Goal: Task Accomplishment & Management: Use online tool/utility

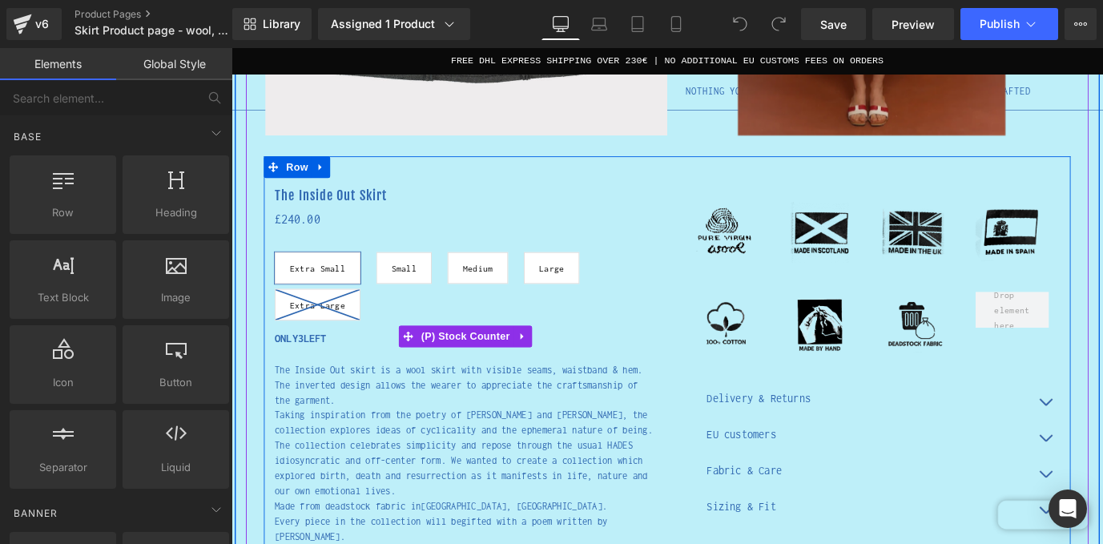
scroll to position [500, 0]
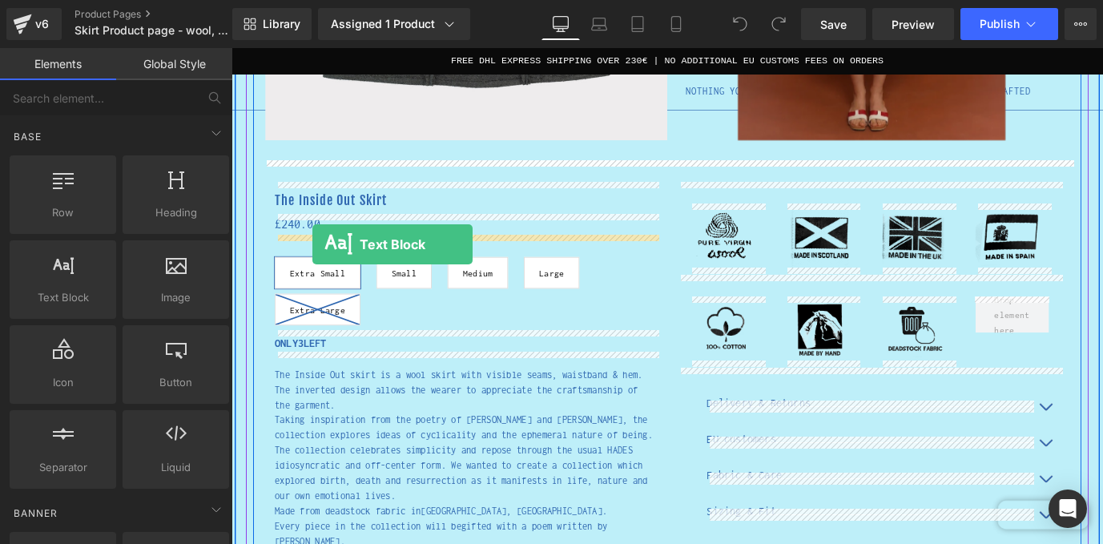
drag, startPoint x: 302, startPoint y: 336, endPoint x: 321, endPoint y: 267, distance: 71.5
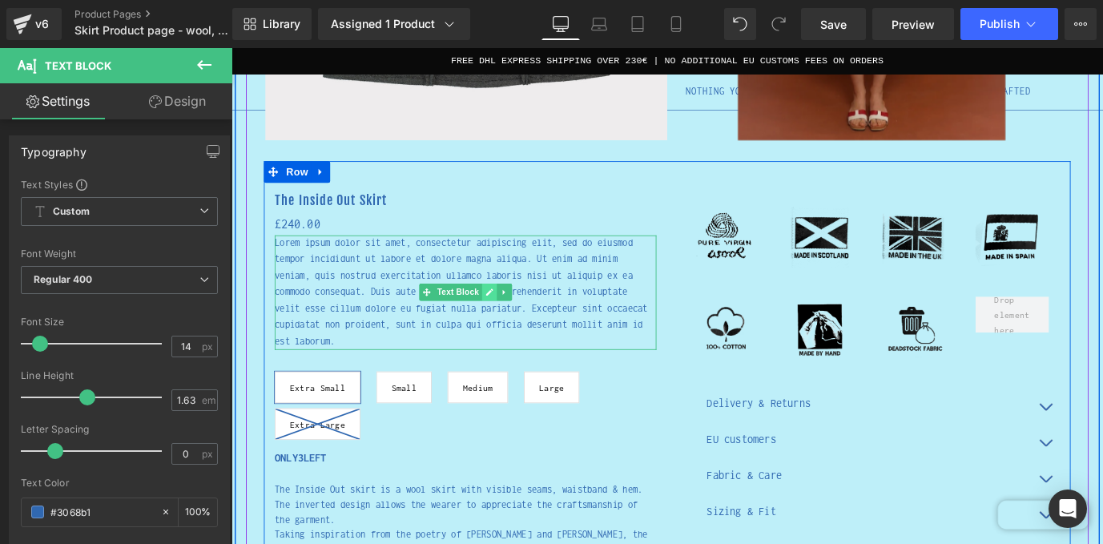
click at [519, 321] on icon at bounding box center [518, 320] width 9 height 10
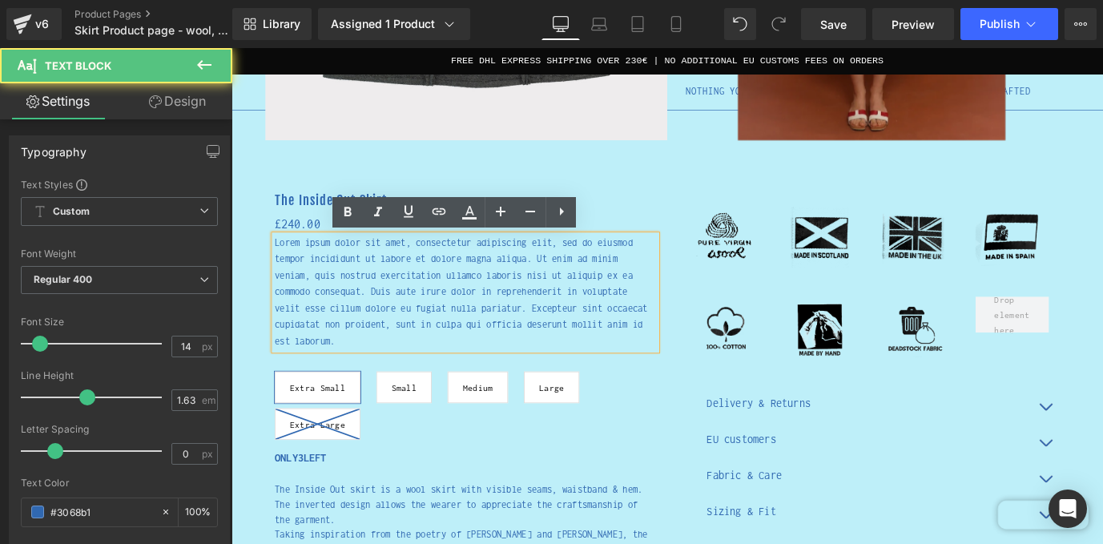
click at [519, 321] on p "Lorem ipsum dolor sit amet, consectetur adipiscing elit, sed do eiusmod tempor …" at bounding box center [491, 319] width 424 height 127
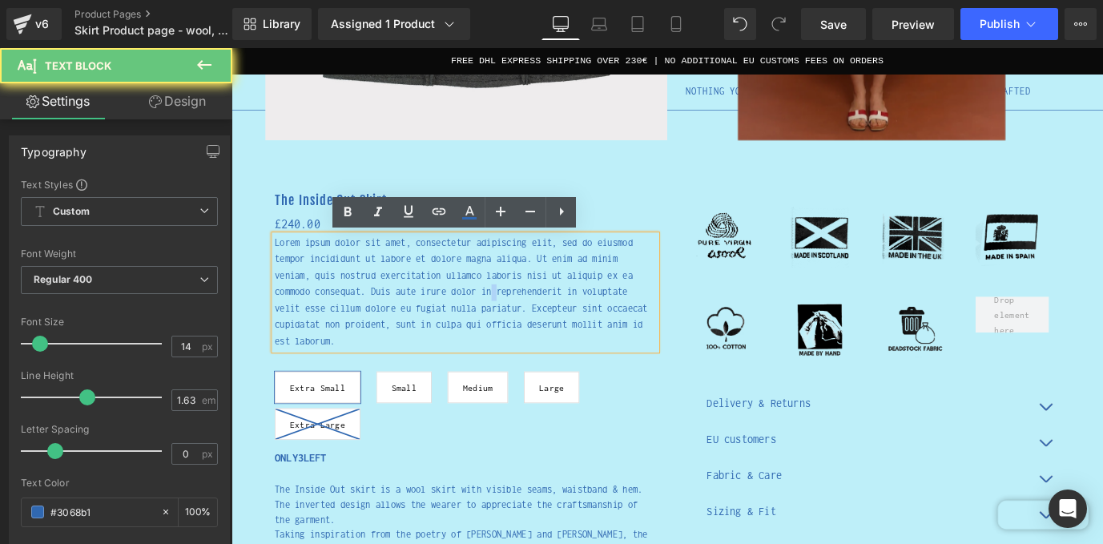
click at [519, 321] on p "Lorem ipsum dolor sit amet, consectetur adipiscing elit, sed do eiusmod tempor …" at bounding box center [491, 319] width 424 height 127
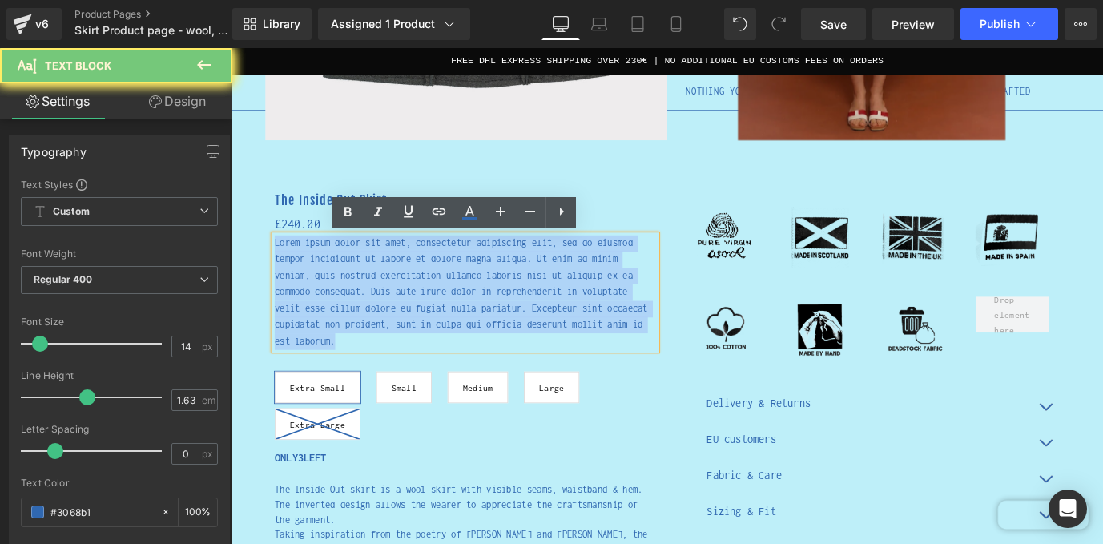
click at [519, 321] on p "Lorem ipsum dolor sit amet, consectetur adipiscing elit, sed do eiusmod tempor …" at bounding box center [491, 319] width 424 height 127
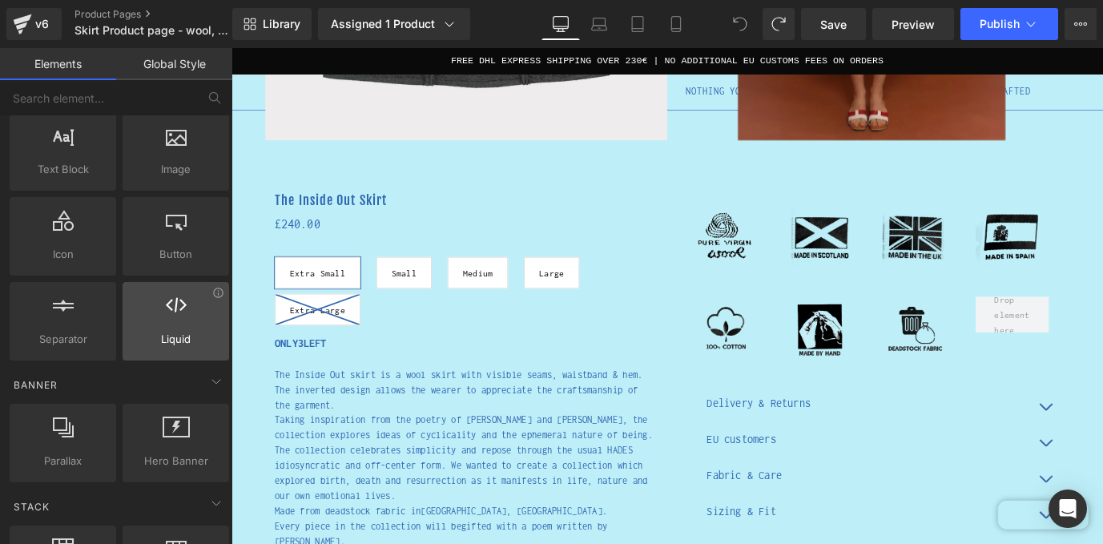
scroll to position [101, 0]
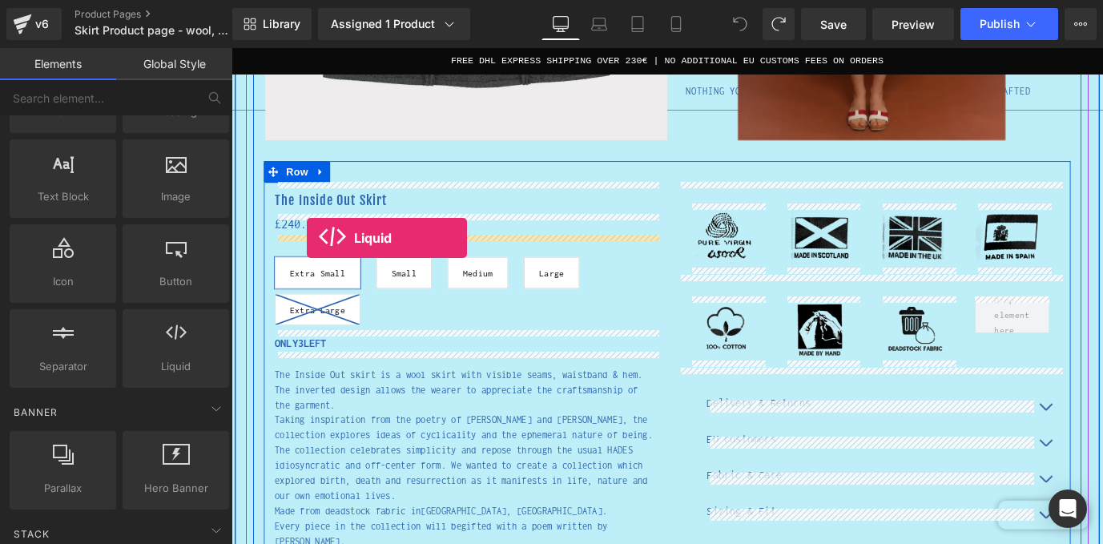
drag, startPoint x: 418, startPoint y: 393, endPoint x: 315, endPoint y: 259, distance: 169.0
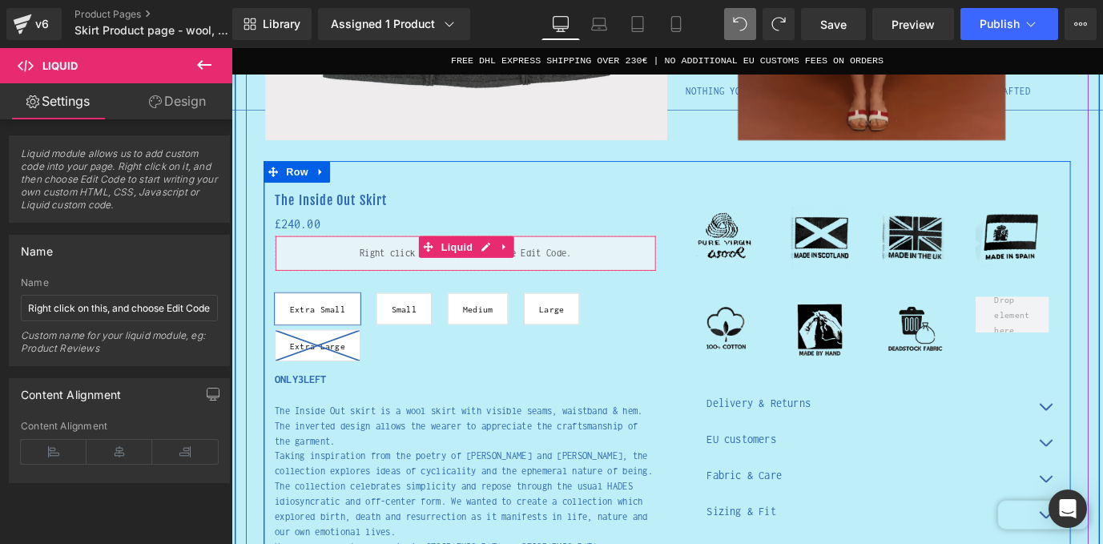
click at [520, 268] on div "Liquid" at bounding box center [491, 276] width 424 height 40
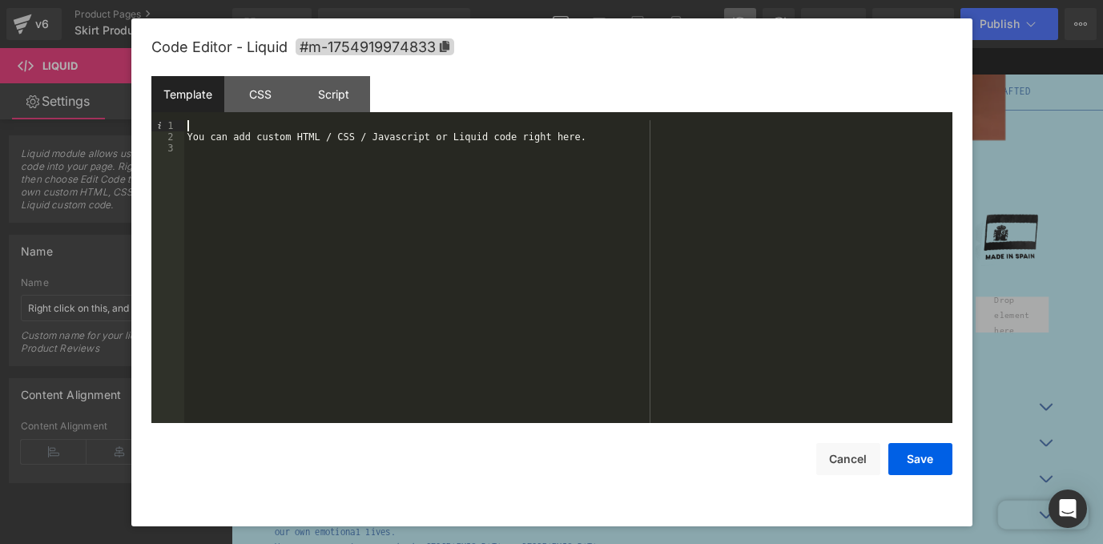
click at [312, 131] on div "You can add custom HTML / CSS / Javascript or Liquid code right here." at bounding box center [568, 282] width 768 height 325
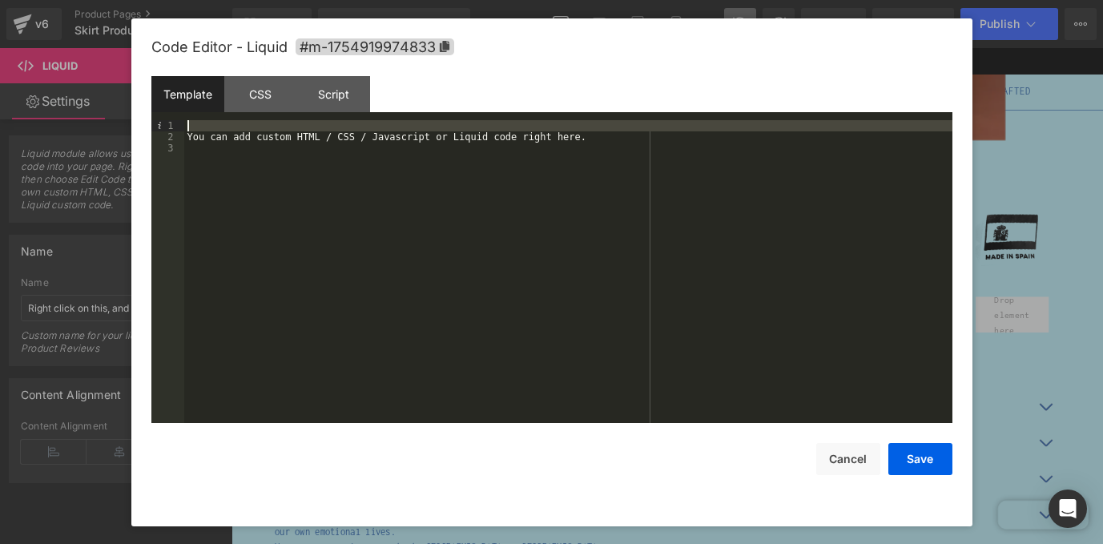
click at [312, 131] on div "You can add custom HTML / CSS / Javascript or Liquid code right here." at bounding box center [568, 282] width 768 height 325
click at [328, 139] on div "You can add custom HTML / CSS / Javascript or Liquid code right here." at bounding box center [568, 282] width 768 height 325
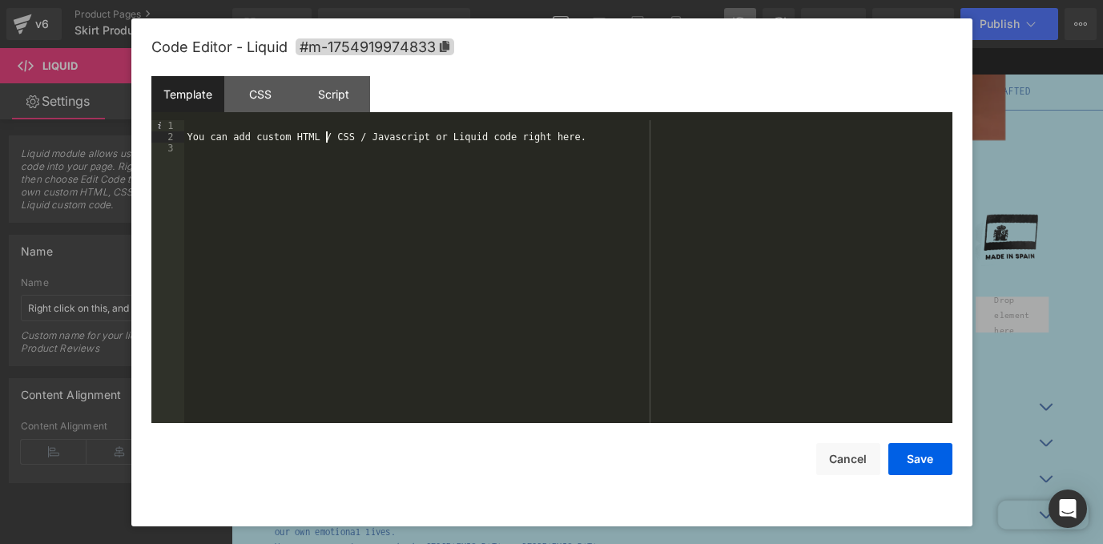
click at [328, 139] on div "You can add custom HTML / CSS / Javascript or Liquid code right here." at bounding box center [568, 282] width 768 height 325
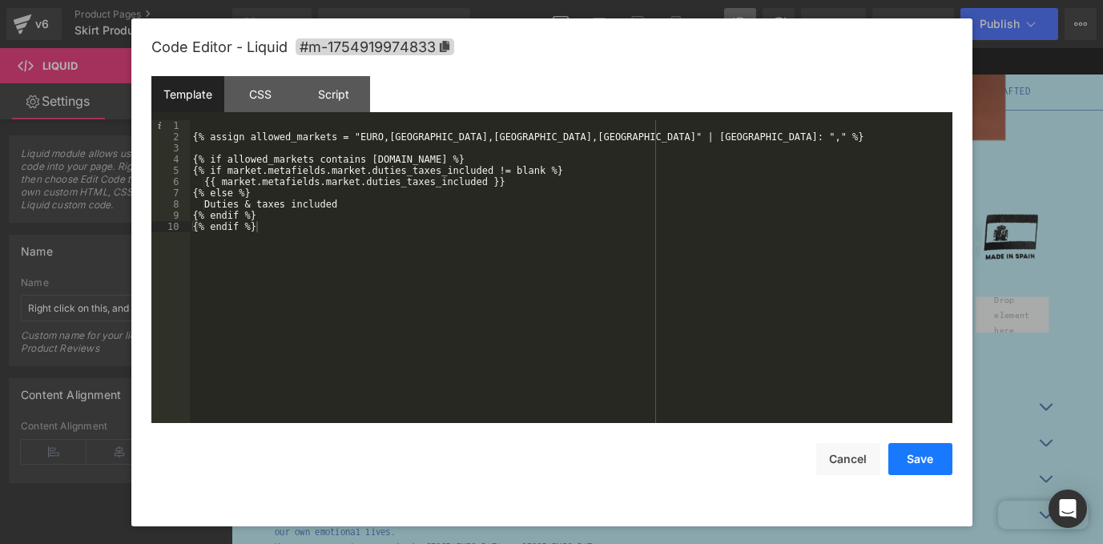
click at [923, 464] on button "Save" at bounding box center [920, 459] width 64 height 32
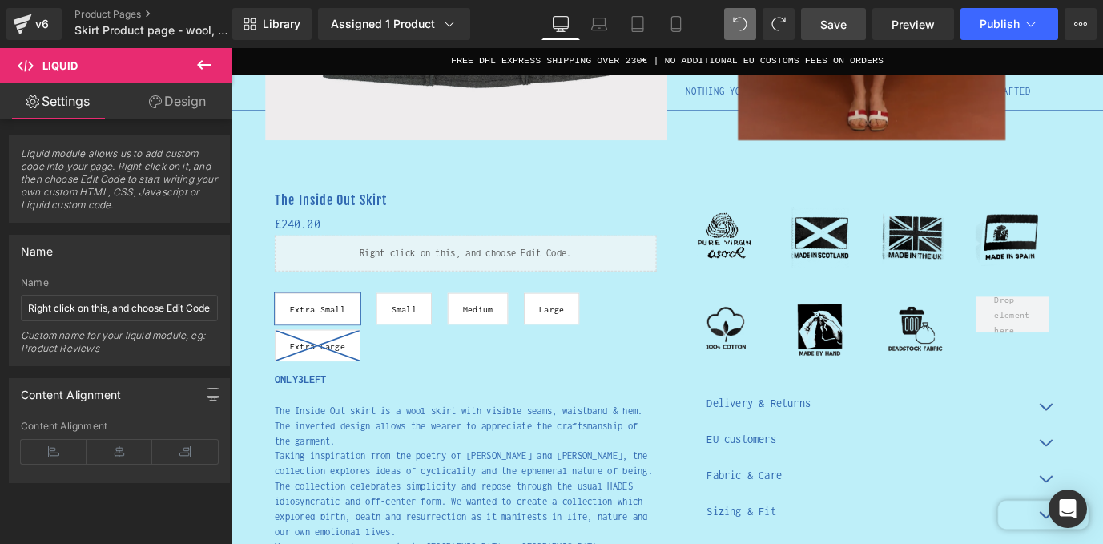
click at [844, 23] on span "Save" at bounding box center [833, 24] width 26 height 17
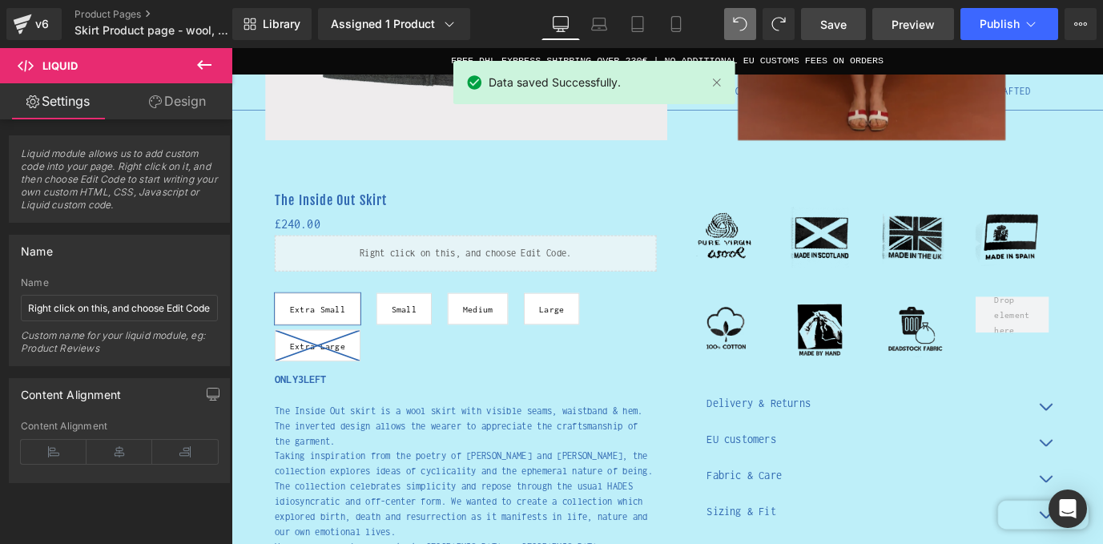
click at [918, 26] on span "Preview" at bounding box center [912, 24] width 43 height 17
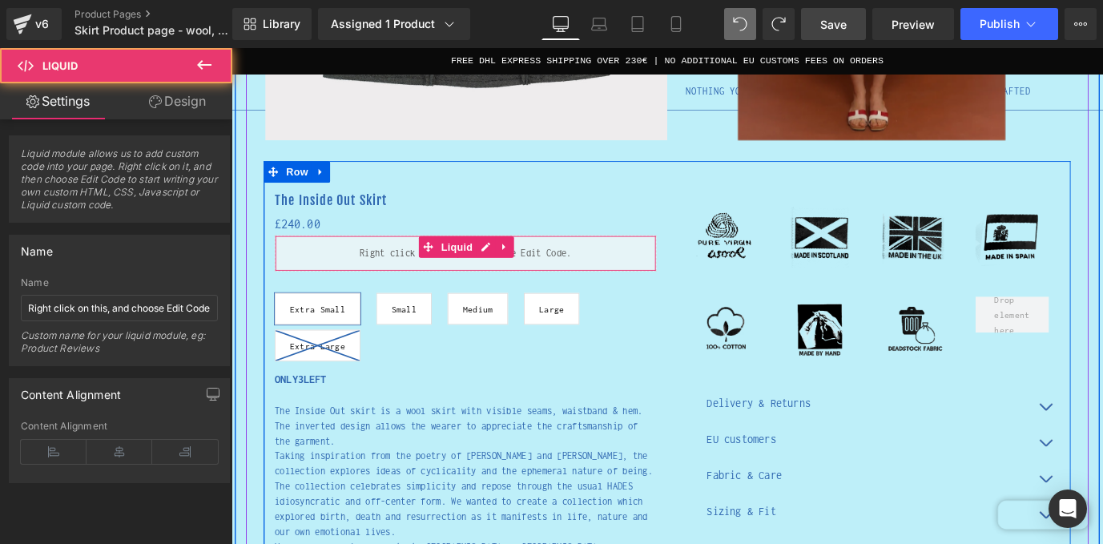
click at [485, 283] on div "Liquid" at bounding box center [491, 276] width 424 height 40
click at [510, 271] on div "Liquid" at bounding box center [491, 276] width 424 height 40
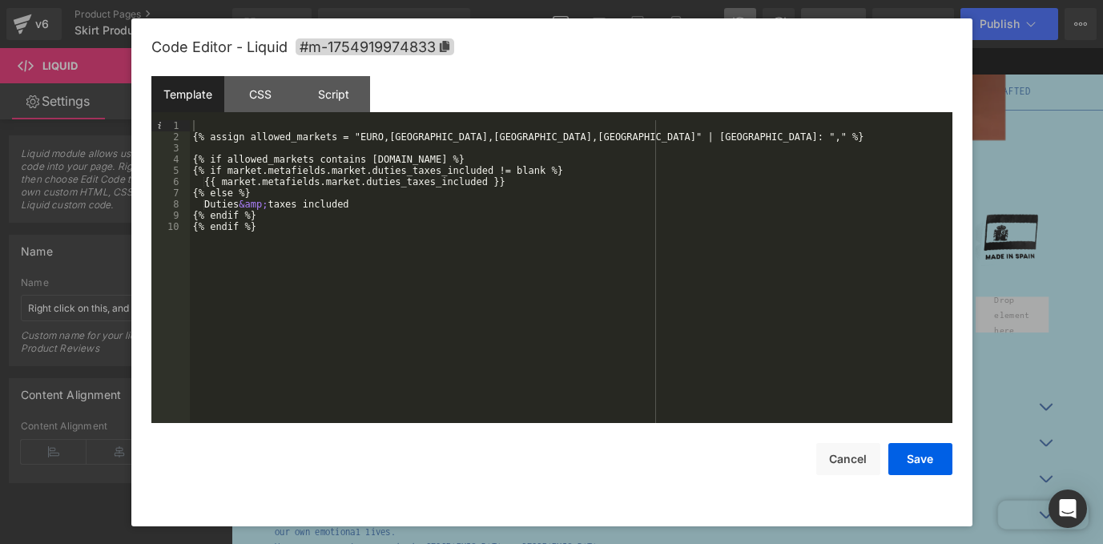
click at [376, 208] on div "{% assign allowed_markets = "EURO,[GEOGRAPHIC_DATA],[GEOGRAPHIC_DATA],[GEOGRAPH…" at bounding box center [571, 282] width 762 height 325
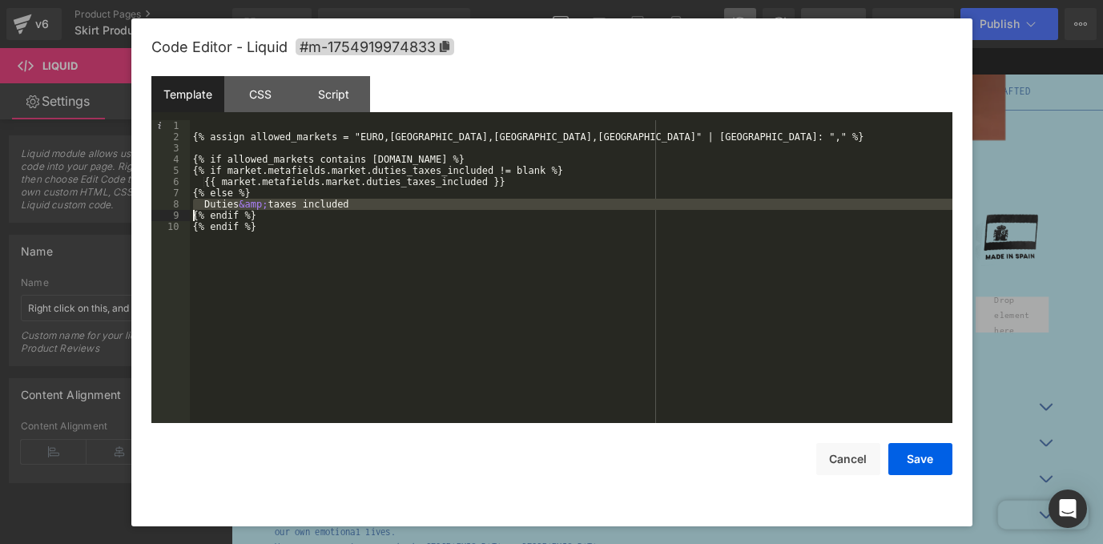
click at [376, 208] on div "{% assign allowed_markets = "EURO,[GEOGRAPHIC_DATA],[GEOGRAPHIC_DATA],[GEOGRAPH…" at bounding box center [571, 282] width 762 height 325
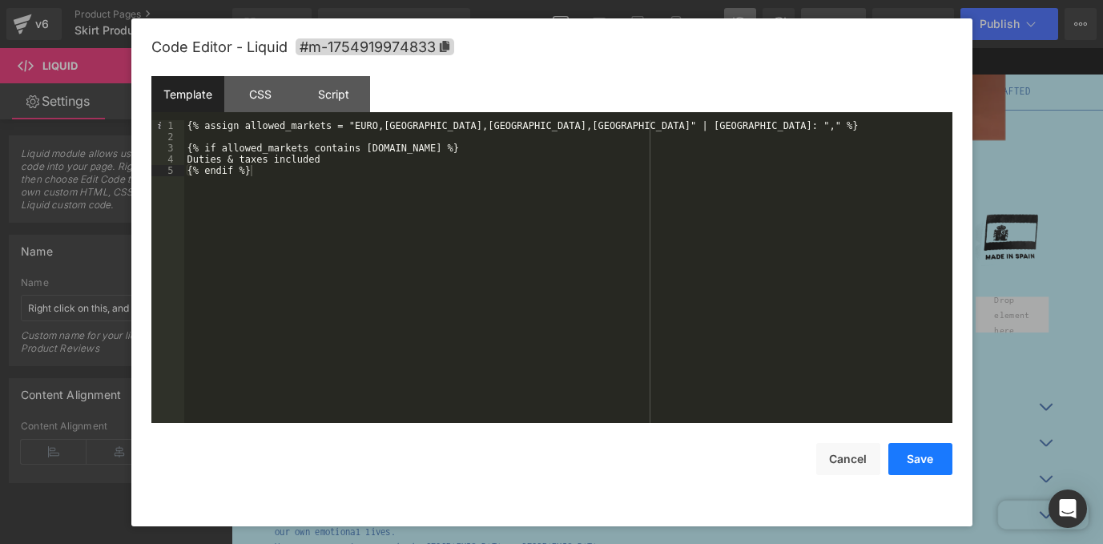
click at [912, 456] on button "Save" at bounding box center [920, 459] width 64 height 32
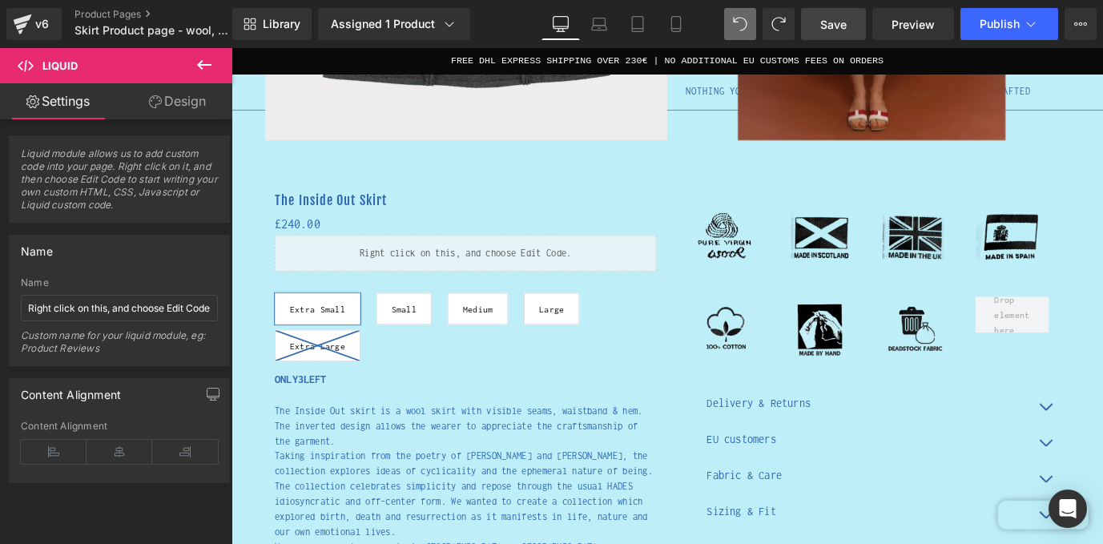
click at [835, 26] on span "Save" at bounding box center [833, 24] width 26 height 17
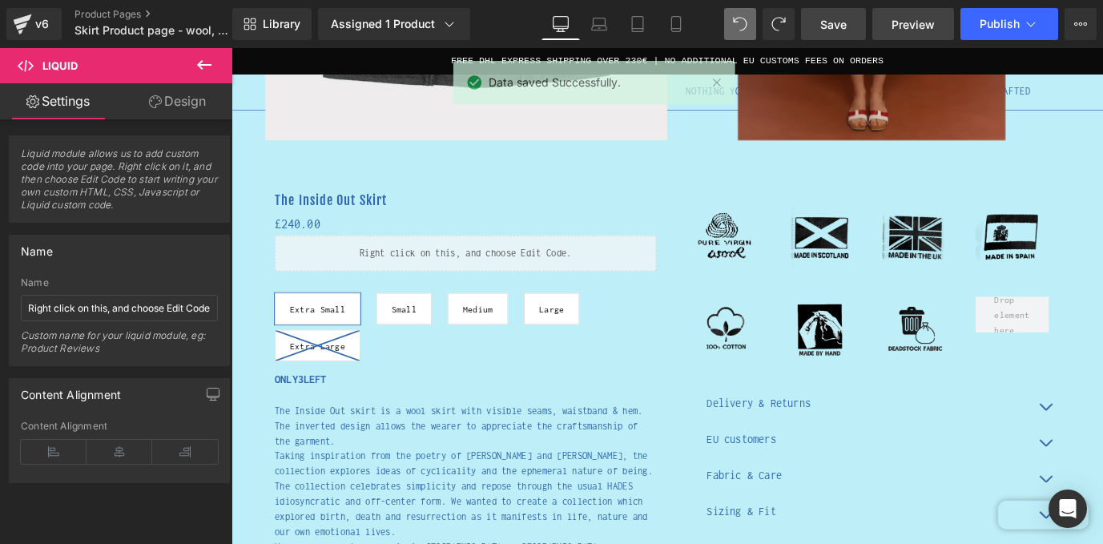
click at [928, 23] on span "Preview" at bounding box center [912, 24] width 43 height 17
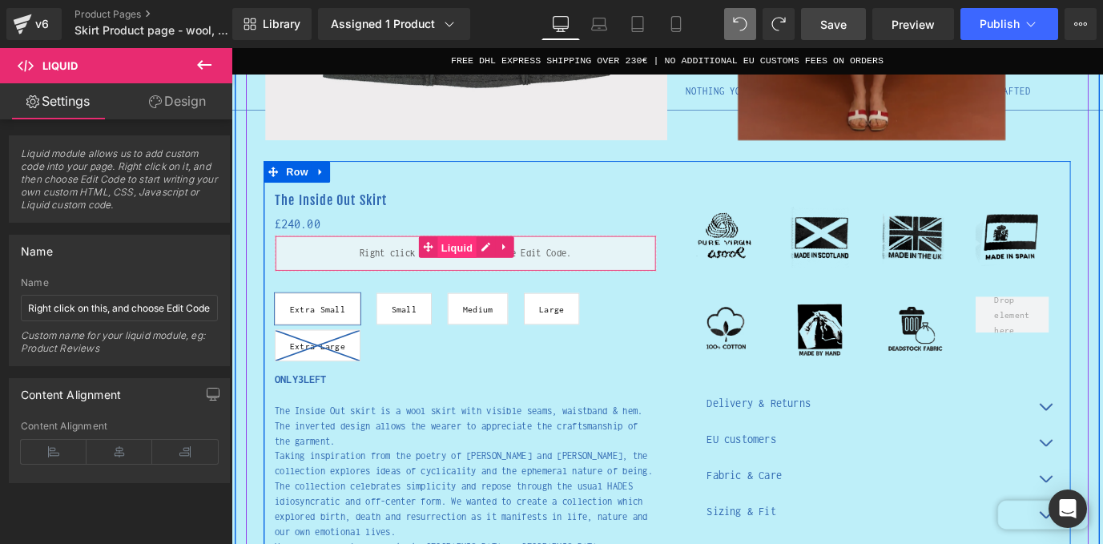
click at [488, 269] on span "Liquid" at bounding box center [481, 270] width 43 height 24
click at [518, 269] on div "Liquid" at bounding box center [491, 276] width 424 height 40
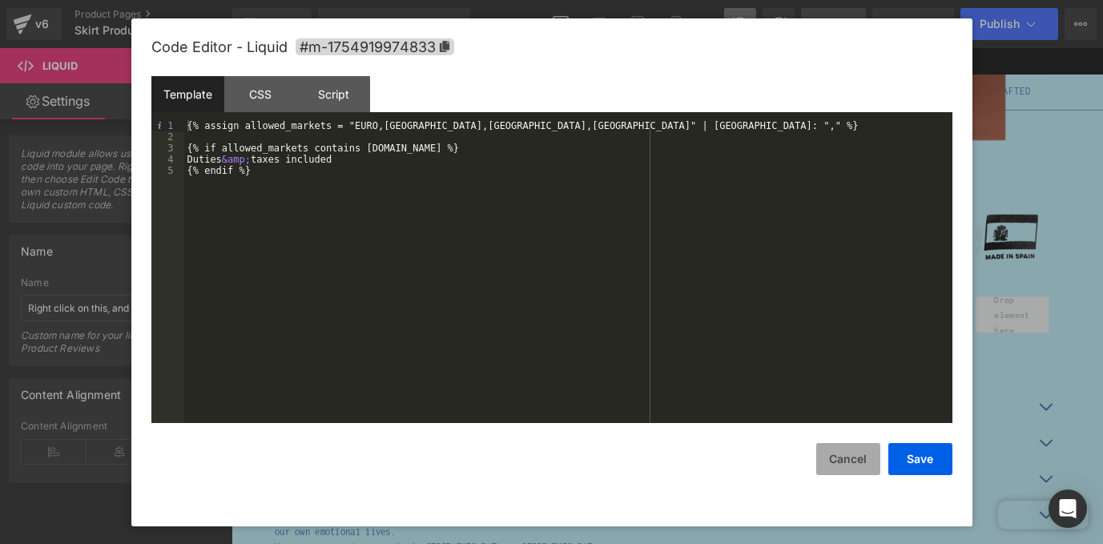
click at [851, 457] on button "Cancel" at bounding box center [848, 459] width 64 height 32
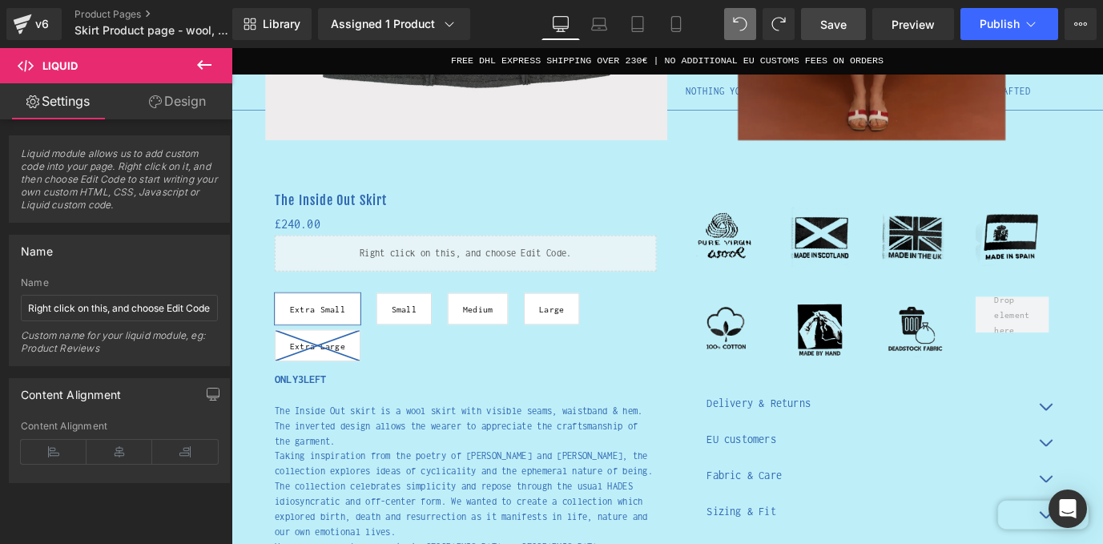
click at [189, 65] on button at bounding box center [204, 65] width 56 height 35
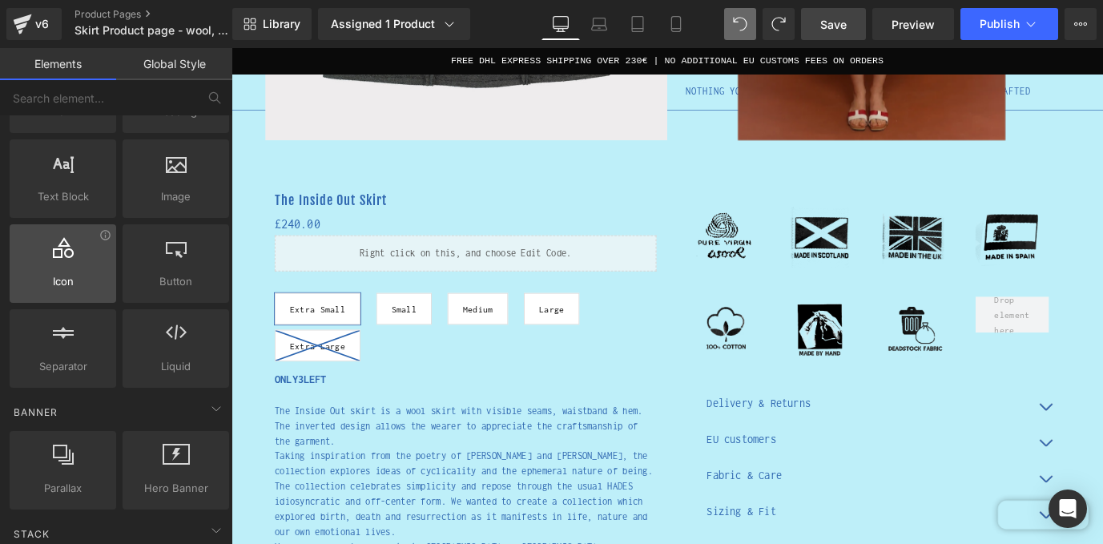
scroll to position [0, 0]
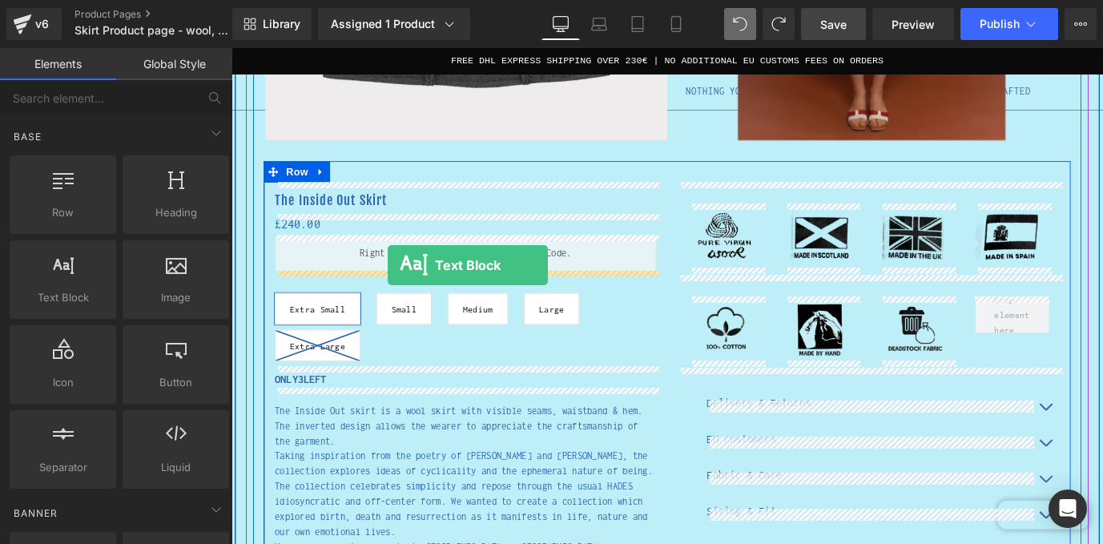
drag, startPoint x: 310, startPoint y: 334, endPoint x: 405, endPoint y: 289, distance: 105.3
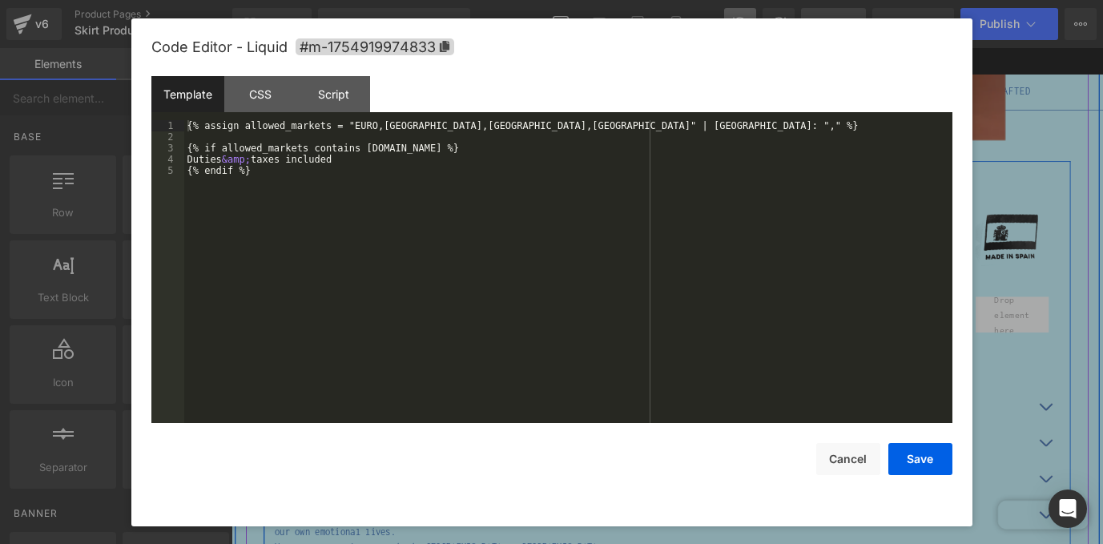
click at [512, 267] on div "Liquid" at bounding box center [491, 276] width 424 height 40
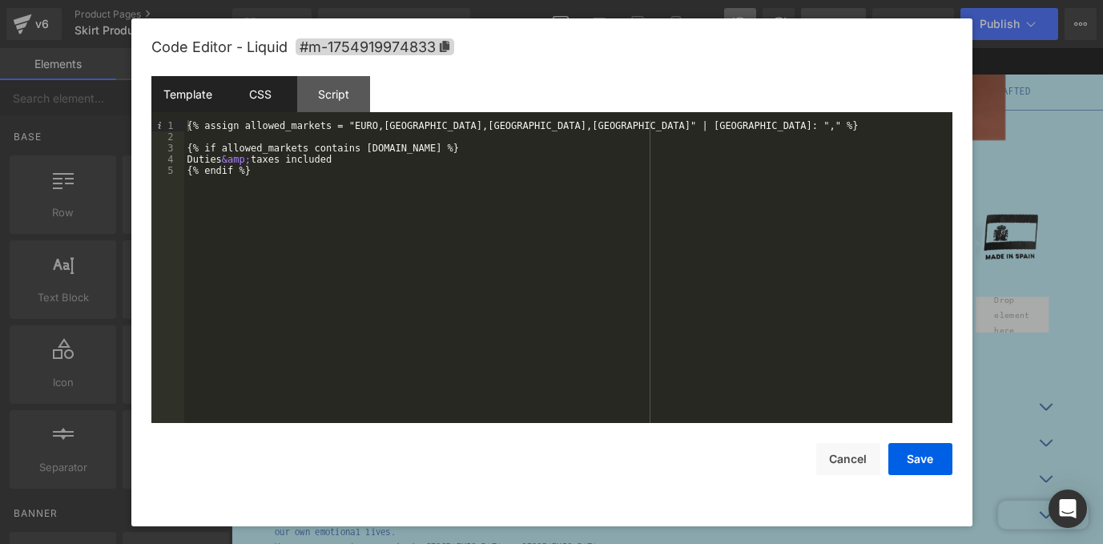
click at [260, 102] on div "CSS" at bounding box center [260, 94] width 73 height 36
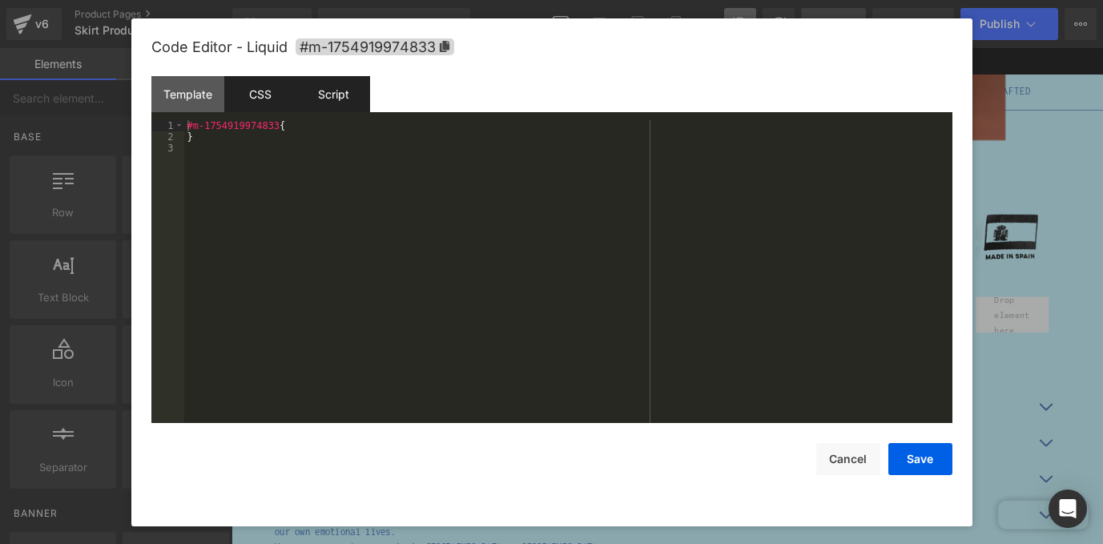
click at [334, 99] on div "Script" at bounding box center [333, 94] width 73 height 36
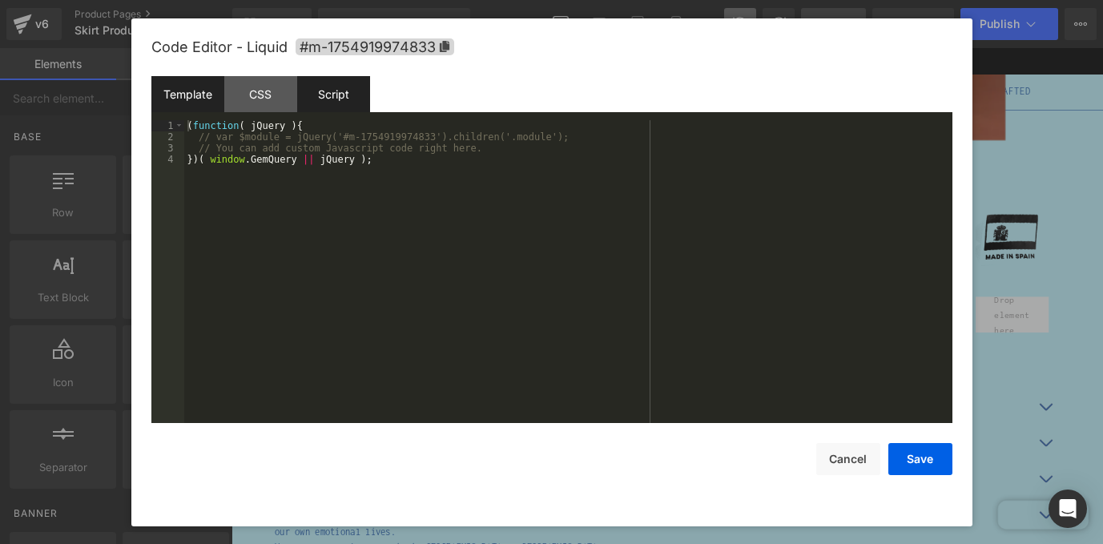
click at [190, 90] on div "Template" at bounding box center [187, 94] width 73 height 36
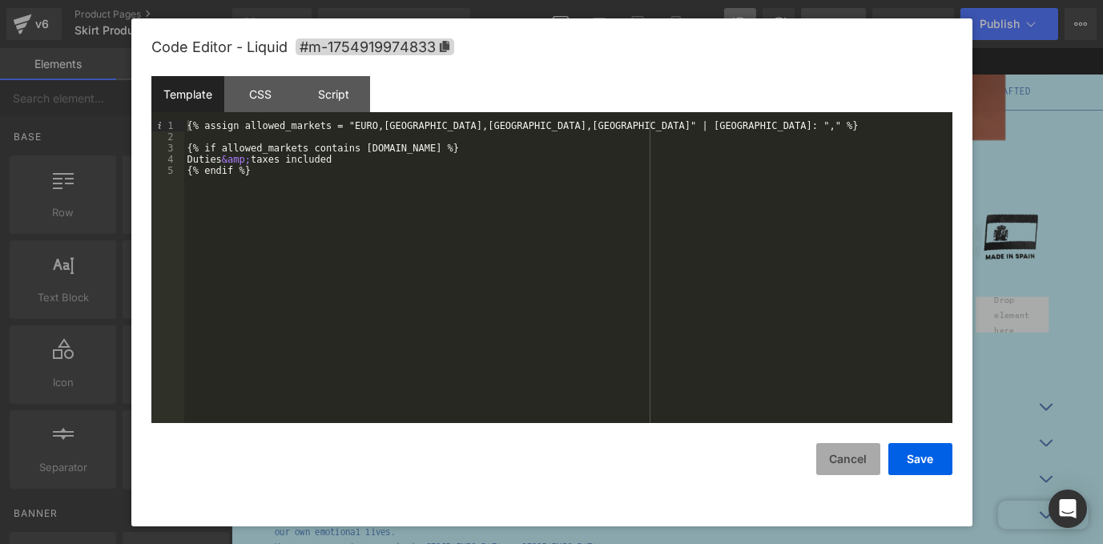
click at [852, 465] on button "Cancel" at bounding box center [848, 459] width 64 height 32
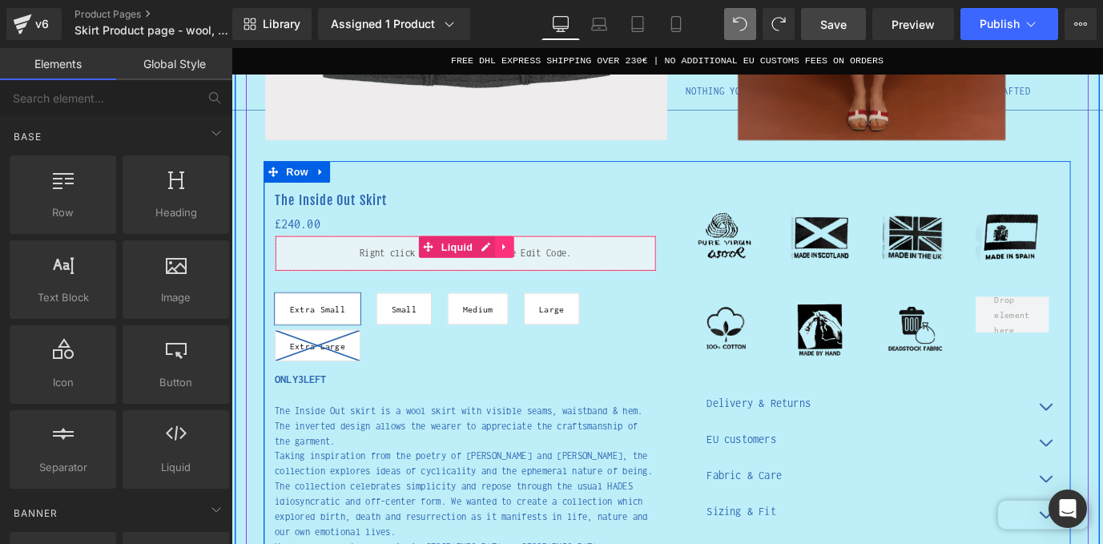
click at [528, 269] on link at bounding box center [535, 269] width 21 height 24
click at [551, 274] on link at bounding box center [545, 269] width 21 height 24
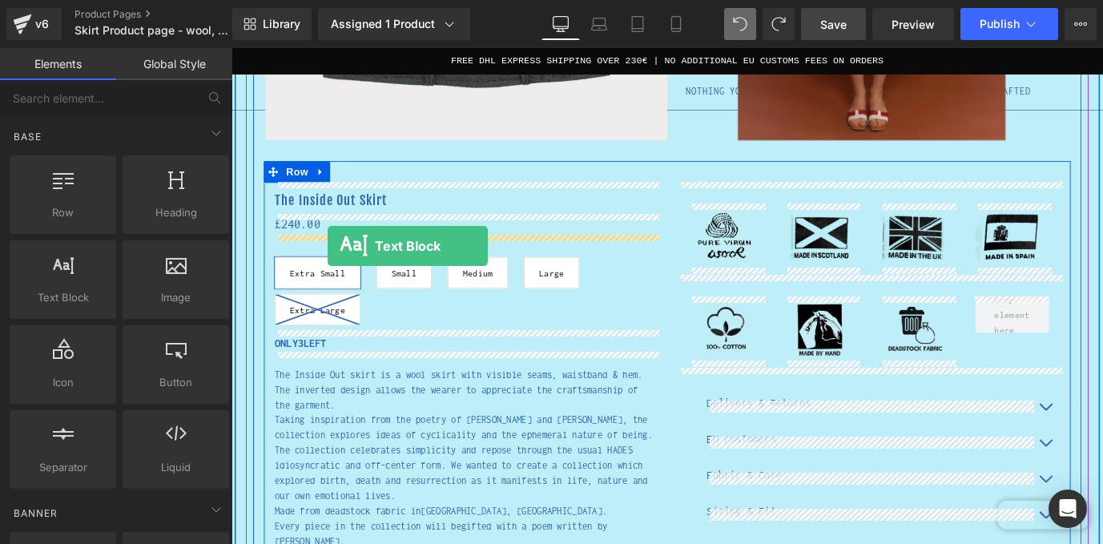
drag, startPoint x: 308, startPoint y: 331, endPoint x: 338, endPoint y: 268, distance: 69.1
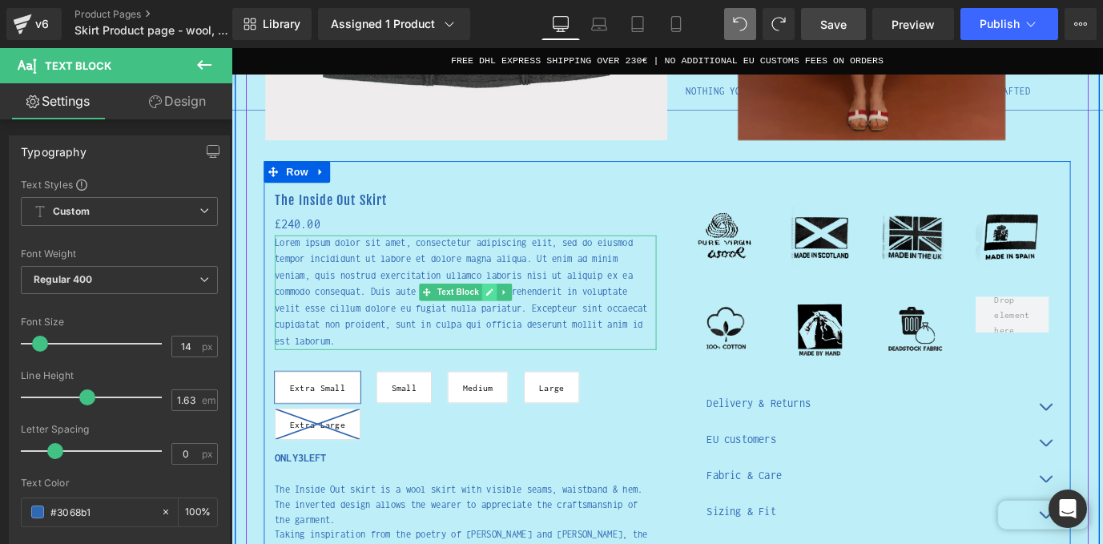
click at [524, 324] on link at bounding box center [518, 319] width 17 height 19
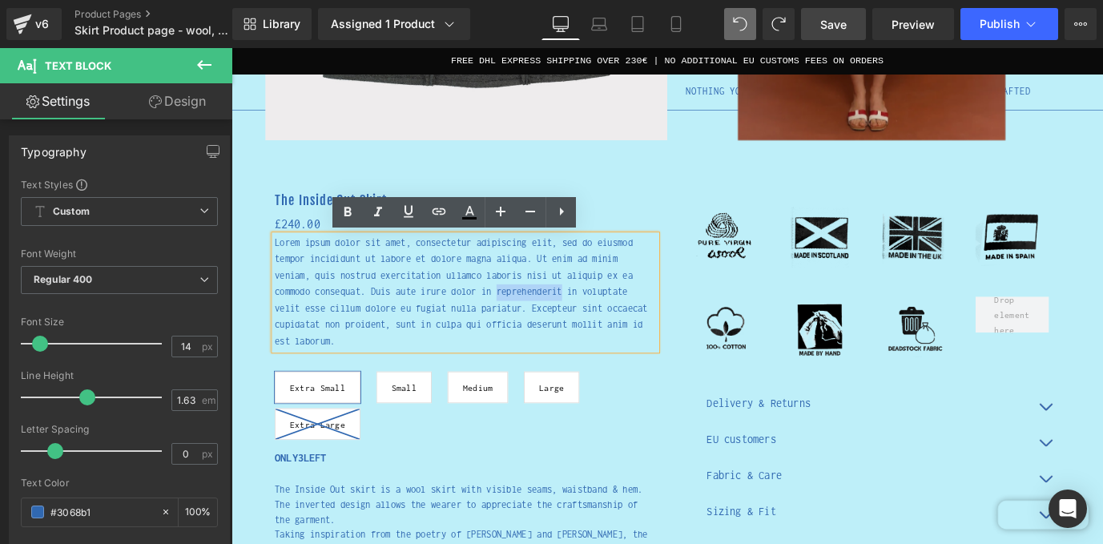
click at [524, 324] on p "Lorem ipsum dolor sit amet, consectetur adipiscing elit, sed do eiusmod tempor …" at bounding box center [491, 319] width 424 height 127
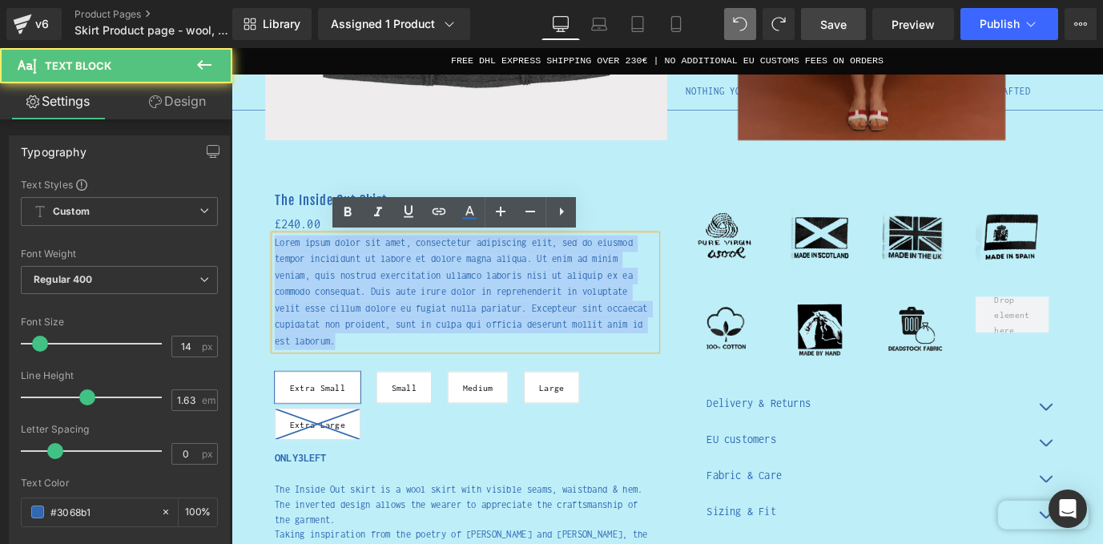
click at [524, 324] on p "Lorem ipsum dolor sit amet, consectetur adipiscing elit, sed do eiusmod tempor …" at bounding box center [491, 319] width 424 height 127
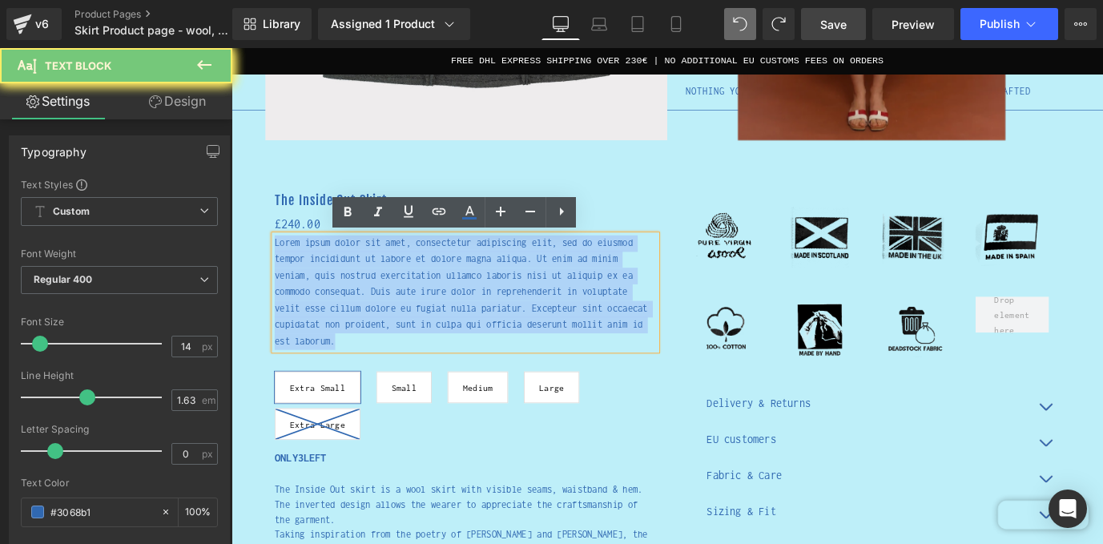
click at [524, 324] on p "Lorem ipsum dolor sit amet, consectetur adipiscing elit, sed do eiusmod tempor …" at bounding box center [491, 319] width 424 height 127
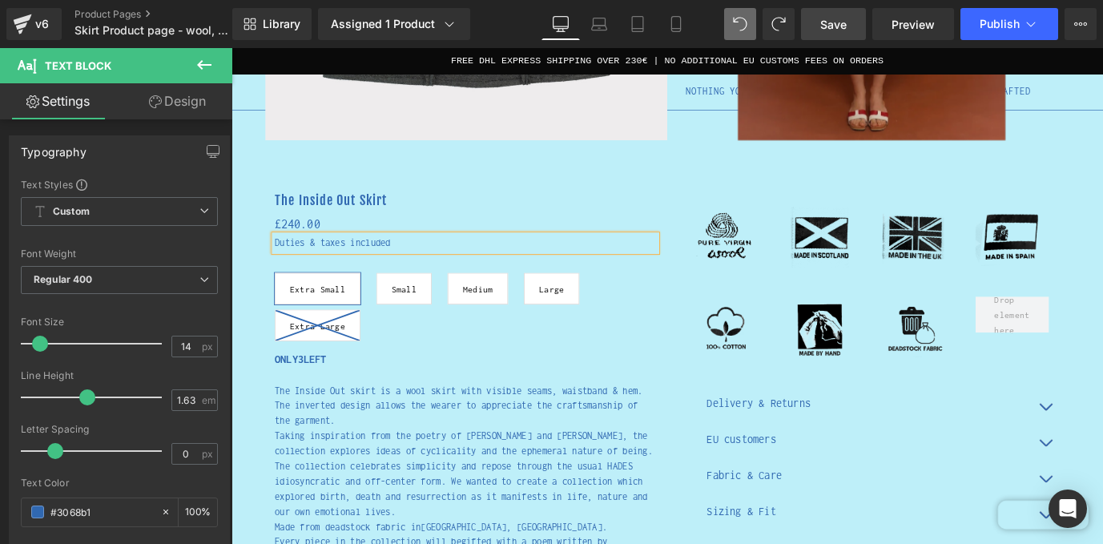
click at [579, 175] on div "The Inside Out Skirt (P) Title £0 £240.00 (P) Price Duties & taxes included Tex…" at bounding box center [715, 437] width 897 height 526
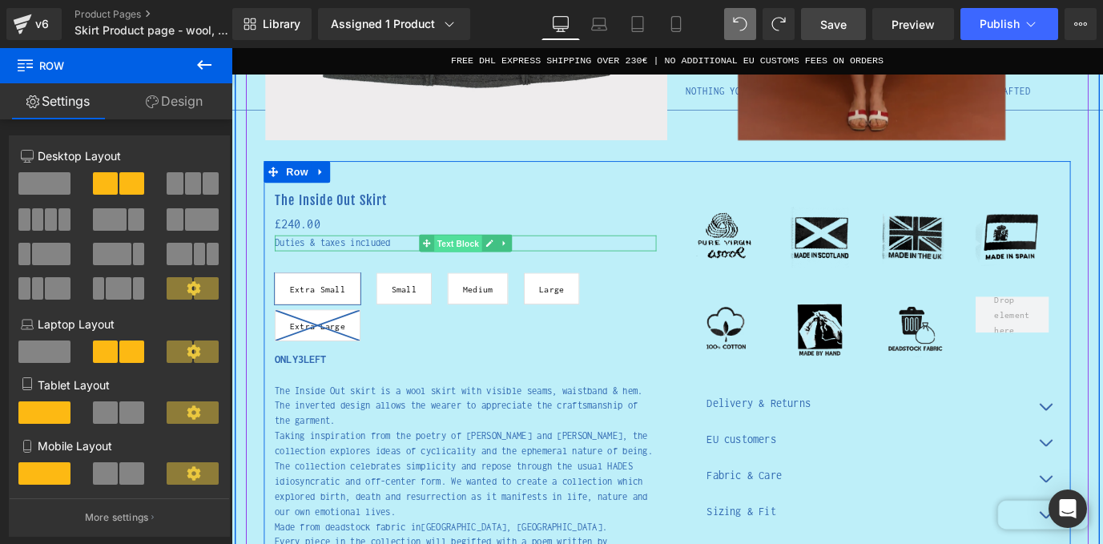
click at [492, 264] on span "Text Block" at bounding box center [482, 265] width 53 height 19
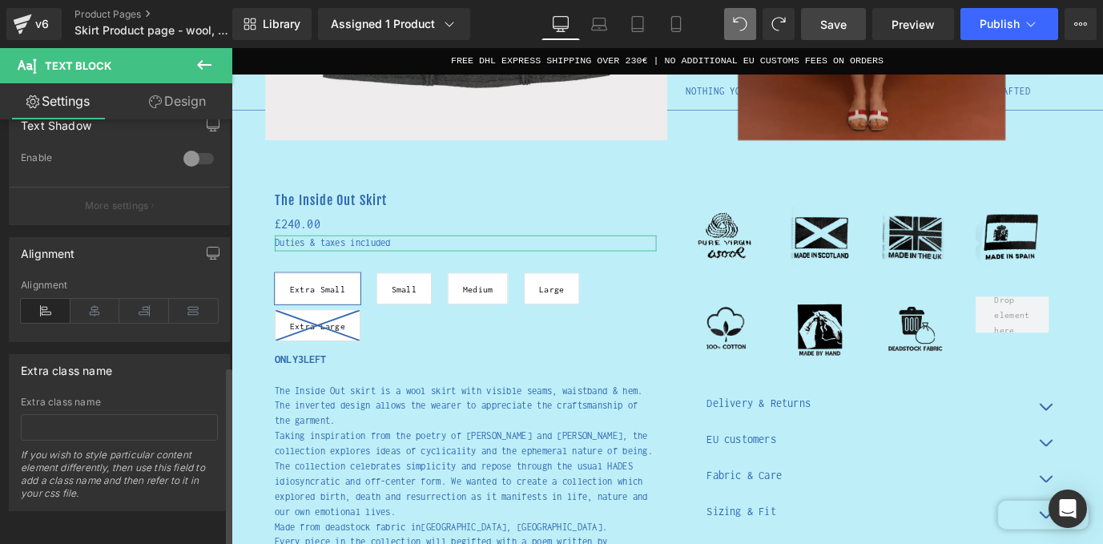
scroll to position [203, 0]
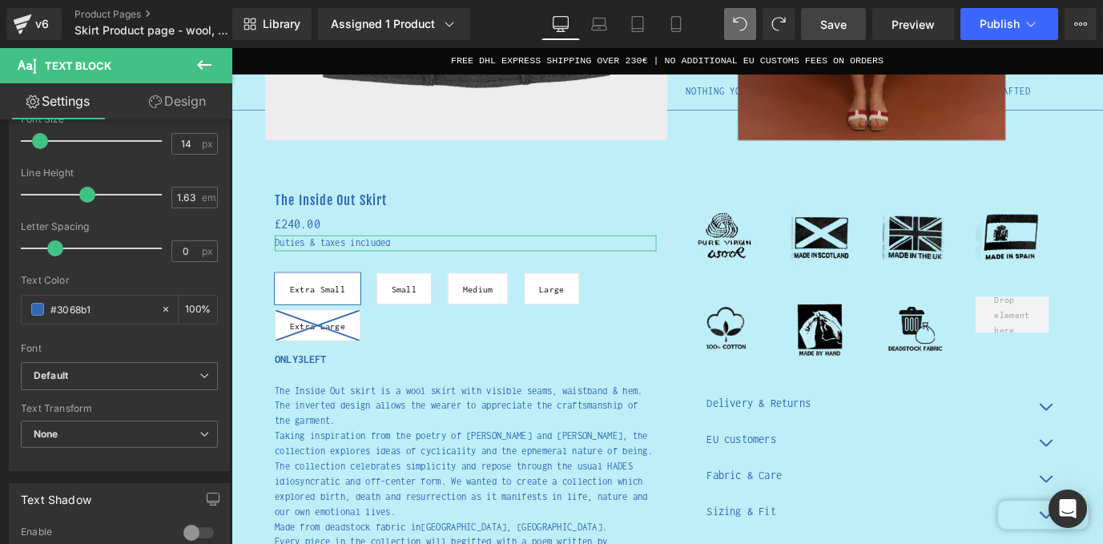
click at [162, 94] on link "Design" at bounding box center [177, 101] width 116 height 36
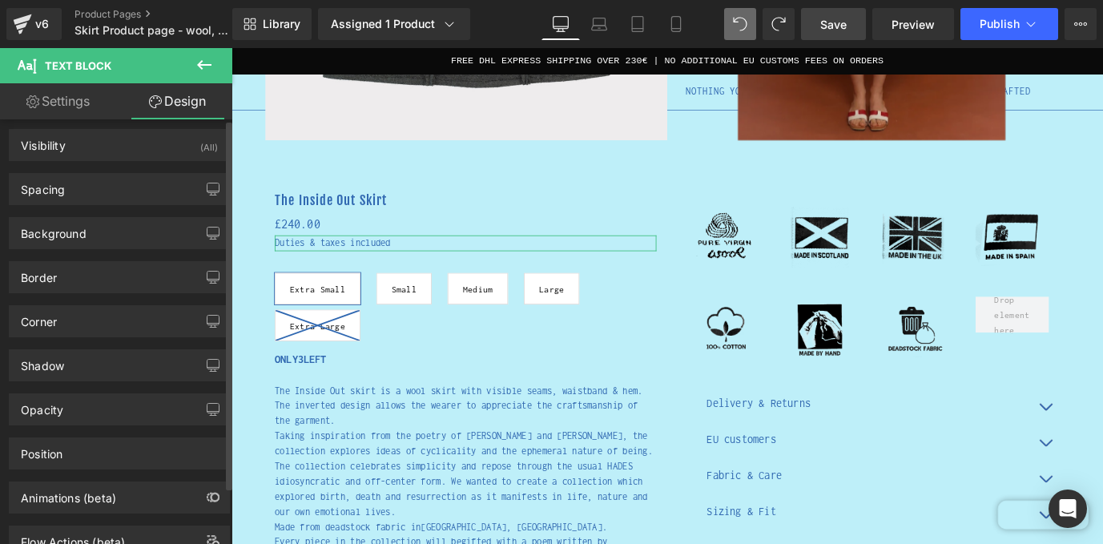
scroll to position [0, 0]
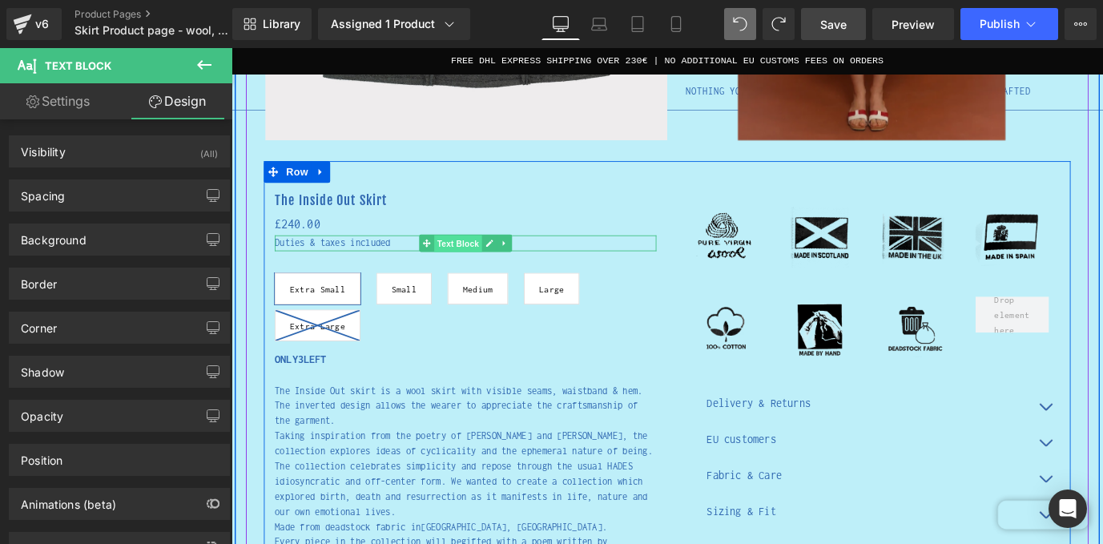
click at [500, 266] on span "Text Block" at bounding box center [482, 265] width 53 height 19
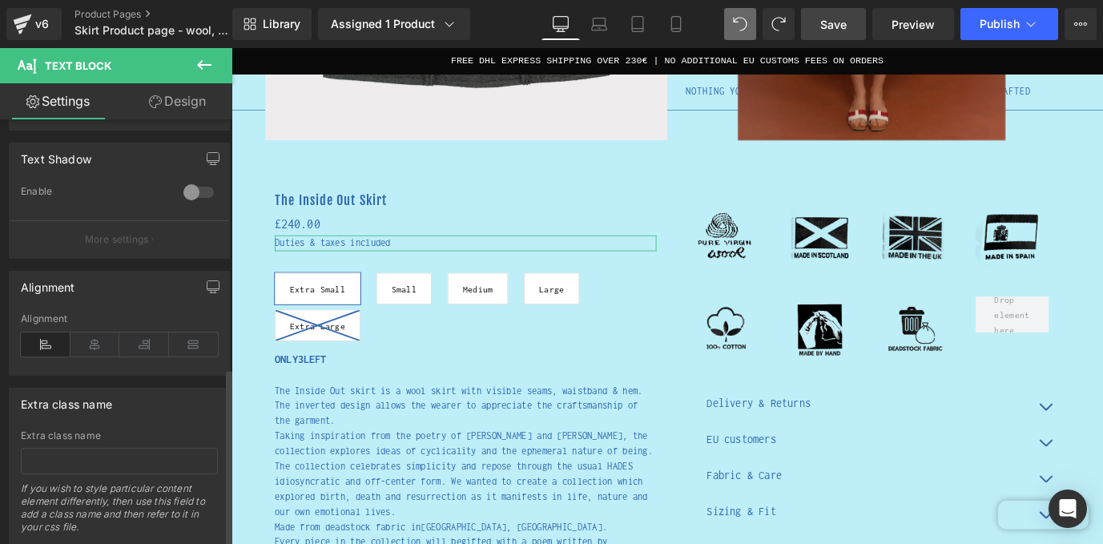
scroll to position [589, 0]
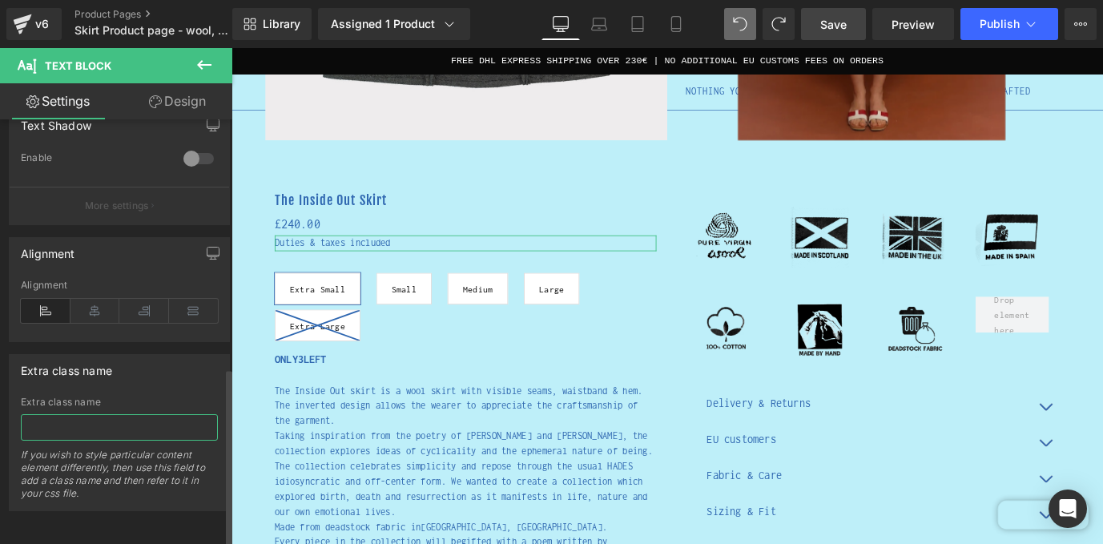
click at [143, 414] on input "text" at bounding box center [119, 427] width 197 height 26
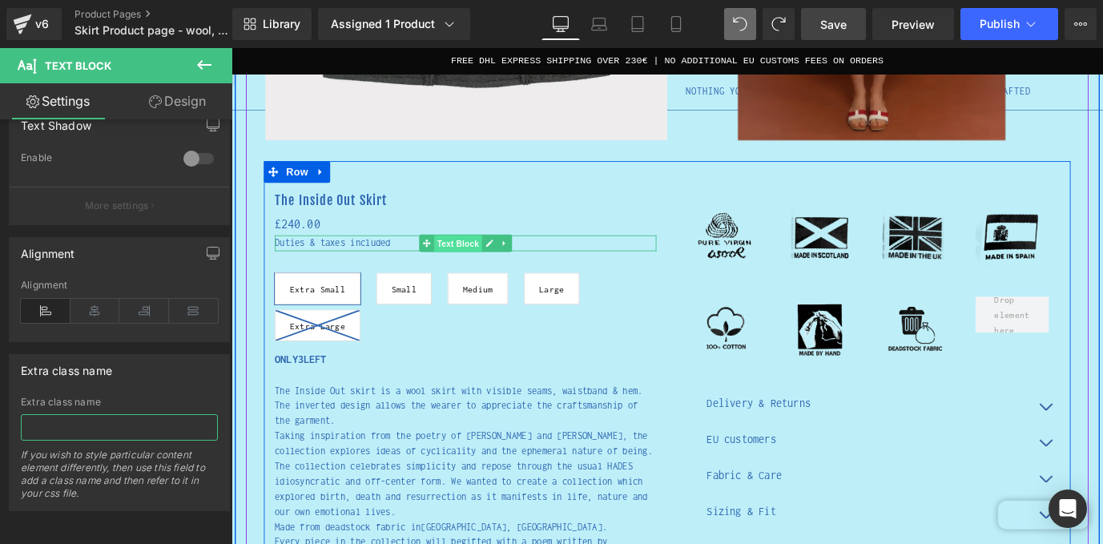
click at [498, 263] on span "Text Block" at bounding box center [482, 265] width 53 height 19
click at [540, 267] on link at bounding box center [535, 264] width 17 height 19
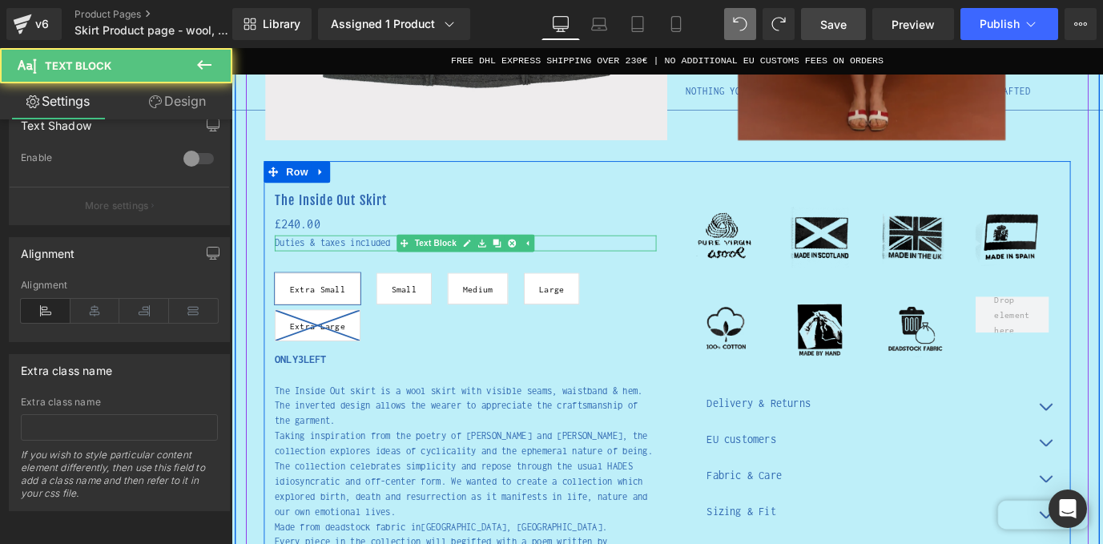
click at [621, 261] on p "Duties & taxes included" at bounding box center [491, 265] width 424 height 18
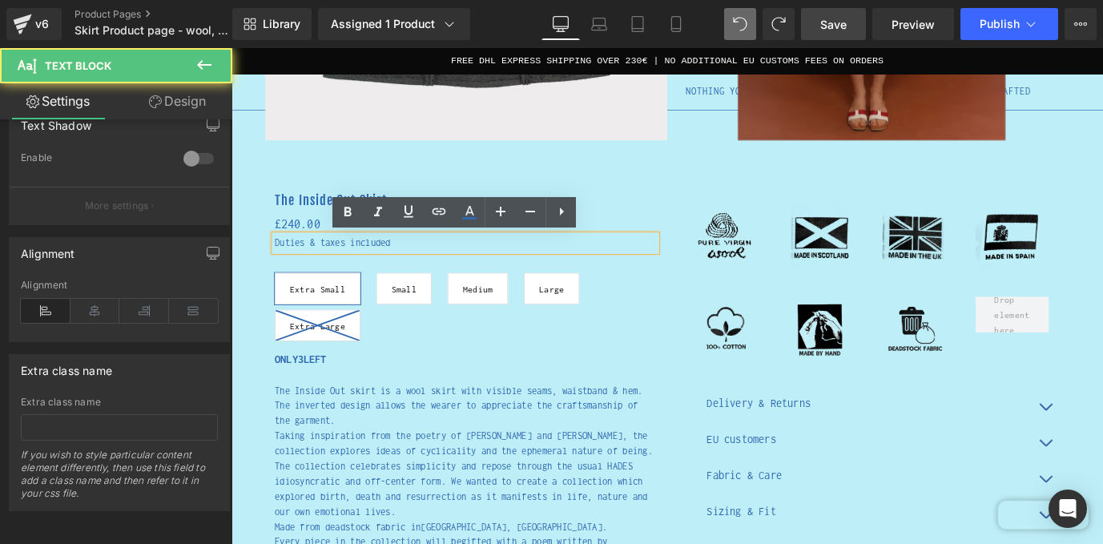
click at [413, 273] on p "Duties & taxes included" at bounding box center [491, 265] width 424 height 18
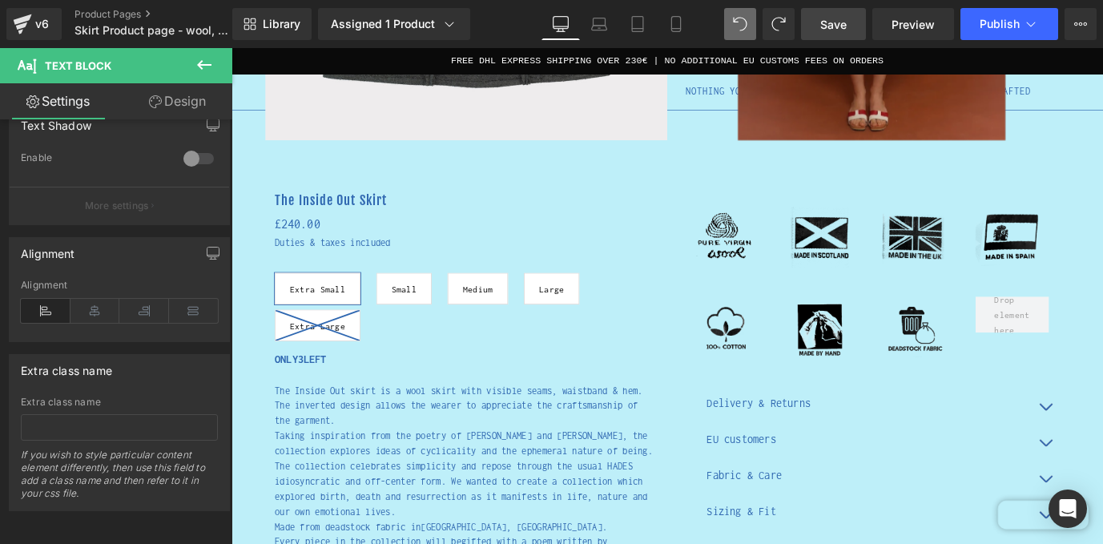
click at [200, 58] on icon at bounding box center [204, 64] width 19 height 19
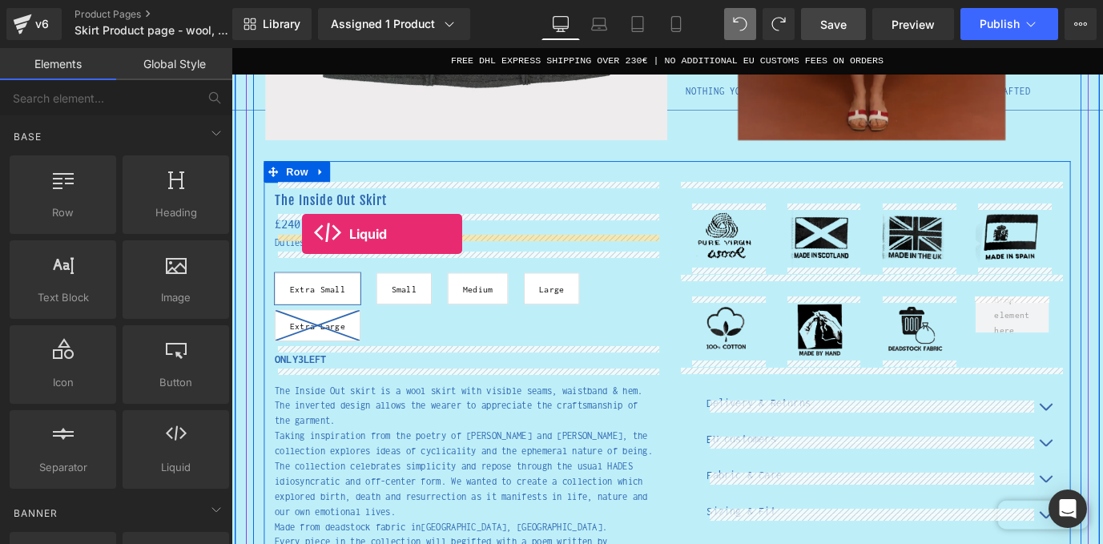
drag, startPoint x: 394, startPoint y: 500, endPoint x: 310, endPoint y: 255, distance: 259.8
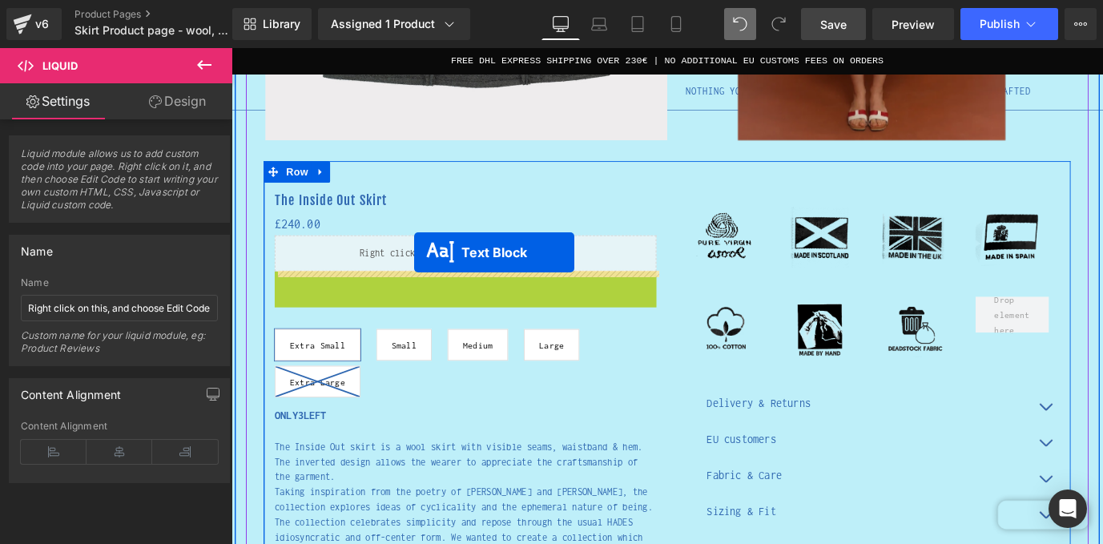
drag, startPoint x: 422, startPoint y: 304, endPoint x: 435, endPoint y: 275, distance: 31.5
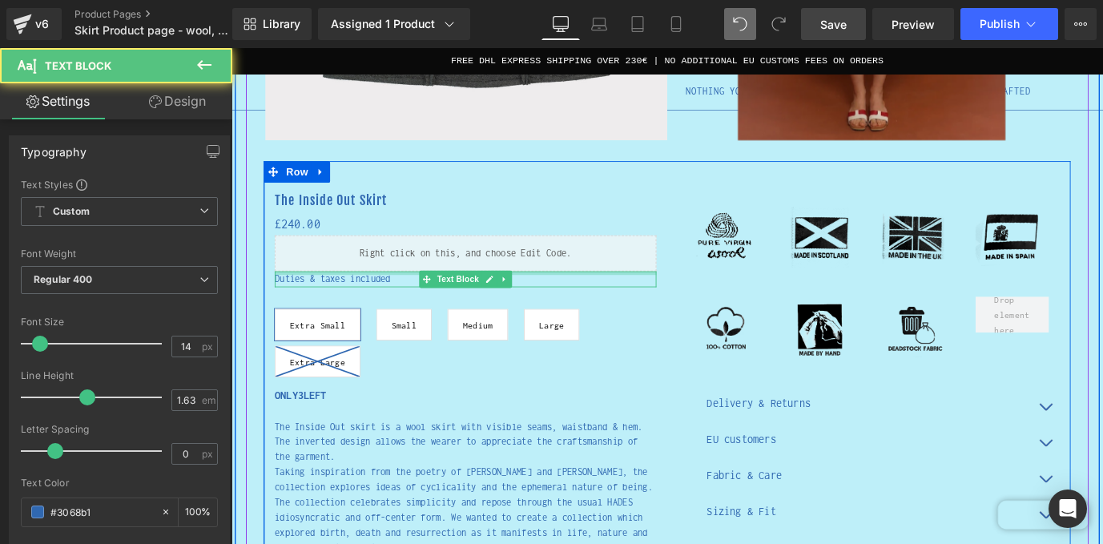
click at [479, 279] on div "Liquid" at bounding box center [491, 276] width 424 height 40
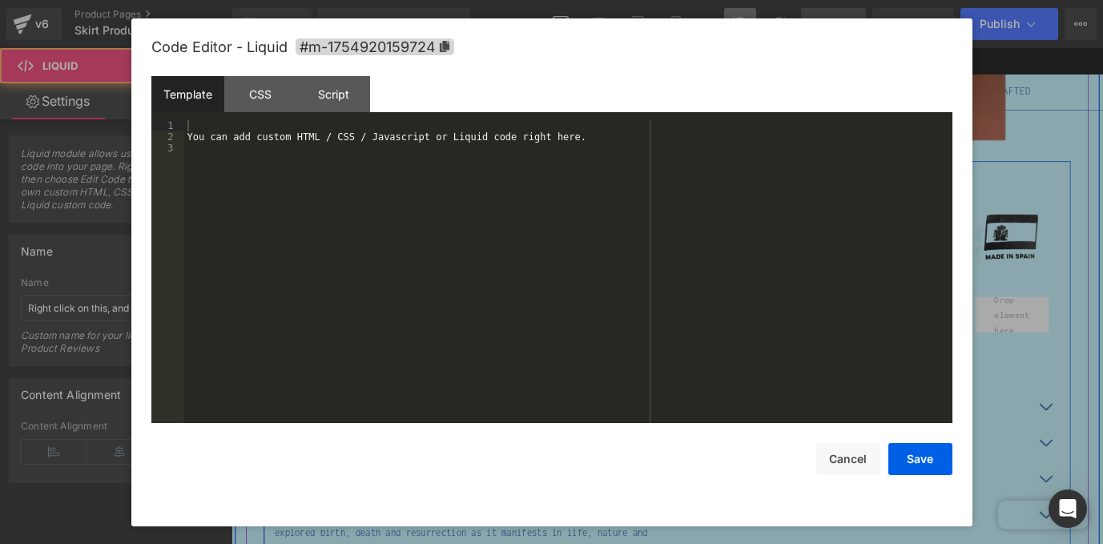
click at [522, 267] on div "Liquid" at bounding box center [491, 276] width 424 height 40
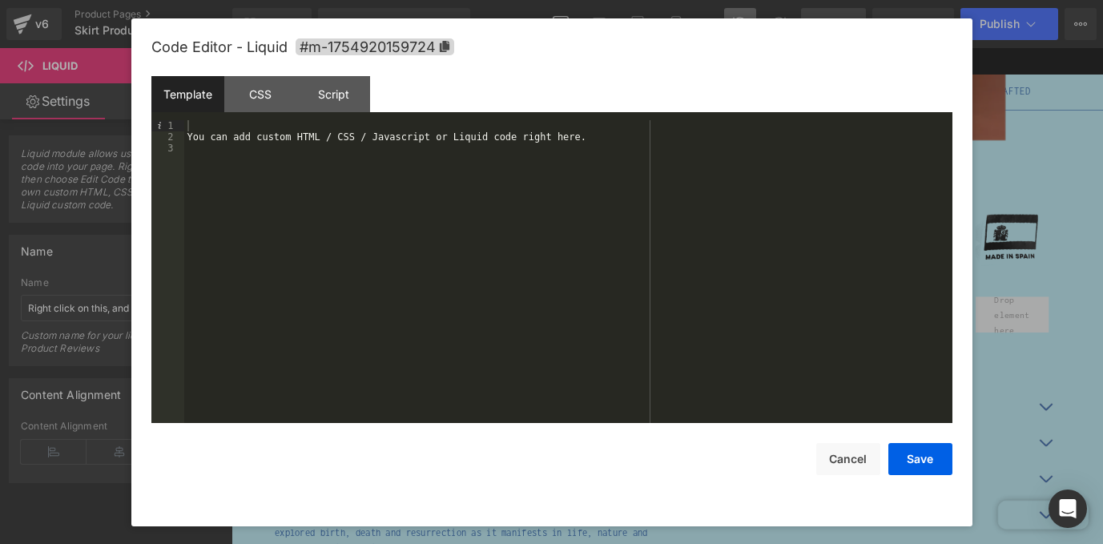
click at [422, 223] on div "You can add custom HTML / CSS / Javascript or Liquid code right here." at bounding box center [568, 282] width 768 height 325
click at [377, 156] on div "You can add custom HTML / CSS / Javascript or Liquid code right here." at bounding box center [568, 282] width 768 height 325
click at [359, 136] on div "You can add custom HTML / CSS / Javascript or Liquid code right here." at bounding box center [568, 282] width 768 height 325
click at [266, 143] on div "You can add custom HTML / CSS / Javascript or Liquid code right here." at bounding box center [568, 282] width 768 height 325
click at [848, 458] on button "Cancel" at bounding box center [848, 459] width 64 height 32
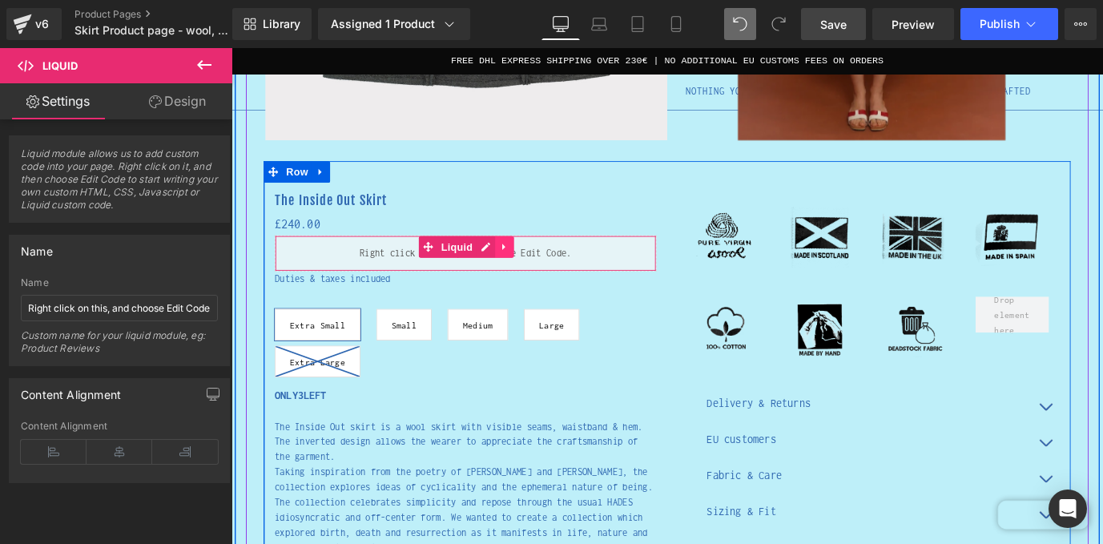
click at [534, 263] on icon at bounding box center [534, 269] width 11 height 12
click at [541, 271] on icon at bounding box center [545, 268] width 11 height 11
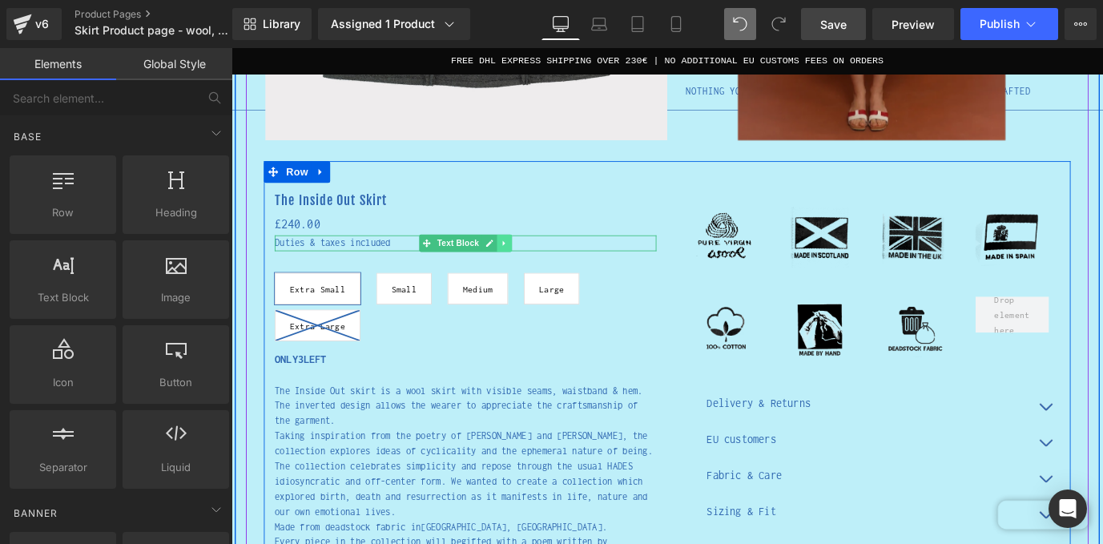
click at [529, 264] on link at bounding box center [535, 264] width 17 height 19
click at [544, 263] on icon at bounding box center [543, 264] width 9 height 9
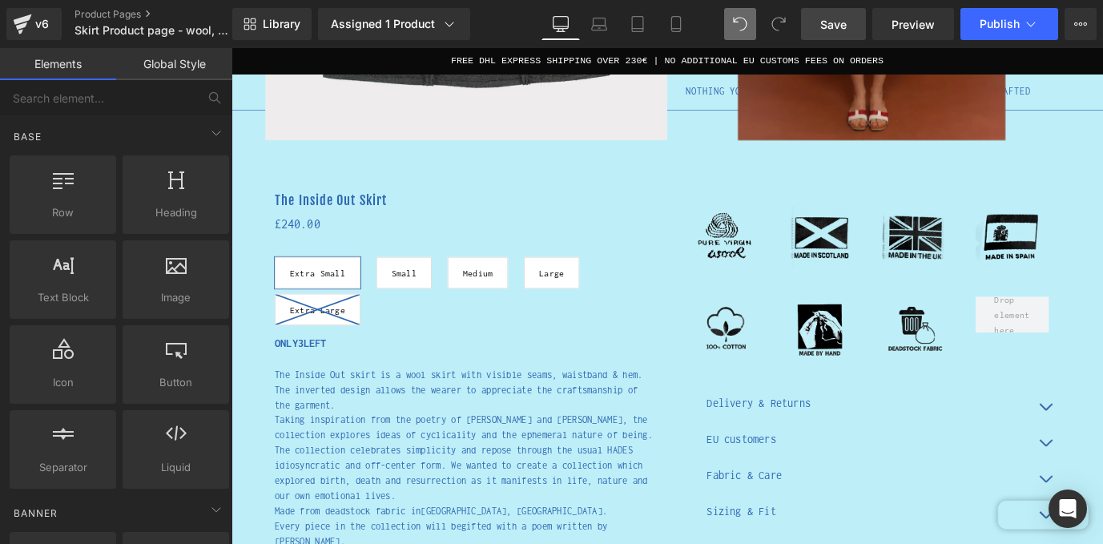
click at [855, 33] on link "Save" at bounding box center [833, 24] width 65 height 32
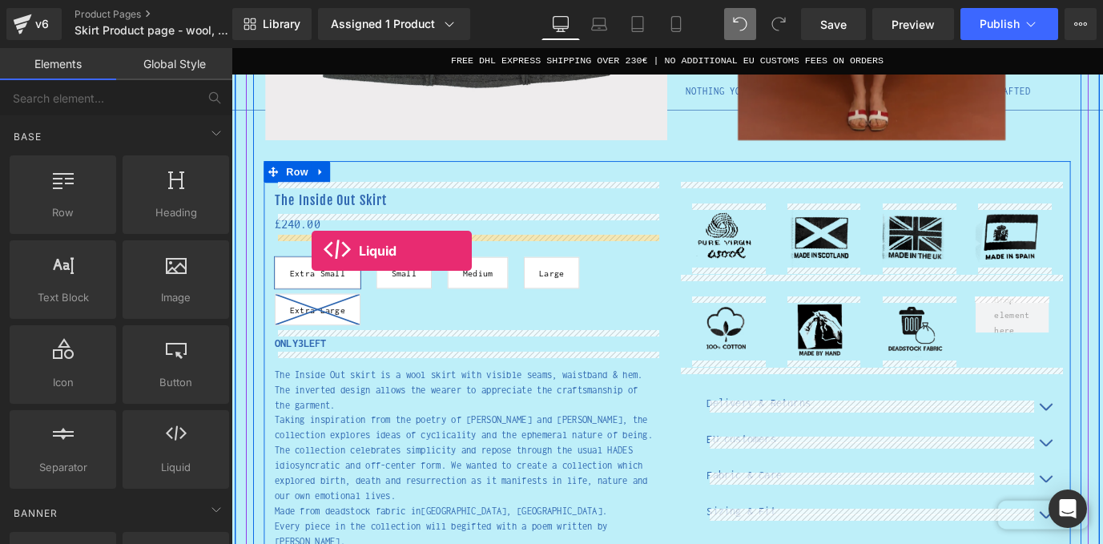
drag, startPoint x: 405, startPoint y: 500, endPoint x: 320, endPoint y: 273, distance: 242.7
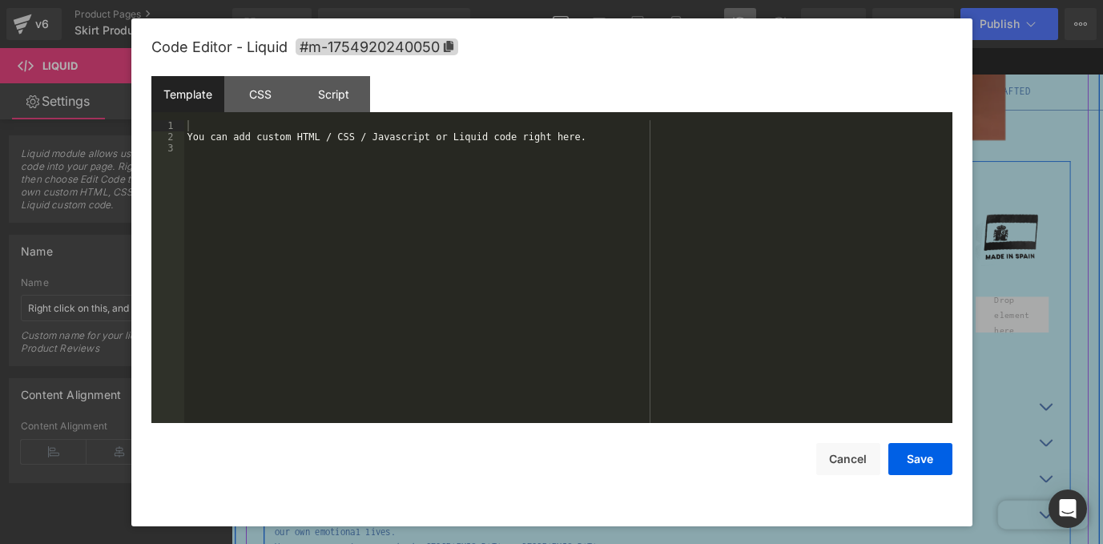
click at [515, 267] on div "Liquid" at bounding box center [491, 276] width 424 height 40
click at [313, 142] on div "You can add custom HTML / CSS / Javascript or Liquid code right here." at bounding box center [568, 282] width 768 height 325
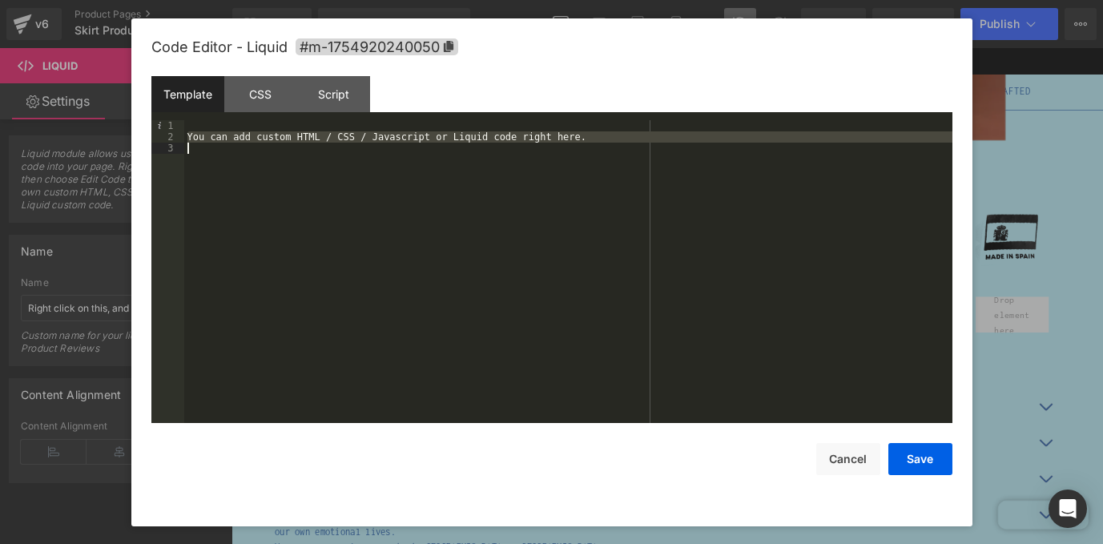
click at [313, 142] on div "You can add custom HTML / CSS / Javascript or Liquid code right here." at bounding box center [568, 282] width 768 height 325
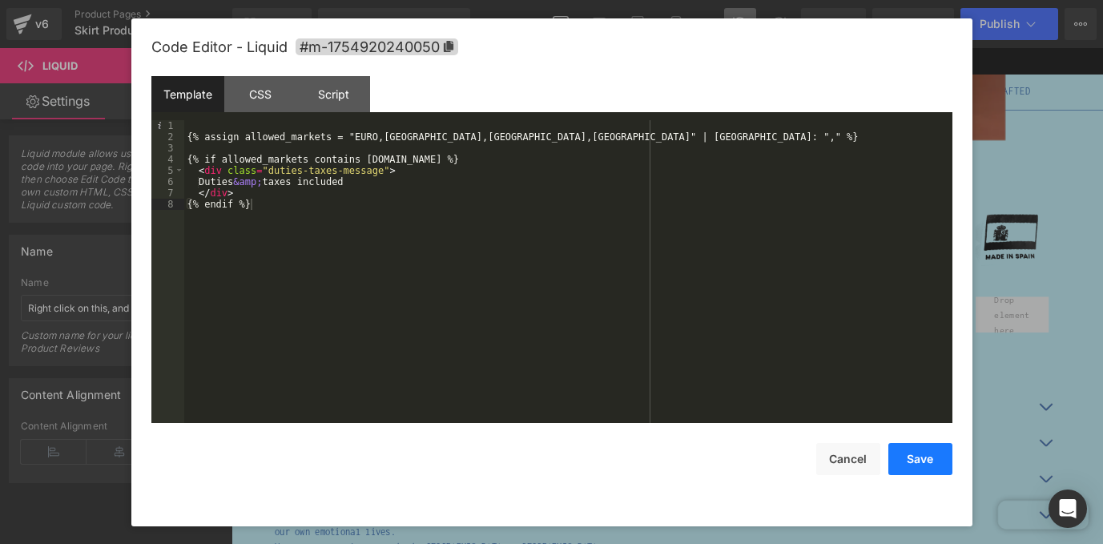
click at [931, 457] on button "Save" at bounding box center [920, 459] width 64 height 32
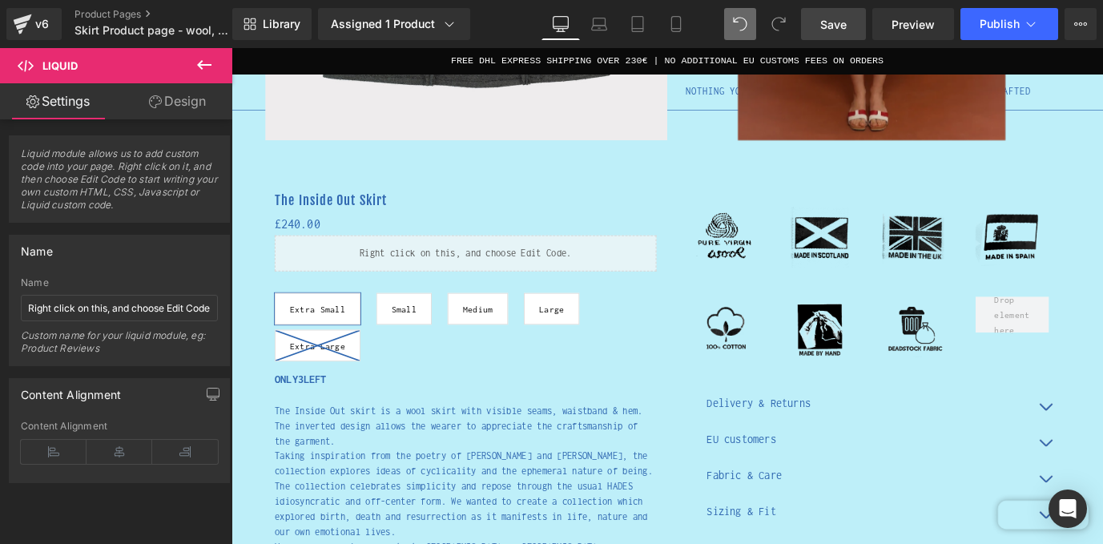
click at [822, 27] on span "Save" at bounding box center [833, 24] width 26 height 17
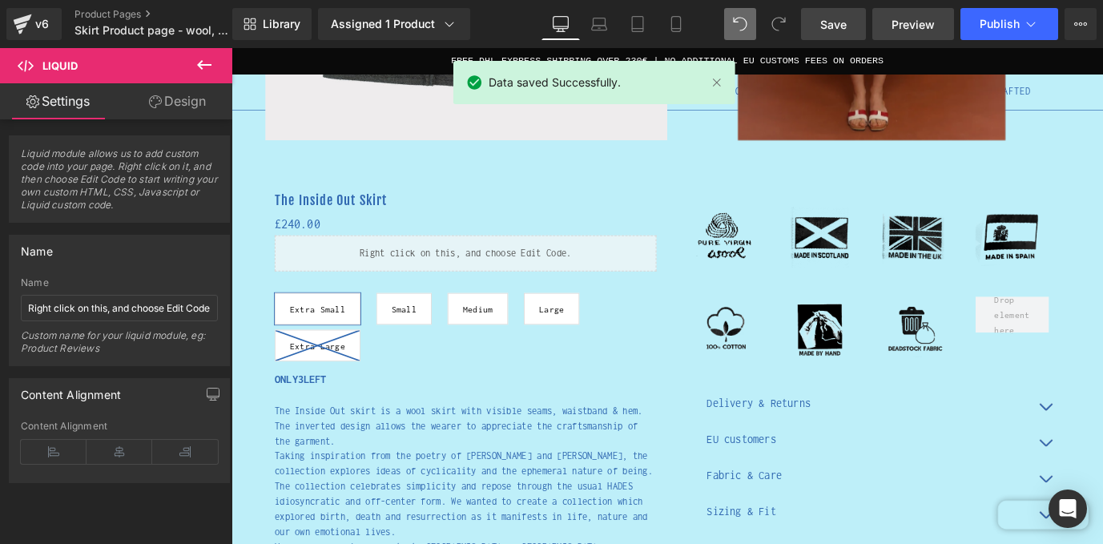
click at [926, 21] on span "Preview" at bounding box center [912, 24] width 43 height 17
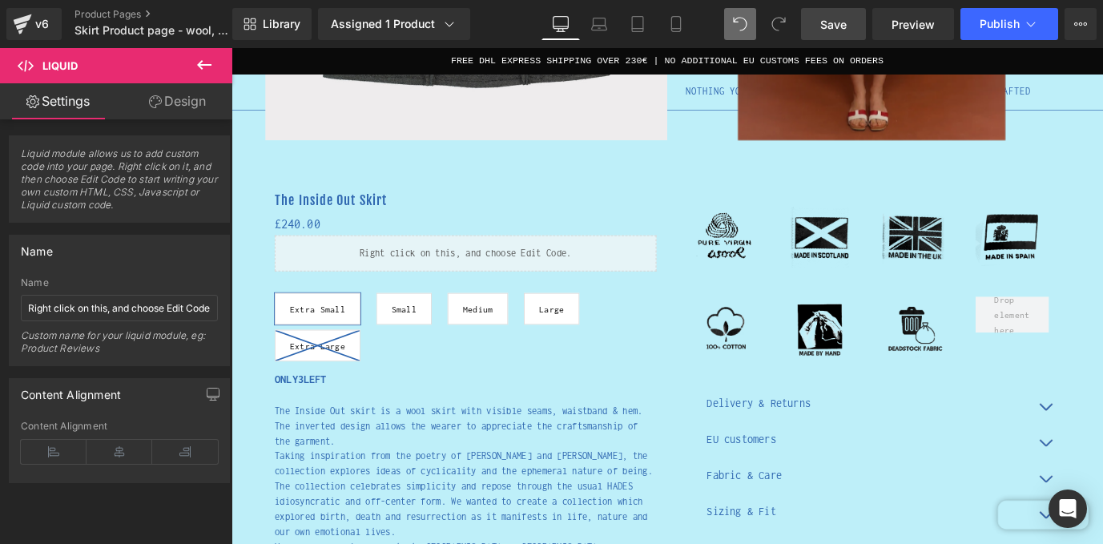
click at [837, 25] on span "Save" at bounding box center [833, 24] width 26 height 17
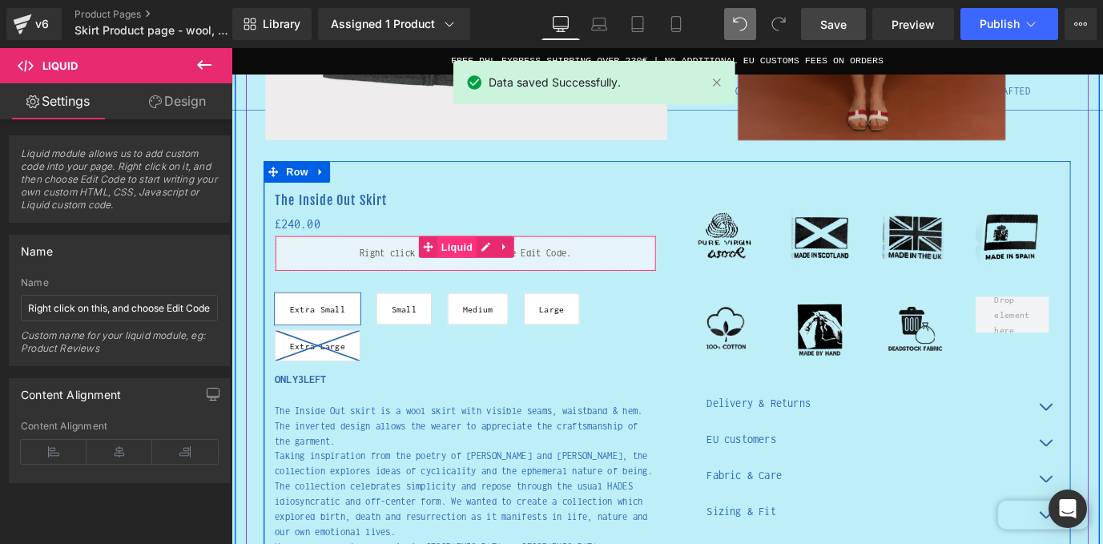
click at [492, 267] on span "Liquid" at bounding box center [481, 269] width 43 height 24
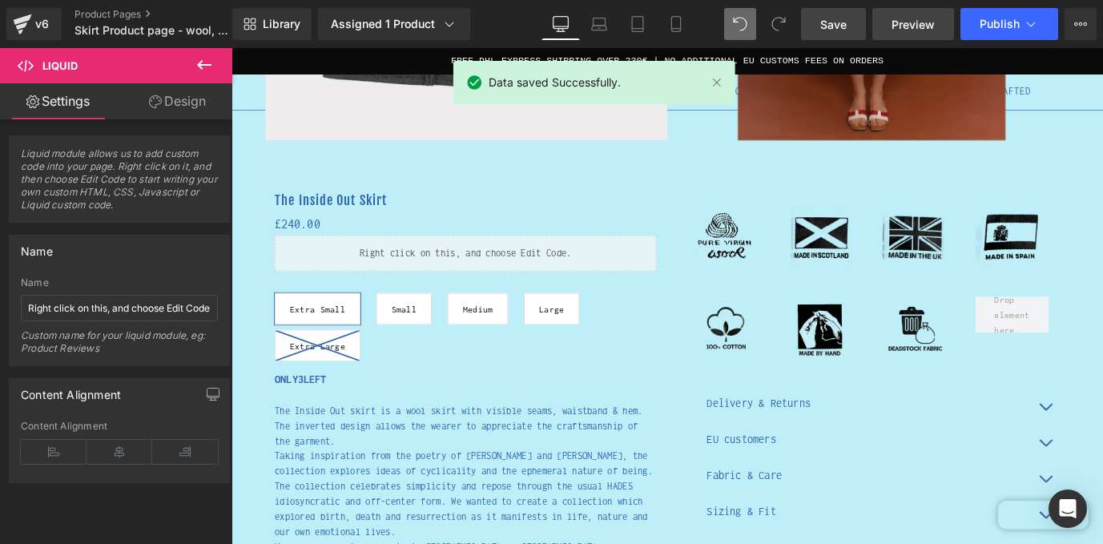
click at [922, 14] on link "Preview" at bounding box center [913, 24] width 82 height 32
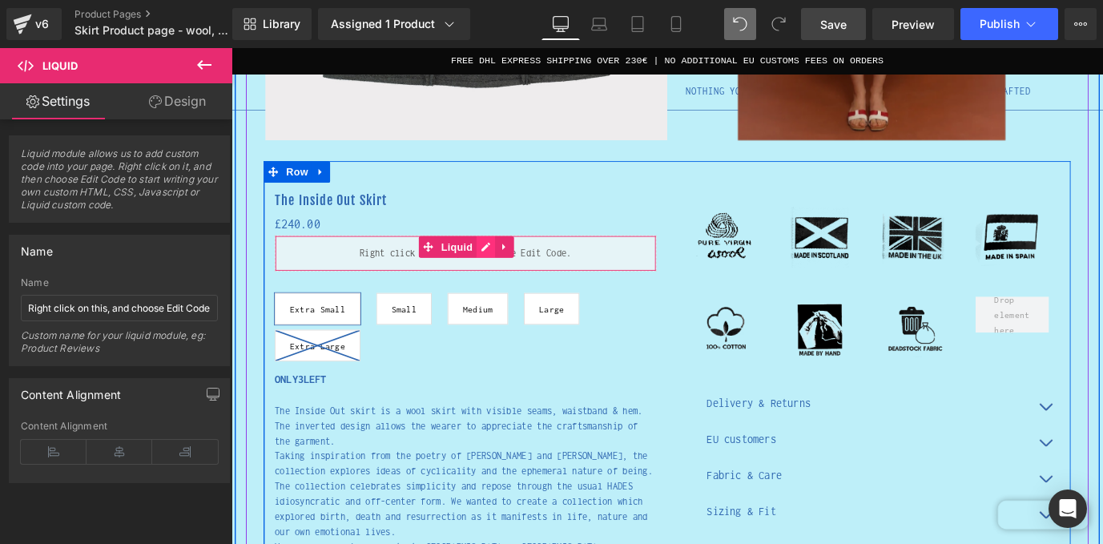
click at [518, 269] on div "Liquid" at bounding box center [491, 276] width 424 height 40
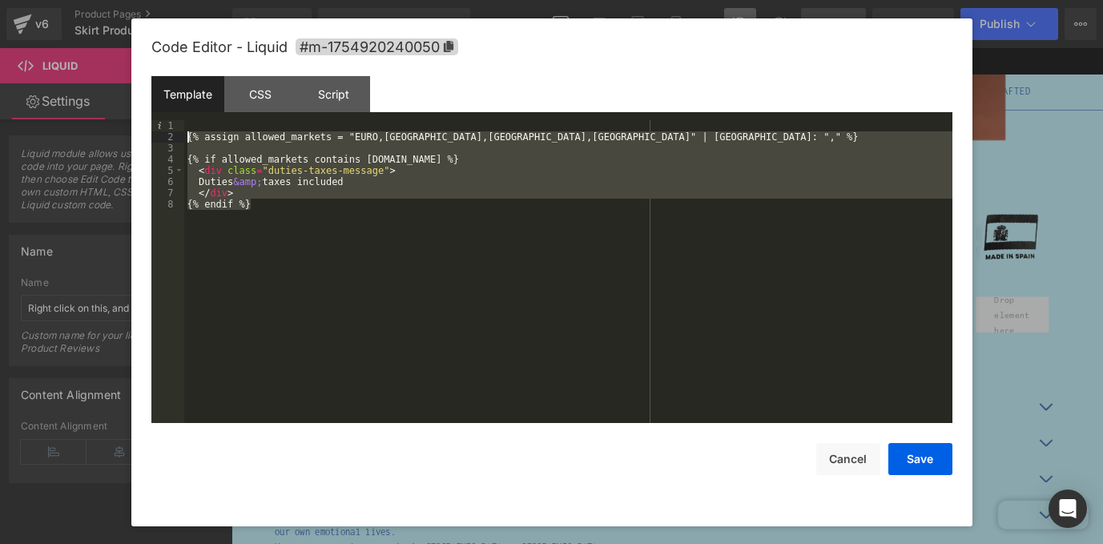
drag, startPoint x: 267, startPoint y: 208, endPoint x: 182, endPoint y: 136, distance: 112.0
click at [182, 136] on pre "1 2 3 4 5 6 7 8 {% assign allowed_markets = "EURO,[GEOGRAPHIC_DATA],[GEOGRAPHIC…" at bounding box center [551, 271] width 801 height 303
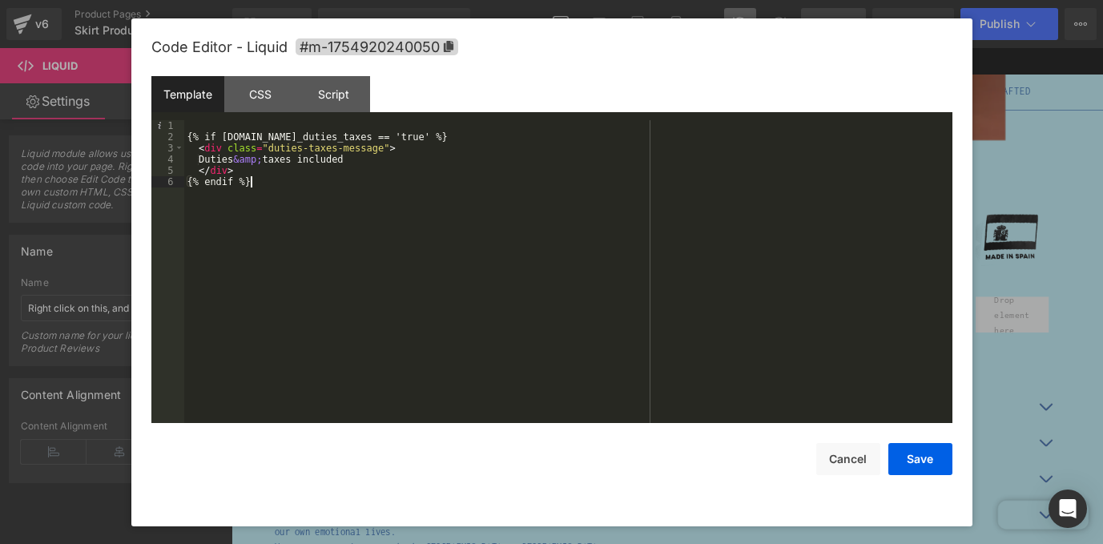
click at [462, 142] on div "{% if [DOMAIN_NAME]_duties_taxes == 'true' %} < div class = "duties-taxes-messa…" at bounding box center [568, 282] width 768 height 325
click at [918, 460] on button "Save" at bounding box center [920, 459] width 64 height 32
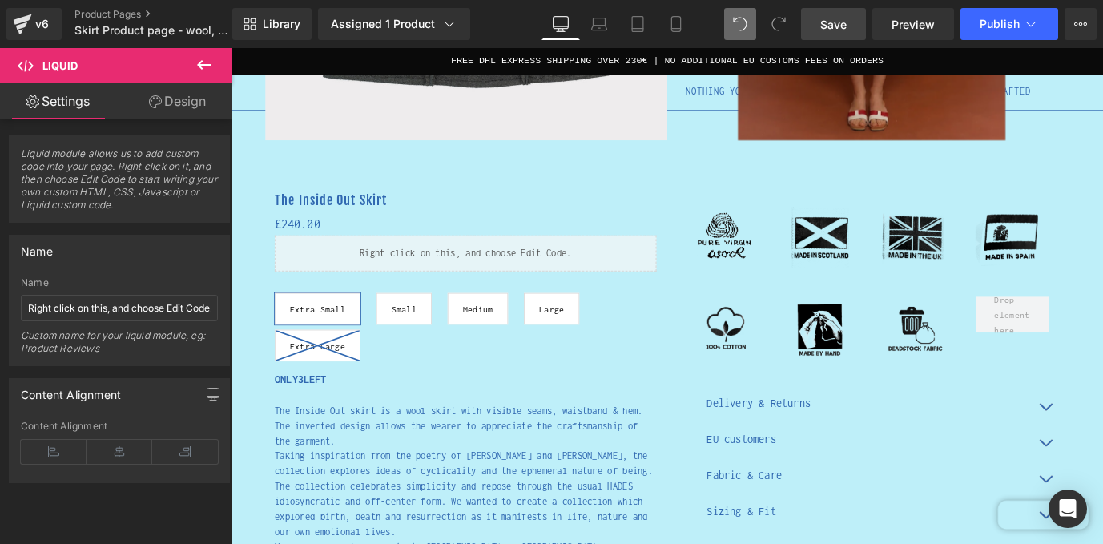
click at [834, 36] on link "Save" at bounding box center [833, 24] width 65 height 32
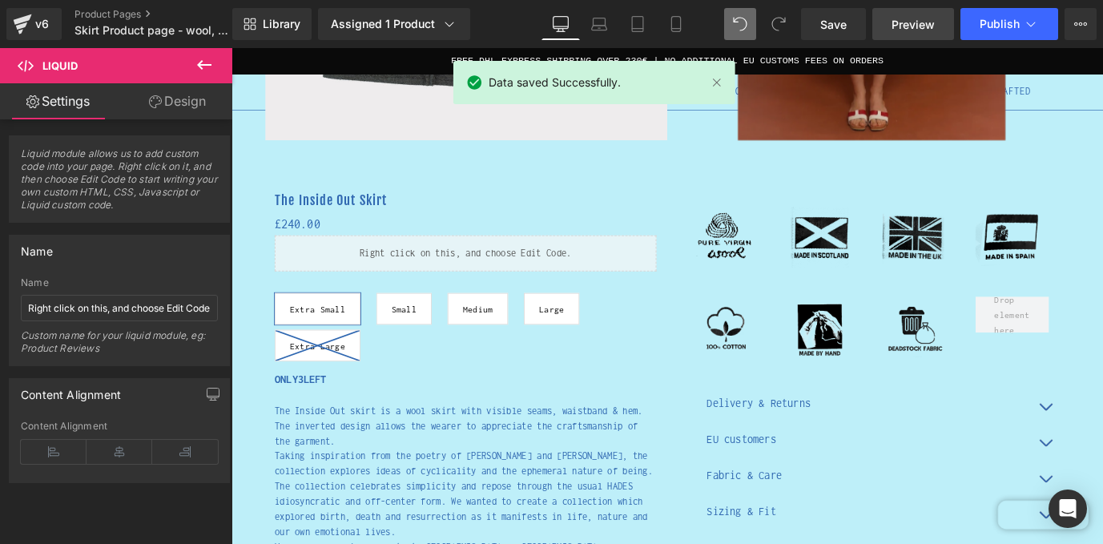
click at [910, 18] on span "Preview" at bounding box center [912, 24] width 43 height 17
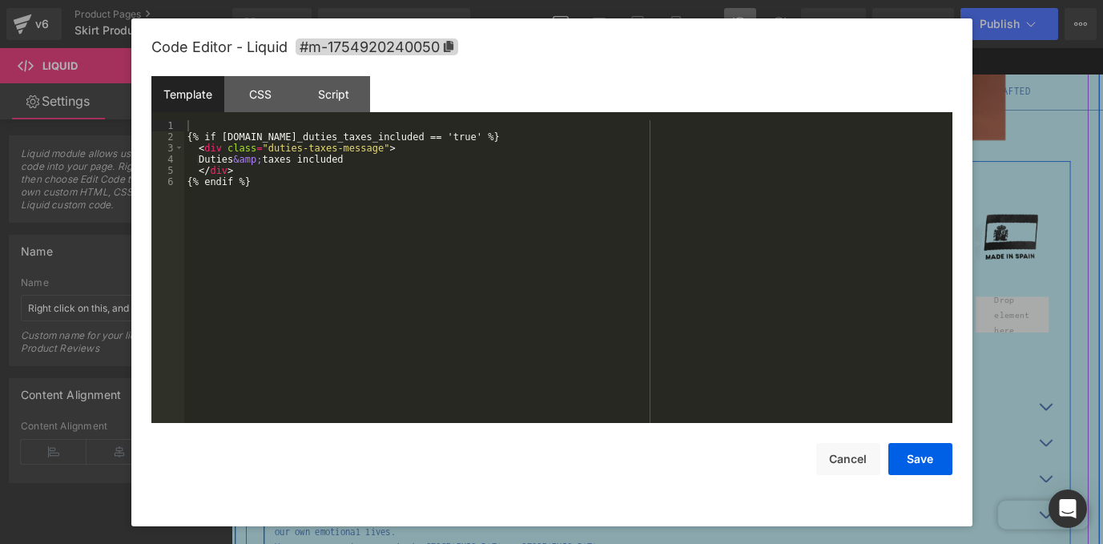
click at [518, 267] on div "Liquid" at bounding box center [491, 276] width 424 height 40
click at [283, 189] on div "{% if [DOMAIN_NAME]_duties_taxes_included == 'true' %} < div class = "duties-ta…" at bounding box center [568, 282] width 768 height 325
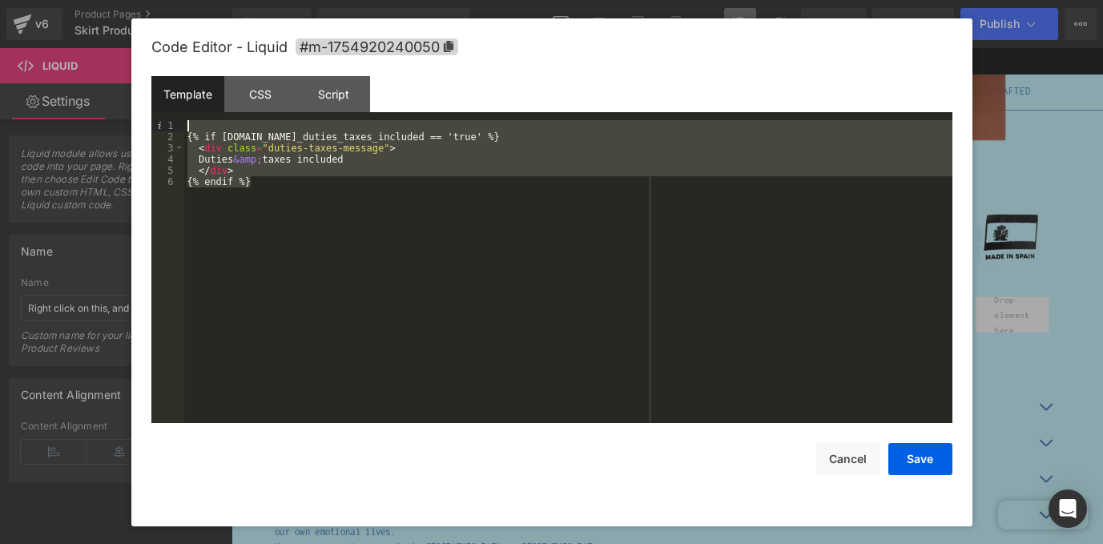
drag, startPoint x: 283, startPoint y: 189, endPoint x: 174, endPoint y: 128, distance: 125.5
click at [174, 128] on pre "1 2 3 4 5 6 {% if [DOMAIN_NAME]_duties_taxes_included == 'true' %} < div class …" at bounding box center [551, 271] width 801 height 303
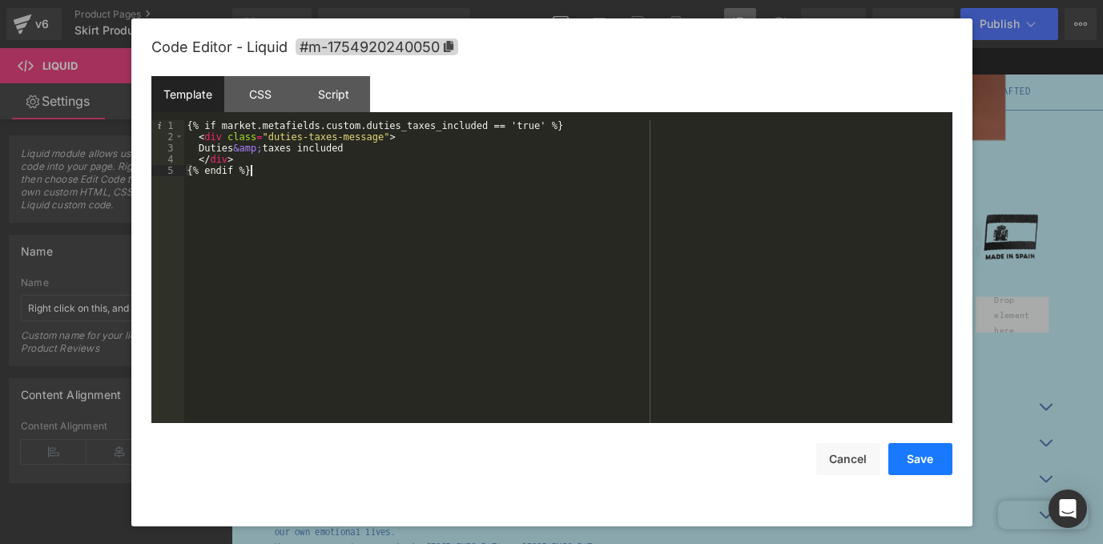
click at [937, 455] on button "Save" at bounding box center [920, 459] width 64 height 32
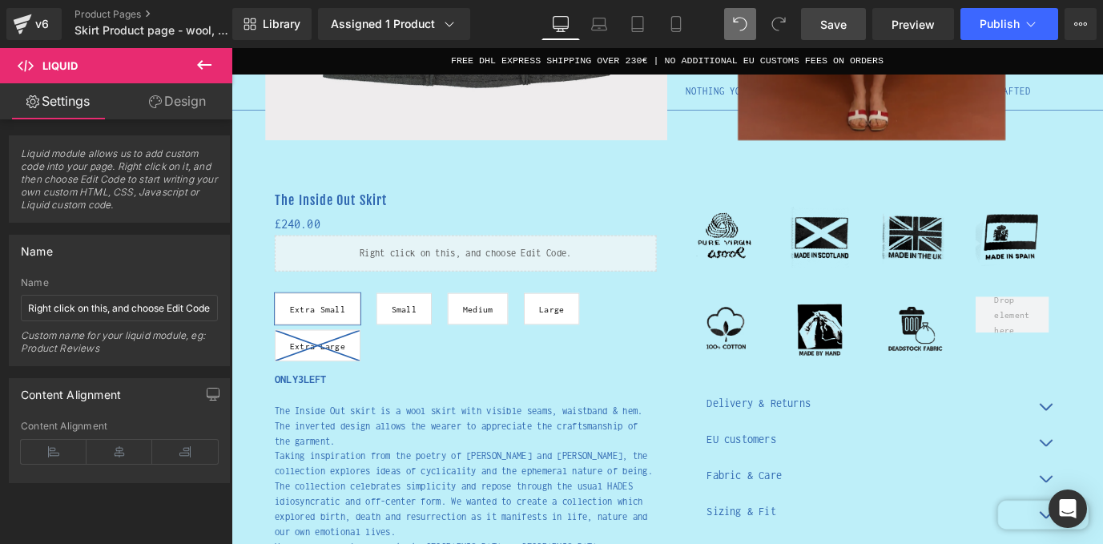
click at [818, 23] on link "Save" at bounding box center [833, 24] width 65 height 32
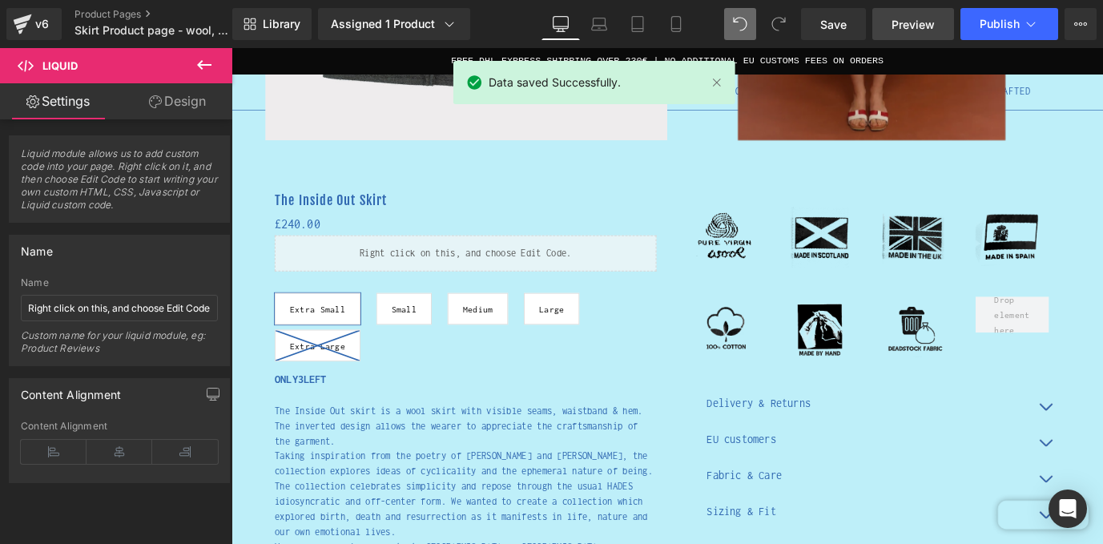
click at [922, 26] on span "Preview" at bounding box center [912, 24] width 43 height 17
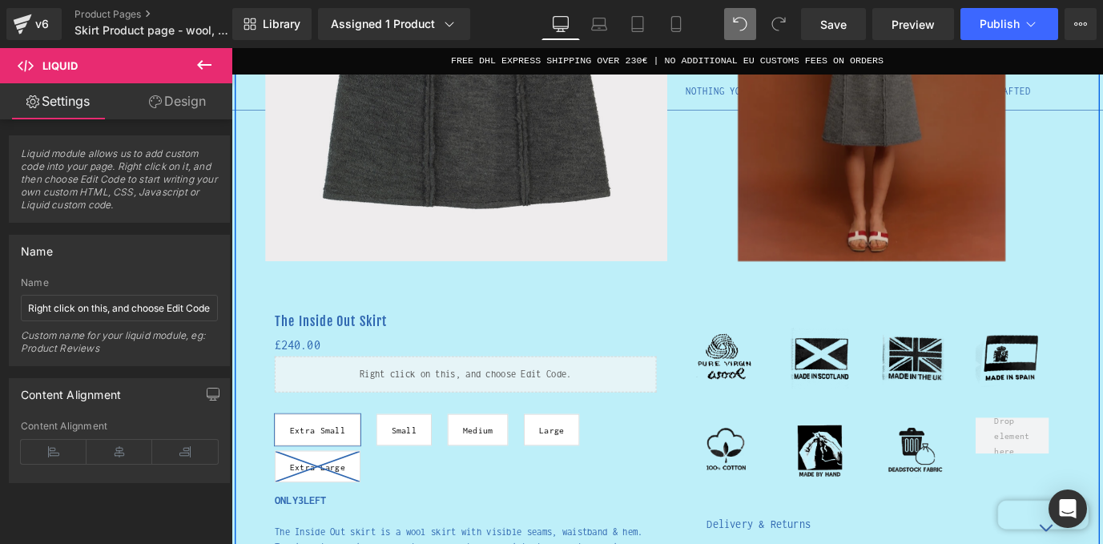
scroll to position [491, 0]
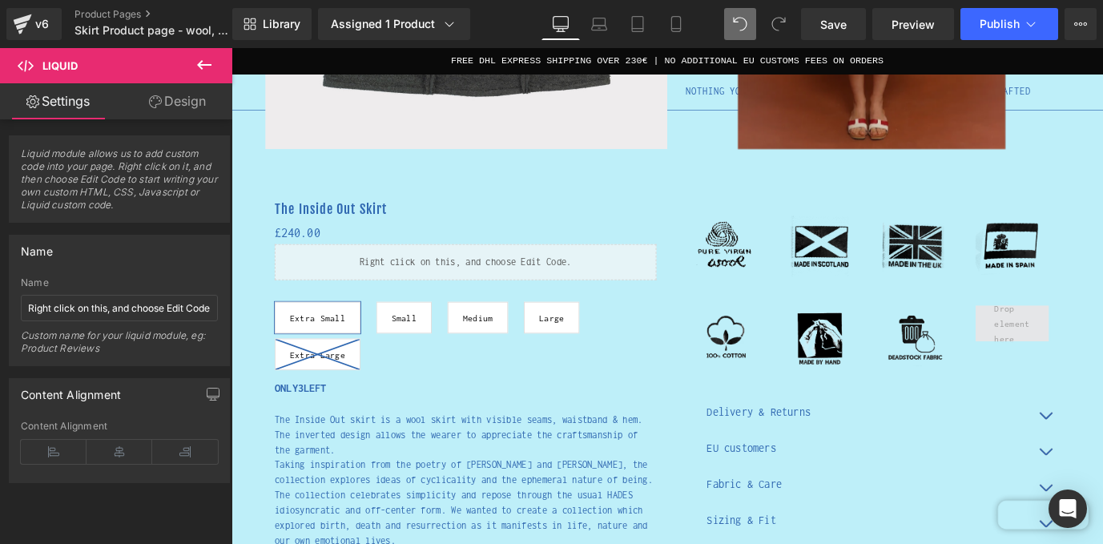
click at [1102, 334] on span at bounding box center [1099, 354] width 50 height 58
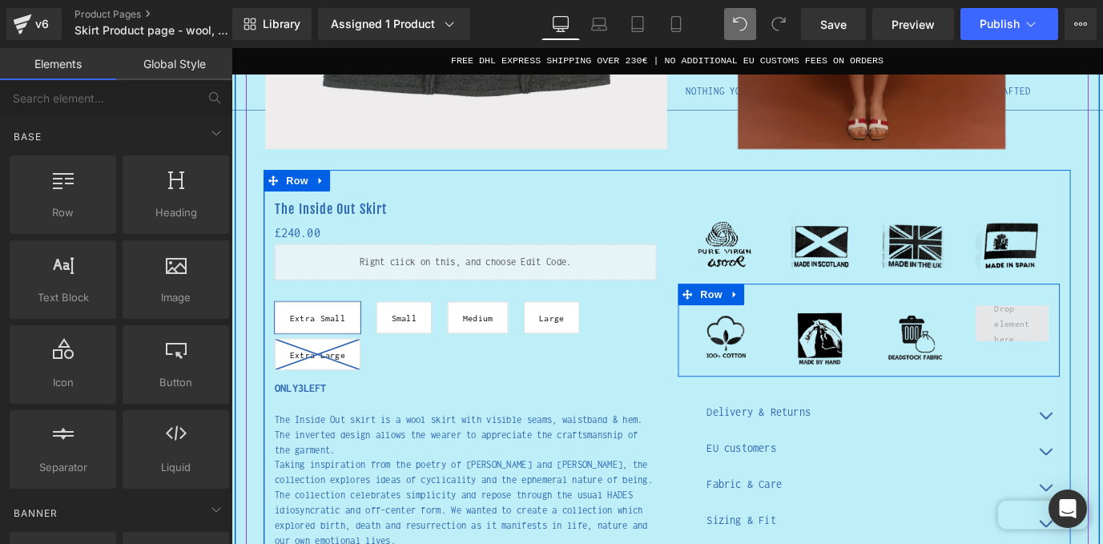
click at [1102, 365] on span at bounding box center [1099, 354] width 50 height 58
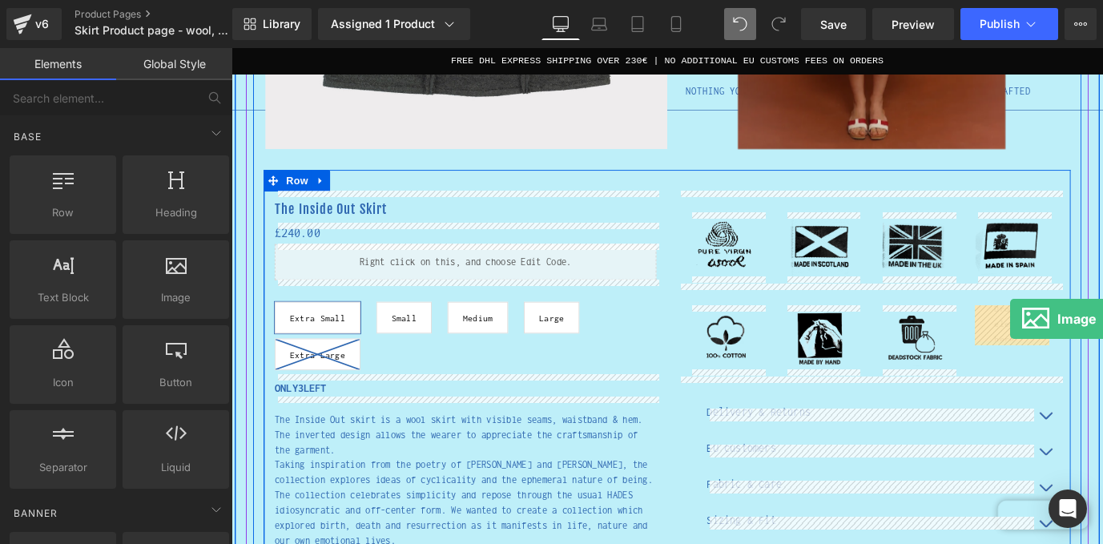
drag, startPoint x: 866, startPoint y: 362, endPoint x: 1097, endPoint y: 349, distance: 231.0
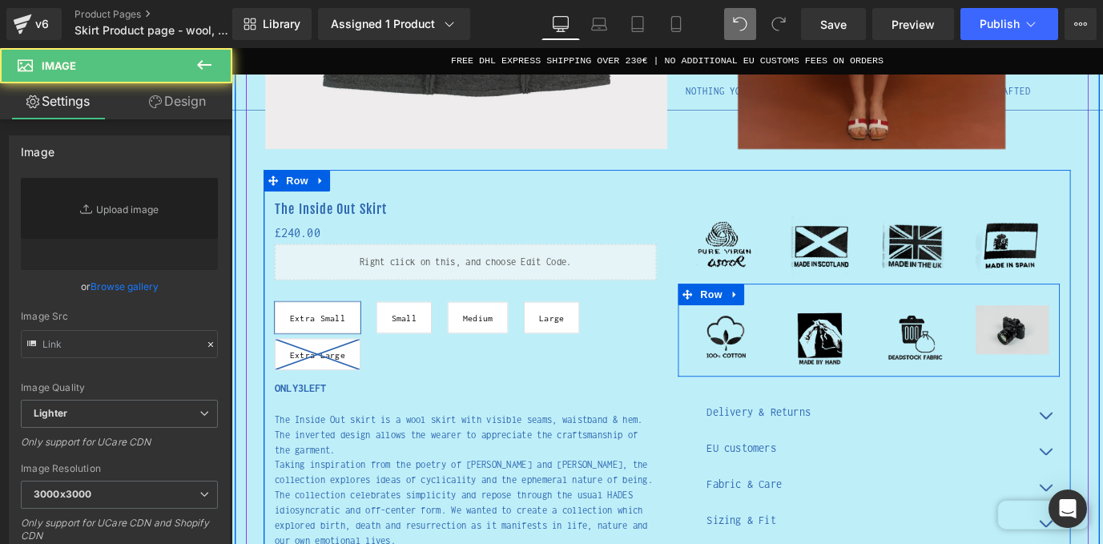
type input "//[DOMAIN_NAME][URL]"
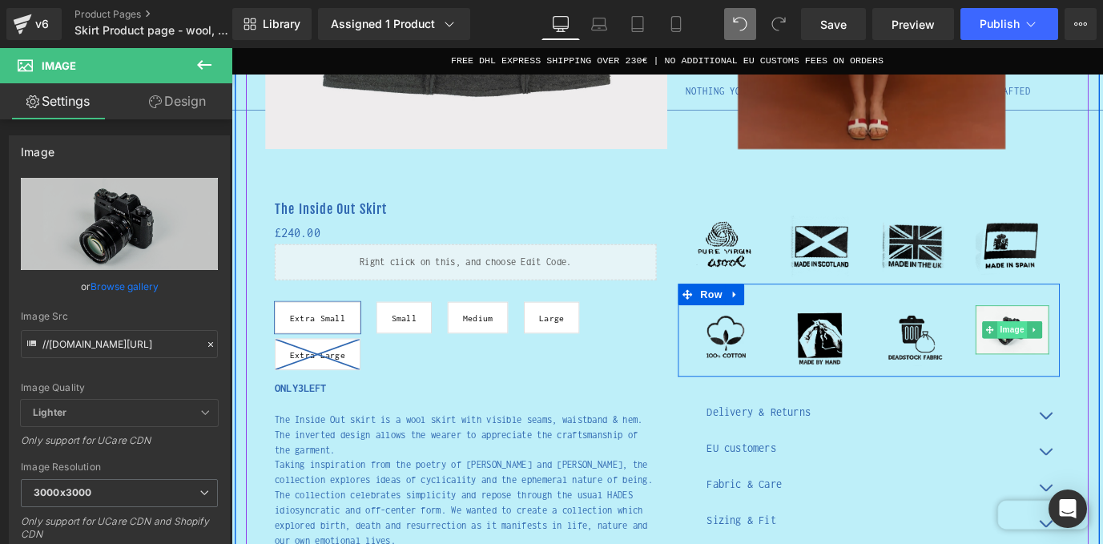
click at [1099, 360] on span "Image" at bounding box center [1100, 361] width 34 height 19
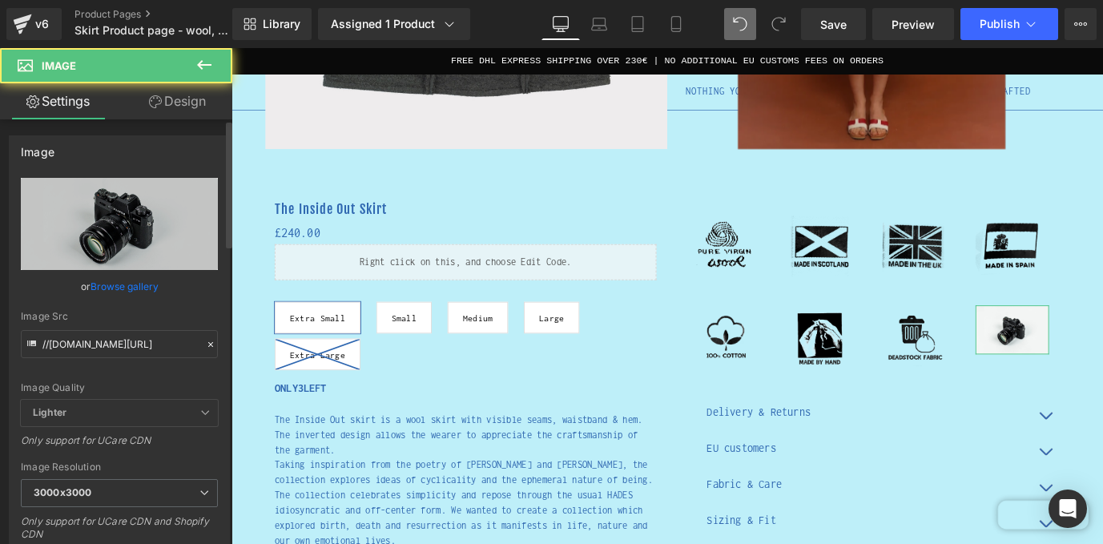
click at [122, 284] on link "Browse gallery" at bounding box center [124, 286] width 68 height 28
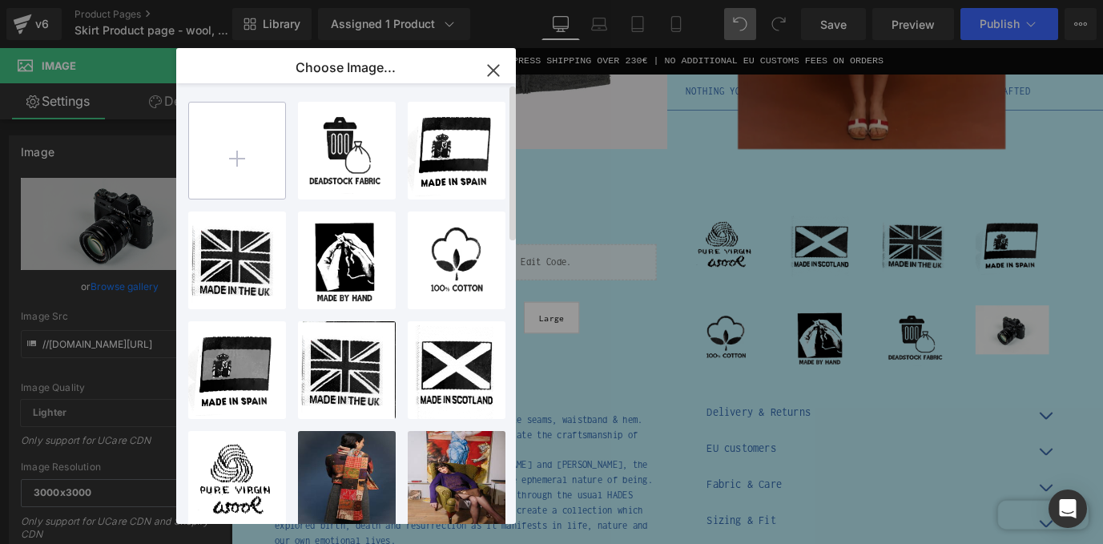
type input "C:\fakepath\ScreenprintedintheUK.png"
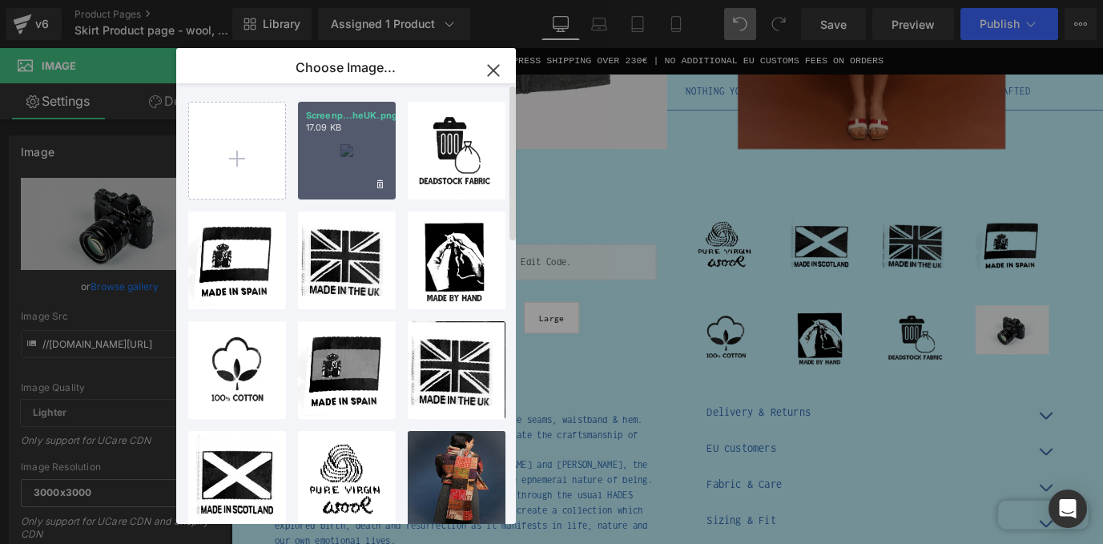
click at [357, 134] on div "Screenp...heUK.png 17.09 KB" at bounding box center [347, 151] width 98 height 98
type input "[URL][DOMAIN_NAME]"
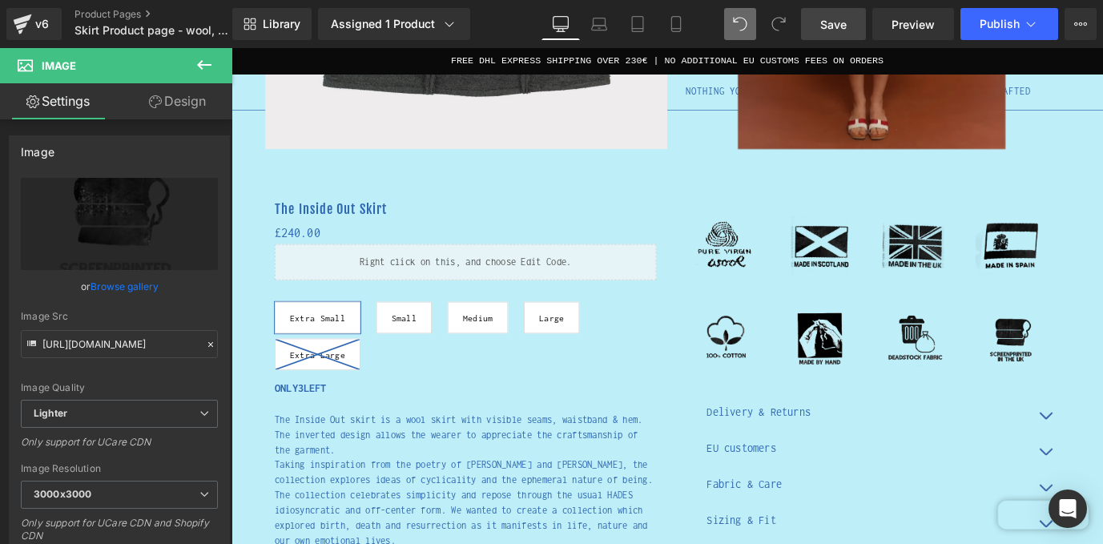
click at [843, 18] on span "Save" at bounding box center [833, 24] width 26 height 17
click at [199, 65] on icon at bounding box center [204, 65] width 14 height 10
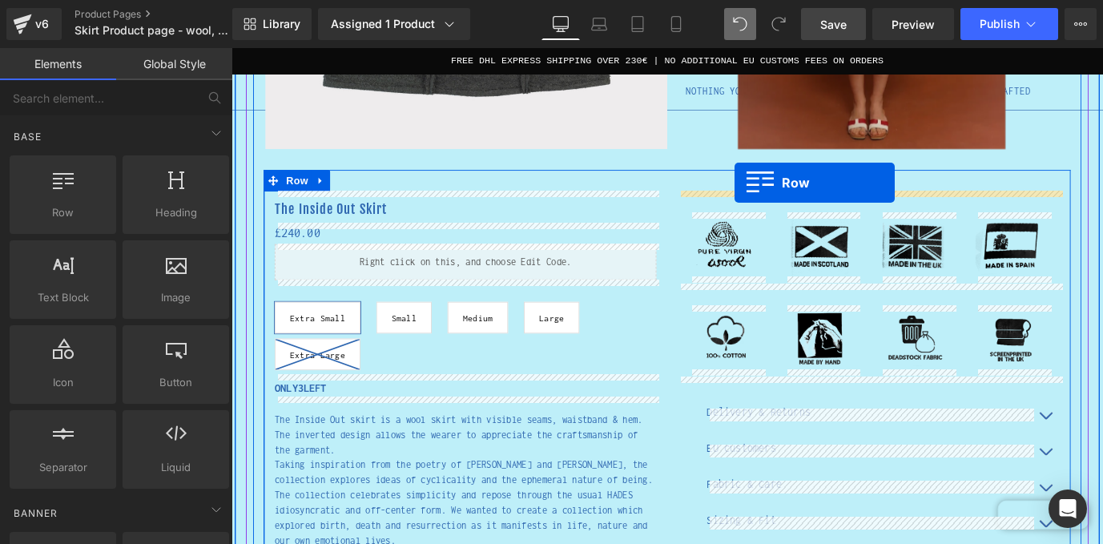
drag, startPoint x: 453, startPoint y: 205, endPoint x: 790, endPoint y: 198, distance: 337.2
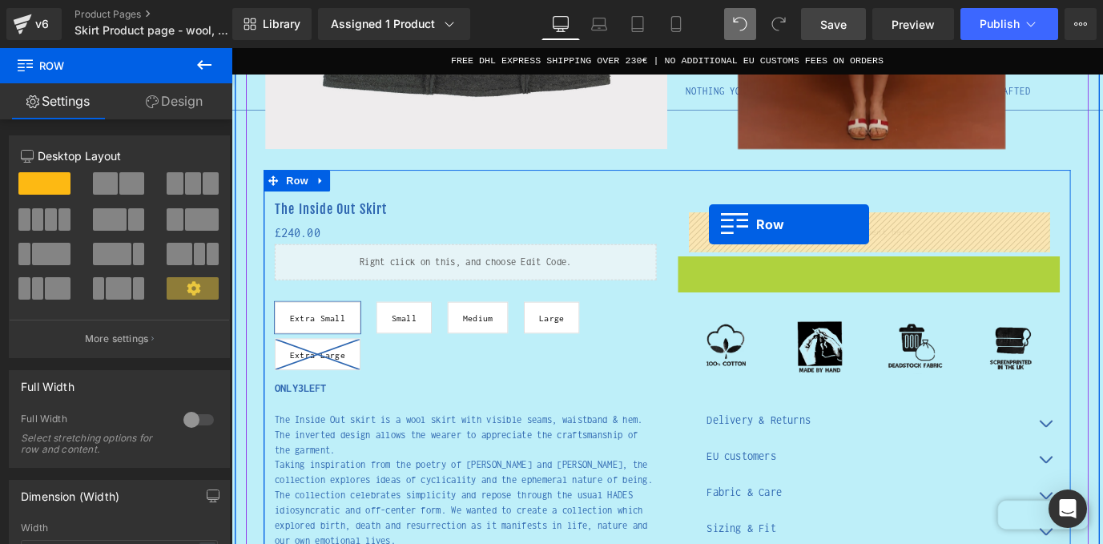
drag, startPoint x: 741, startPoint y: 289, endPoint x: 762, endPoint y: 244, distance: 49.8
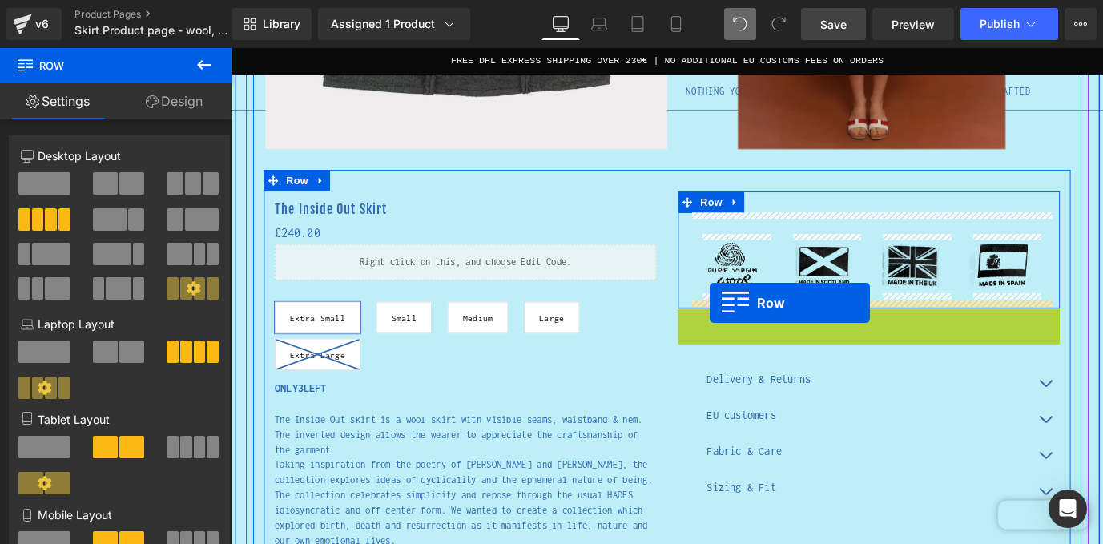
drag, startPoint x: 736, startPoint y: 346, endPoint x: 763, endPoint y: 332, distance: 30.8
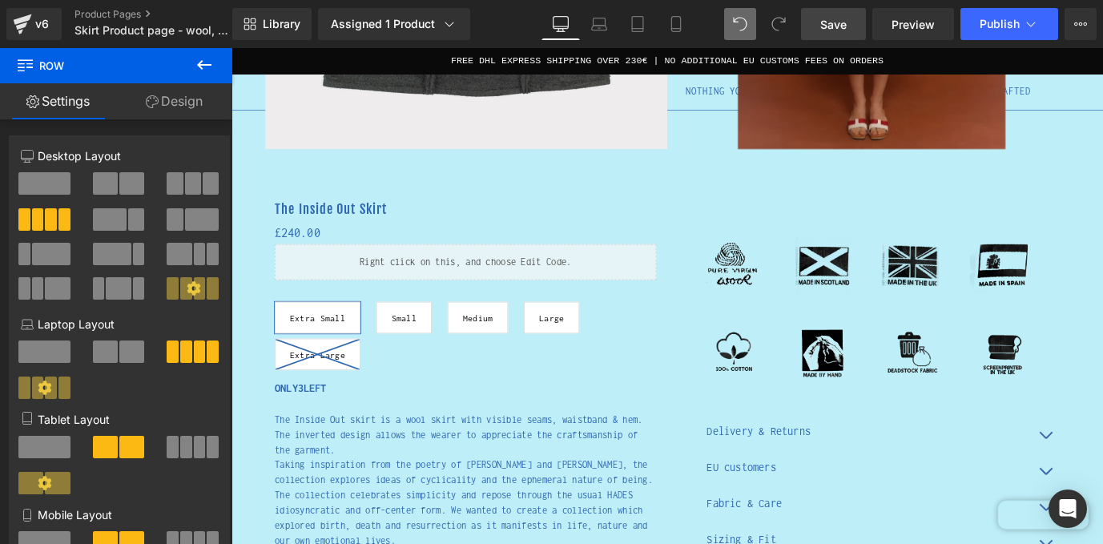
click at [831, 29] on span "Save" at bounding box center [833, 24] width 26 height 17
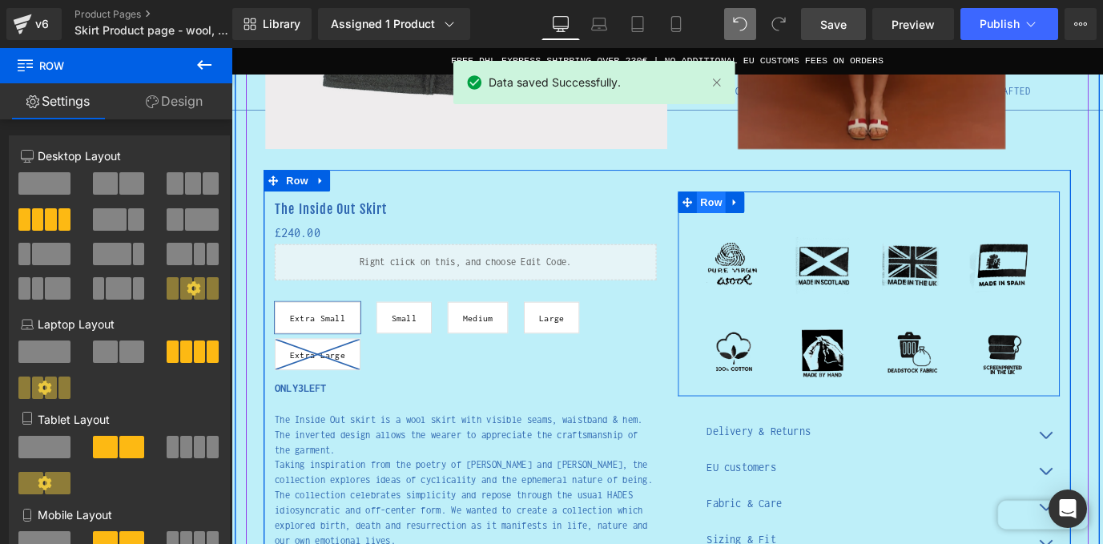
click at [769, 220] on span "Row" at bounding box center [765, 219] width 32 height 24
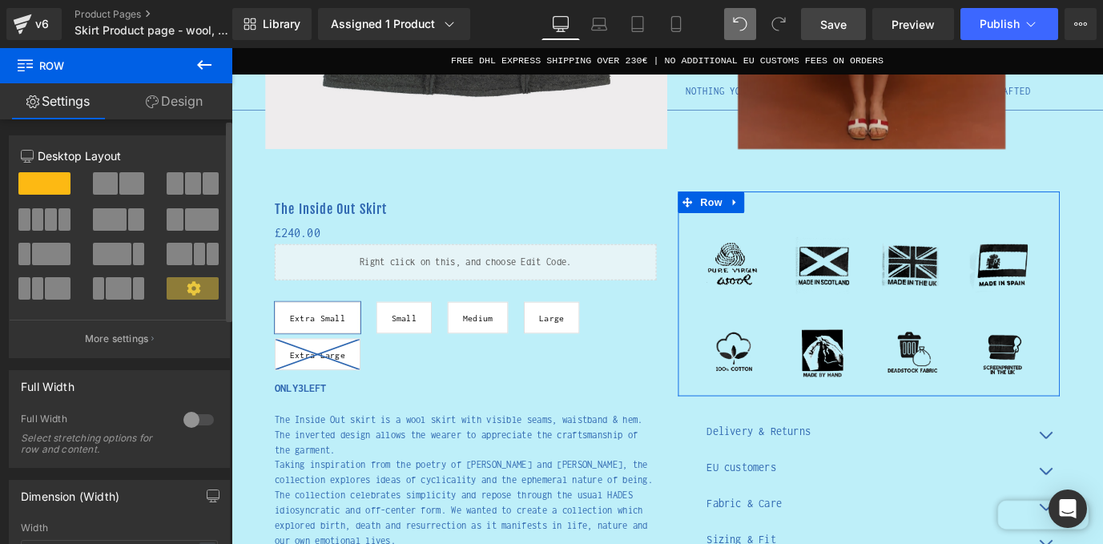
click at [203, 421] on div at bounding box center [198, 420] width 38 height 26
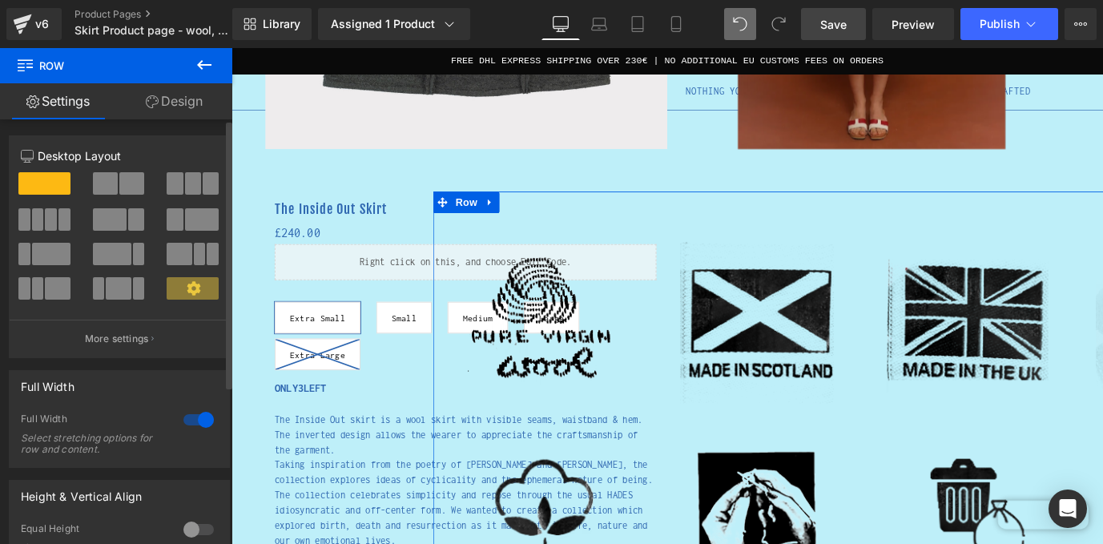
click at [187, 421] on div at bounding box center [198, 420] width 38 height 26
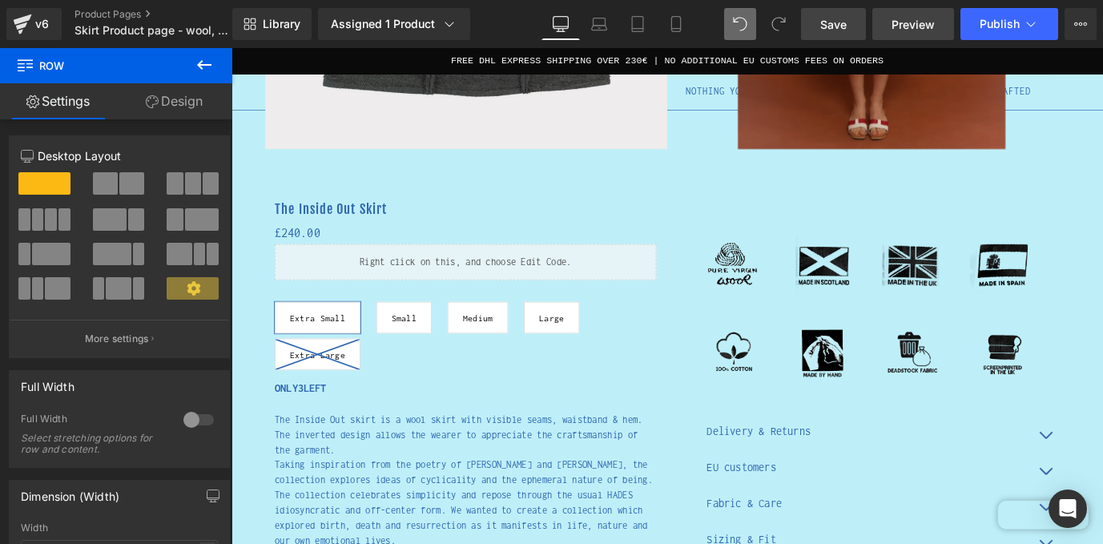
click at [899, 17] on span "Preview" at bounding box center [912, 24] width 43 height 17
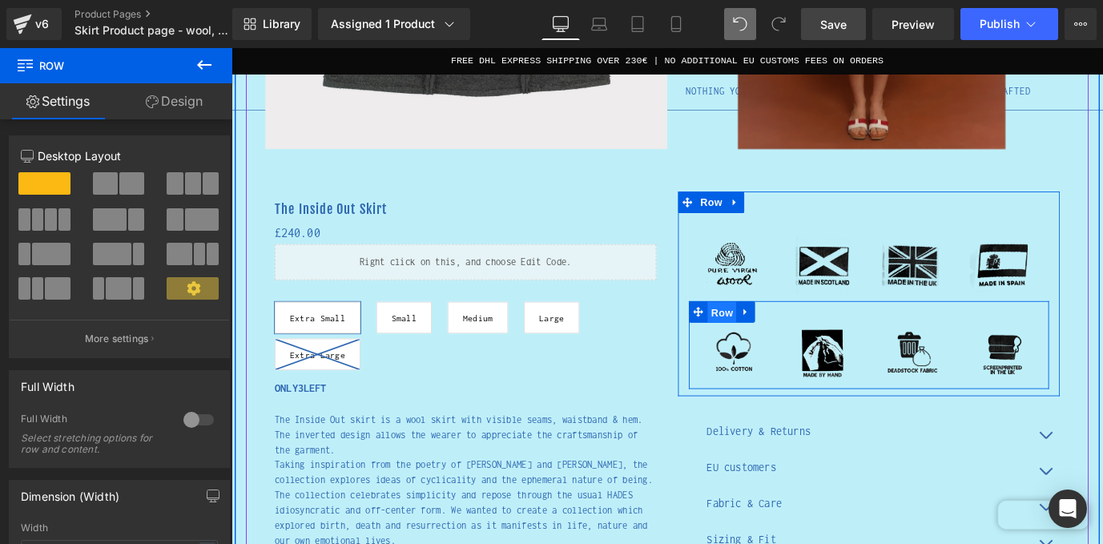
click at [780, 342] on span "Row" at bounding box center [777, 342] width 32 height 24
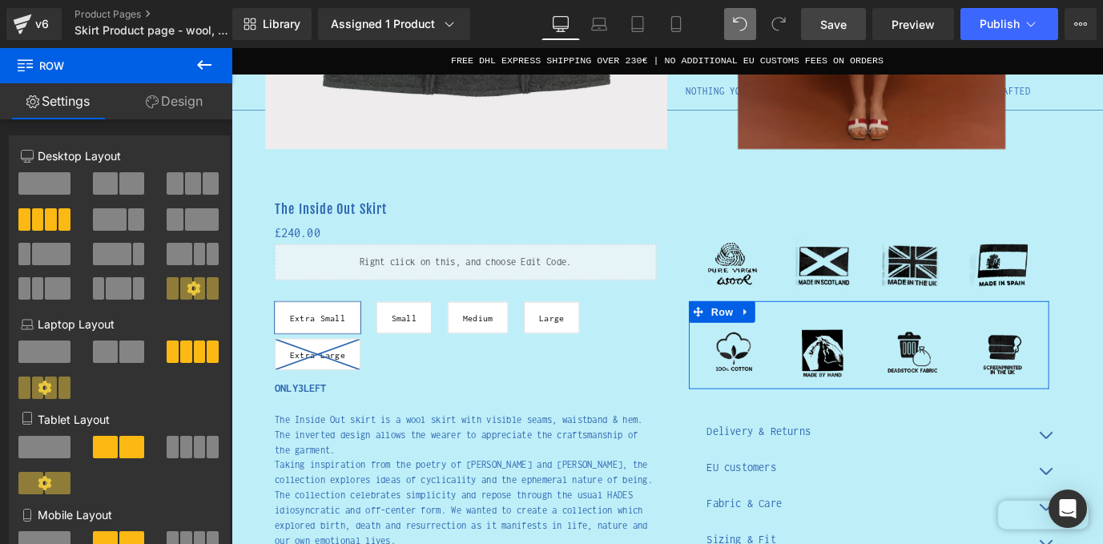
click at [188, 104] on link "Design" at bounding box center [174, 101] width 116 height 36
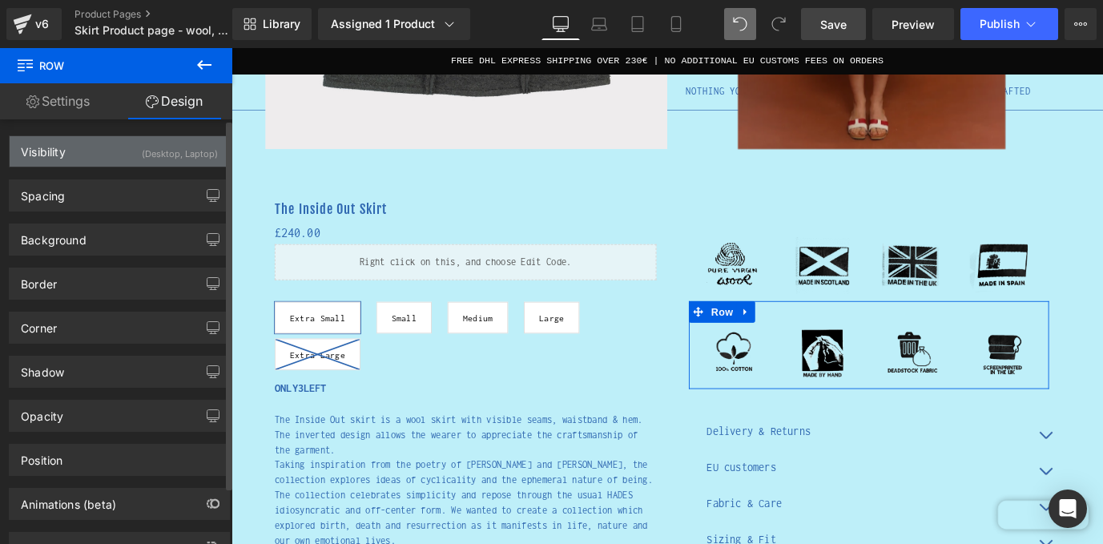
click at [142, 155] on div "(Desktop, Laptop)" at bounding box center [180, 149] width 76 height 26
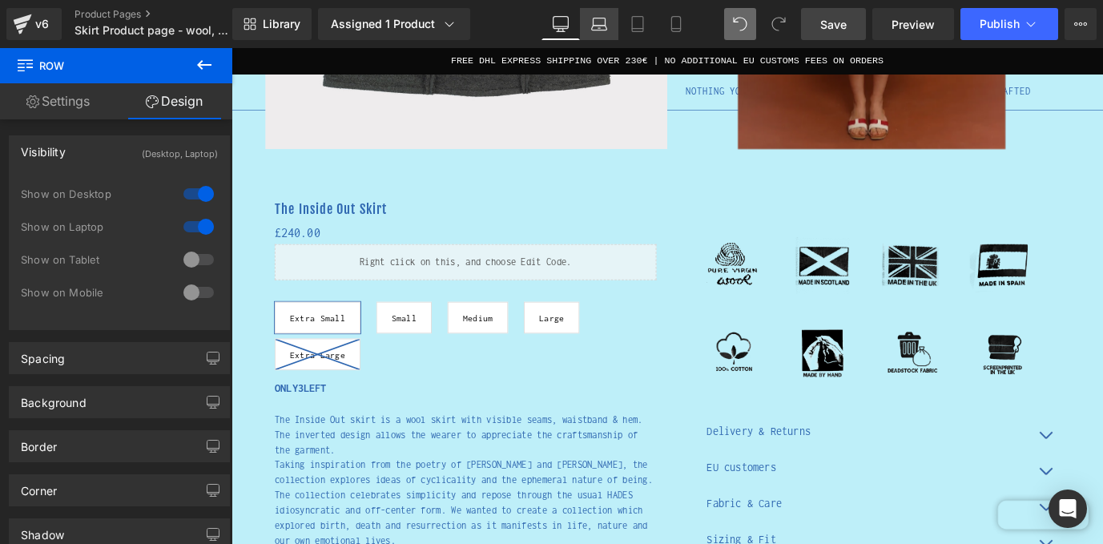
click at [603, 27] on icon at bounding box center [599, 24] width 16 height 16
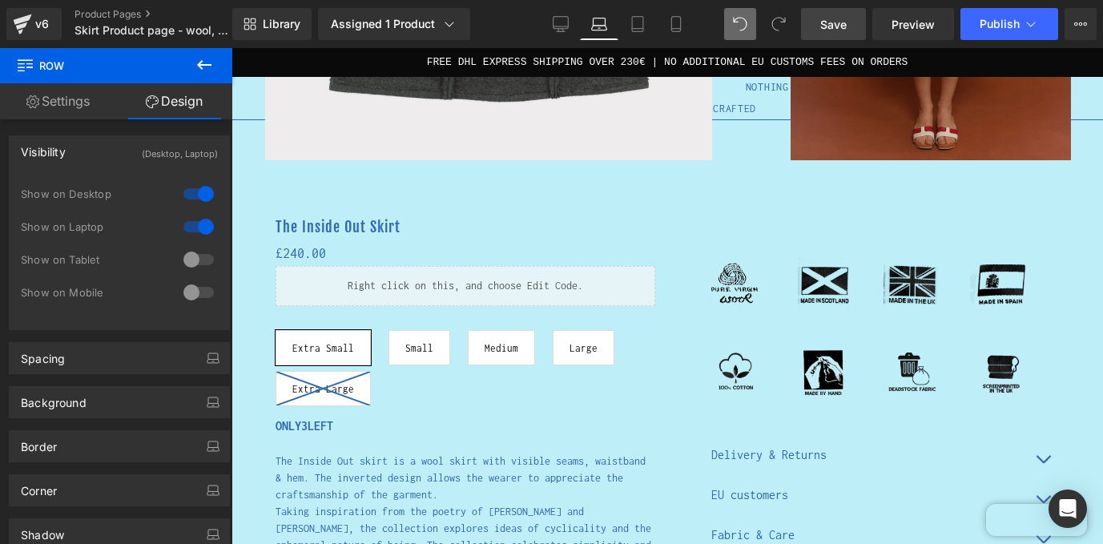
scroll to position [481, 0]
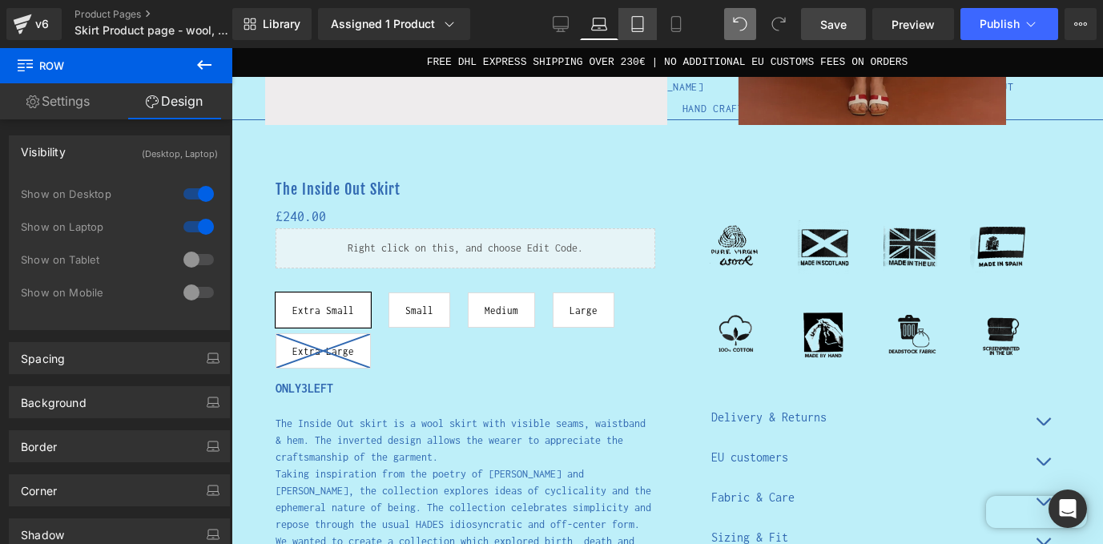
click at [631, 28] on icon at bounding box center [637, 24] width 16 height 16
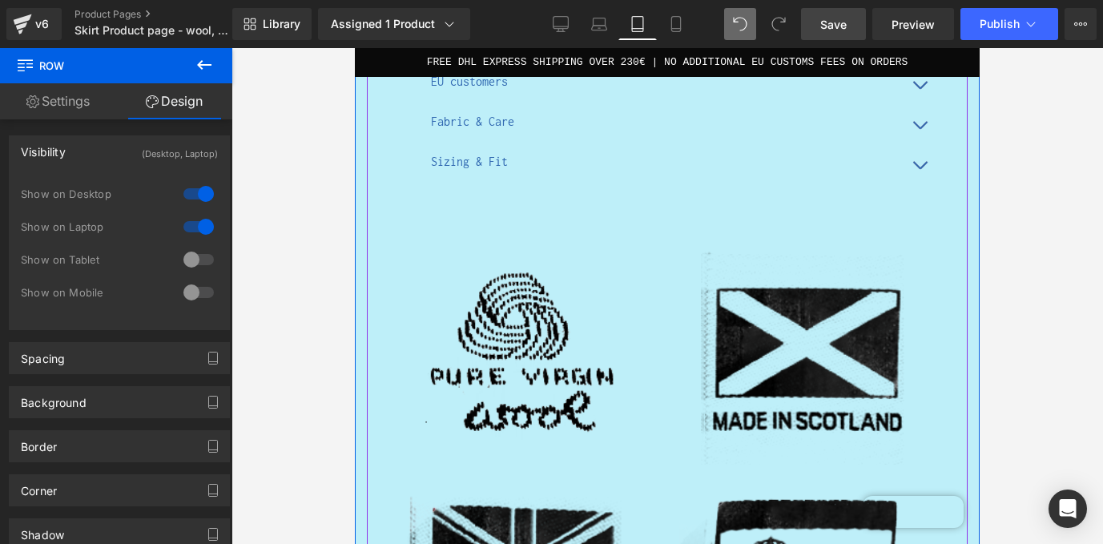
scroll to position [958, 0]
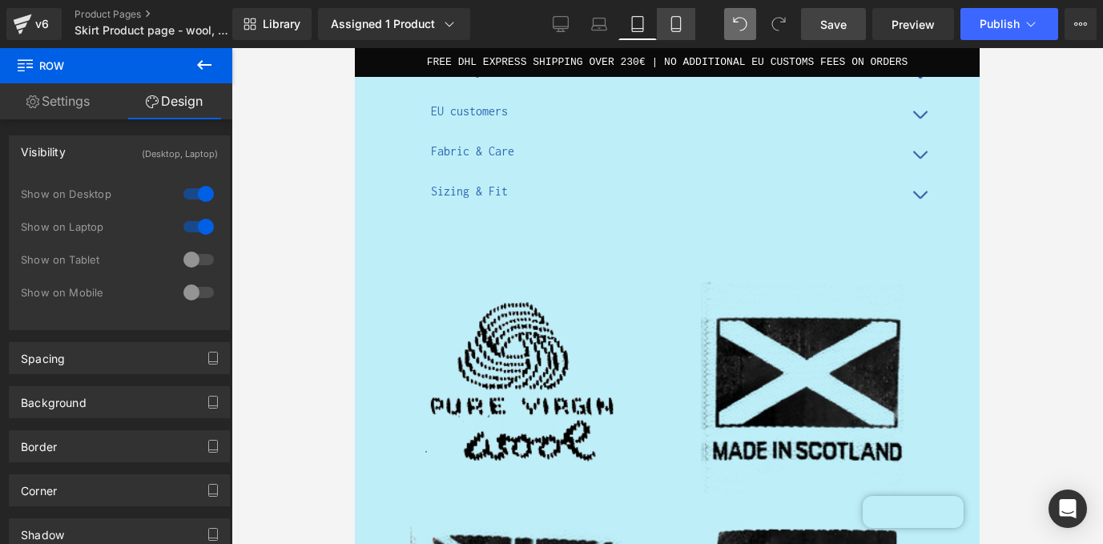
click at [677, 24] on icon at bounding box center [676, 24] width 16 height 16
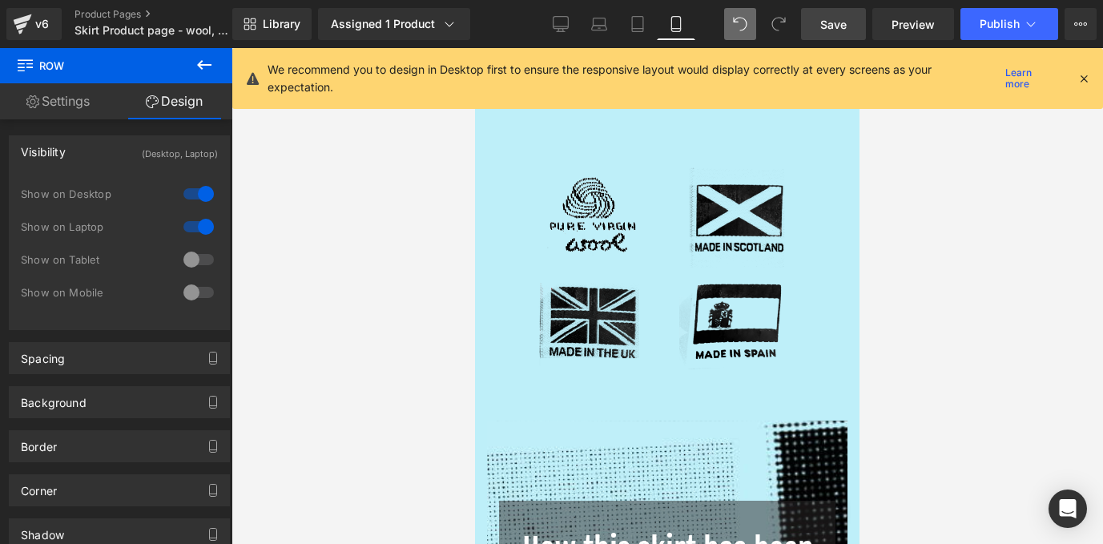
scroll to position [2582, 0]
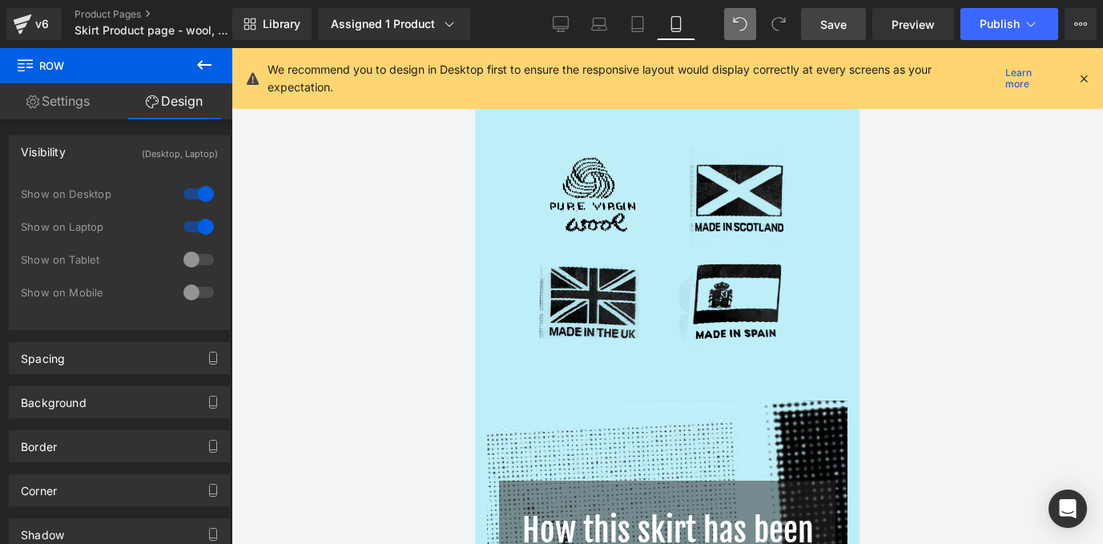
click at [631, 210] on img at bounding box center [595, 195] width 120 height 104
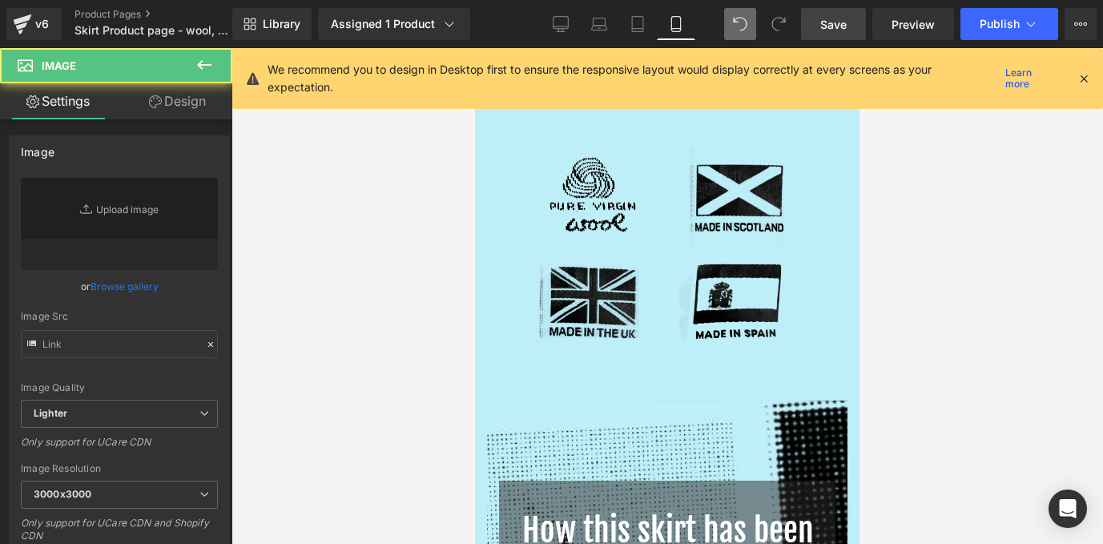
type input "[URL][DOMAIN_NAME]"
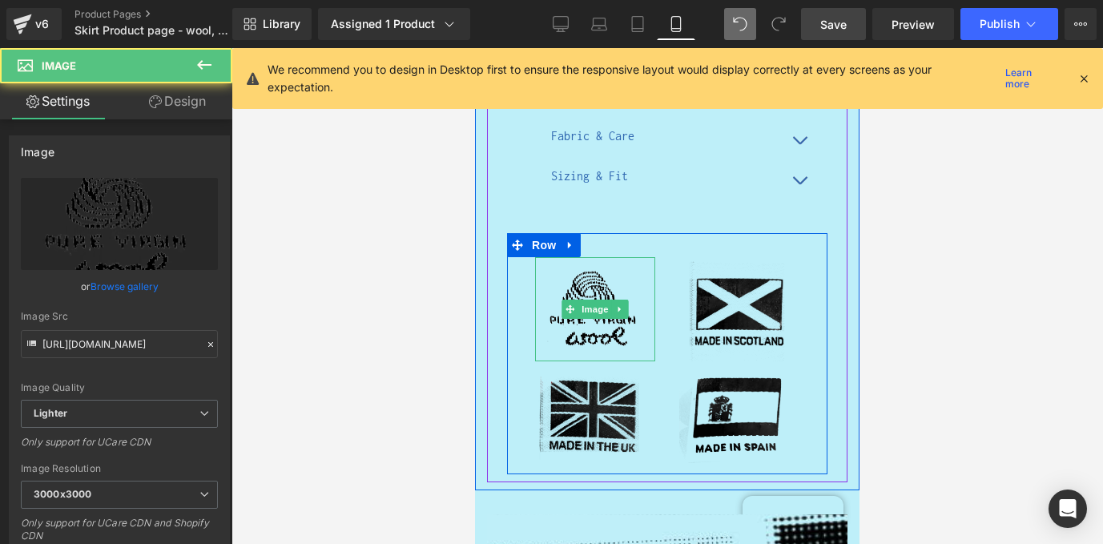
scroll to position [2451, 0]
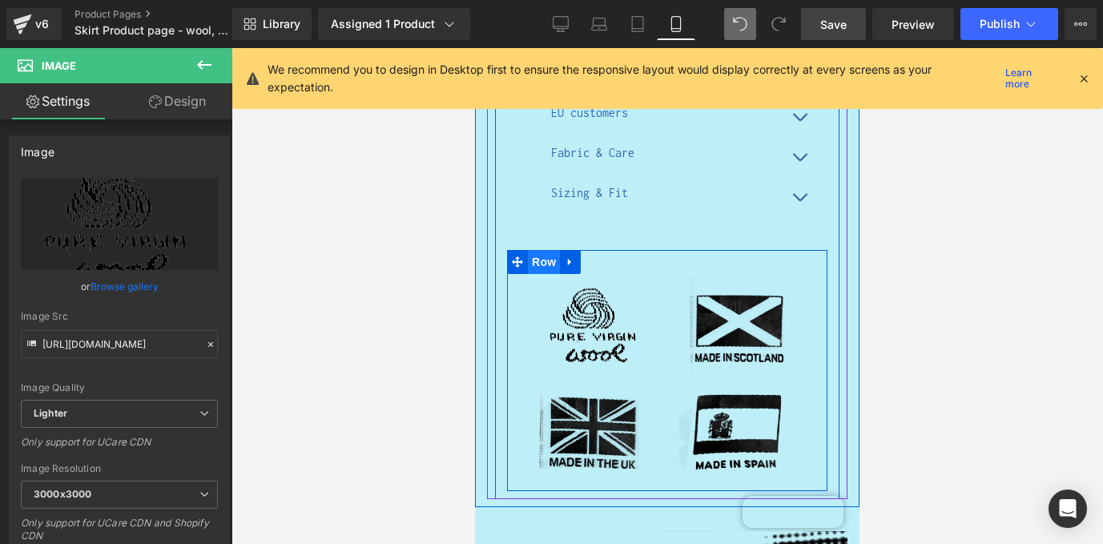
click at [546, 250] on span "Row" at bounding box center [544, 262] width 32 height 24
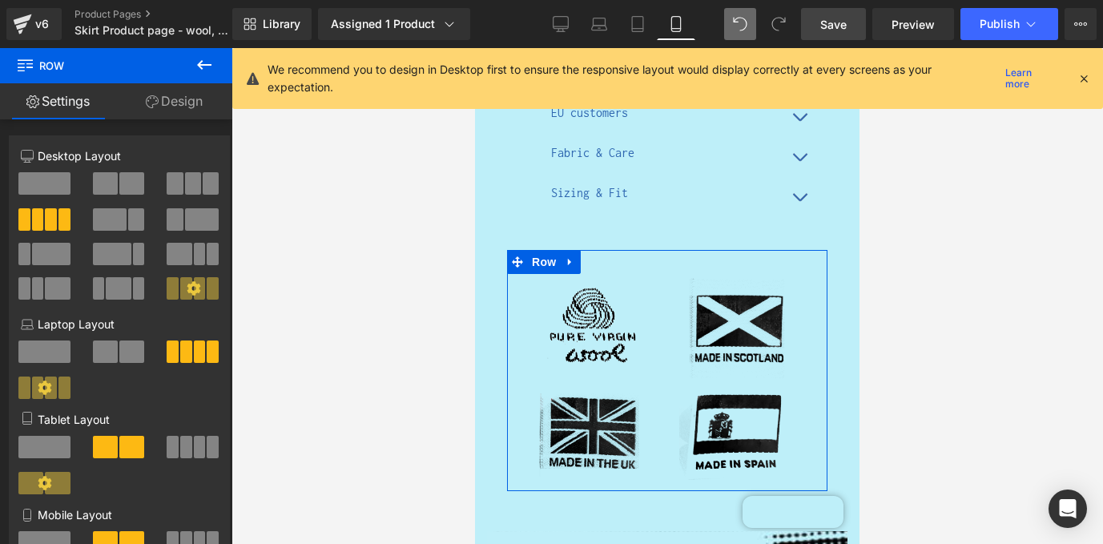
click at [183, 102] on link "Design" at bounding box center [174, 101] width 116 height 36
click at [0, 0] on div "Visibility" at bounding box center [0, 0] width 0 height 0
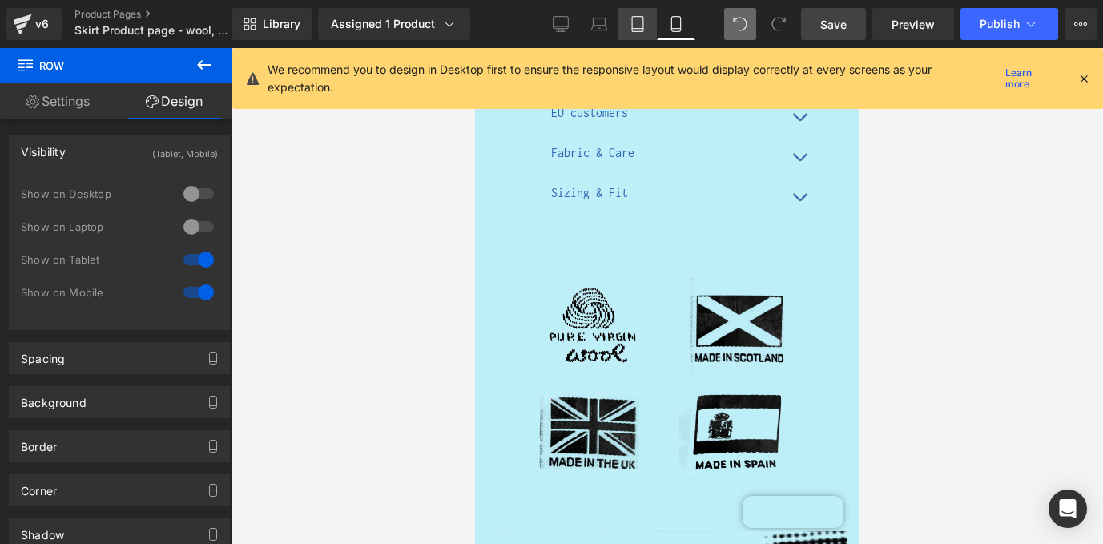
click at [630, 30] on icon at bounding box center [637, 24] width 16 height 16
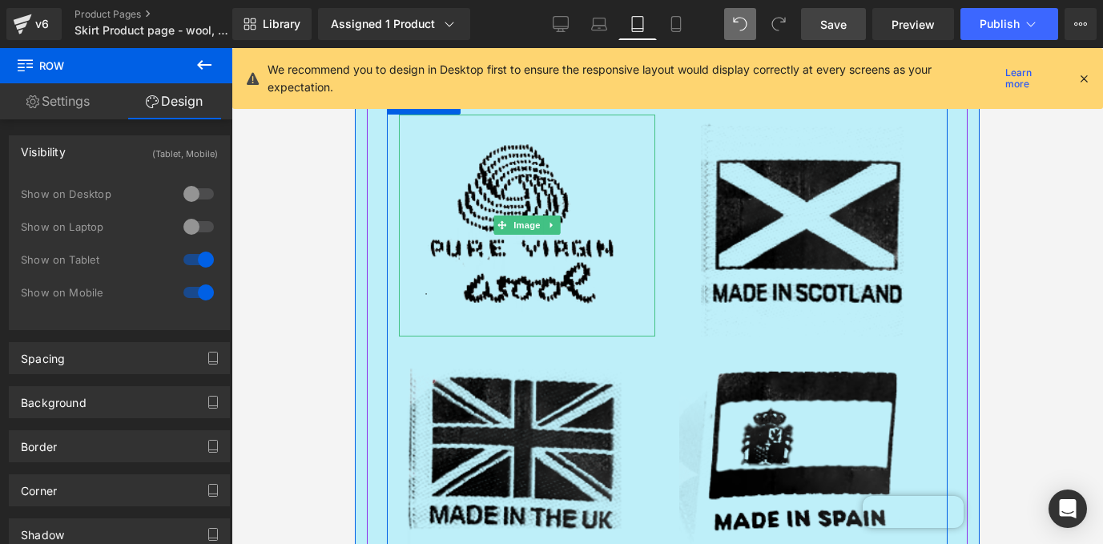
scroll to position [991, 0]
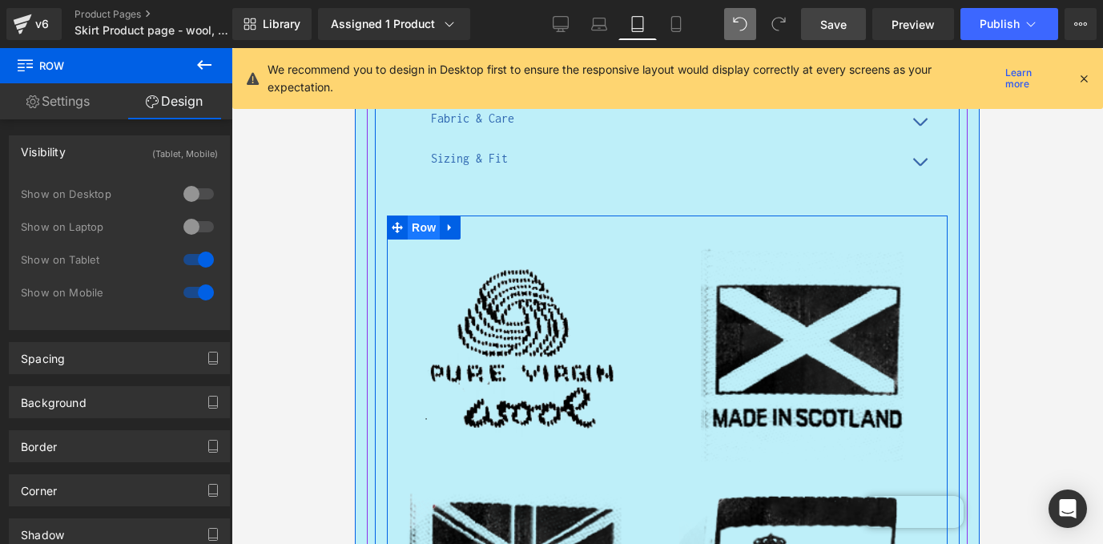
click at [434, 222] on span "Row" at bounding box center [424, 227] width 32 height 24
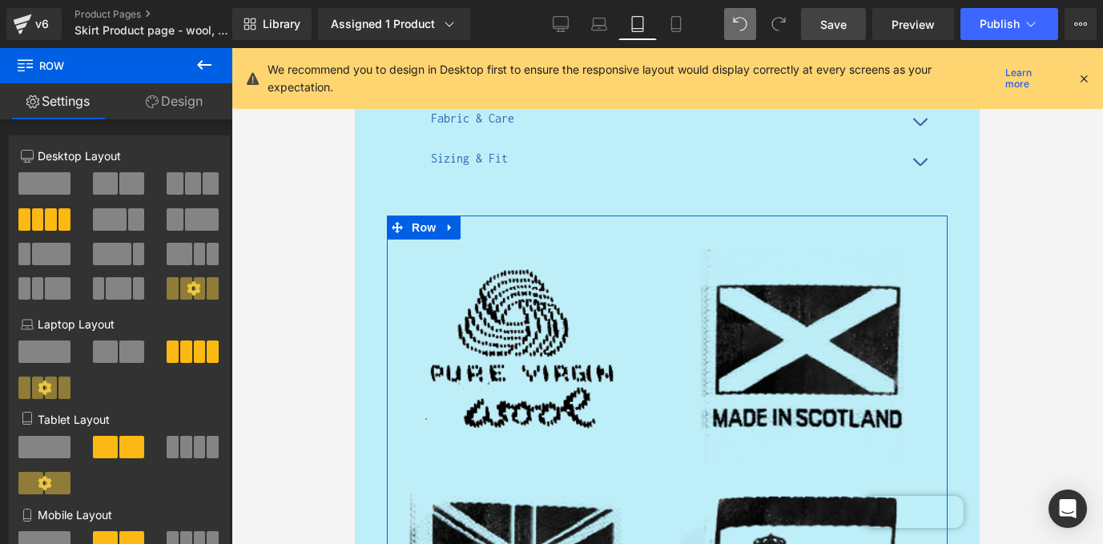
click at [199, 114] on link "Design" at bounding box center [174, 101] width 116 height 36
click at [0, 0] on div "Spacing" at bounding box center [0, 0] width 0 height 0
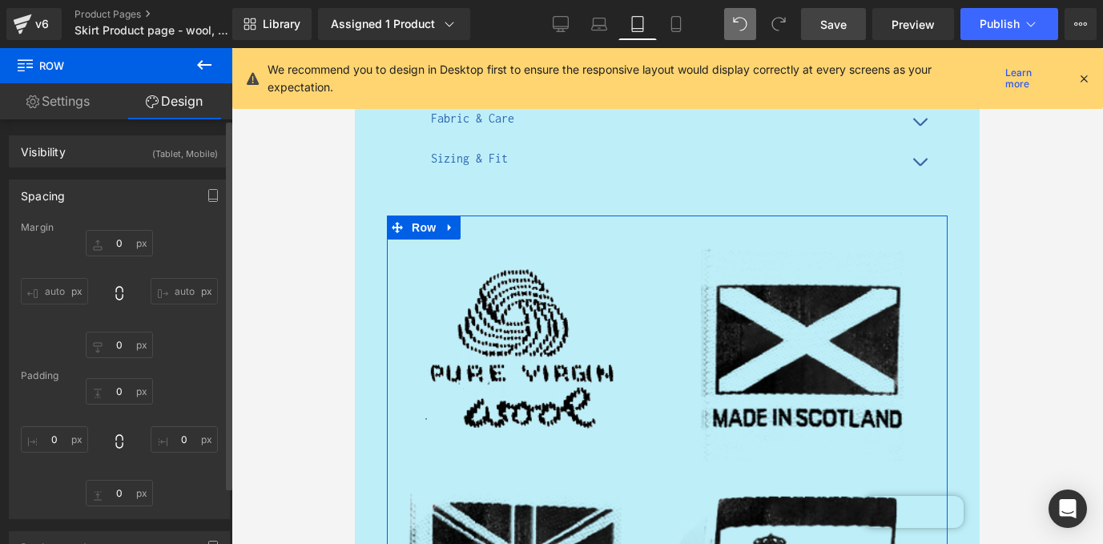
type input "0"
type input "30"
type input "0"
type input "10"
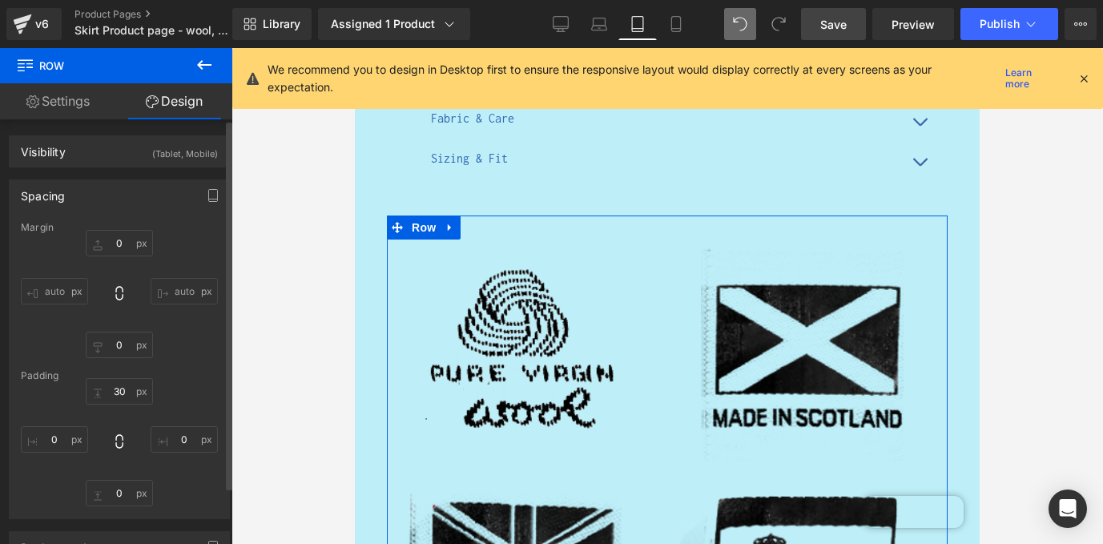
type input "0"
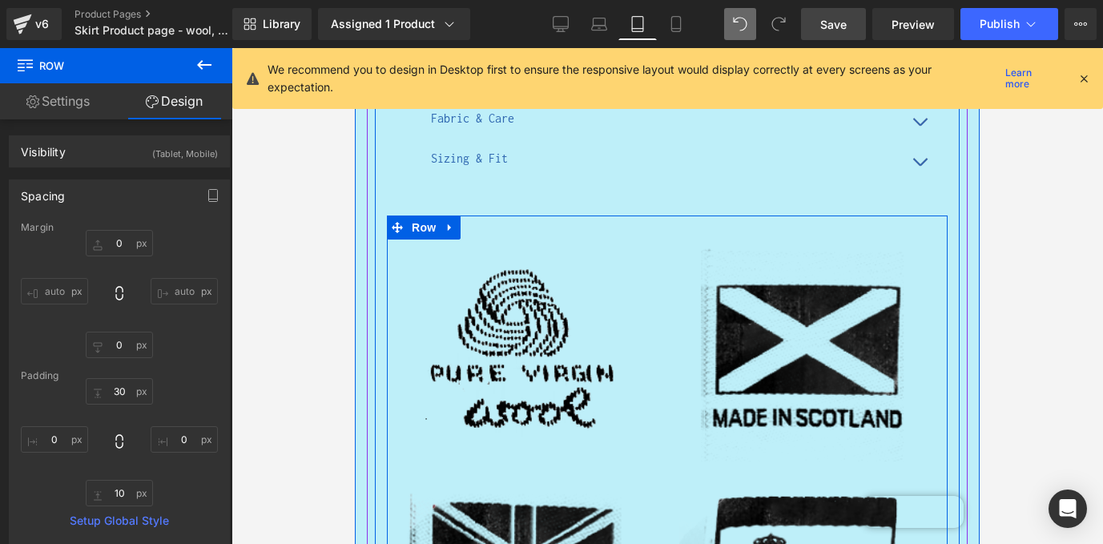
click at [420, 231] on span "Row" at bounding box center [424, 227] width 32 height 24
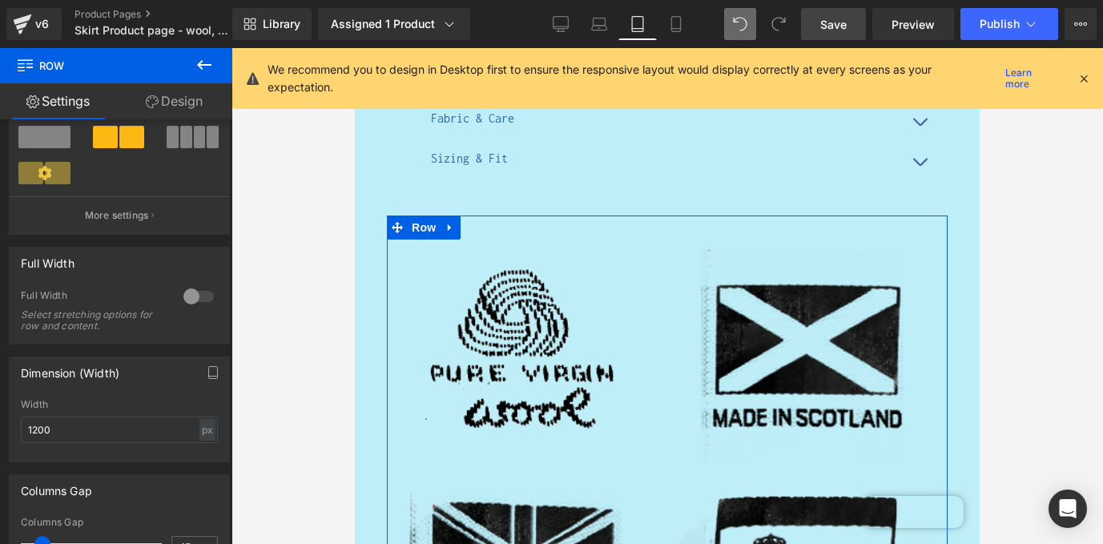
scroll to position [413, 0]
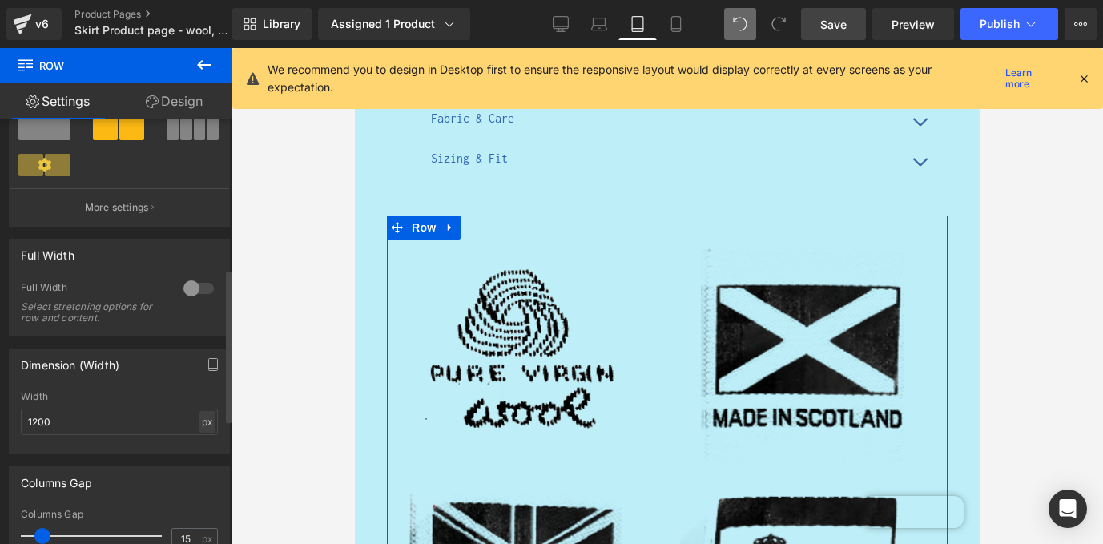
click at [207, 429] on div "px" at bounding box center [207, 422] width 16 height 22
click at [200, 452] on li "%" at bounding box center [207, 446] width 20 height 23
click at [133, 426] on input "100" at bounding box center [119, 421] width 197 height 26
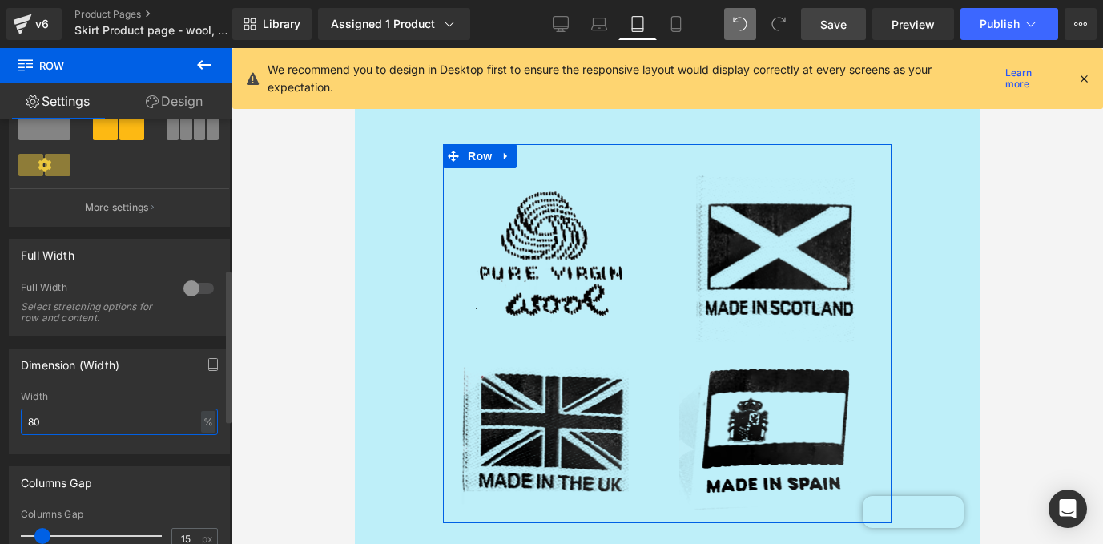
scroll to position [0, 0]
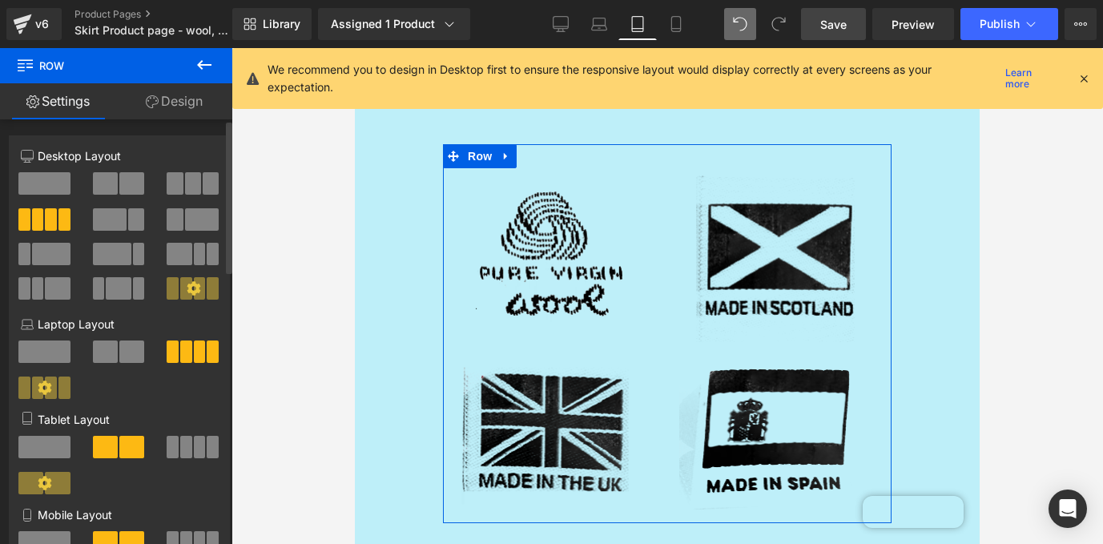
click at [203, 183] on span at bounding box center [211, 183] width 16 height 22
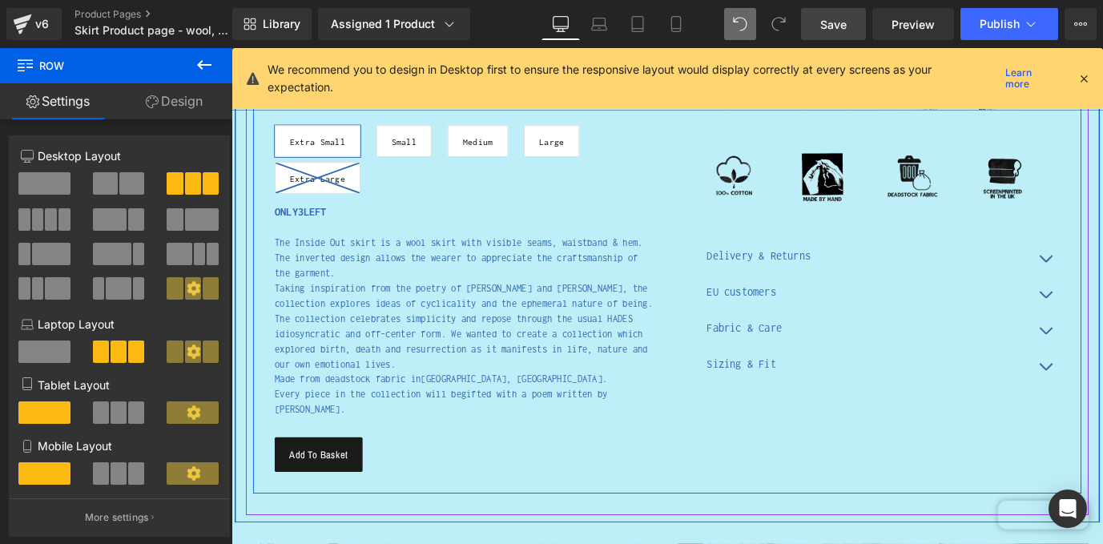
scroll to position [669, 0]
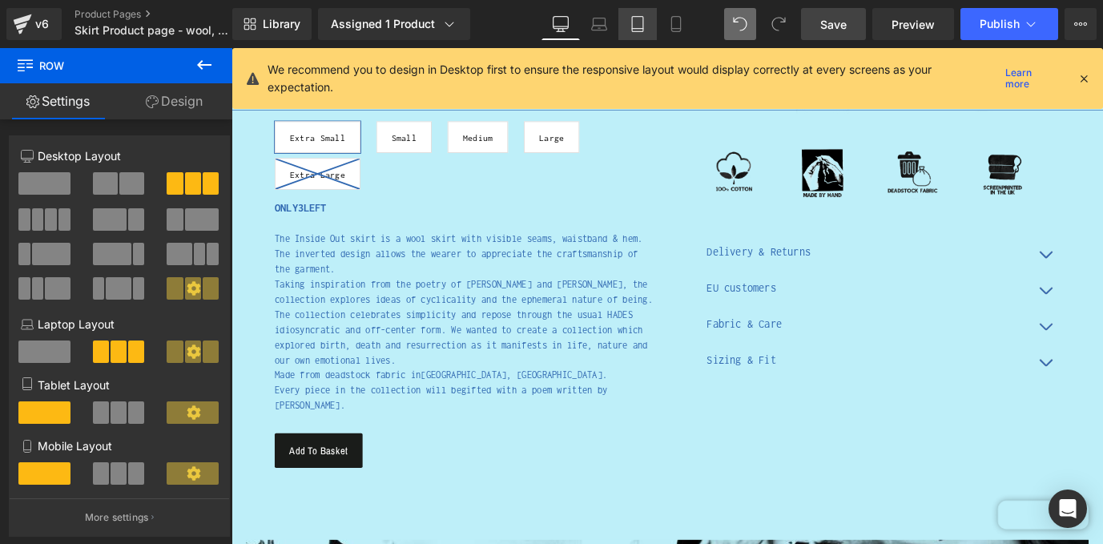
click at [643, 31] on icon at bounding box center [637, 24] width 11 height 15
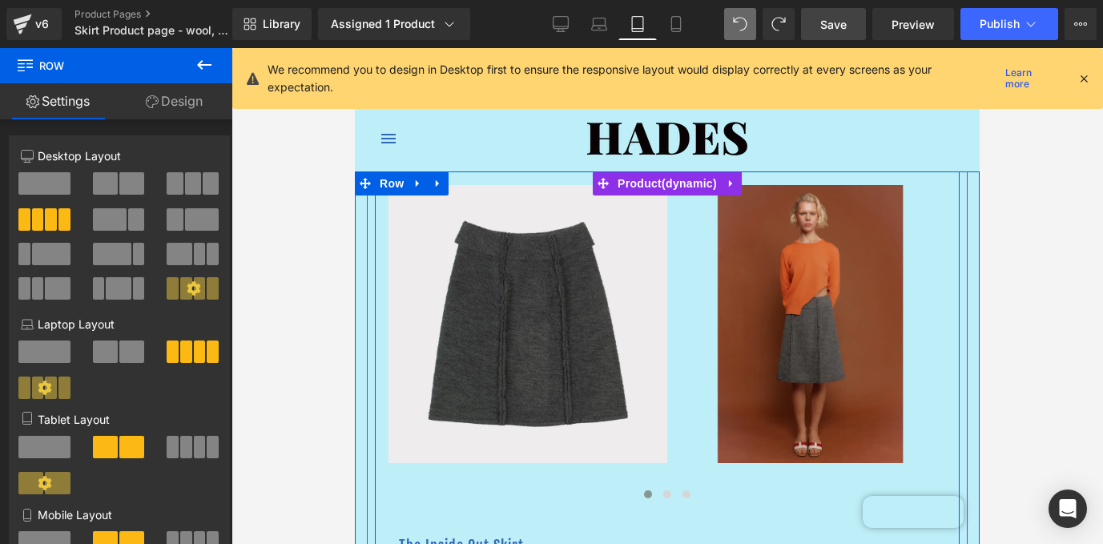
scroll to position [0, 0]
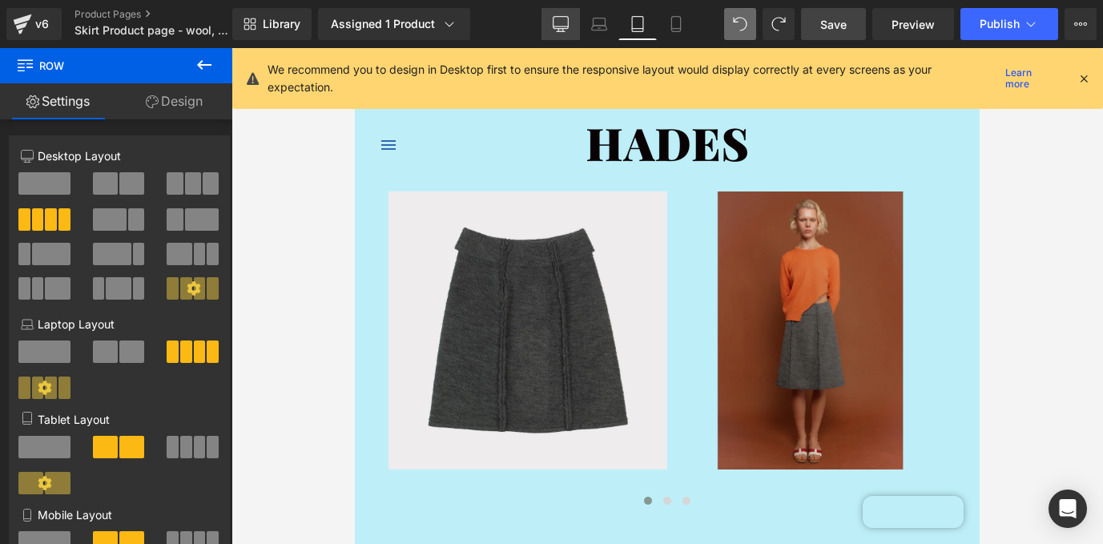
click at [551, 38] on link "Desktop" at bounding box center [560, 24] width 38 height 32
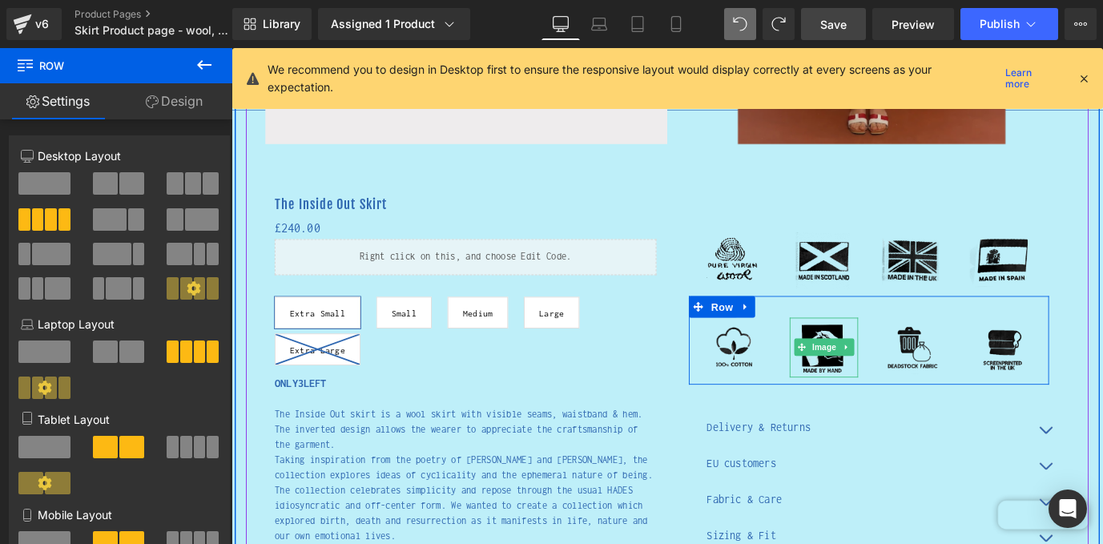
scroll to position [457, 0]
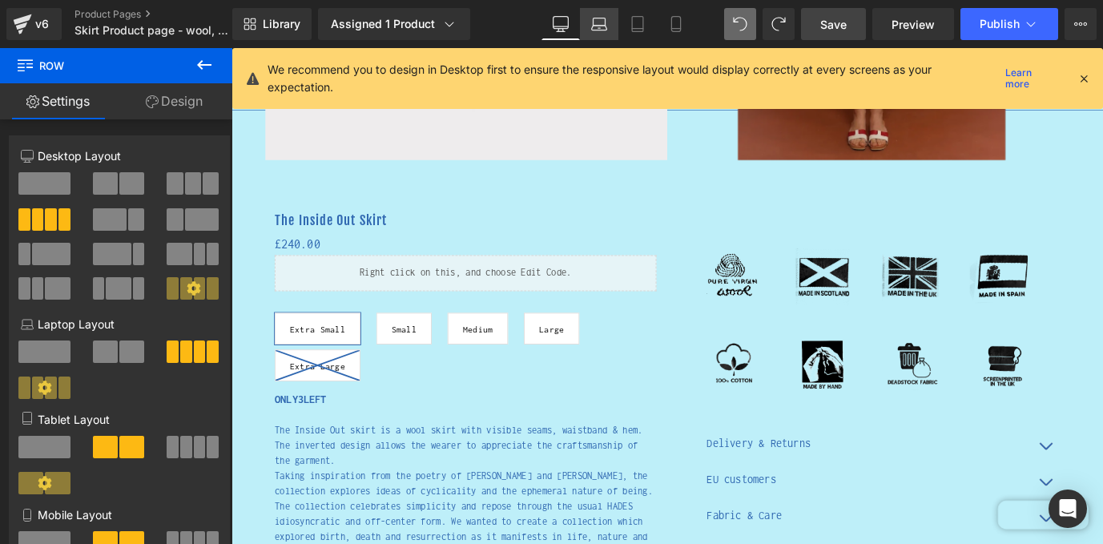
click at [597, 31] on icon at bounding box center [599, 24] width 16 height 16
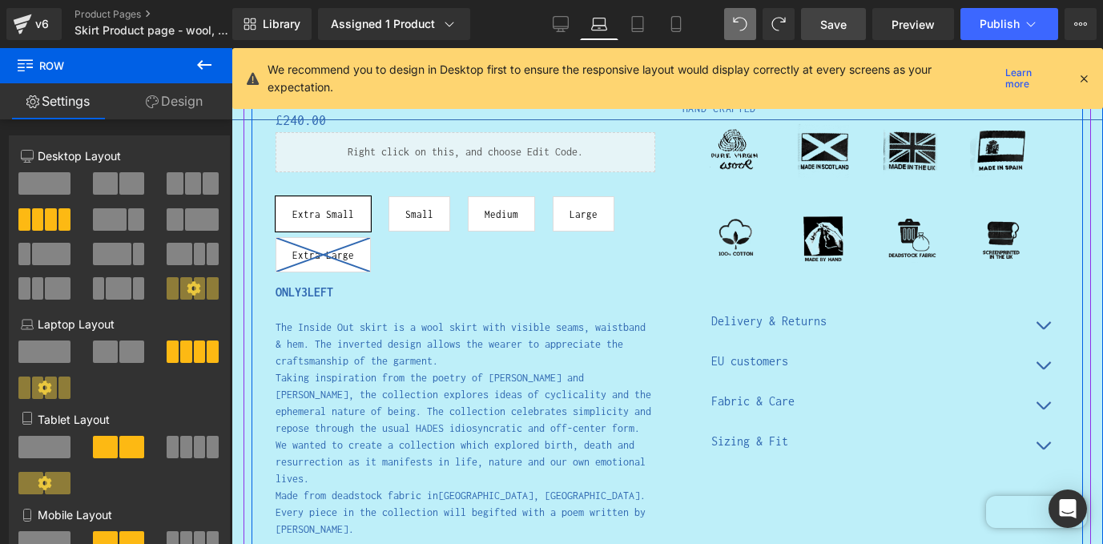
scroll to position [408, 0]
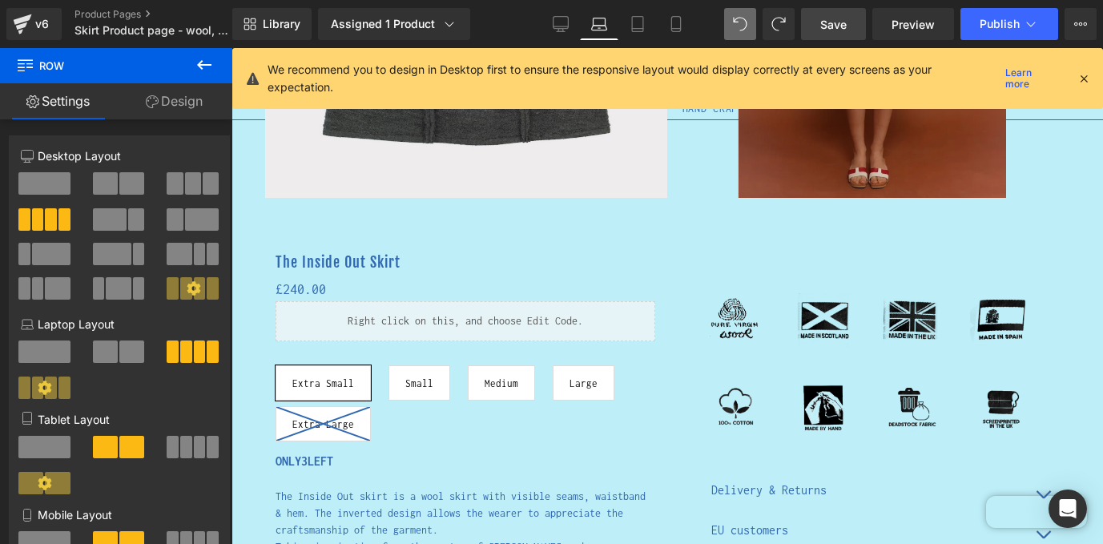
click at [828, 22] on span "Save" at bounding box center [833, 24] width 26 height 17
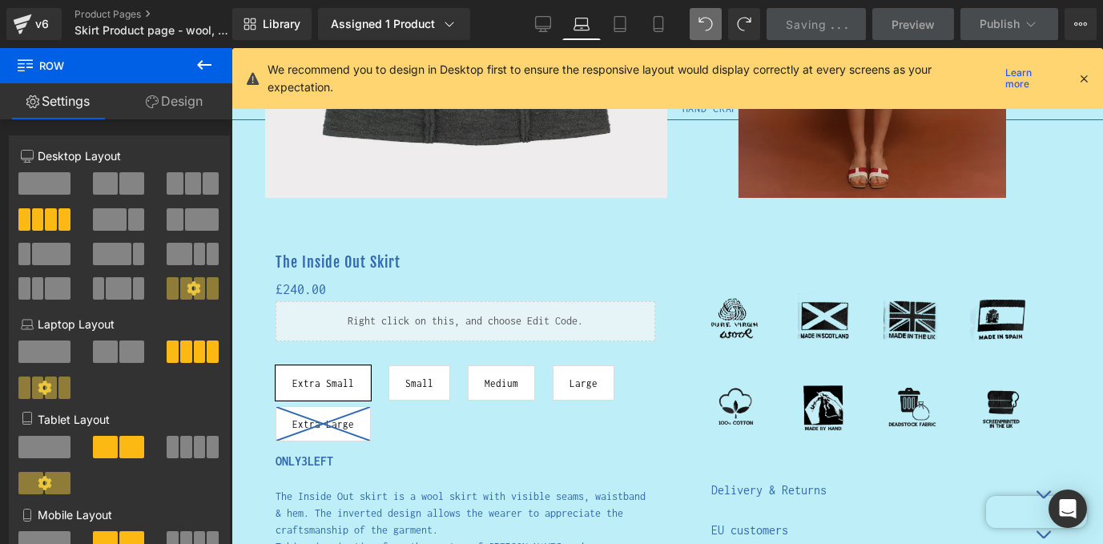
click at [1083, 77] on icon at bounding box center [1083, 78] width 14 height 14
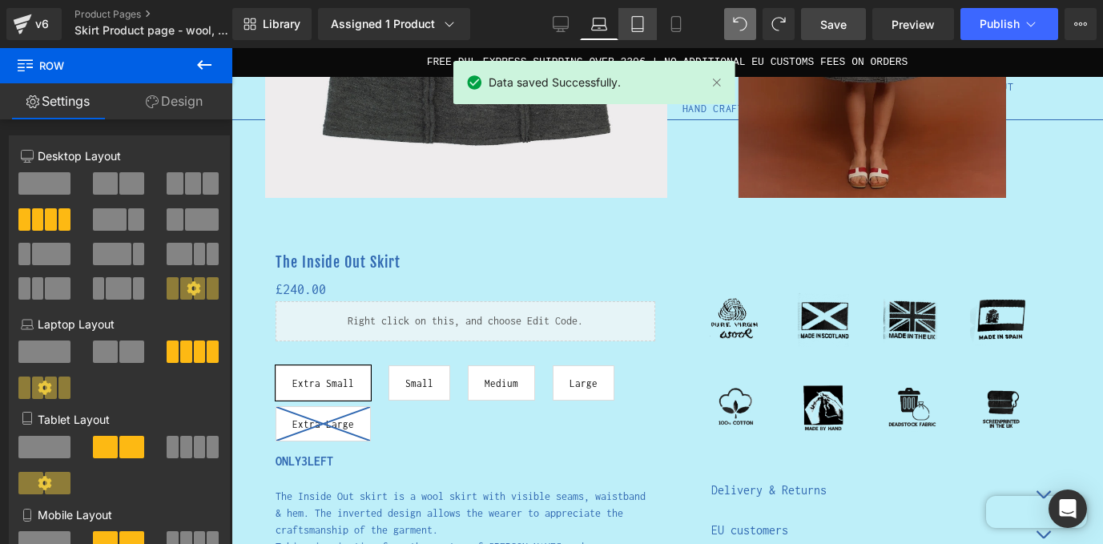
click at [635, 24] on icon at bounding box center [637, 24] width 16 height 16
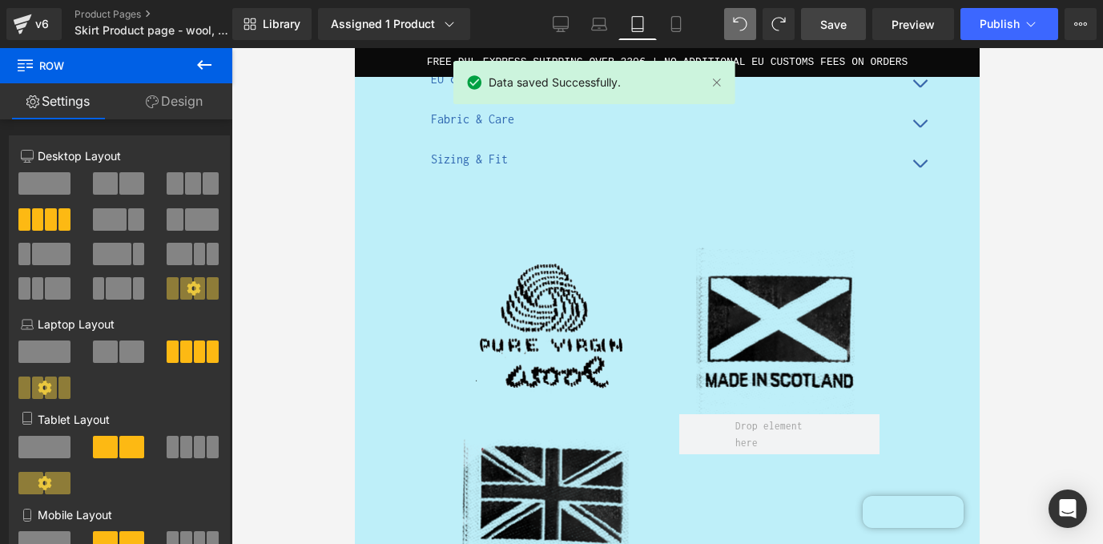
scroll to position [989, 0]
click at [675, 21] on icon at bounding box center [676, 24] width 16 height 16
type input "1200"
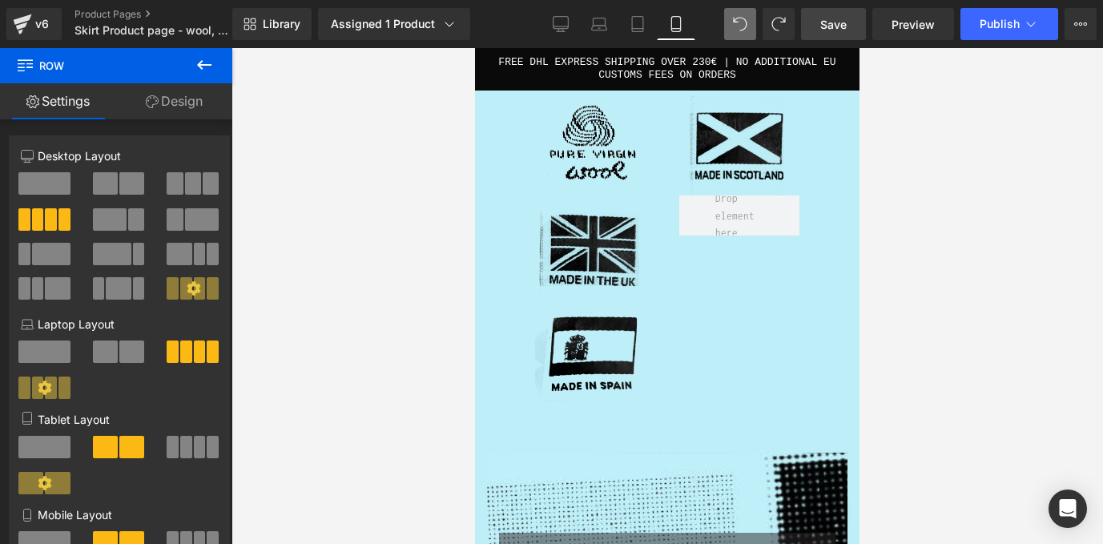
scroll to position [2696, 0]
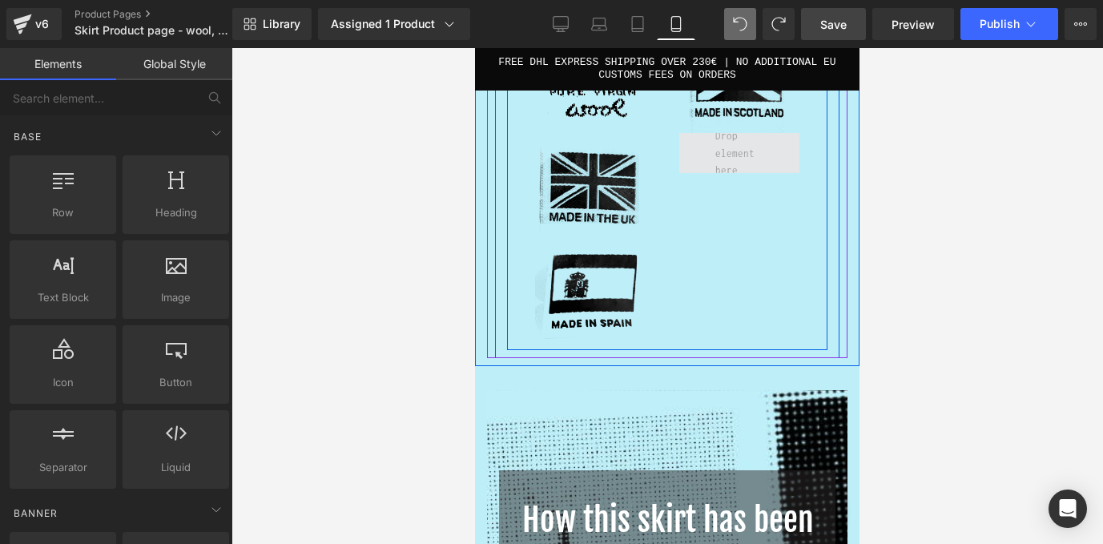
click at [732, 141] on span at bounding box center [739, 153] width 60 height 58
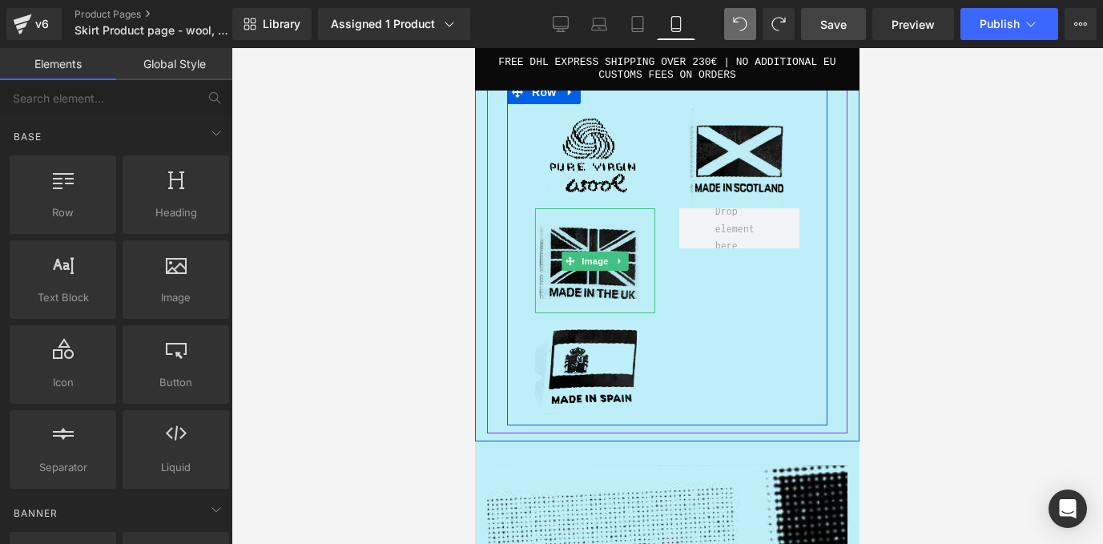
scroll to position [2528, 0]
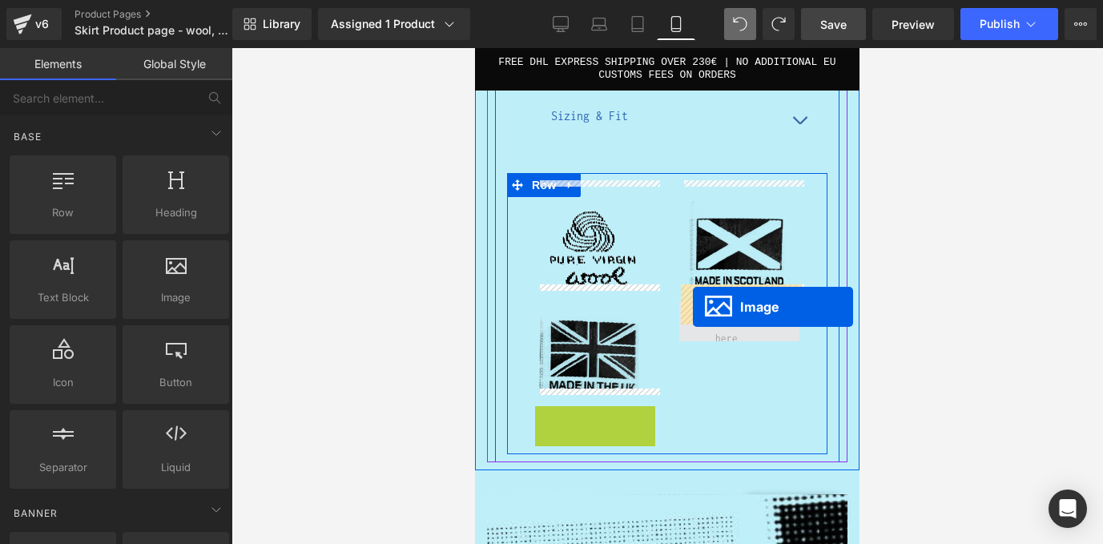
drag, startPoint x: 568, startPoint y: 439, endPoint x: 693, endPoint y: 306, distance: 182.4
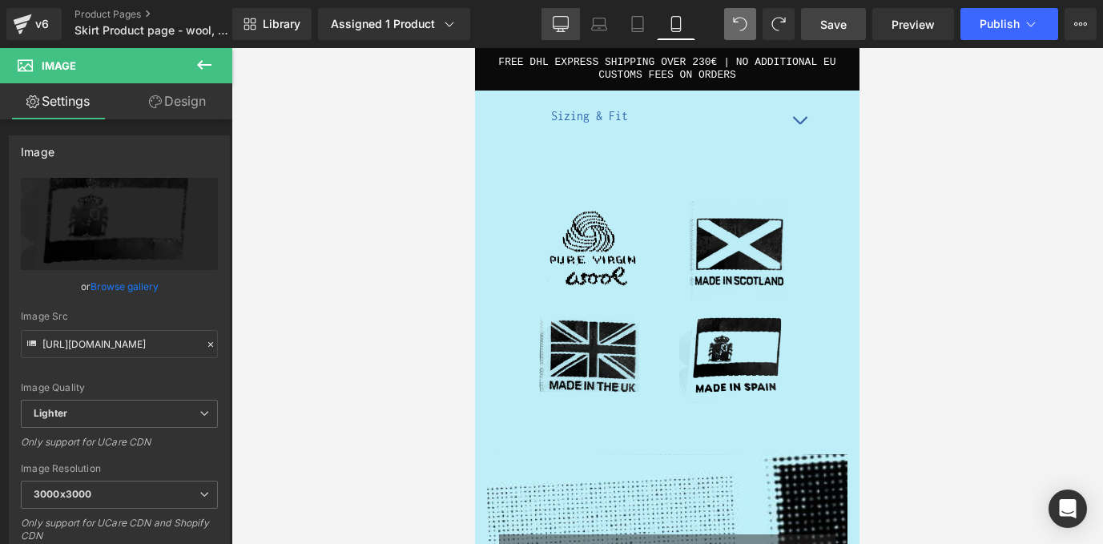
click at [568, 19] on icon at bounding box center [560, 23] width 15 height 12
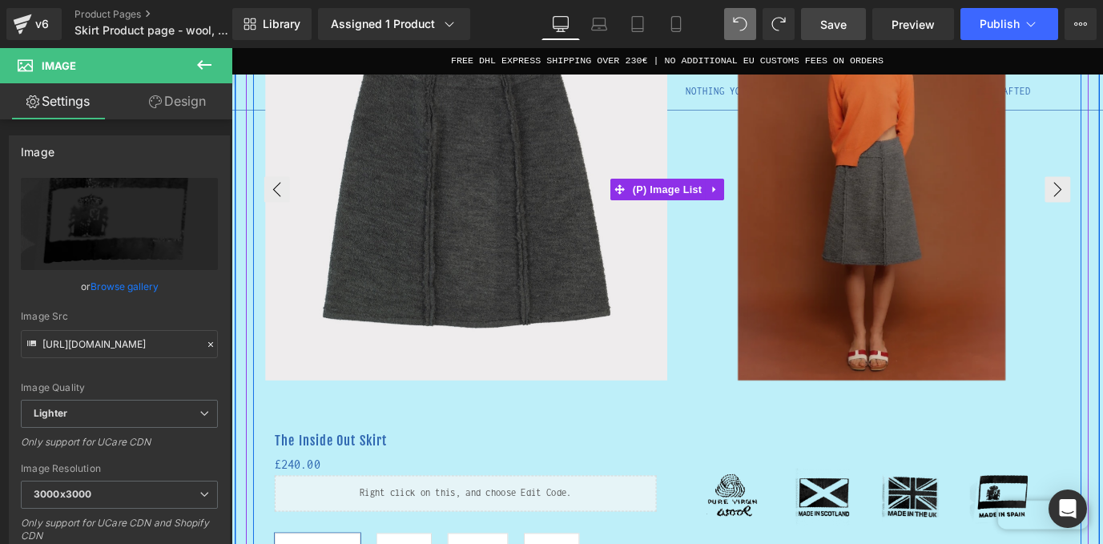
scroll to position [282, 0]
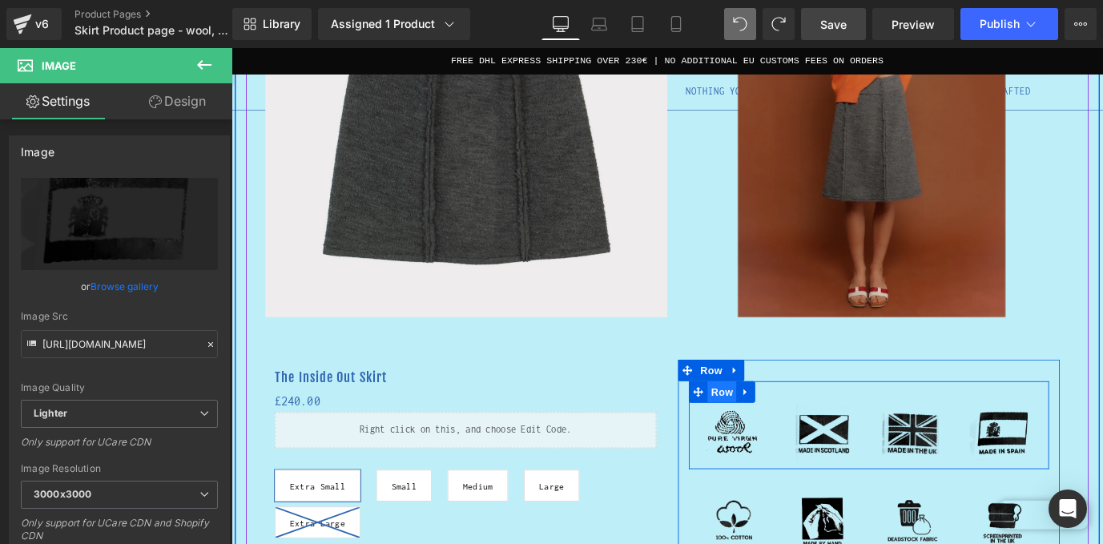
click at [782, 440] on span "Row" at bounding box center [777, 431] width 32 height 24
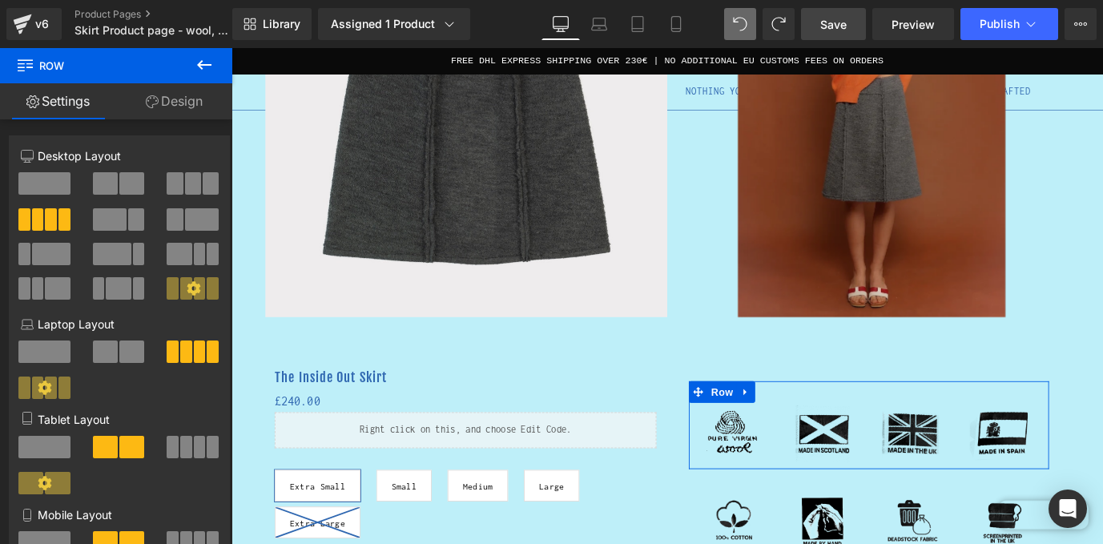
click at [185, 102] on link "Design" at bounding box center [174, 101] width 116 height 36
click at [0, 0] on div "Spacing" at bounding box center [0, 0] width 0 height 0
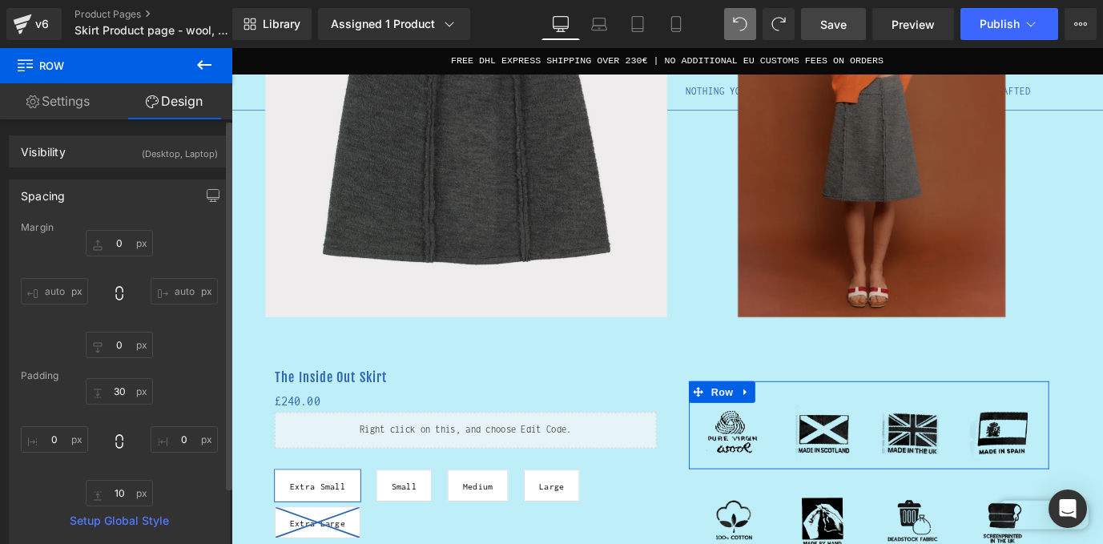
type input "0"
type input "30"
type input "0"
type input "10"
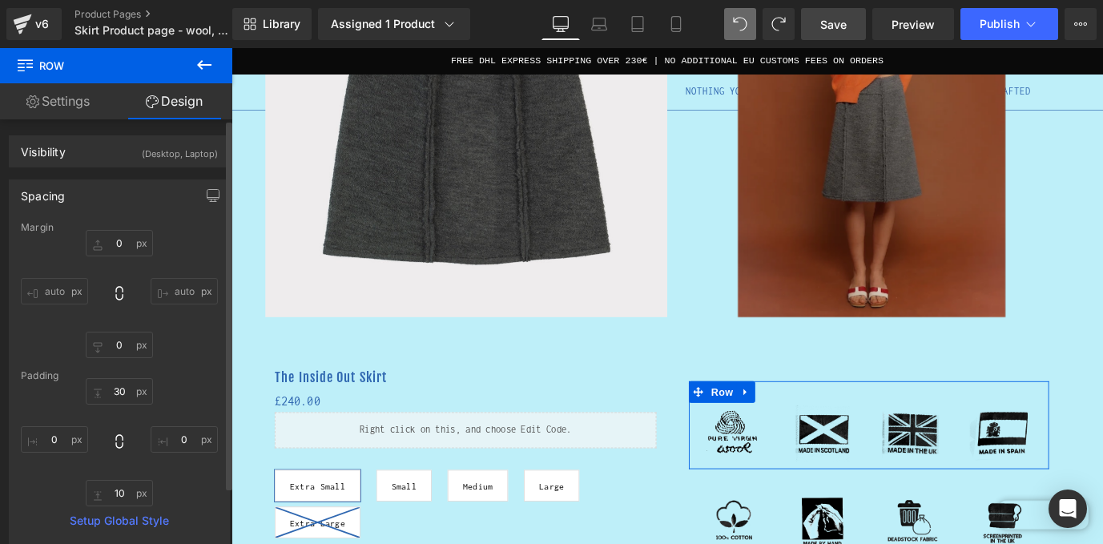
type input "0"
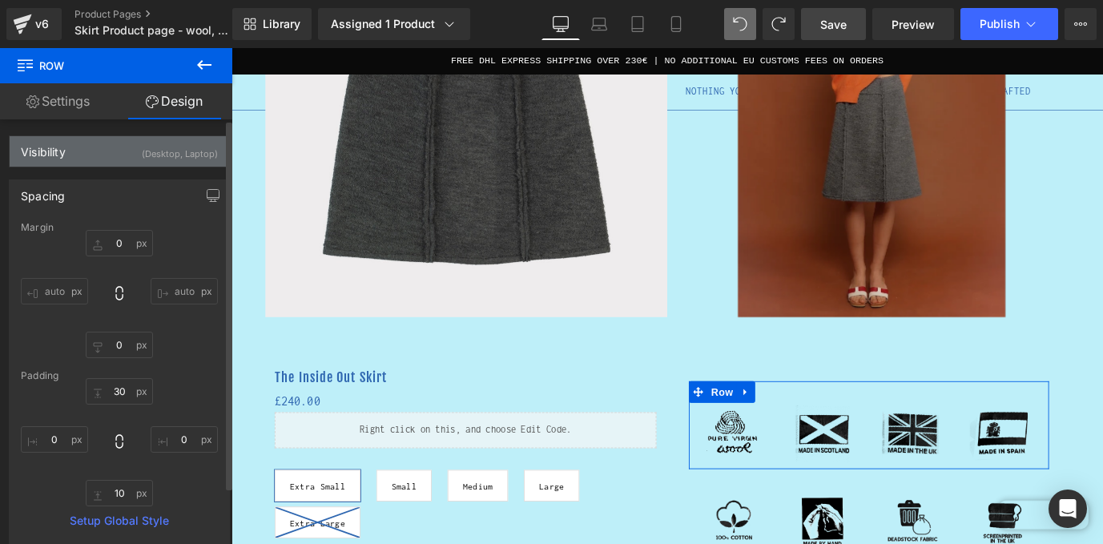
click at [192, 143] on div "(Desktop, Laptop)" at bounding box center [180, 149] width 76 height 26
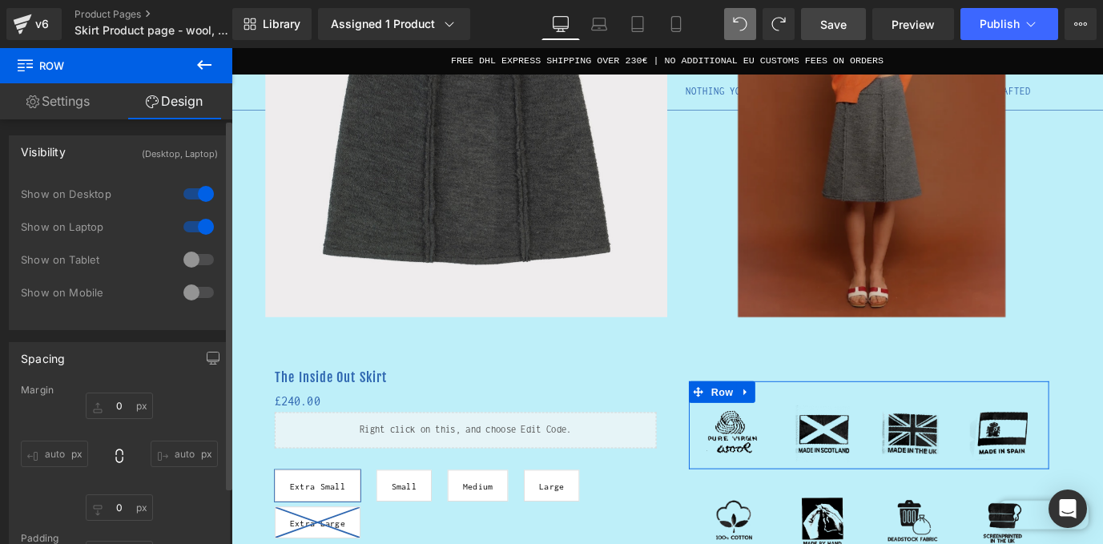
click at [199, 259] on div at bounding box center [198, 260] width 38 height 26
click at [199, 288] on div at bounding box center [198, 292] width 38 height 26
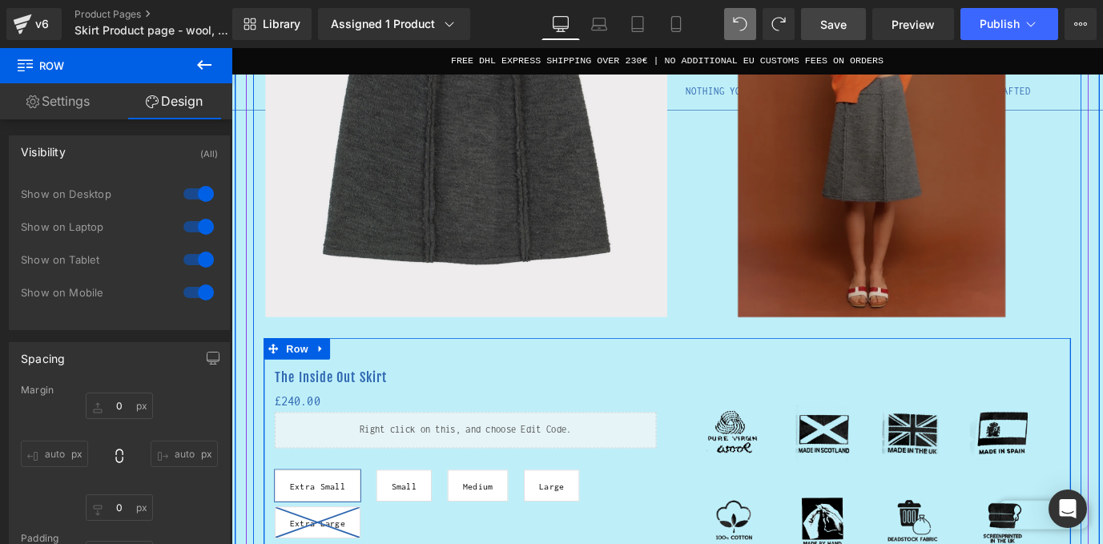
scroll to position [391, 0]
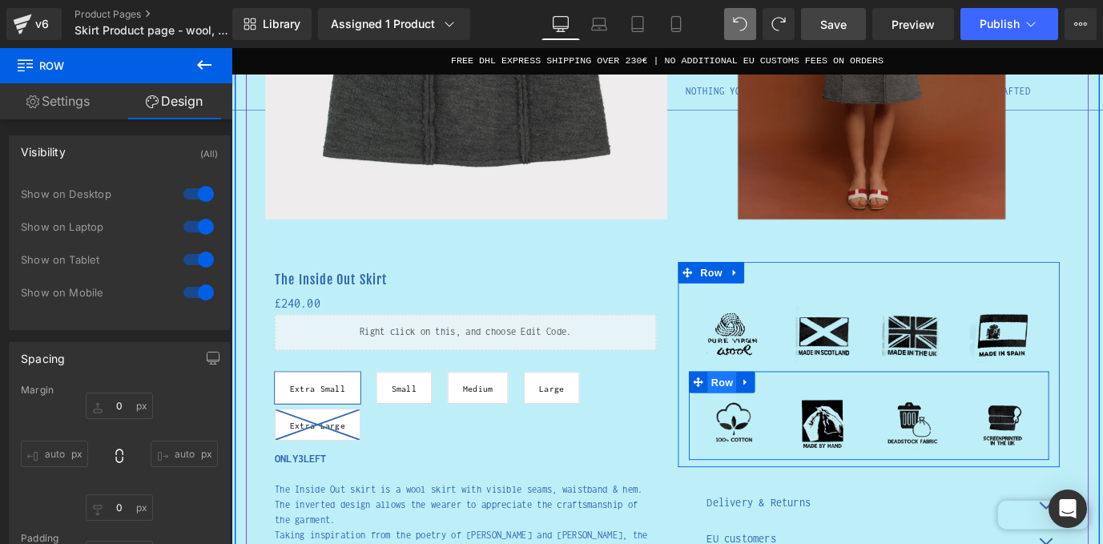
click at [778, 412] on span "Row" at bounding box center [777, 420] width 32 height 24
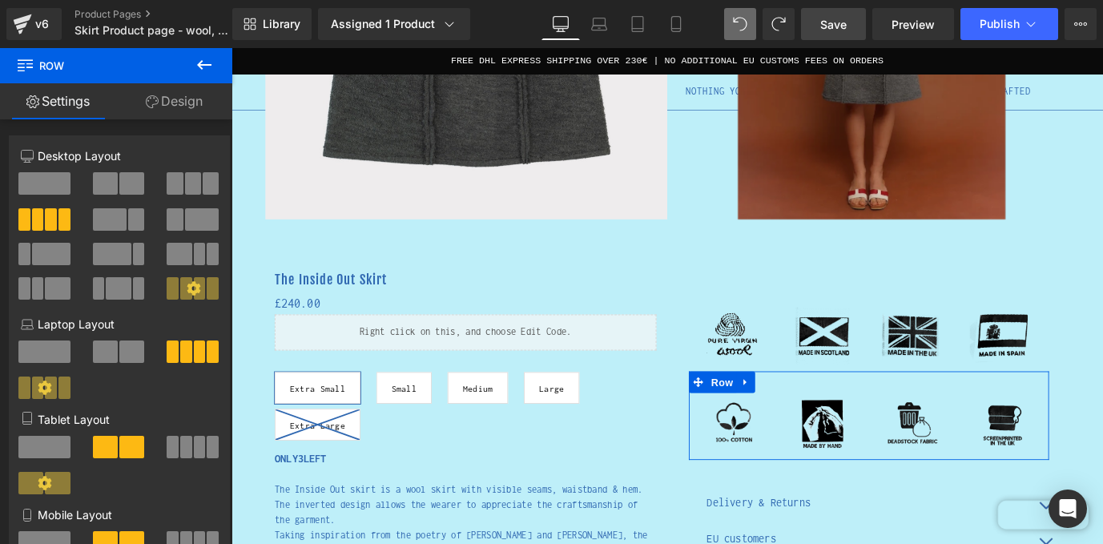
click at [177, 104] on link "Design" at bounding box center [174, 101] width 116 height 36
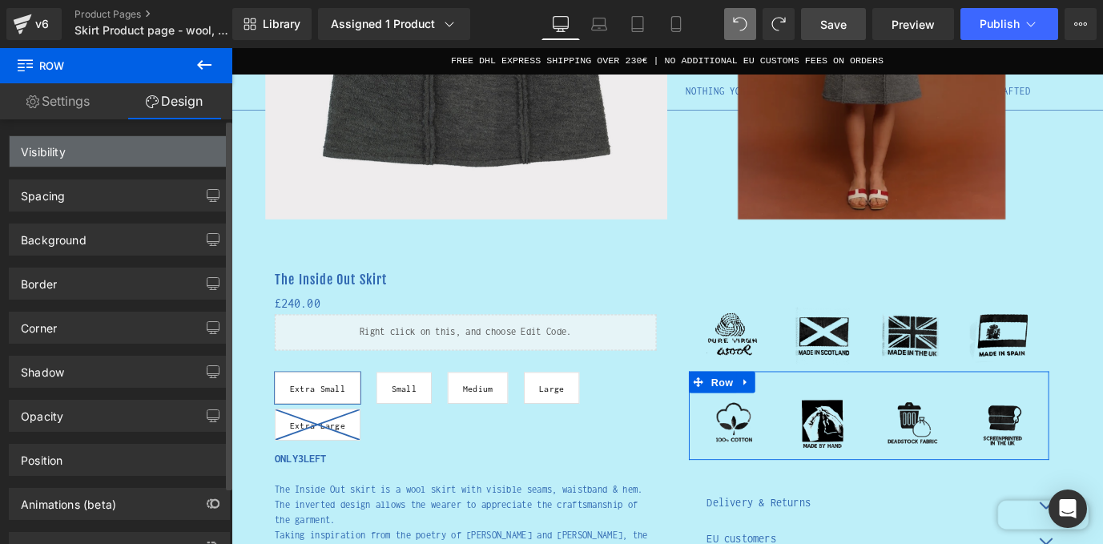
click at [115, 151] on div "Visibility" at bounding box center [119, 151] width 219 height 30
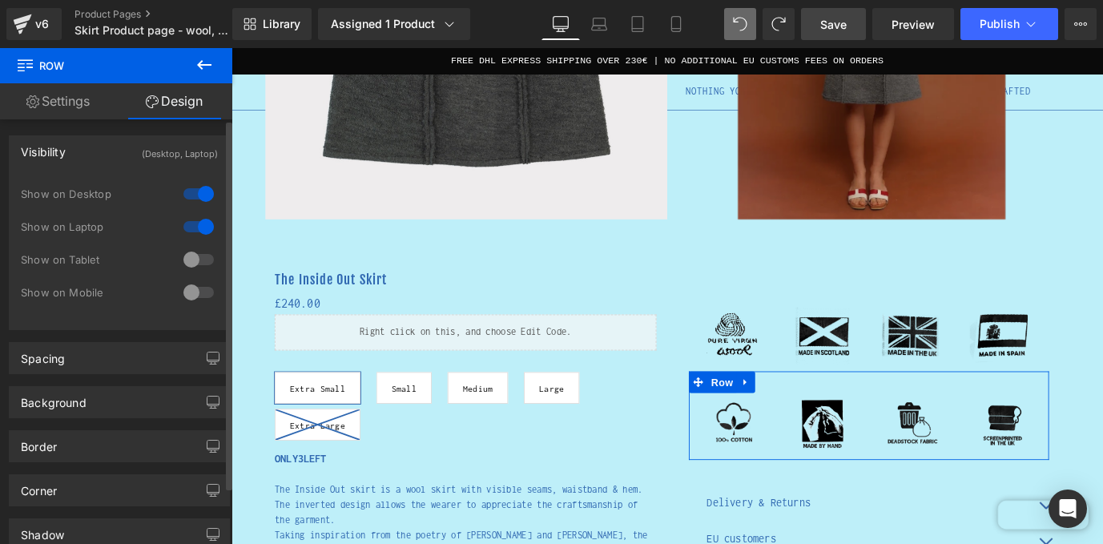
click at [198, 255] on div at bounding box center [198, 260] width 38 height 26
click at [202, 292] on div at bounding box center [198, 292] width 38 height 26
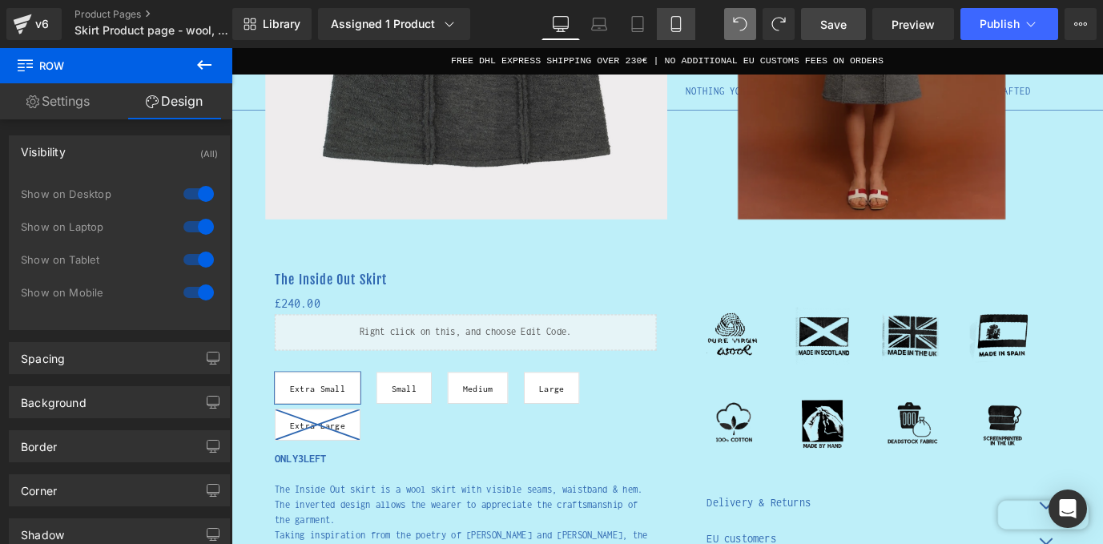
click at [683, 23] on icon at bounding box center [676, 24] width 16 height 16
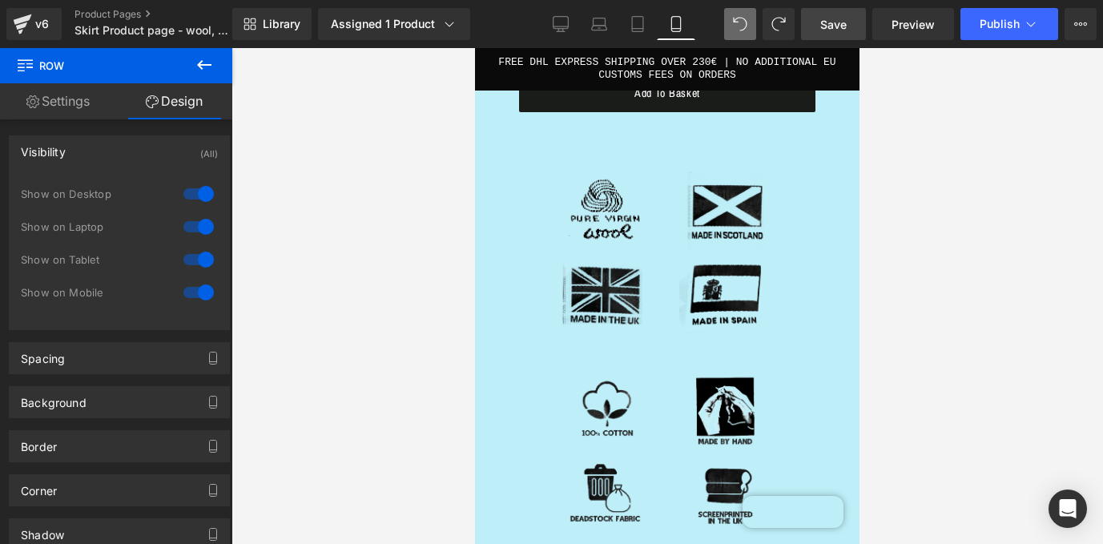
scroll to position [2334, 0]
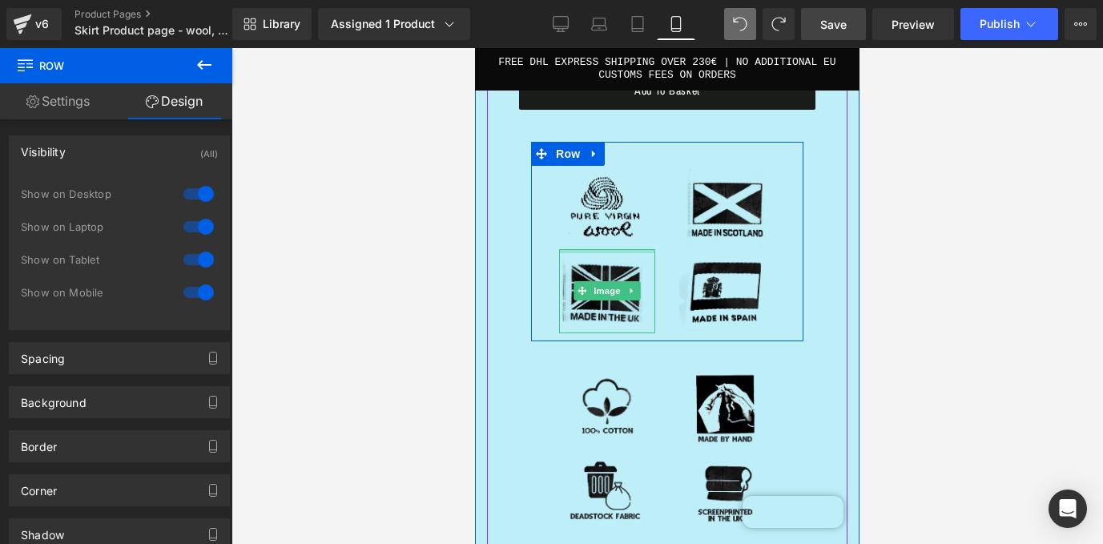
click at [644, 249] on div at bounding box center [607, 251] width 96 height 4
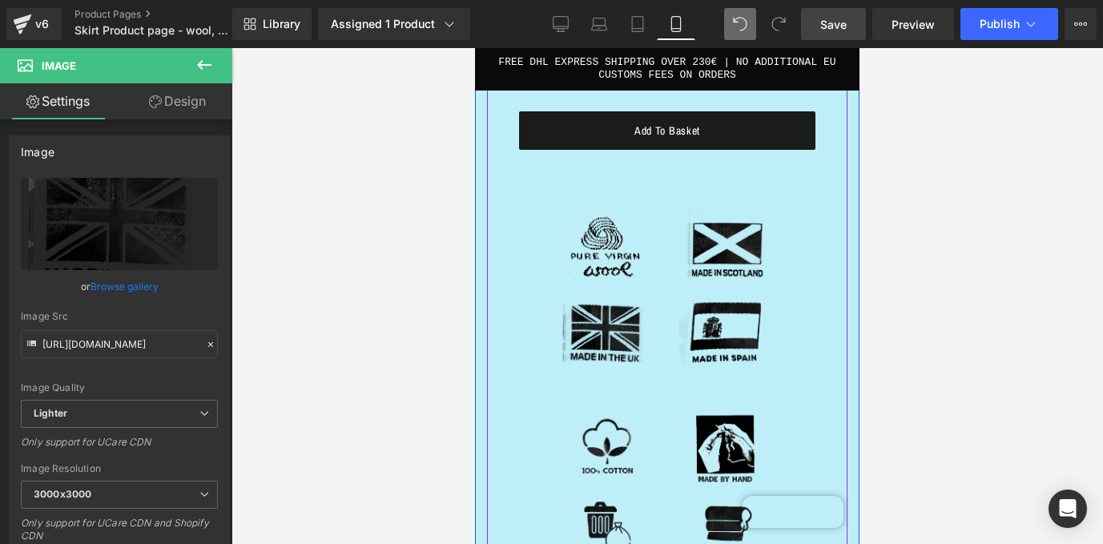
scroll to position [2202, 0]
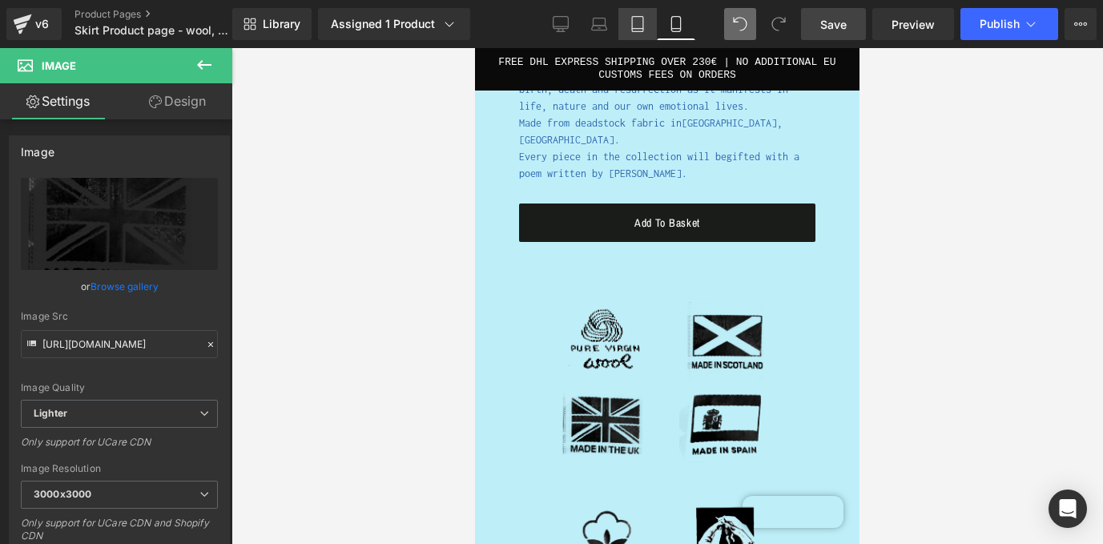
click at [636, 24] on icon at bounding box center [637, 24] width 16 height 16
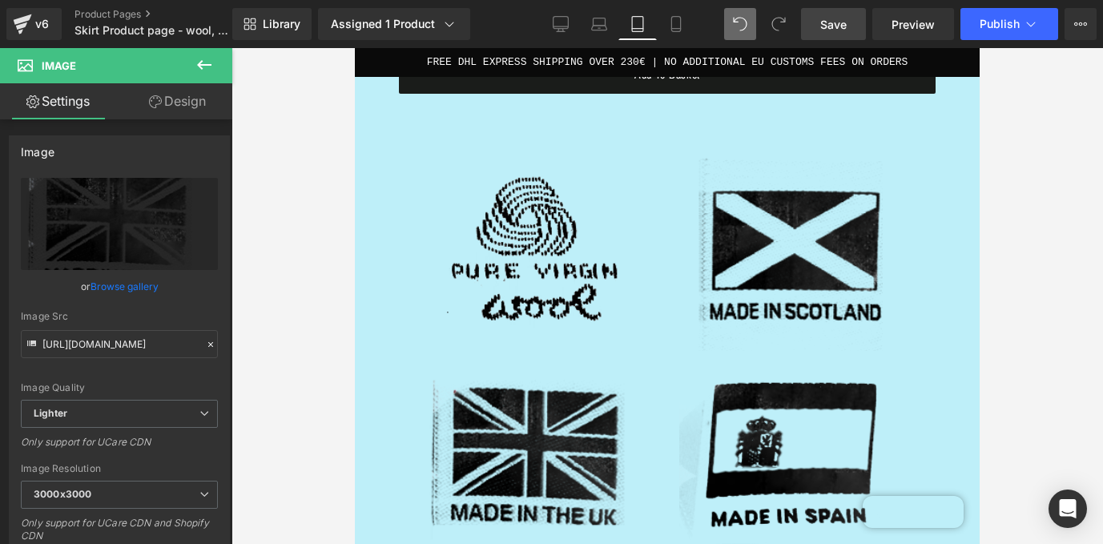
scroll to position [842, 0]
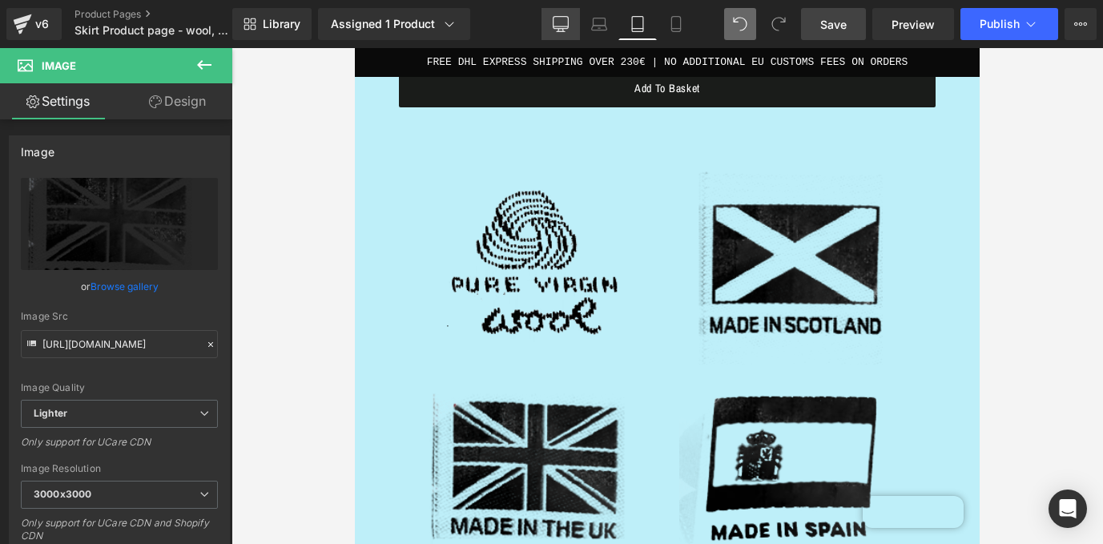
click at [565, 19] on icon at bounding box center [561, 24] width 16 height 16
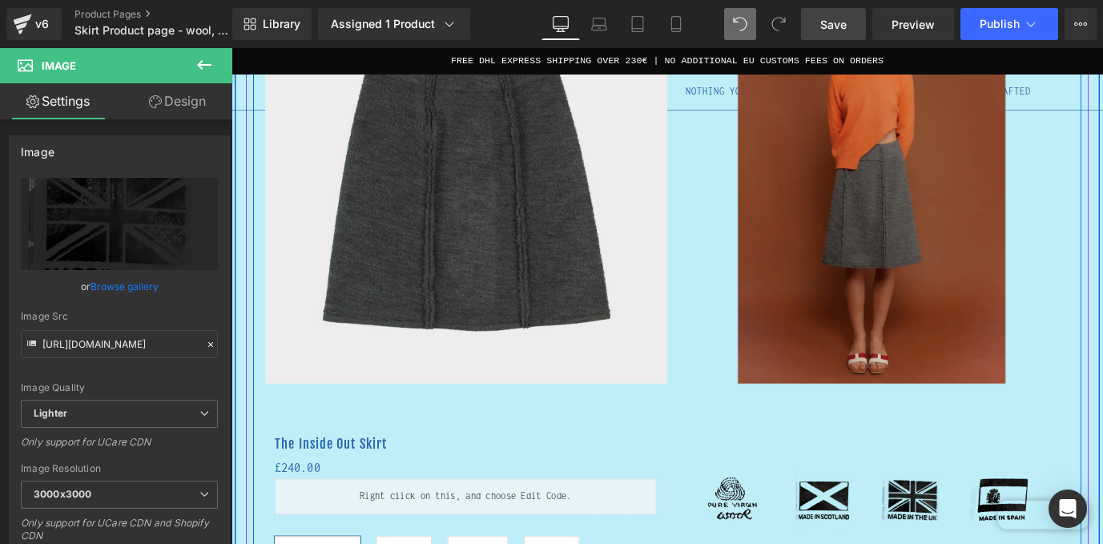
scroll to position [364, 0]
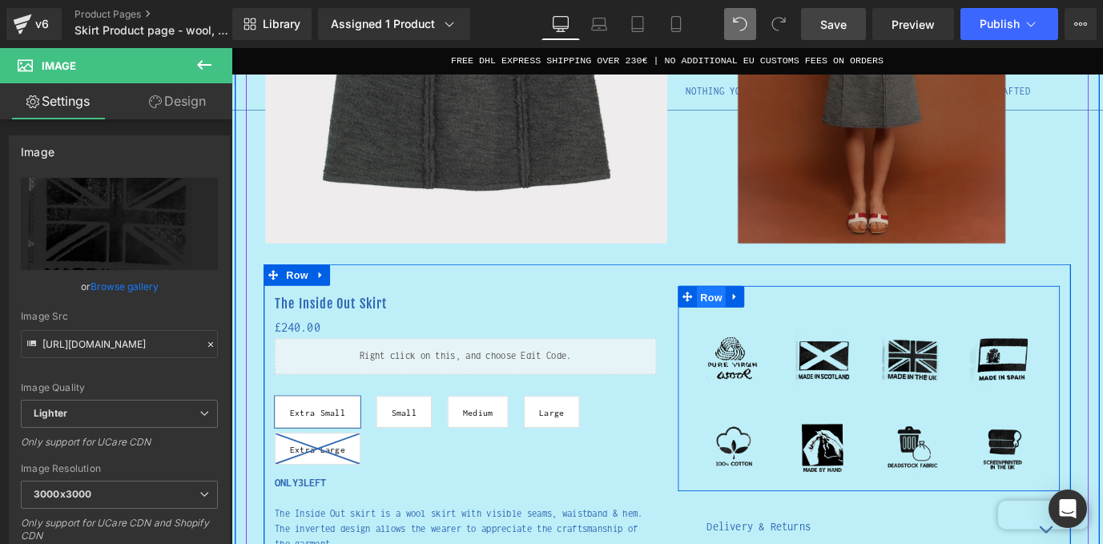
click at [774, 328] on span "Row" at bounding box center [765, 325] width 32 height 24
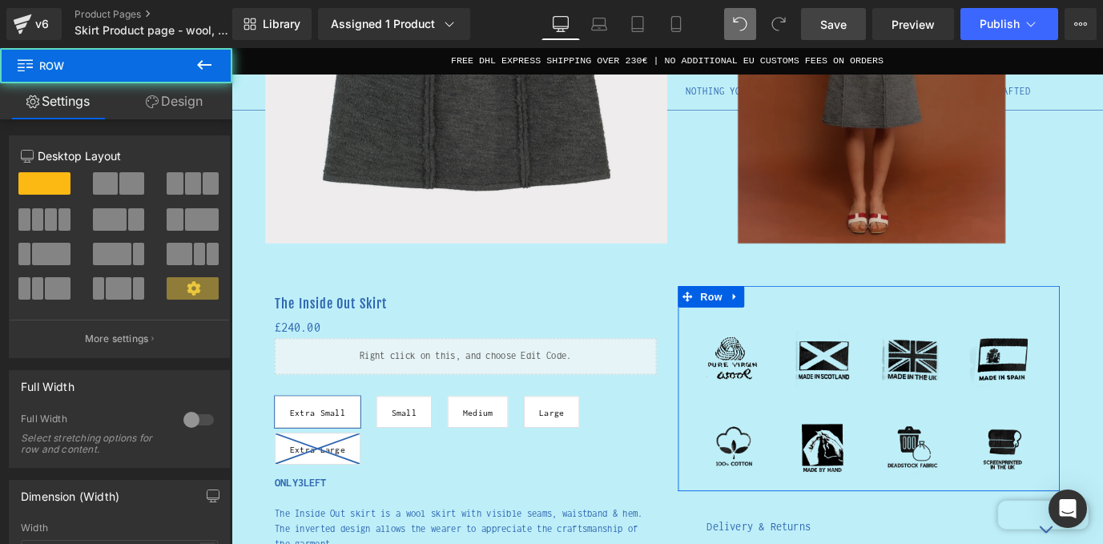
click at [172, 104] on link "Design" at bounding box center [174, 101] width 116 height 36
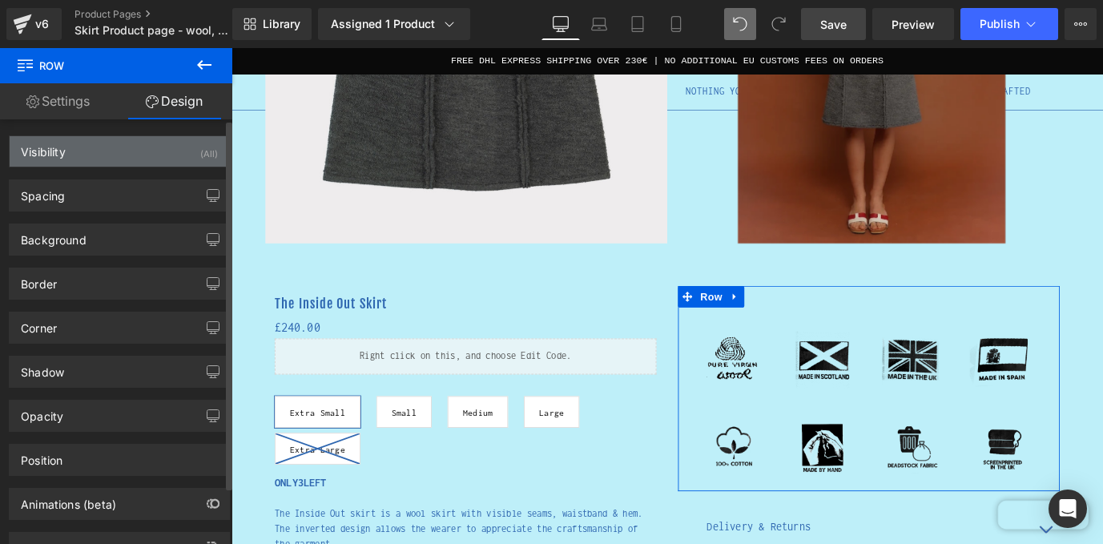
click at [138, 151] on div "Visibility (All)" at bounding box center [119, 151] width 219 height 30
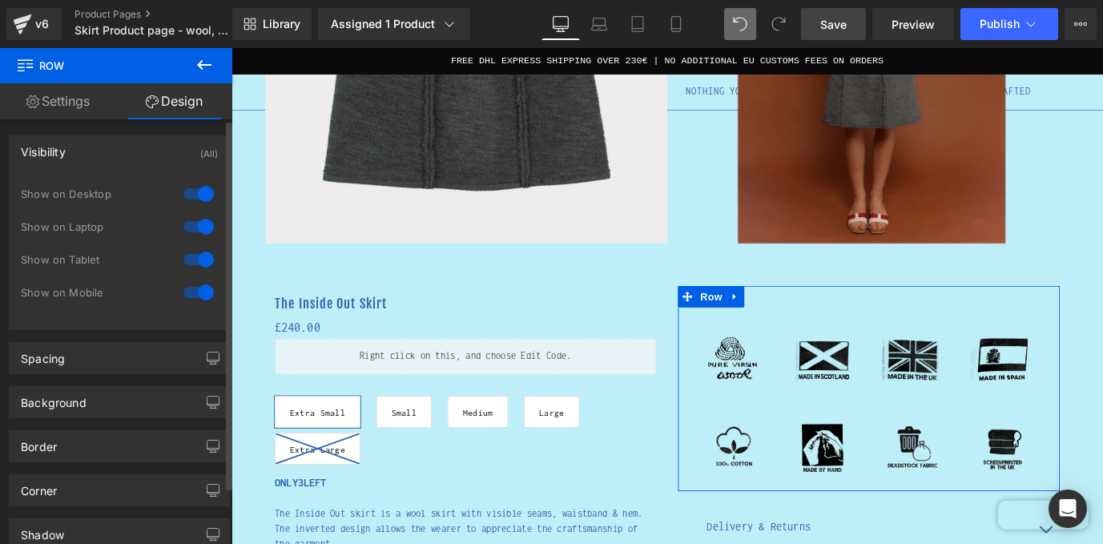
click at [188, 254] on div at bounding box center [198, 260] width 38 height 26
click at [191, 293] on div at bounding box center [198, 292] width 38 height 26
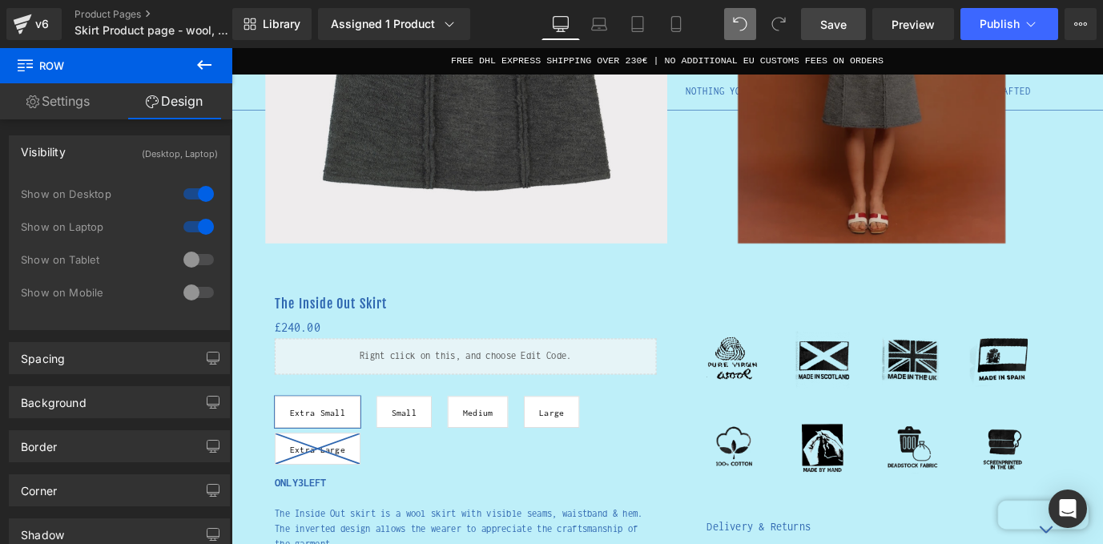
click at [840, 16] on span "Save" at bounding box center [833, 24] width 26 height 17
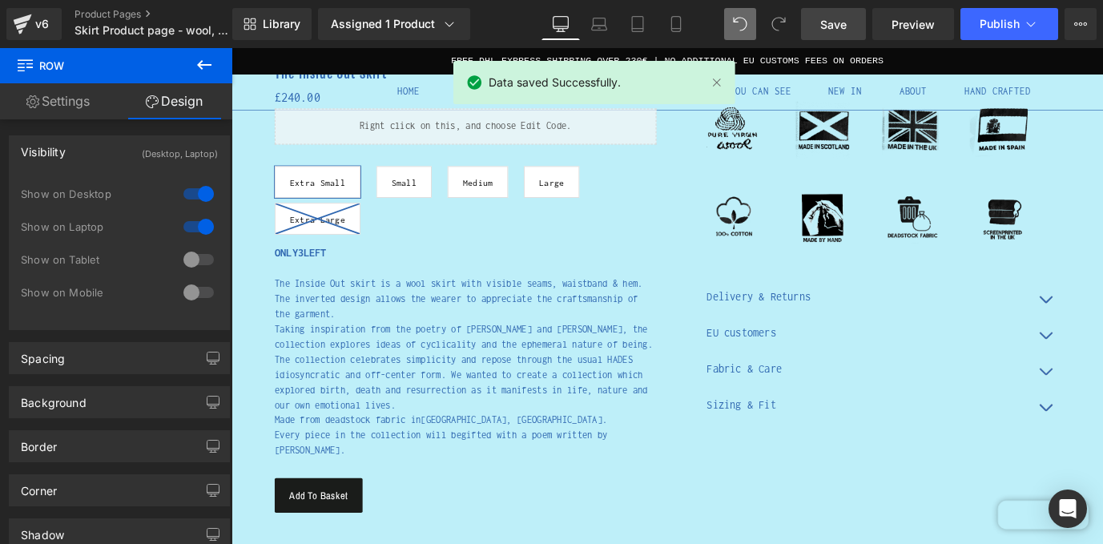
scroll to position [561, 0]
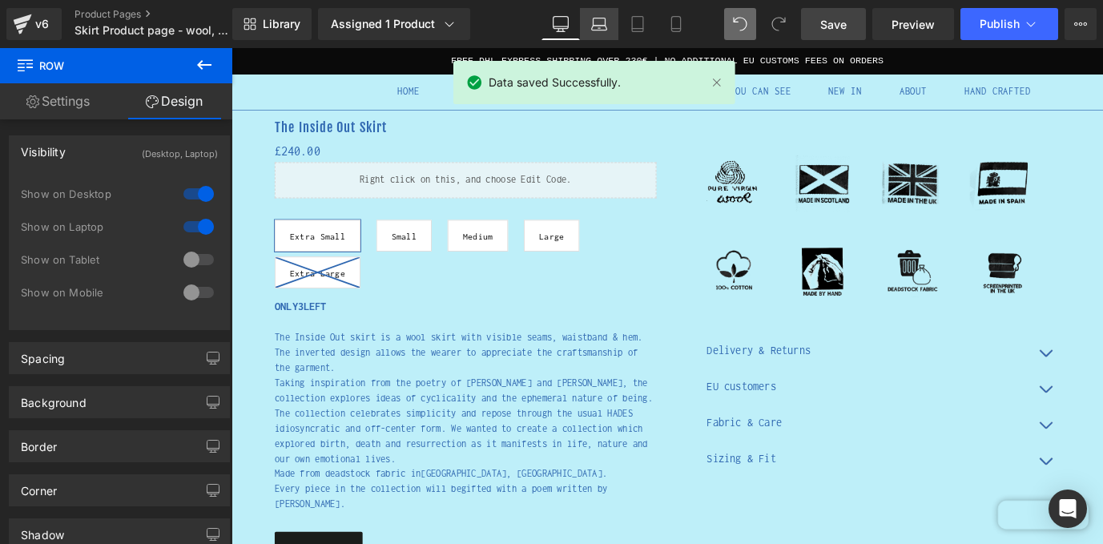
click at [599, 18] on icon at bounding box center [599, 21] width 12 height 7
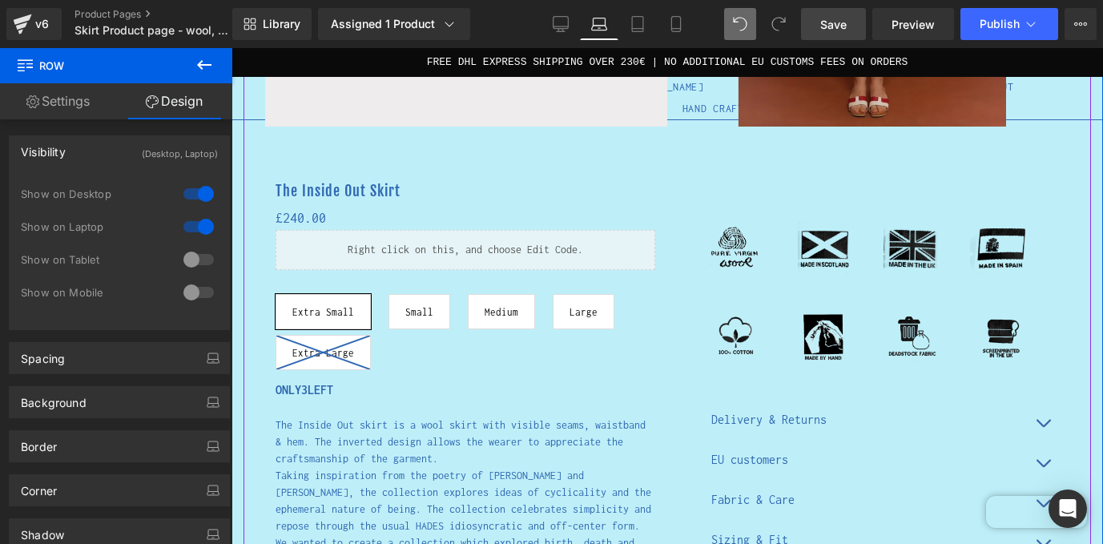
scroll to position [376, 0]
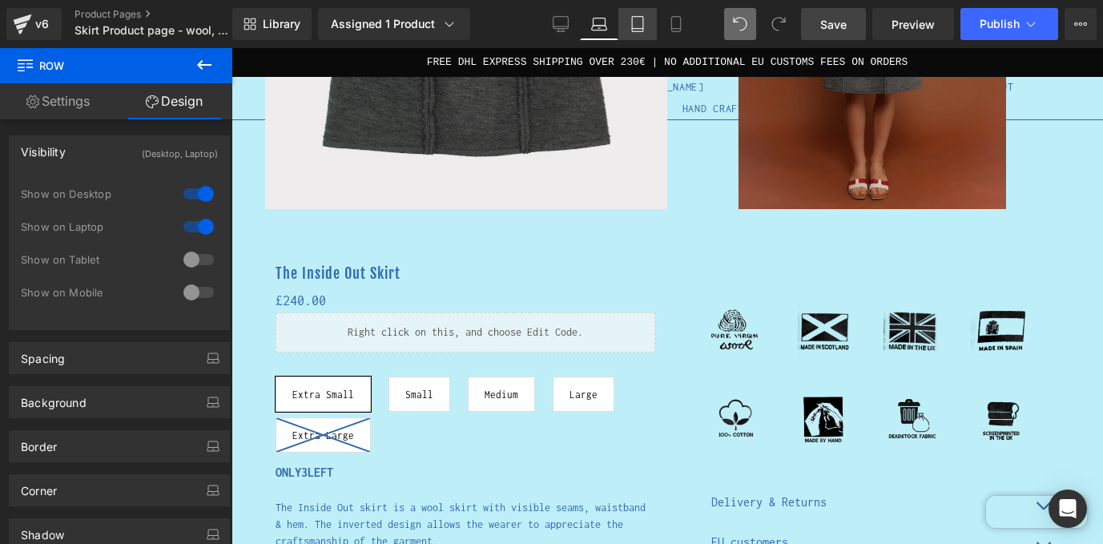
click at [644, 18] on icon at bounding box center [637, 24] width 16 height 16
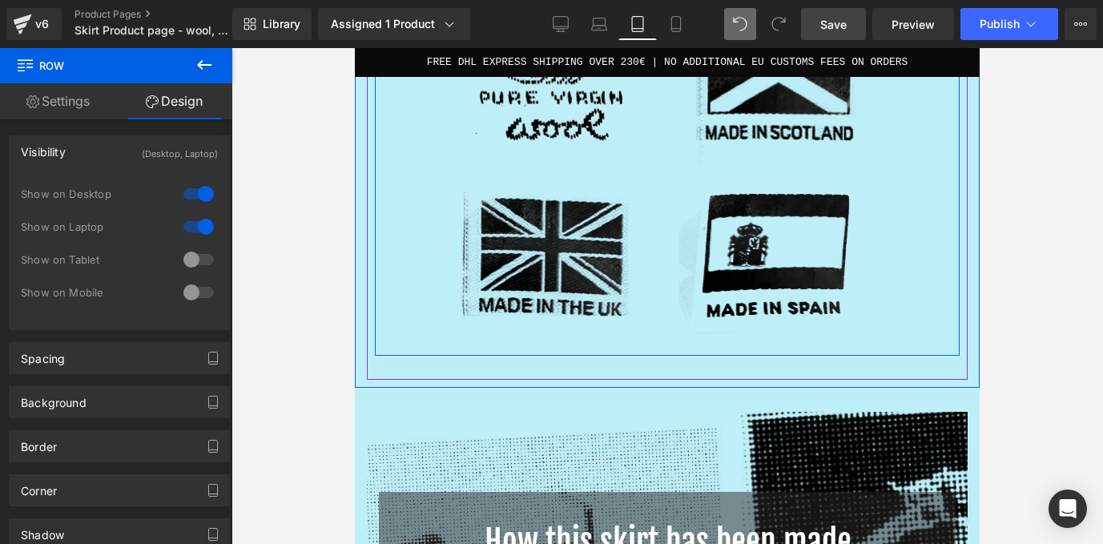
scroll to position [1264, 0]
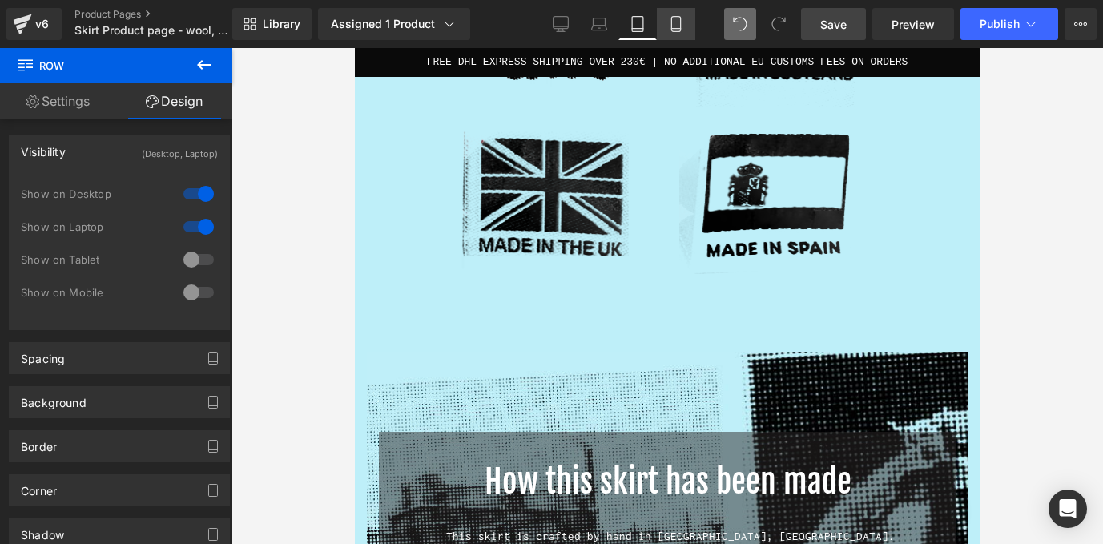
click at [683, 11] on link "Mobile" at bounding box center [676, 24] width 38 height 32
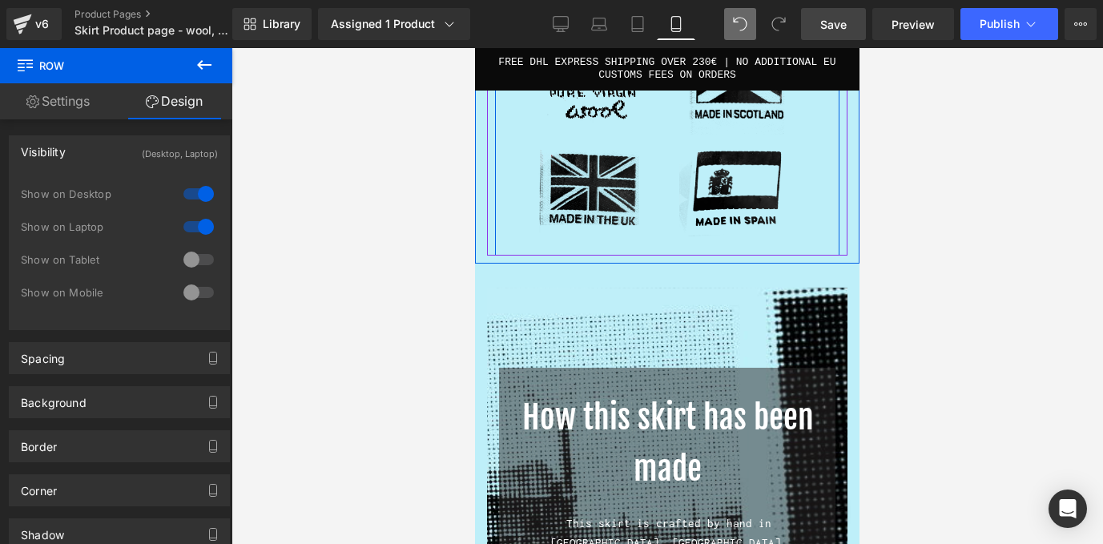
scroll to position [2681, 0]
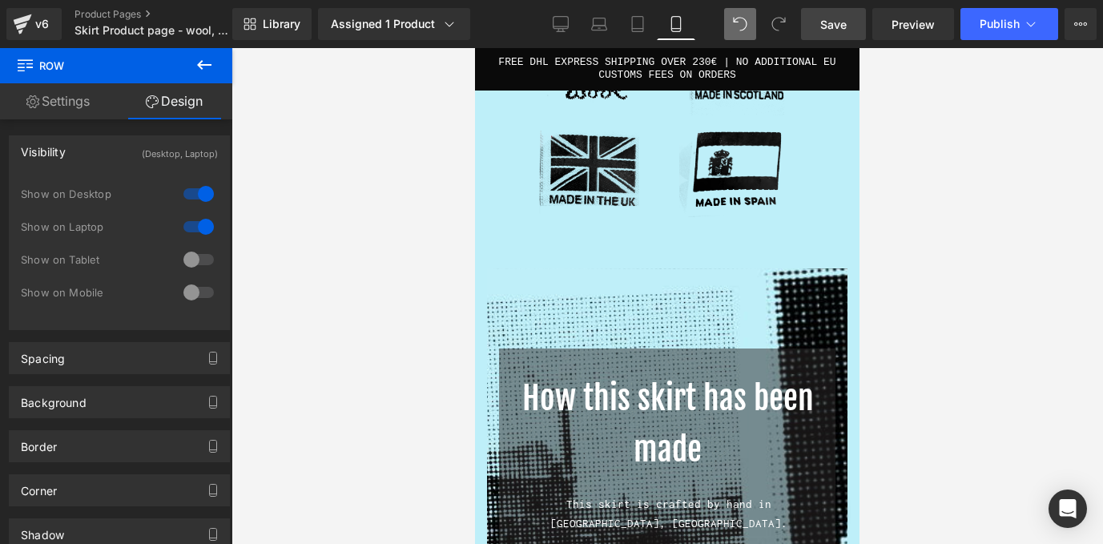
click at [720, 171] on img at bounding box center [739, 167] width 120 height 104
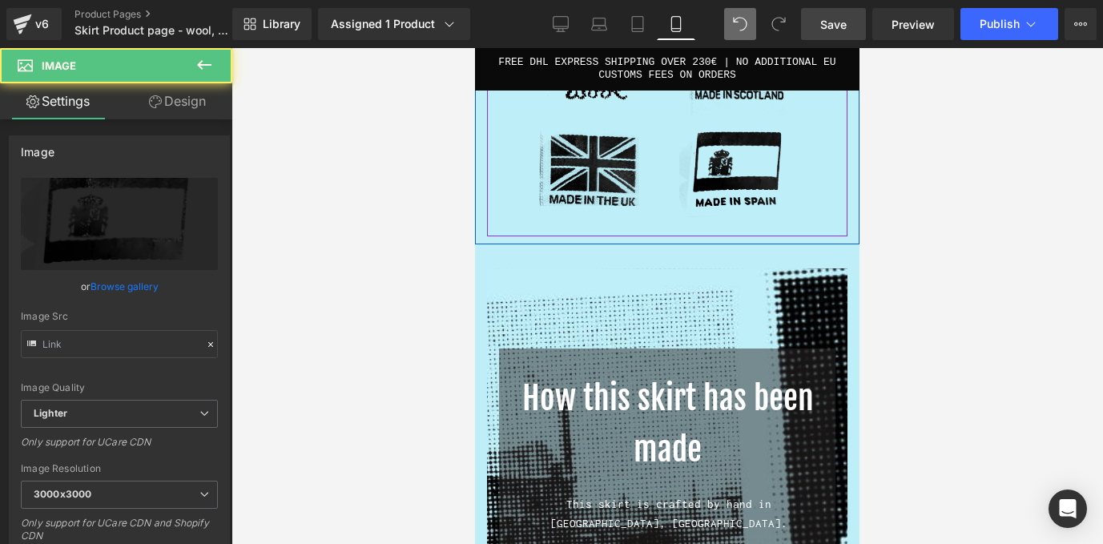
type input "[URL][DOMAIN_NAME]"
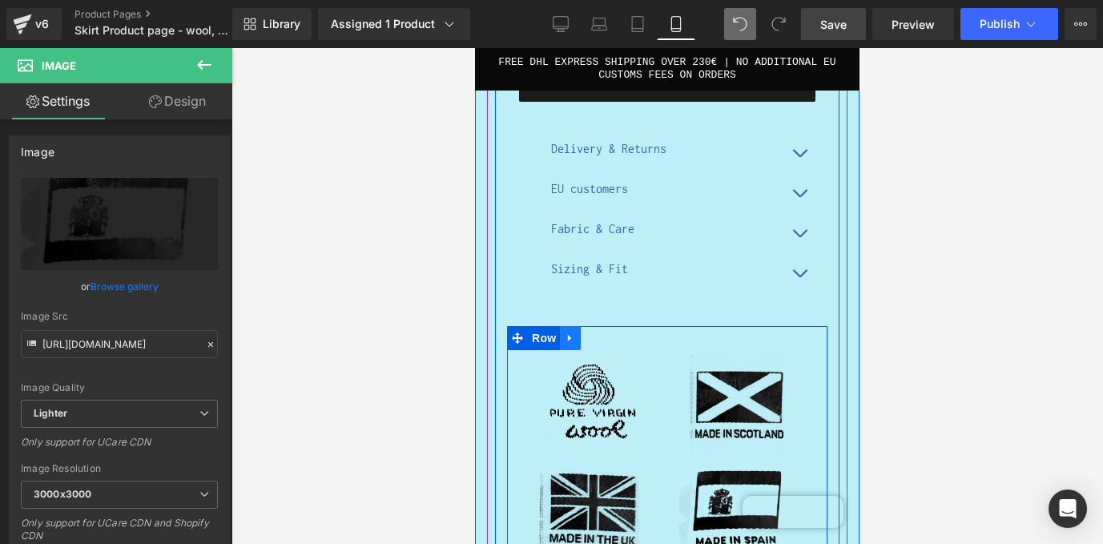
click at [570, 332] on icon at bounding box center [570, 338] width 11 height 12
click at [609, 332] on icon at bounding box center [611, 337] width 11 height 11
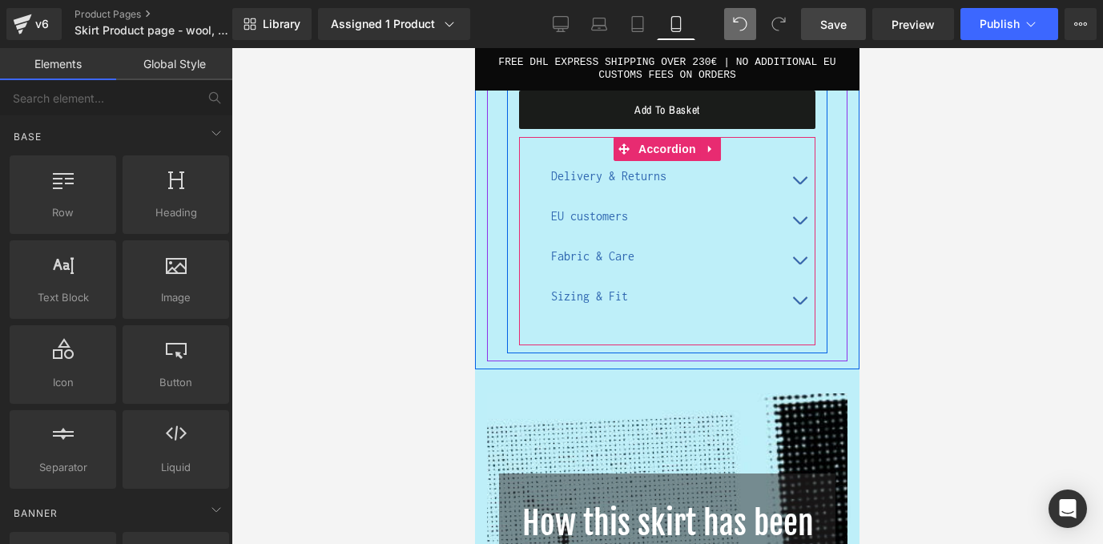
scroll to position [2313, 0]
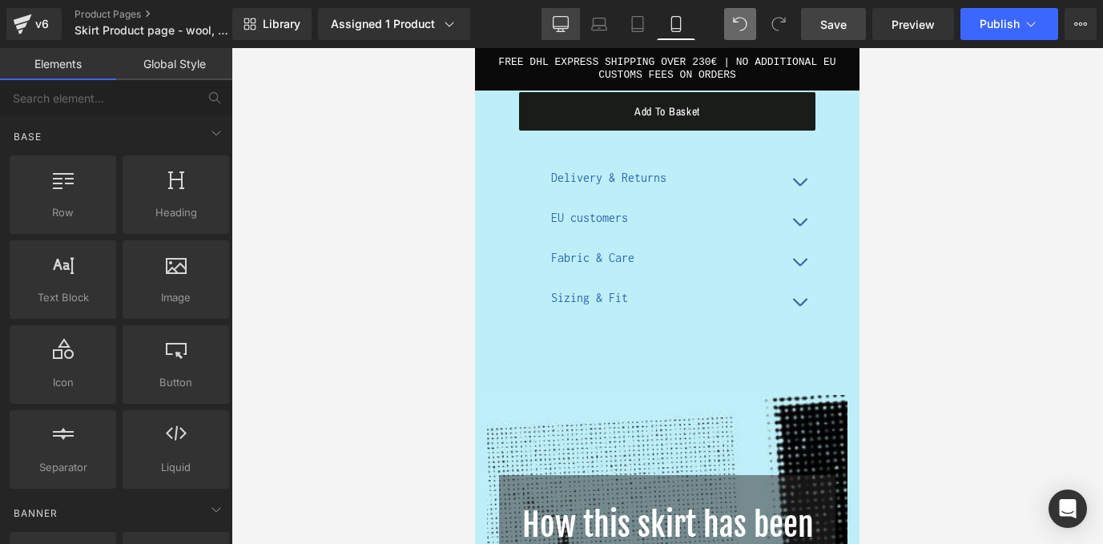
click at [549, 33] on link "Desktop" at bounding box center [560, 24] width 38 height 32
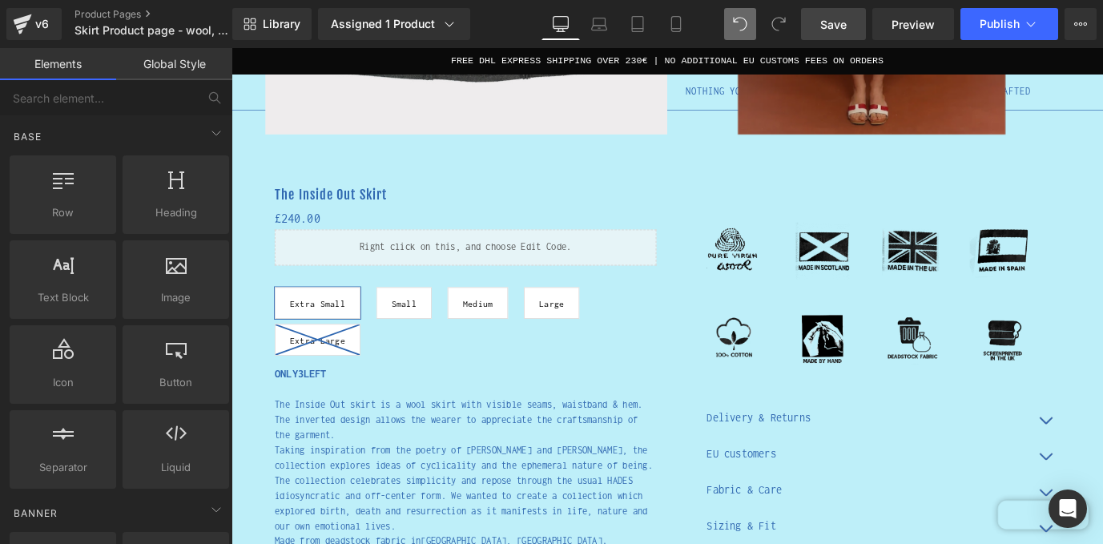
scroll to position [457, 0]
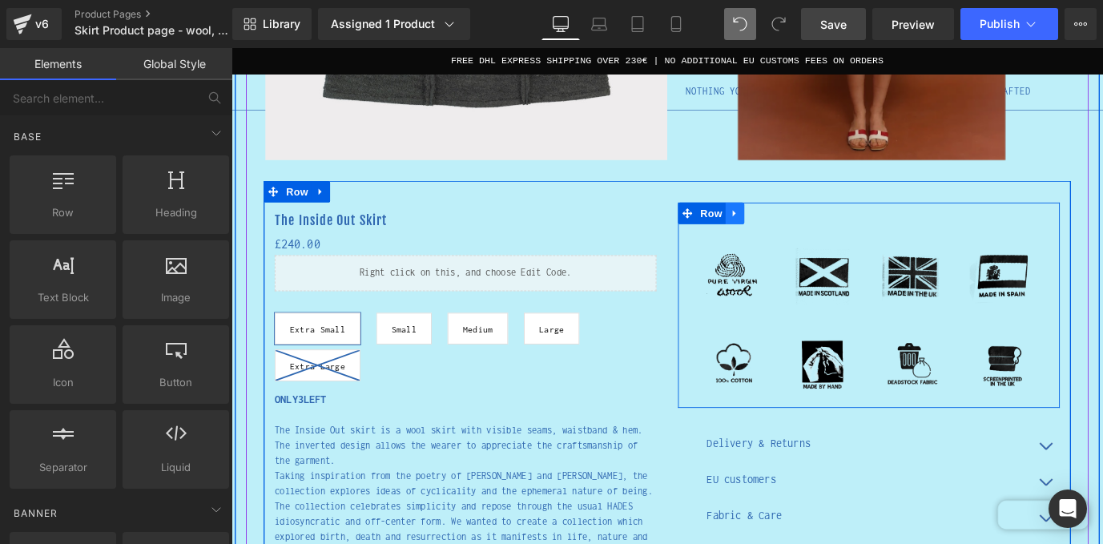
click at [791, 226] on icon at bounding box center [791, 231] width 11 height 12
click at [819, 229] on link at bounding box center [812, 231] width 21 height 24
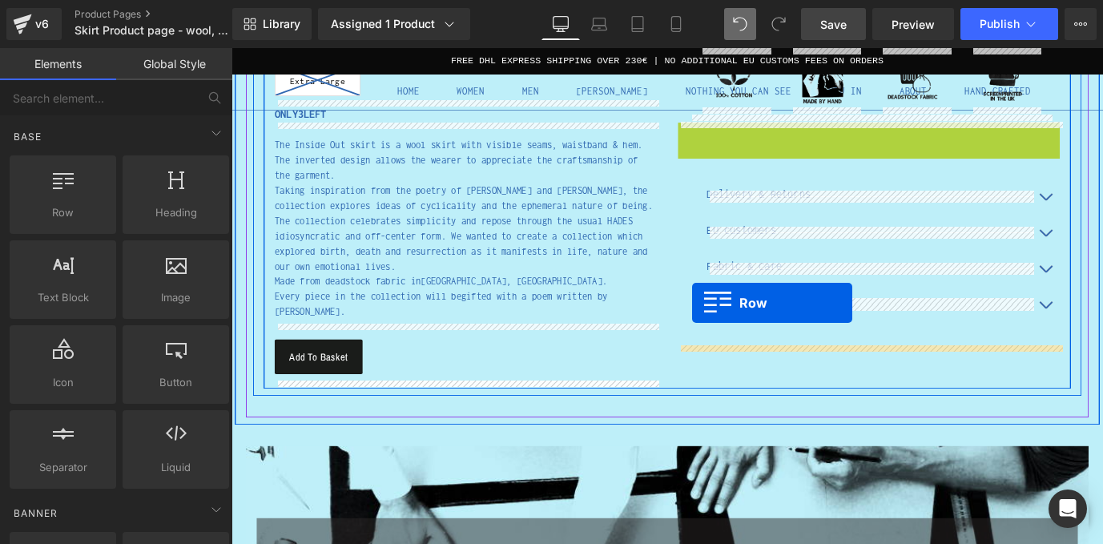
scroll to position [794, 0]
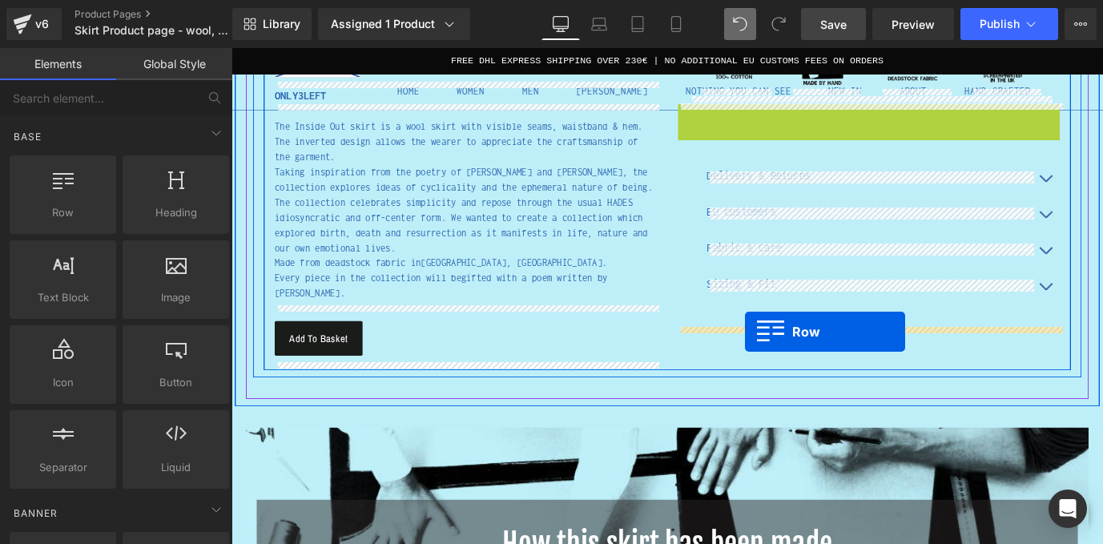
drag, startPoint x: 734, startPoint y: 145, endPoint x: 802, endPoint y: 364, distance: 229.0
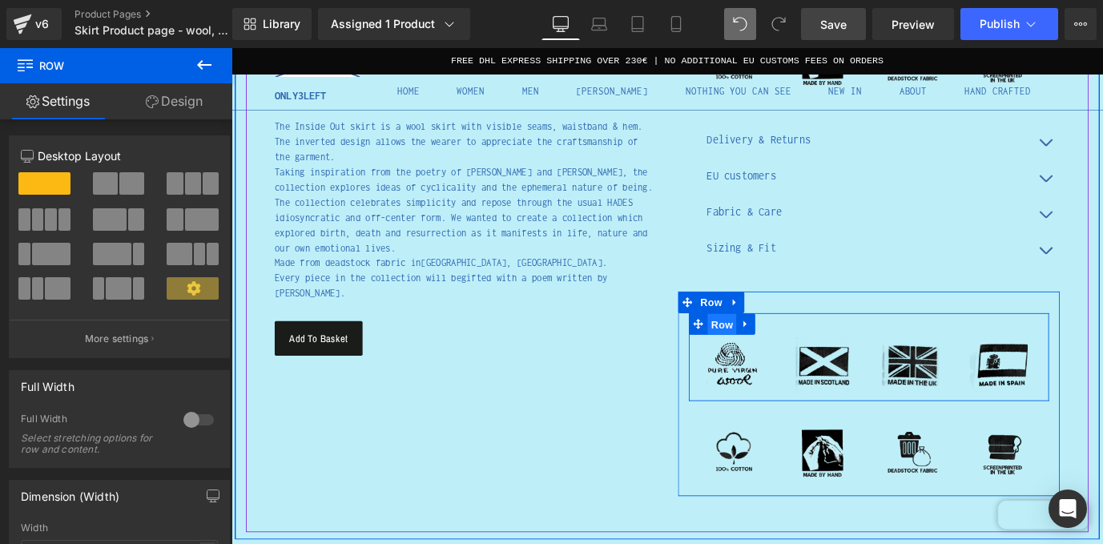
click at [774, 353] on span "Row" at bounding box center [777, 356] width 32 height 24
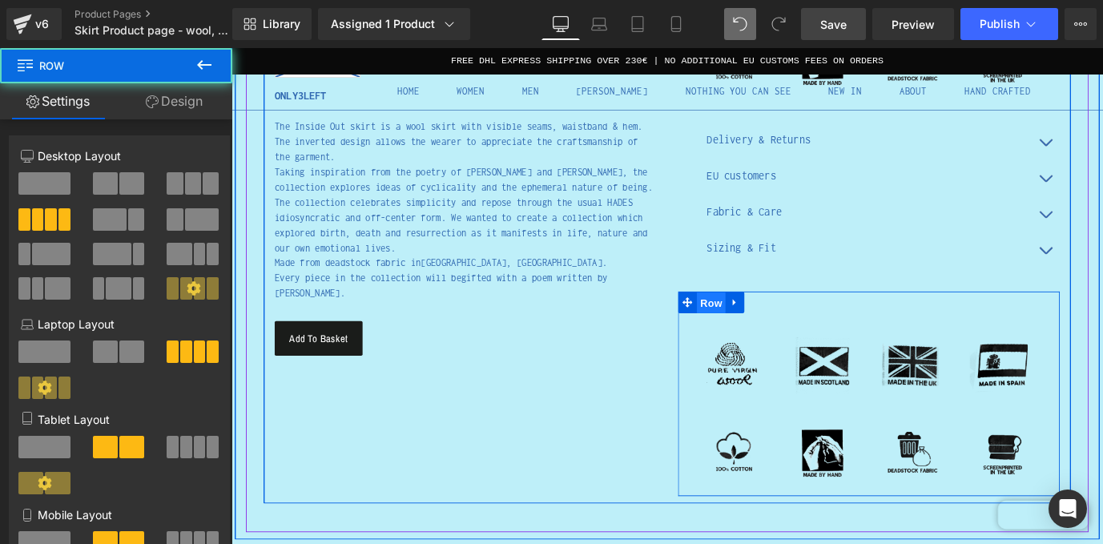
click at [770, 331] on span "Row" at bounding box center [765, 332] width 32 height 24
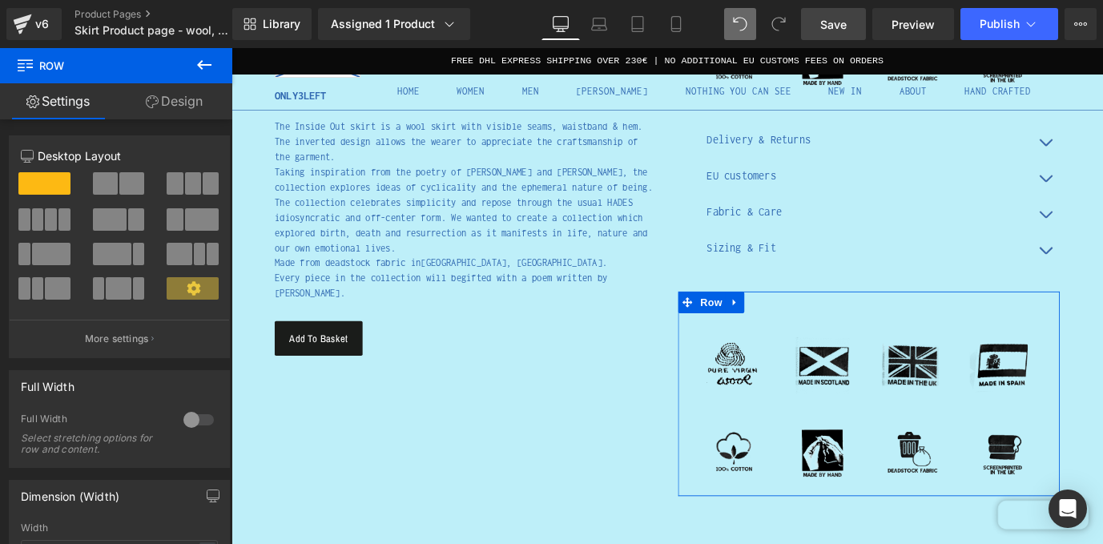
click at [182, 105] on link "Design" at bounding box center [174, 101] width 116 height 36
click at [0, 0] on div "Visibility" at bounding box center [0, 0] width 0 height 0
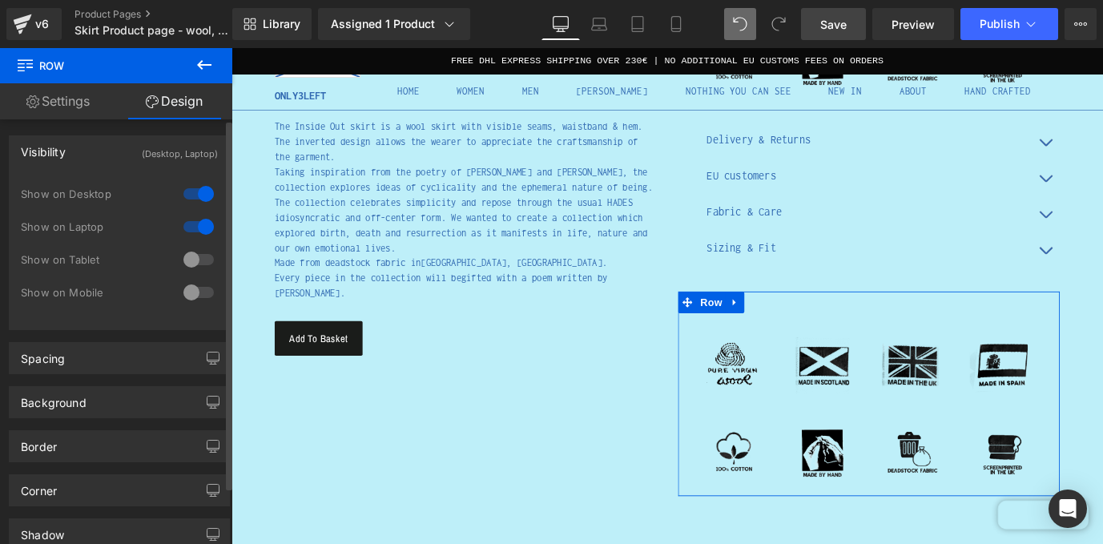
click at [198, 255] on div at bounding box center [198, 260] width 38 height 26
click at [205, 295] on div at bounding box center [198, 292] width 38 height 26
click at [191, 226] on div at bounding box center [198, 227] width 38 height 26
click at [190, 190] on div at bounding box center [198, 194] width 38 height 26
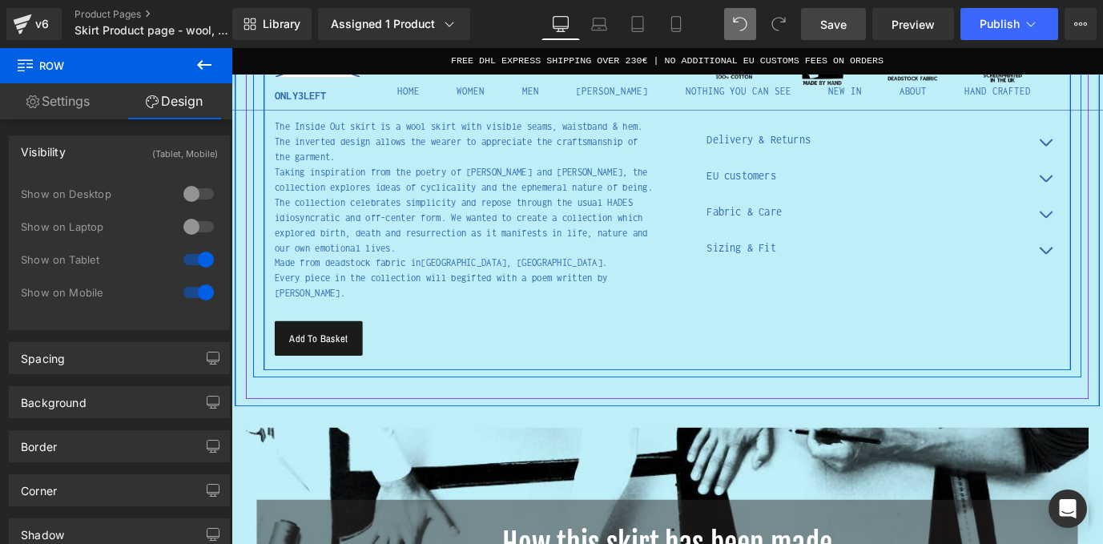
scroll to position [681, 0]
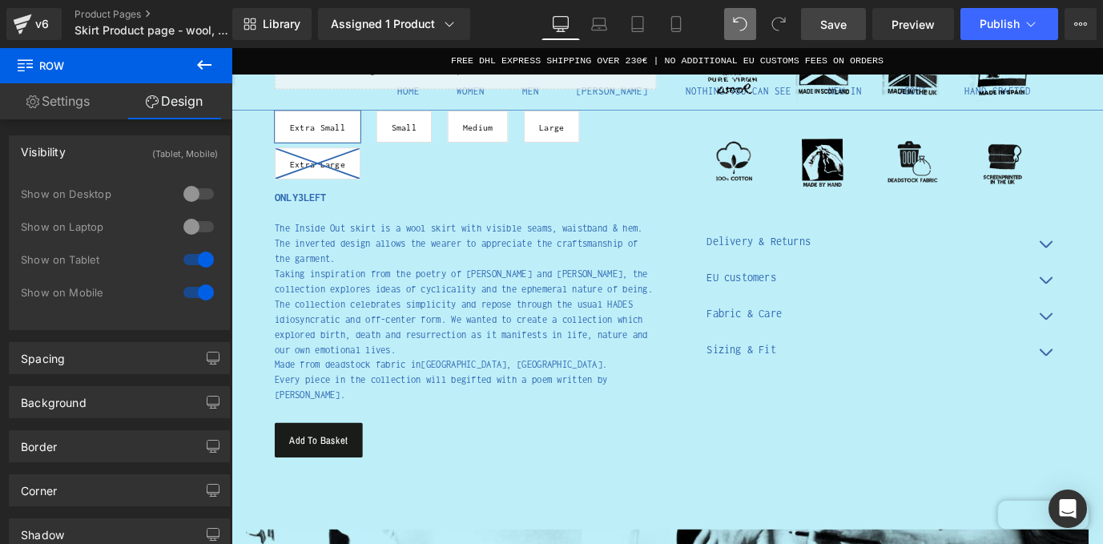
click at [831, 29] on span "Save" at bounding box center [833, 24] width 26 height 17
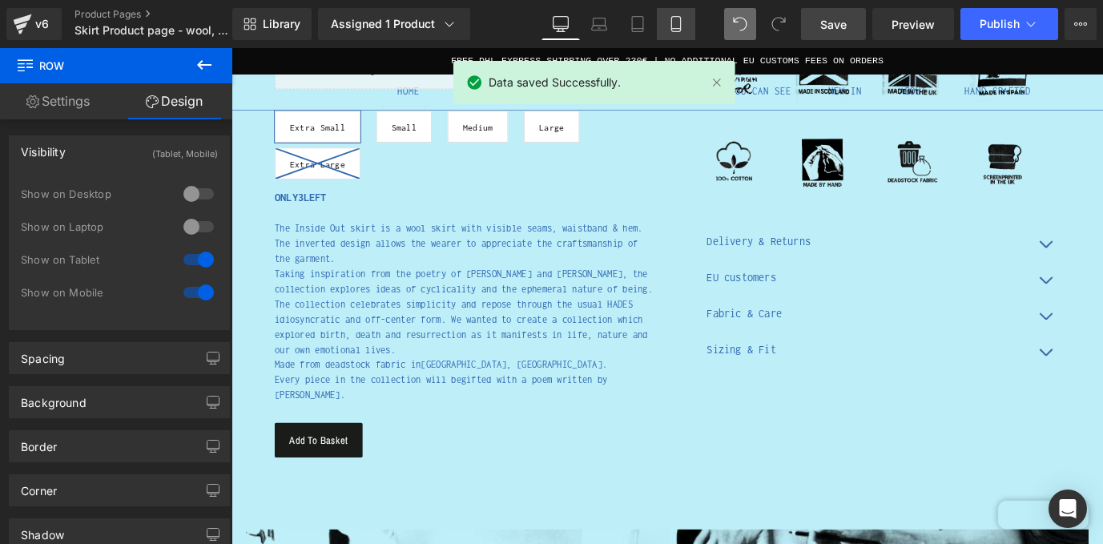
click at [658, 22] on link "Mobile" at bounding box center [676, 24] width 38 height 32
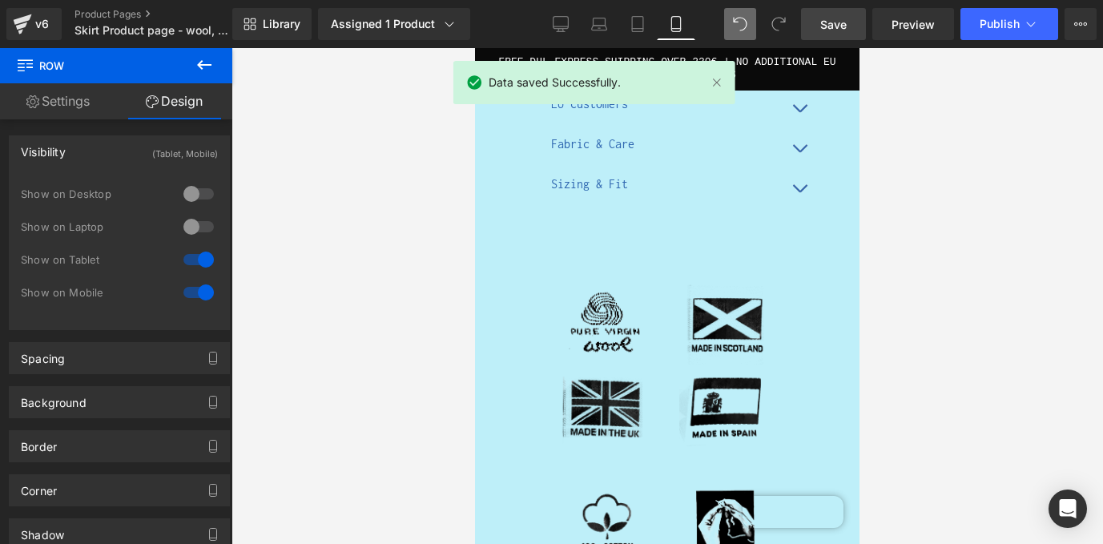
scroll to position [2353, 0]
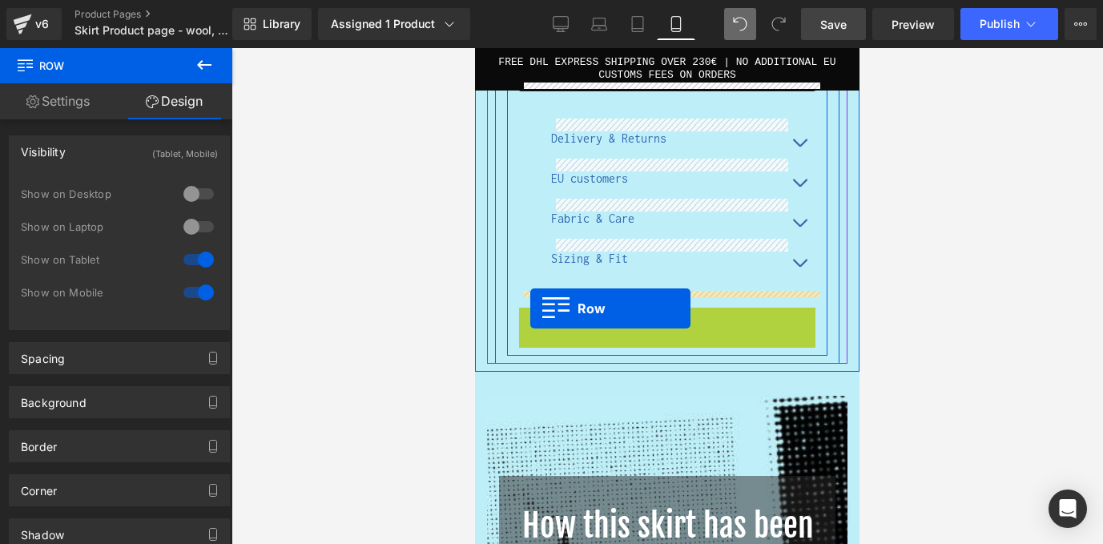
drag, startPoint x: 529, startPoint y: 298, endPoint x: 530, endPoint y: 307, distance: 9.7
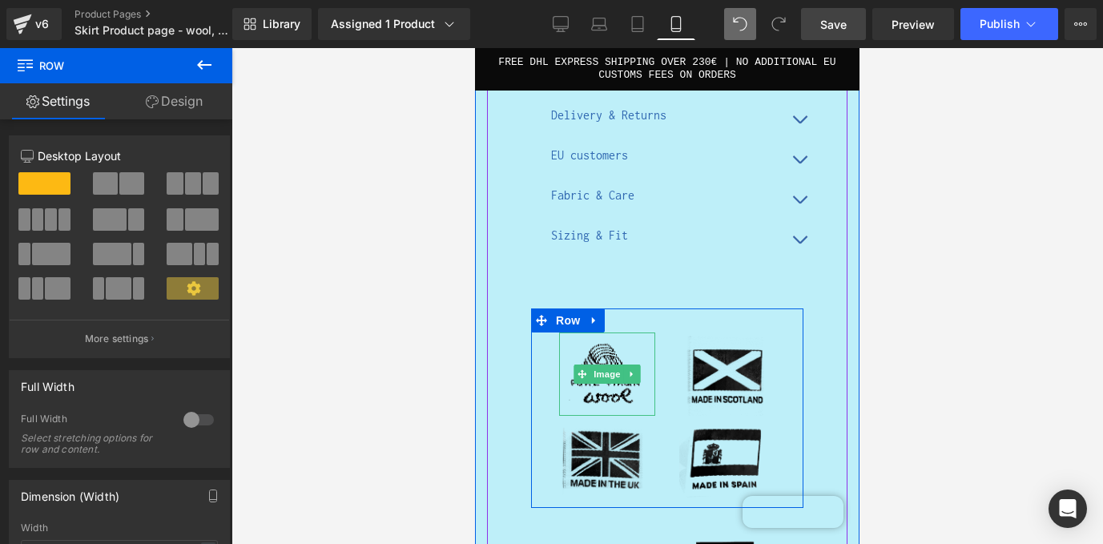
scroll to position [2382, 0]
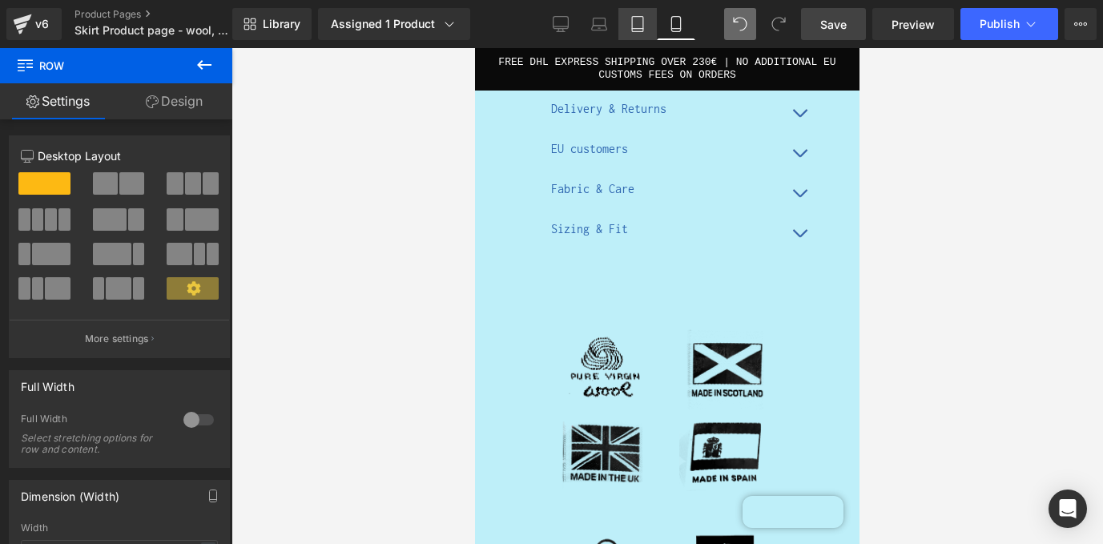
click at [636, 19] on icon at bounding box center [637, 24] width 16 height 16
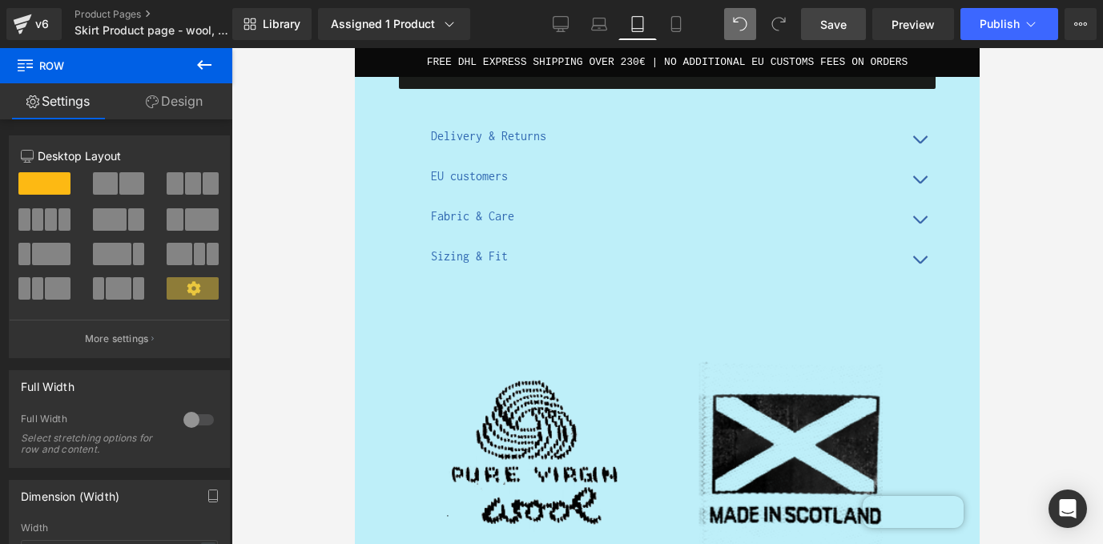
scroll to position [798, 0]
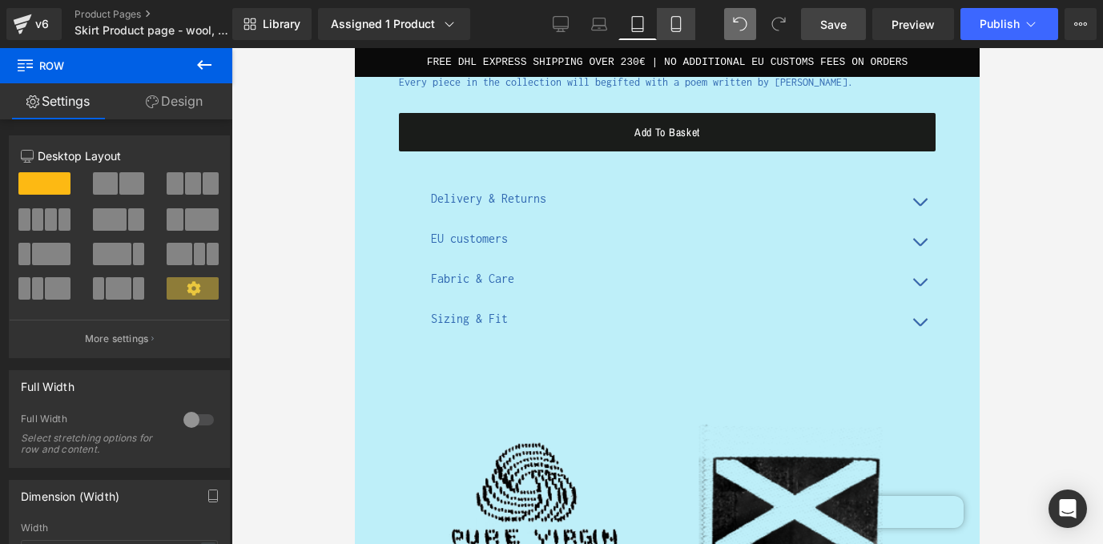
click at [673, 27] on icon at bounding box center [676, 24] width 16 height 16
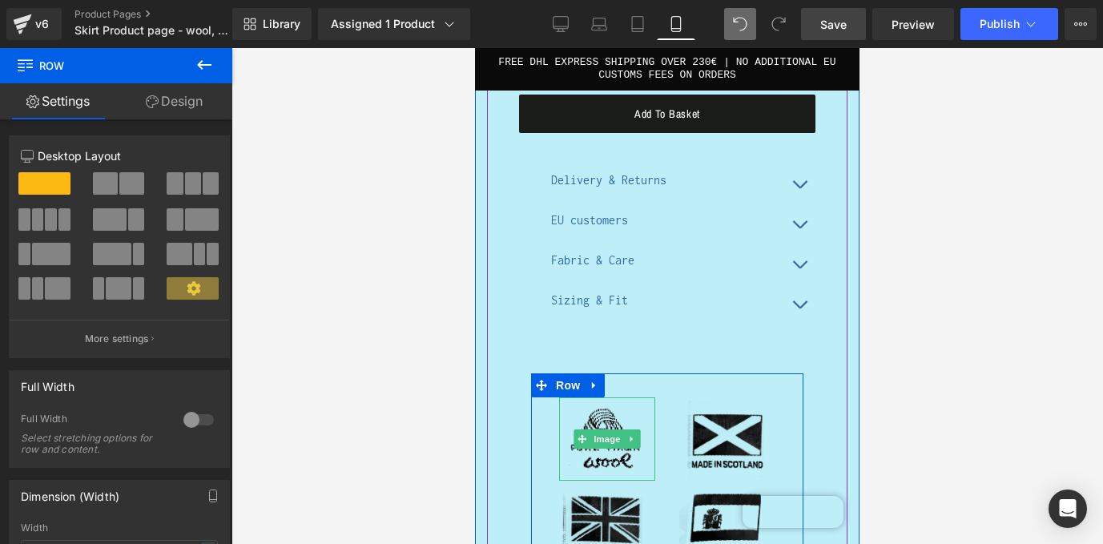
scroll to position [2312, 0]
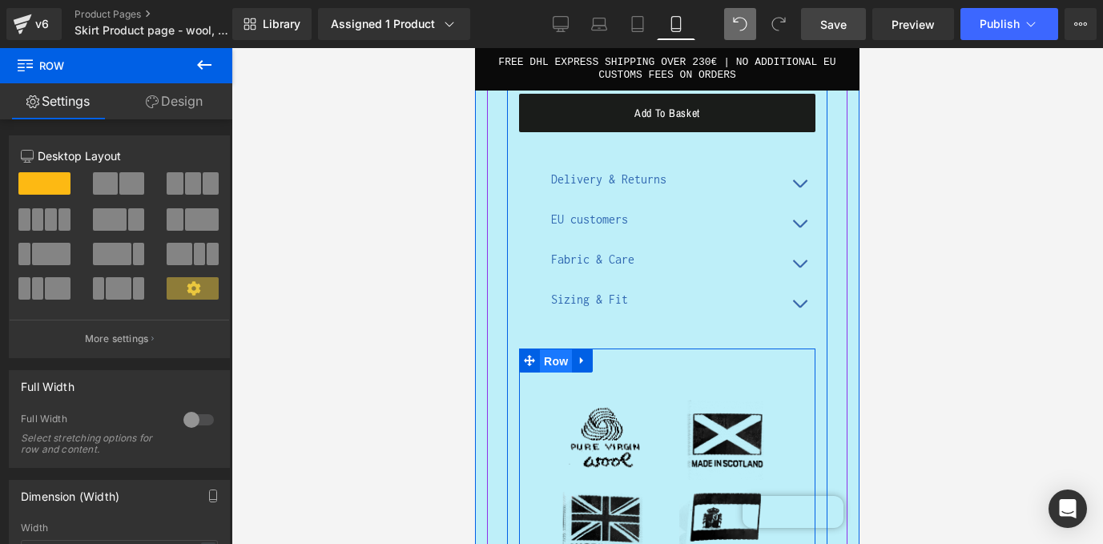
click at [560, 349] on span "Row" at bounding box center [556, 361] width 32 height 24
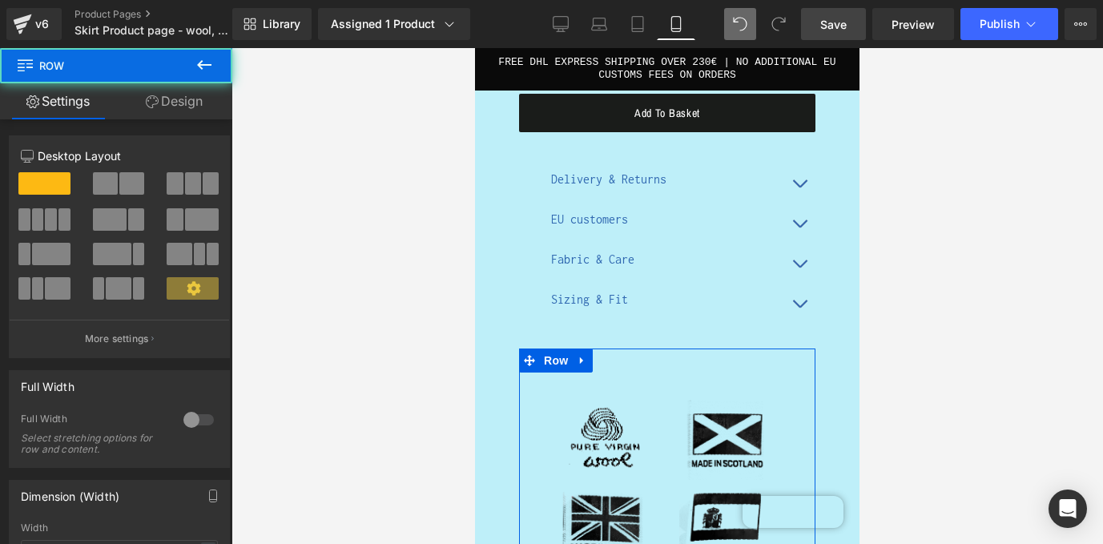
click at [179, 94] on link "Design" at bounding box center [174, 101] width 116 height 36
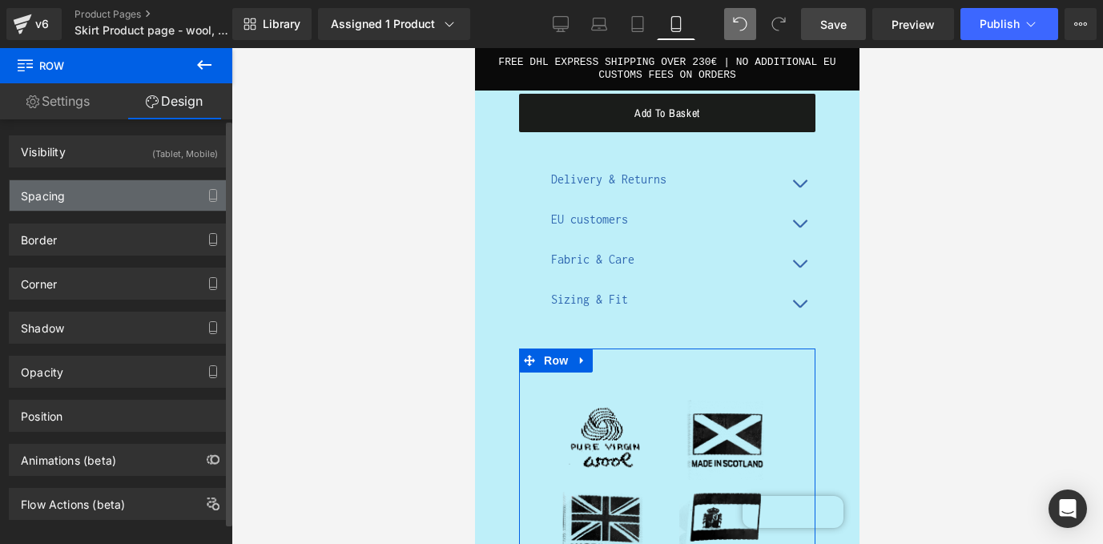
click at [133, 191] on div "Spacing" at bounding box center [119, 195] width 219 height 30
type input "0"
type input "30"
type input "0"
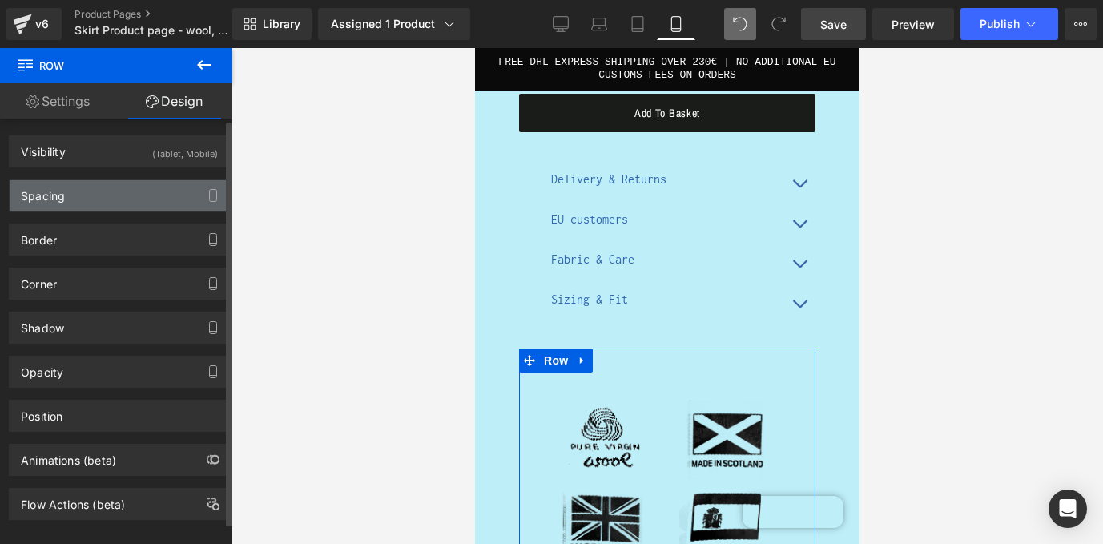
type input "10"
type input "0"
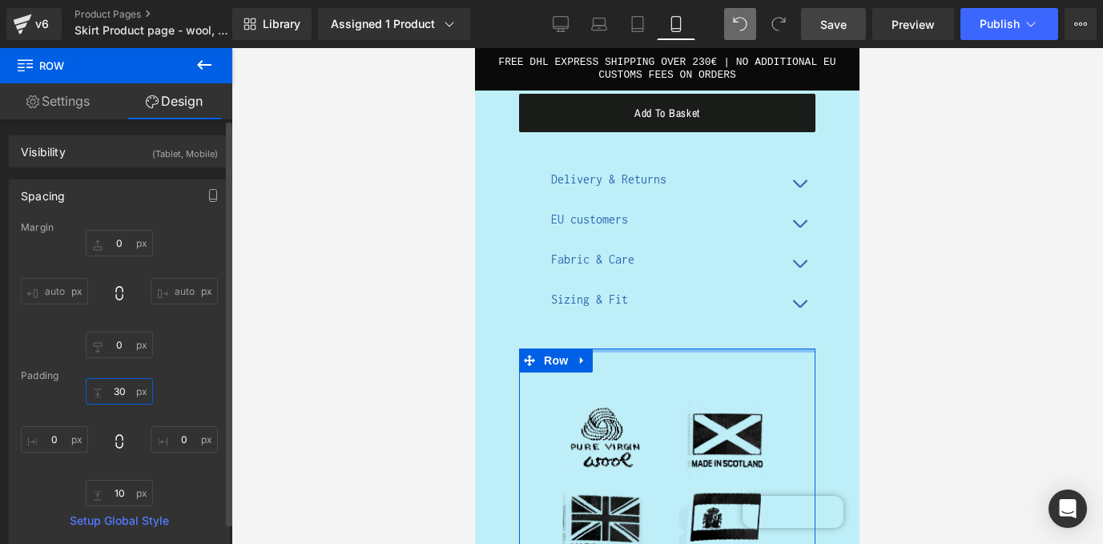
click at [115, 396] on input "30" at bounding box center [119, 391] width 67 height 26
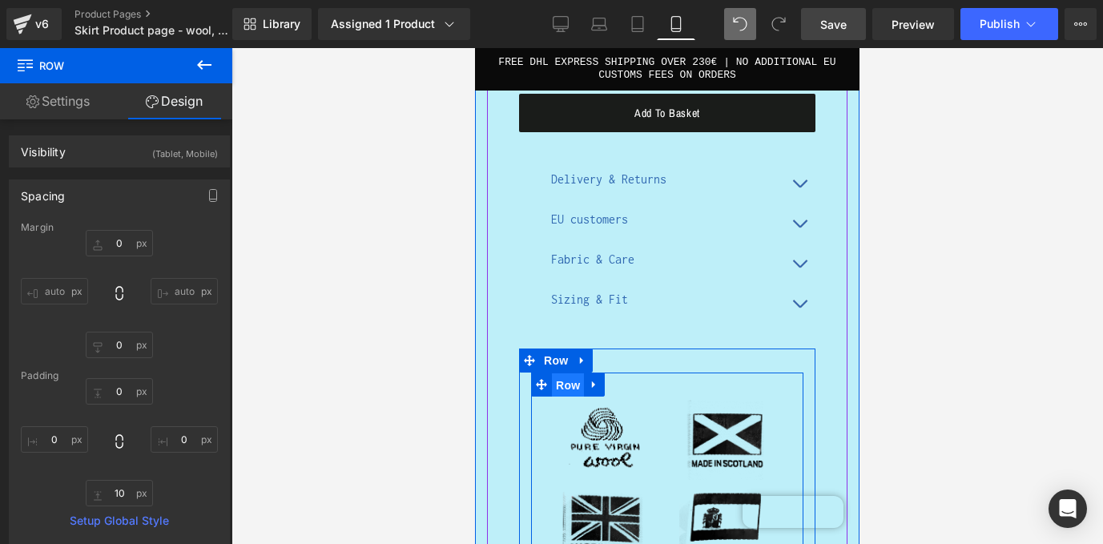
click at [570, 373] on span "Row" at bounding box center [568, 385] width 32 height 24
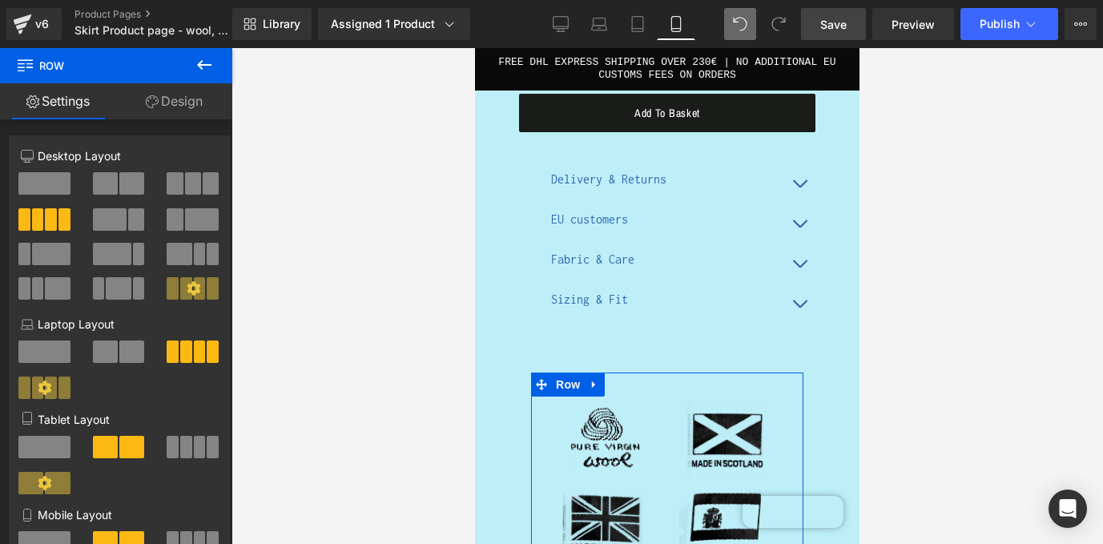
click at [191, 111] on link "Design" at bounding box center [174, 101] width 116 height 36
click at [0, 0] on div "Spacing" at bounding box center [0, 0] width 0 height 0
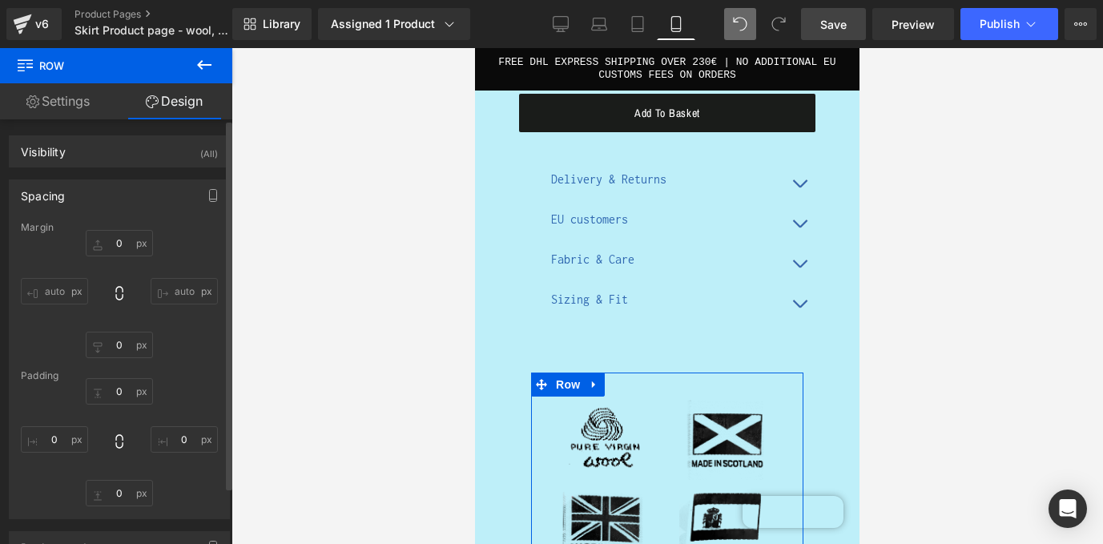
type input "0"
type input "30"
type input "20"
type input "10"
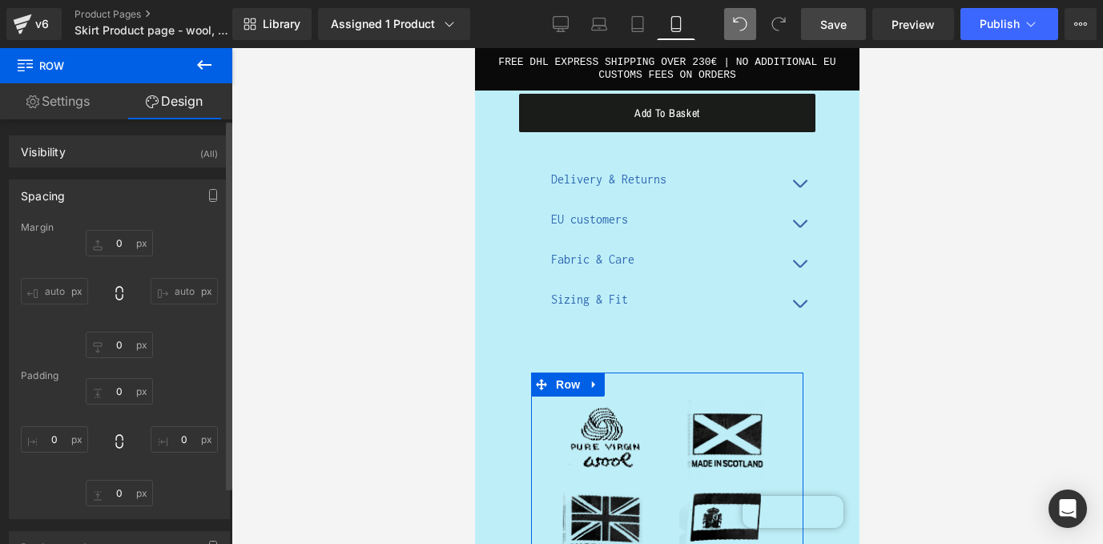
type input "20"
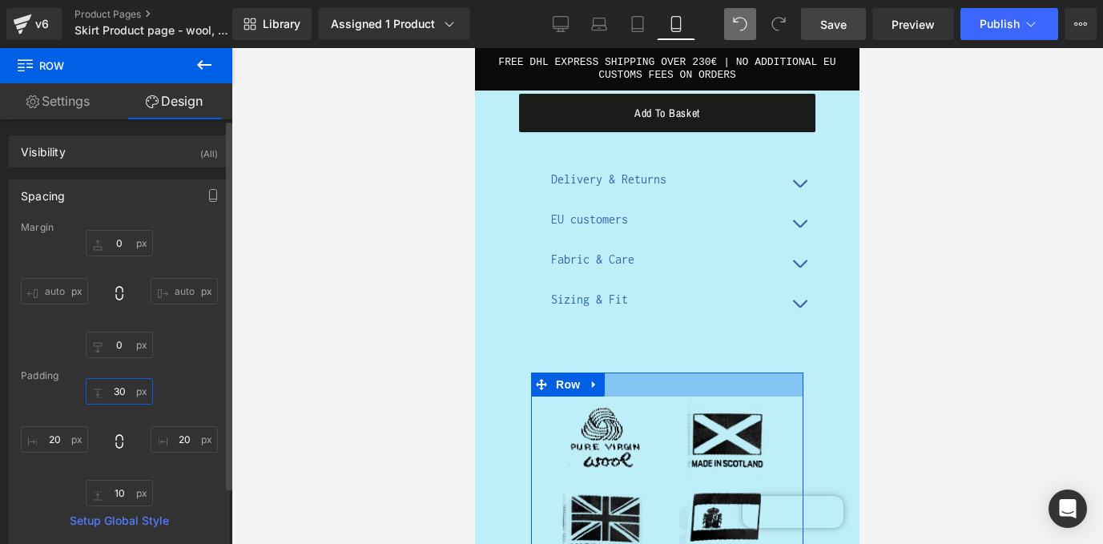
click at [115, 392] on input "30" at bounding box center [119, 391] width 67 height 26
type input "0"
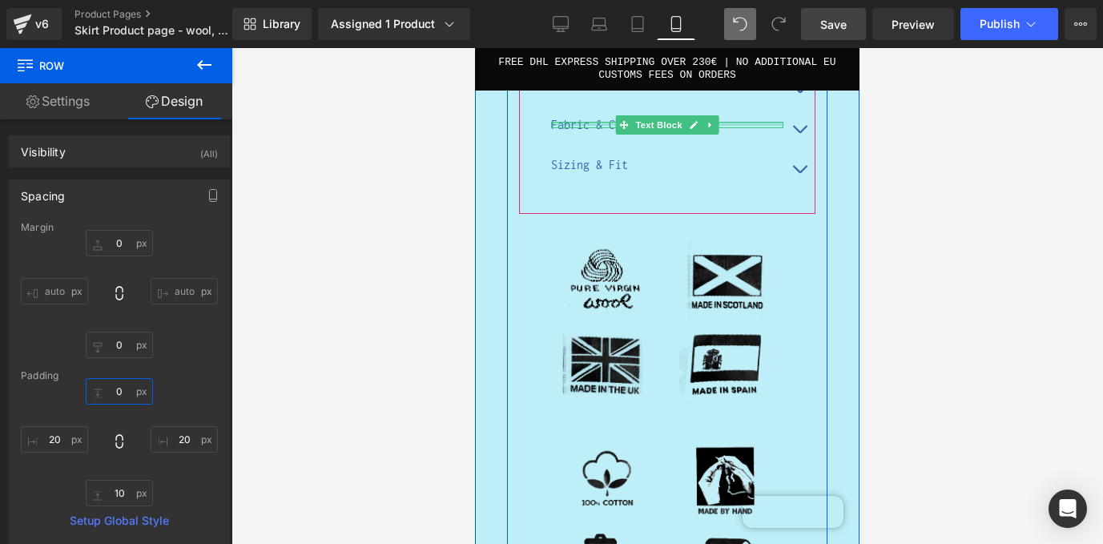
scroll to position [2482, 0]
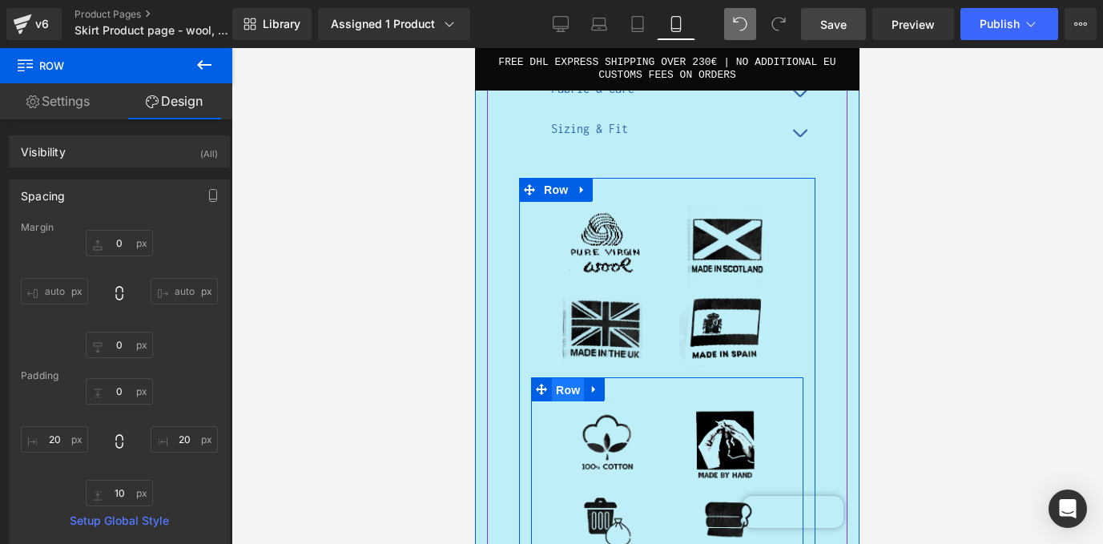
click at [565, 378] on span "Row" at bounding box center [568, 390] width 32 height 24
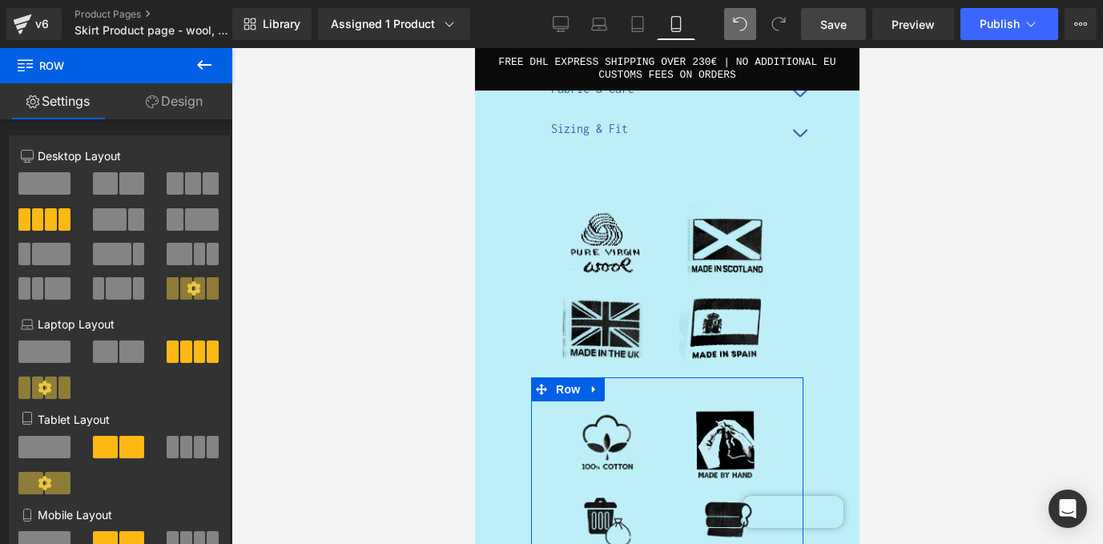
click at [188, 104] on link "Design" at bounding box center [174, 101] width 116 height 36
click at [0, 0] on div "Spacing" at bounding box center [0, 0] width 0 height 0
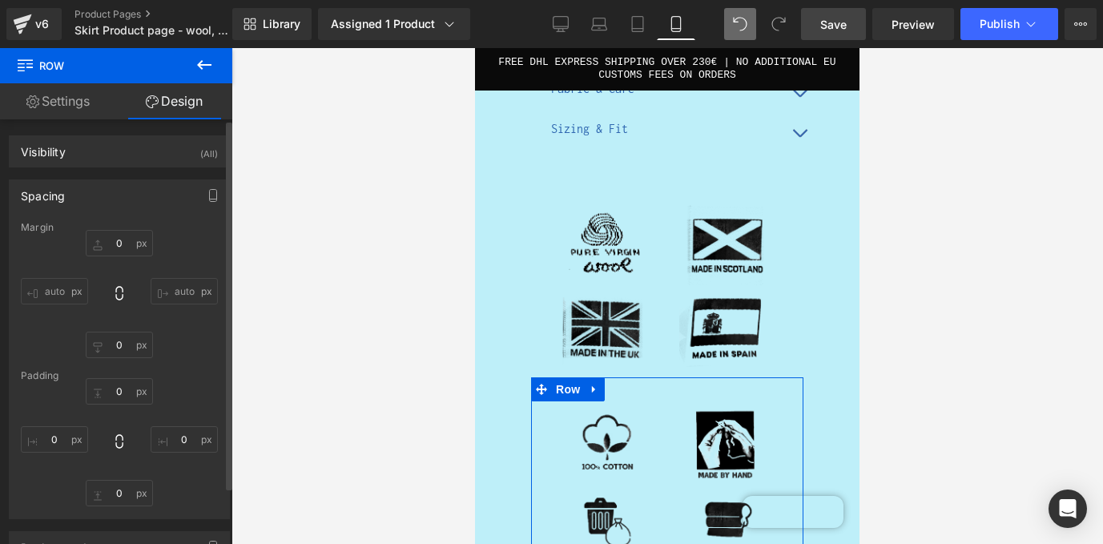
type input "0"
type input "30"
type input "20"
type input "10"
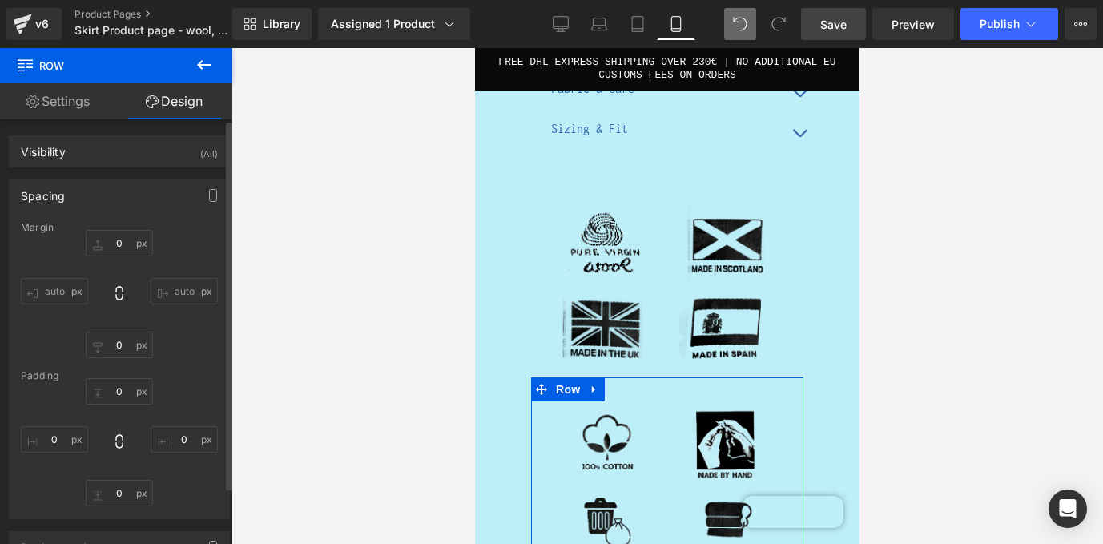
type input "20"
click at [116, 387] on input "30" at bounding box center [119, 391] width 67 height 26
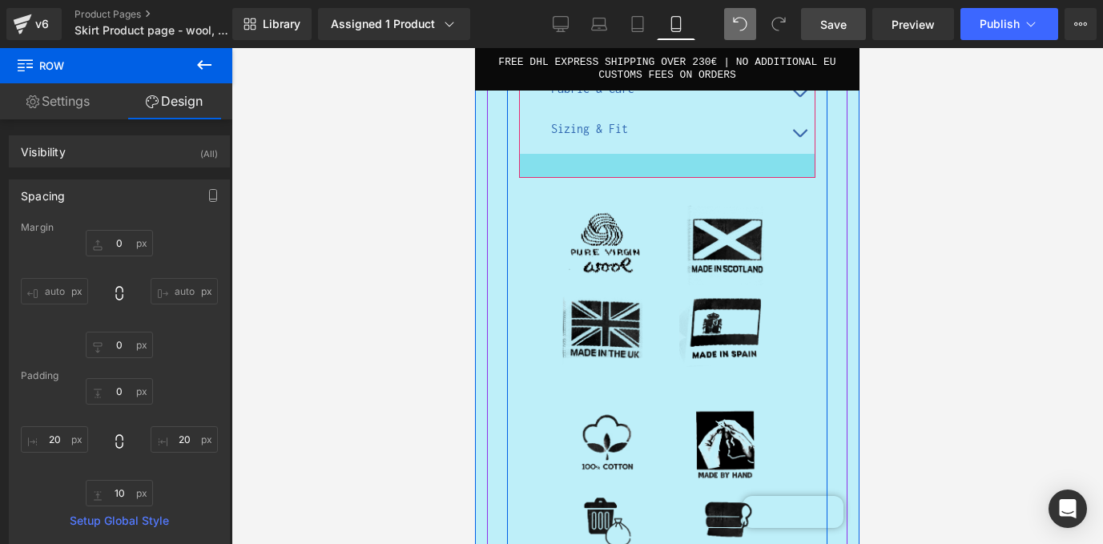
click at [646, 154] on div at bounding box center [667, 166] width 296 height 24
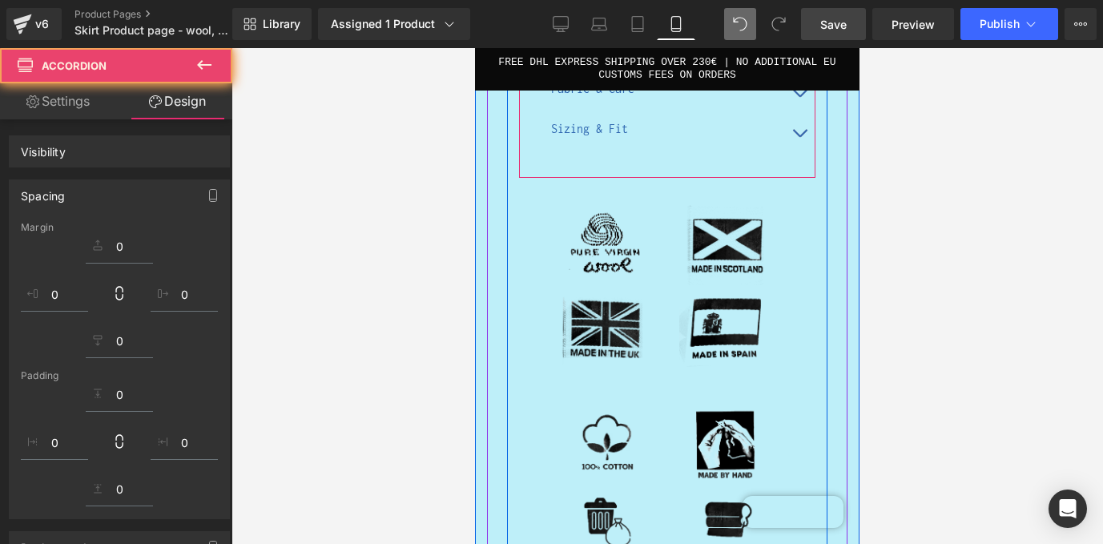
click at [649, 154] on div at bounding box center [667, 166] width 296 height 24
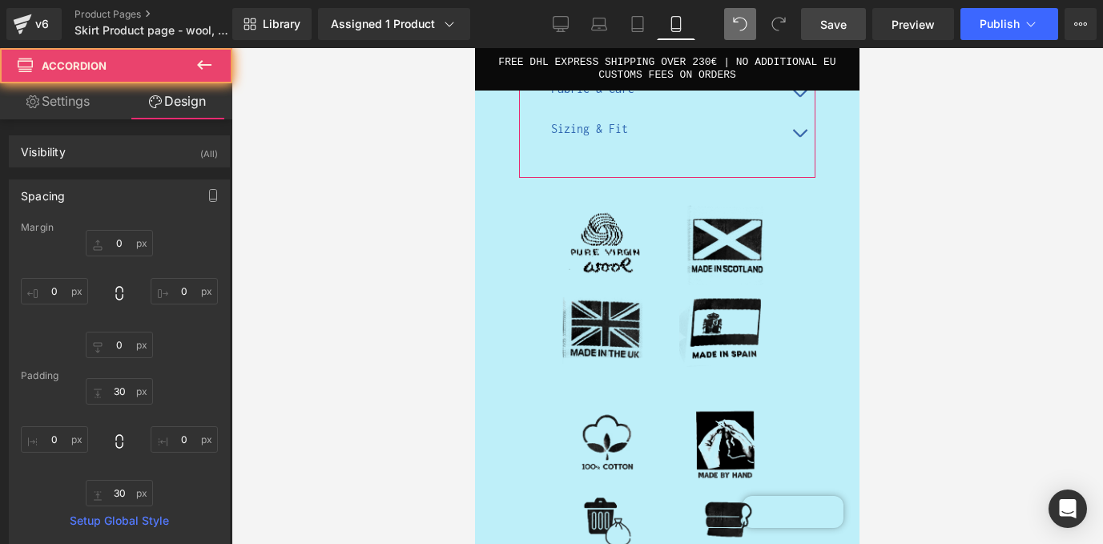
scroll to position [189, 0]
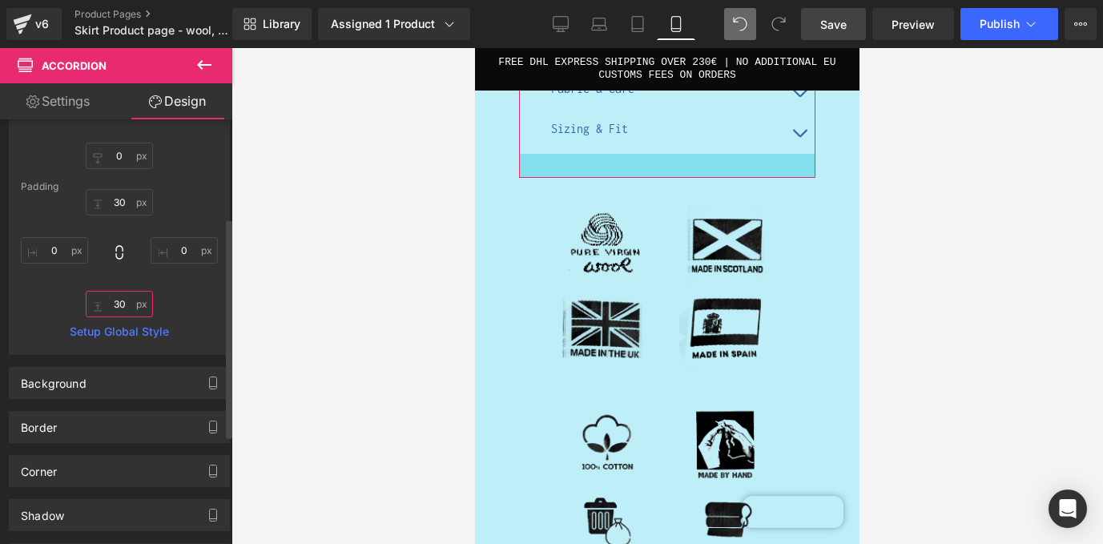
click at [113, 305] on input "30" at bounding box center [119, 304] width 67 height 26
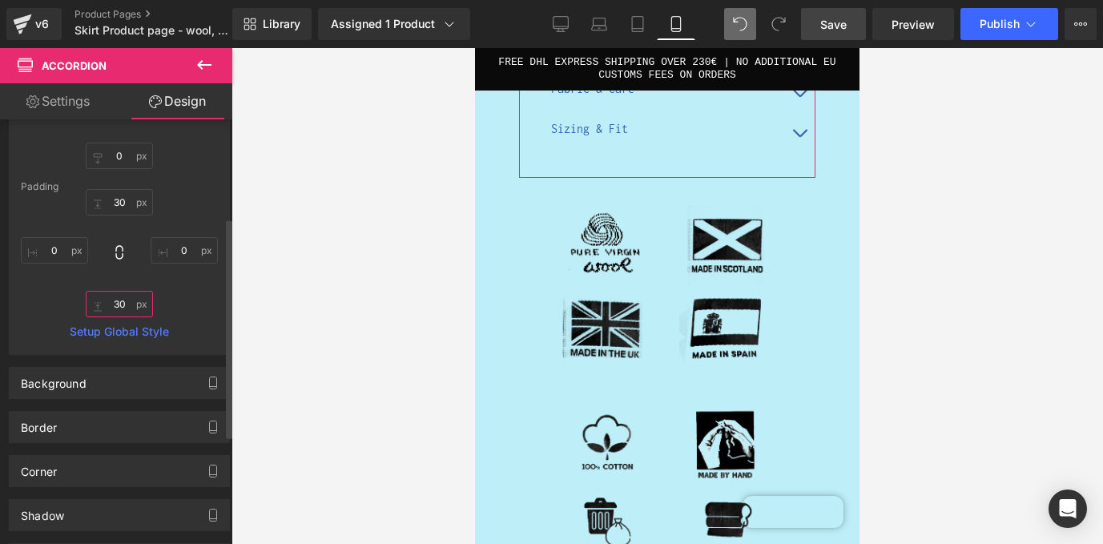
click at [113, 305] on input "30" at bounding box center [119, 304] width 67 height 26
type input "30"
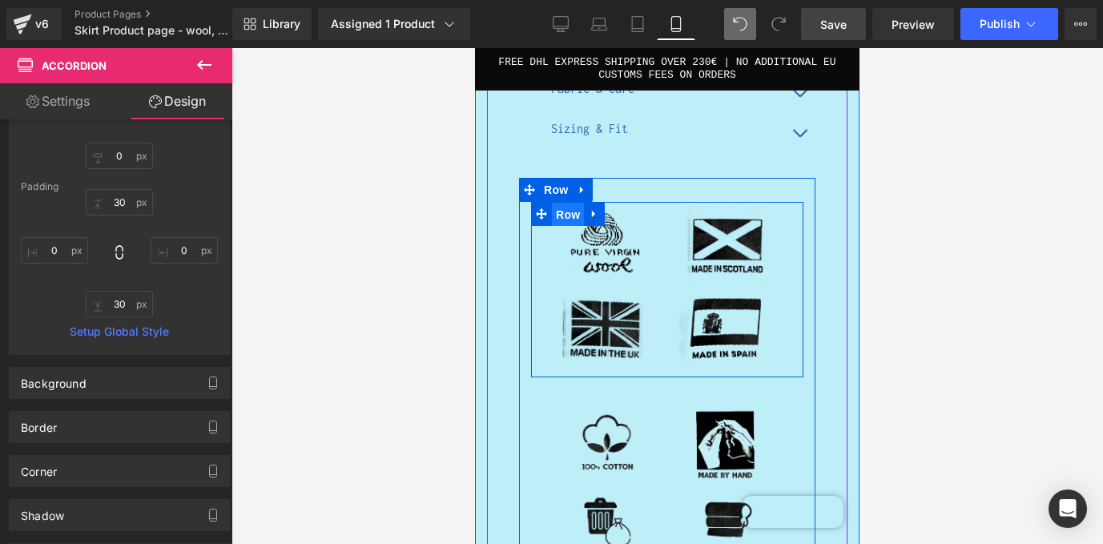
click at [573, 203] on span "Row" at bounding box center [568, 215] width 32 height 24
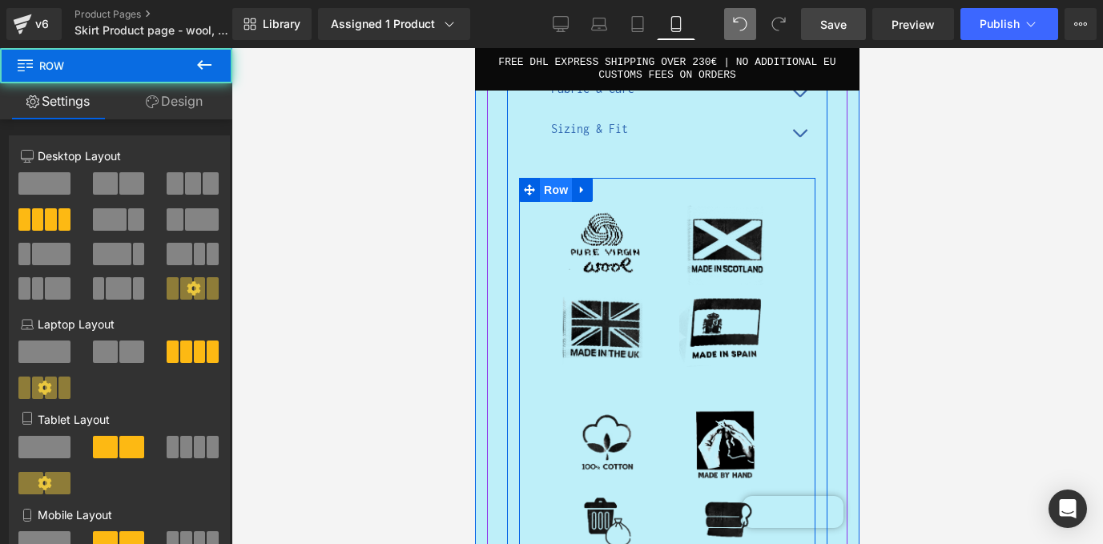
click at [562, 178] on span "Row" at bounding box center [556, 190] width 32 height 24
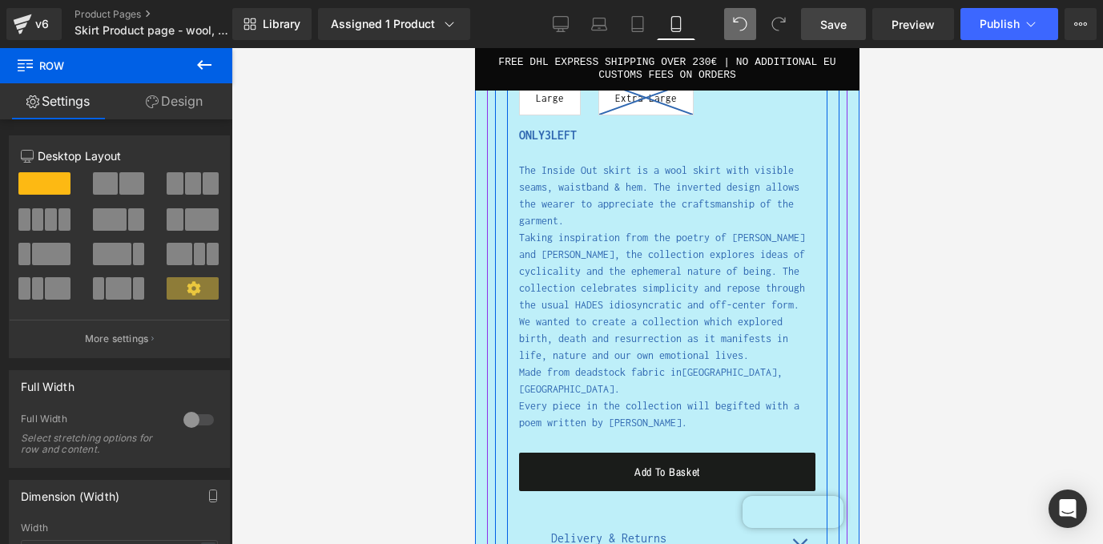
scroll to position [2144, 0]
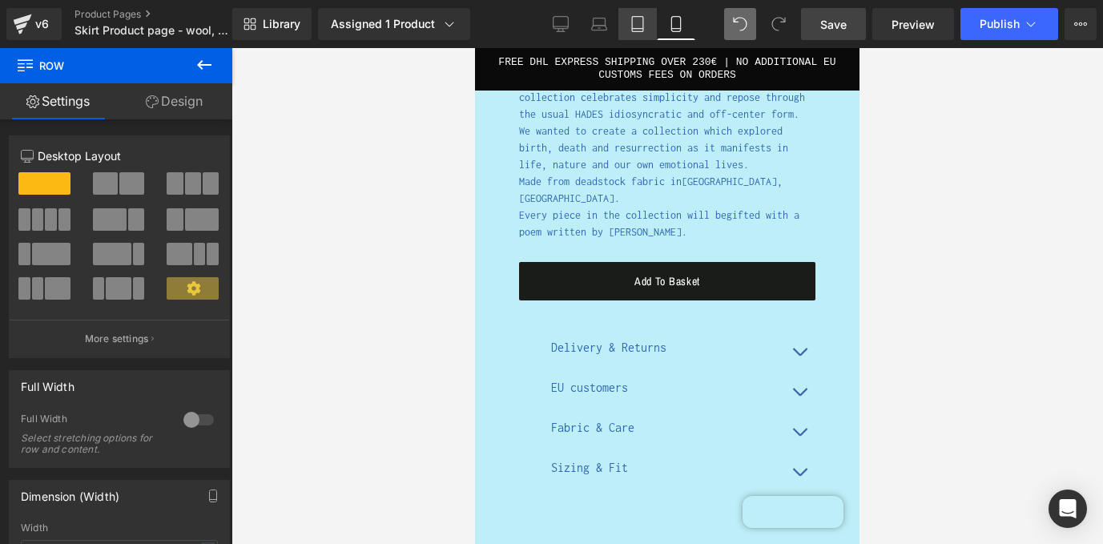
click at [641, 25] on icon at bounding box center [637, 24] width 16 height 16
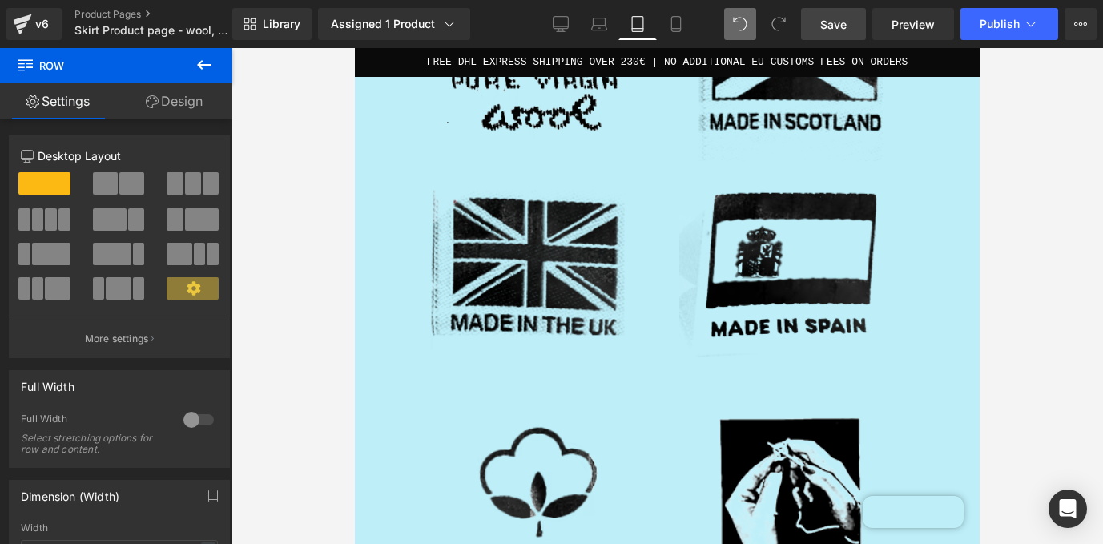
scroll to position [1271, 0]
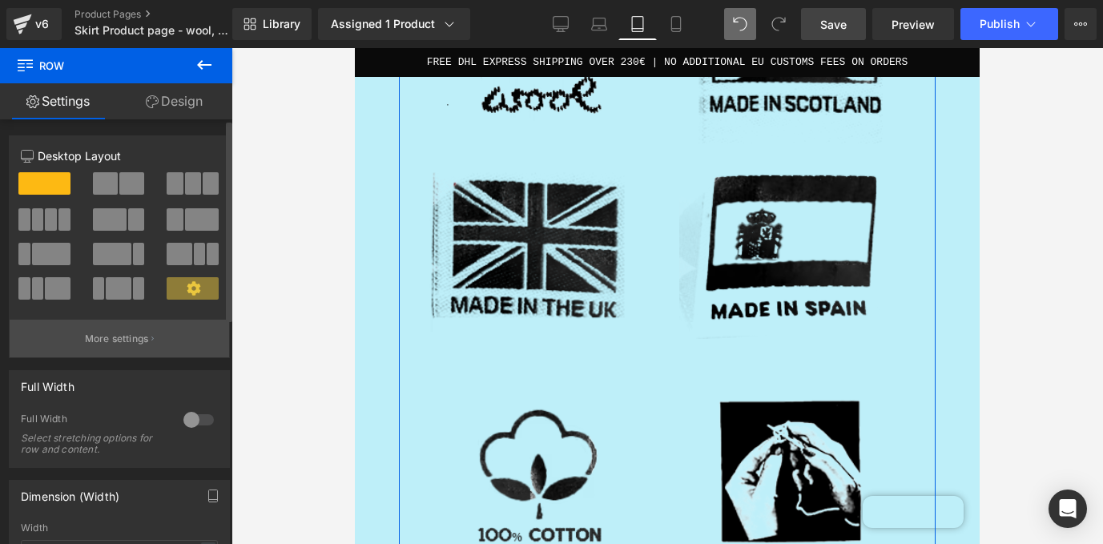
click at [155, 345] on button "More settings" at bounding box center [119, 339] width 219 height 38
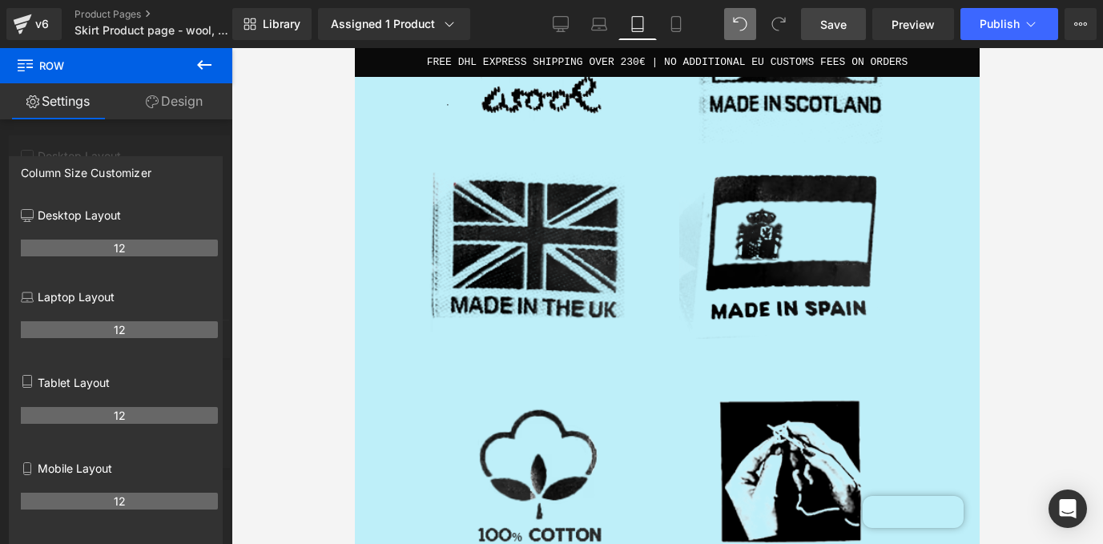
click at [207, 59] on icon at bounding box center [204, 64] width 19 height 19
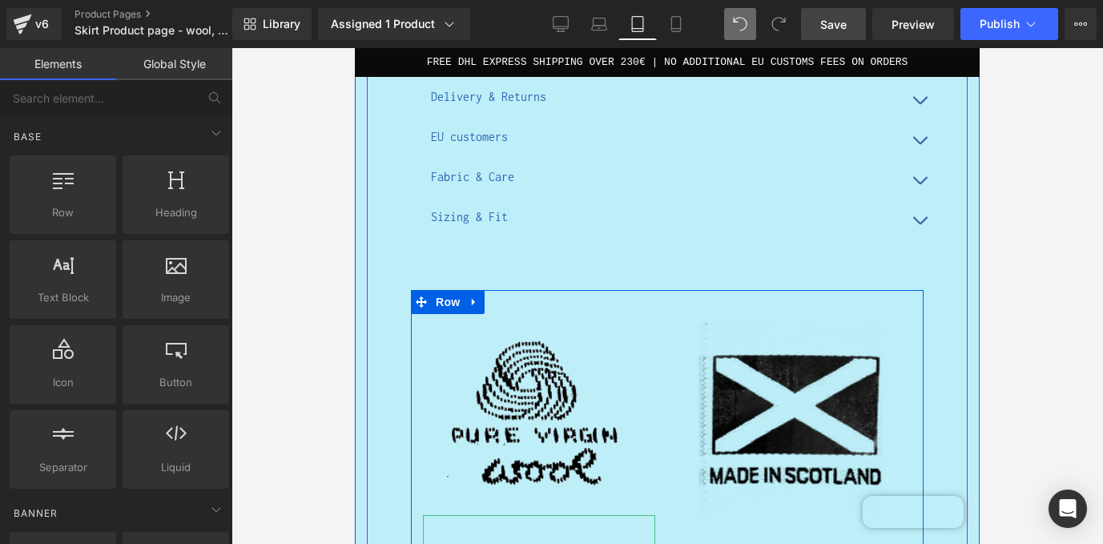
scroll to position [890, 0]
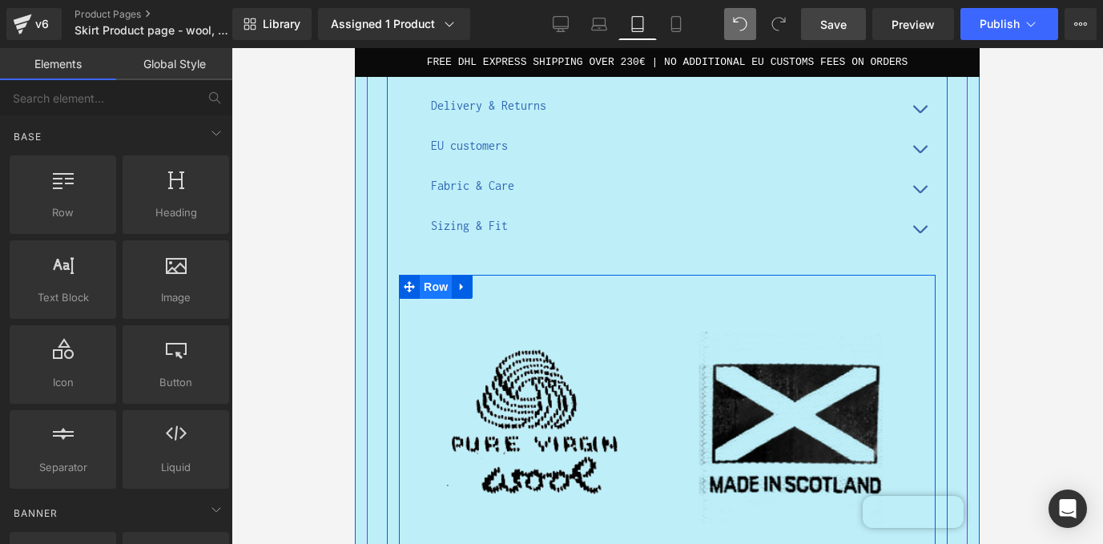
click at [441, 285] on span "Row" at bounding box center [436, 287] width 32 height 24
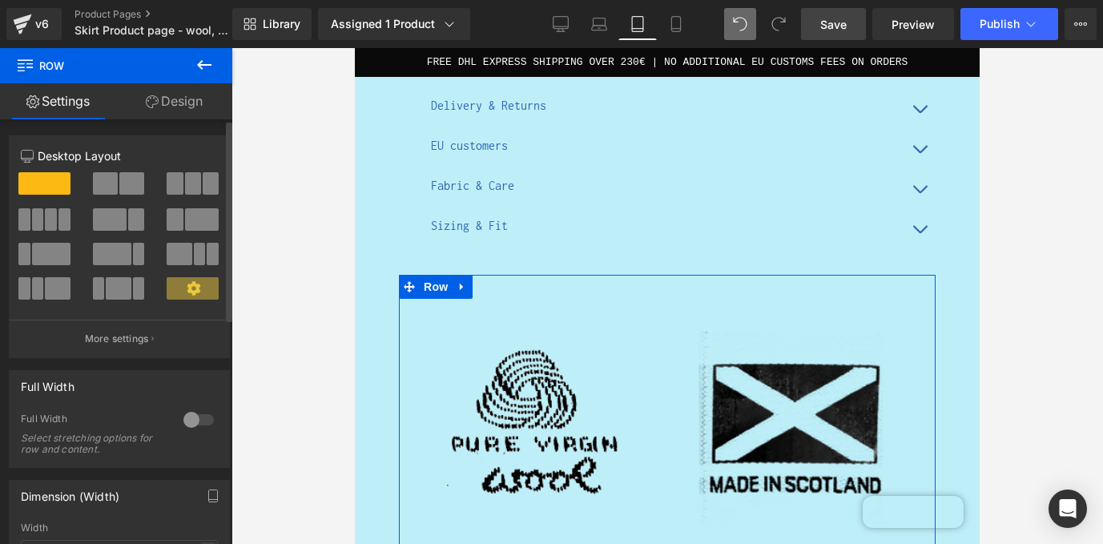
click at [194, 184] on span at bounding box center [193, 183] width 16 height 22
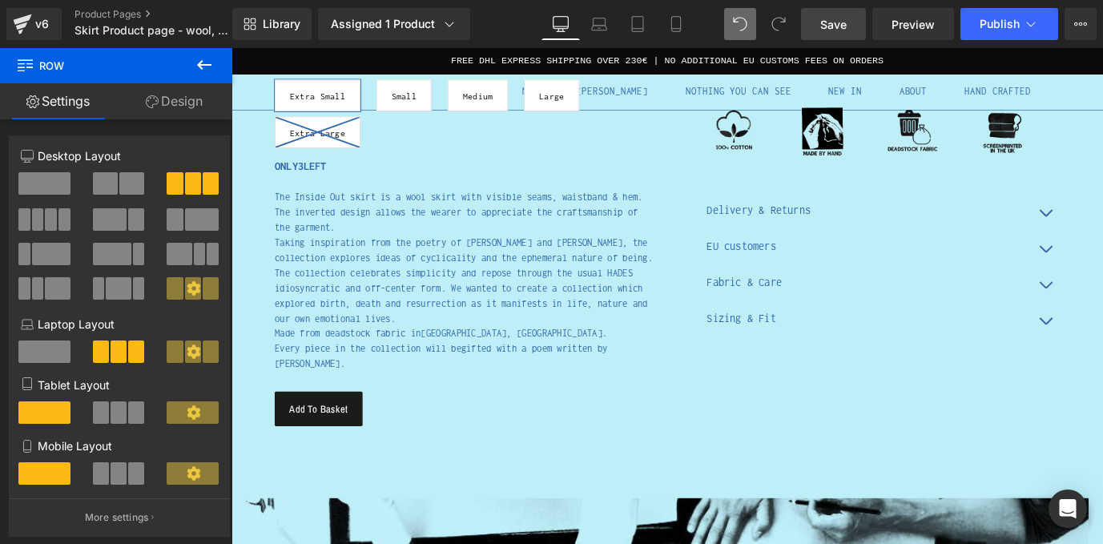
scroll to position [735, 0]
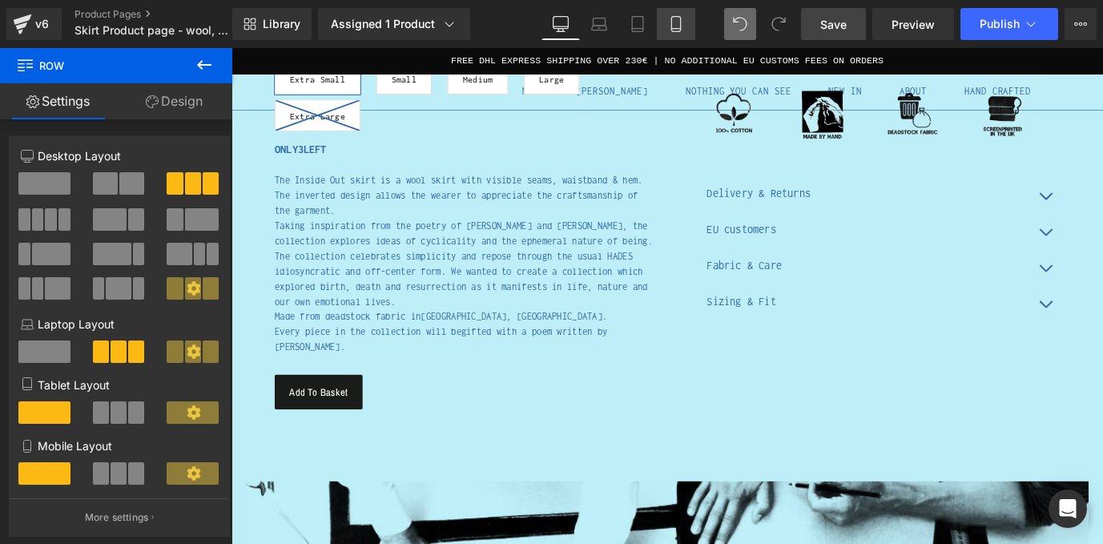
click at [677, 26] on icon at bounding box center [676, 24] width 16 height 16
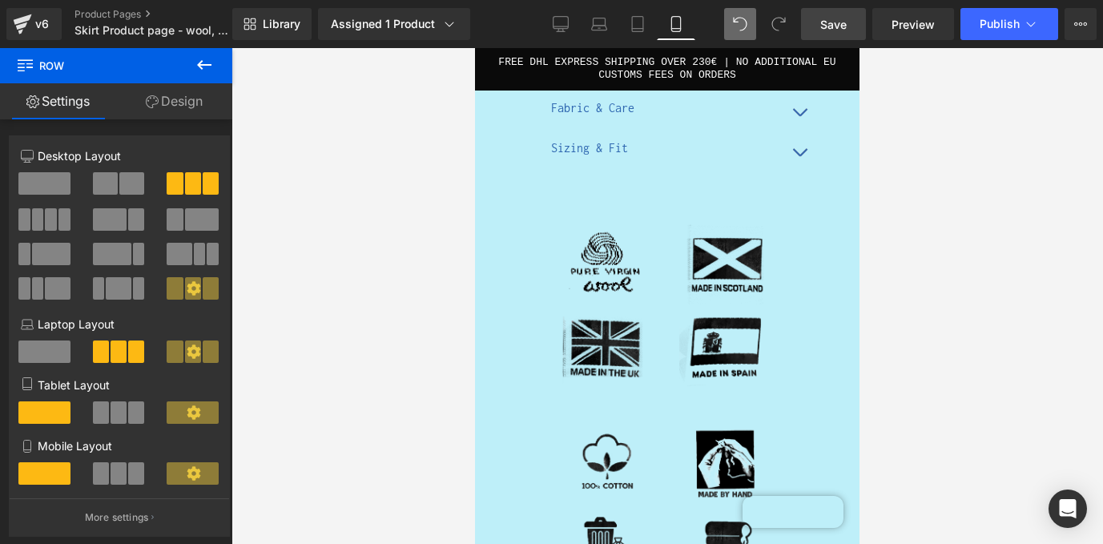
scroll to position [2477, 0]
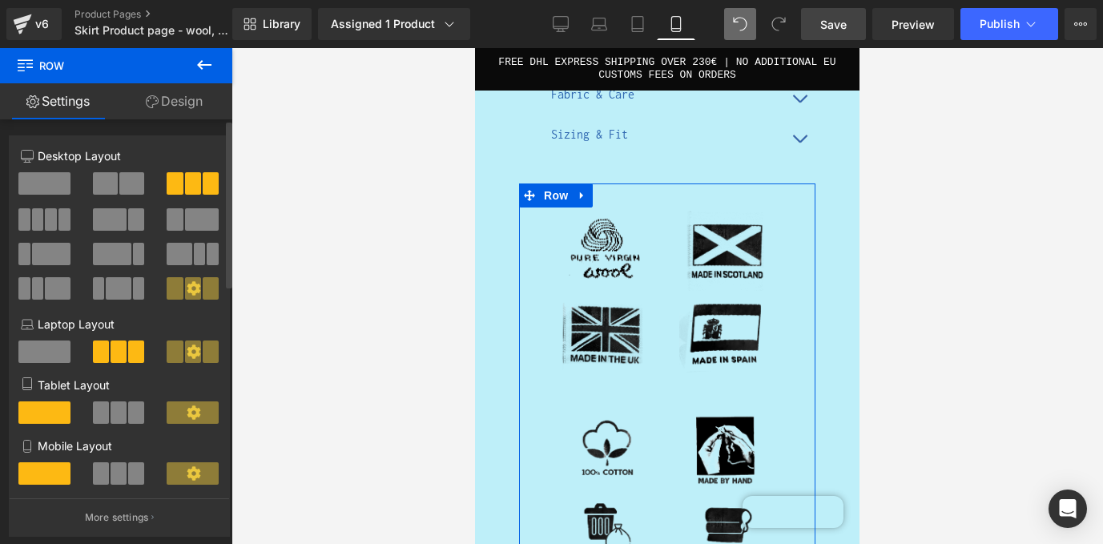
click at [48, 179] on span at bounding box center [44, 183] width 52 height 22
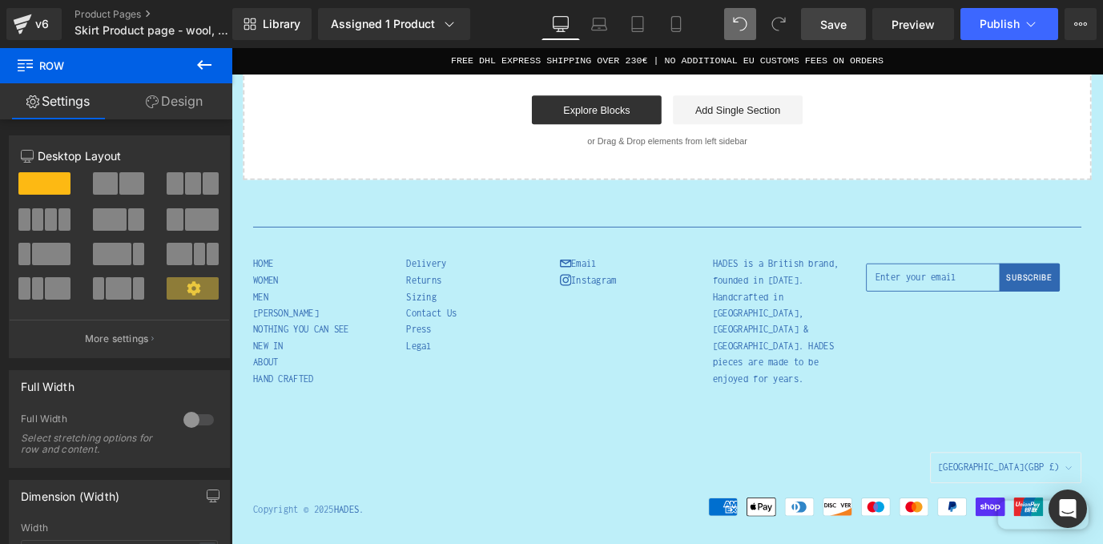
scroll to position [0, 0]
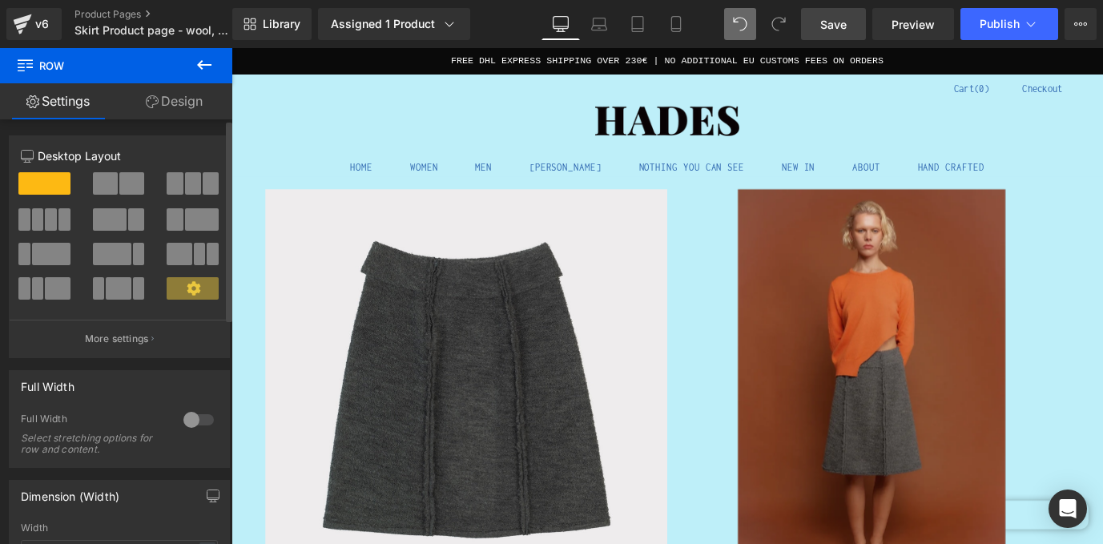
click at [203, 185] on span at bounding box center [211, 183] width 16 height 22
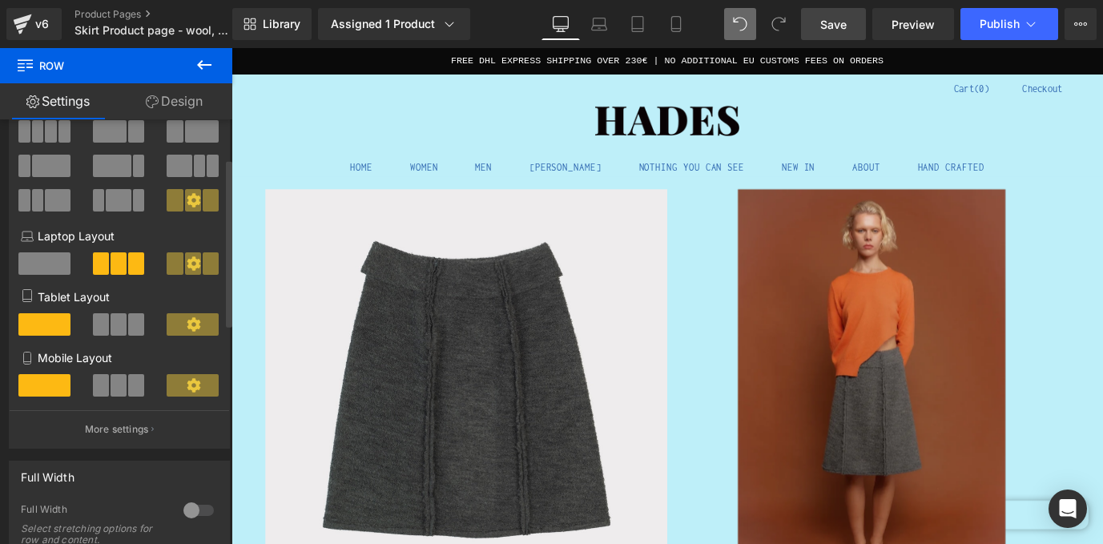
scroll to position [110, 0]
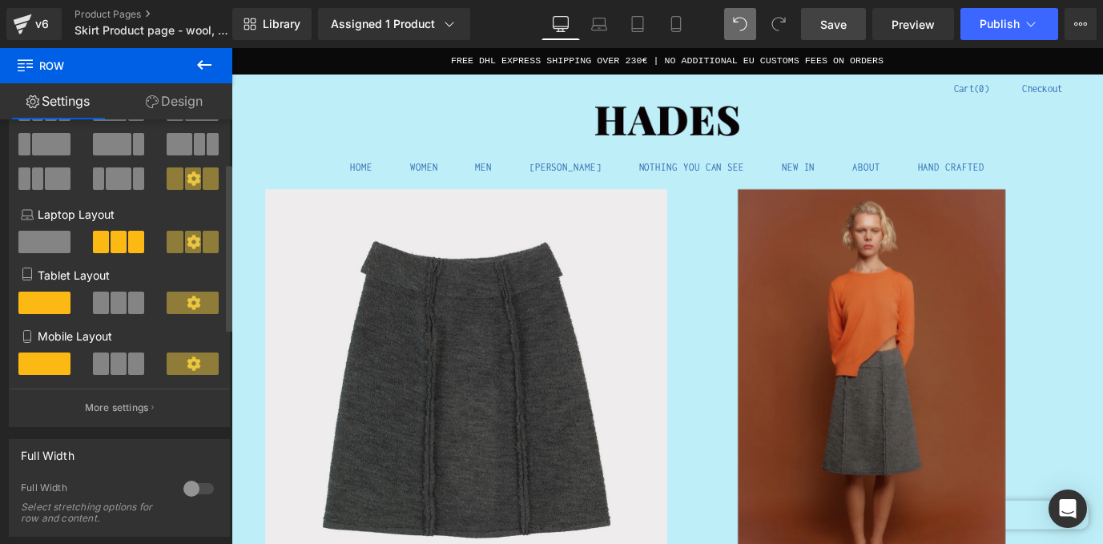
click at [121, 364] on span at bounding box center [119, 363] width 16 height 22
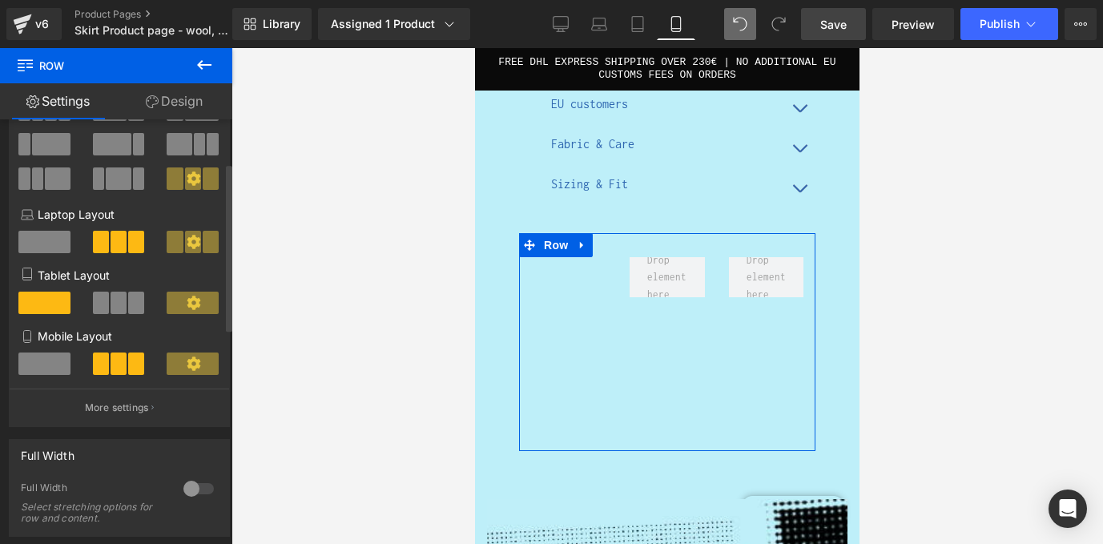
click at [128, 312] on span at bounding box center [136, 302] width 16 height 22
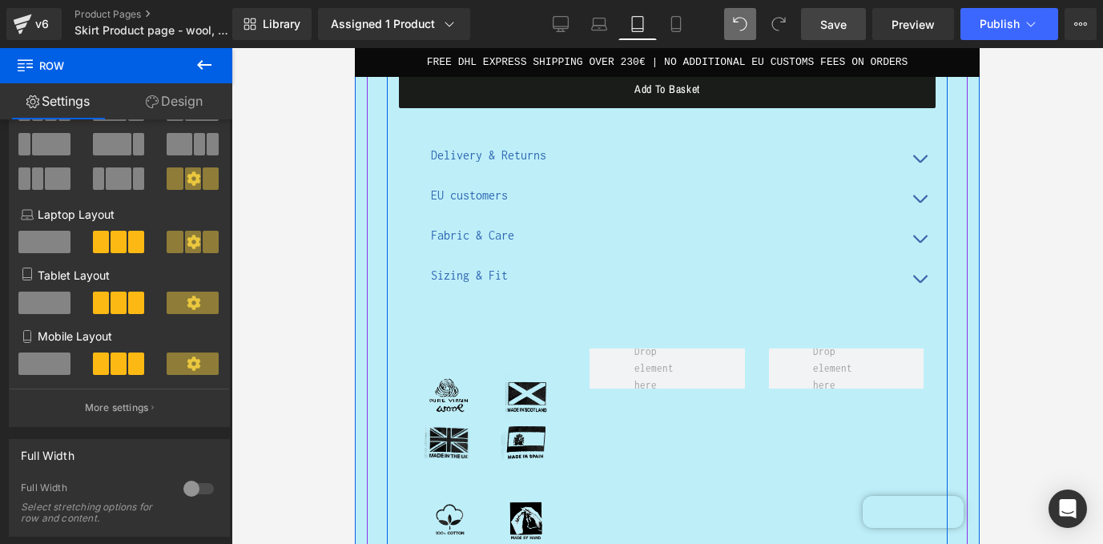
scroll to position [843, 0]
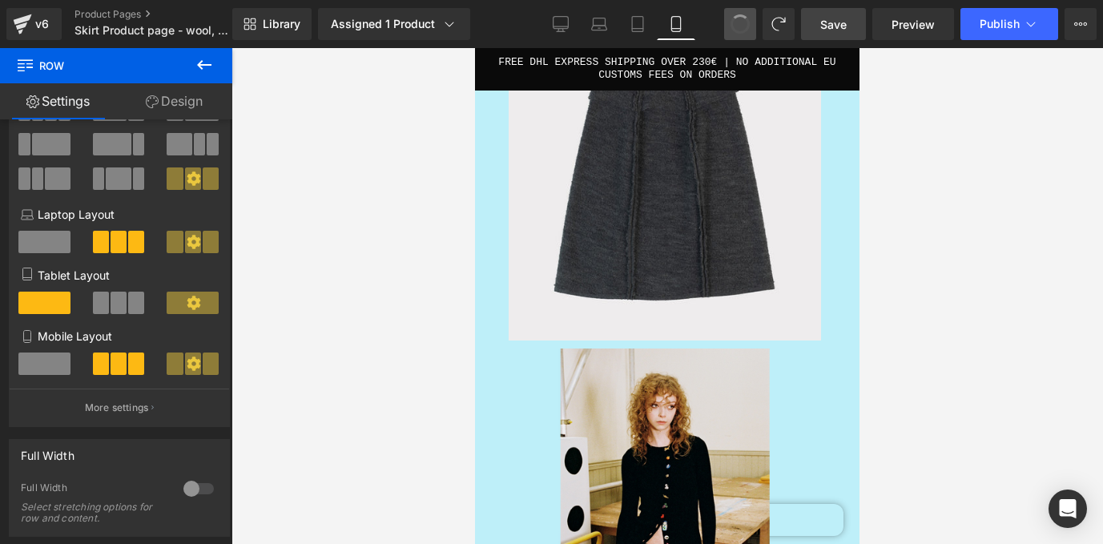
click at [739, 23] on span at bounding box center [740, 24] width 22 height 22
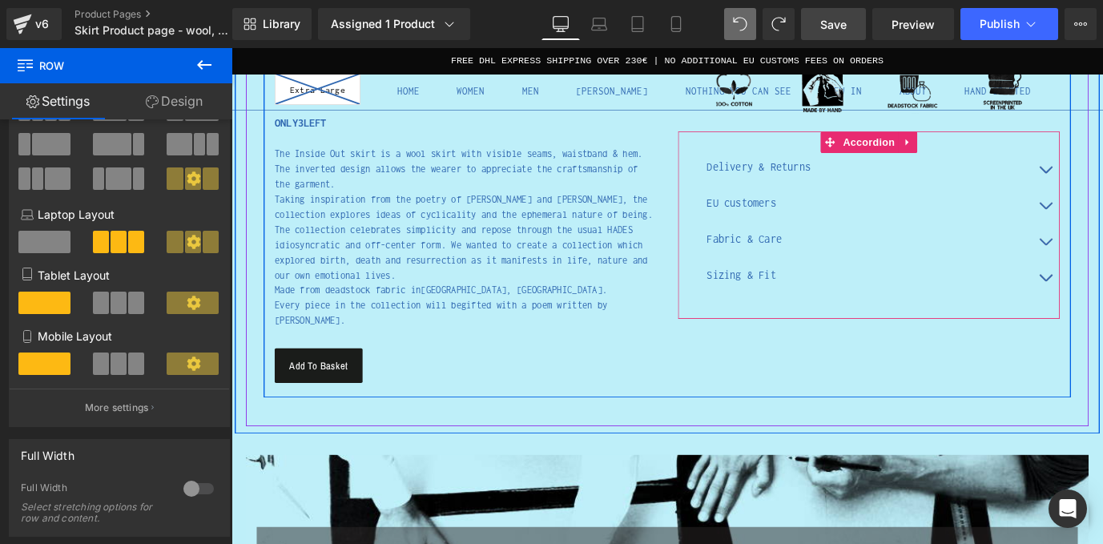
scroll to position [822, 0]
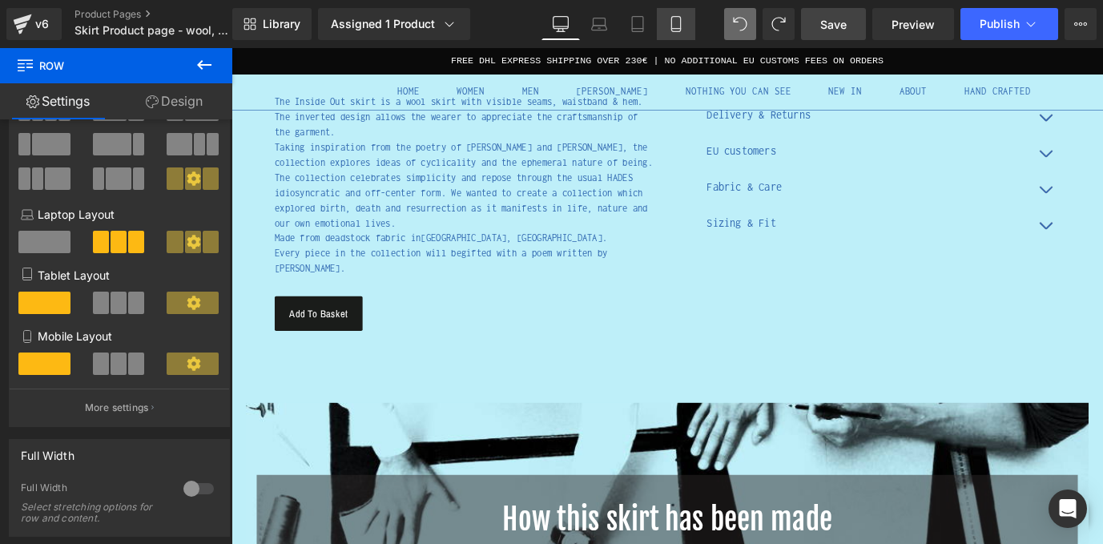
click at [671, 19] on icon at bounding box center [675, 24] width 9 height 15
type input "100"
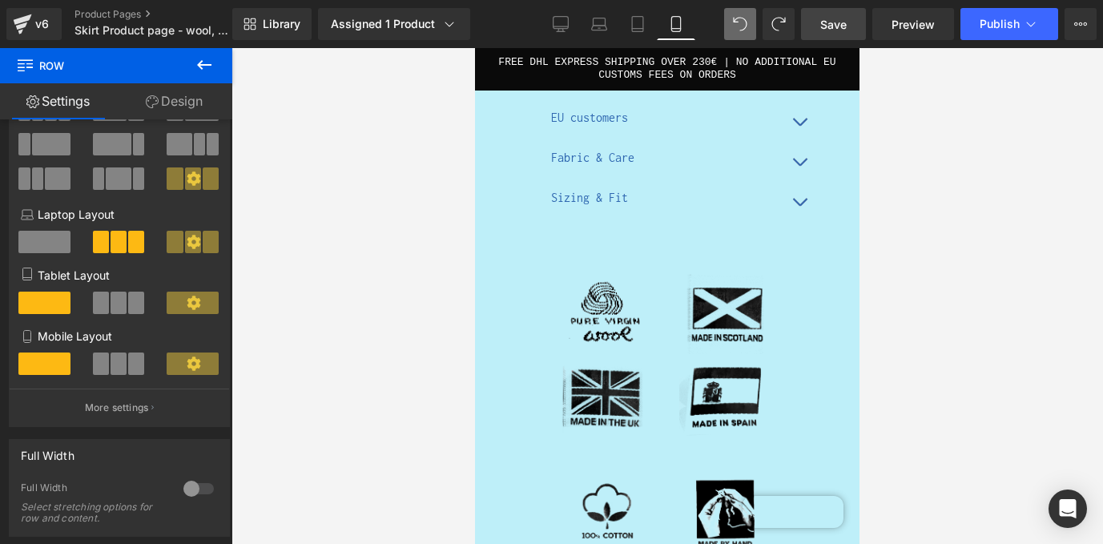
scroll to position [2427, 0]
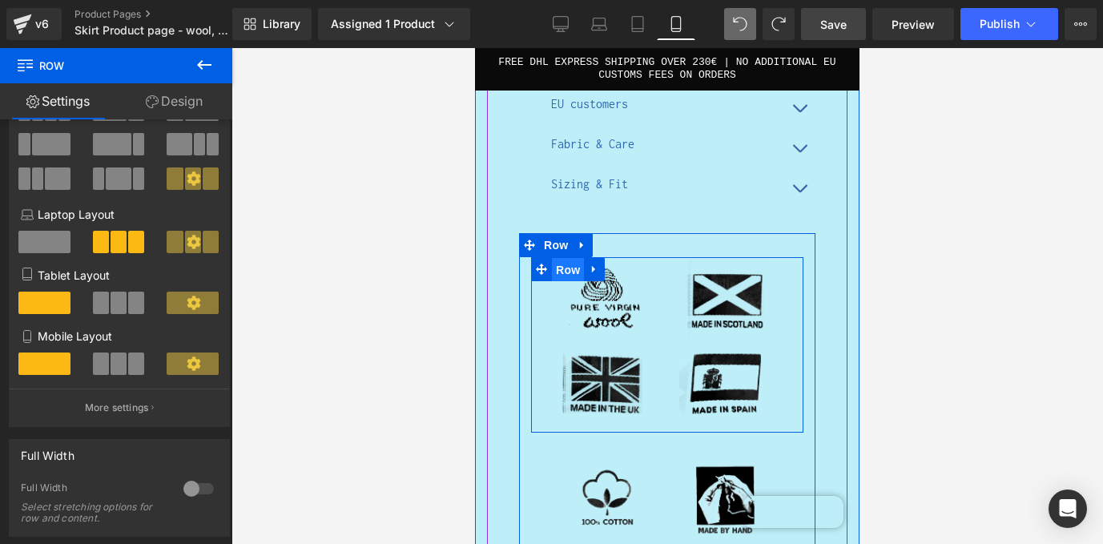
click at [569, 258] on span "Row" at bounding box center [568, 270] width 32 height 24
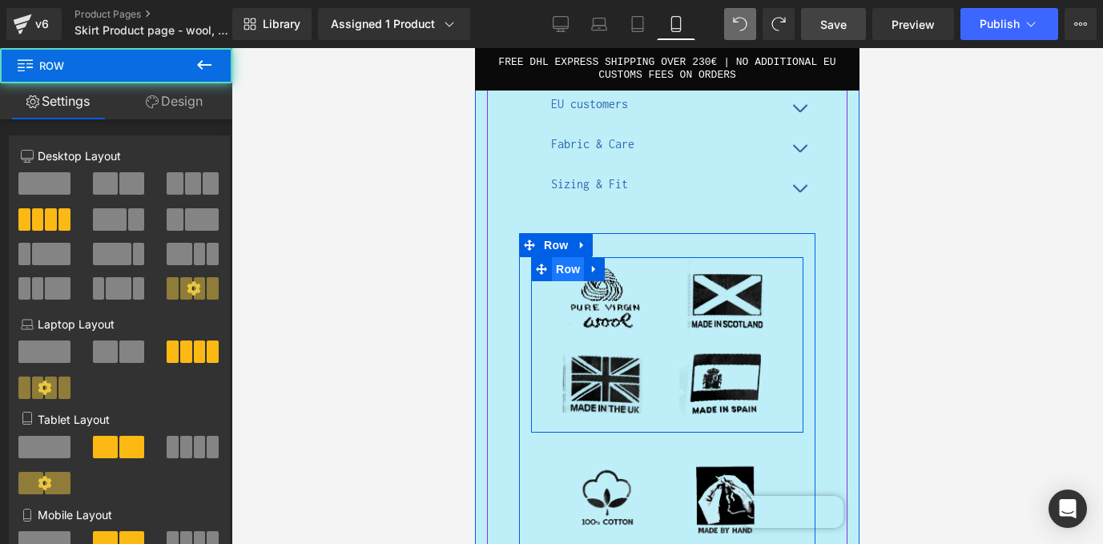
click at [572, 257] on span "Row" at bounding box center [568, 269] width 32 height 24
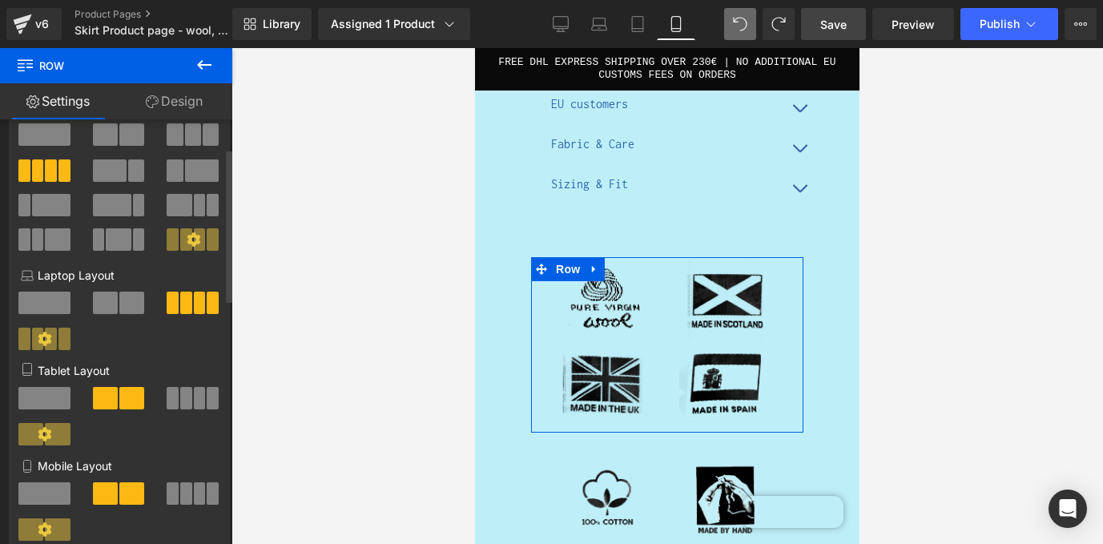
scroll to position [90, 0]
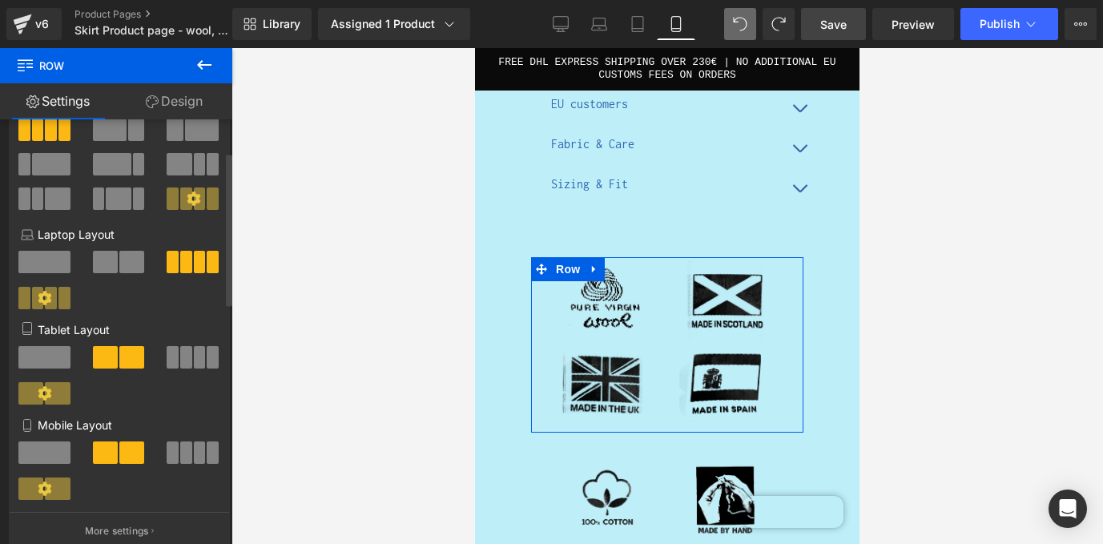
click at [187, 366] on button at bounding box center [194, 357] width 54 height 22
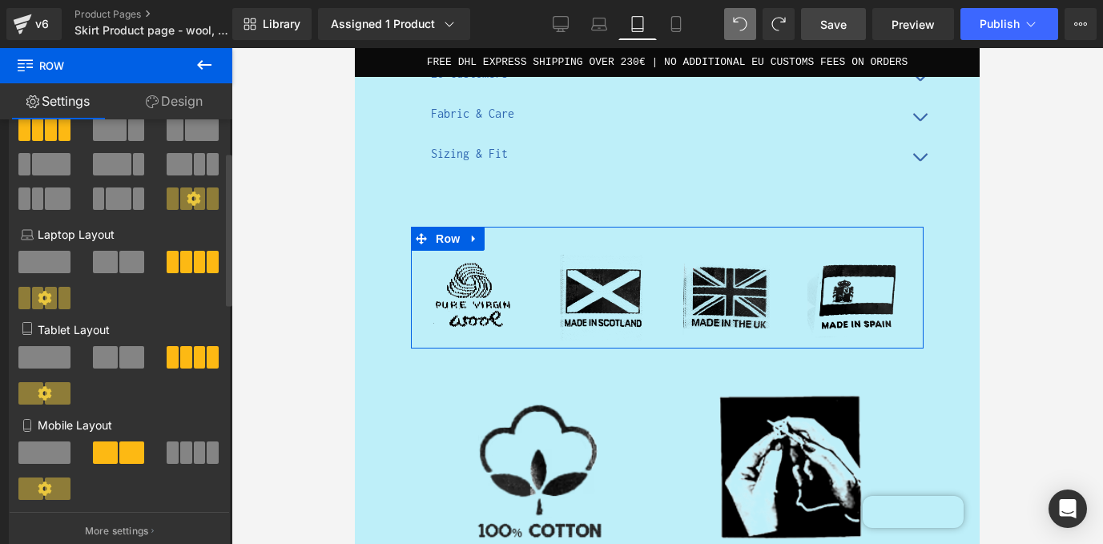
scroll to position [949, 0]
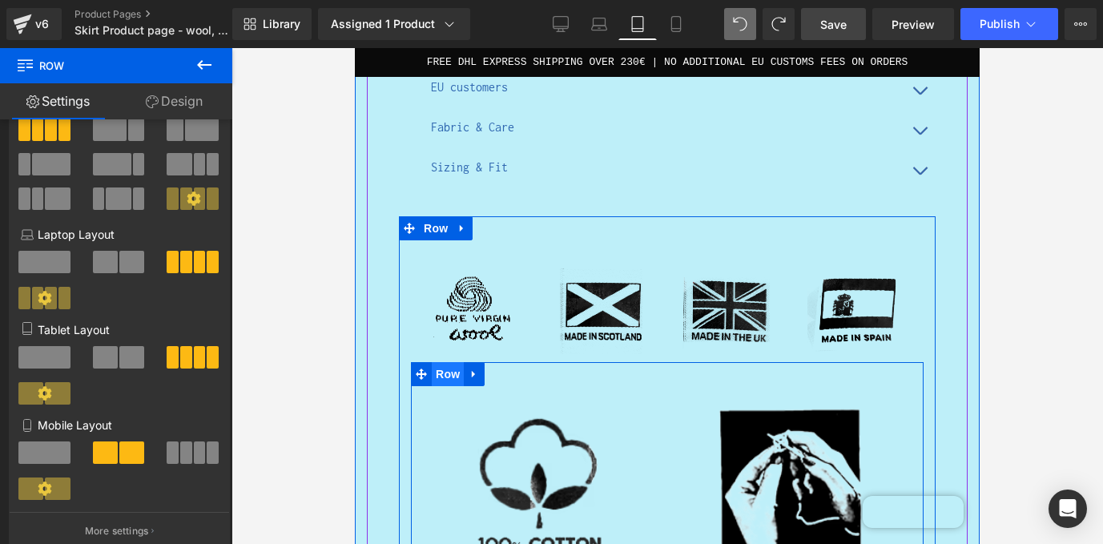
click at [450, 376] on span "Row" at bounding box center [448, 374] width 32 height 24
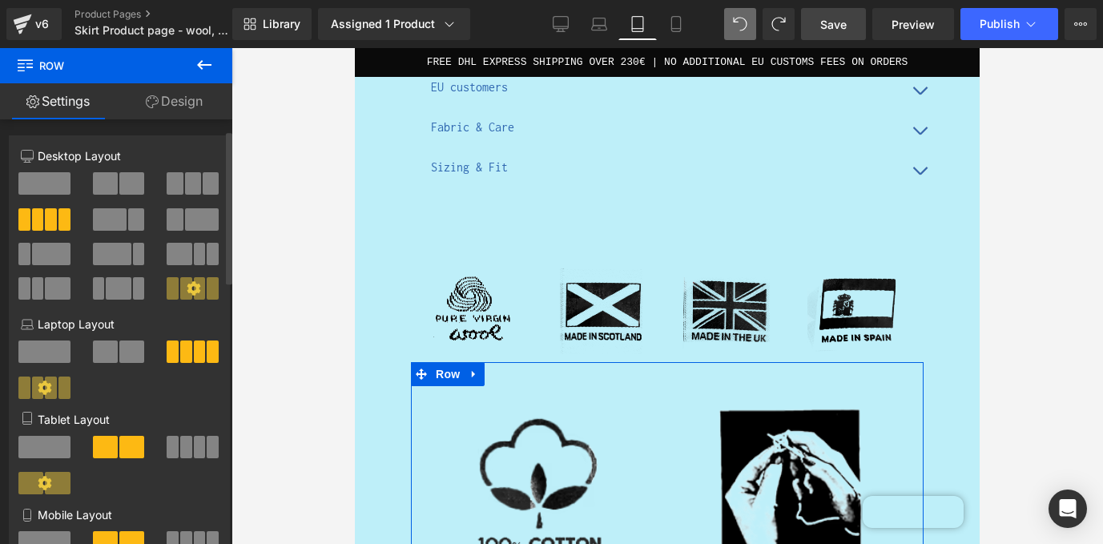
scroll to position [82, 0]
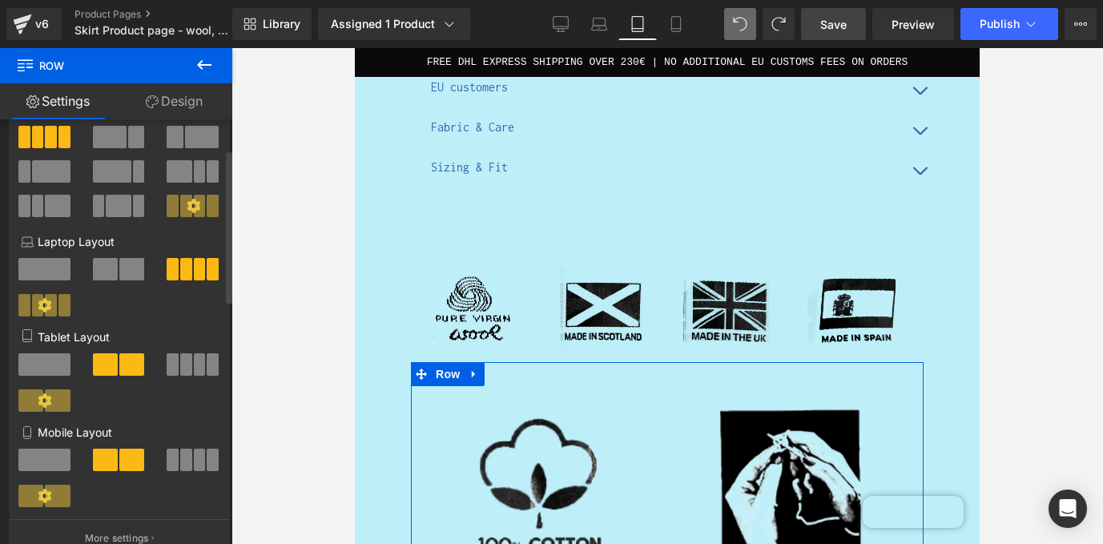
click at [195, 462] on span at bounding box center [200, 459] width 12 height 22
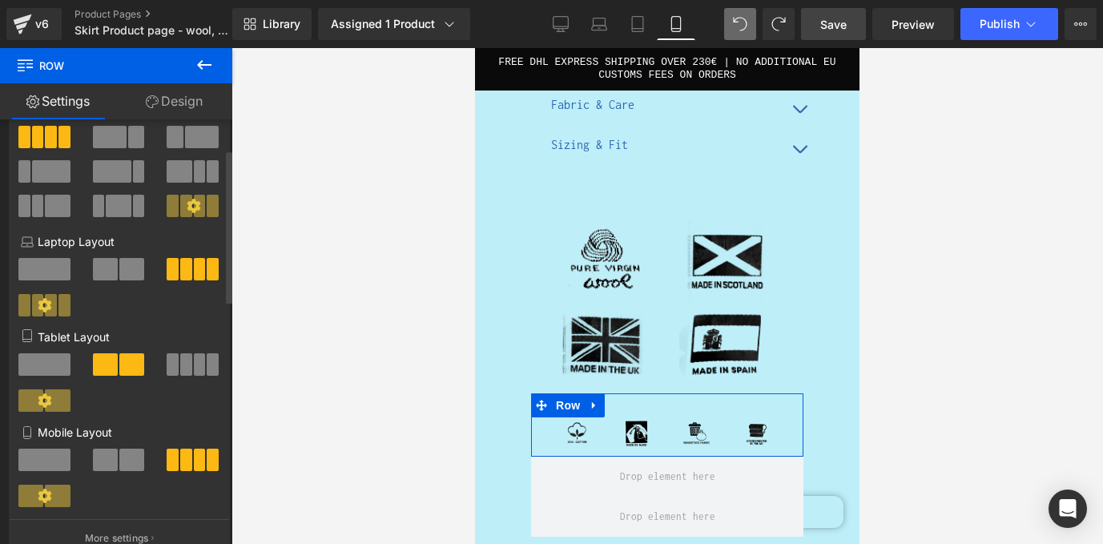
scroll to position [2480, 0]
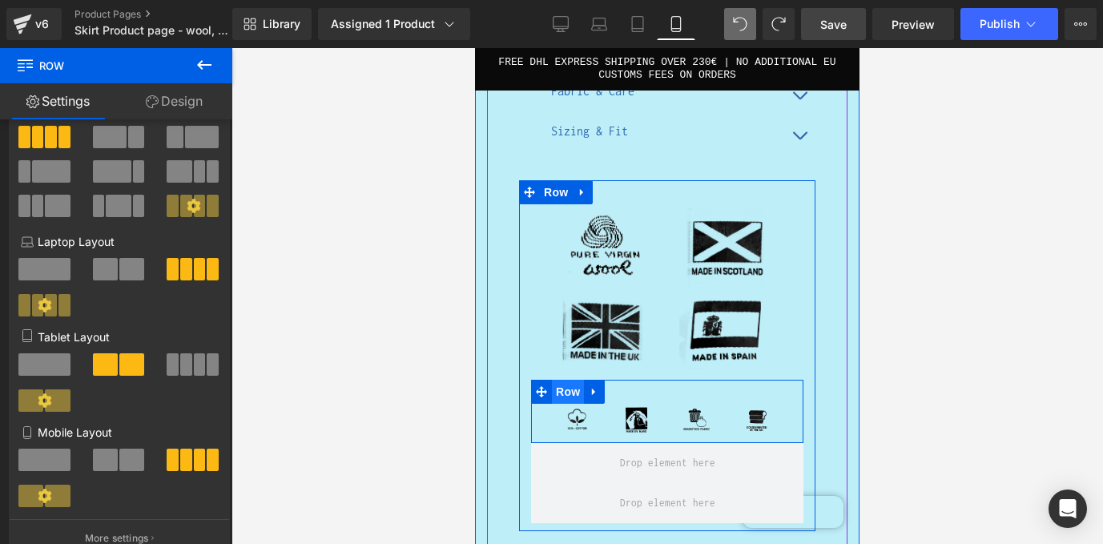
click at [570, 380] on span "Row" at bounding box center [568, 392] width 32 height 24
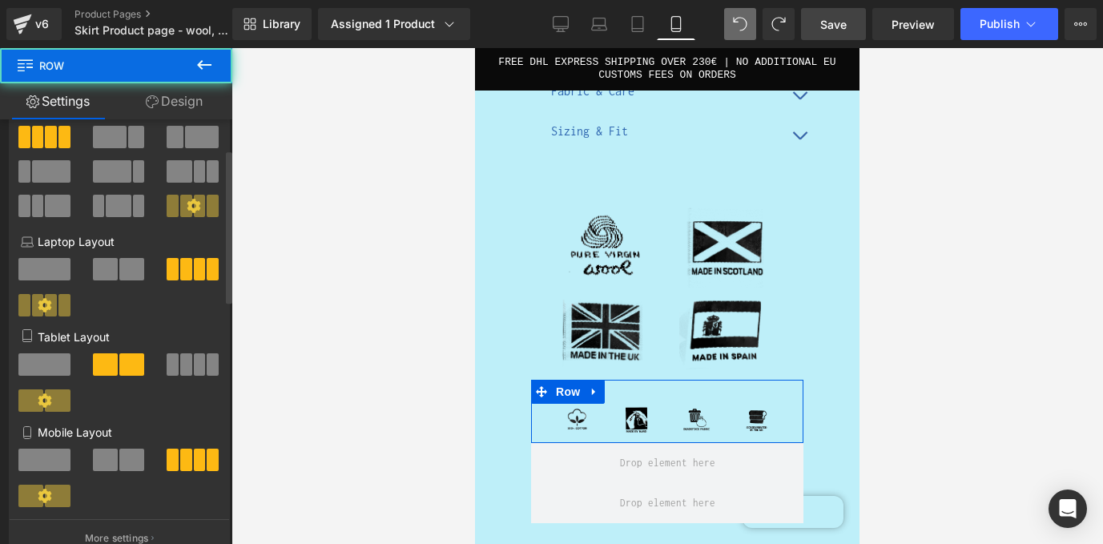
click at [195, 364] on span at bounding box center [200, 364] width 12 height 22
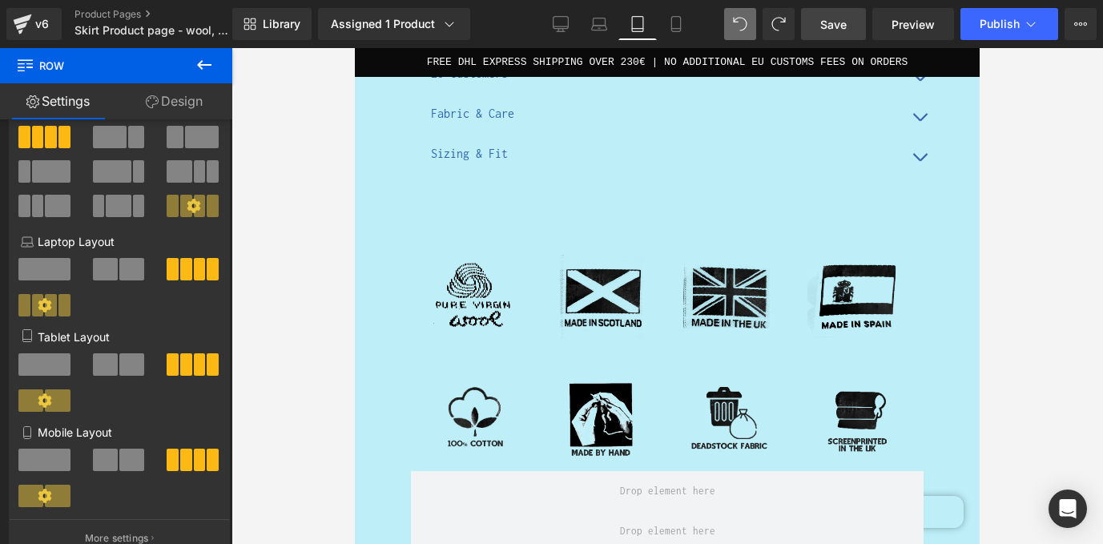
scroll to position [949, 0]
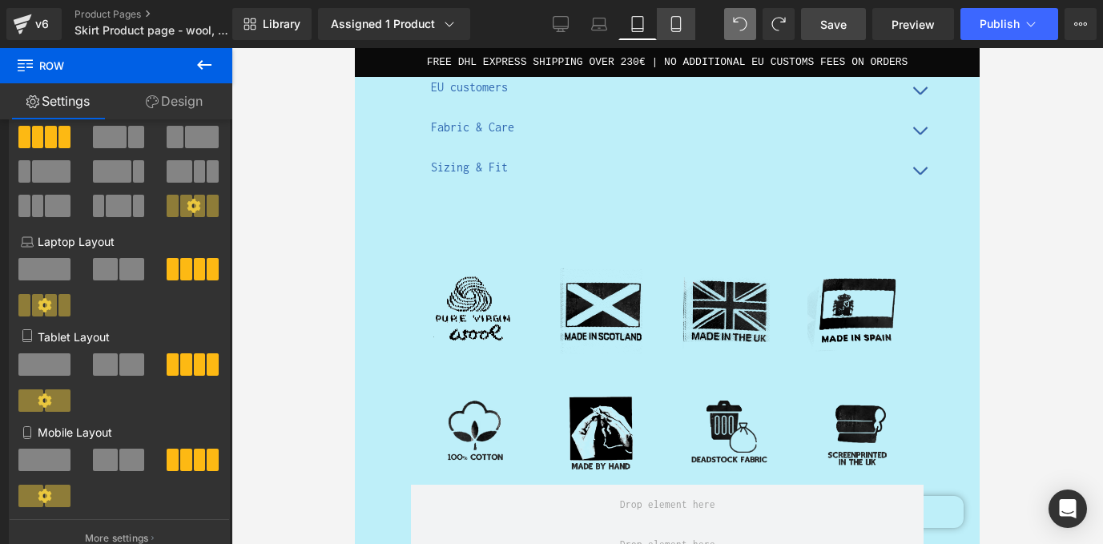
click at [674, 22] on icon at bounding box center [676, 24] width 16 height 16
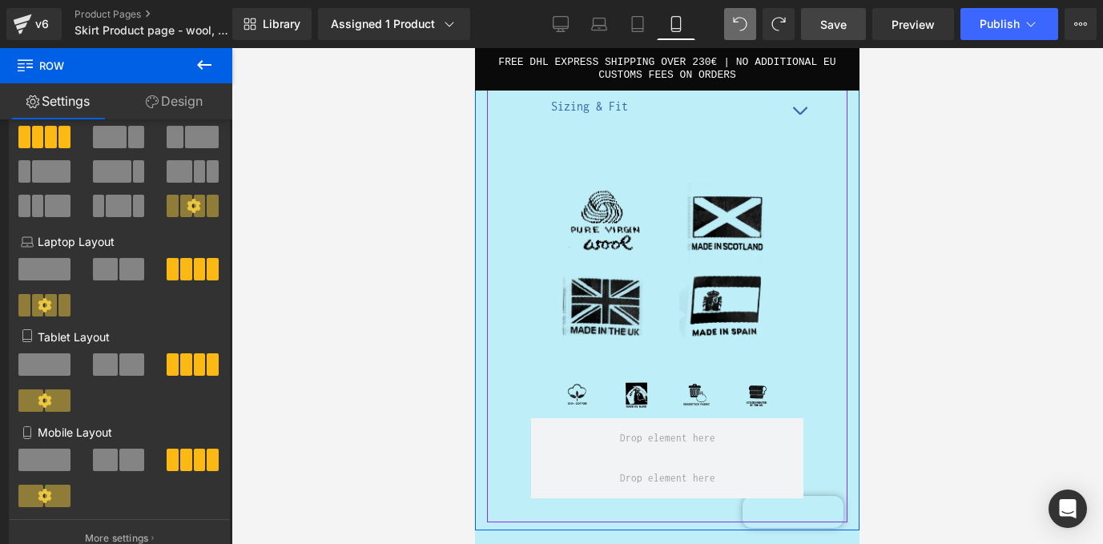
scroll to position [2492, 0]
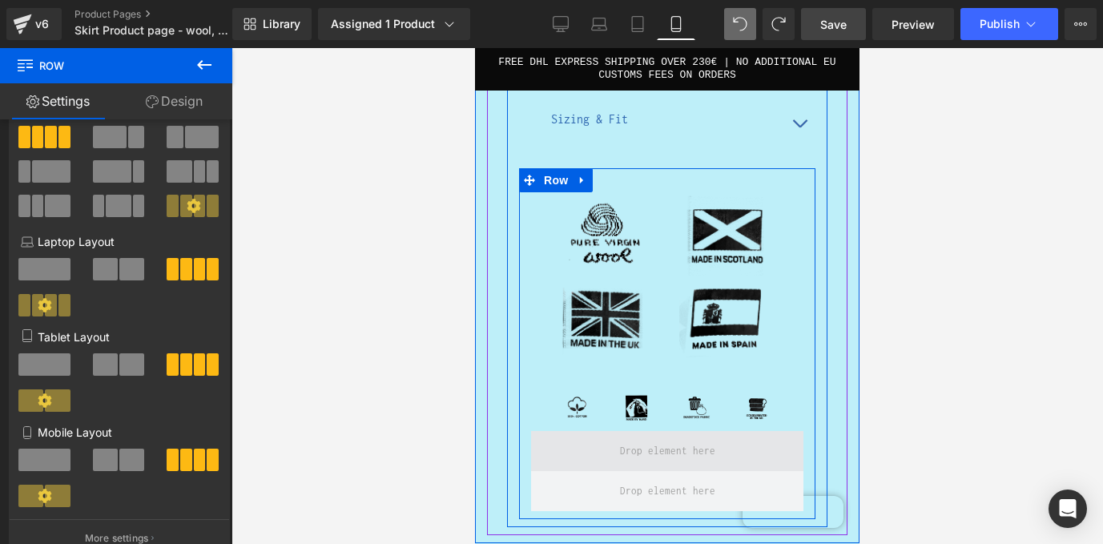
click at [616, 435] on span at bounding box center [667, 451] width 272 height 40
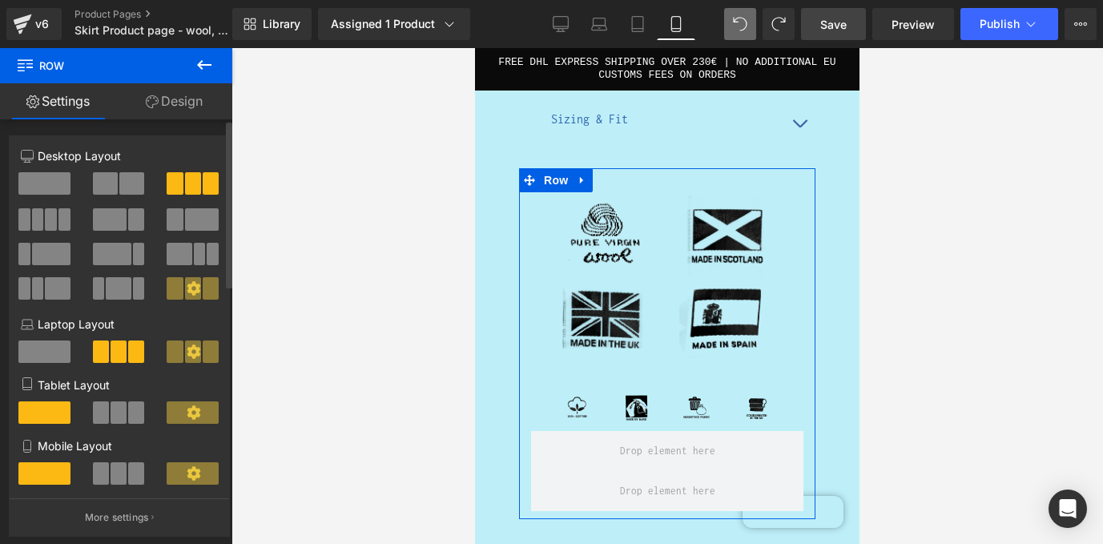
click at [32, 178] on span at bounding box center [44, 183] width 52 height 22
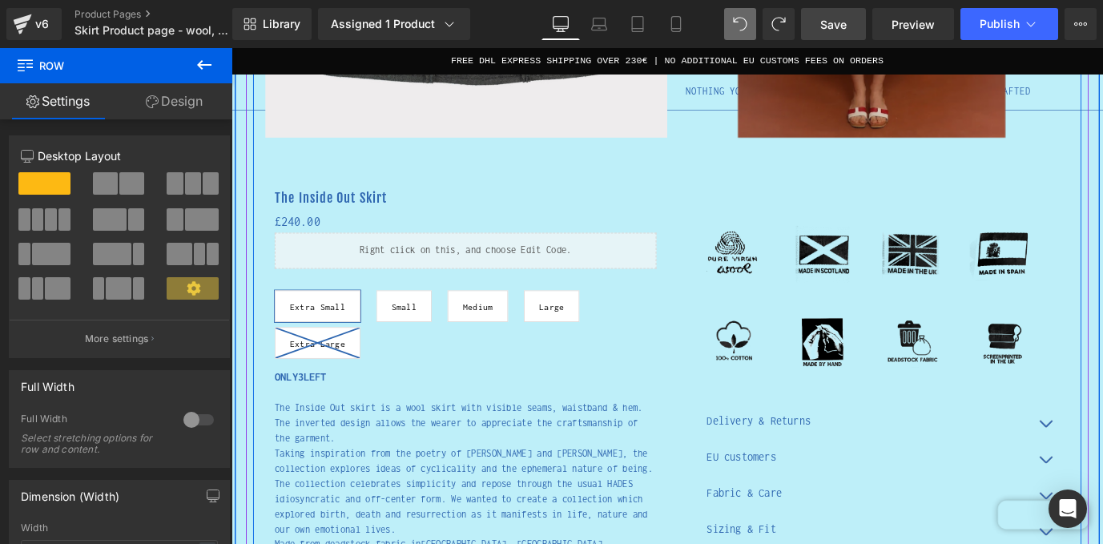
scroll to position [507, 0]
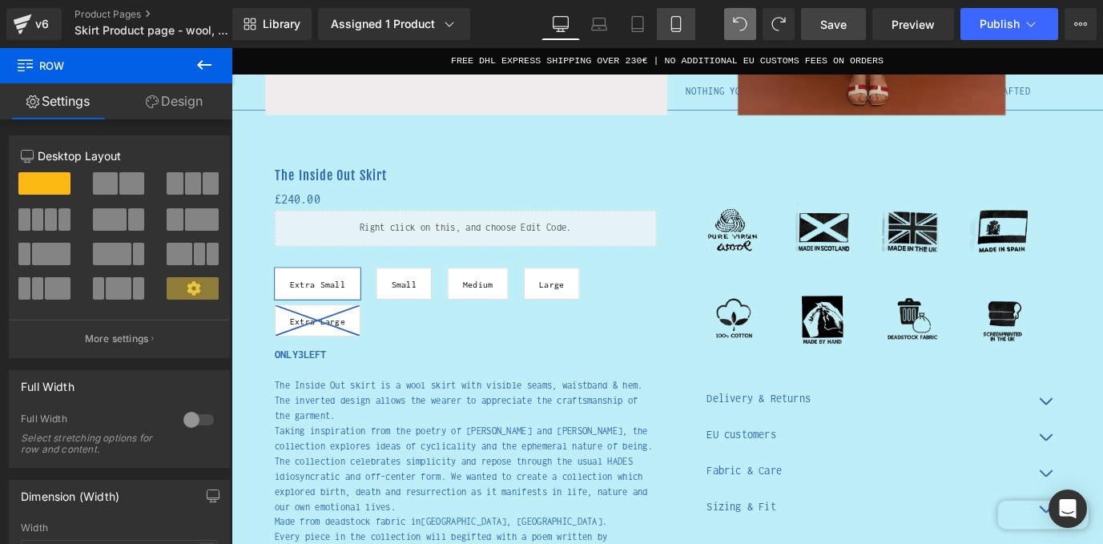
click at [680, 22] on icon at bounding box center [675, 24] width 9 height 15
type input "100"
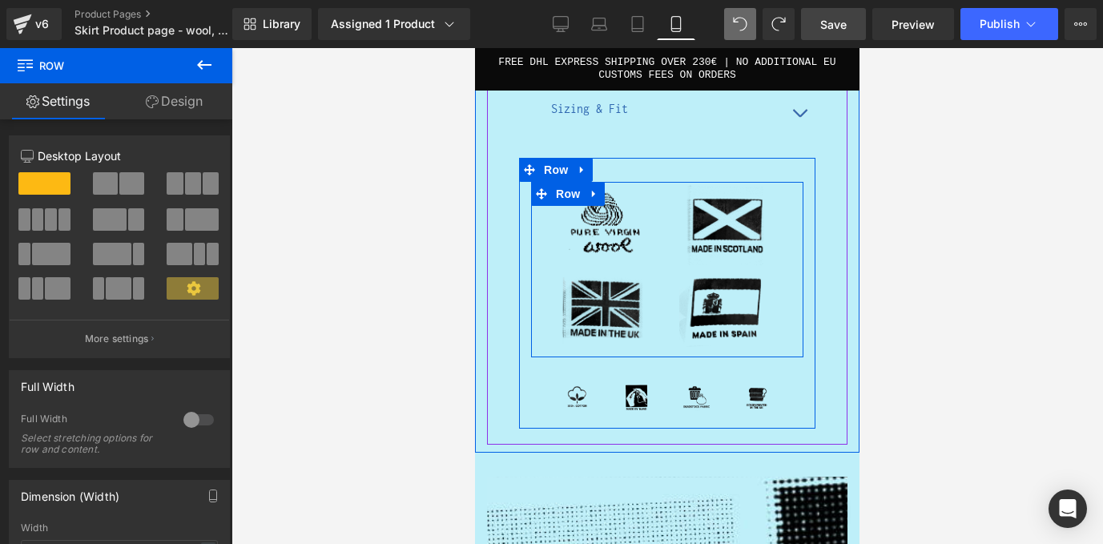
scroll to position [2498, 0]
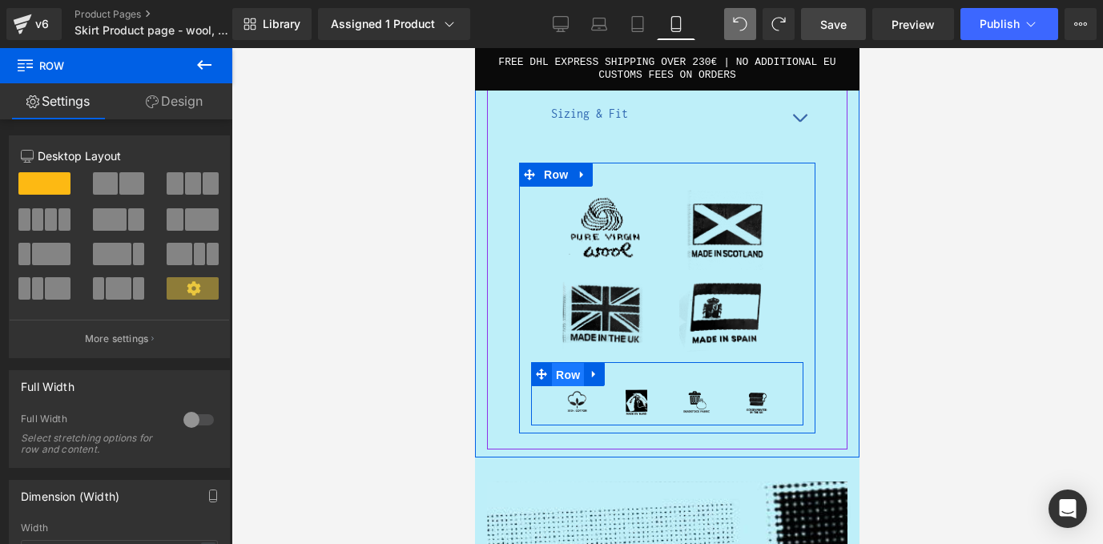
click at [573, 363] on span "Row" at bounding box center [568, 375] width 32 height 24
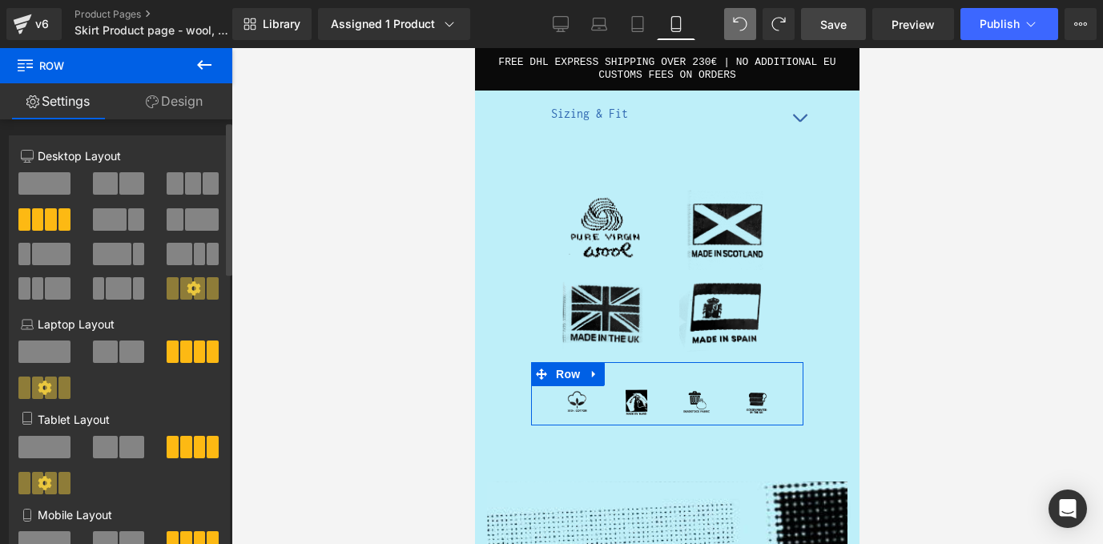
scroll to position [104, 0]
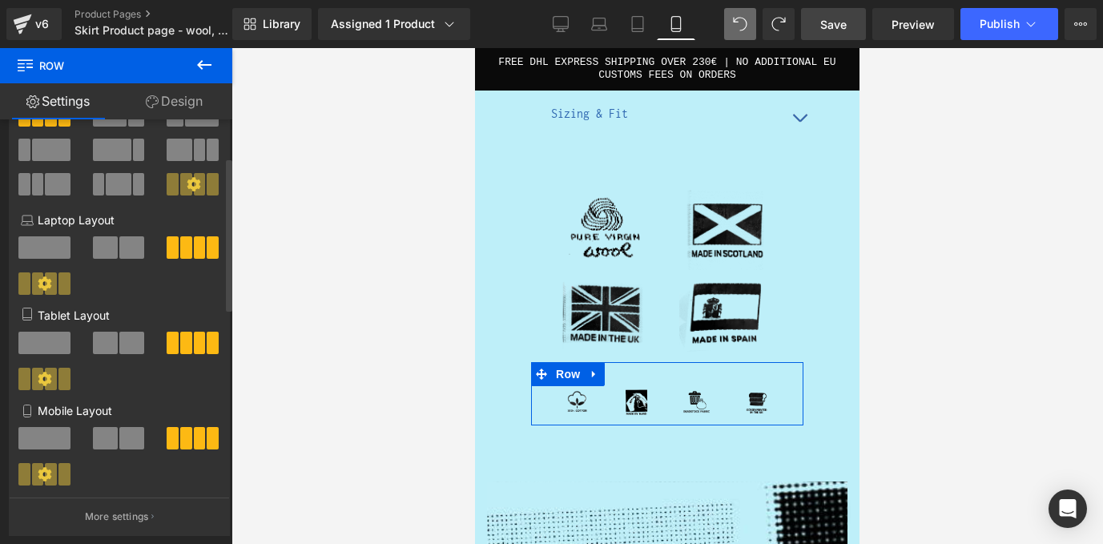
click at [126, 443] on span at bounding box center [131, 438] width 25 height 22
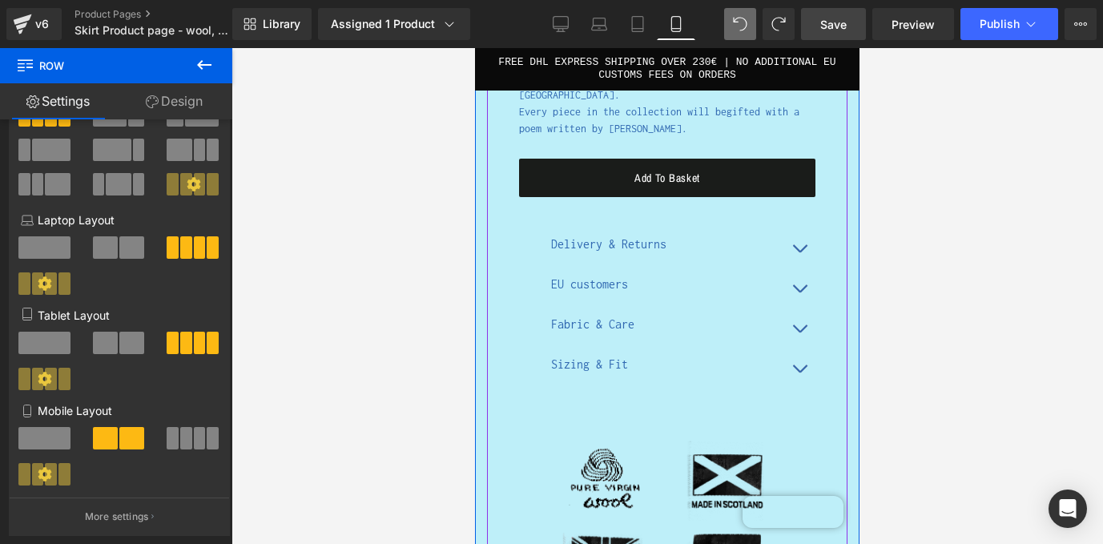
scroll to position [2236, 0]
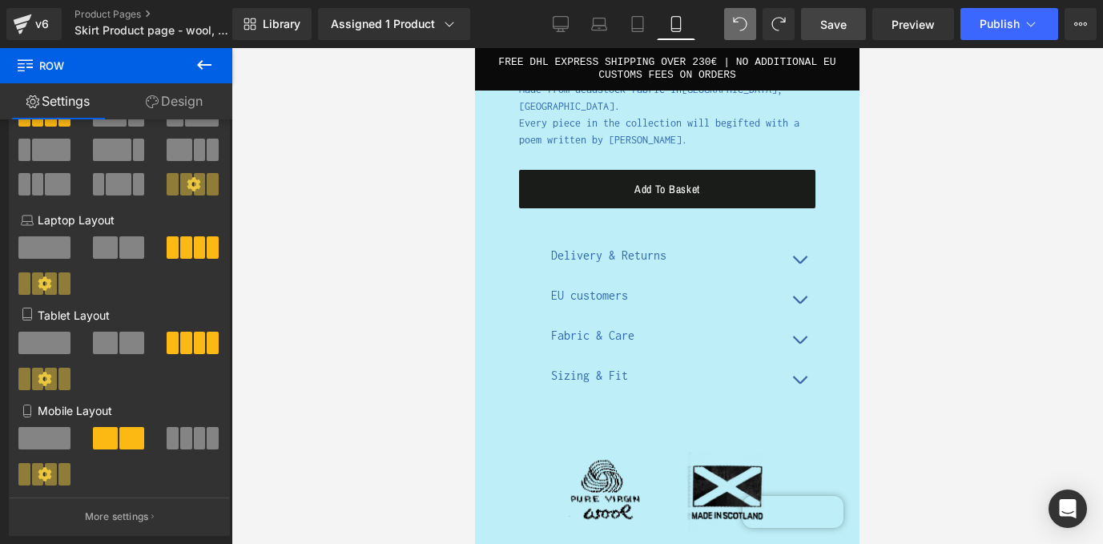
click at [817, 20] on link "Save" at bounding box center [833, 24] width 65 height 32
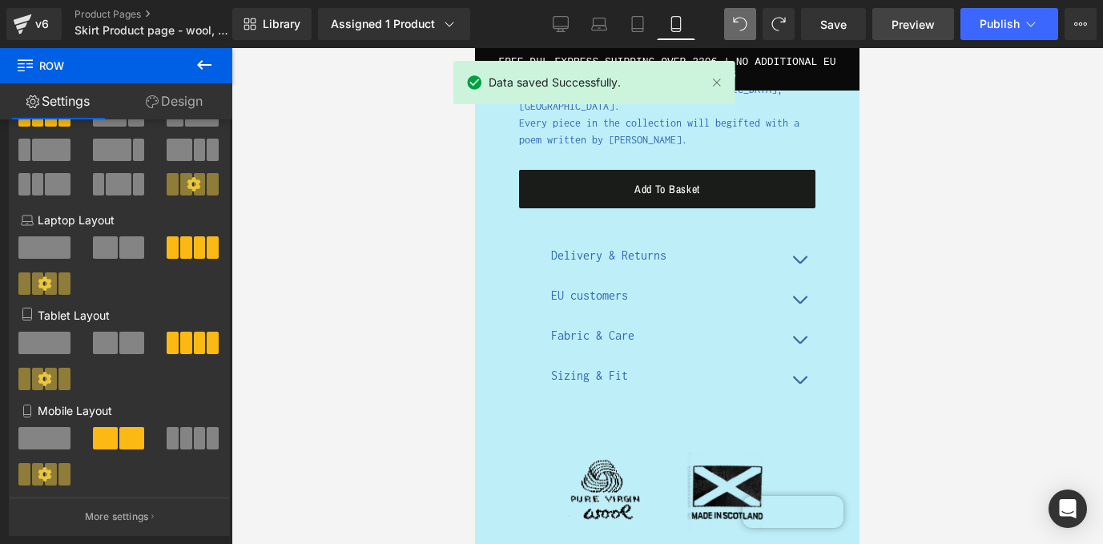
click at [889, 30] on link "Preview" at bounding box center [913, 24] width 82 height 32
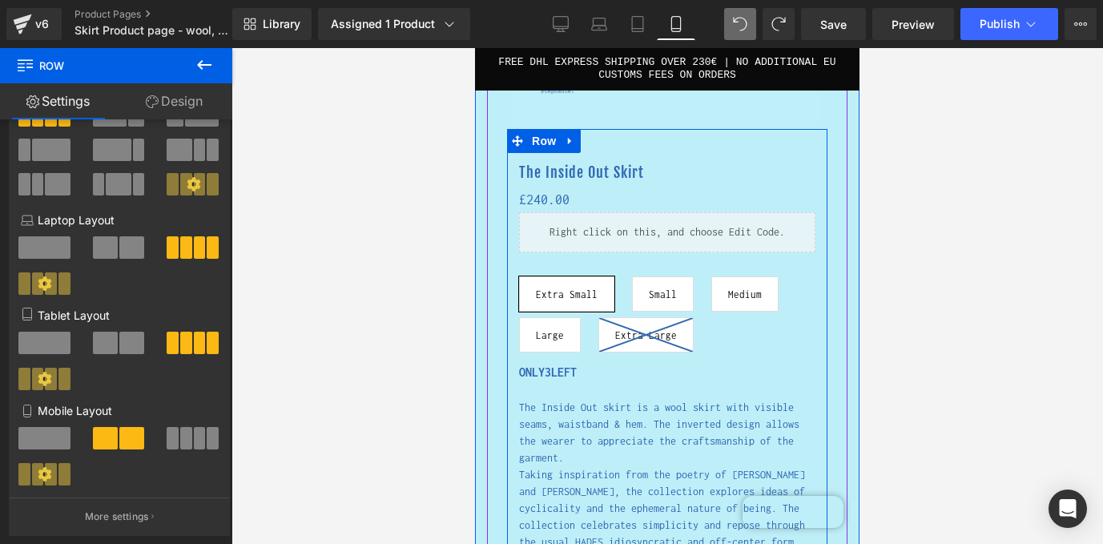
scroll to position [1690, 0]
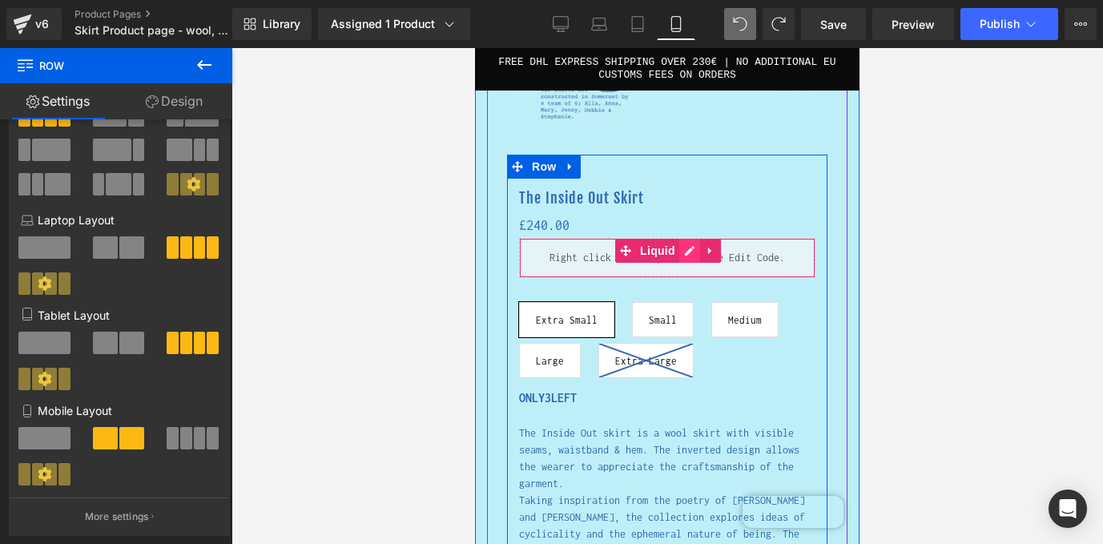
click at [693, 246] on div "Liquid" at bounding box center [667, 258] width 296 height 40
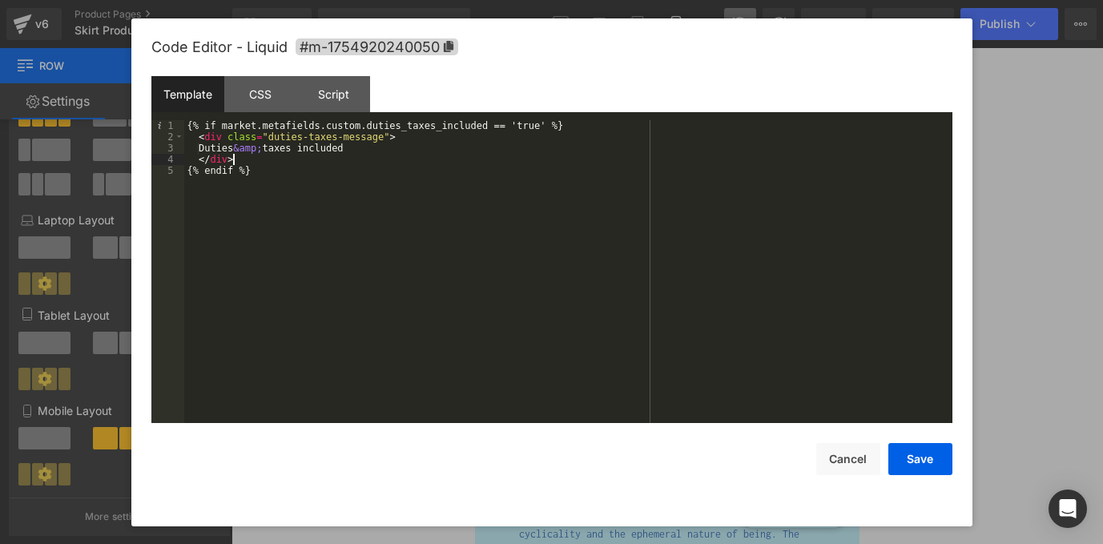
click at [303, 159] on div "{% if market.metafields.custom.duties_taxes_included == 'true' %} < div class =…" at bounding box center [568, 282] width 768 height 325
click at [487, 123] on div "{% if market.metafields.custom.duties_taxes_included == 'true' %} < div class =…" at bounding box center [568, 282] width 768 height 325
click at [930, 452] on button "Save" at bounding box center [920, 459] width 64 height 32
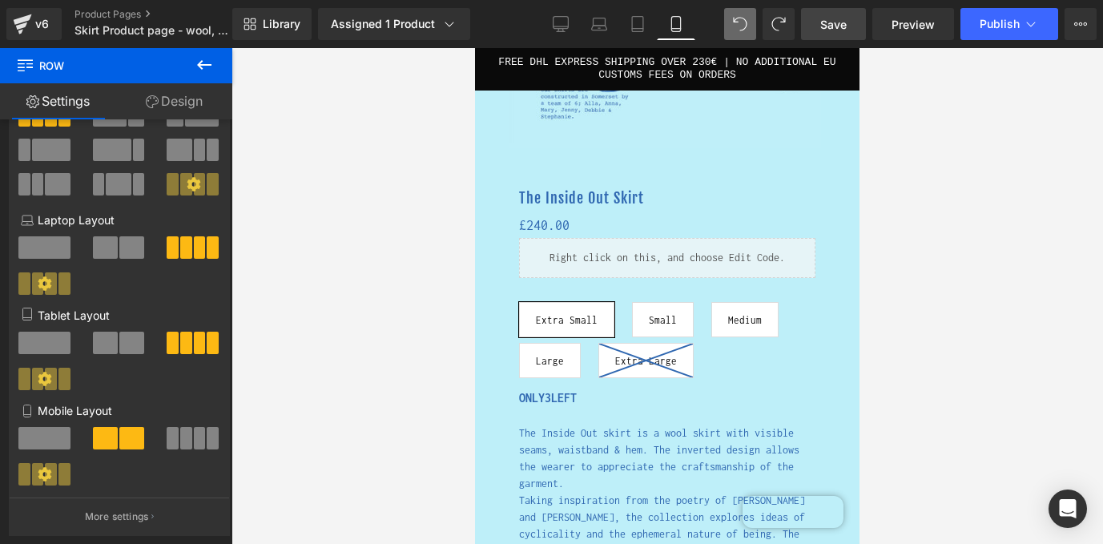
click at [839, 10] on link "Save" at bounding box center [833, 24] width 65 height 32
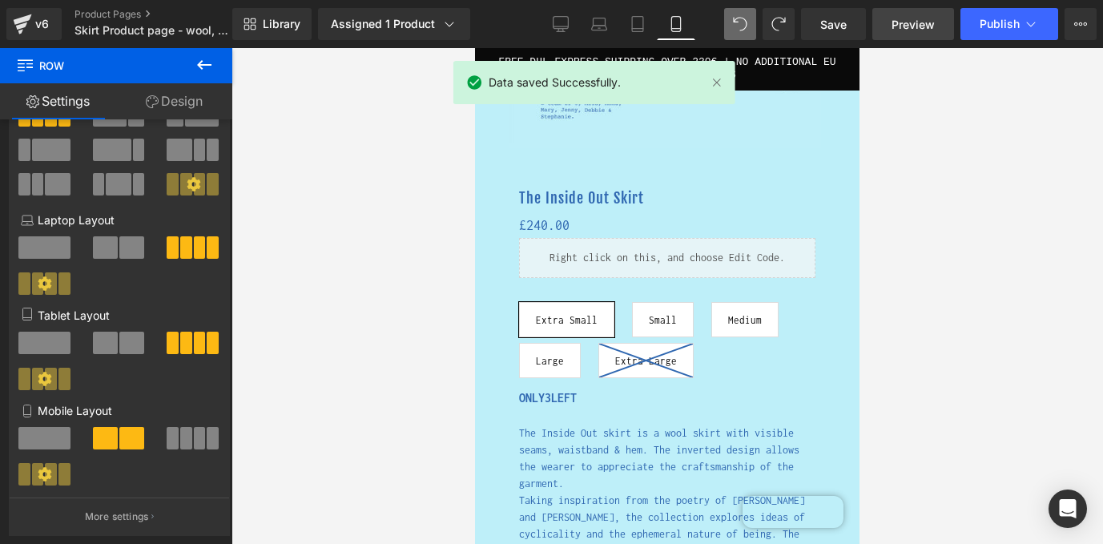
click at [915, 19] on span "Preview" at bounding box center [912, 24] width 43 height 17
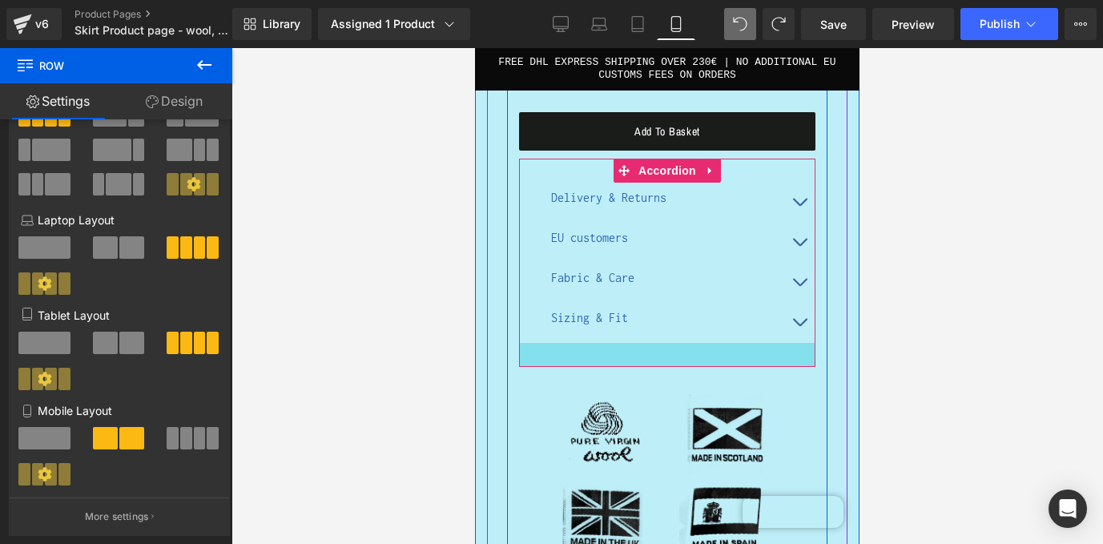
scroll to position [2346, 0]
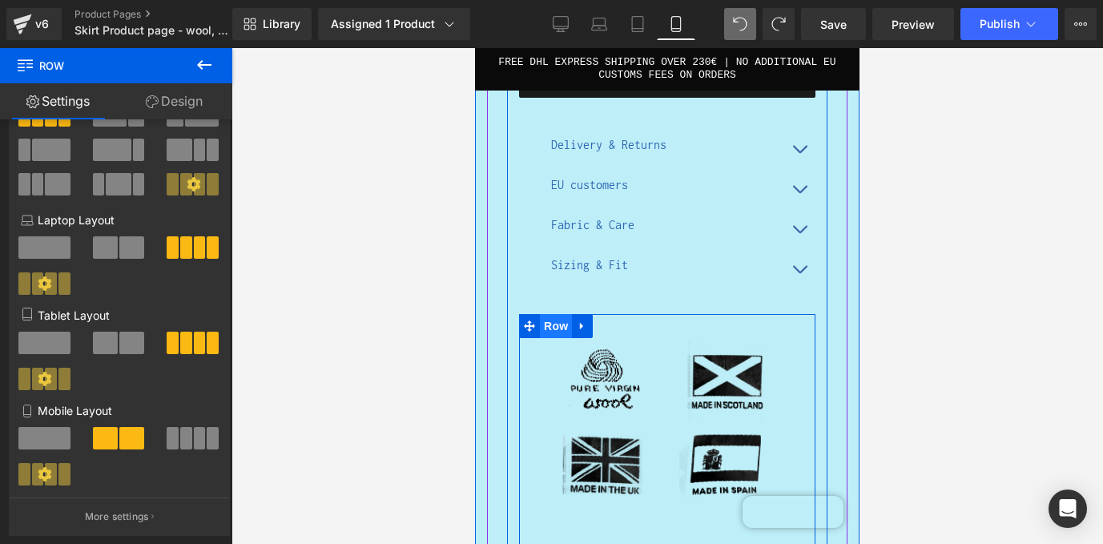
click at [557, 314] on span "Row" at bounding box center [556, 326] width 32 height 24
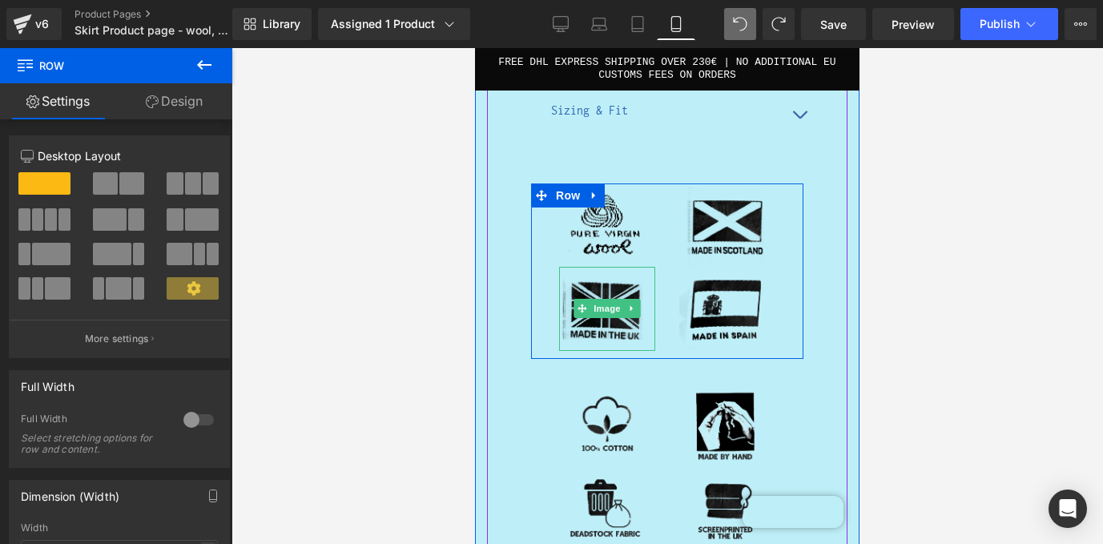
scroll to position [2377, 0]
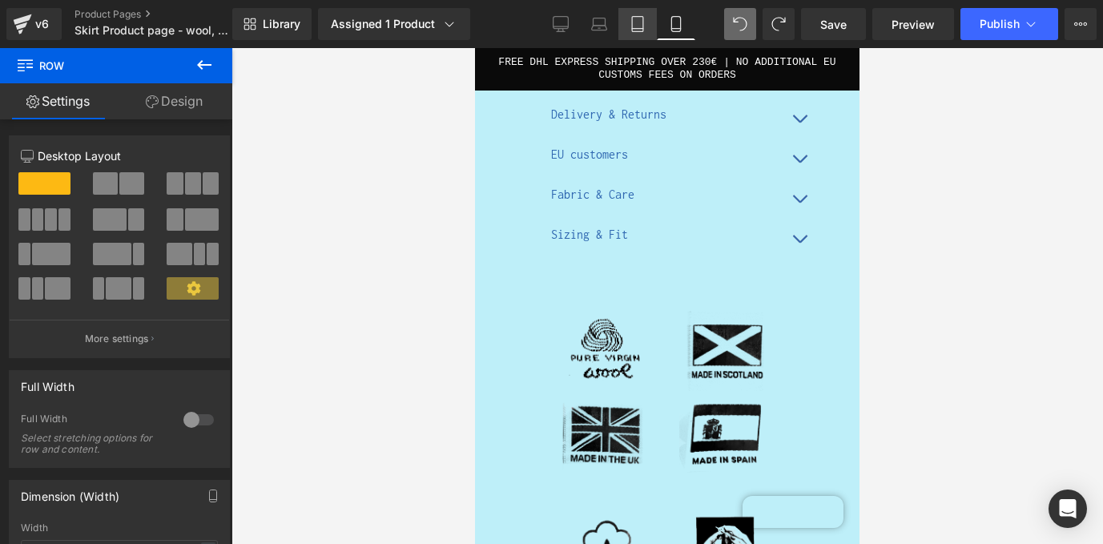
click at [639, 34] on link "Tablet" at bounding box center [637, 24] width 38 height 32
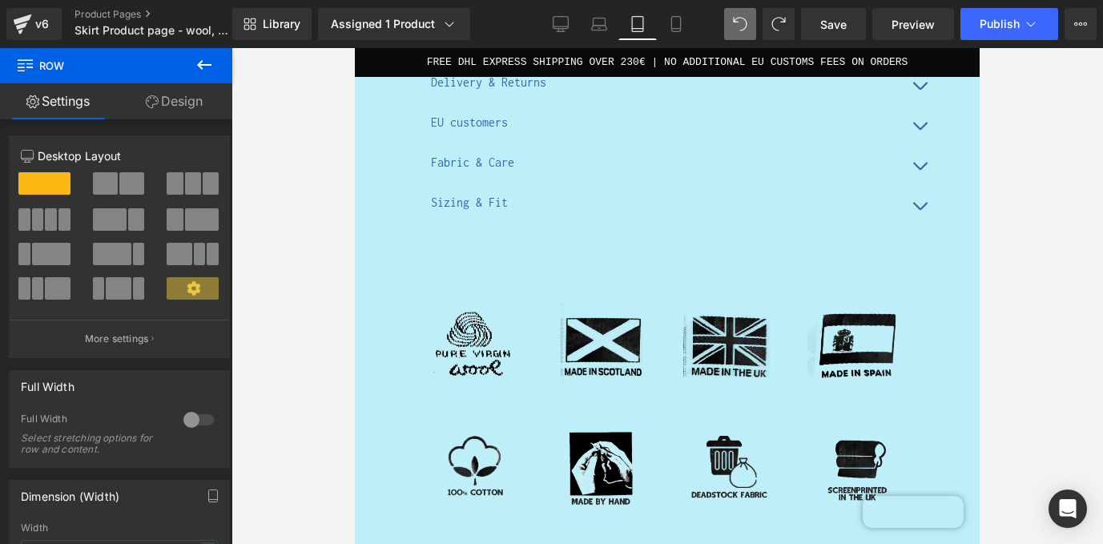
scroll to position [867, 0]
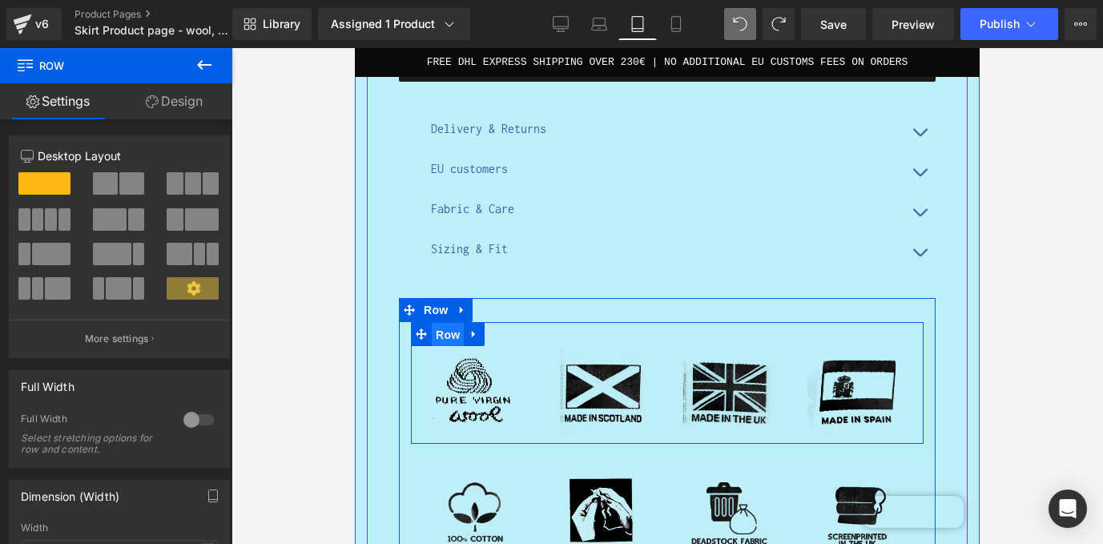
click at [444, 330] on span "Row" at bounding box center [448, 335] width 32 height 24
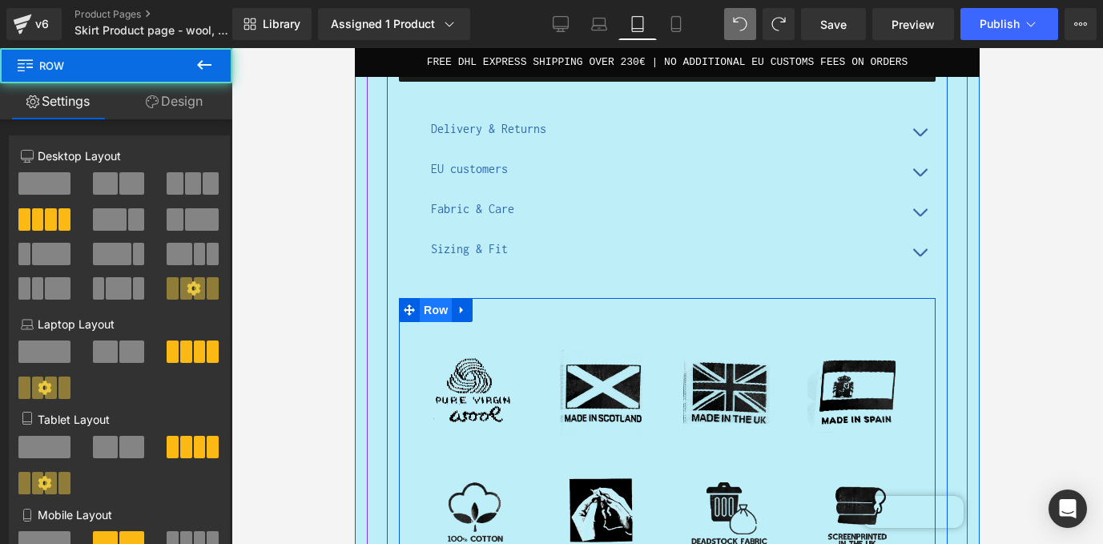
click at [440, 304] on span "Row" at bounding box center [436, 310] width 32 height 24
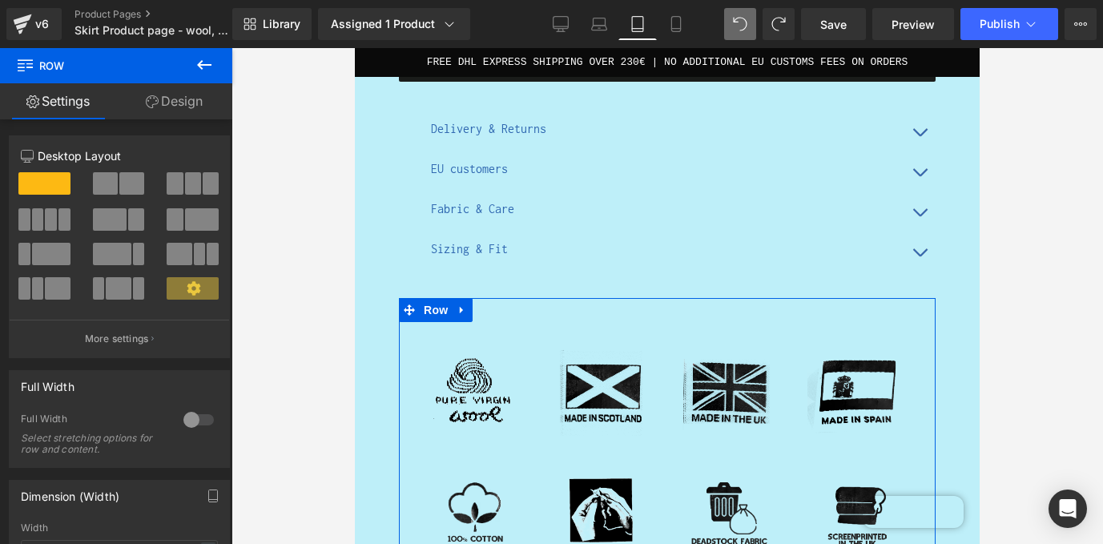
click at [195, 98] on link "Design" at bounding box center [174, 101] width 116 height 36
click at [0, 0] on div "Spacing" at bounding box center [0, 0] width 0 height 0
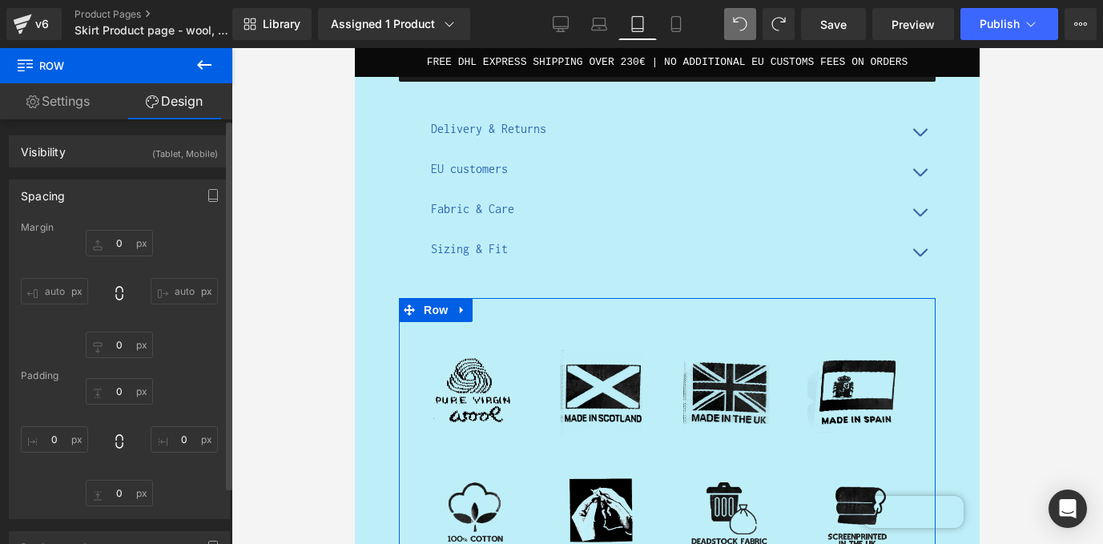
type input "0"
type input "30"
type input "0"
type input "10"
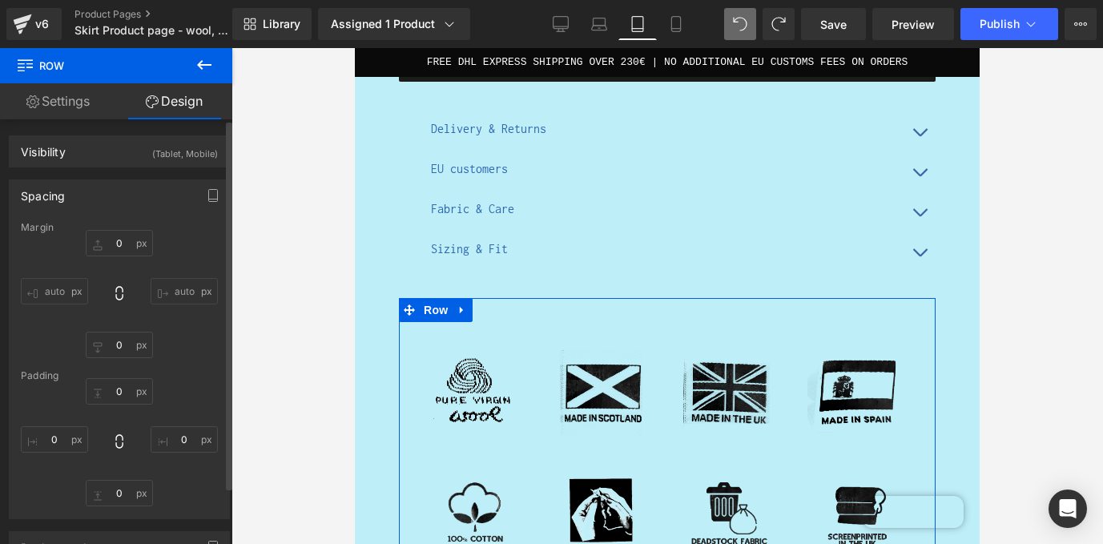
type input "0"
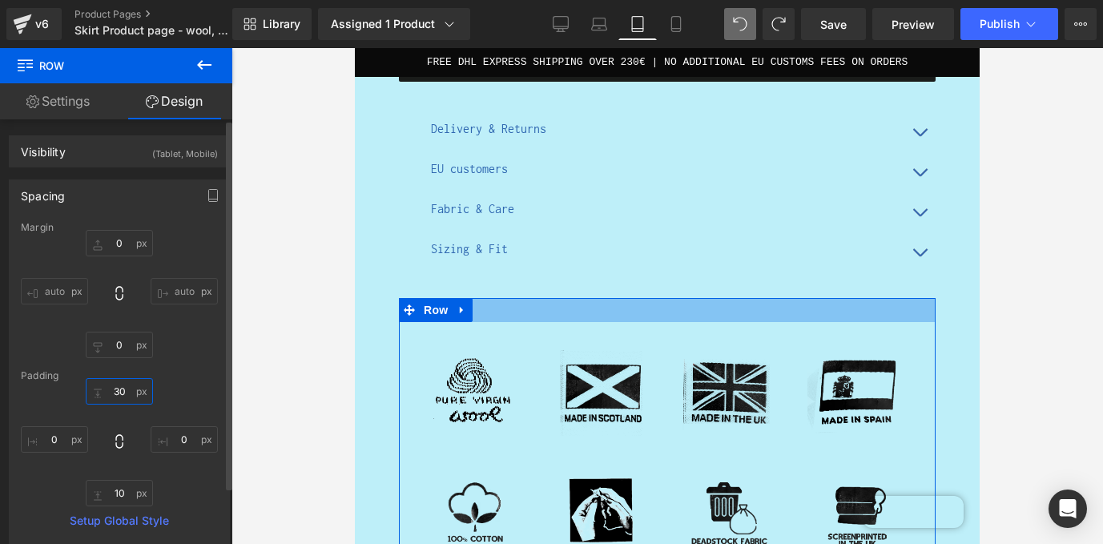
click at [119, 388] on input "30" at bounding box center [119, 391] width 67 height 26
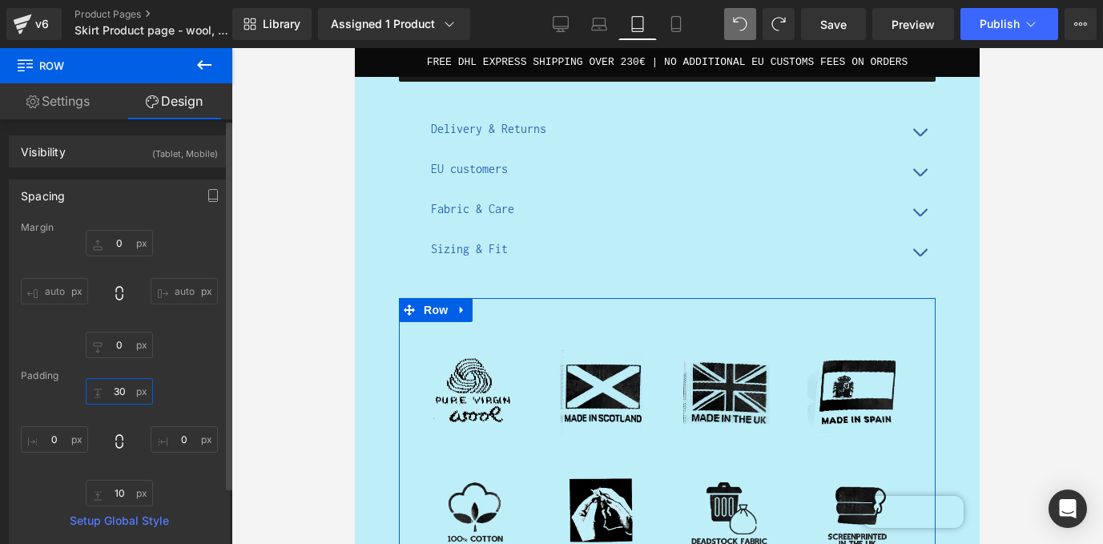
click at [119, 388] on input "30" at bounding box center [119, 391] width 67 height 26
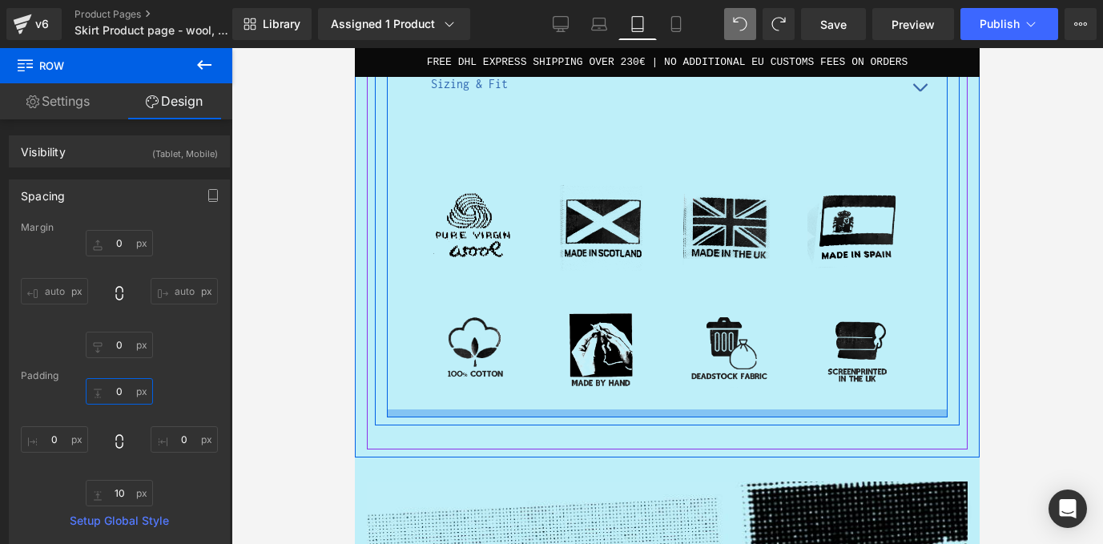
scroll to position [1031, 0]
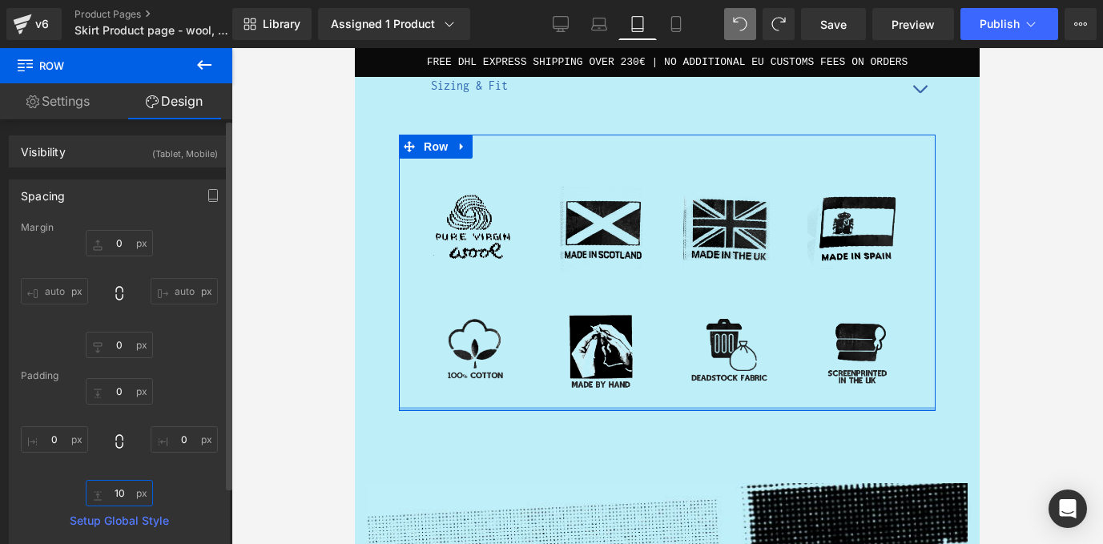
click at [114, 495] on input "10" at bounding box center [119, 493] width 67 height 26
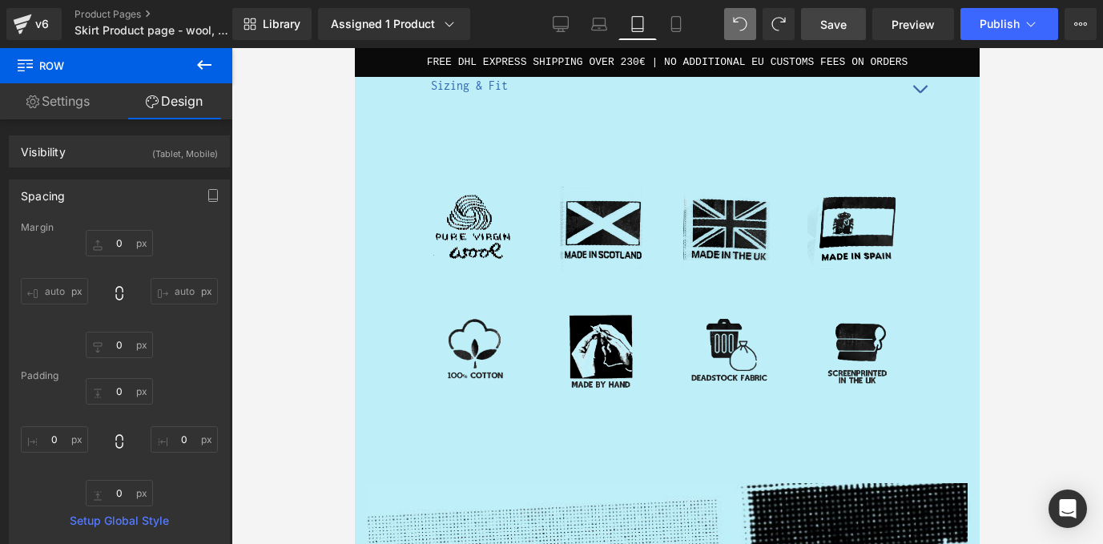
click at [854, 22] on link "Save" at bounding box center [833, 24] width 65 height 32
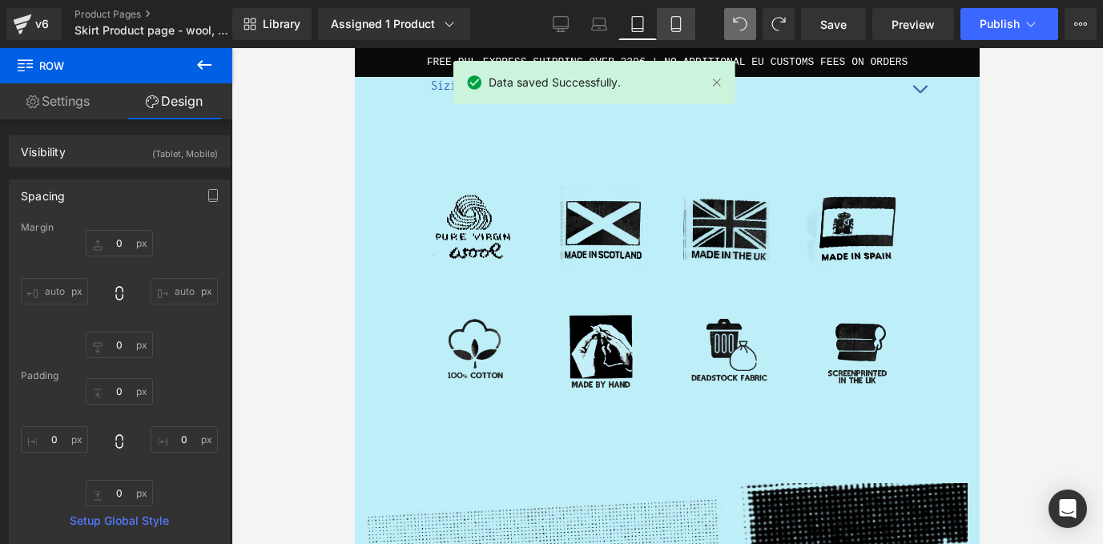
click at [681, 26] on icon at bounding box center [676, 24] width 16 height 16
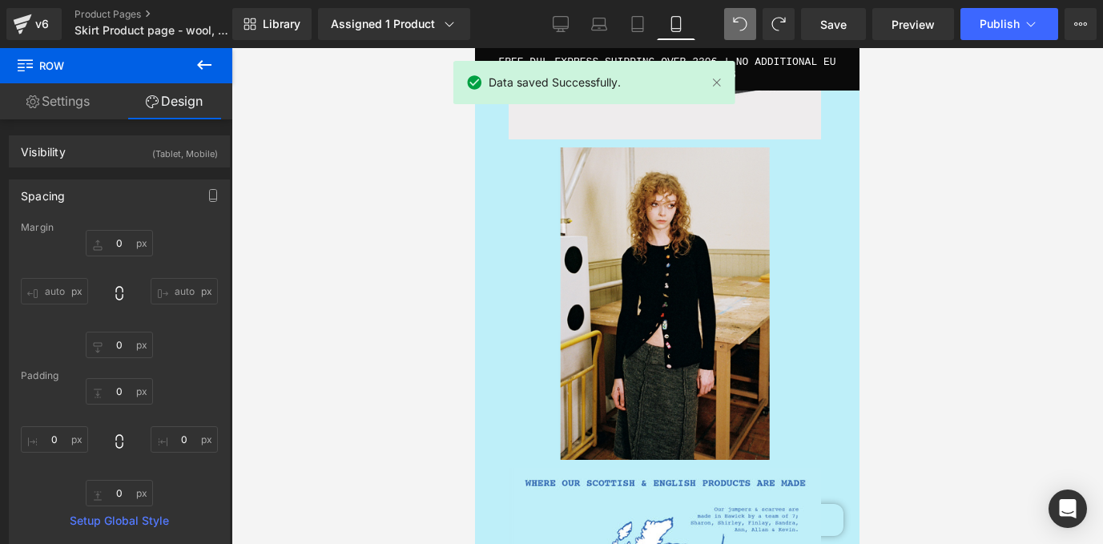
type input "0"
type input "30"
type input "0"
type input "10"
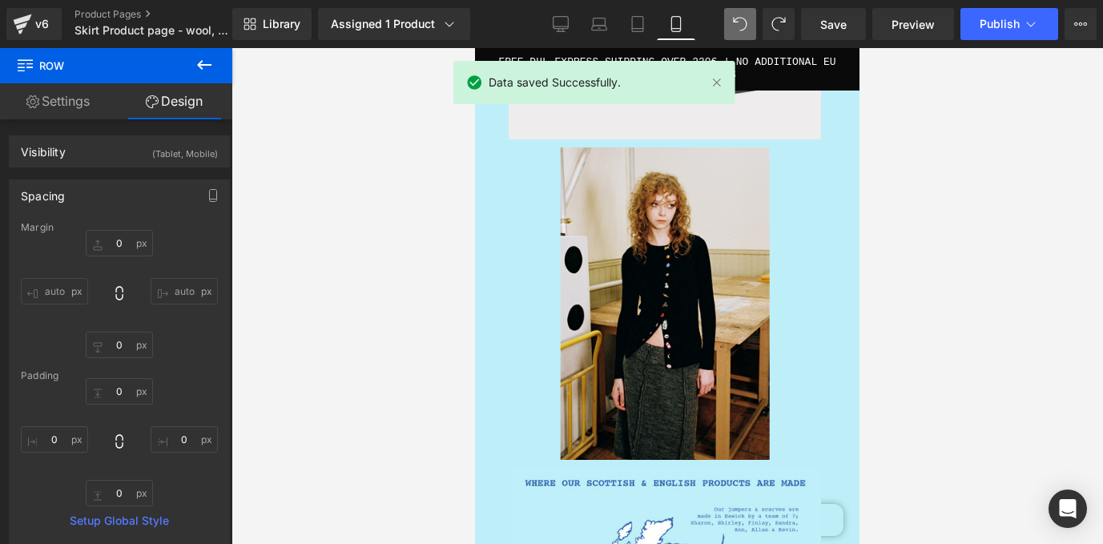
type input "0"
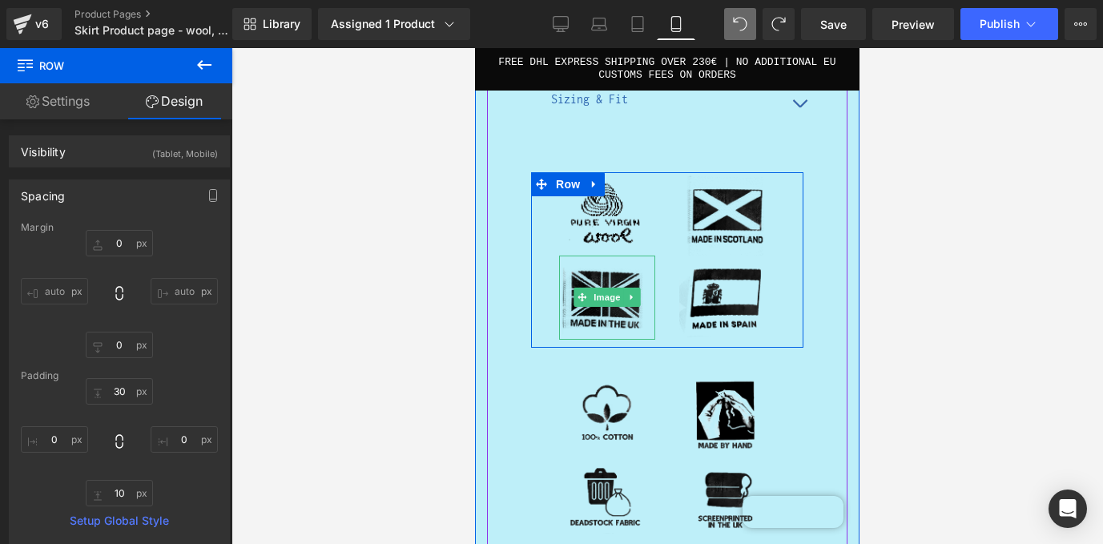
scroll to position [2530, 0]
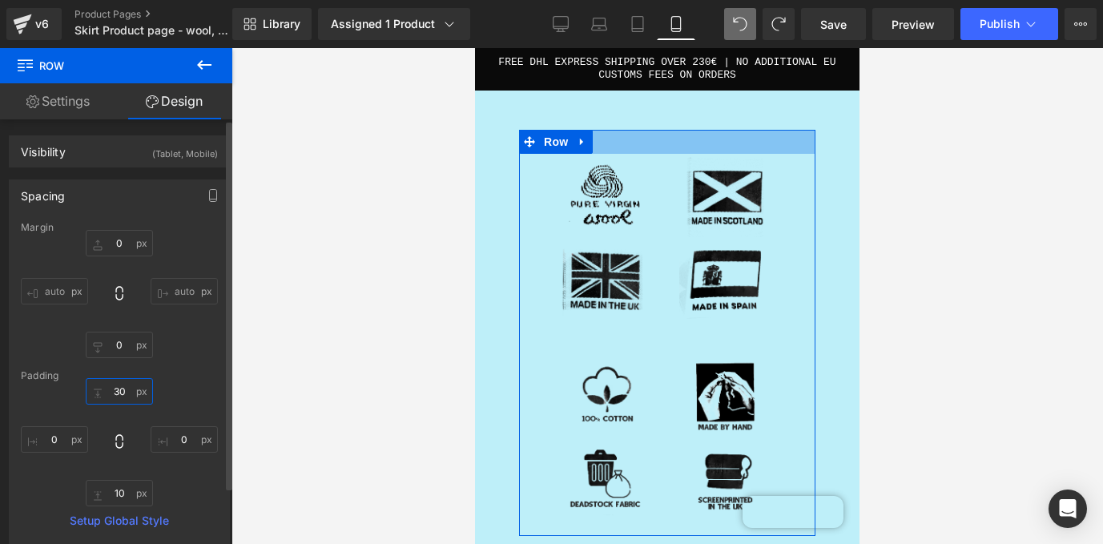
click at [115, 393] on input "30" at bounding box center [119, 391] width 67 height 26
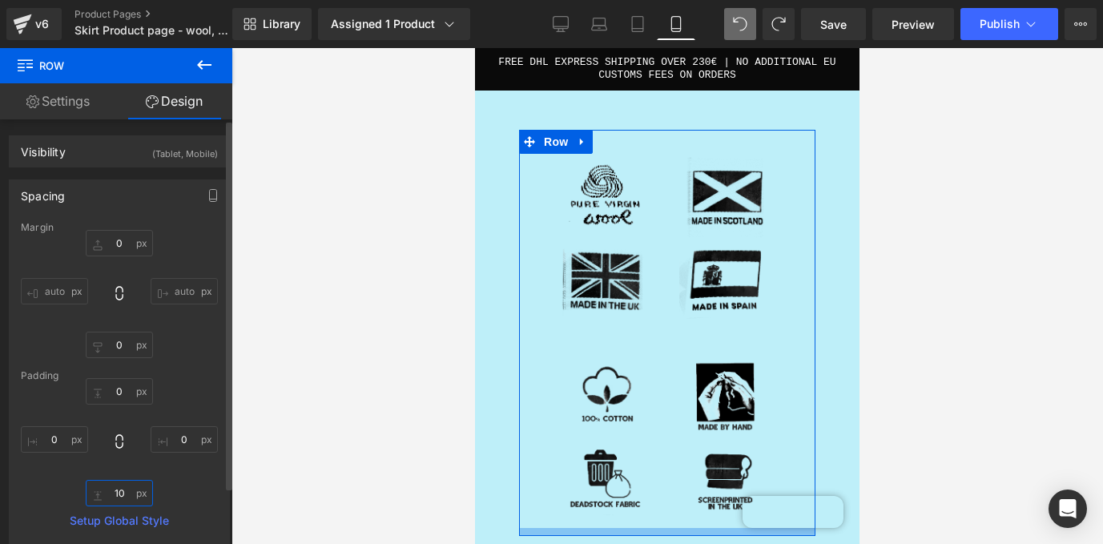
click at [117, 498] on input "10" at bounding box center [119, 493] width 67 height 26
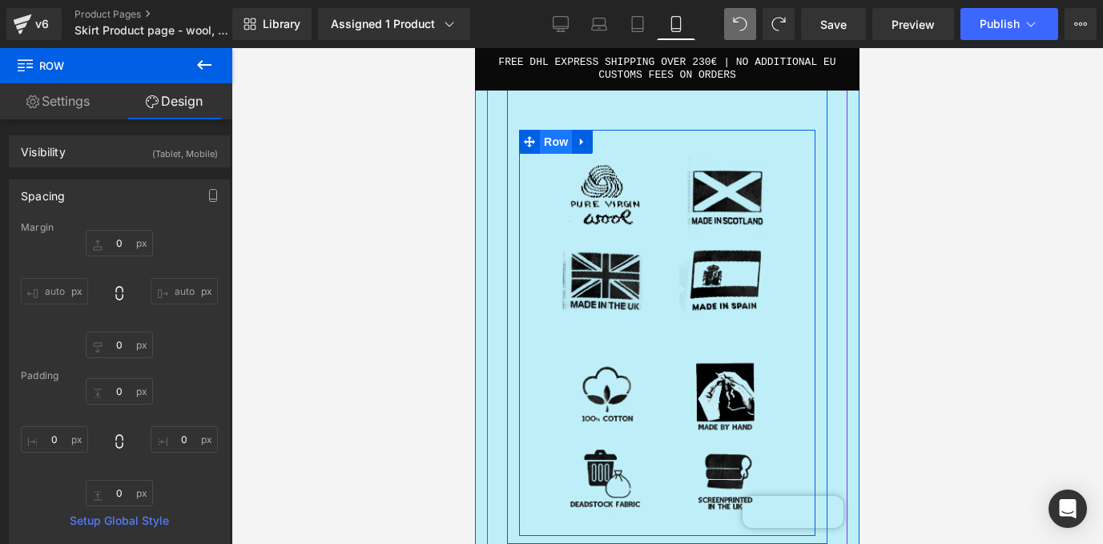
click at [555, 130] on span "Row" at bounding box center [556, 142] width 32 height 24
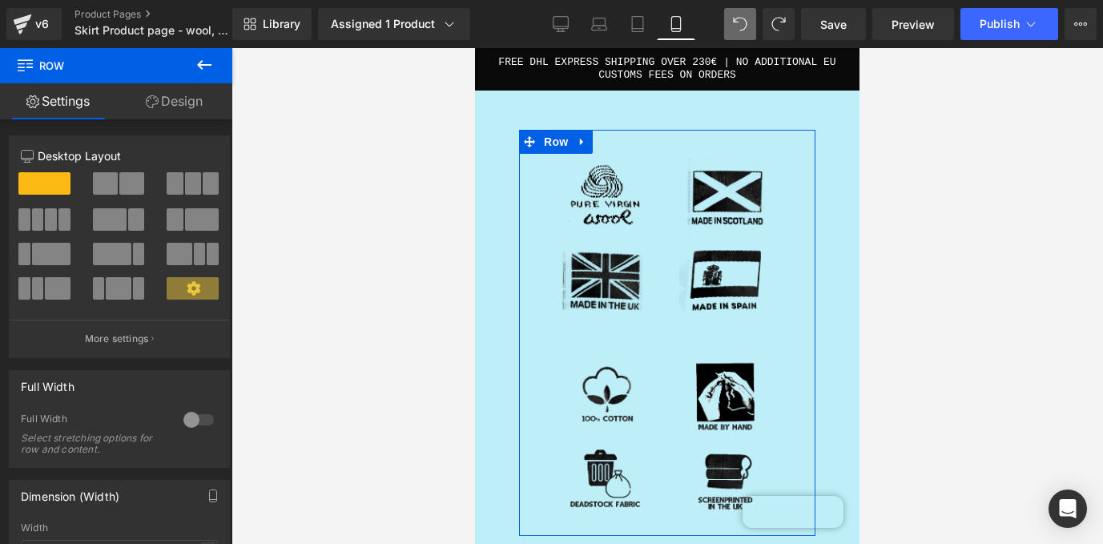
click at [200, 100] on link "Design" at bounding box center [174, 101] width 116 height 36
click at [0, 0] on div "Spacing" at bounding box center [0, 0] width 0 height 0
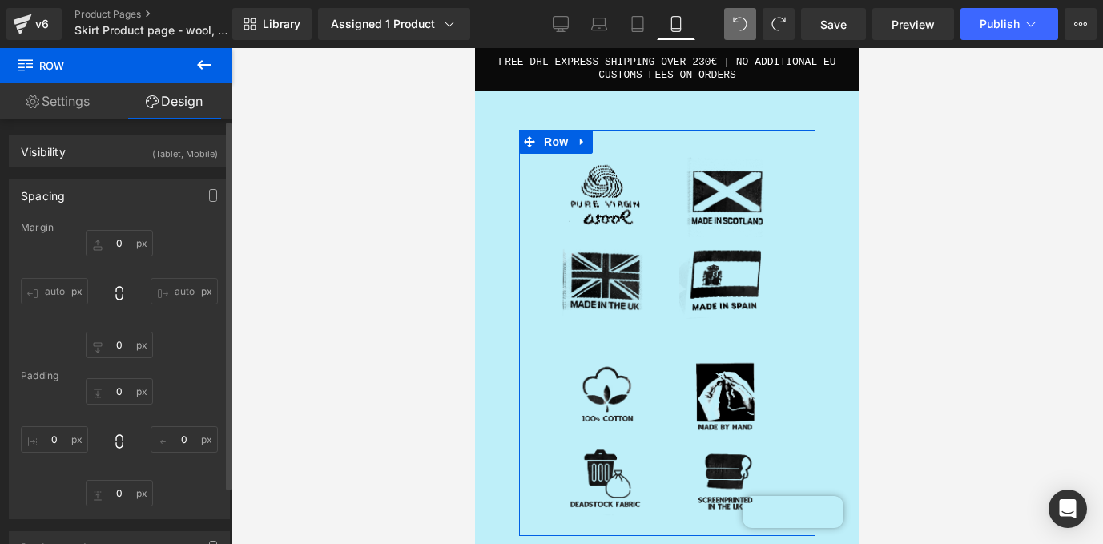
type input "0"
type input "30"
type input "0"
type input "10"
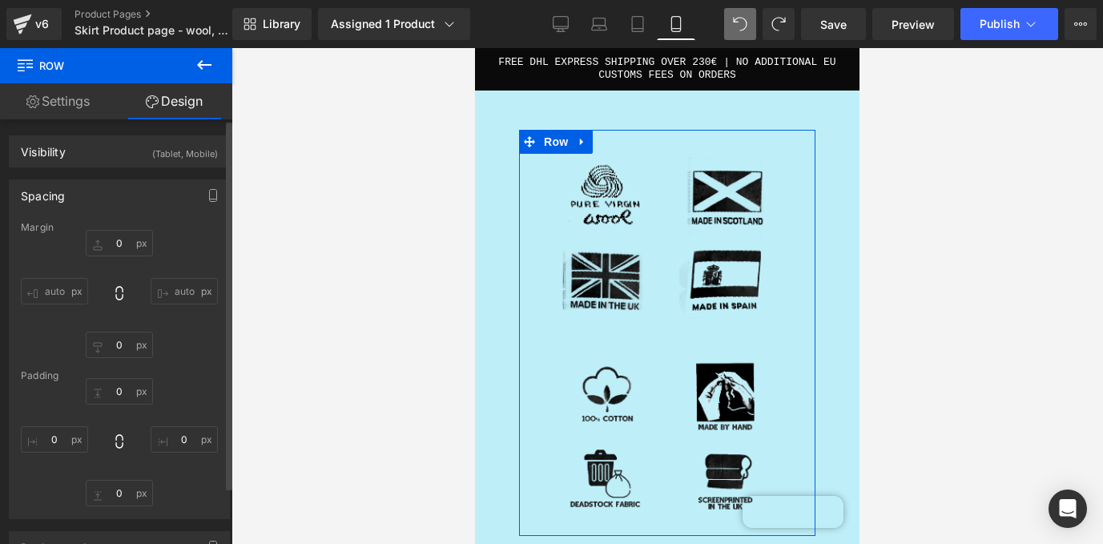
type input "0"
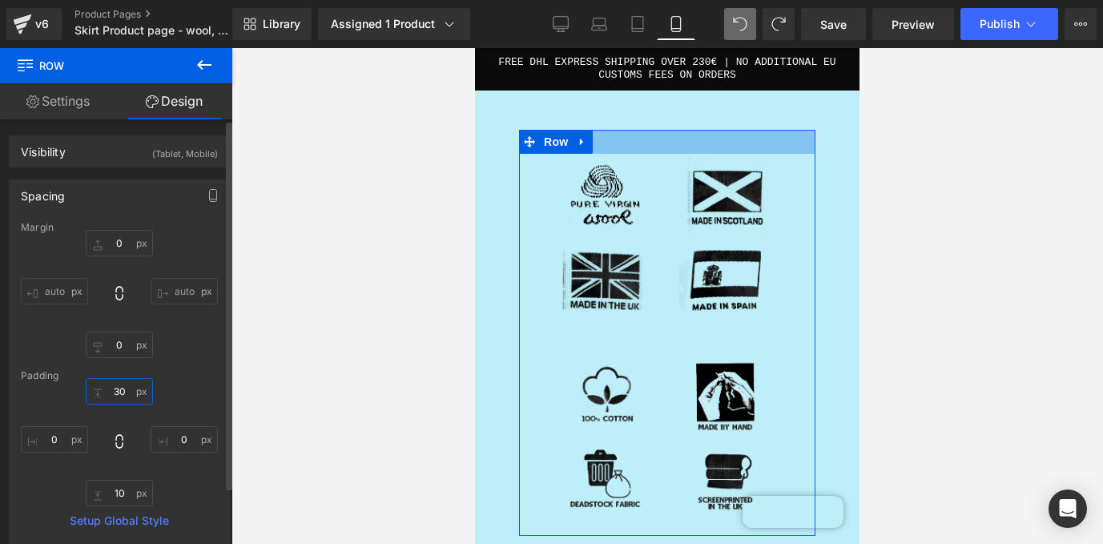
click at [107, 389] on input "30" at bounding box center [119, 391] width 67 height 26
click at [110, 388] on input "30" at bounding box center [119, 391] width 67 height 26
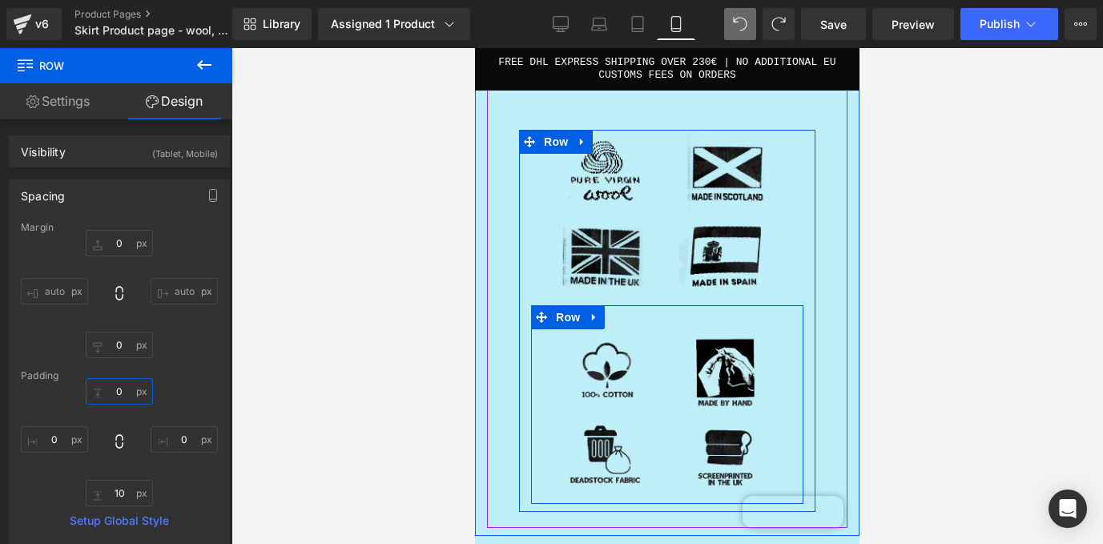
scroll to position [2393, 0]
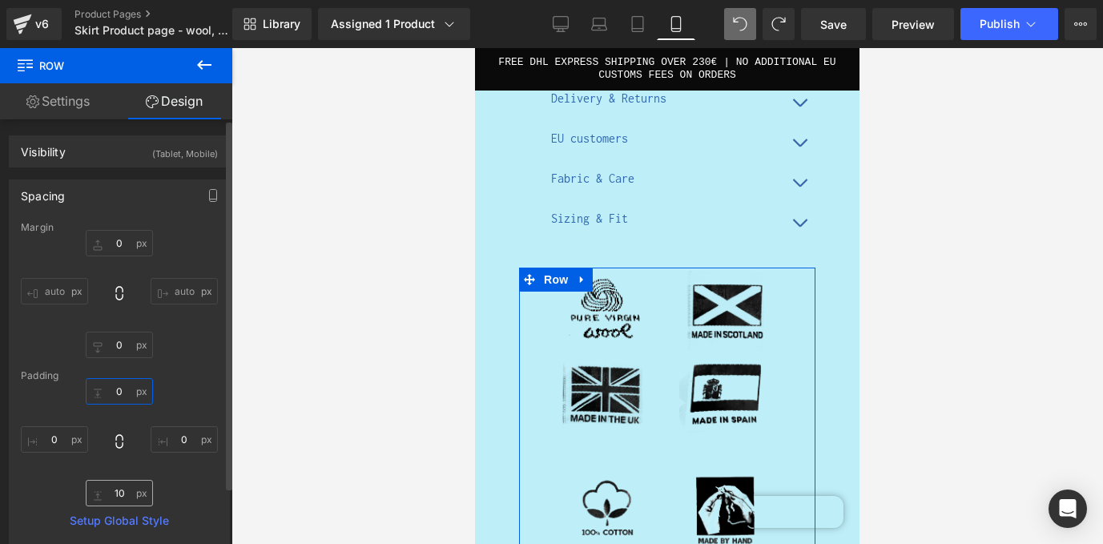
type input "0"
click at [117, 493] on input "10" at bounding box center [119, 493] width 67 height 26
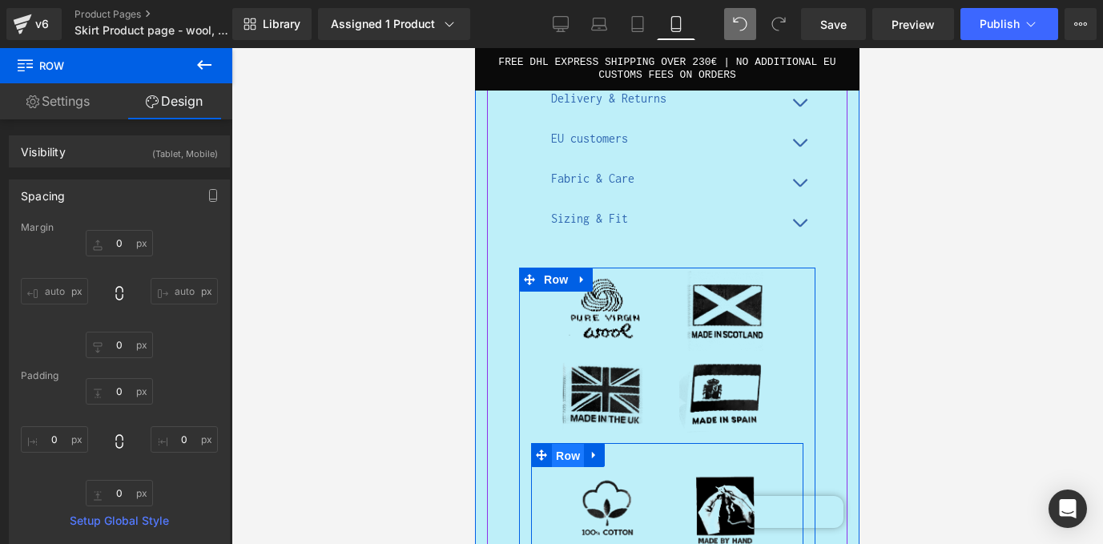
click at [579, 444] on span "Row" at bounding box center [568, 456] width 32 height 24
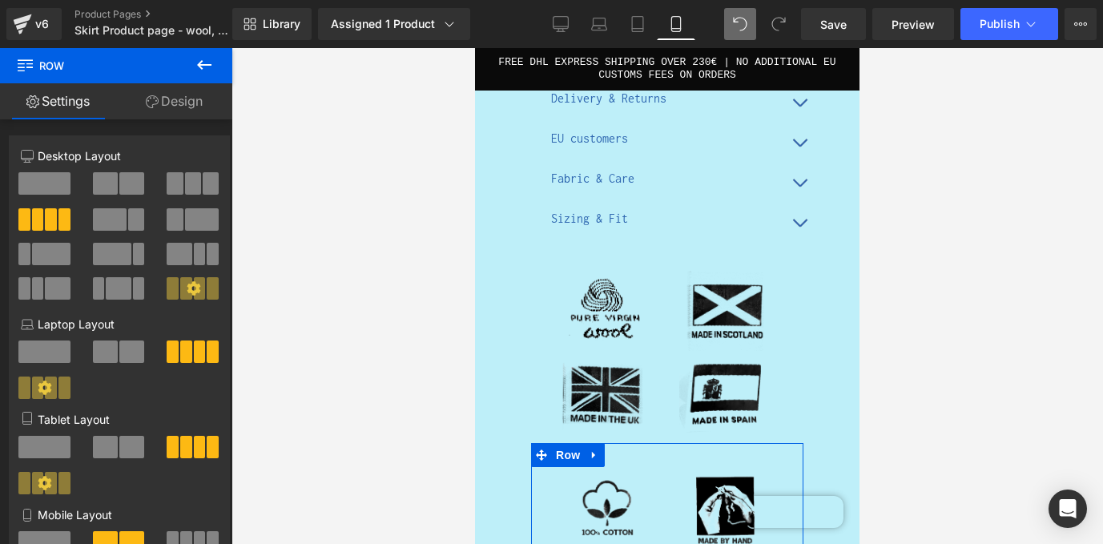
click at [194, 100] on link "Design" at bounding box center [174, 101] width 116 height 36
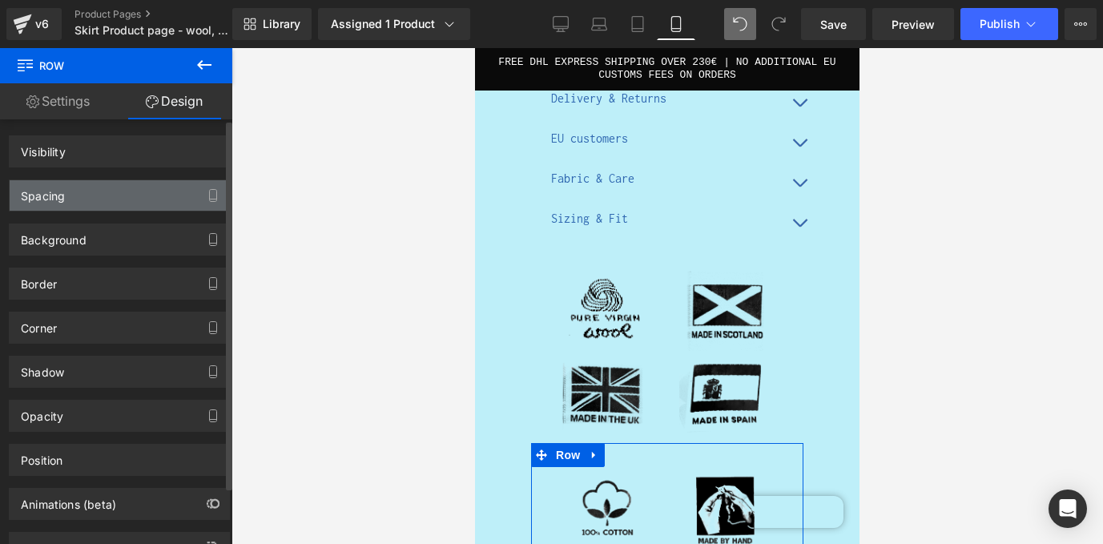
click at [132, 191] on div "Spacing" at bounding box center [119, 195] width 219 height 30
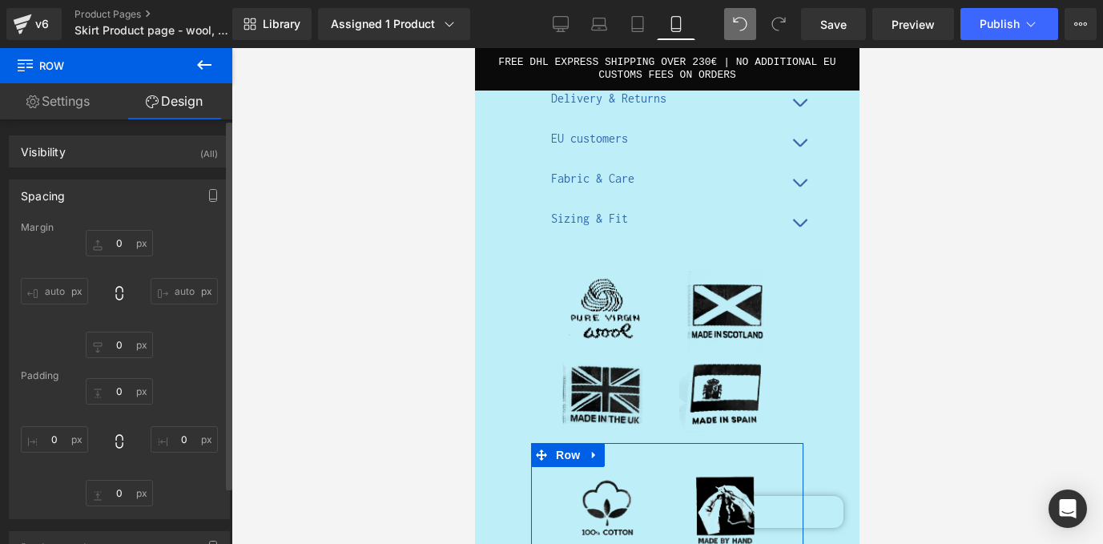
click at [123, 193] on div "Spacing" at bounding box center [119, 195] width 219 height 30
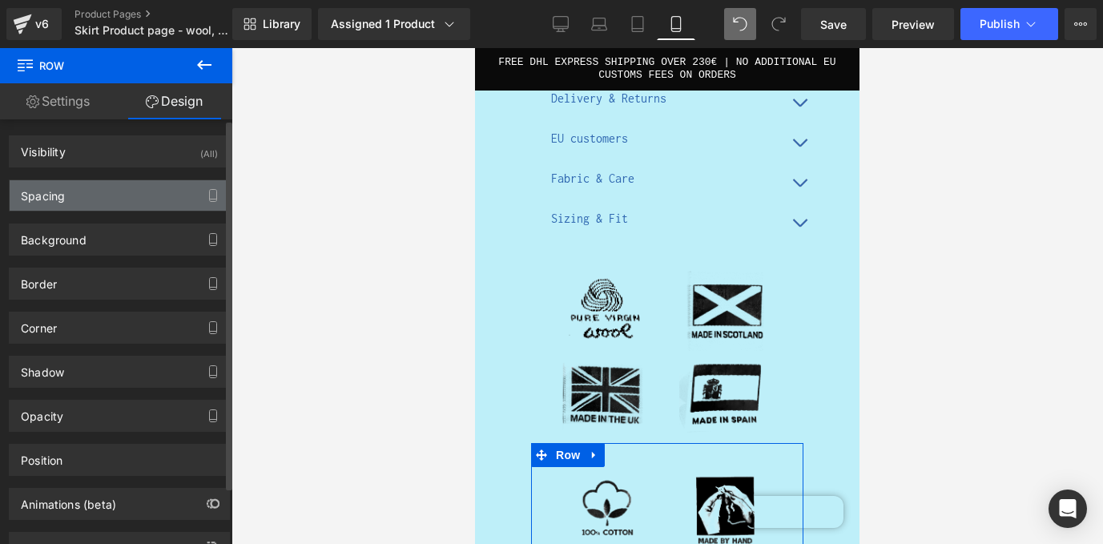
type input "0"
type input "30"
type input "20"
type input "10"
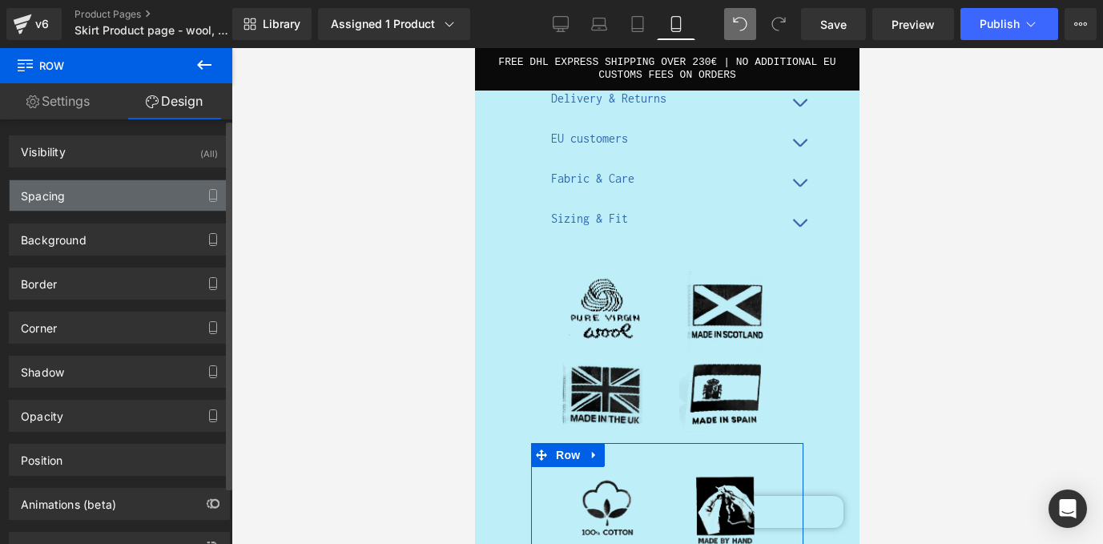
type input "20"
click at [115, 191] on div "Spacing" at bounding box center [119, 195] width 219 height 30
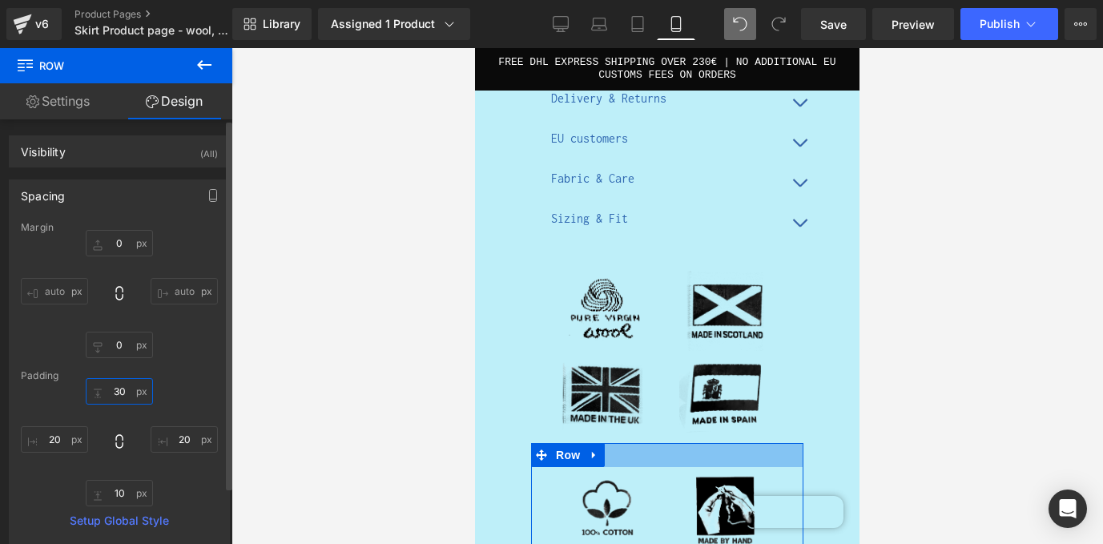
click at [115, 393] on input "30" at bounding box center [119, 391] width 67 height 26
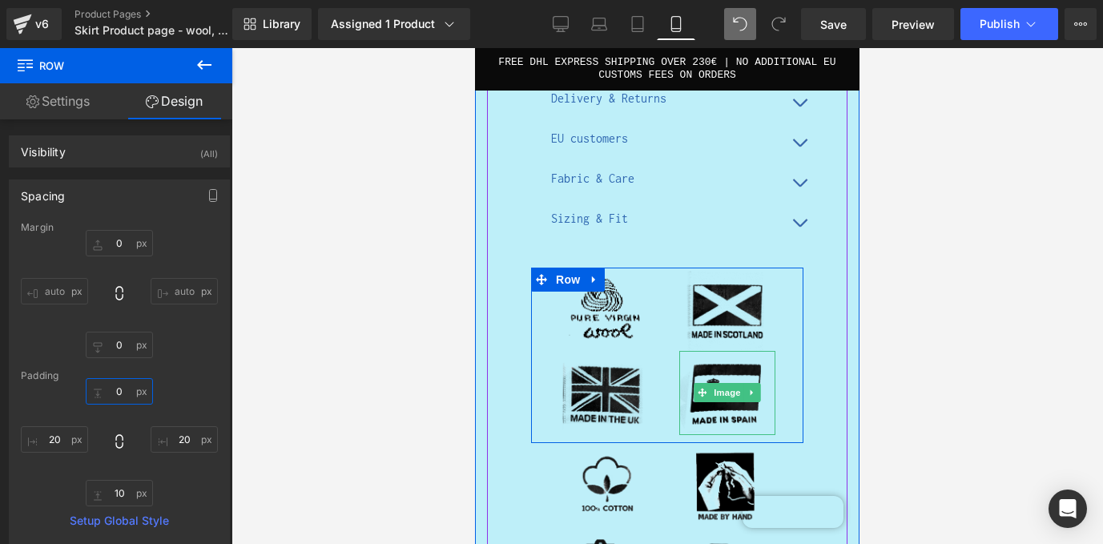
scroll to position [2427, 0]
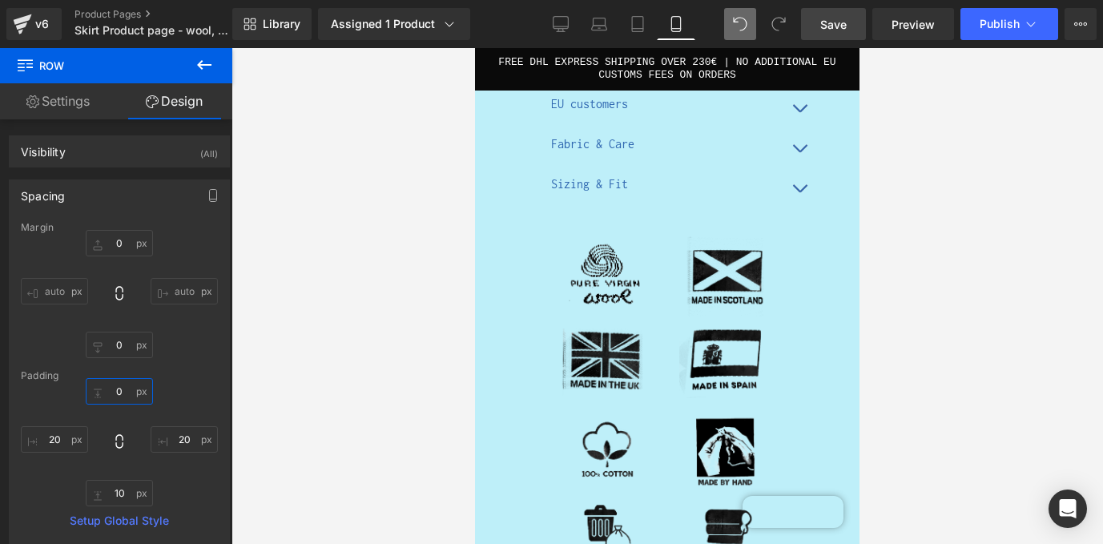
type input "0"
drag, startPoint x: 840, startPoint y: 22, endPoint x: 139, endPoint y: 231, distance: 731.7
click at [840, 22] on span "Save" at bounding box center [833, 24] width 26 height 17
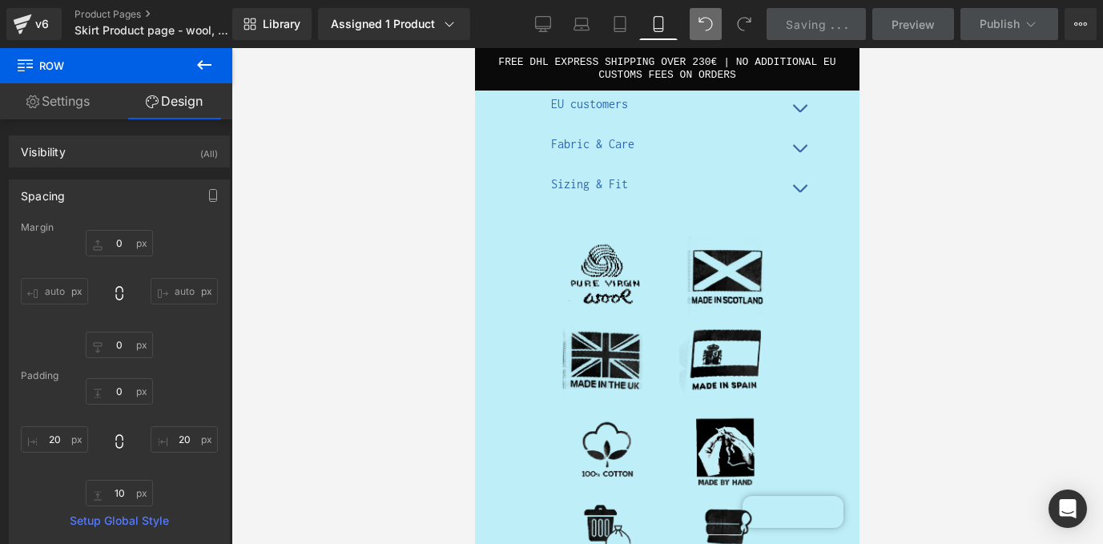
scroll to position [2361, 0]
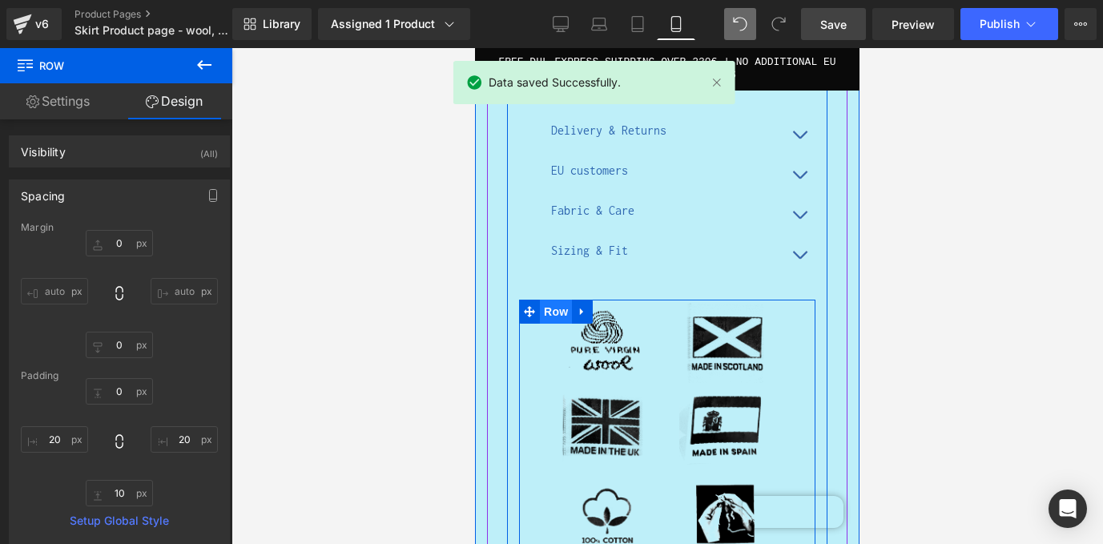
click at [560, 299] on span "Row" at bounding box center [556, 311] width 32 height 24
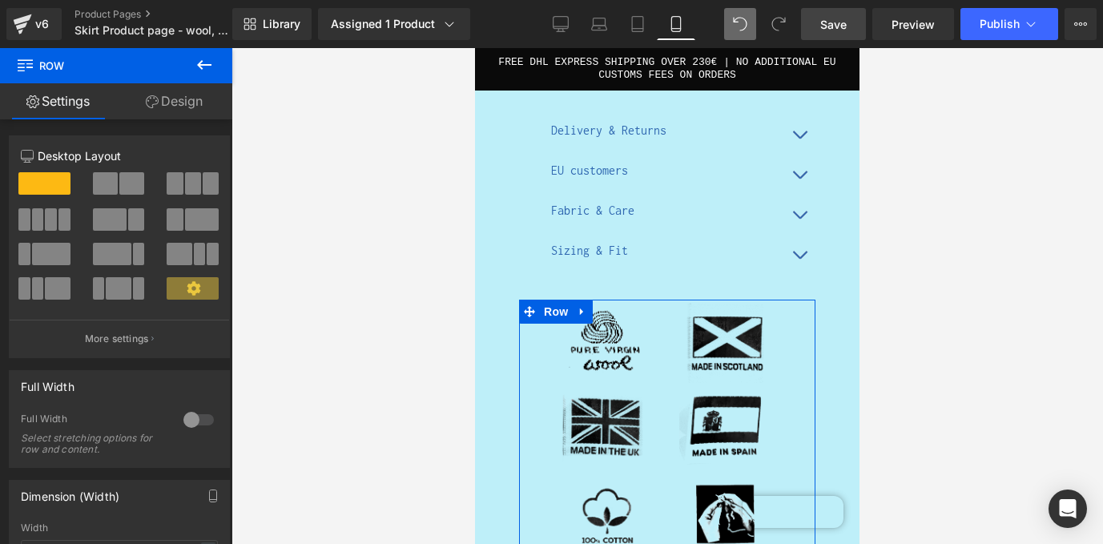
click at [195, 91] on link "Design" at bounding box center [174, 101] width 116 height 36
click at [0, 0] on div "Spacing" at bounding box center [0, 0] width 0 height 0
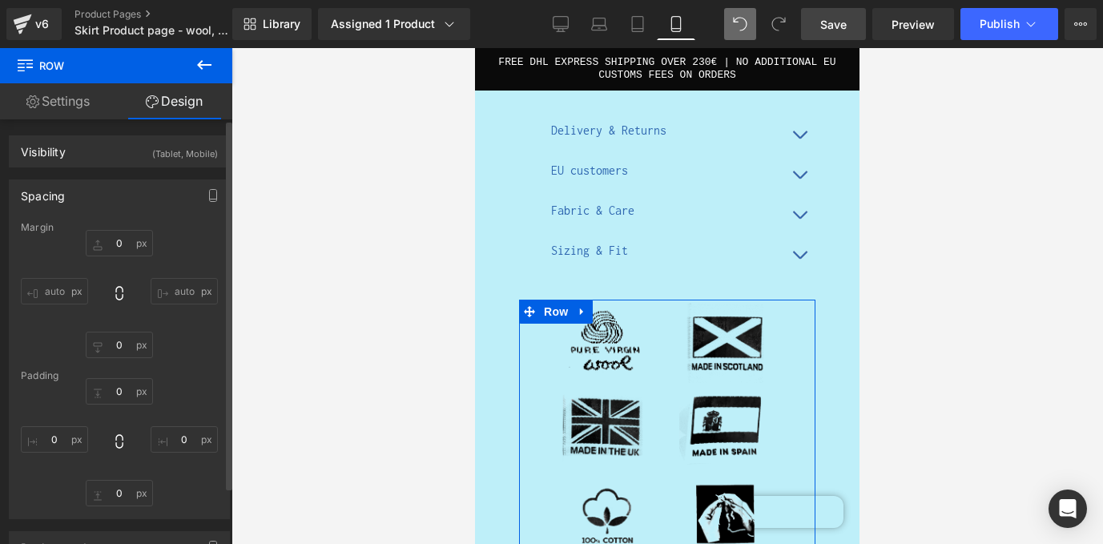
type input "0"
type input "10"
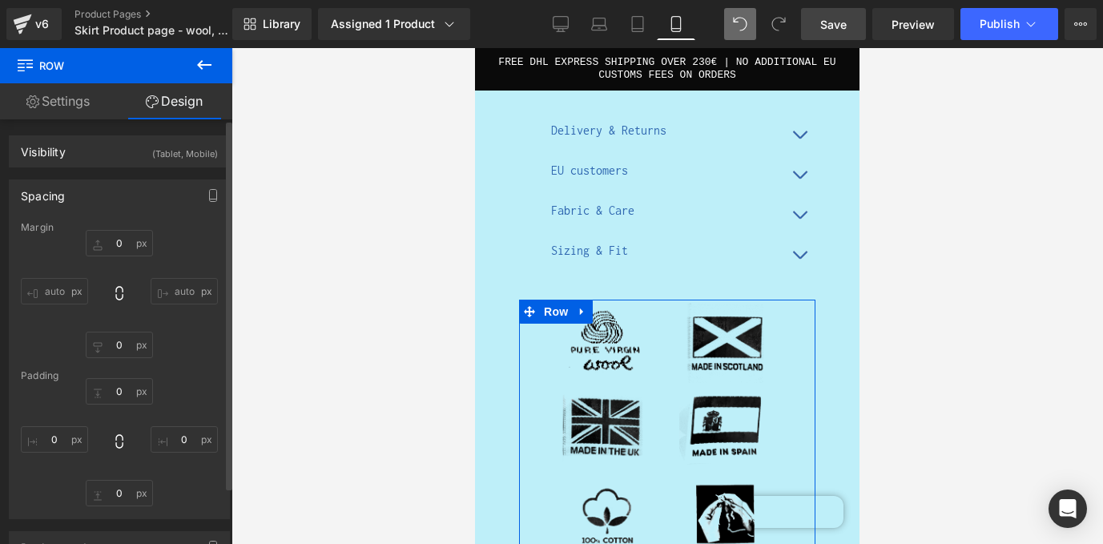
type input "0"
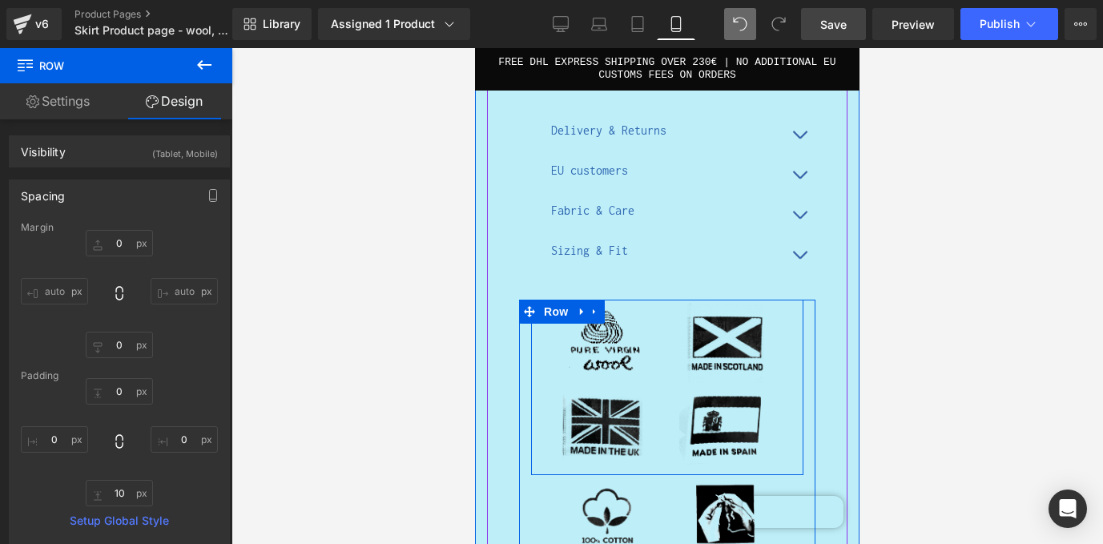
click at [549, 357] on div "Image" at bounding box center [607, 340] width 120 height 83
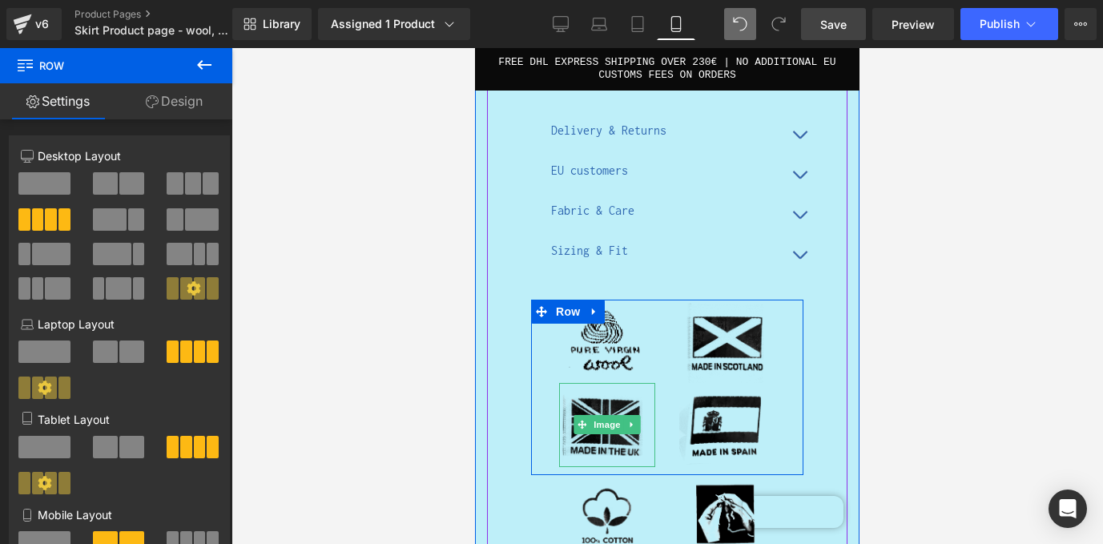
scroll to position [2467, 0]
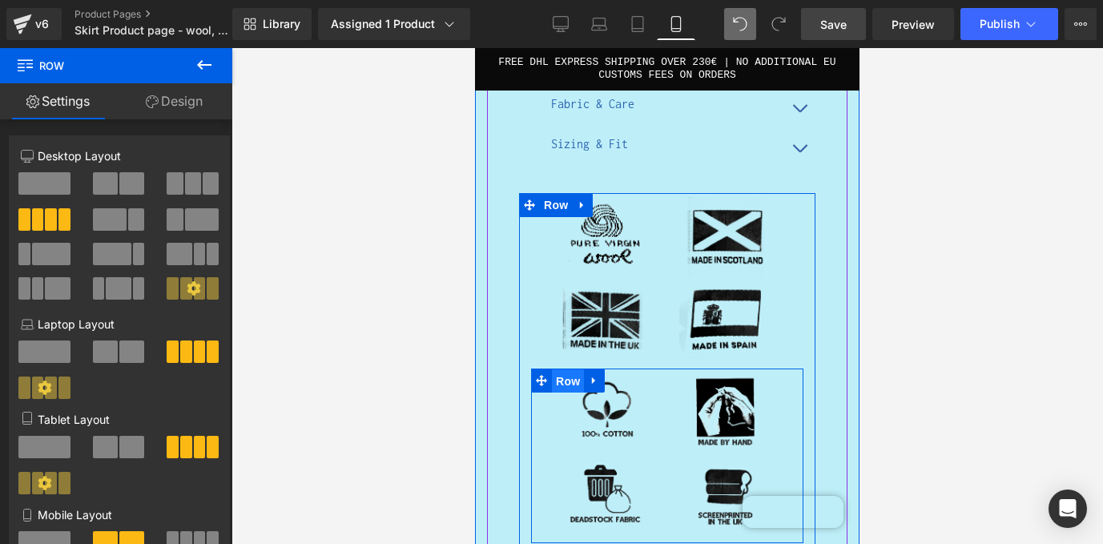
click at [569, 369] on span "Row" at bounding box center [568, 381] width 32 height 24
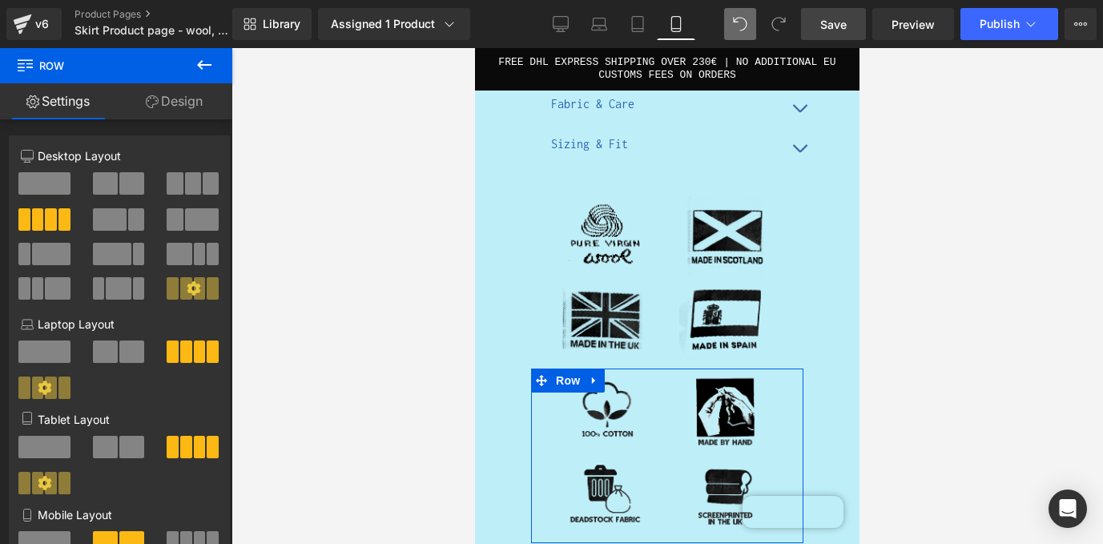
click at [176, 103] on link "Design" at bounding box center [174, 101] width 116 height 36
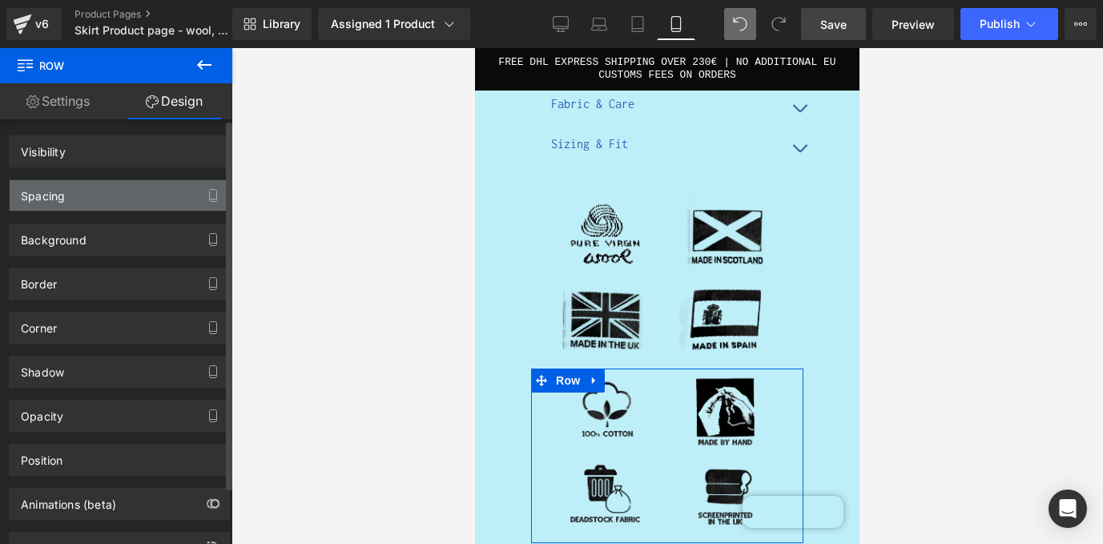
click at [127, 196] on div "Spacing" at bounding box center [119, 195] width 219 height 30
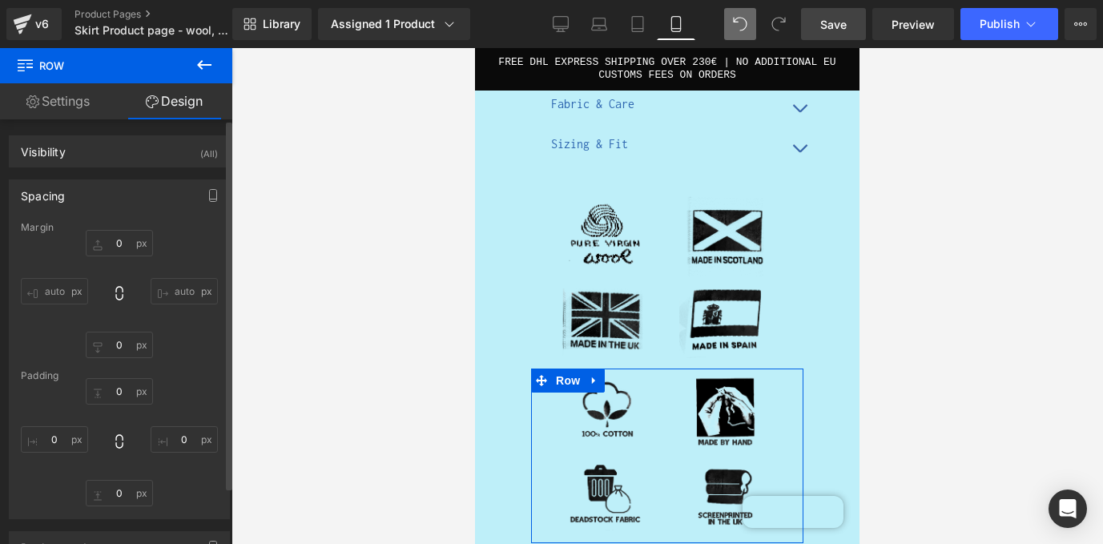
click at [127, 196] on div "Spacing" at bounding box center [119, 195] width 219 height 30
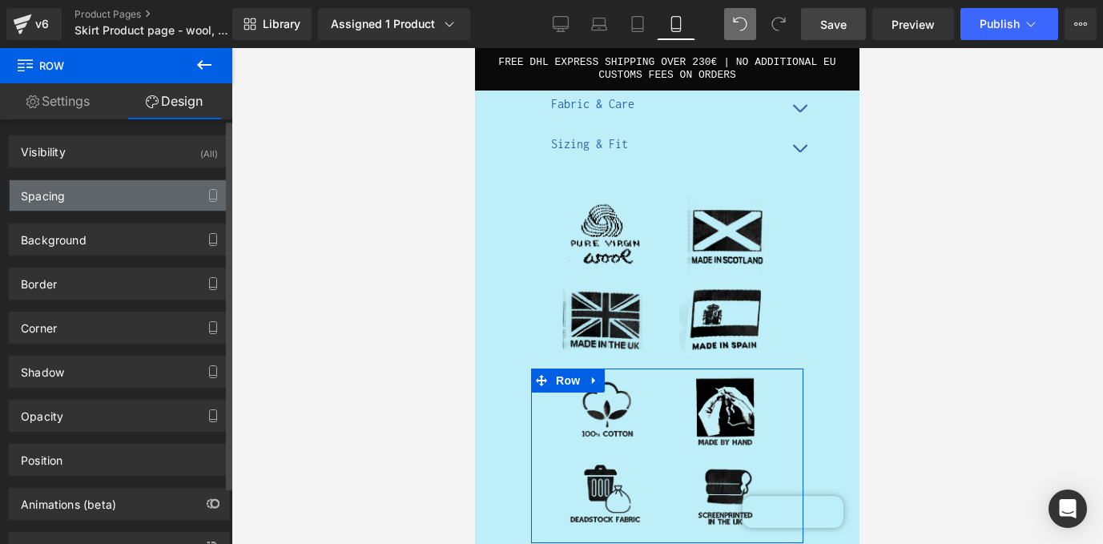
click at [127, 196] on div "Spacing" at bounding box center [119, 195] width 219 height 30
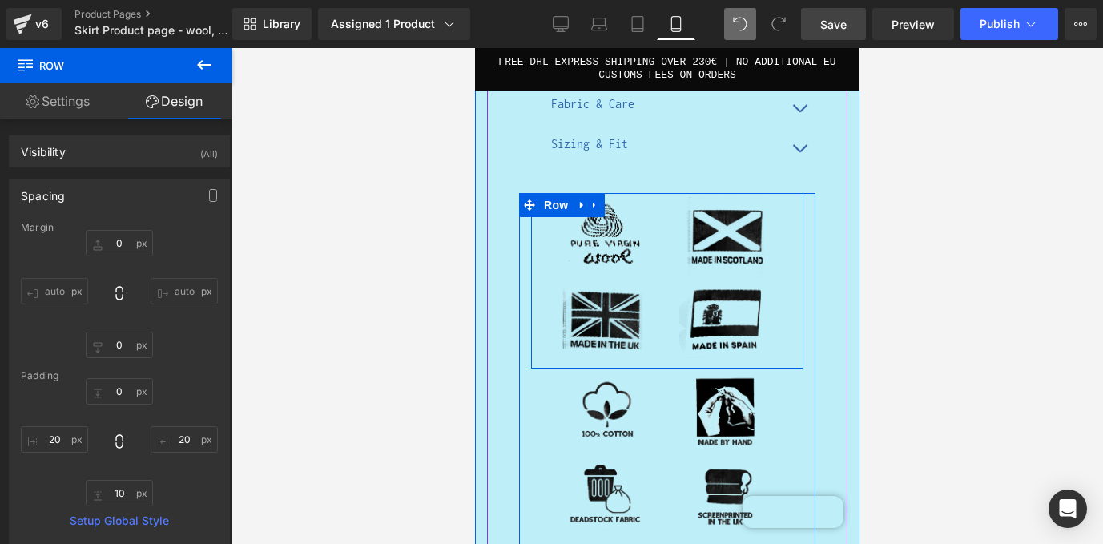
click at [670, 276] on div "Image" at bounding box center [727, 317] width 120 height 83
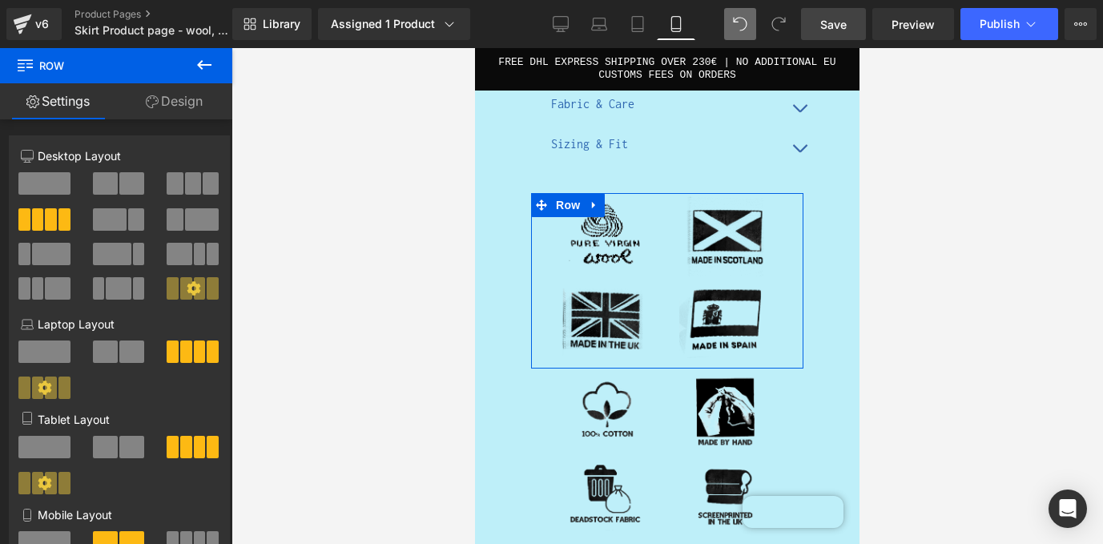
click at [181, 95] on link "Design" at bounding box center [174, 101] width 116 height 36
click at [0, 0] on div "Spacing" at bounding box center [0, 0] width 0 height 0
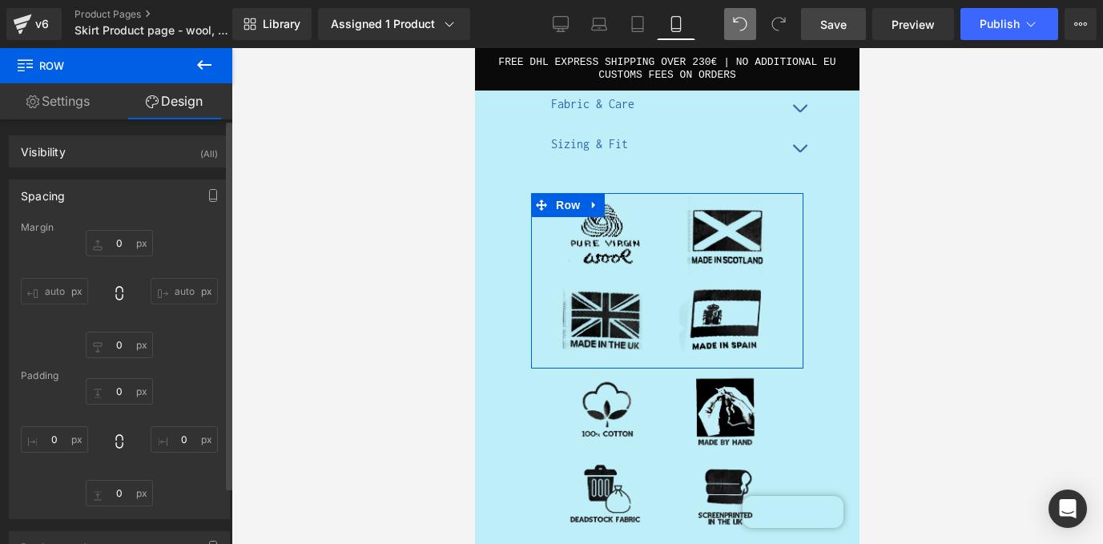
type input "0"
type input "20"
type input "10"
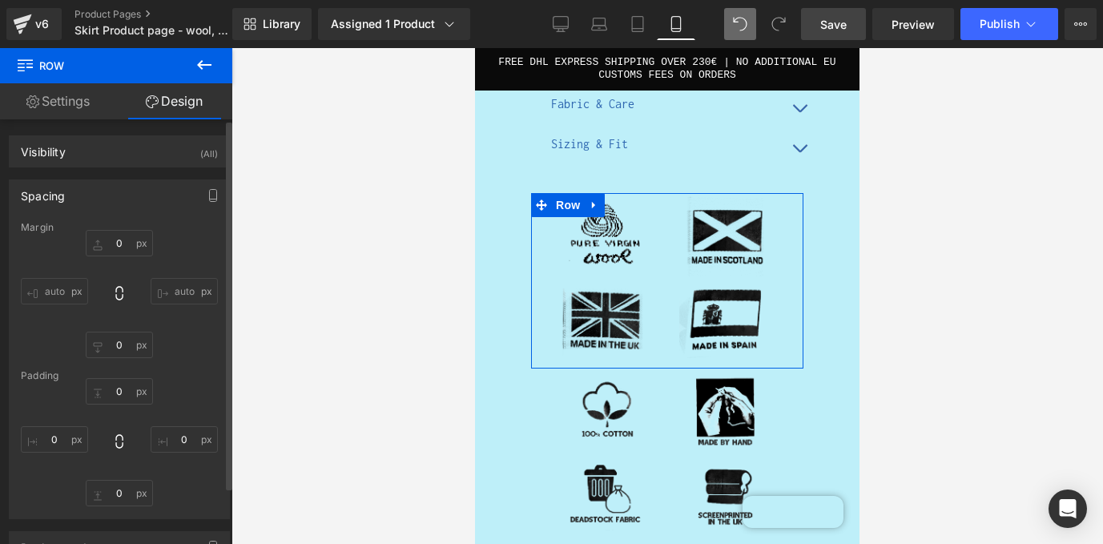
type input "20"
click at [147, 188] on div "Spacing" at bounding box center [119, 195] width 219 height 30
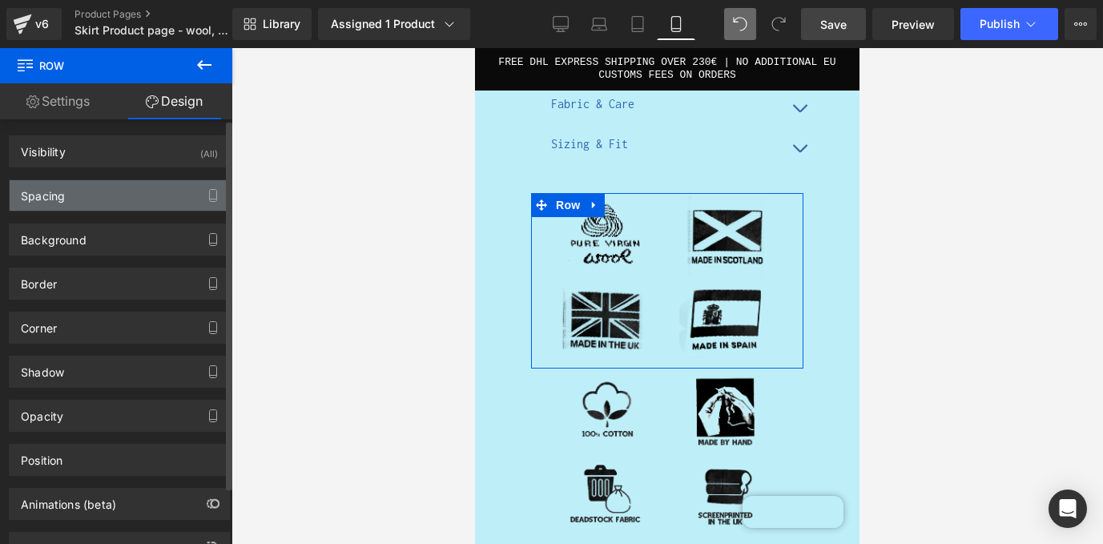
click at [147, 188] on div "Spacing" at bounding box center [119, 195] width 219 height 30
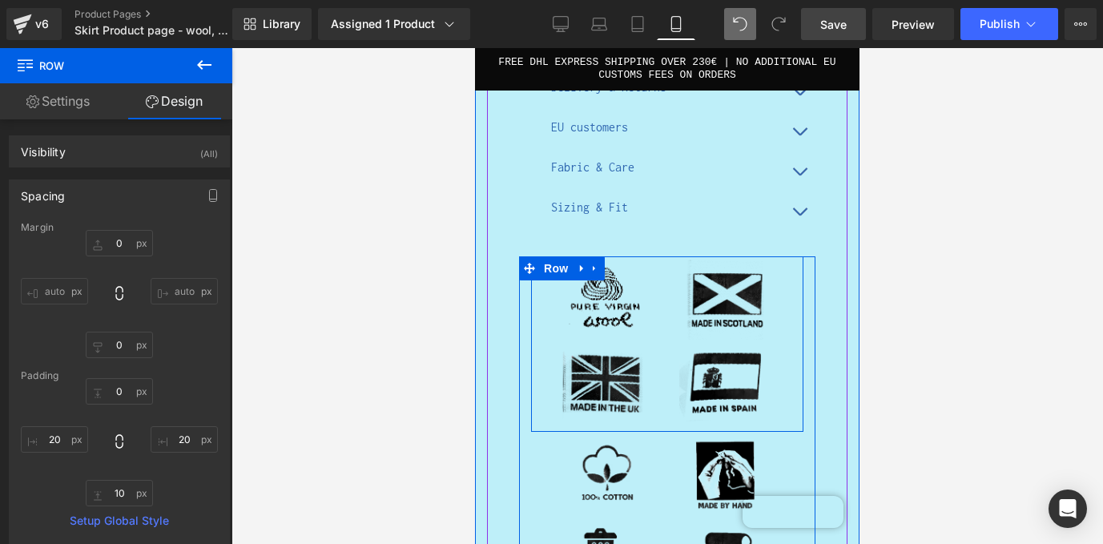
scroll to position [2374, 0]
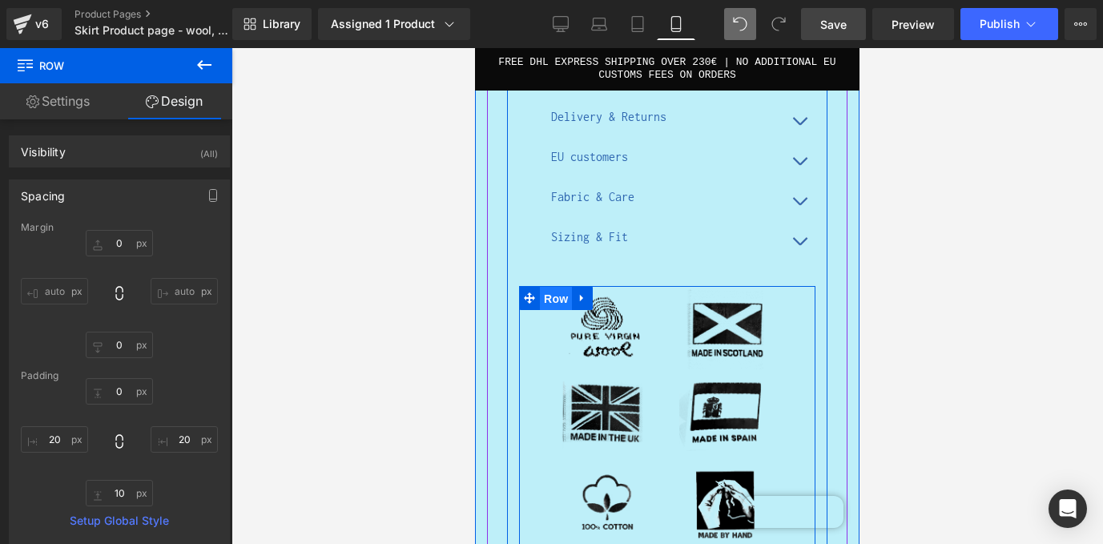
click at [564, 287] on span "Row" at bounding box center [556, 299] width 32 height 24
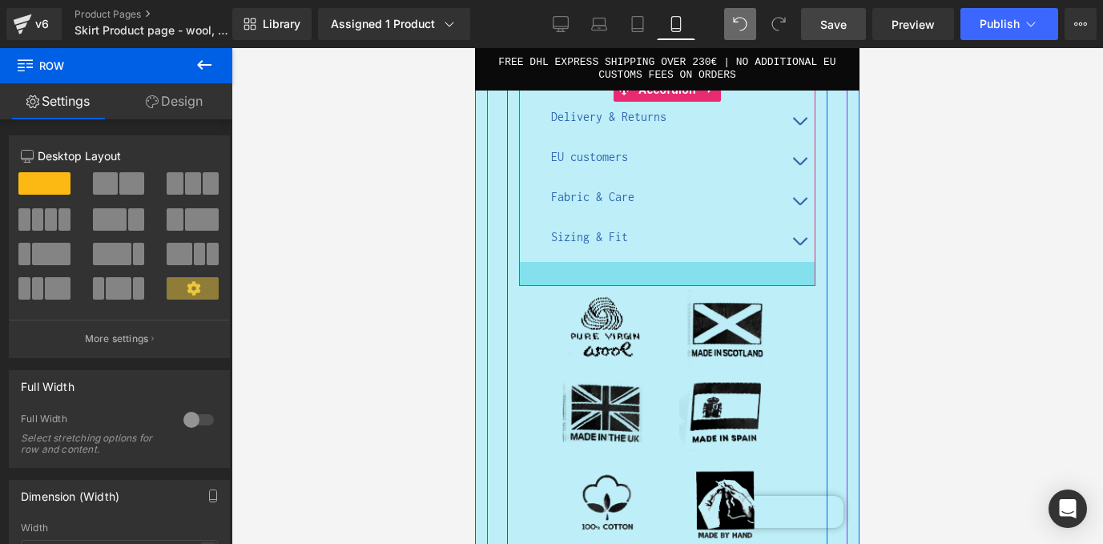
click at [577, 262] on div at bounding box center [667, 274] width 296 height 24
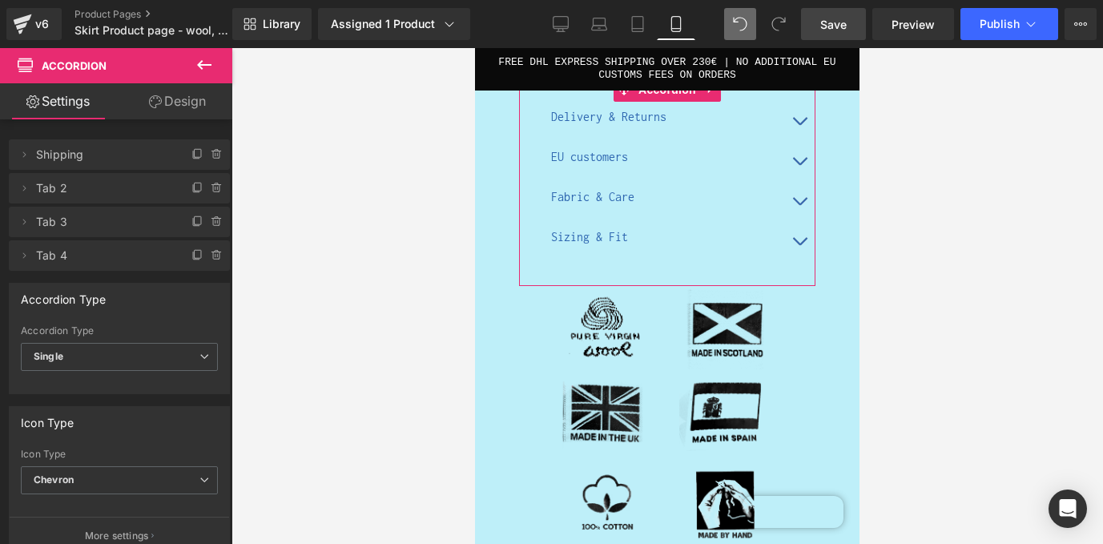
click at [189, 94] on link "Design" at bounding box center [177, 101] width 116 height 36
click at [0, 0] on div "Spacing" at bounding box center [0, 0] width 0 height 0
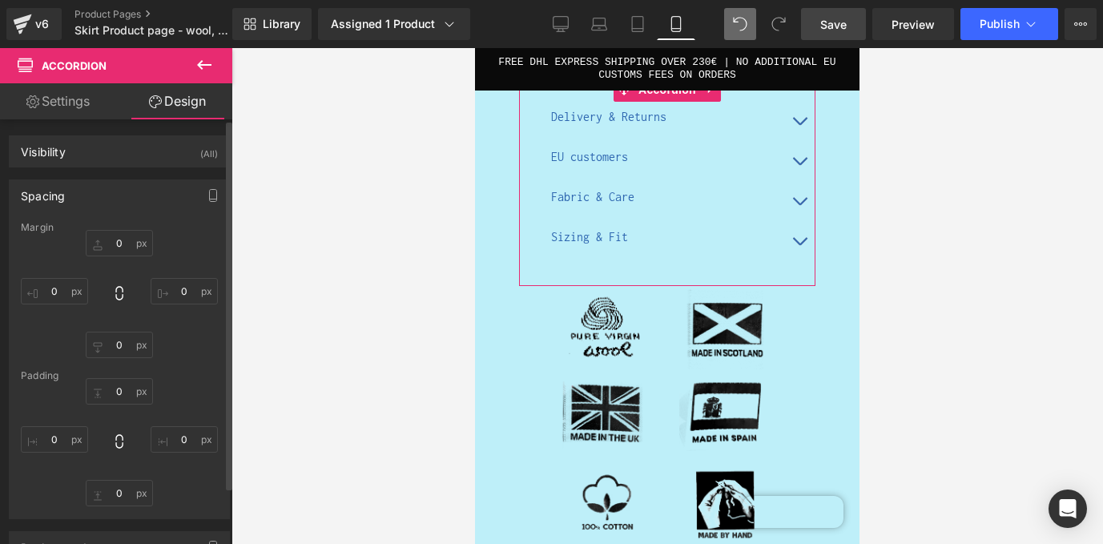
type input "0"
type input "30"
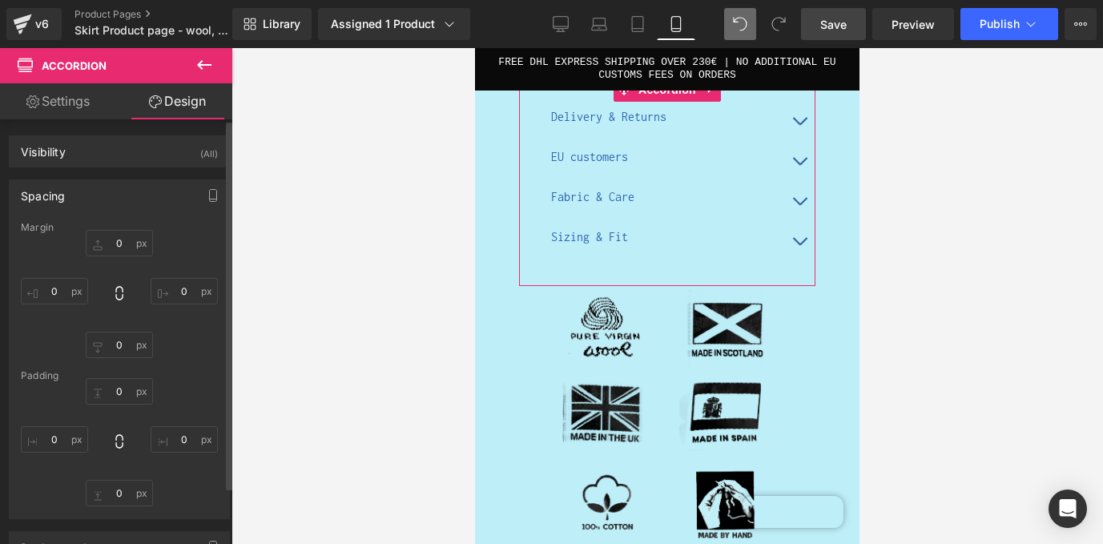
type input "0"
type input "30"
type input "0"
click at [130, 191] on div "Spacing" at bounding box center [119, 195] width 219 height 30
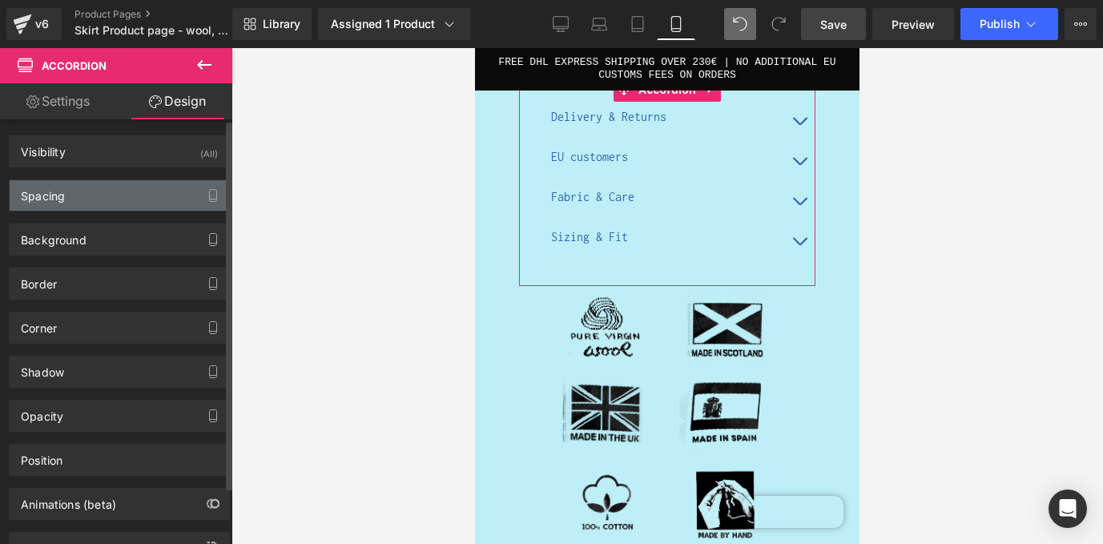
click at [130, 191] on div "Spacing" at bounding box center [119, 195] width 219 height 30
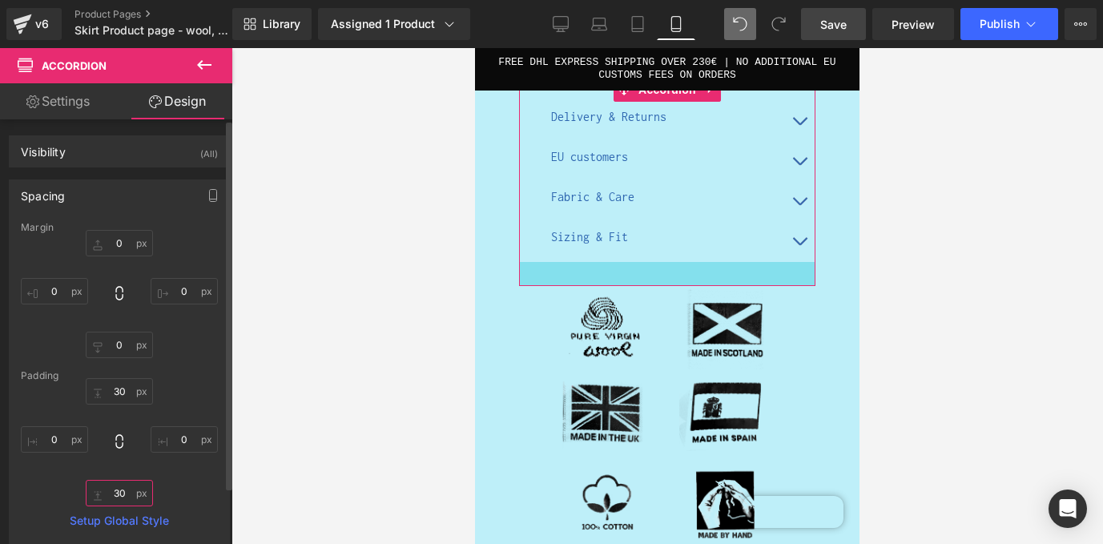
click at [117, 491] on input "30" at bounding box center [119, 493] width 67 height 26
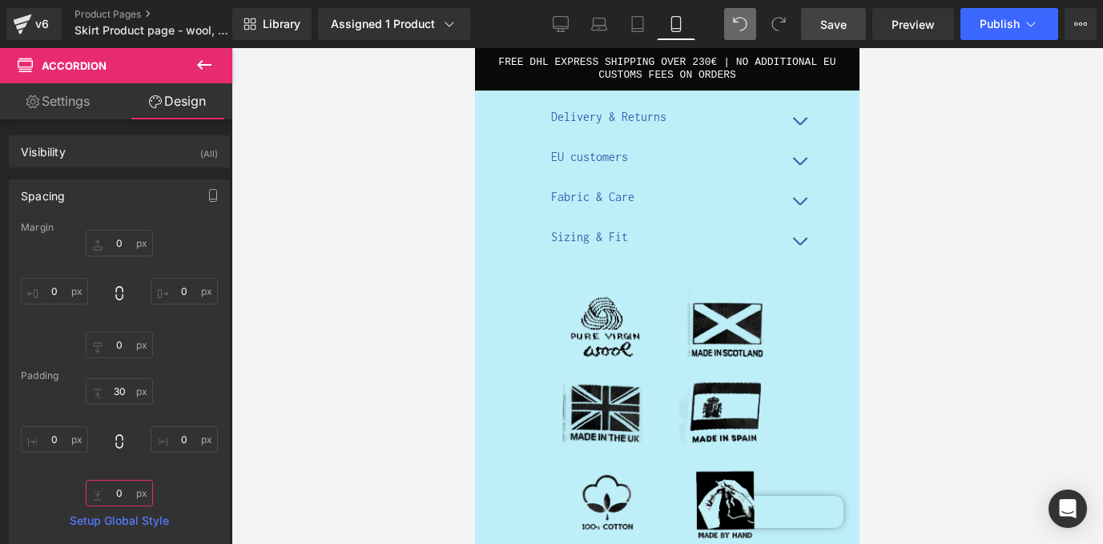
type input "0"
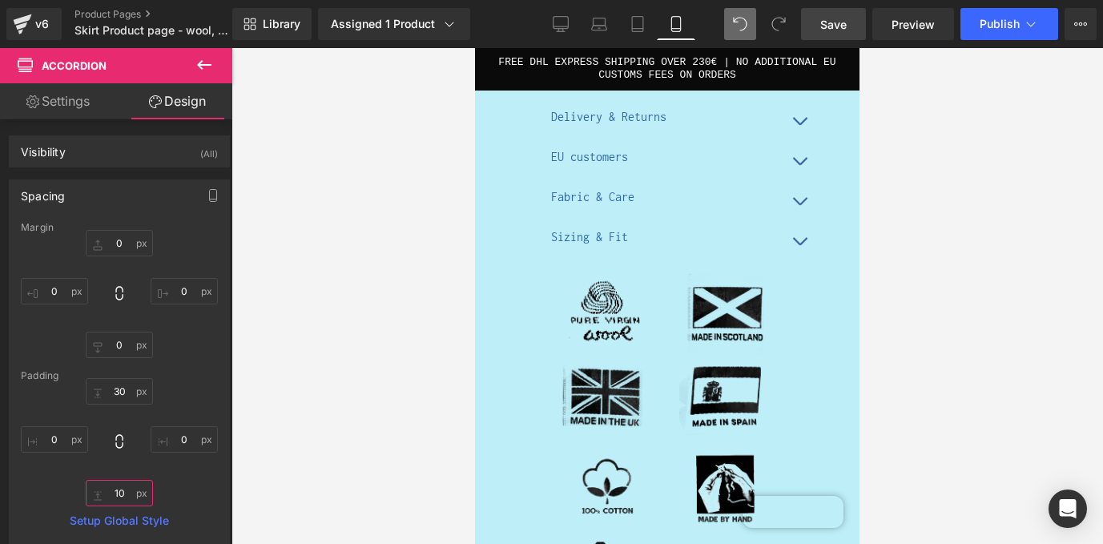
type input "1"
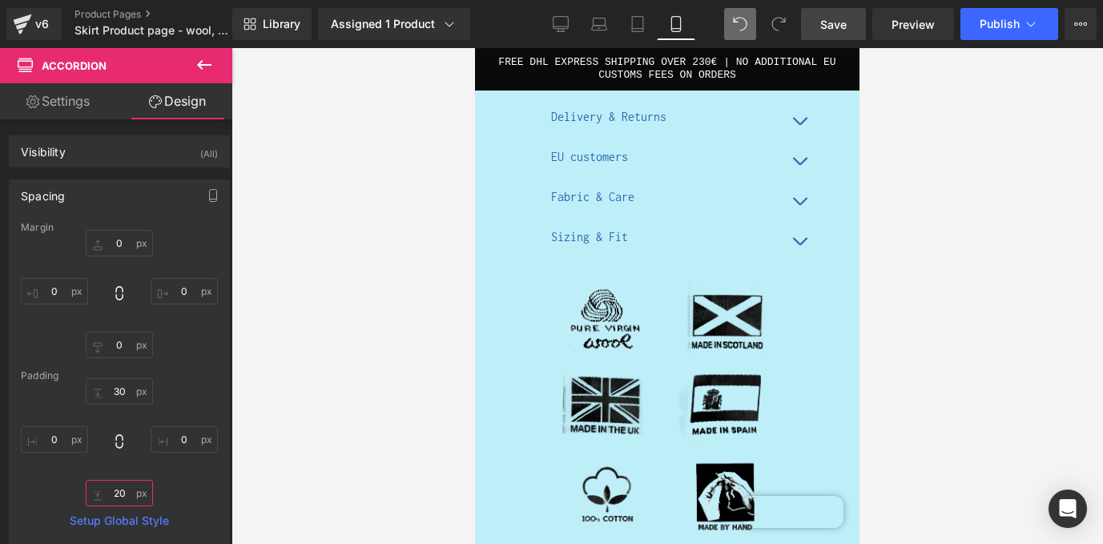
type input "2"
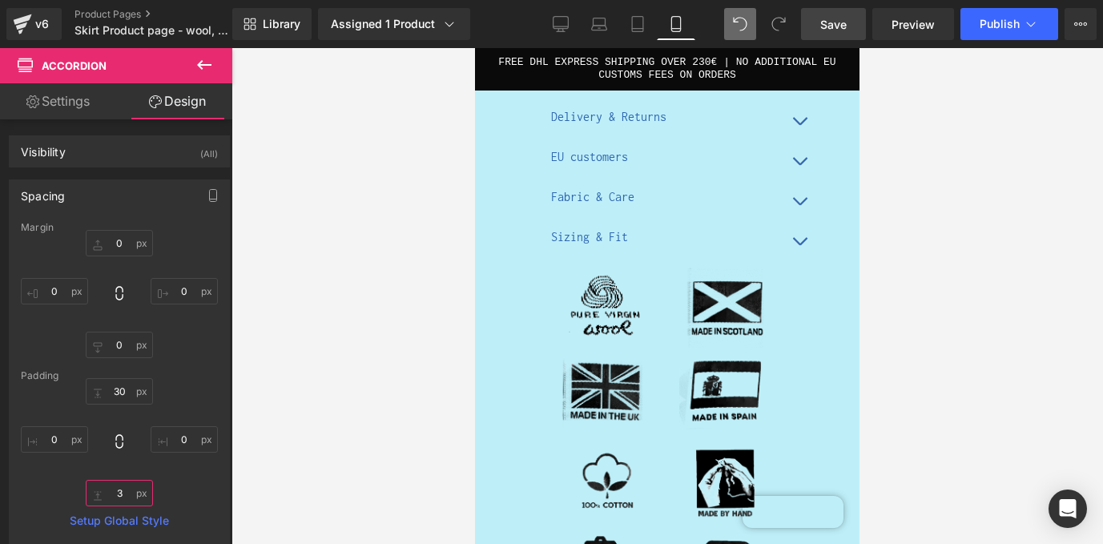
type input "30"
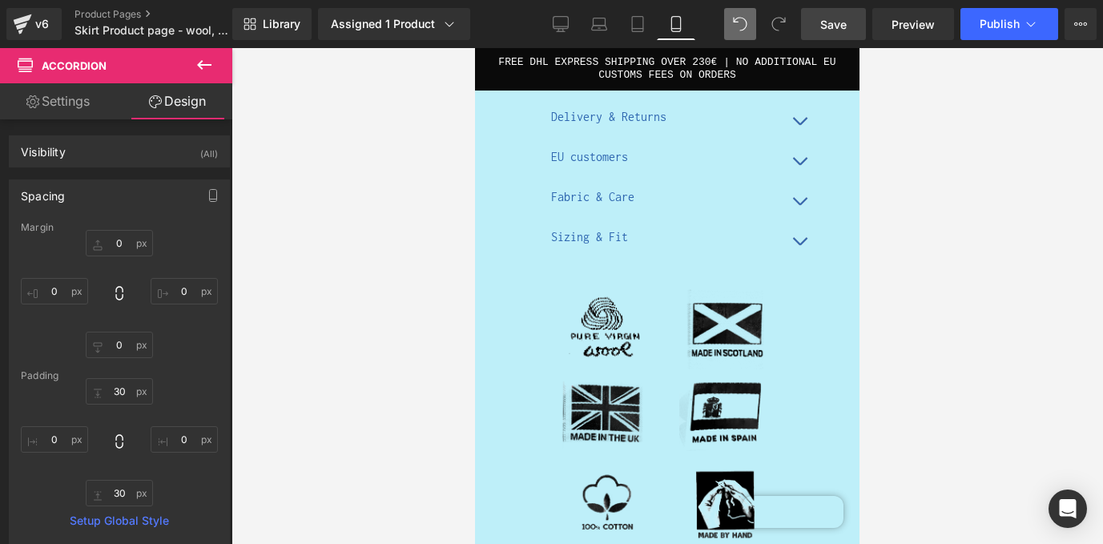
click at [840, 18] on span "Save" at bounding box center [833, 24] width 26 height 17
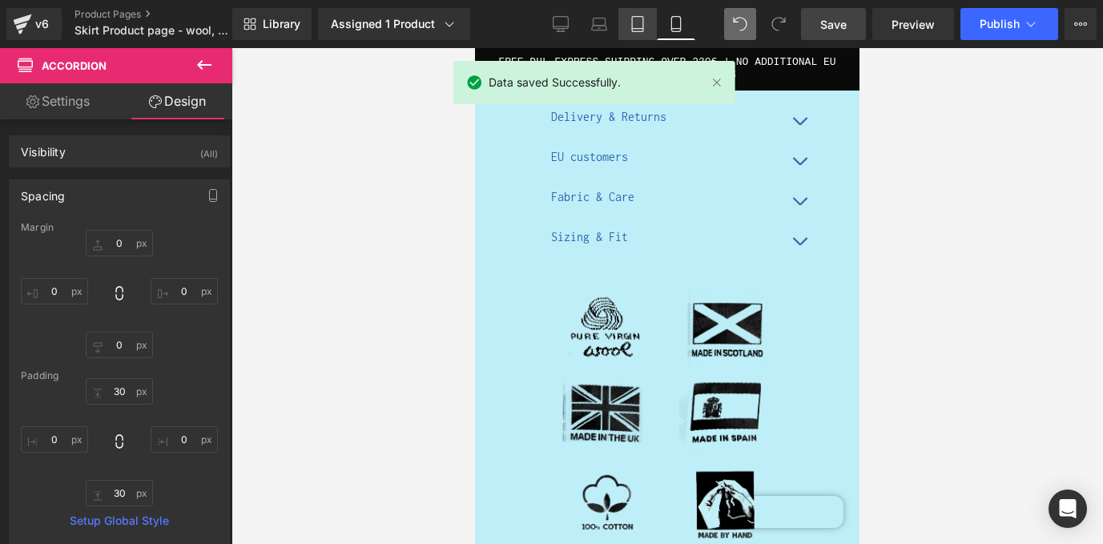
click at [622, 19] on link "Tablet" at bounding box center [637, 24] width 38 height 32
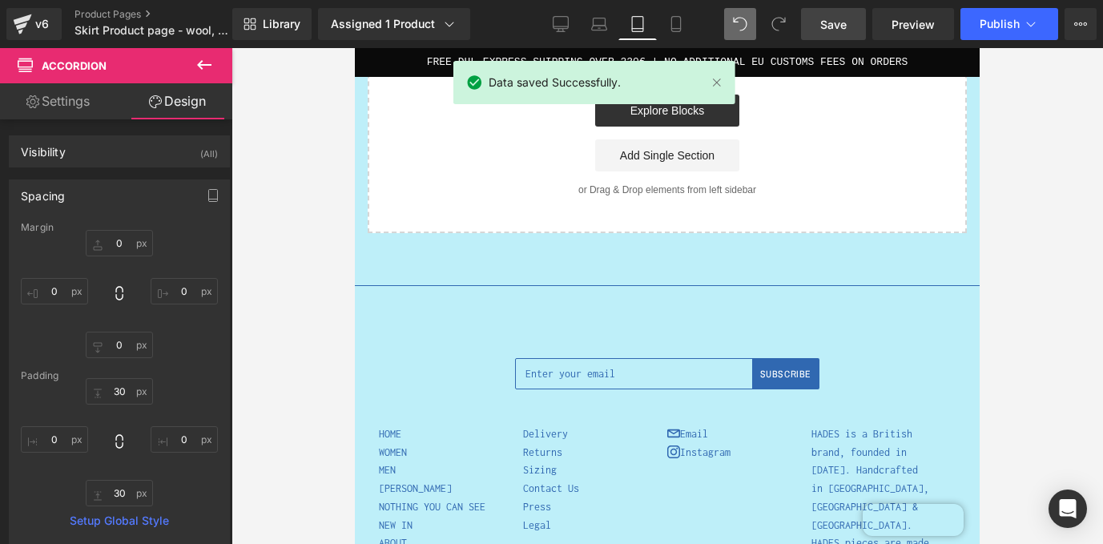
type input "0"
type input "30"
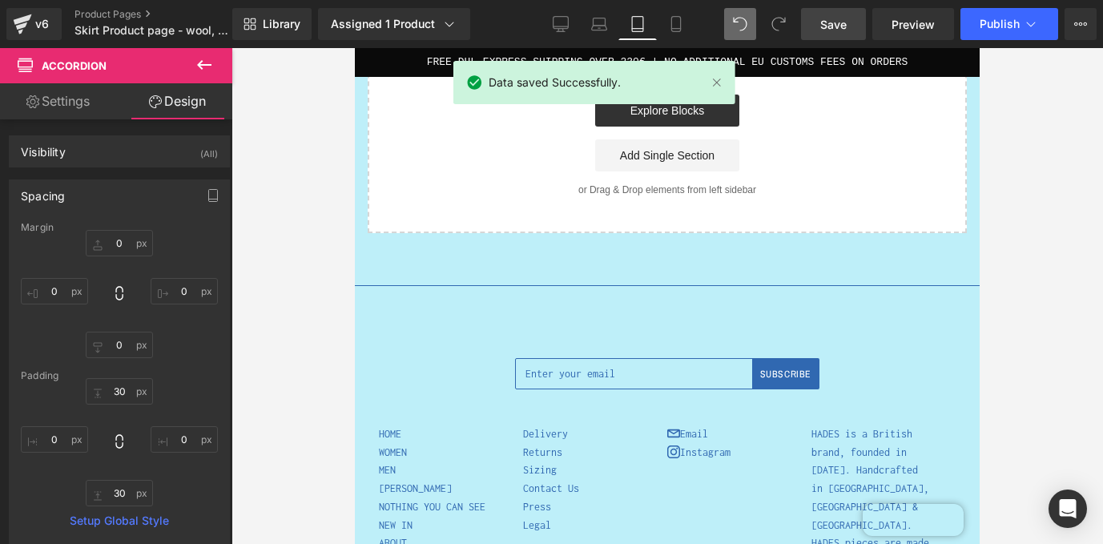
type input "0"
type input "30"
type input "0"
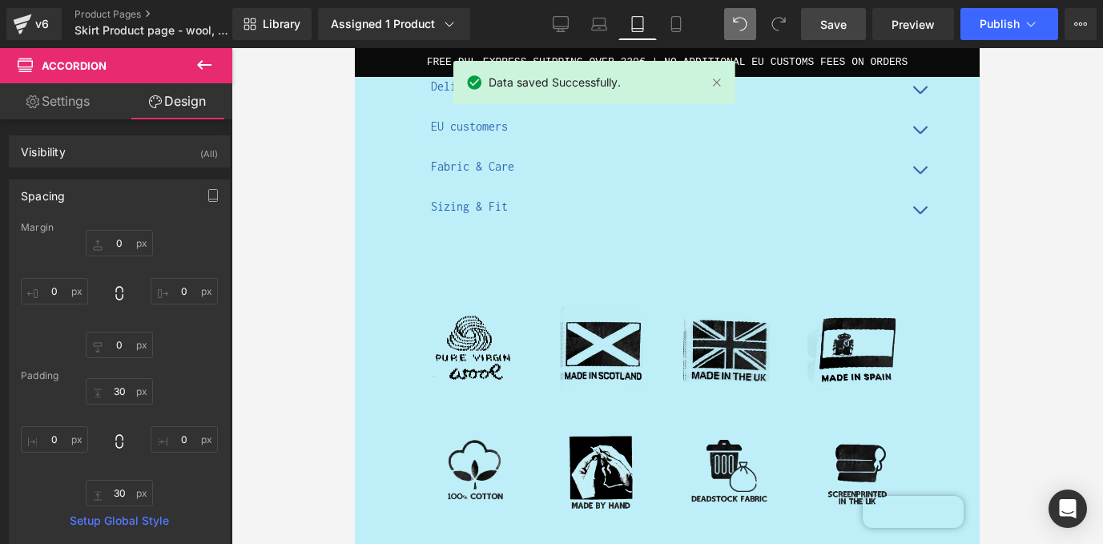
scroll to position [896, 0]
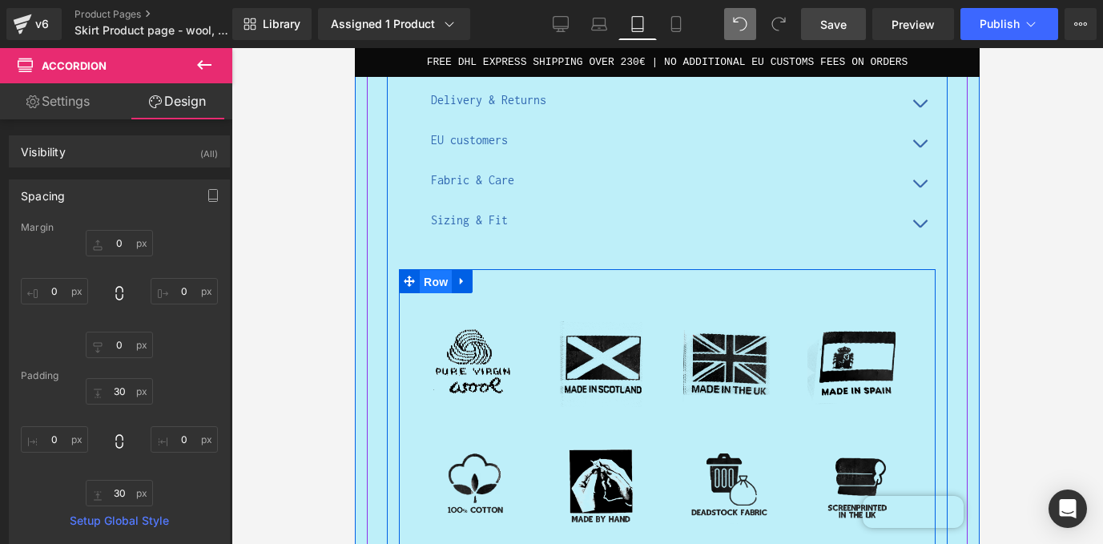
click at [444, 281] on span "Row" at bounding box center [436, 282] width 32 height 24
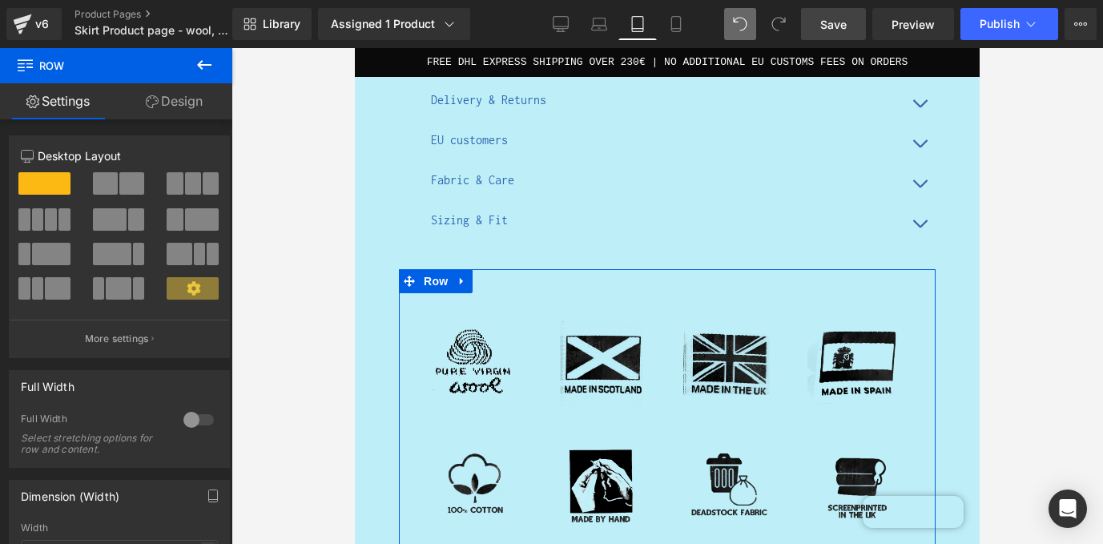
click at [189, 110] on link "Design" at bounding box center [174, 101] width 116 height 36
click at [0, 0] on div "Spacing" at bounding box center [0, 0] width 0 height 0
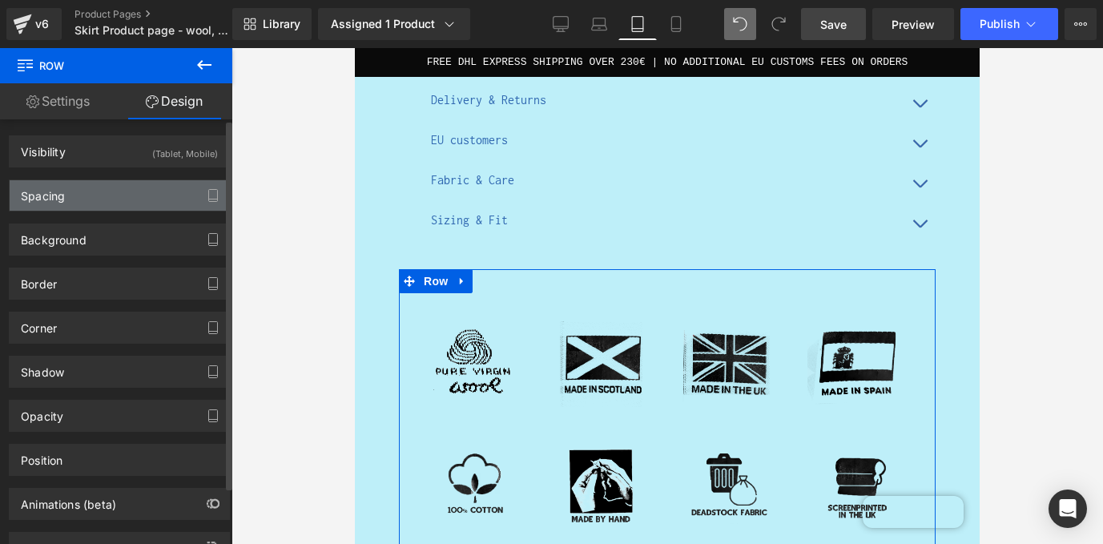
type input "0"
type input "30"
type input "0"
type input "10"
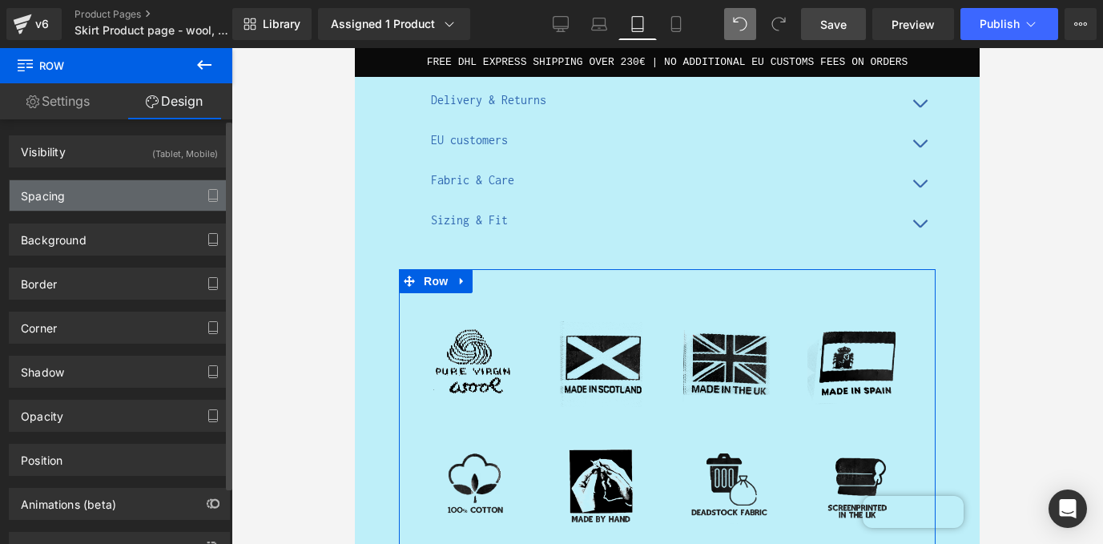
type input "0"
click at [97, 199] on div "Spacing" at bounding box center [119, 195] width 219 height 30
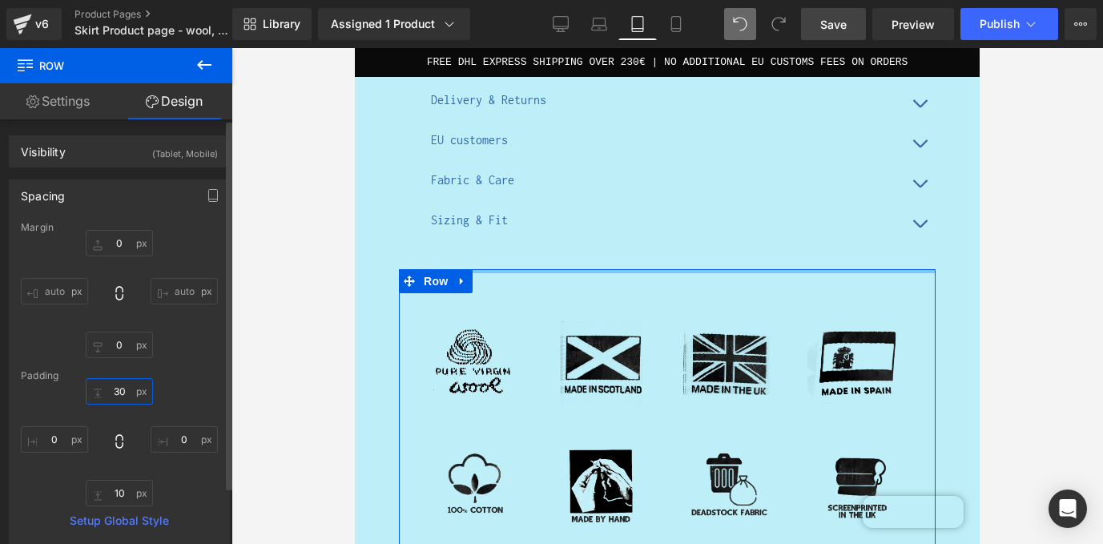
click at [121, 394] on input "30" at bounding box center [119, 391] width 67 height 26
type input "0"
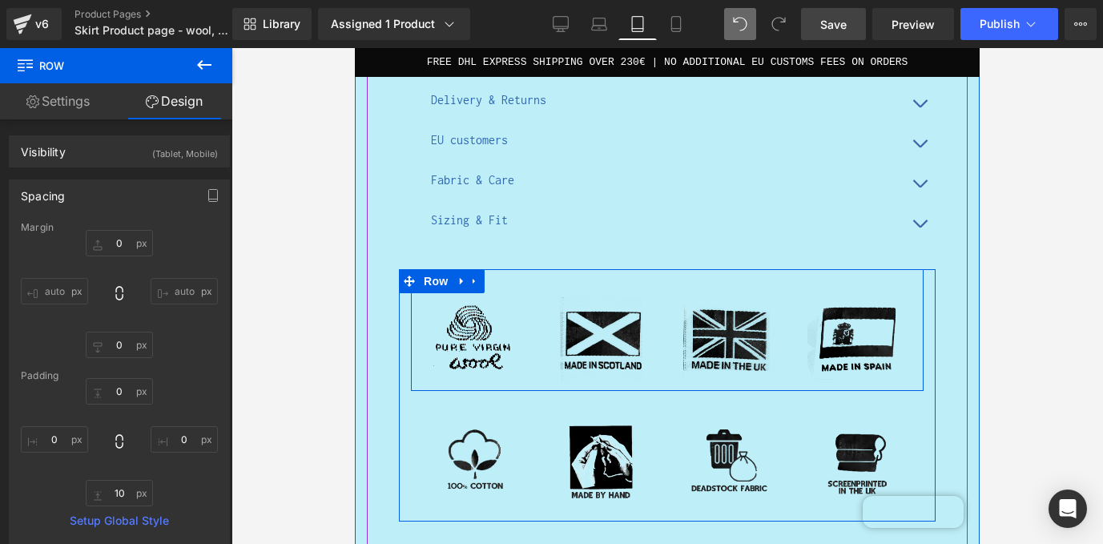
click at [538, 291] on div "Image Image Image Image Row" at bounding box center [667, 330] width 512 height 123
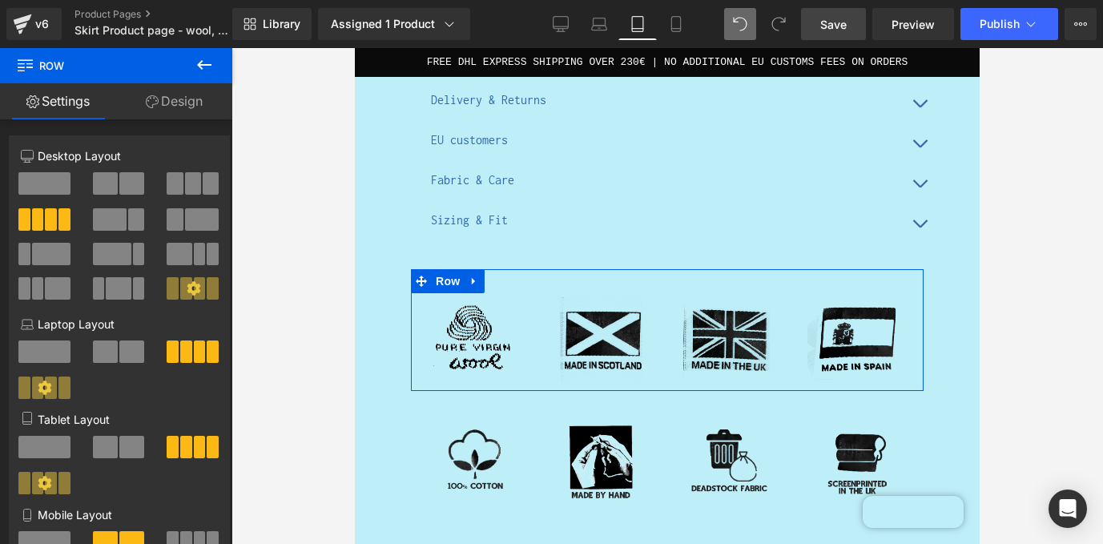
click at [190, 94] on link "Design" at bounding box center [174, 101] width 116 height 36
click at [0, 0] on div "Spacing" at bounding box center [0, 0] width 0 height 0
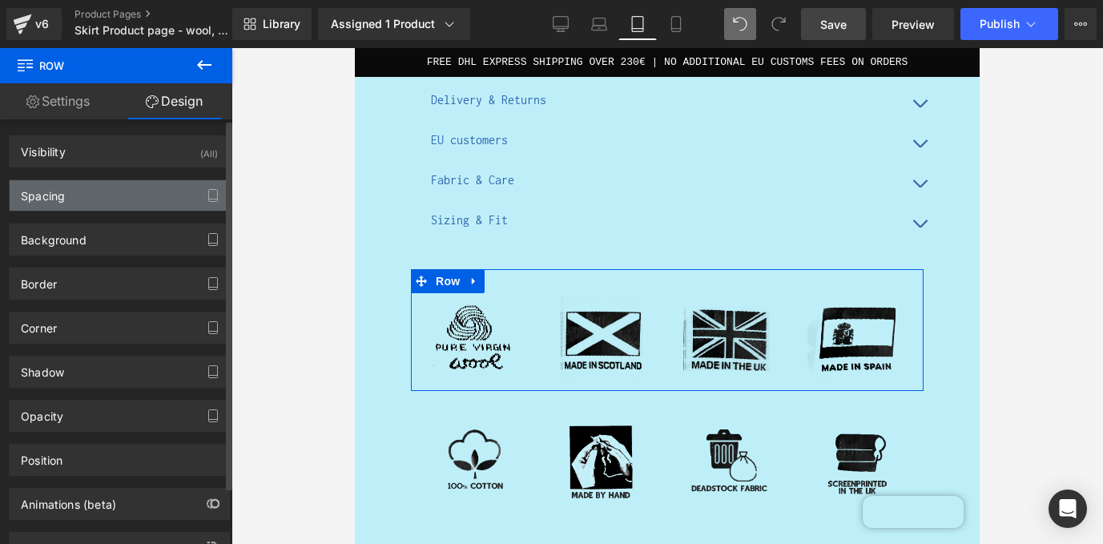
type input "0"
type input "30"
type input "0"
type input "10"
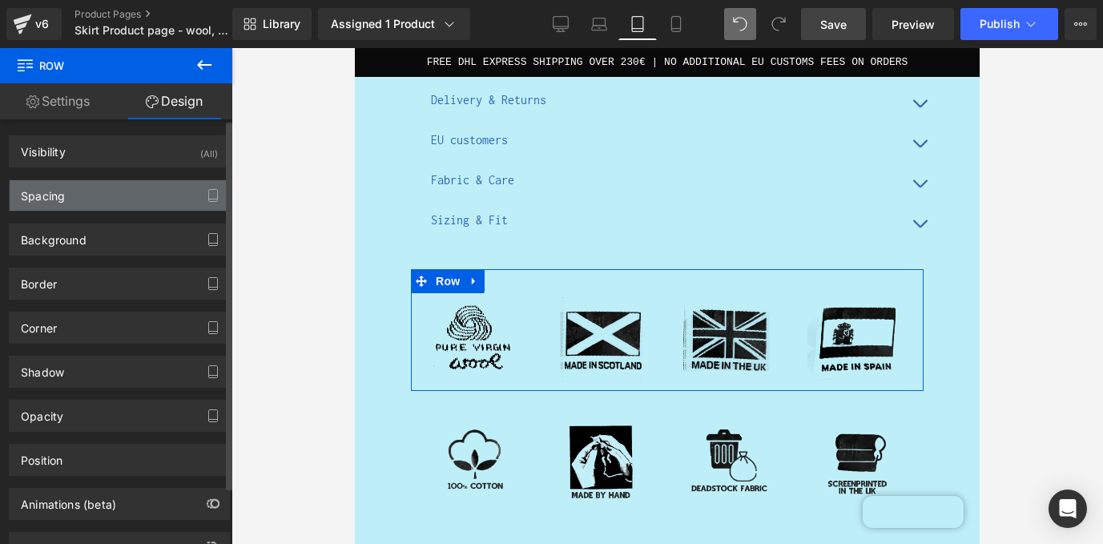
type input "0"
click at [79, 196] on div "Spacing" at bounding box center [119, 195] width 219 height 30
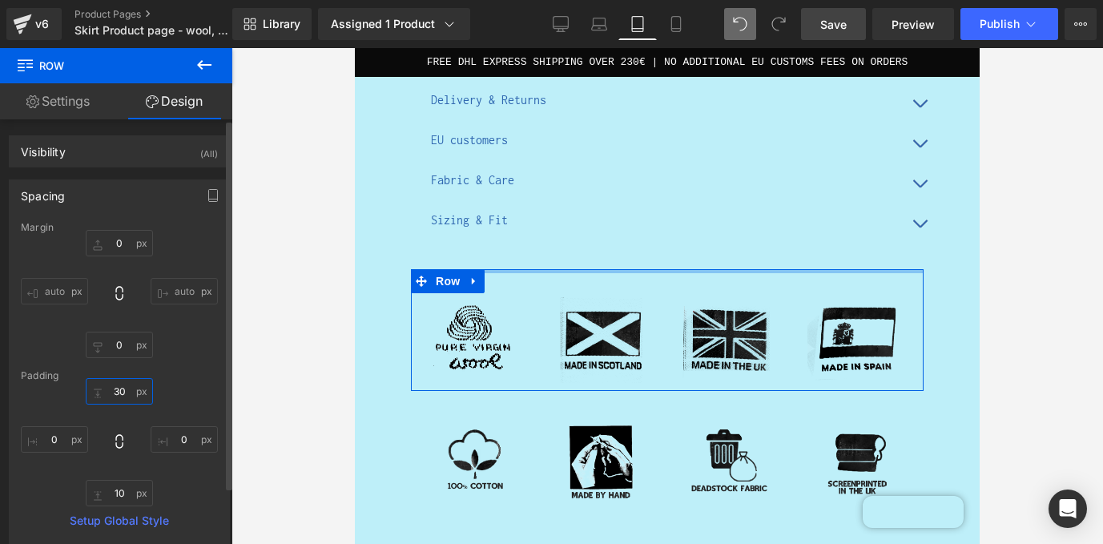
click at [120, 390] on input "30" at bounding box center [119, 391] width 67 height 26
type input "0"
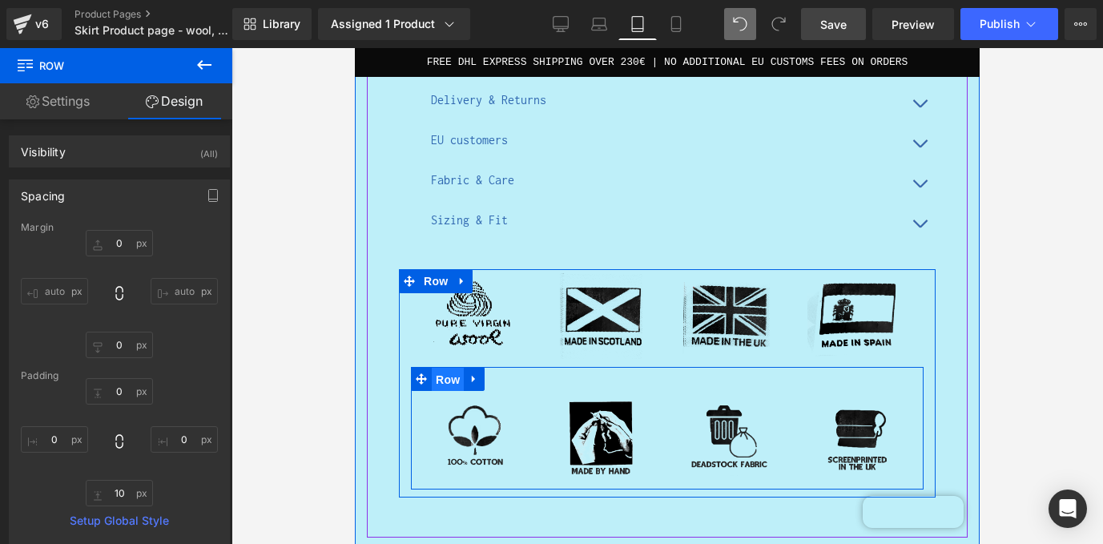
click at [452, 379] on span "Row" at bounding box center [448, 380] width 32 height 24
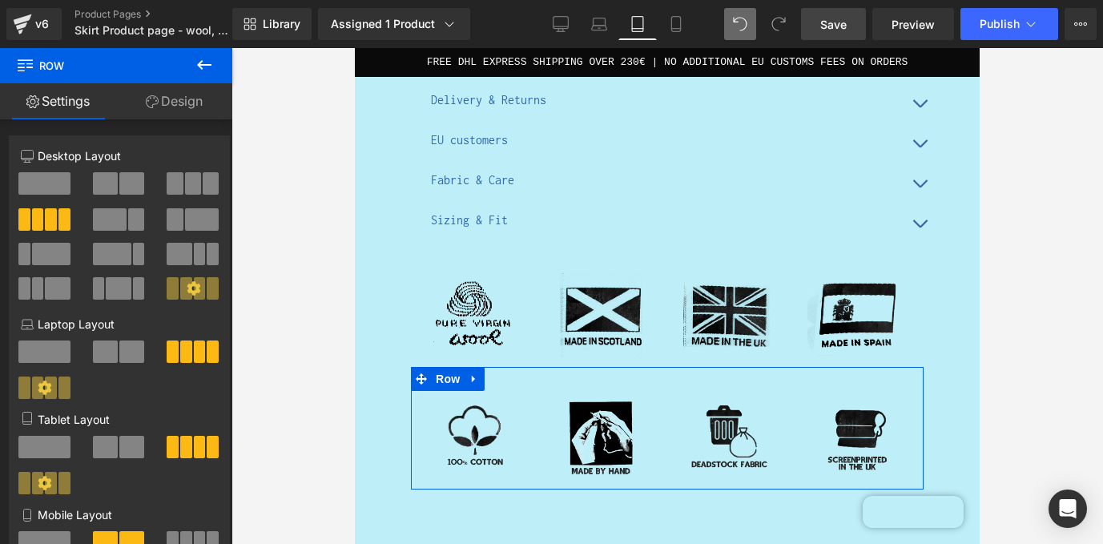
click at [198, 105] on link "Design" at bounding box center [174, 101] width 116 height 36
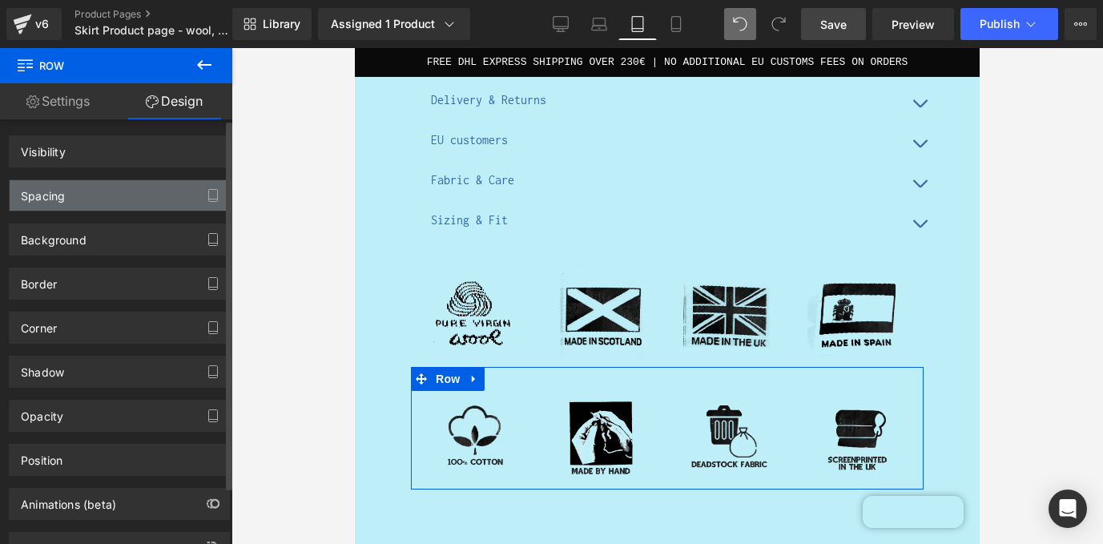
click at [100, 203] on div "Spacing" at bounding box center [119, 195] width 219 height 30
click at [83, 193] on div "Spacing" at bounding box center [119, 195] width 219 height 30
type input "0"
type input "30"
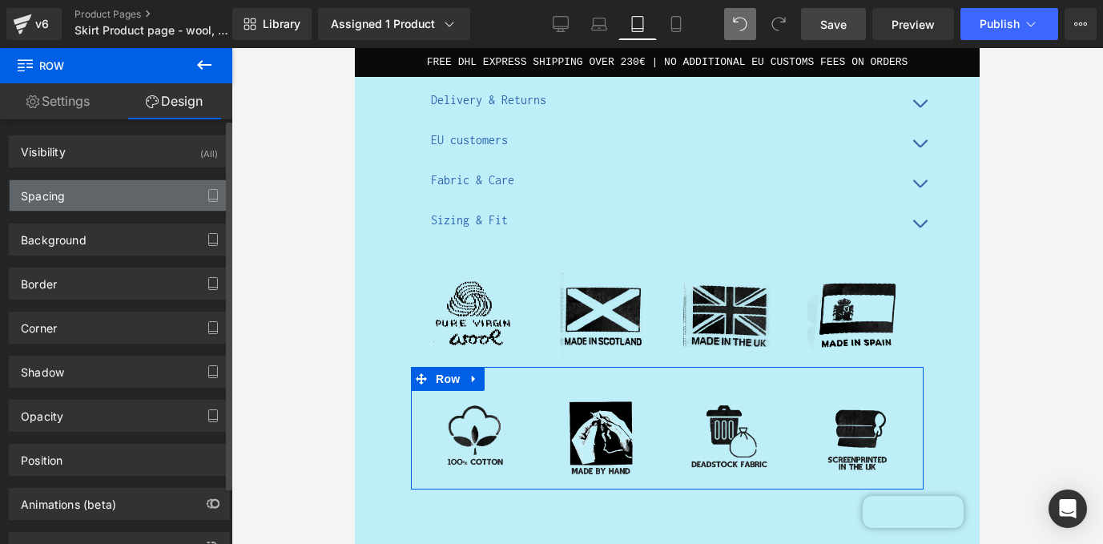
type input "0"
type input "10"
type input "0"
click at [83, 193] on div "Spacing" at bounding box center [119, 195] width 219 height 30
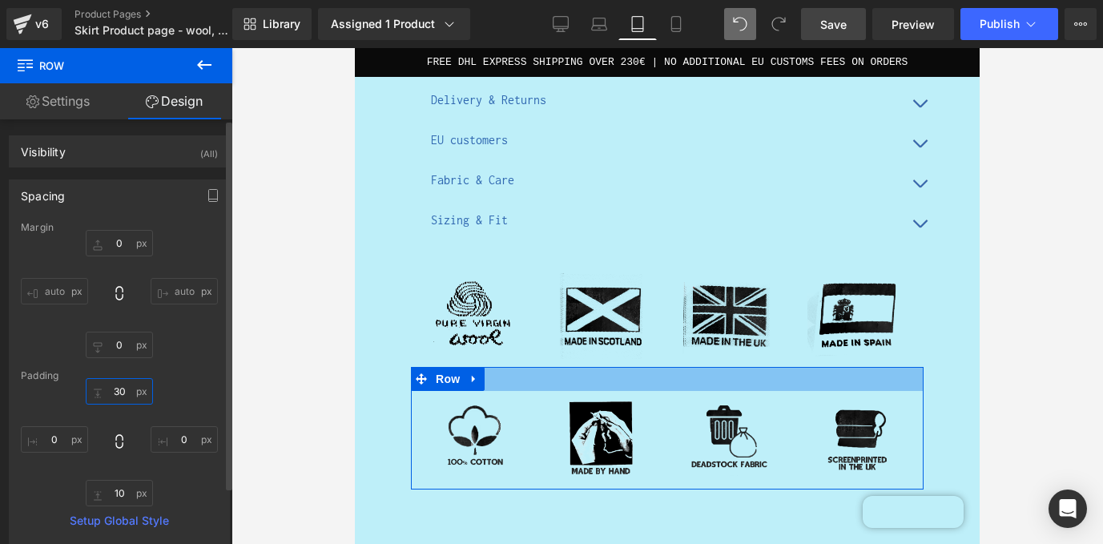
click at [116, 390] on input "30" at bounding box center [119, 391] width 67 height 26
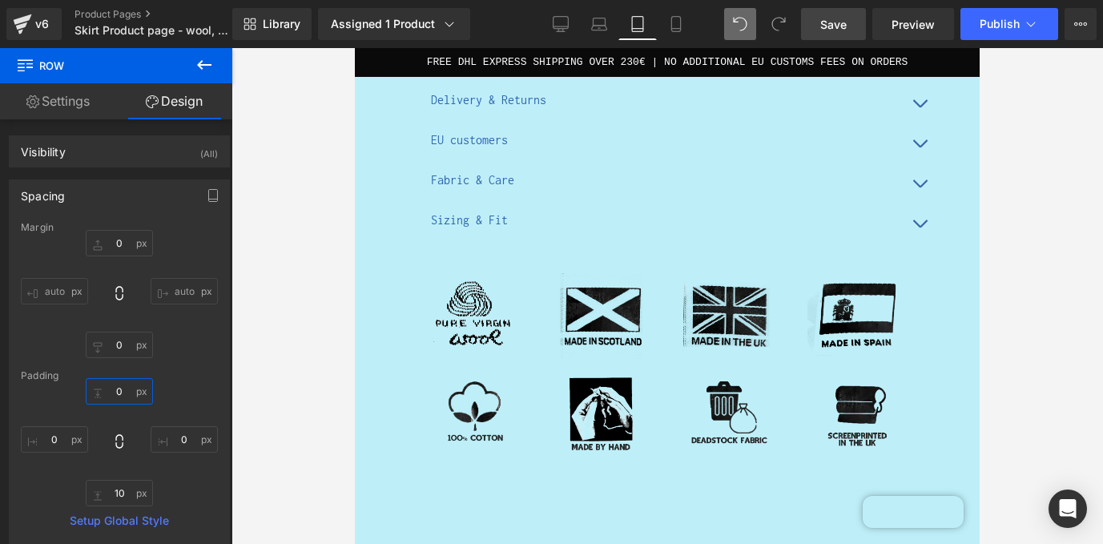
type input "0"
click at [824, 23] on span "Save" at bounding box center [833, 24] width 26 height 17
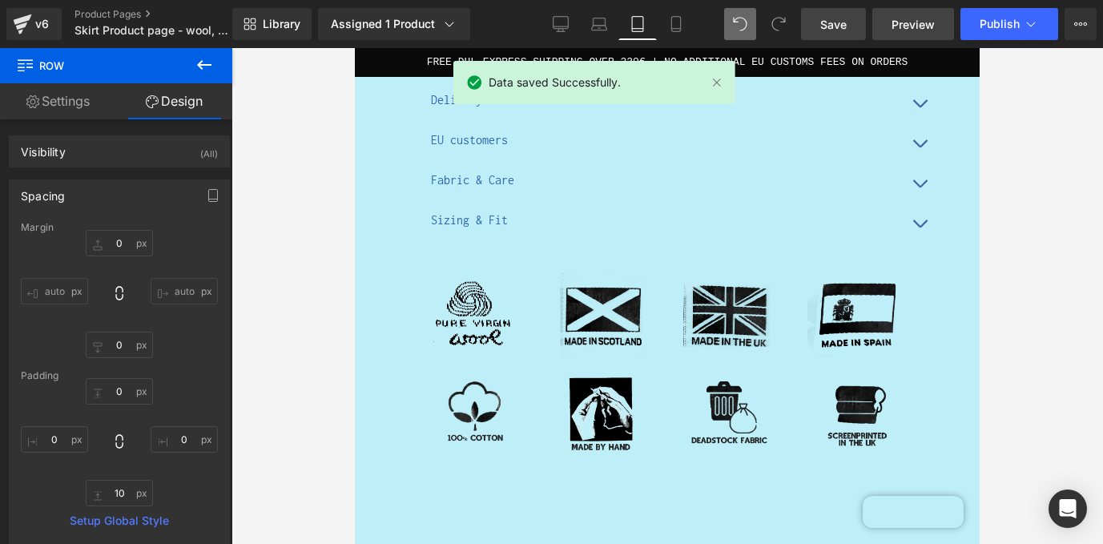
click at [909, 21] on span "Preview" at bounding box center [912, 24] width 43 height 17
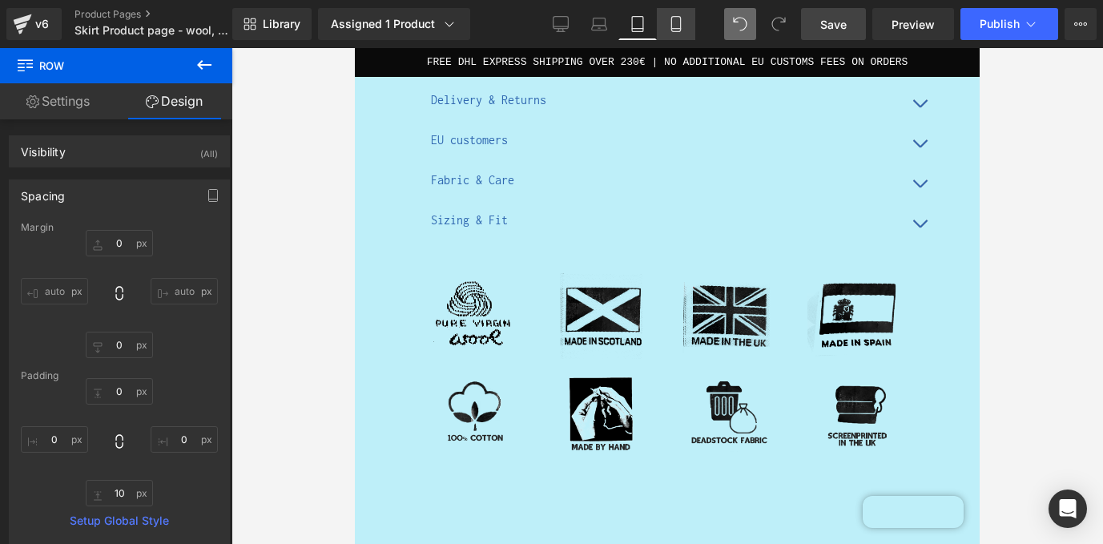
click at [672, 18] on icon at bounding box center [675, 24] width 9 height 15
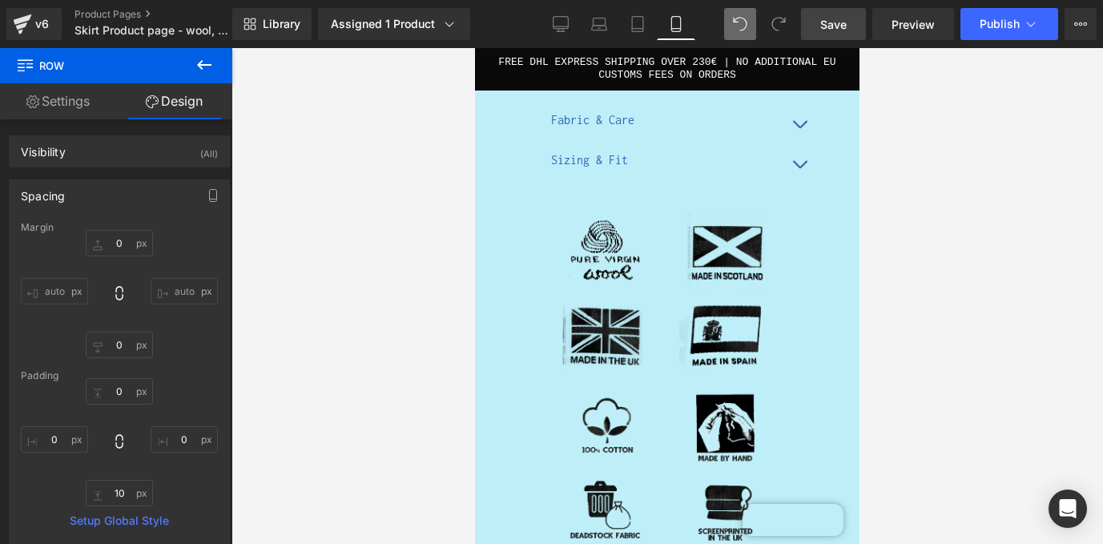
type input "0"
type input "20"
type input "10"
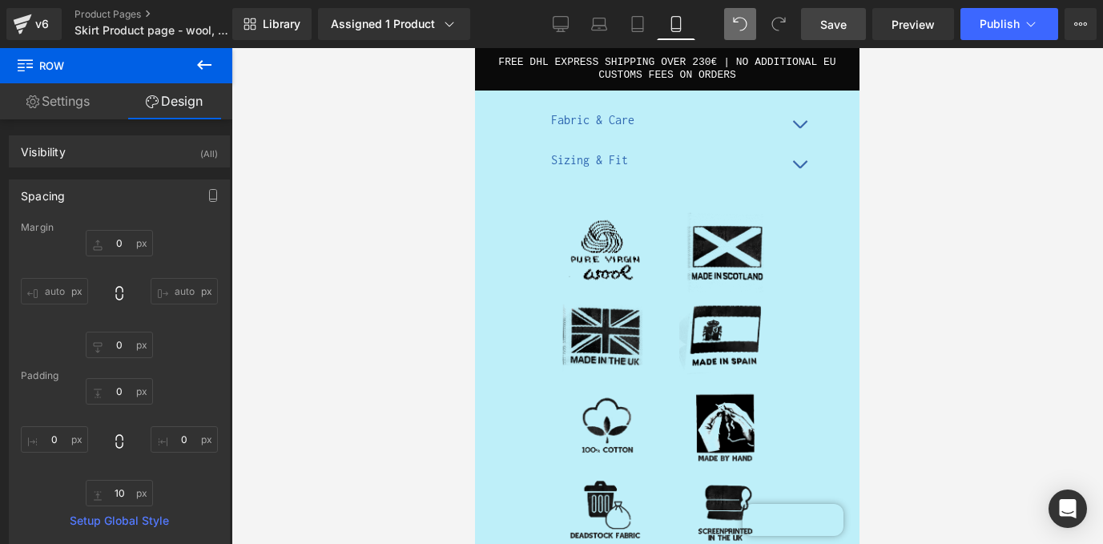
type input "20"
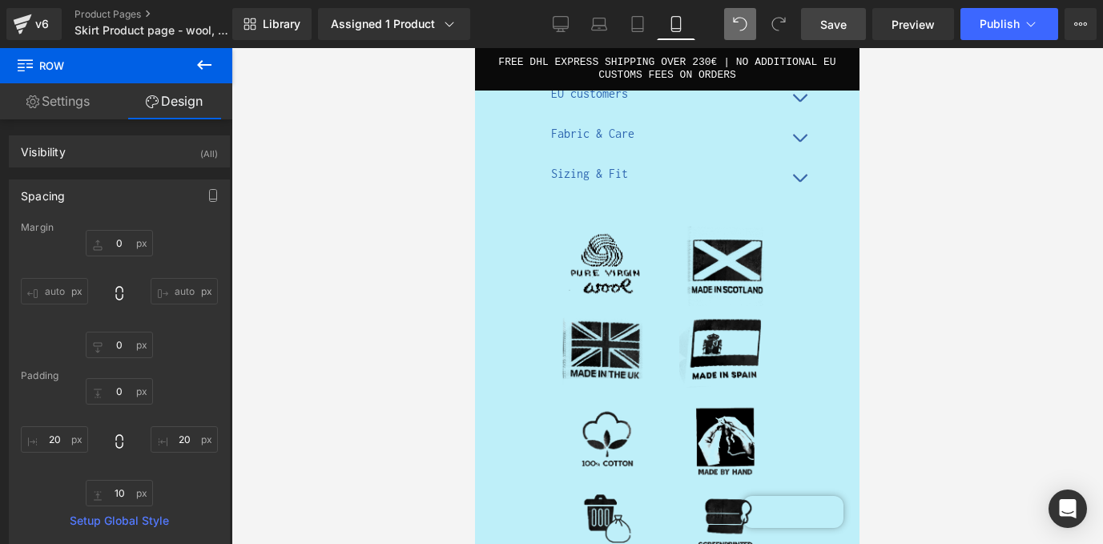
scroll to position [2451, 0]
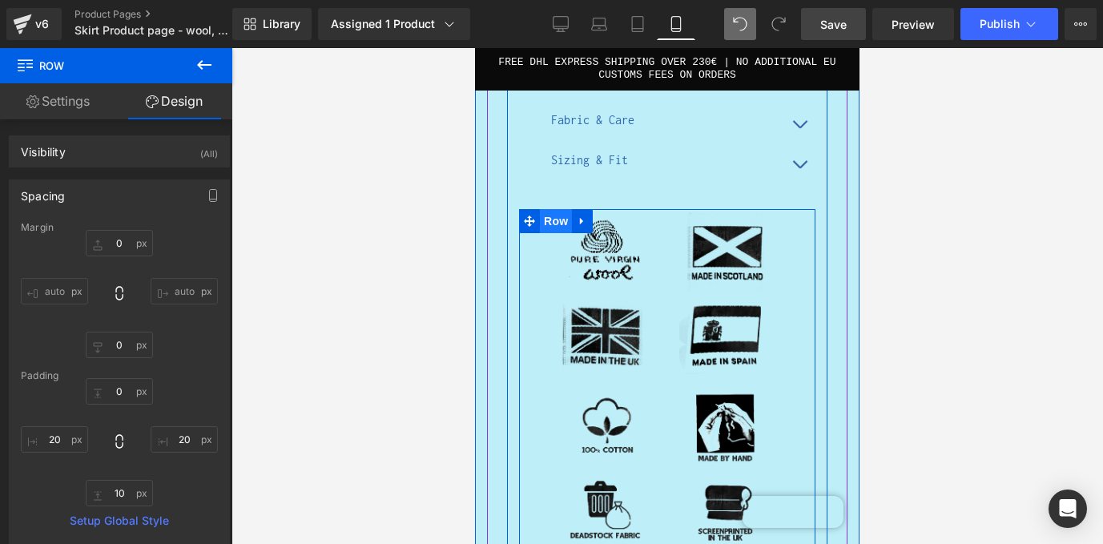
click at [555, 209] on span "Row" at bounding box center [556, 221] width 32 height 24
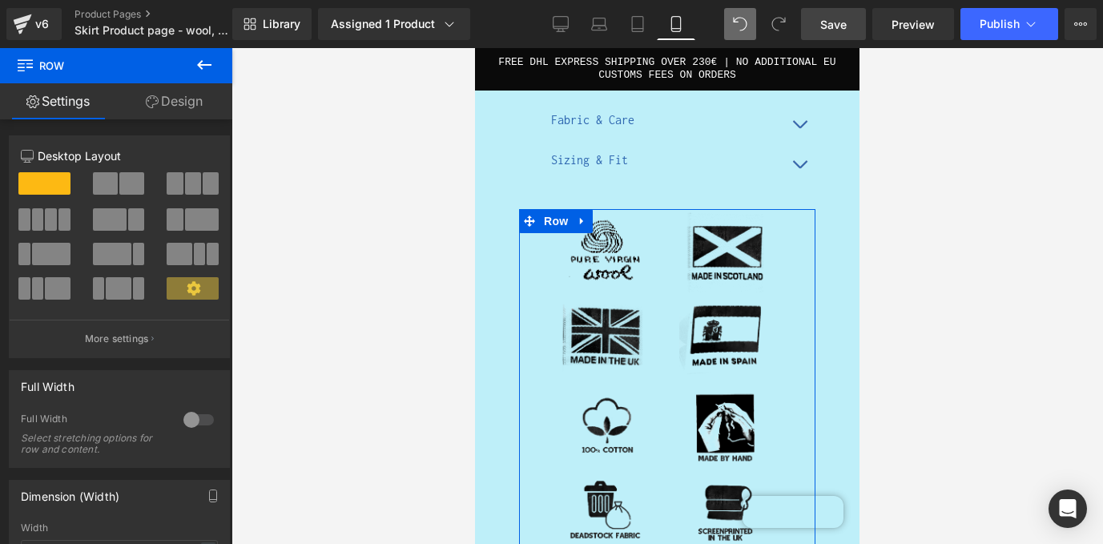
click at [199, 99] on link "Design" at bounding box center [174, 101] width 116 height 36
click at [0, 0] on div "Spacing" at bounding box center [0, 0] width 0 height 0
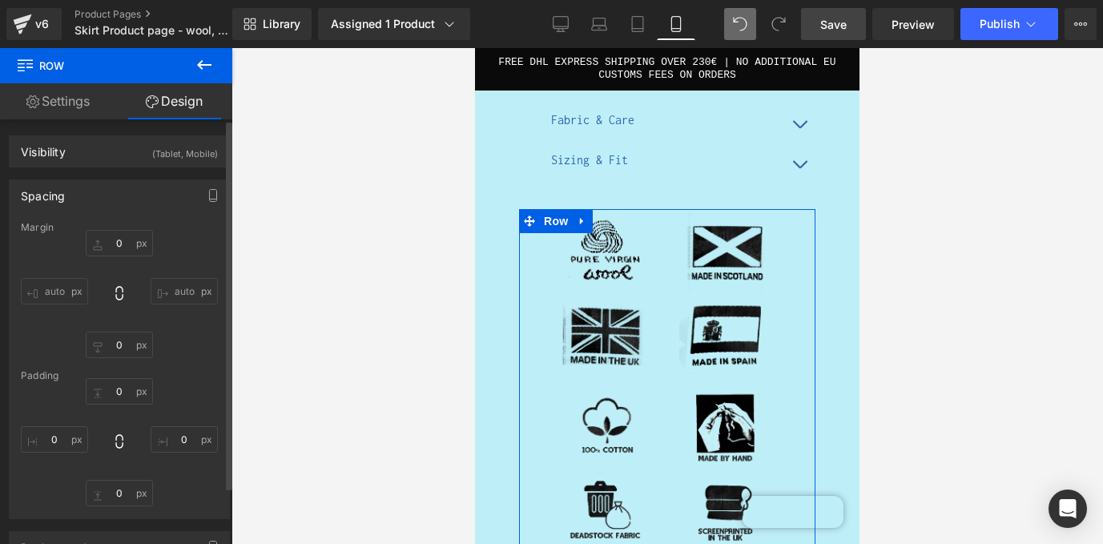
type input "0"
type input "10"
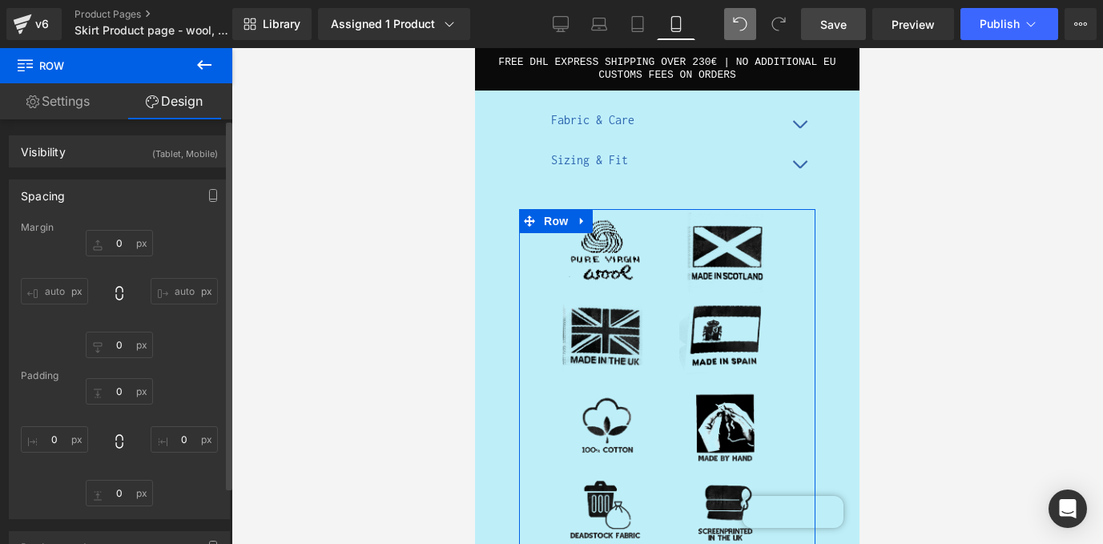
type input "0"
click at [58, 432] on input "0" at bounding box center [54, 439] width 67 height 26
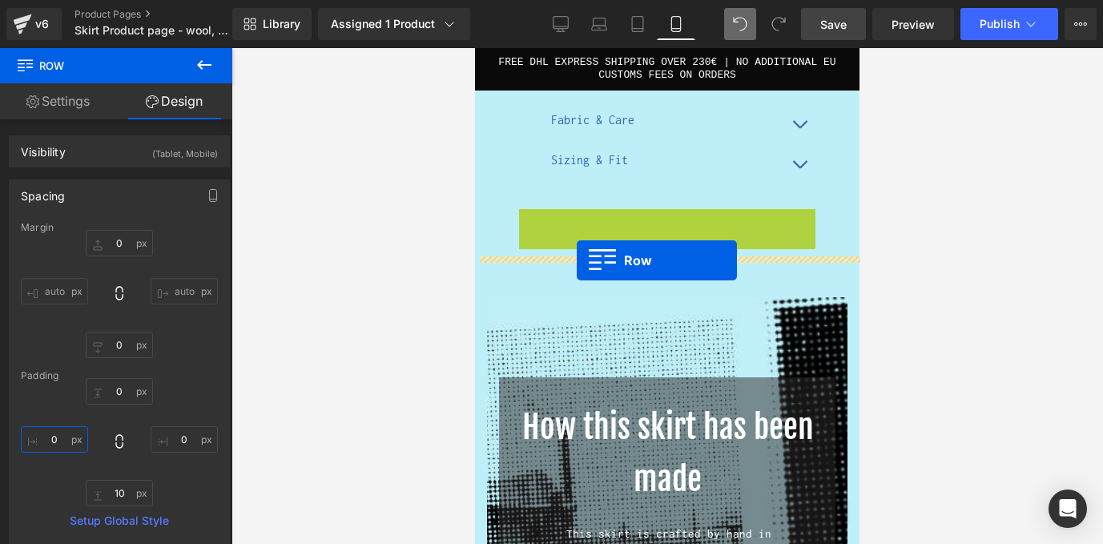
drag, startPoint x: 528, startPoint y: 201, endPoint x: 577, endPoint y: 259, distance: 76.2
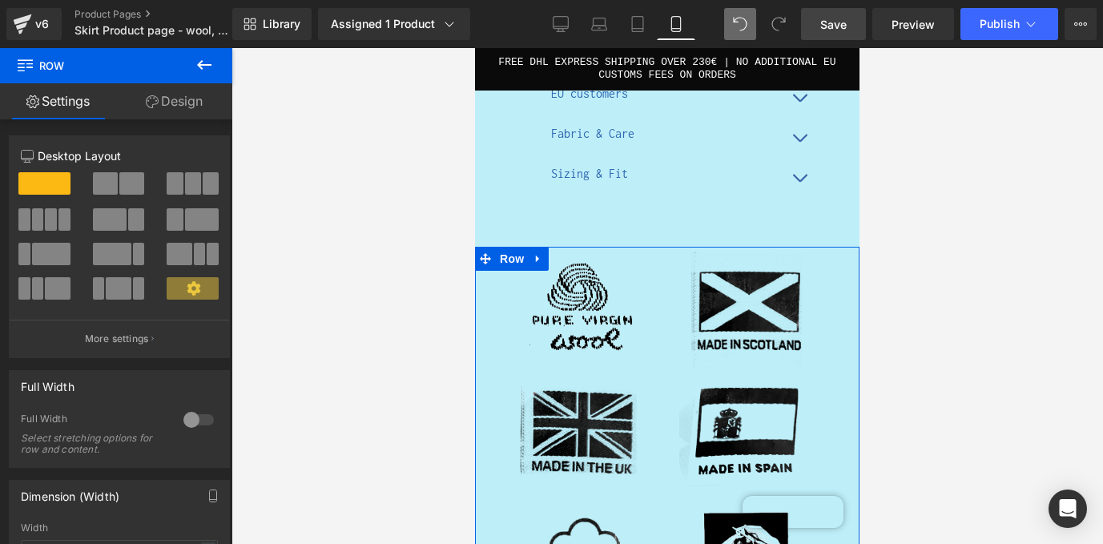
scroll to position [2434, 0]
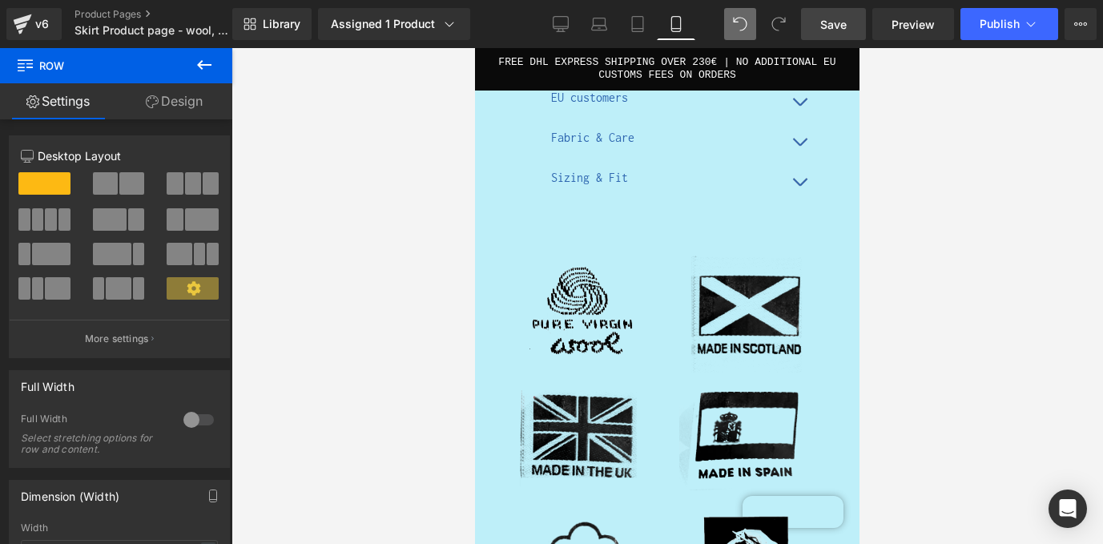
click at [846, 17] on span "Save" at bounding box center [833, 24] width 26 height 17
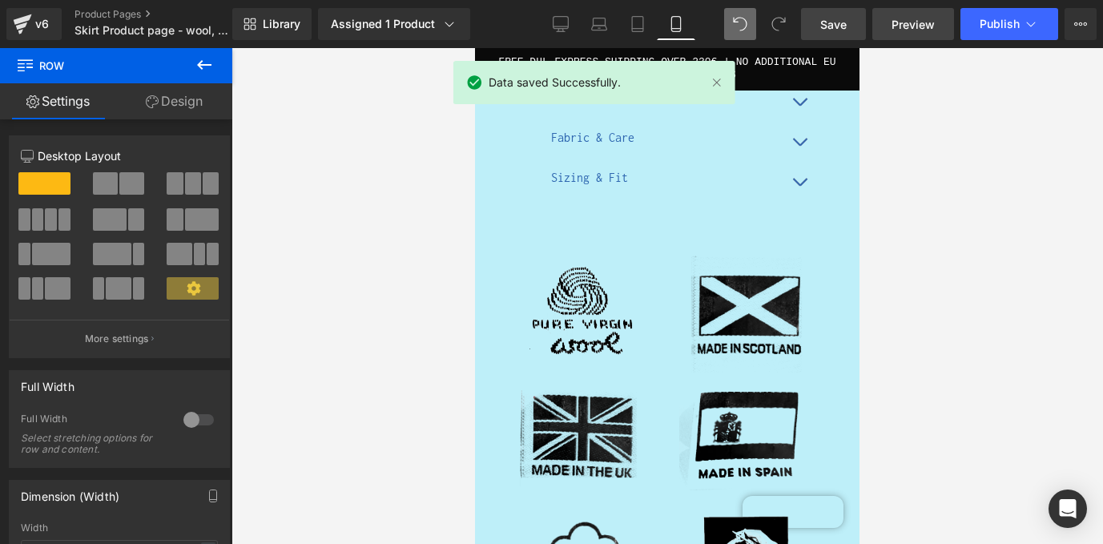
click at [901, 30] on span "Preview" at bounding box center [912, 24] width 43 height 17
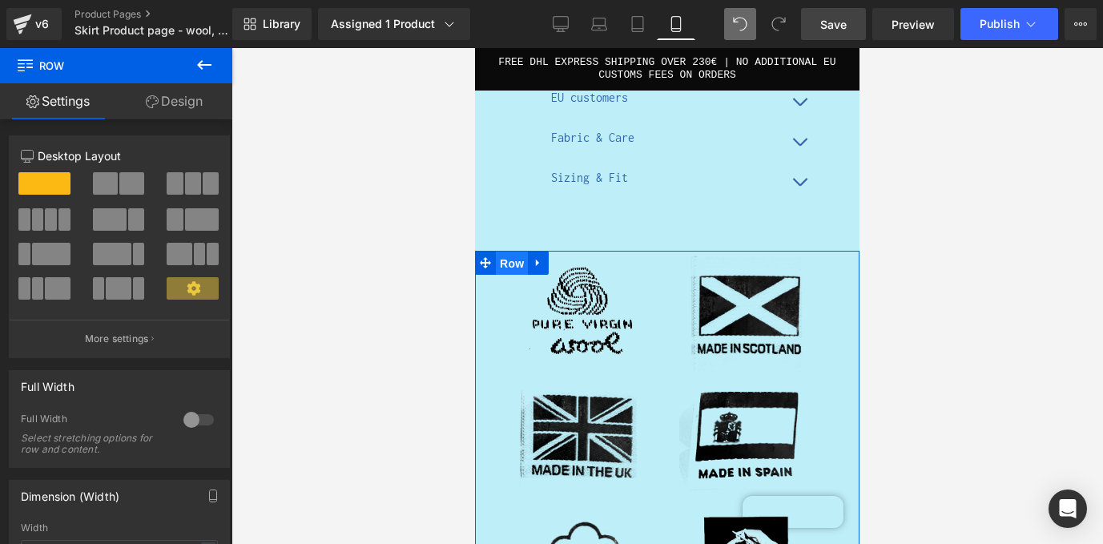
click at [514, 251] on span "Row" at bounding box center [512, 263] width 32 height 24
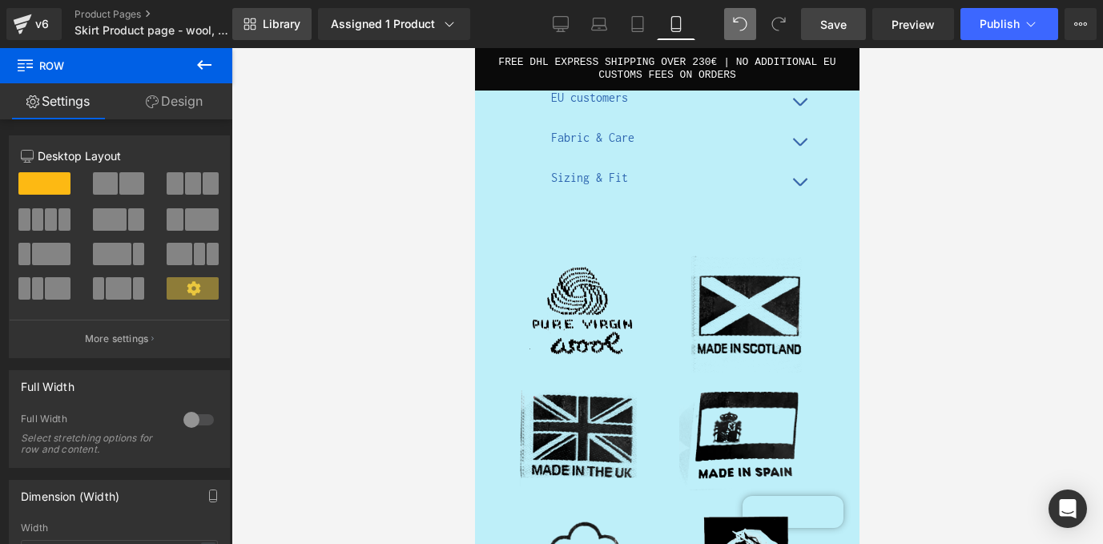
click at [264, 20] on span "Library" at bounding box center [282, 24] width 38 height 14
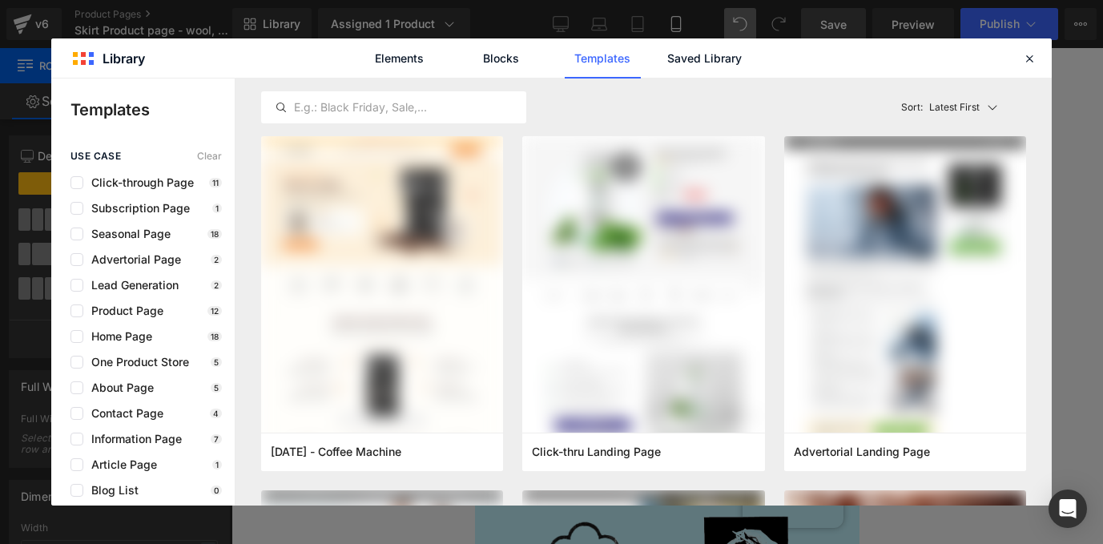
click at [1019, 57] on div at bounding box center [1028, 58] width 19 height 19
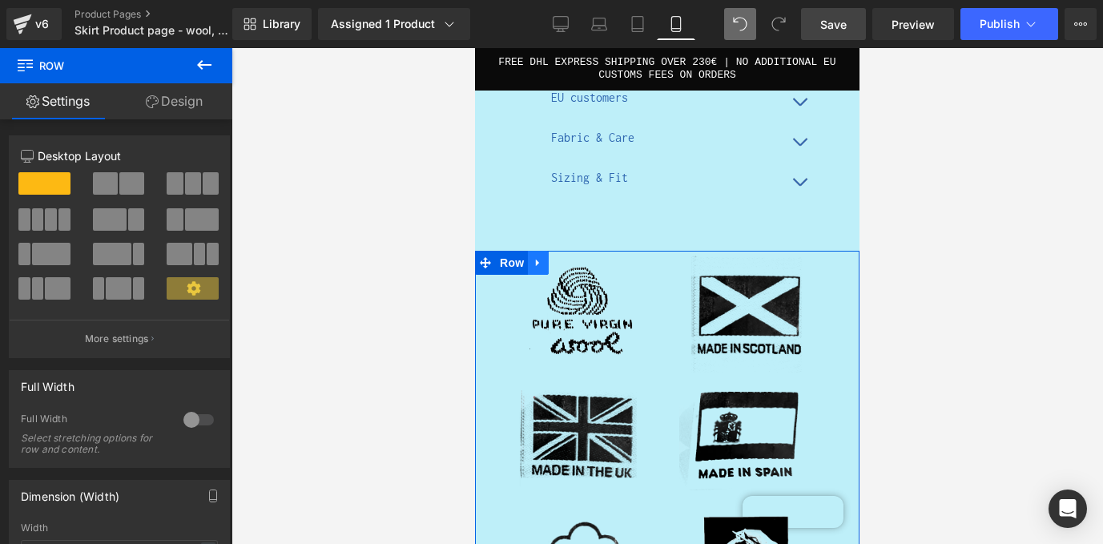
click at [539, 259] on icon at bounding box center [537, 262] width 3 height 7
click at [535, 258] on icon at bounding box center [538, 263] width 11 height 11
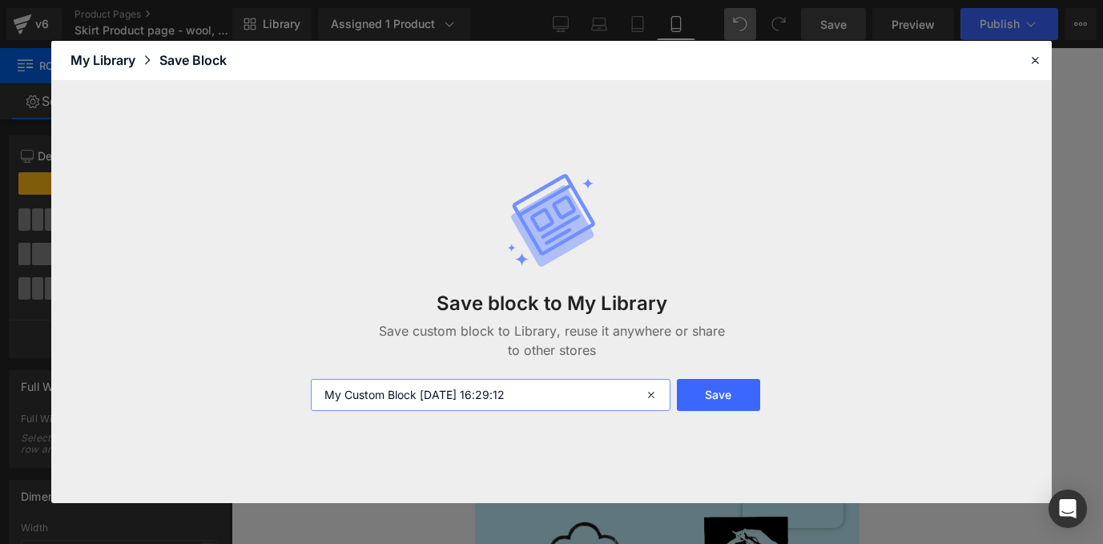
click at [455, 405] on input "My Custom Block [DATE] 16:29:12" at bounding box center [490, 395] width 359 height 32
click at [412, 398] on input "Badges - Mobile" at bounding box center [490, 395] width 359 height 32
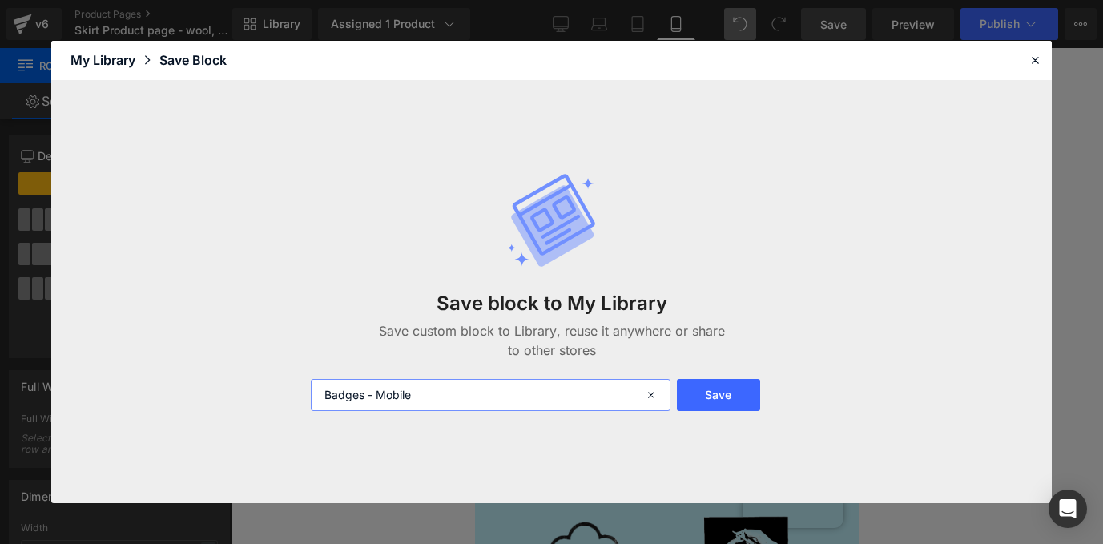
click at [412, 398] on input "Badges - Mobile" at bounding box center [490, 395] width 359 height 32
type input "Badges - Mobile"
click at [723, 400] on button "Save" at bounding box center [718, 395] width 83 height 32
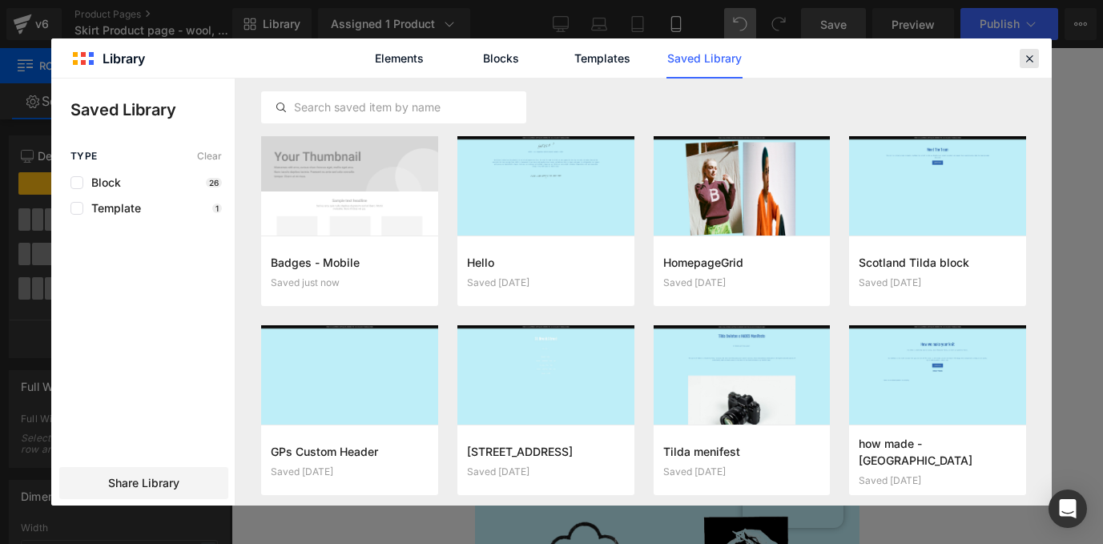
click at [1027, 58] on icon at bounding box center [1029, 58] width 14 height 14
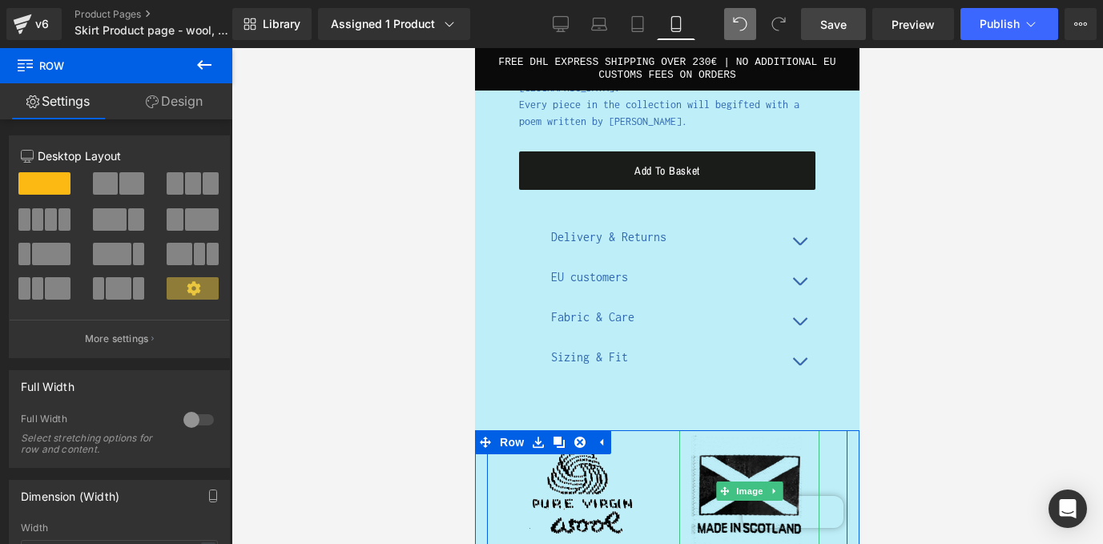
scroll to position [2213, 0]
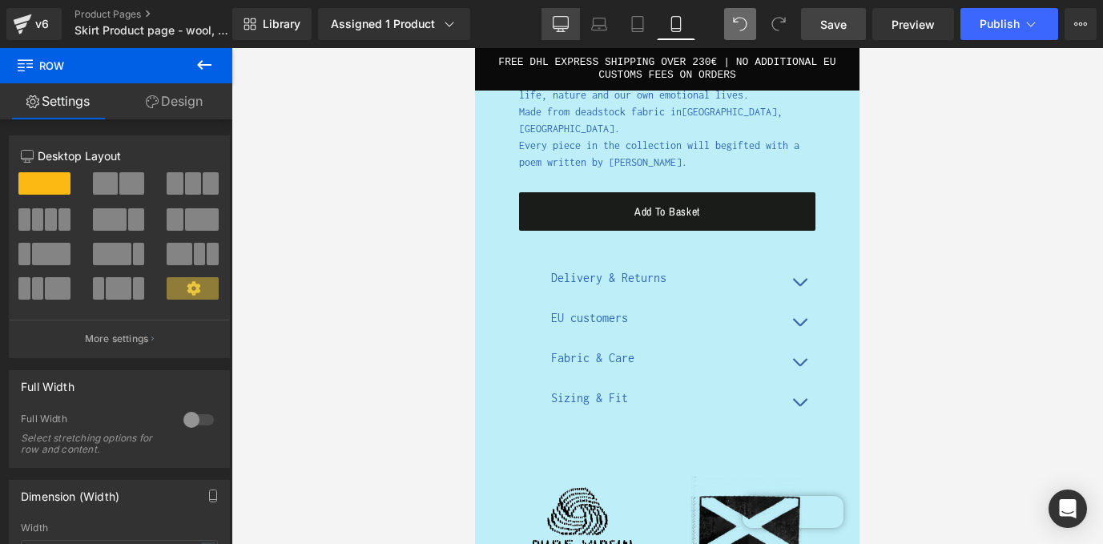
click at [557, 26] on icon at bounding box center [561, 24] width 16 height 16
type input "1200"
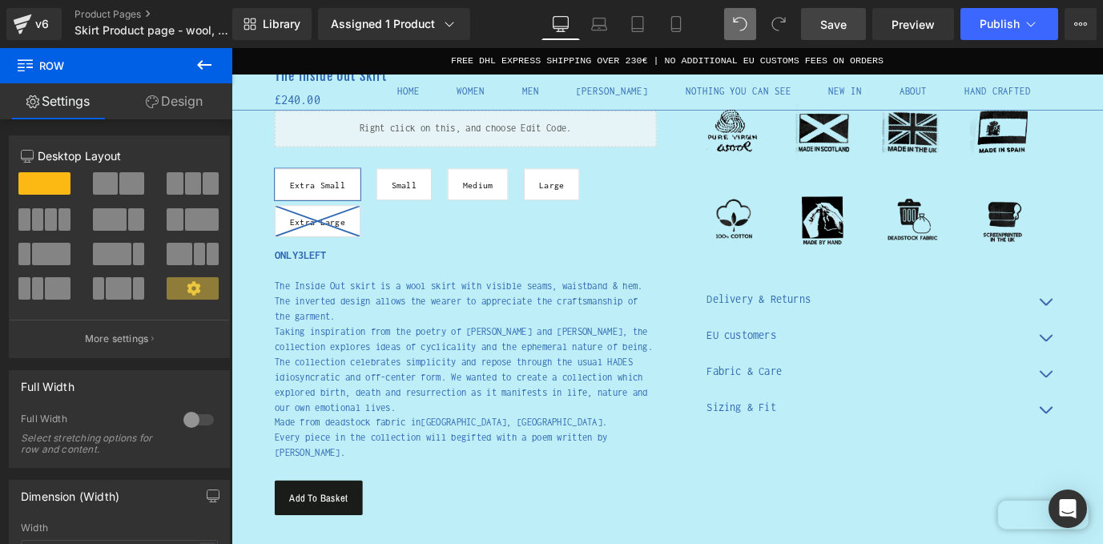
scroll to position [503, 0]
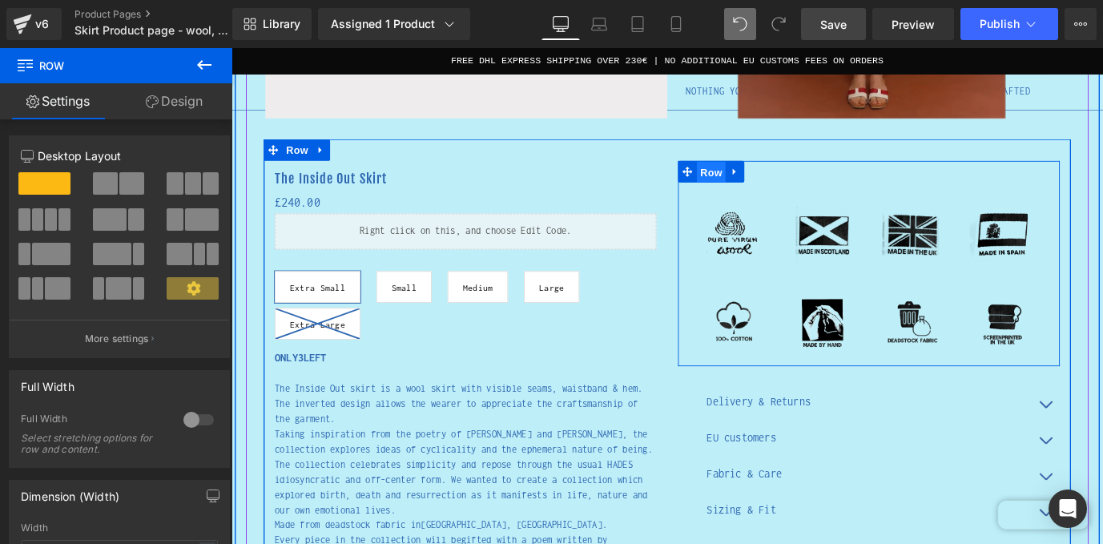
click at [769, 180] on span "Row" at bounding box center [765, 187] width 32 height 24
click at [792, 188] on icon at bounding box center [791, 185] width 11 height 12
click at [792, 191] on icon at bounding box center [791, 185] width 11 height 11
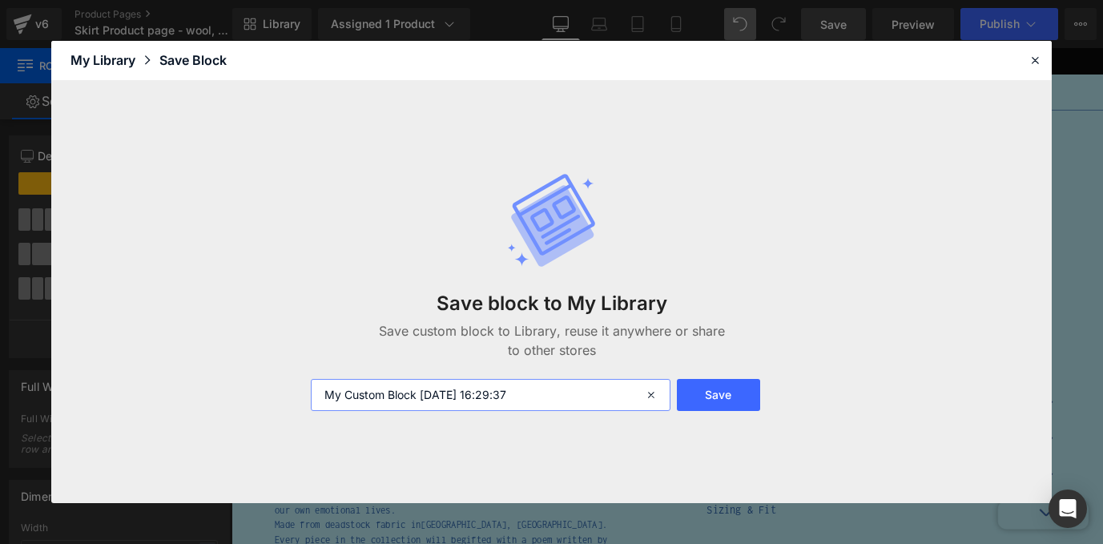
click at [469, 404] on input "My Custom Block [DATE] 16:29:37" at bounding box center [490, 395] width 359 height 32
paste input "Badges - Mobile"
click at [383, 394] on input "Badges - Mobile" at bounding box center [490, 395] width 359 height 32
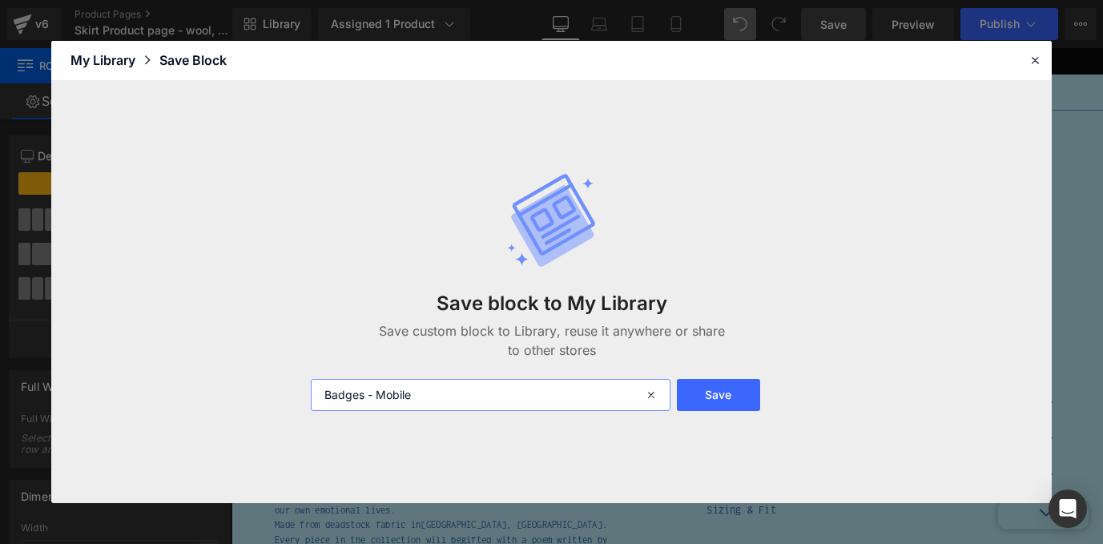
click at [383, 394] on input "Badges - Mobile" at bounding box center [490, 395] width 359 height 32
type input "Badges - Desktop"
click at [711, 395] on button "Save" at bounding box center [718, 395] width 83 height 32
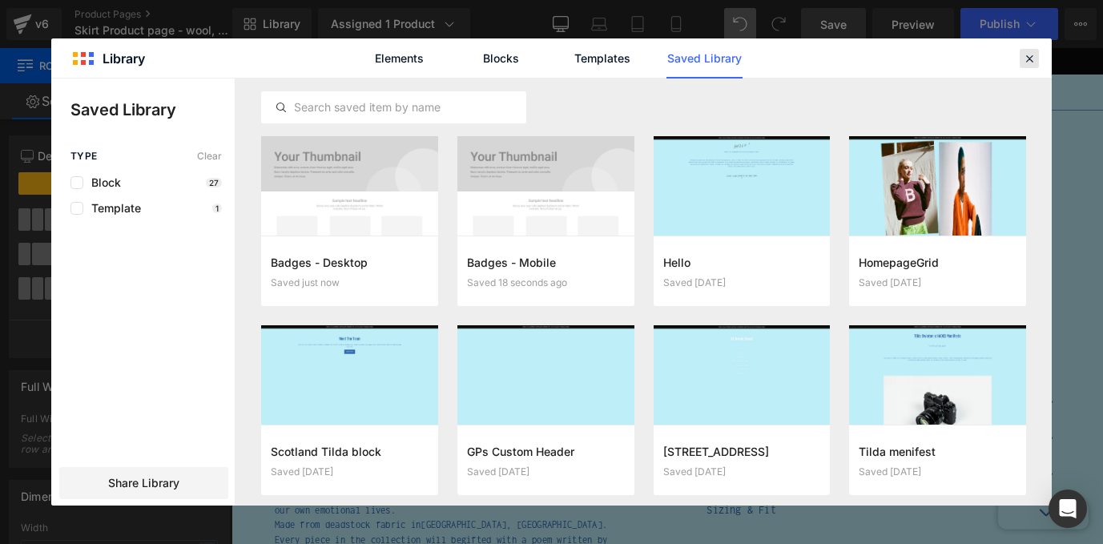
click at [1023, 57] on icon at bounding box center [1029, 58] width 14 height 14
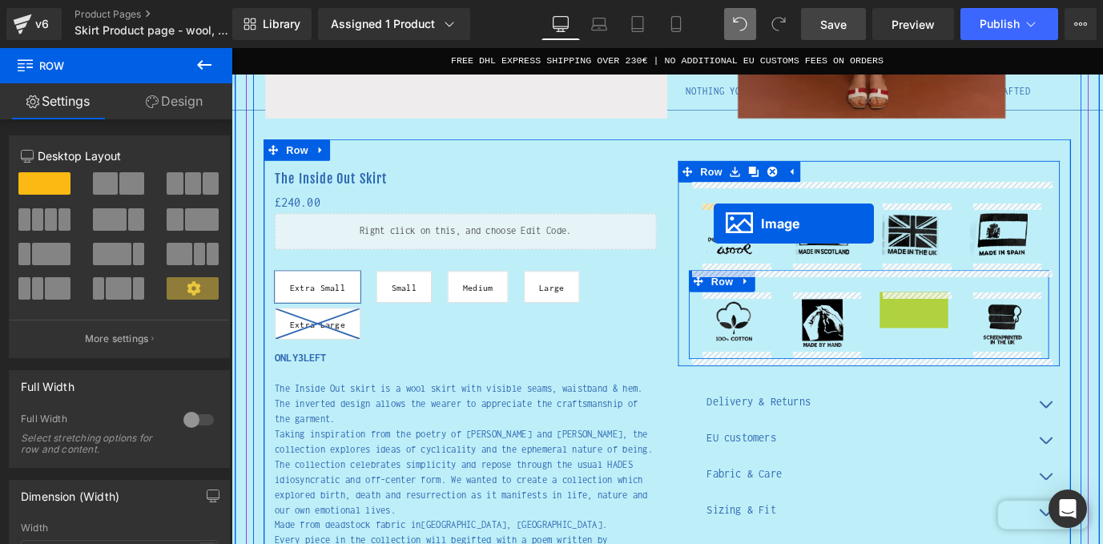
drag, startPoint x: 968, startPoint y: 352, endPoint x: 767, endPoint y: 243, distance: 228.6
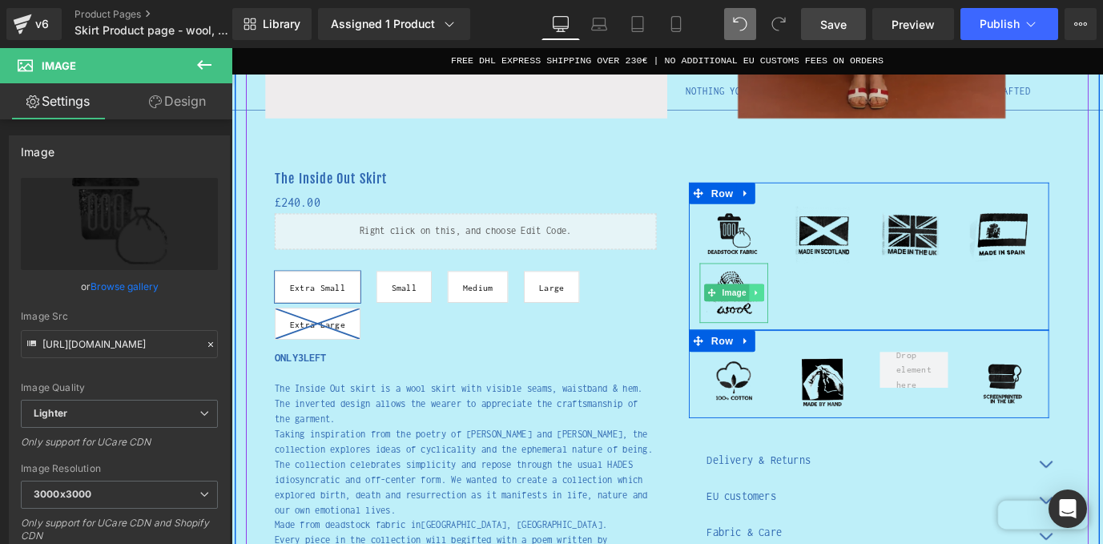
click at [818, 324] on icon at bounding box center [814, 321] width 9 height 10
click at [828, 321] on link at bounding box center [823, 320] width 17 height 19
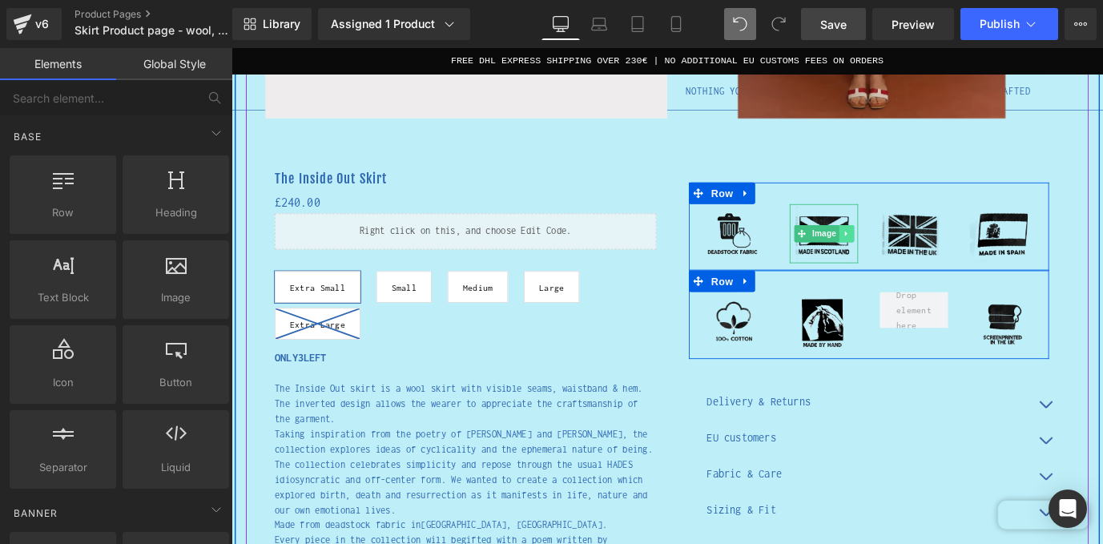
click at [916, 252] on icon at bounding box center [914, 255] width 9 height 10
click at [923, 251] on icon at bounding box center [922, 254] width 9 height 9
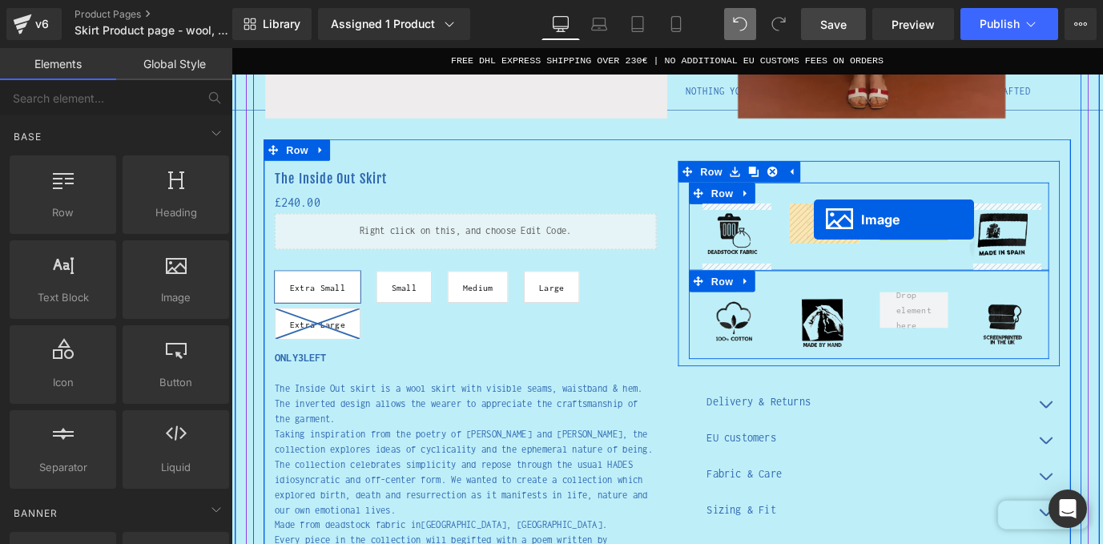
drag, startPoint x: 966, startPoint y: 255, endPoint x: 879, endPoint y: 239, distance: 88.1
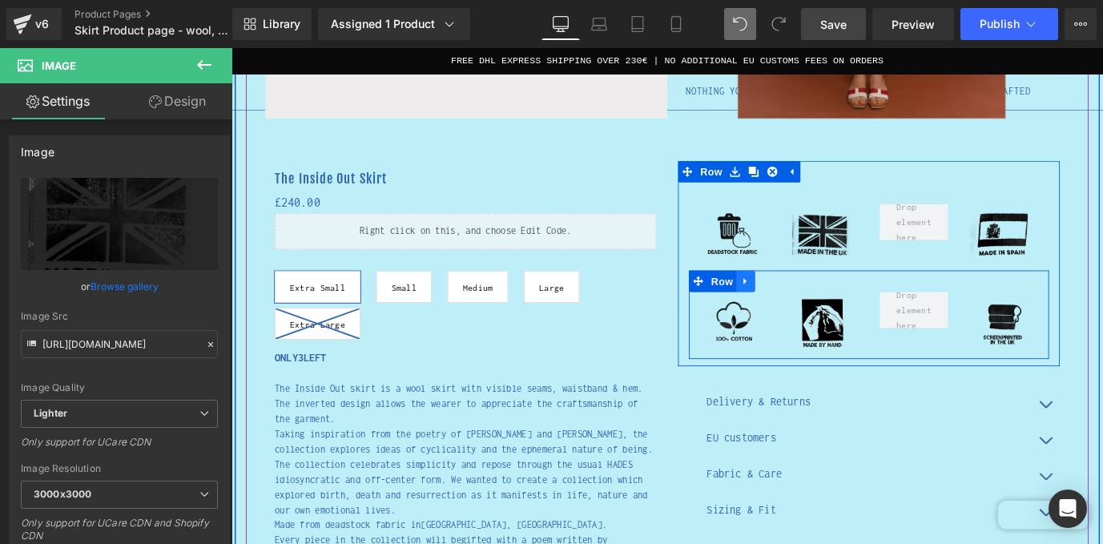
click at [802, 311] on icon at bounding box center [803, 308] width 11 height 12
click at [842, 304] on icon at bounding box center [844, 307] width 11 height 11
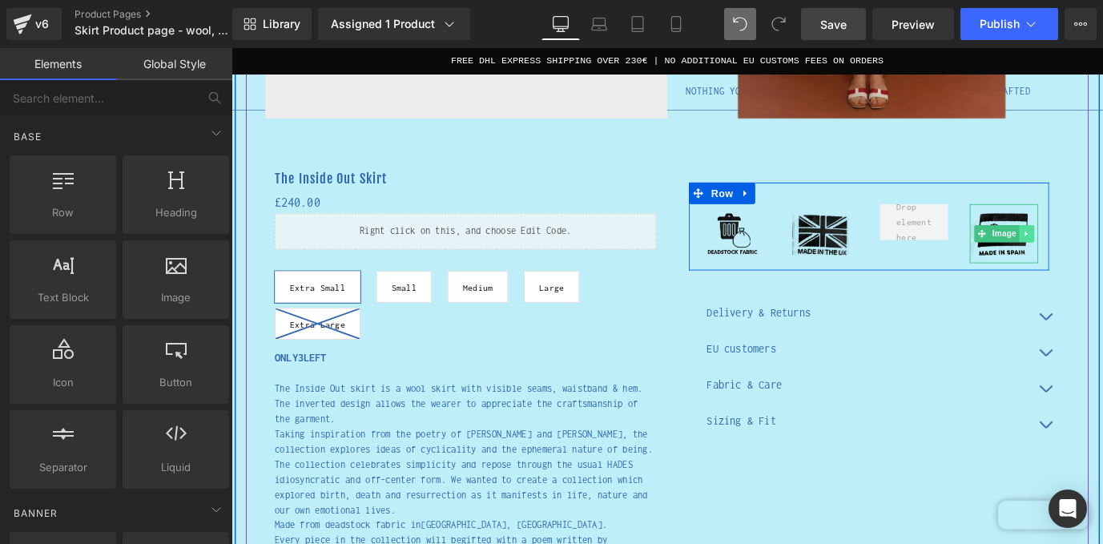
click at [1102, 259] on link at bounding box center [1115, 254] width 17 height 19
click at [1102, 258] on icon at bounding box center [1123, 254] width 9 height 9
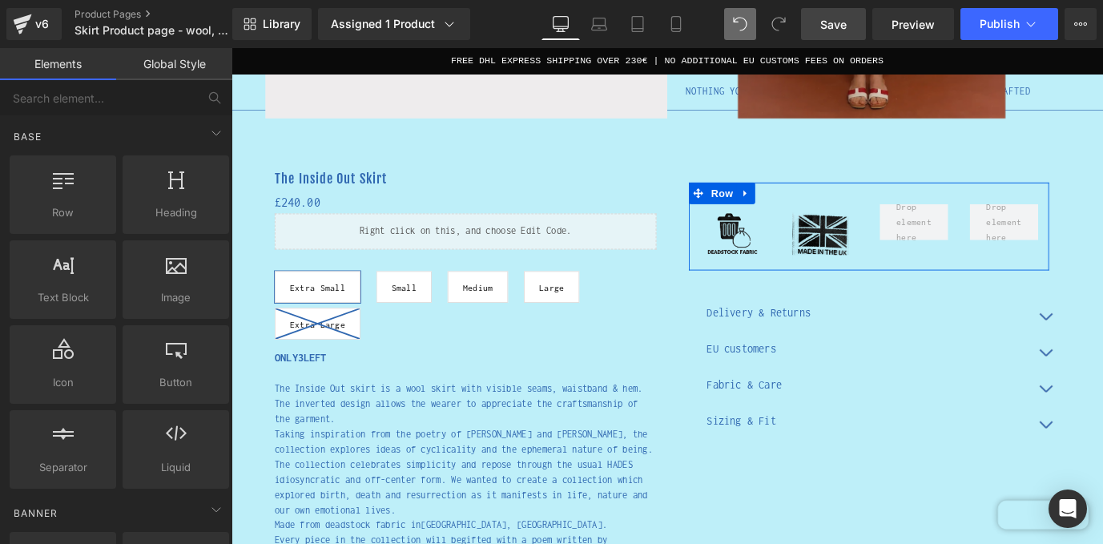
click at [854, 22] on link "Save" at bounding box center [833, 24] width 65 height 32
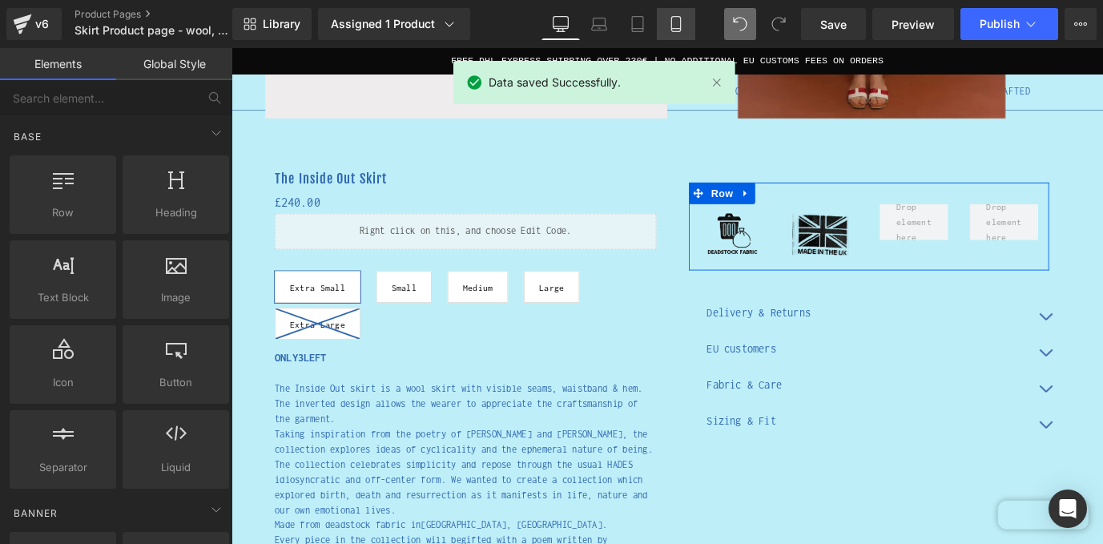
click at [667, 27] on link "Mobile" at bounding box center [676, 24] width 38 height 32
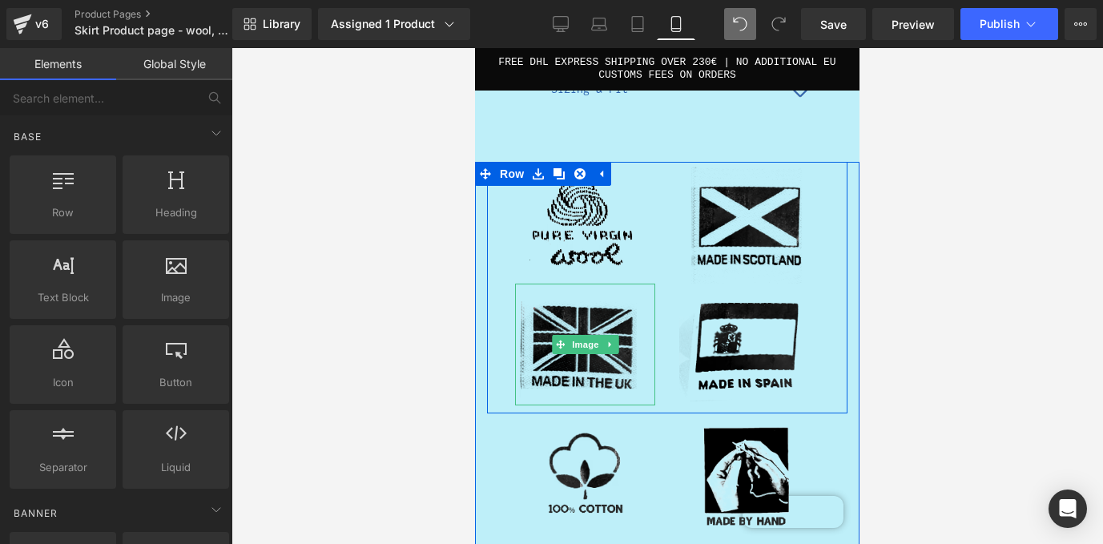
scroll to position [2522, 0]
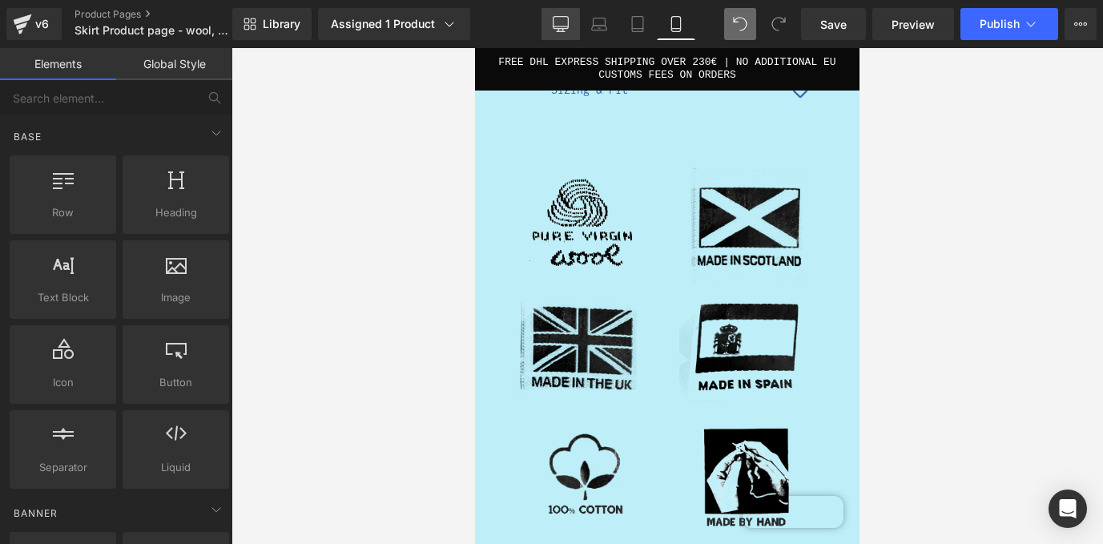
click at [557, 26] on icon at bounding box center [560, 26] width 15 height 0
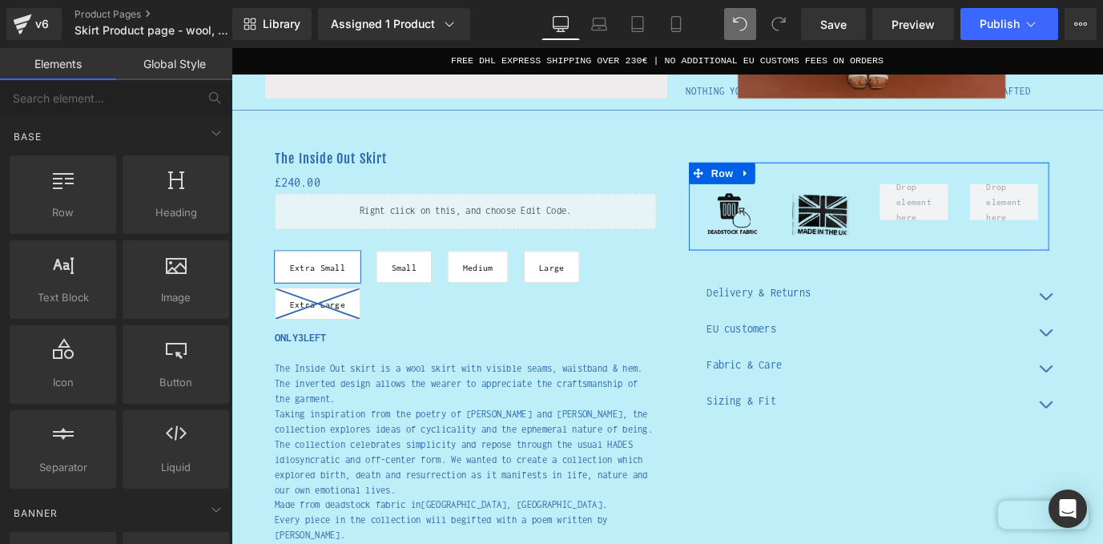
scroll to position [524, 0]
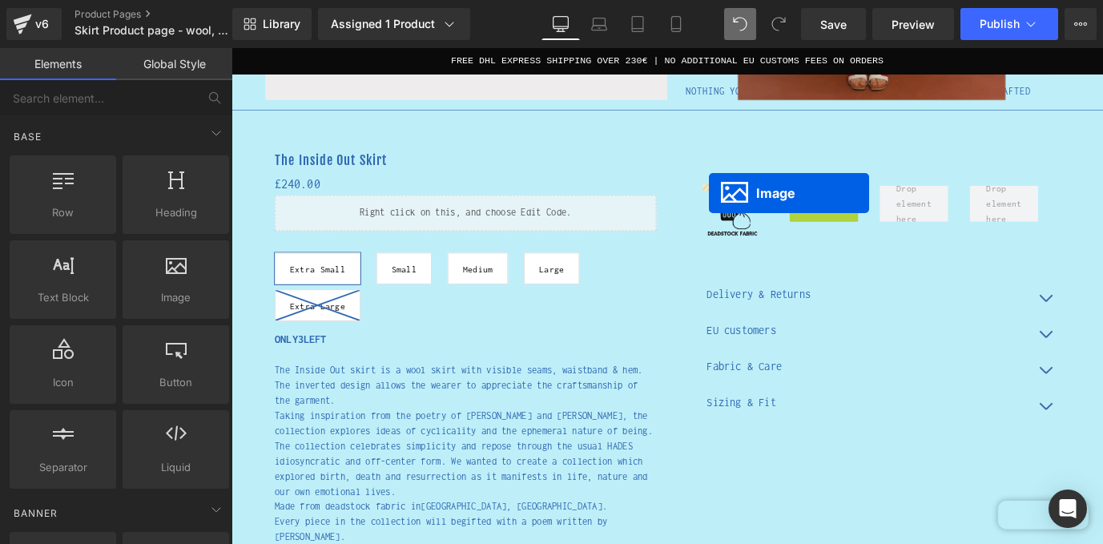
drag, startPoint x: 863, startPoint y: 233, endPoint x: 762, endPoint y: 210, distance: 103.5
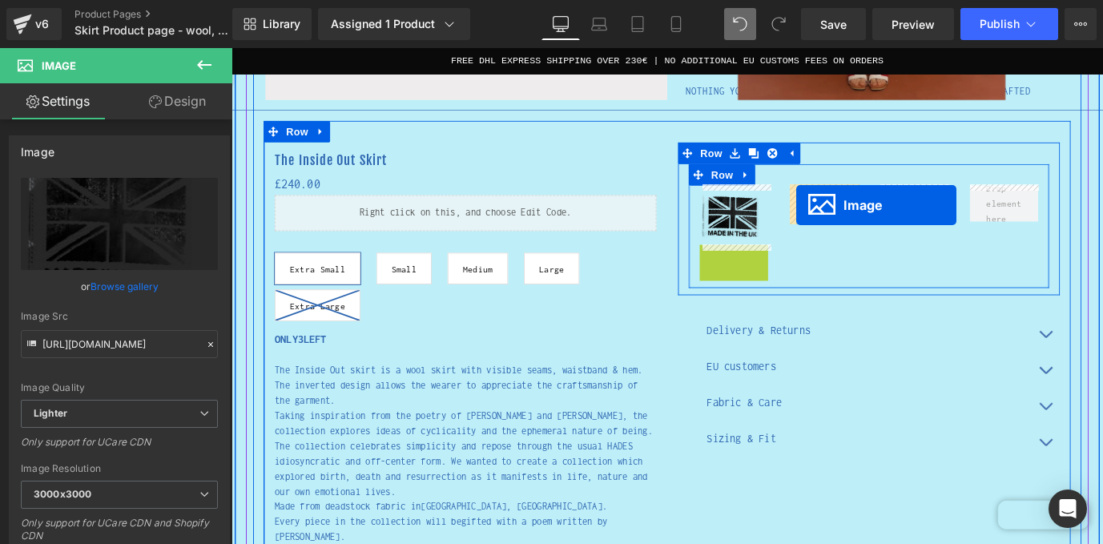
drag, startPoint x: 764, startPoint y: 299, endPoint x: 859, endPoint y: 223, distance: 121.9
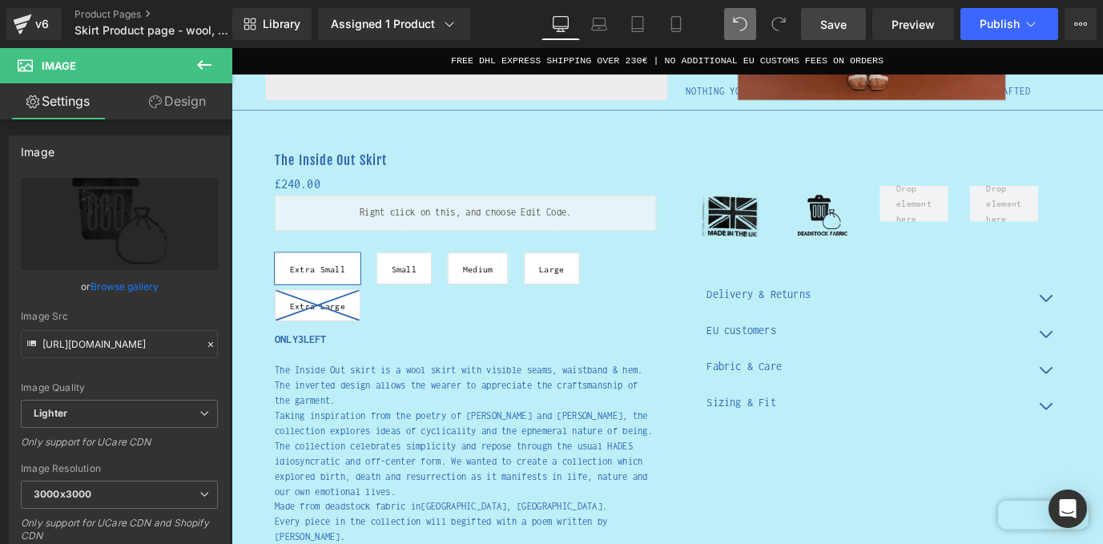
click at [830, 25] on span "Save" at bounding box center [833, 24] width 26 height 17
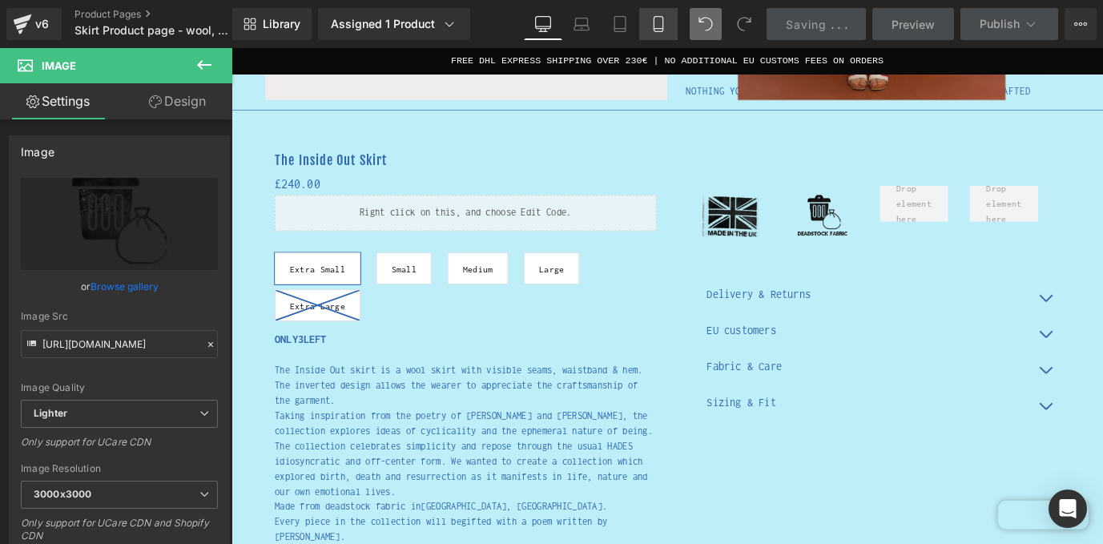
click at [657, 26] on icon at bounding box center [658, 24] width 16 height 16
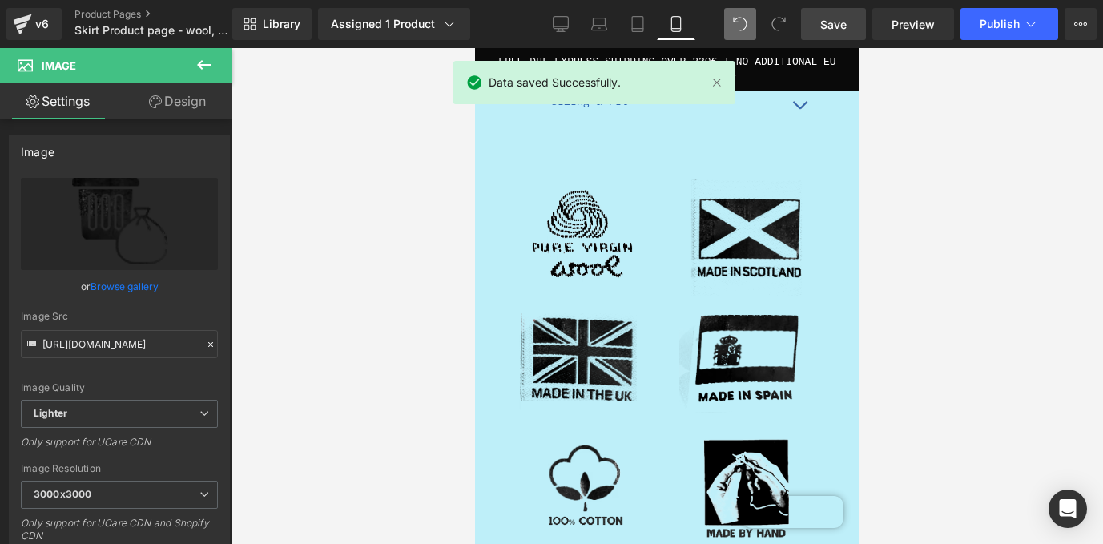
scroll to position [2517, 0]
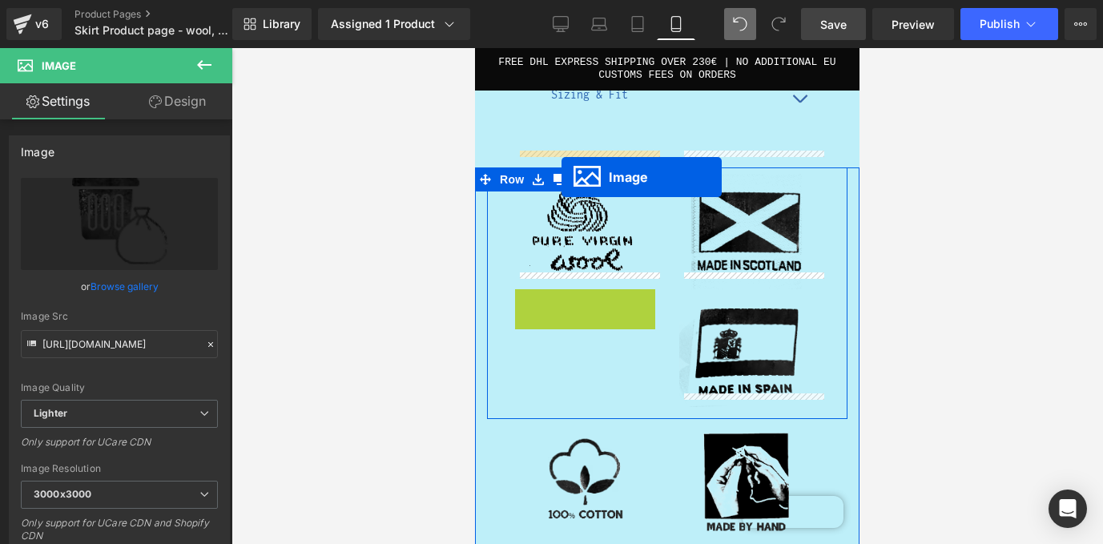
drag, startPoint x: 561, startPoint y: 331, endPoint x: 561, endPoint y: 177, distance: 153.7
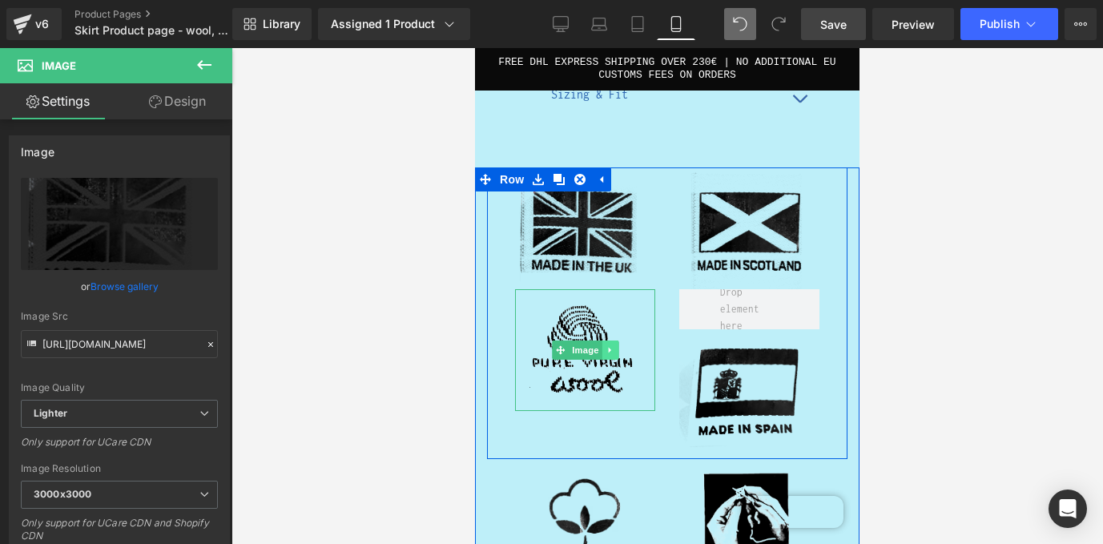
click at [604, 340] on link at bounding box center [609, 349] width 17 height 19
click at [620, 340] on link at bounding box center [618, 349] width 17 height 19
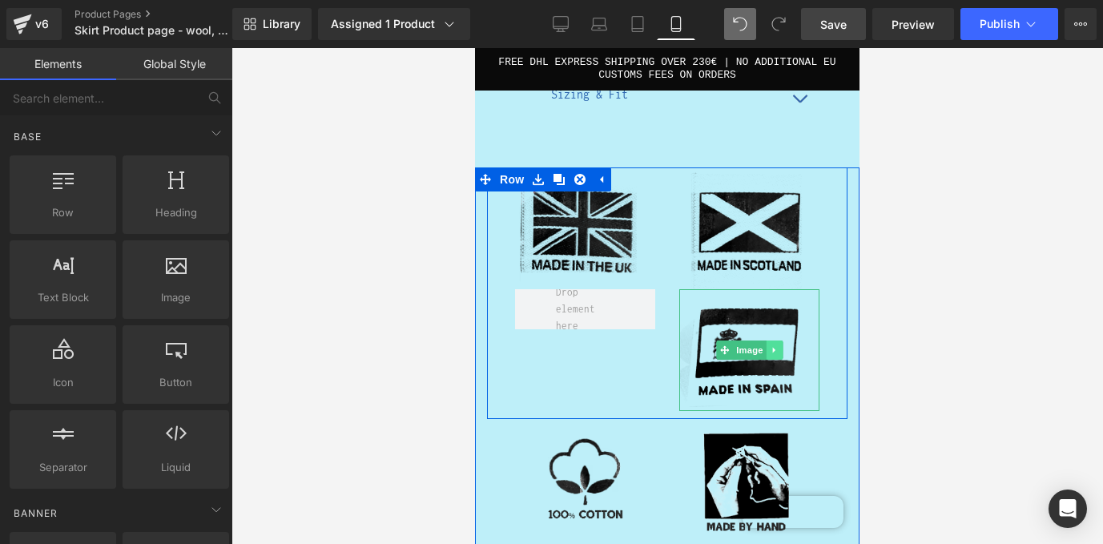
click at [770, 345] on icon at bounding box center [774, 350] width 9 height 10
click at [777, 340] on link at bounding box center [782, 349] width 17 height 19
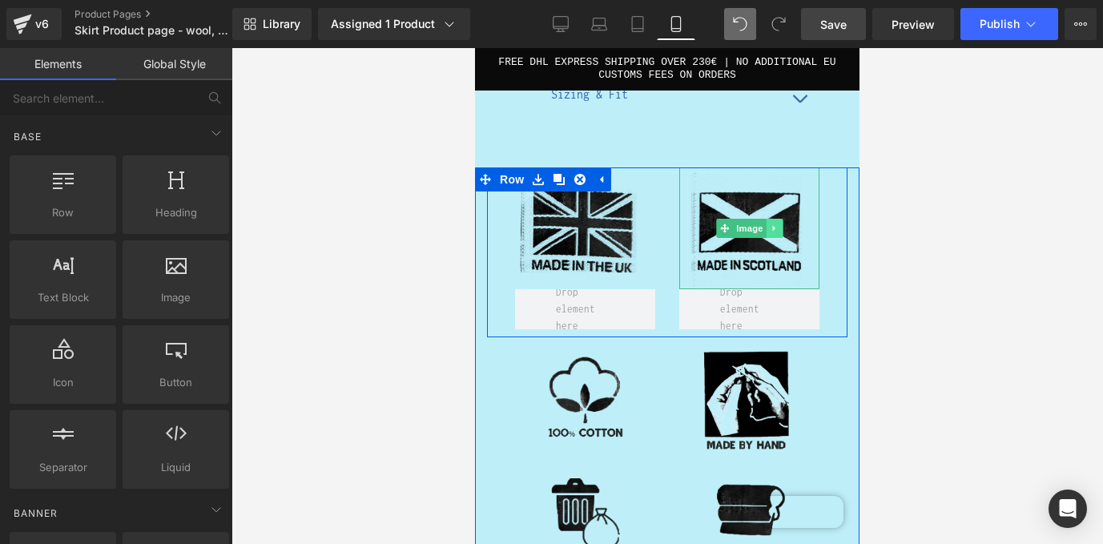
click at [780, 219] on link at bounding box center [774, 228] width 17 height 19
click at [781, 223] on icon at bounding box center [782, 228] width 9 height 10
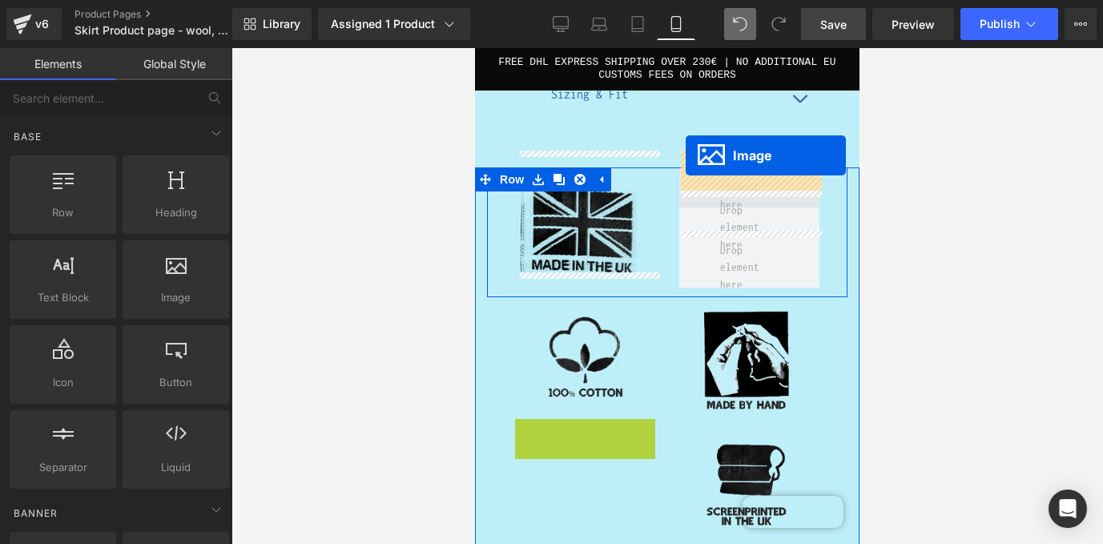
drag, startPoint x: 557, startPoint y: 464, endPoint x: 685, endPoint y: 155, distance: 333.9
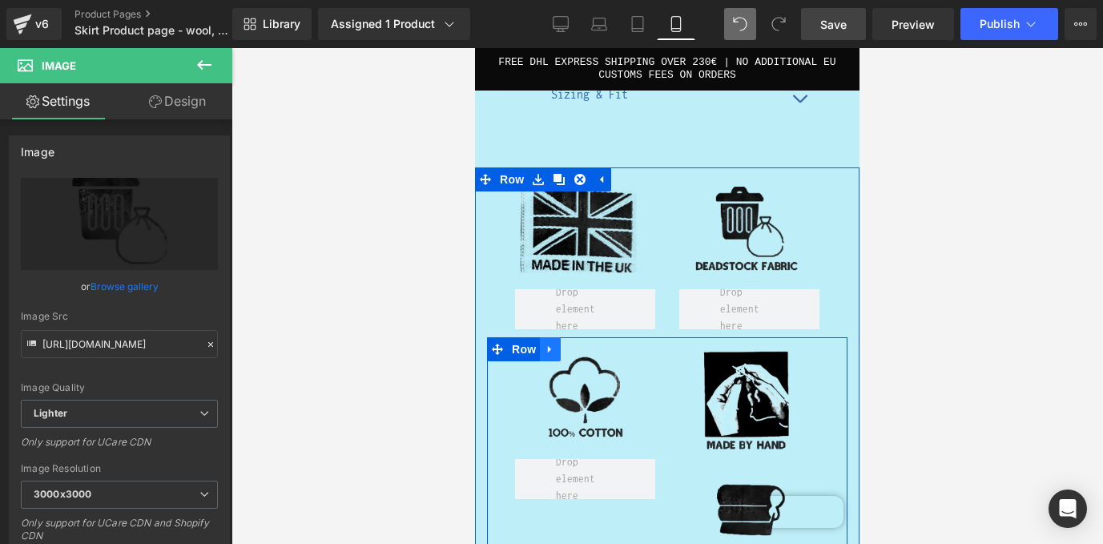
click at [553, 344] on icon at bounding box center [550, 350] width 11 height 12
click at [589, 344] on icon at bounding box center [591, 349] width 11 height 11
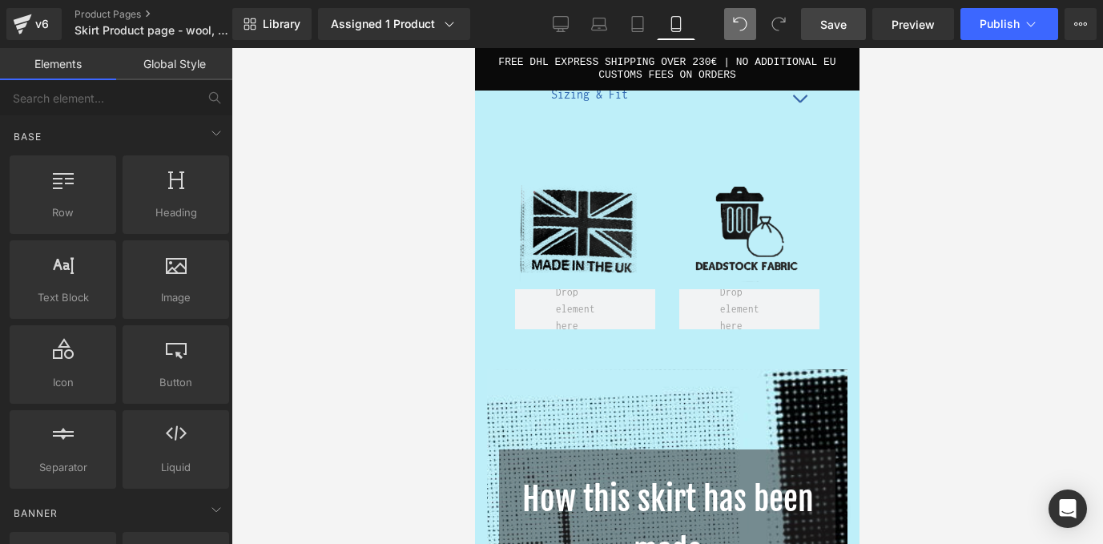
click at [844, 23] on span "Save" at bounding box center [833, 24] width 26 height 17
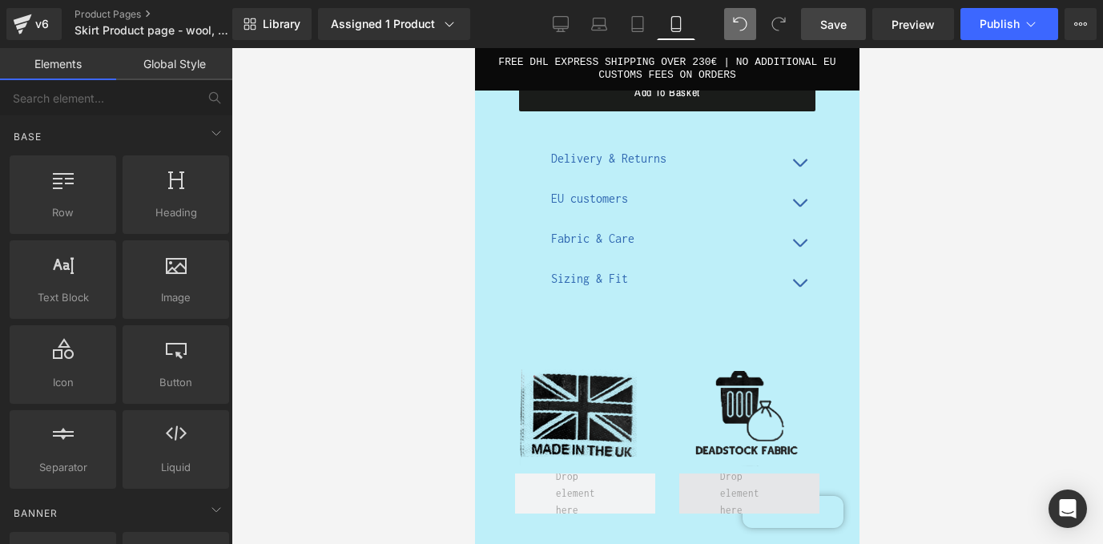
scroll to position [2260, 0]
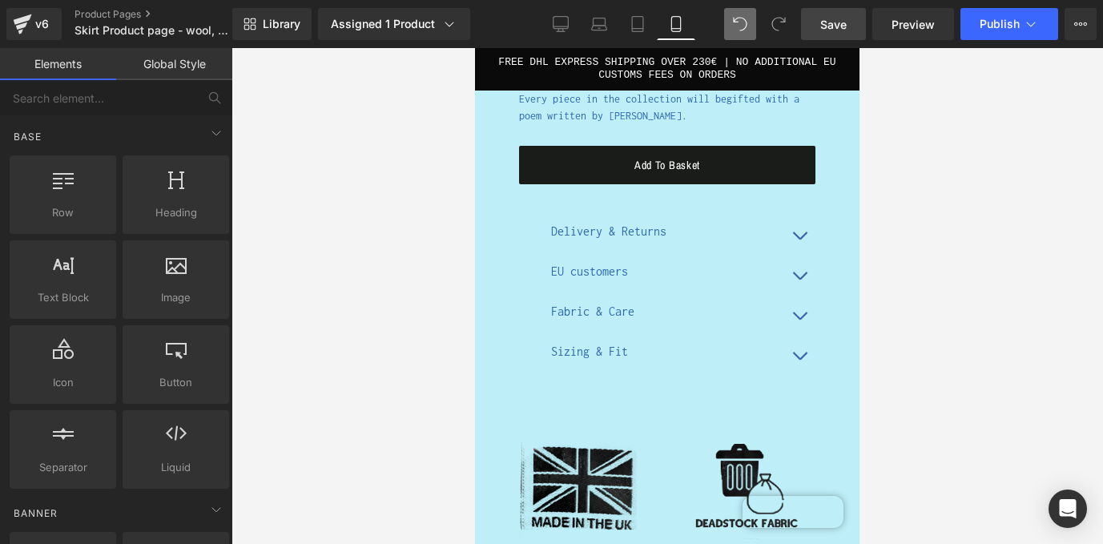
drag, startPoint x: 828, startPoint y: 25, endPoint x: 247, endPoint y: 199, distance: 607.0
click at [828, 25] on span "Save" at bounding box center [833, 24] width 26 height 17
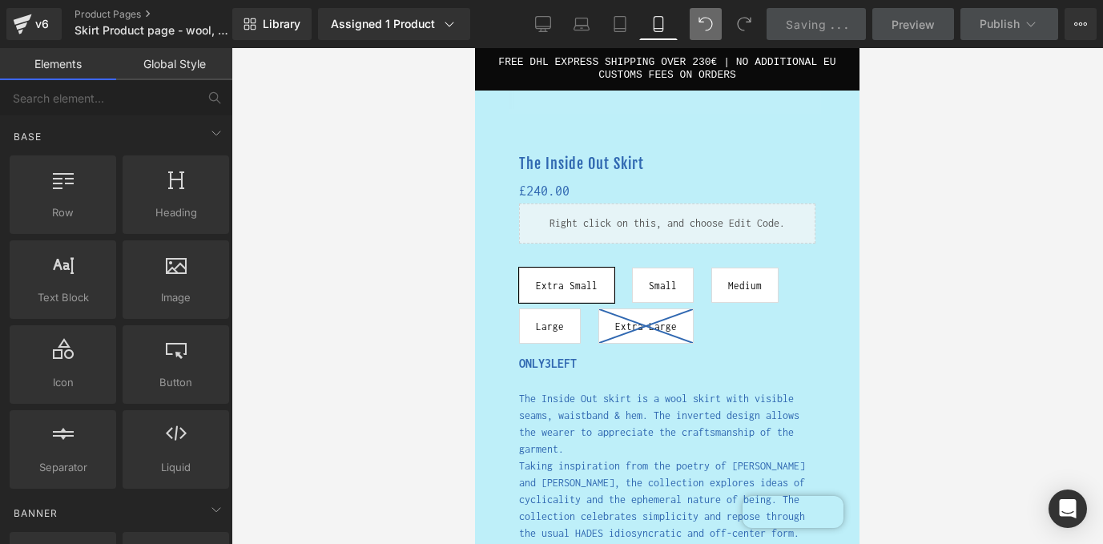
scroll to position [1646, 0]
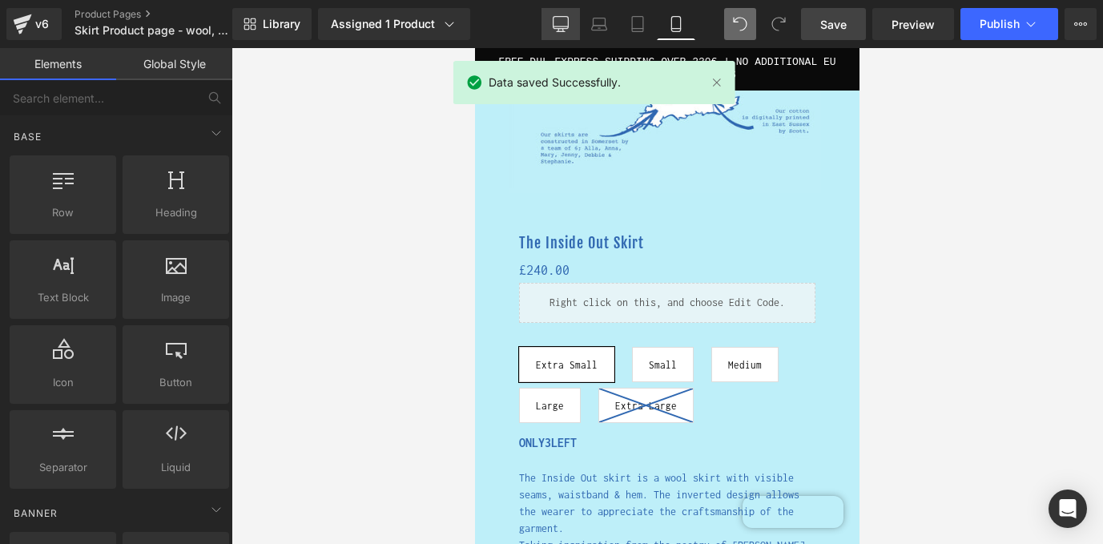
click at [569, 24] on link "Desktop" at bounding box center [560, 24] width 38 height 32
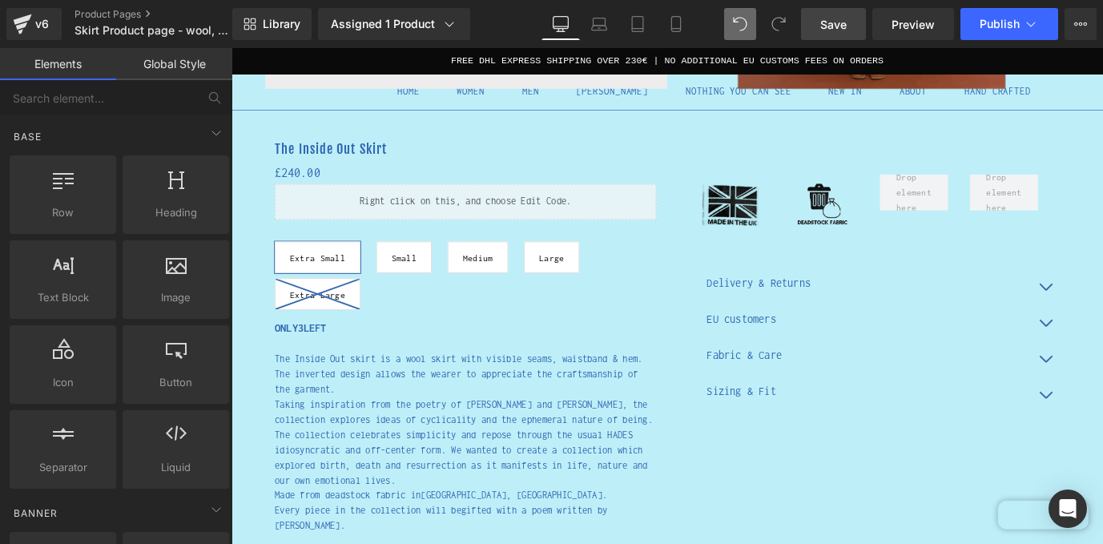
scroll to position [506, 0]
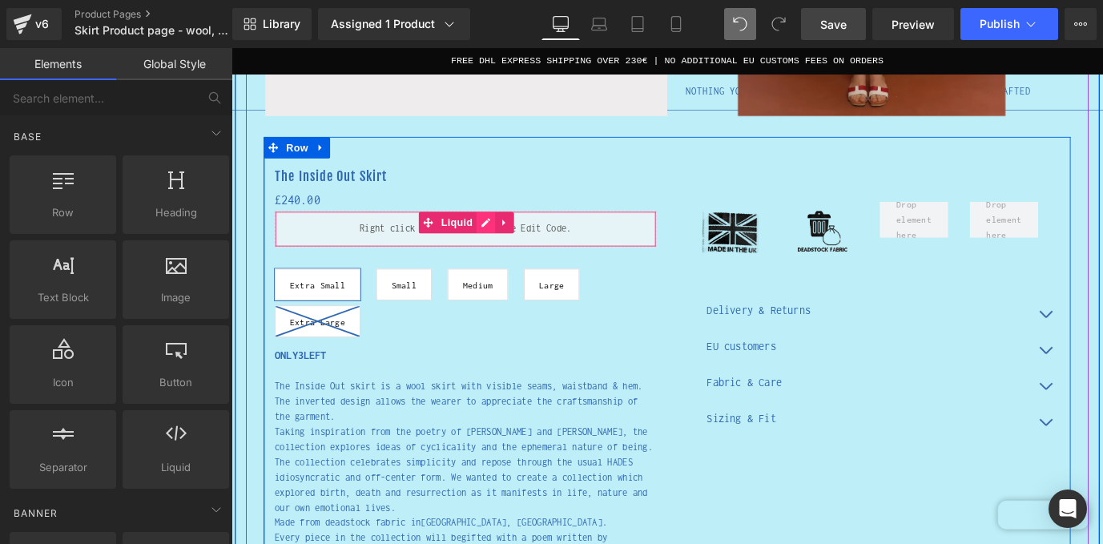
click at [514, 247] on div "Liquid" at bounding box center [491, 249] width 424 height 40
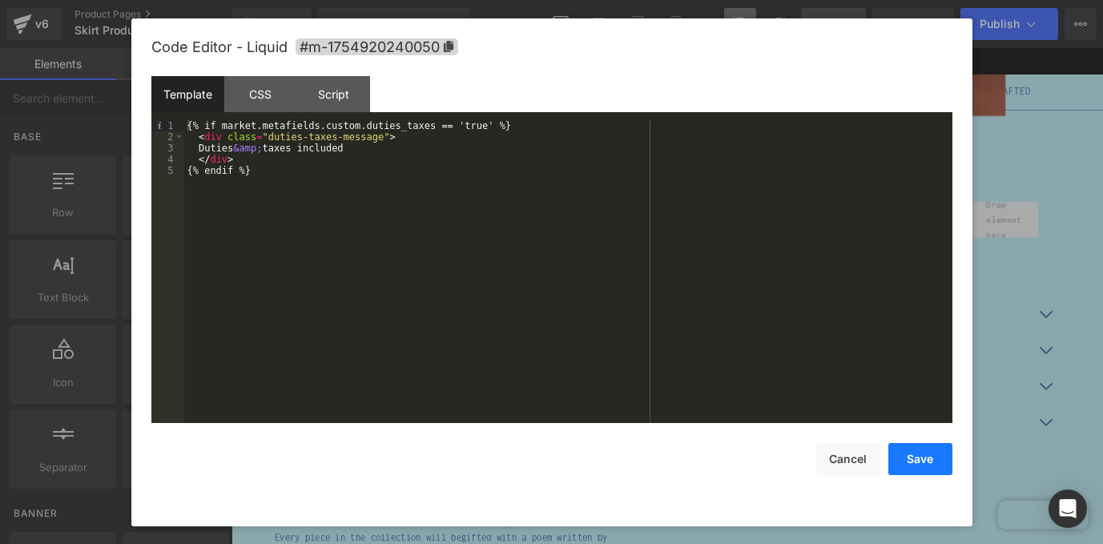
click at [918, 465] on button "Save" at bounding box center [920, 459] width 64 height 32
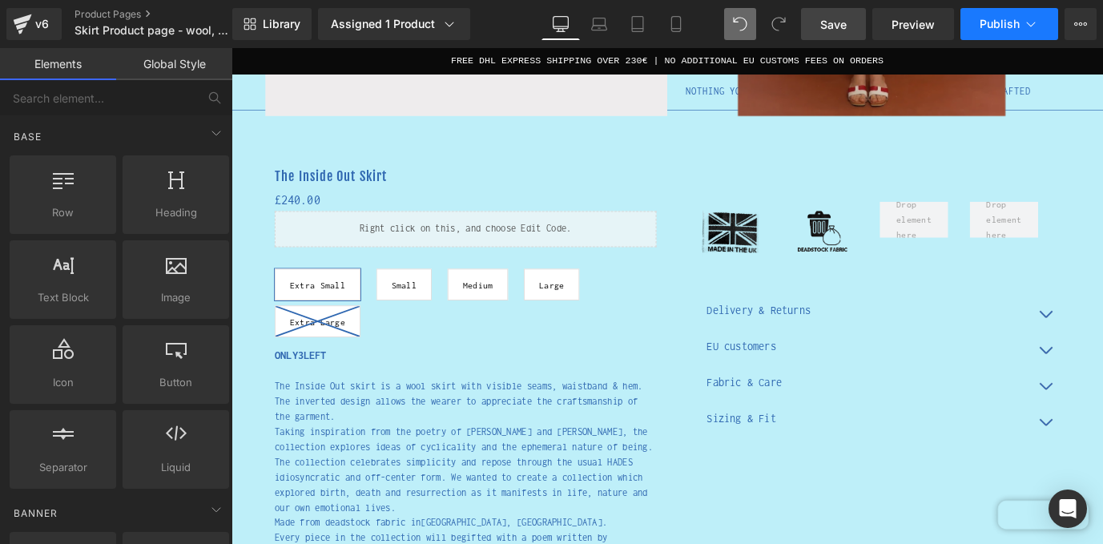
click at [1008, 34] on button "Publish" at bounding box center [1009, 24] width 98 height 32
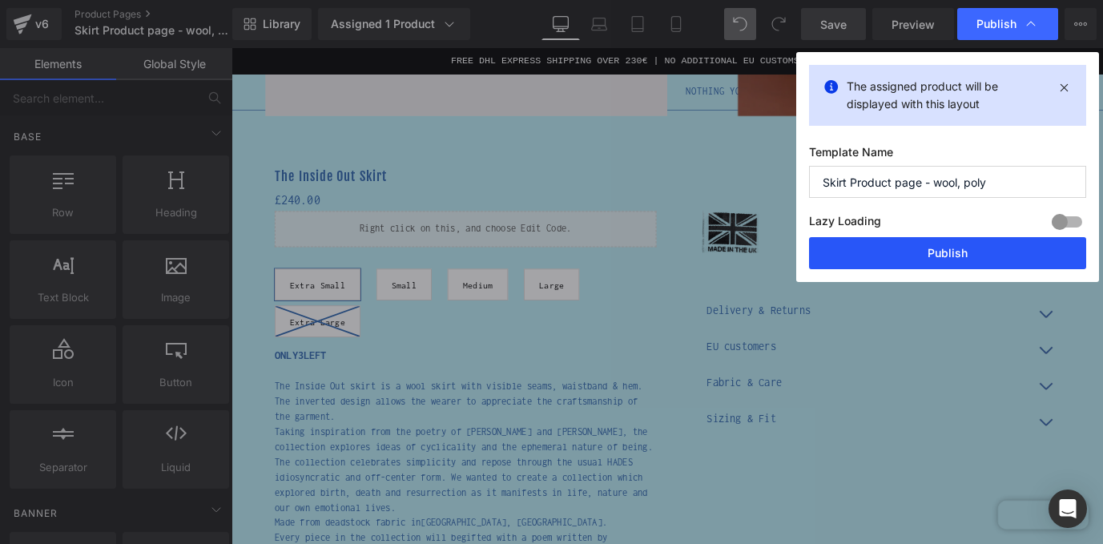
click at [959, 259] on button "Publish" at bounding box center [947, 253] width 277 height 32
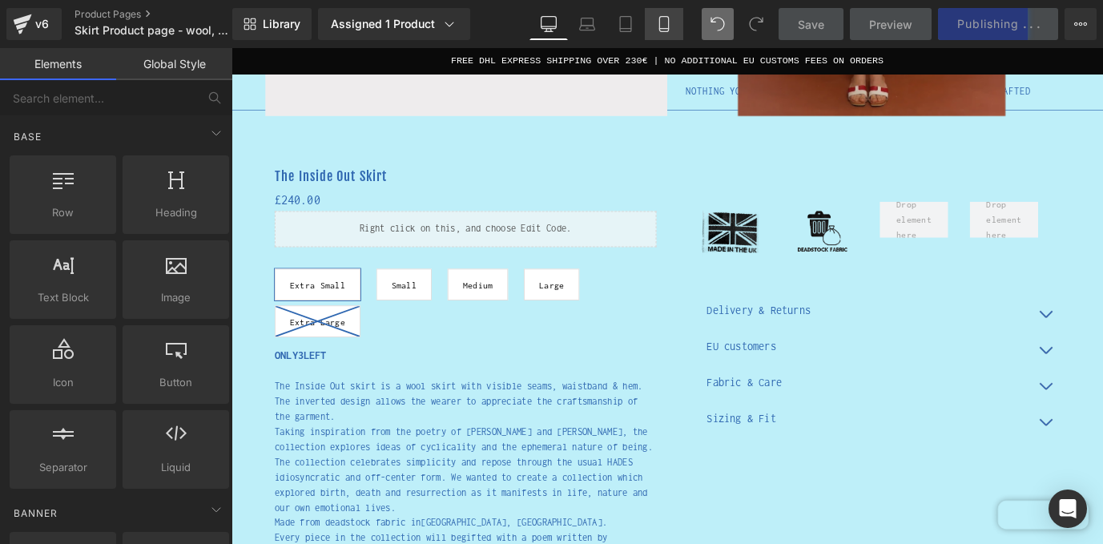
click at [675, 27] on link "Mobile" at bounding box center [664, 24] width 38 height 32
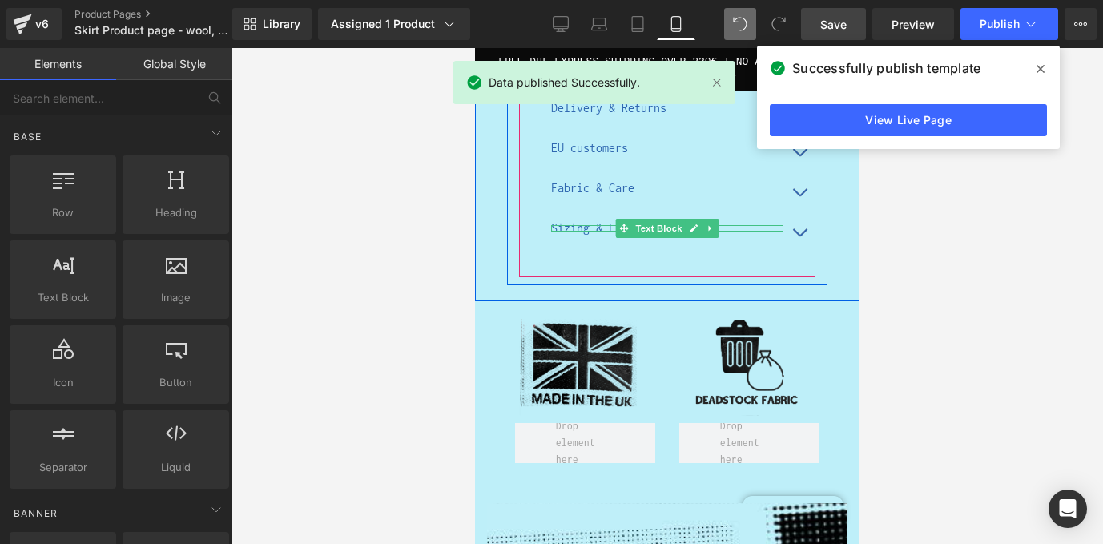
scroll to position [2433, 0]
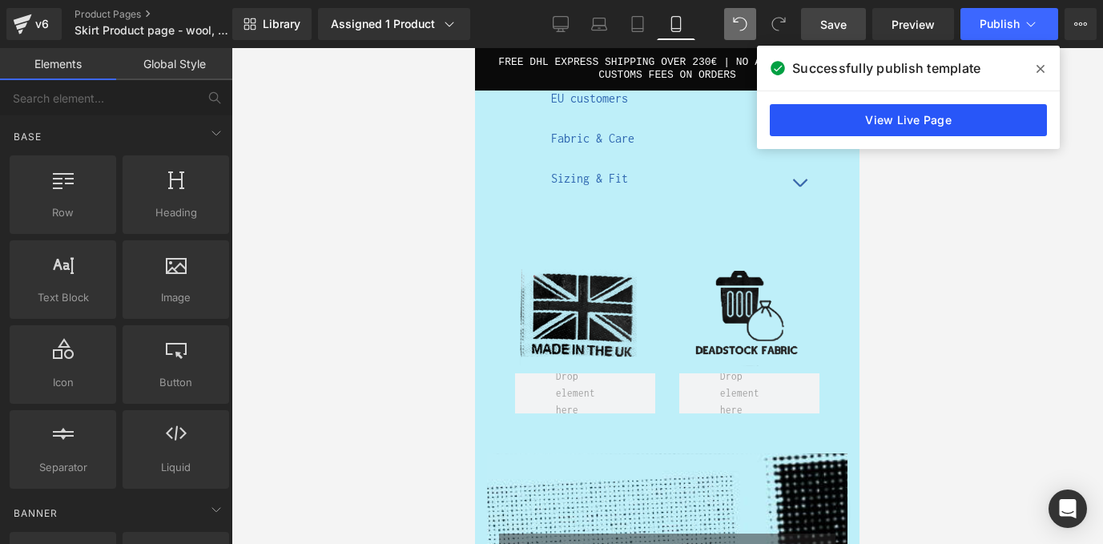
click at [916, 122] on link "View Live Page" at bounding box center [908, 120] width 277 height 32
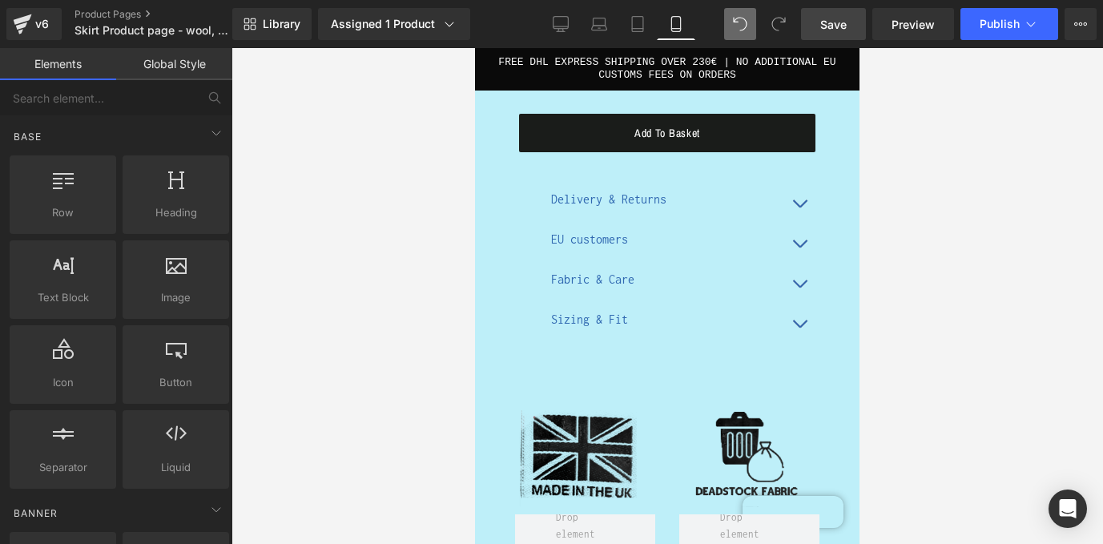
scroll to position [2268, 0]
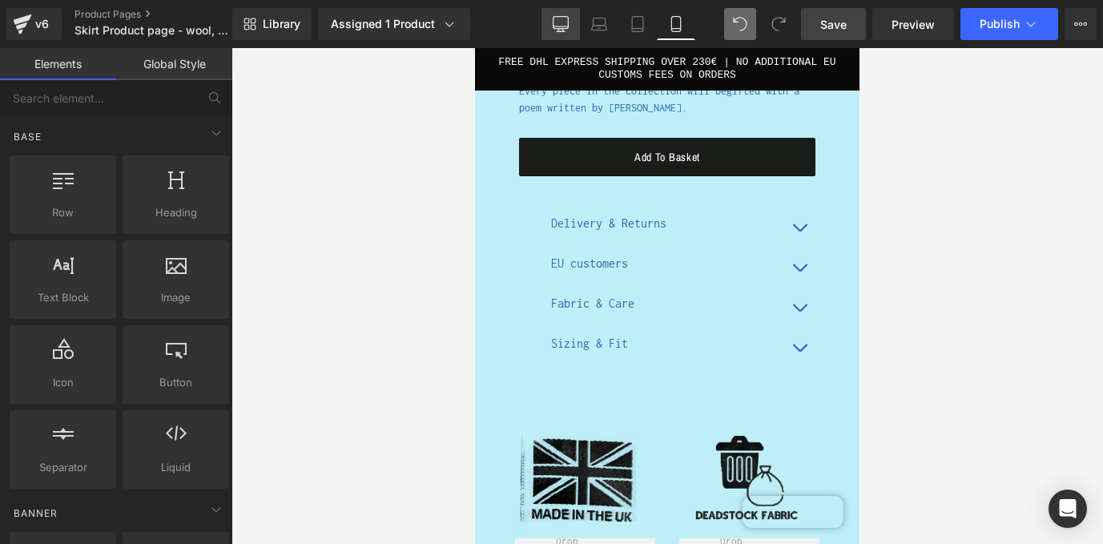
click at [569, 20] on link "Desktop" at bounding box center [560, 24] width 38 height 32
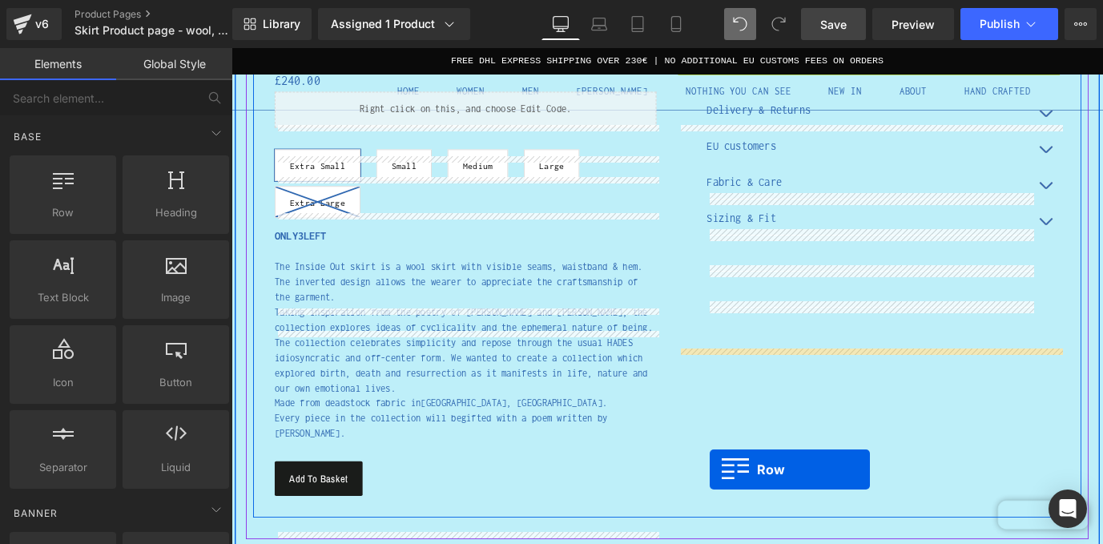
scroll to position [686, 0]
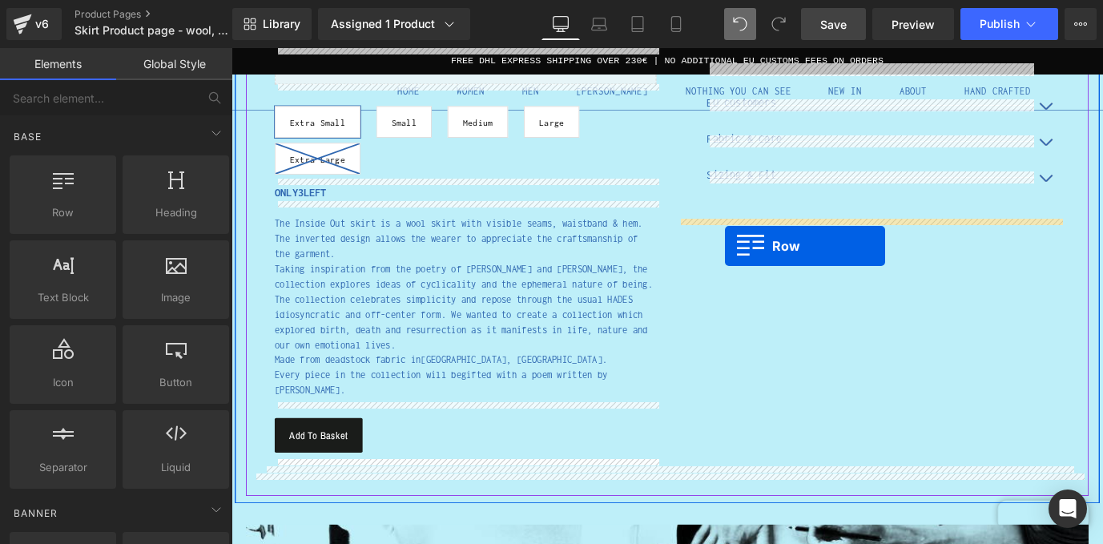
drag, startPoint x: 734, startPoint y: 243, endPoint x: 779, endPoint y: 267, distance: 51.2
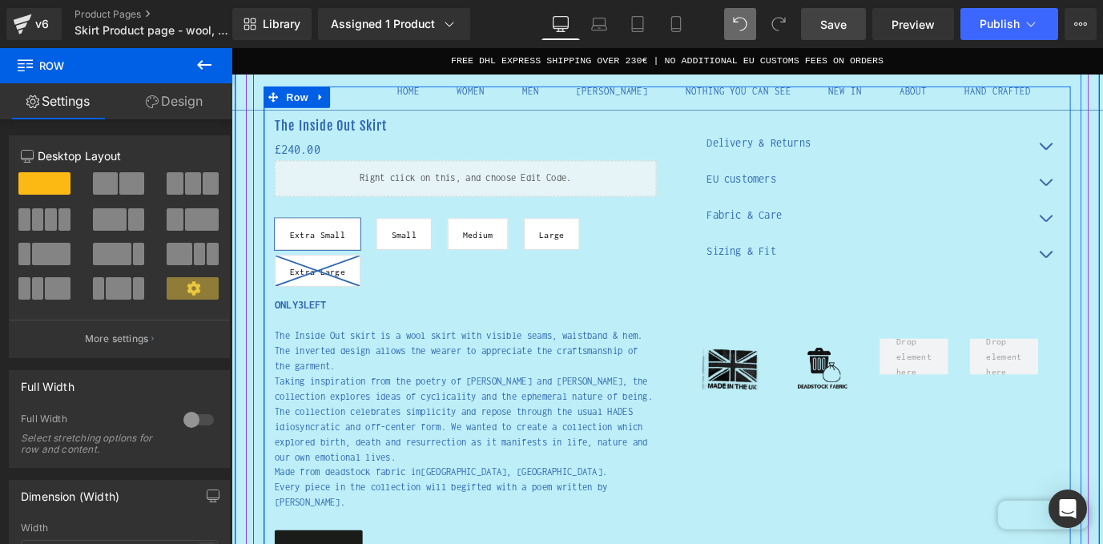
scroll to position [437, 0]
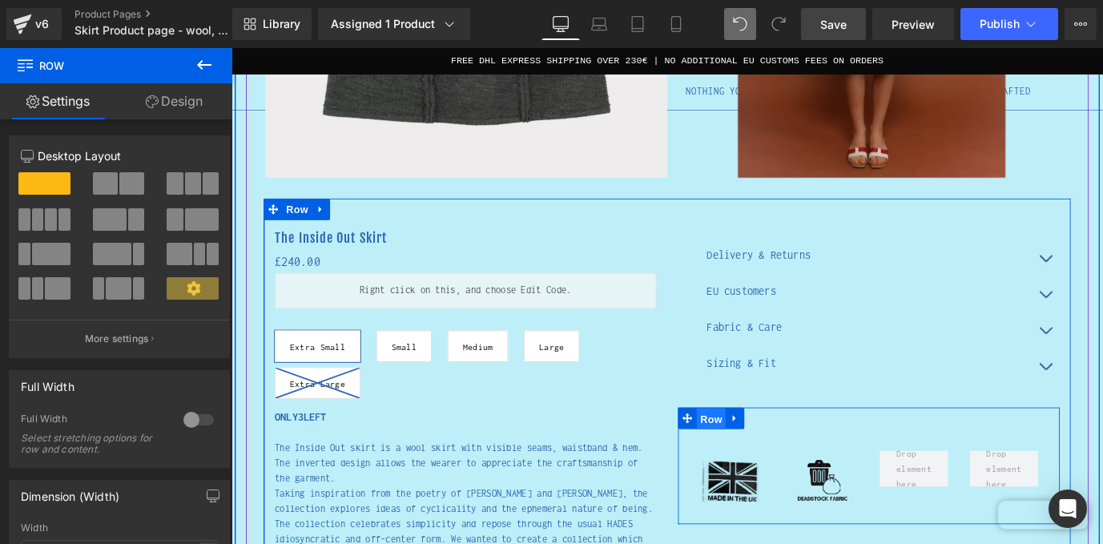
click at [764, 456] on span "Row" at bounding box center [765, 460] width 32 height 24
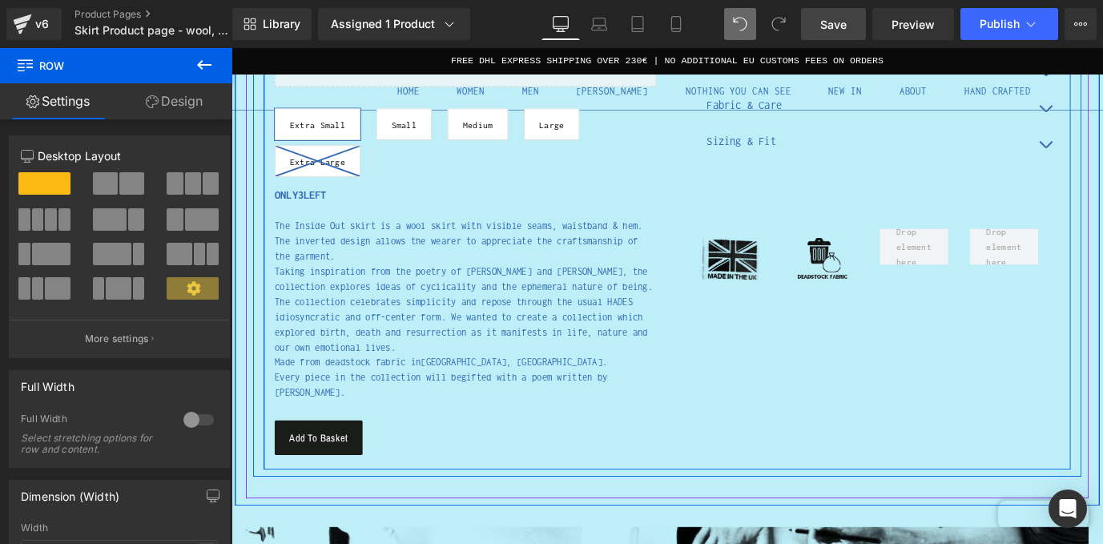
scroll to position [771, 0]
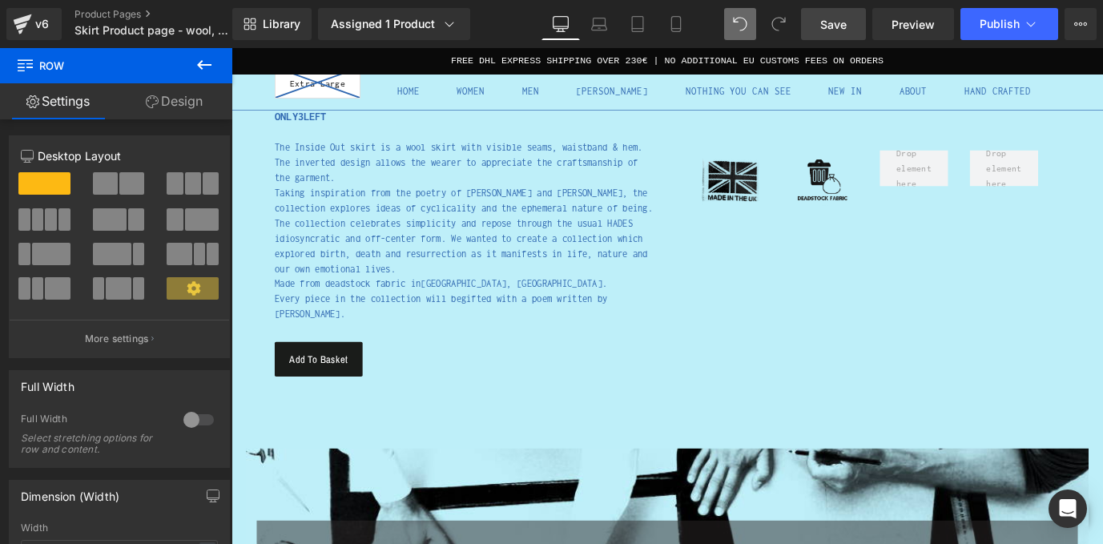
click at [846, 24] on span "Save" at bounding box center [833, 24] width 26 height 17
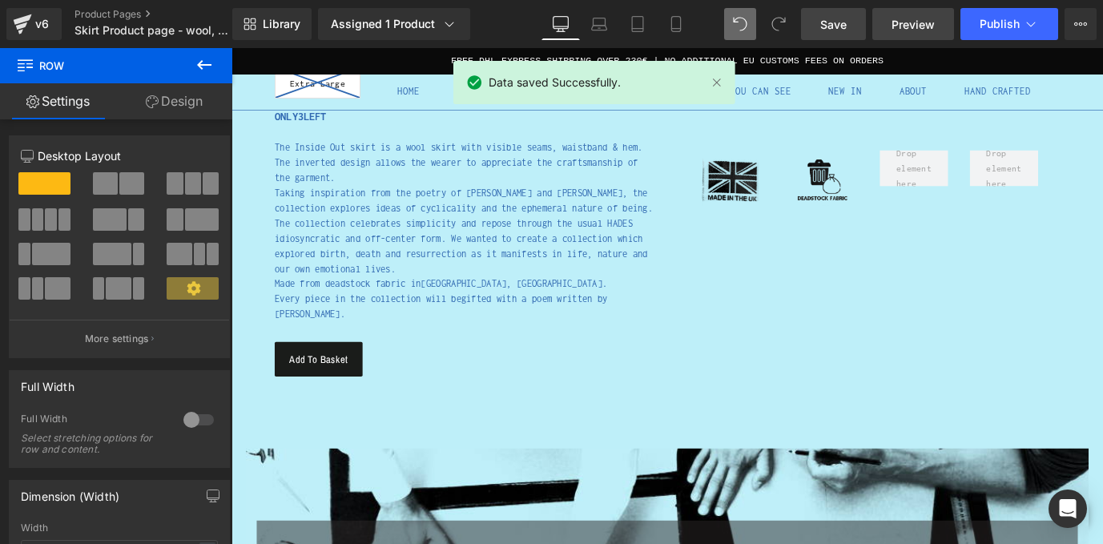
click at [914, 18] on span "Preview" at bounding box center [912, 24] width 43 height 17
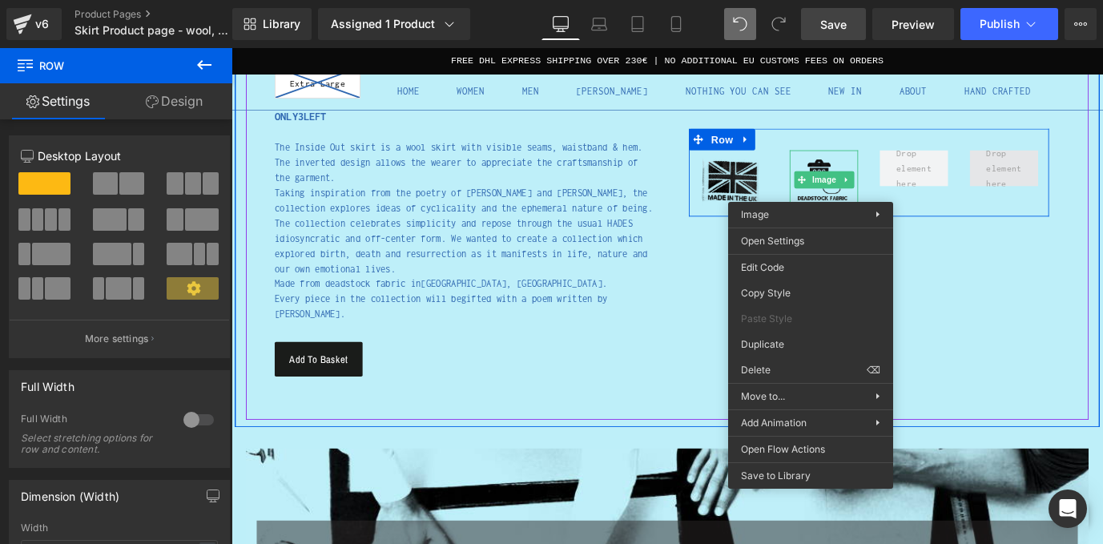
drag, startPoint x: 866, startPoint y: 189, endPoint x: 1059, endPoint y: 169, distance: 194.0
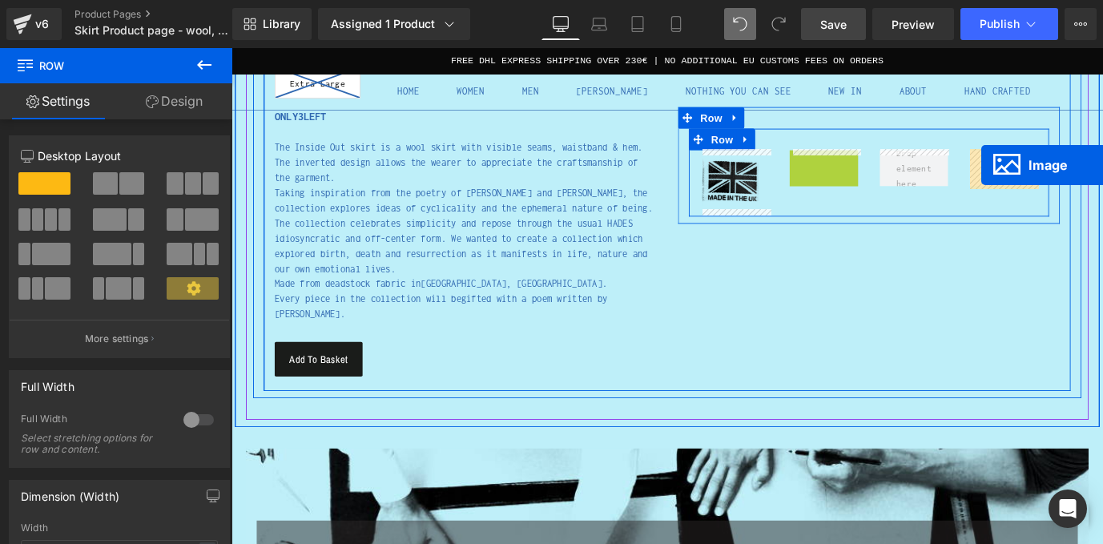
drag, startPoint x: 866, startPoint y: 194, endPoint x: 1047, endPoint y: 179, distance: 181.5
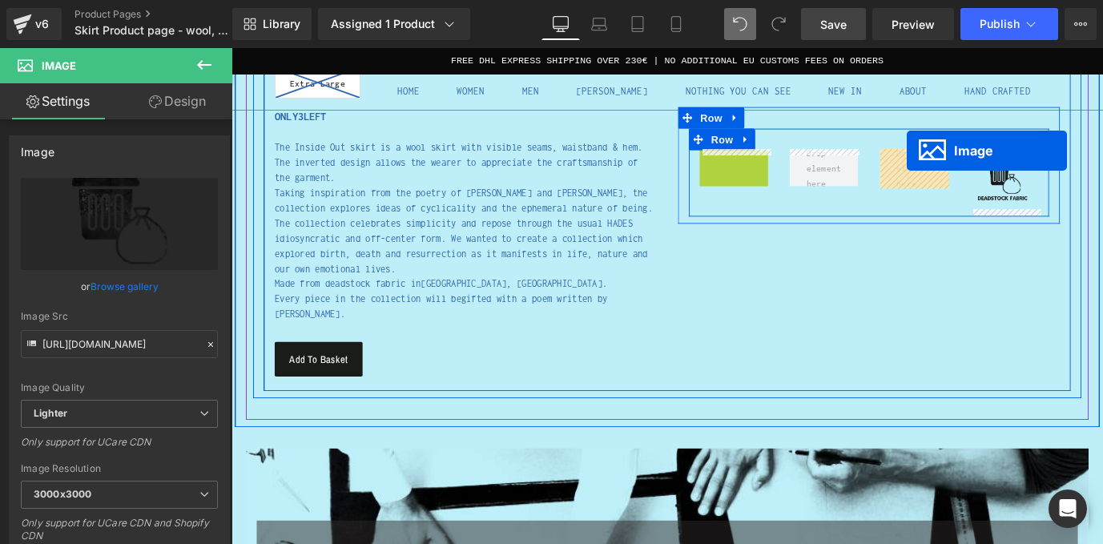
drag, startPoint x: 767, startPoint y: 191, endPoint x: 982, endPoint y: 163, distance: 216.4
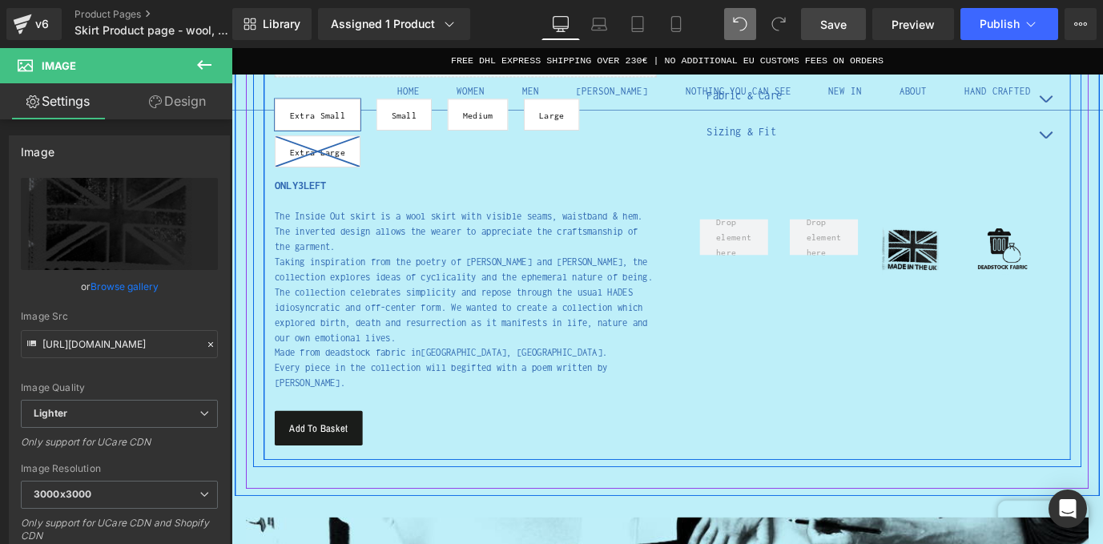
scroll to position [689, 0]
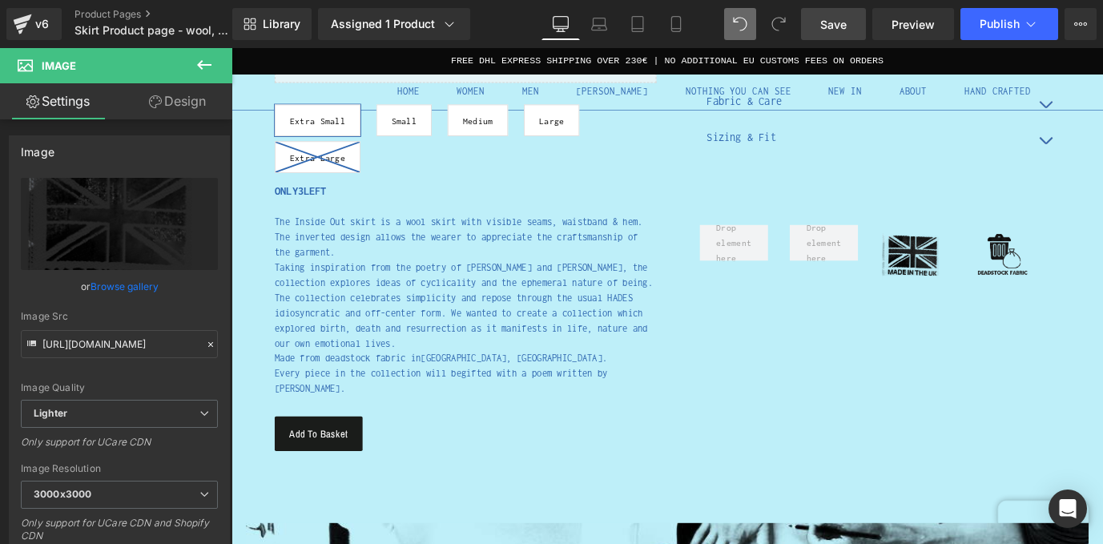
click at [858, 30] on link "Save" at bounding box center [833, 24] width 65 height 32
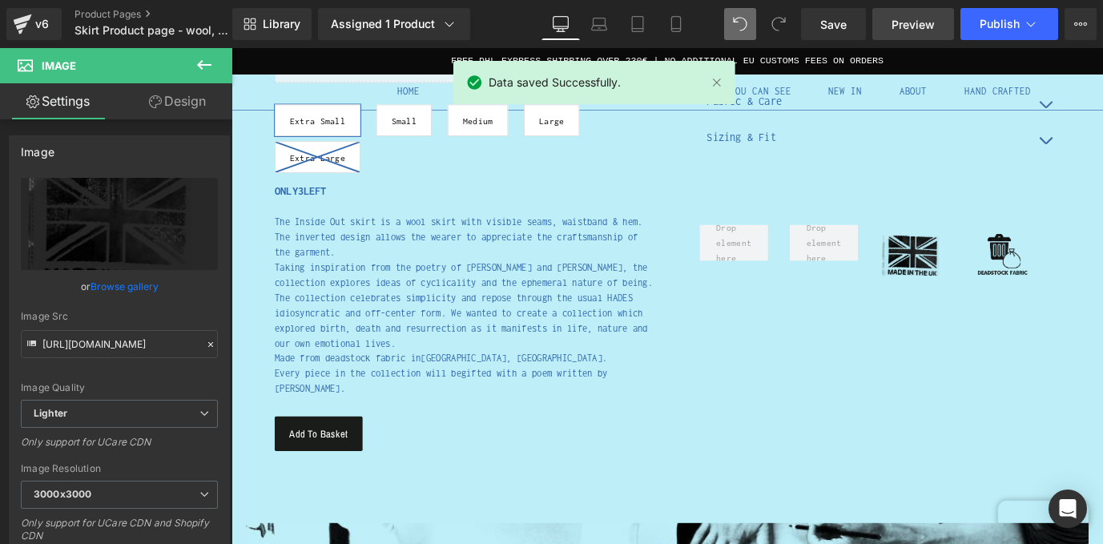
click at [917, 26] on span "Preview" at bounding box center [912, 24] width 43 height 17
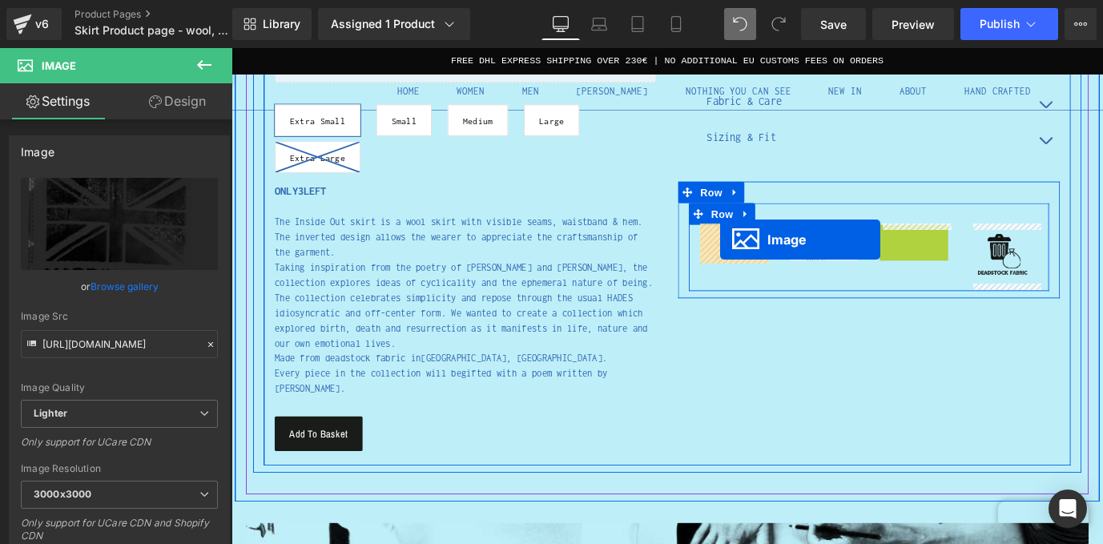
drag, startPoint x: 965, startPoint y: 275, endPoint x: 774, endPoint y: 260, distance: 191.1
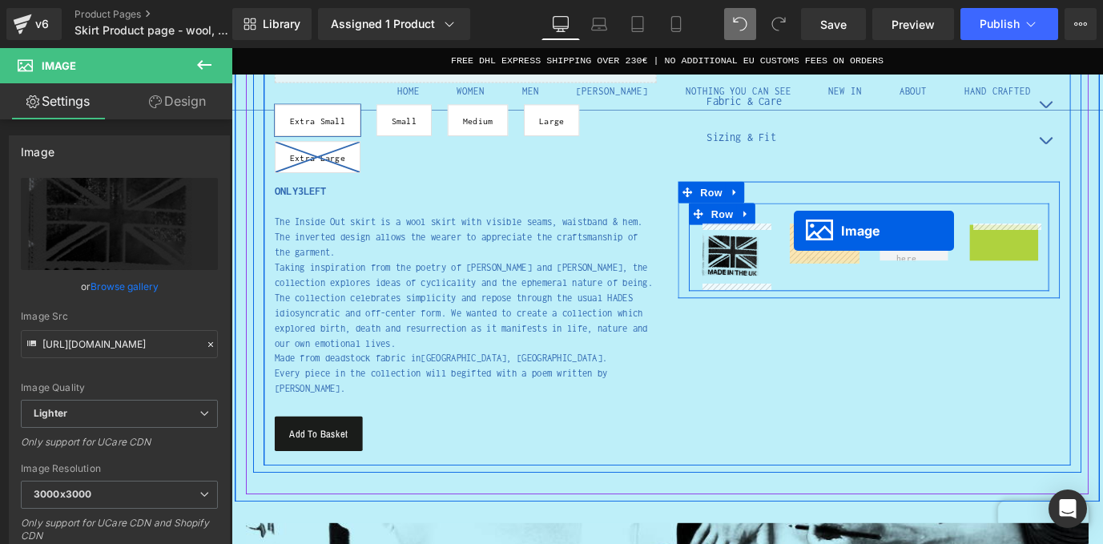
drag, startPoint x: 1063, startPoint y: 273, endPoint x: 857, endPoint y: 251, distance: 207.7
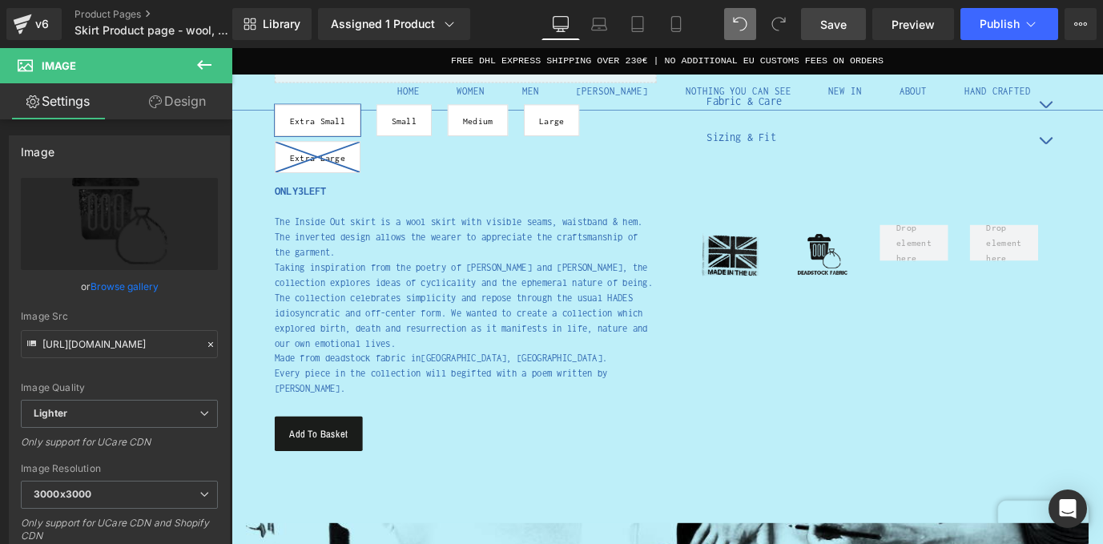
click at [831, 30] on span "Save" at bounding box center [833, 24] width 26 height 17
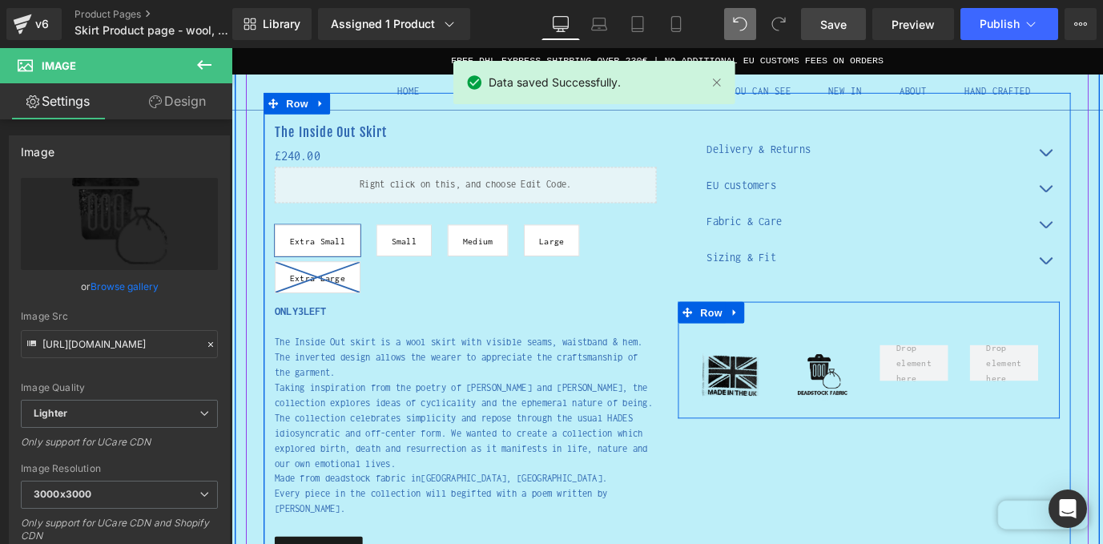
scroll to position [521, 0]
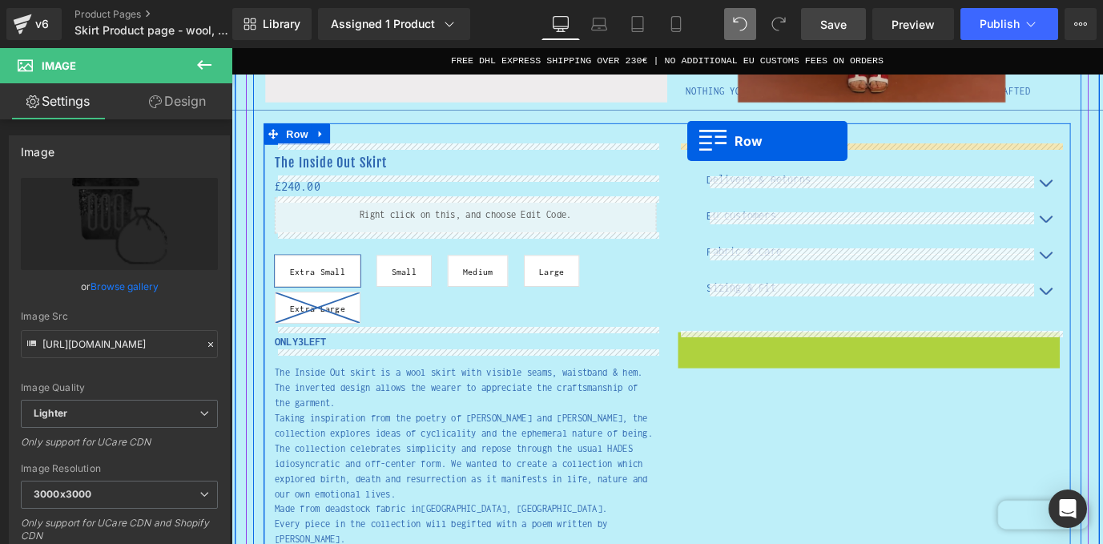
drag, startPoint x: 736, startPoint y: 376, endPoint x: 738, endPoint y: 150, distance: 225.8
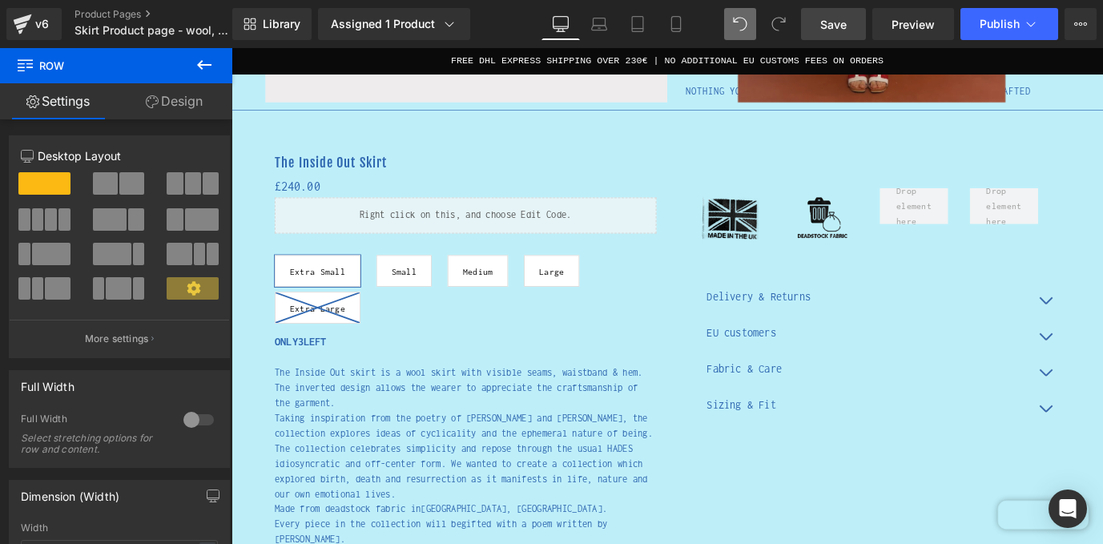
click at [855, 26] on link "Save" at bounding box center [833, 24] width 65 height 32
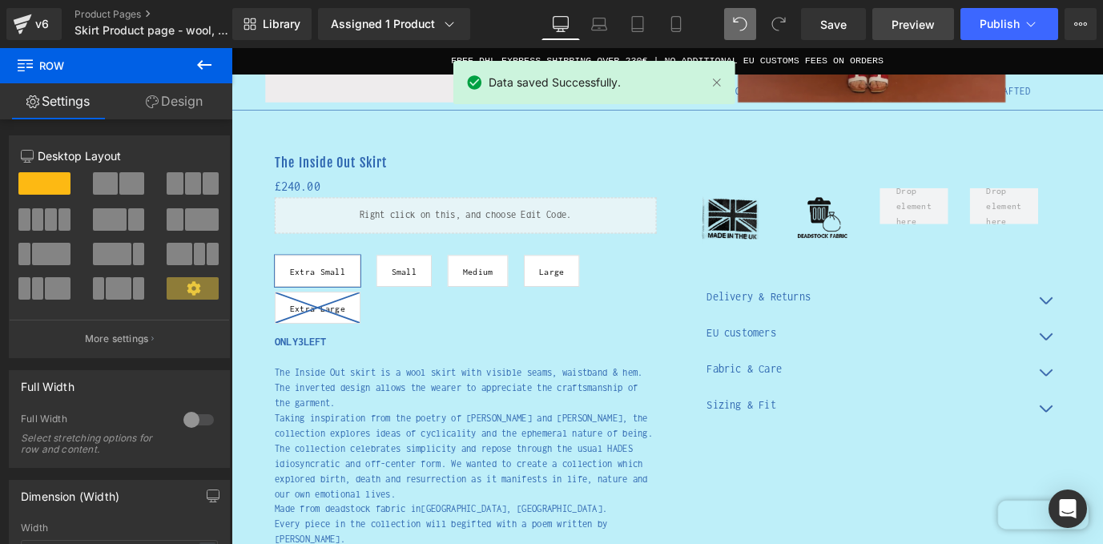
click at [911, 26] on span "Preview" at bounding box center [912, 24] width 43 height 17
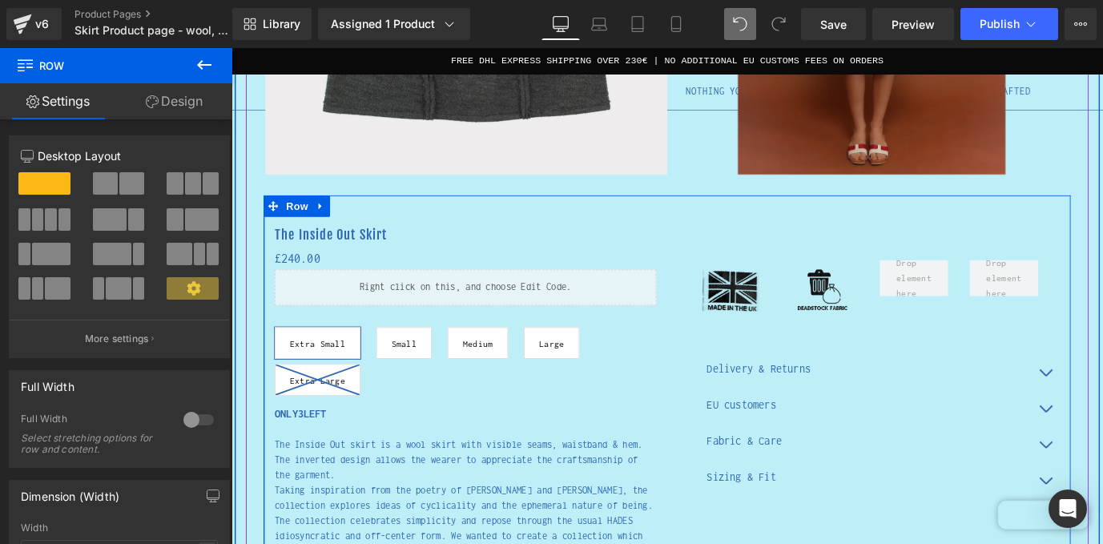
scroll to position [420, 0]
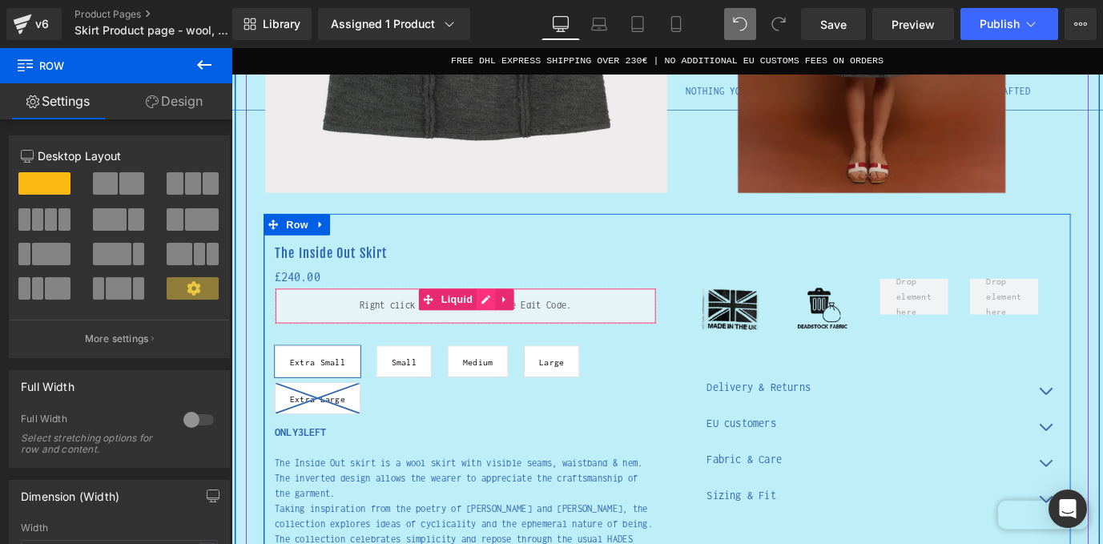
click at [509, 327] on div "Liquid" at bounding box center [491, 335] width 424 height 40
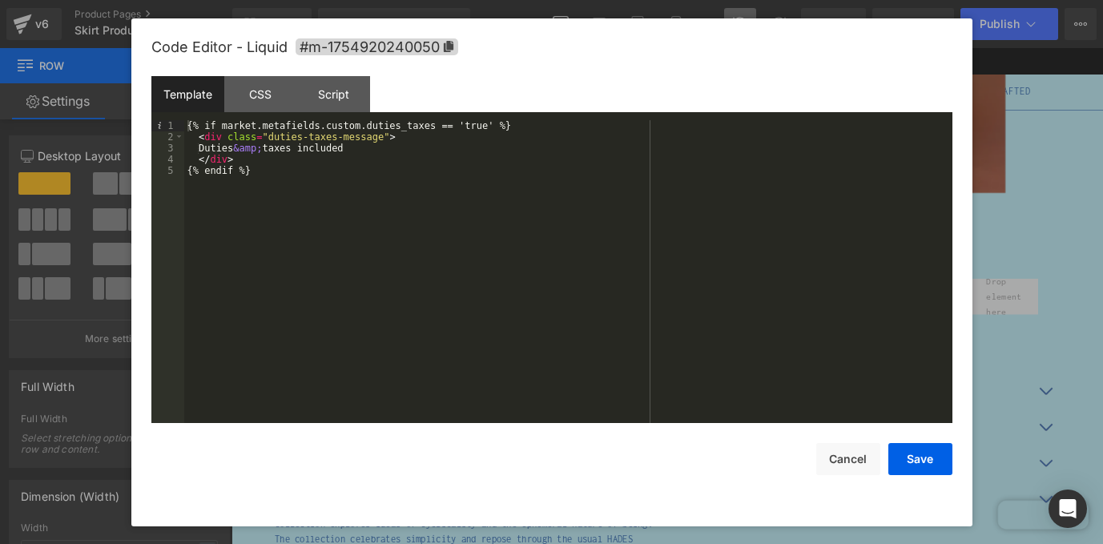
click at [281, 144] on div "{% if market.metafields.custom.duties_taxes == 'true' %} < div class = "duties-…" at bounding box center [568, 282] width 768 height 325
click at [344, 126] on div "{% if [DOMAIN_NAME]_duties_taxes == 'true' %} < div class = "duties-taxes-messa…" at bounding box center [568, 282] width 768 height 325
click at [397, 123] on div "{% if [DOMAIN_NAME]_duties_taxes == 'true' %} < div class = "duties-taxes-messa…" at bounding box center [568, 282] width 768 height 325
click at [930, 460] on button "Save" at bounding box center [920, 459] width 64 height 32
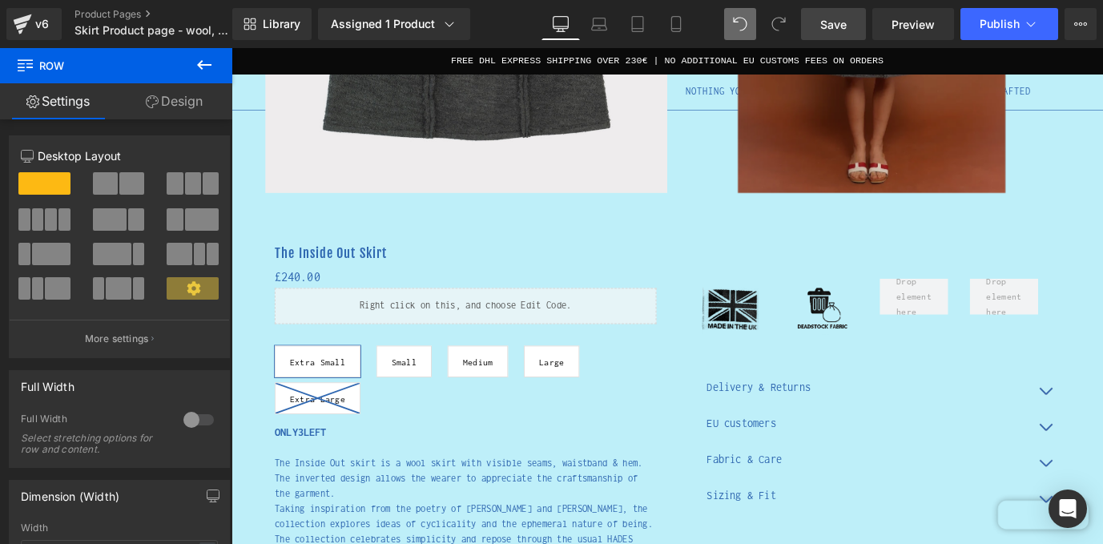
click at [846, 22] on span "Save" at bounding box center [833, 24] width 26 height 17
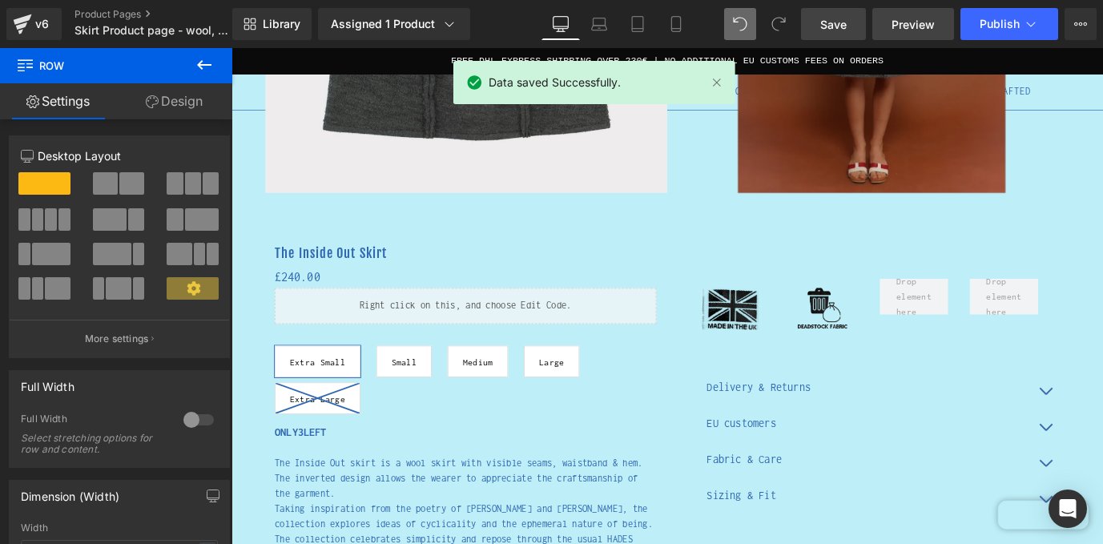
click at [923, 27] on span "Preview" at bounding box center [912, 24] width 43 height 17
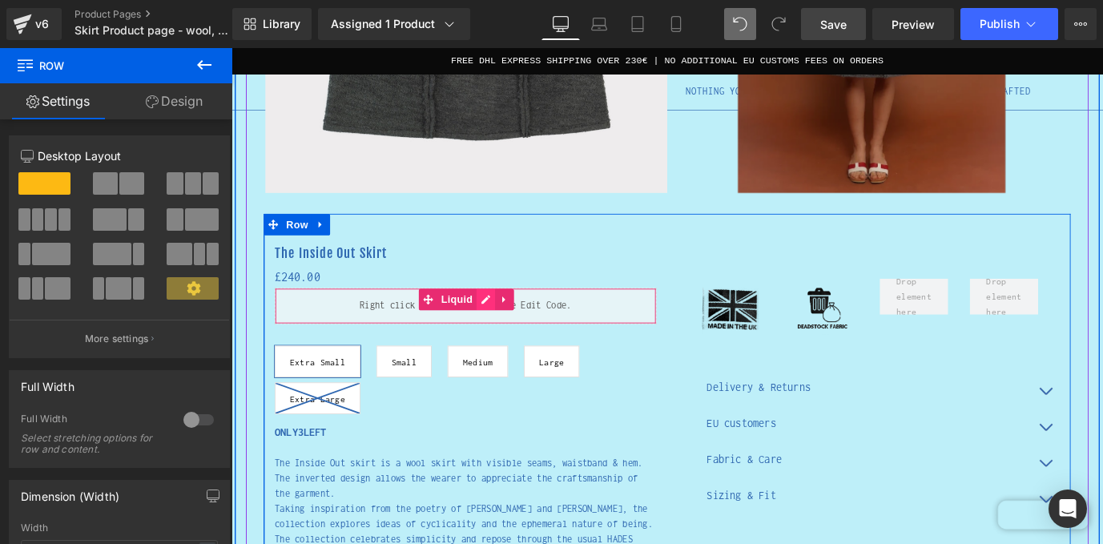
click at [518, 329] on div "Liquid" at bounding box center [491, 335] width 424 height 40
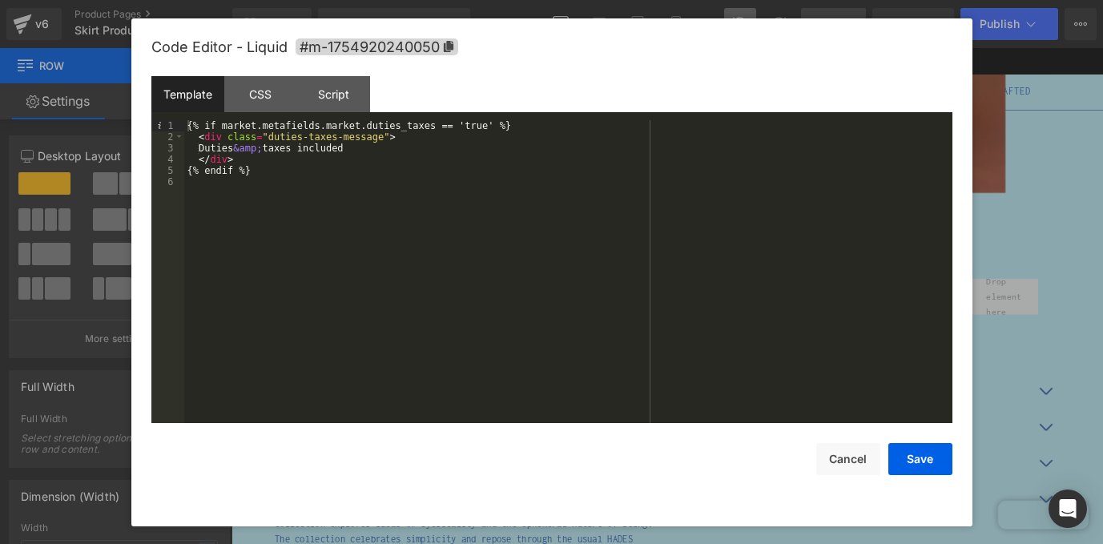
click at [343, 126] on div "{% if market.metafields.market.duties_taxes == 'true' %} < div class = "duties-…" at bounding box center [568, 282] width 768 height 325
drag, startPoint x: 359, startPoint y: 126, endPoint x: 324, endPoint y: 126, distance: 34.4
click at [324, 126] on div "{% if market.metafields.market.duties_taxes == 'true' %} < div class = "duties-…" at bounding box center [568, 282] width 768 height 325
click at [918, 452] on button "Save" at bounding box center [920, 459] width 64 height 32
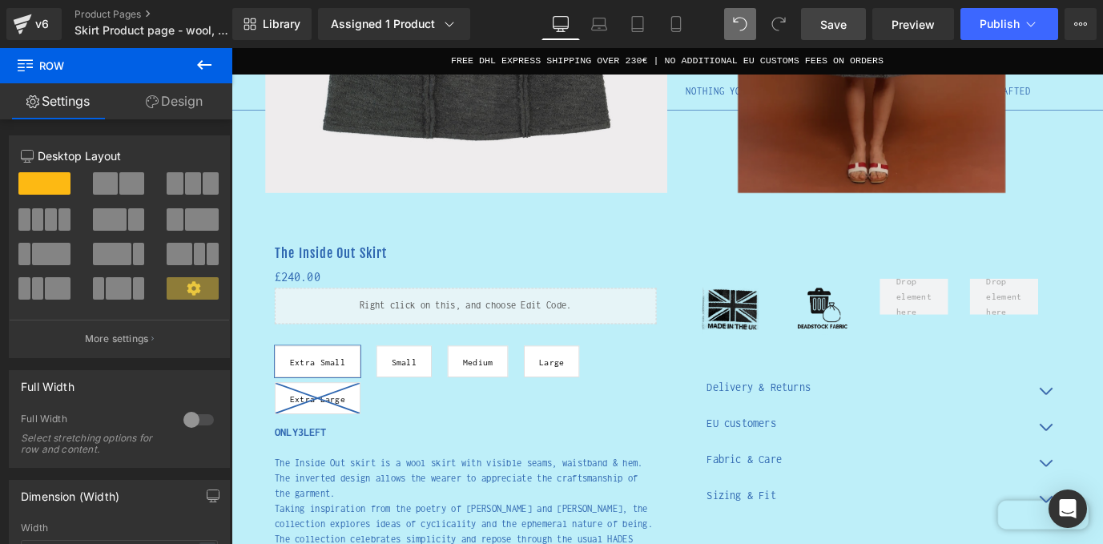
click at [836, 25] on span "Save" at bounding box center [833, 24] width 26 height 17
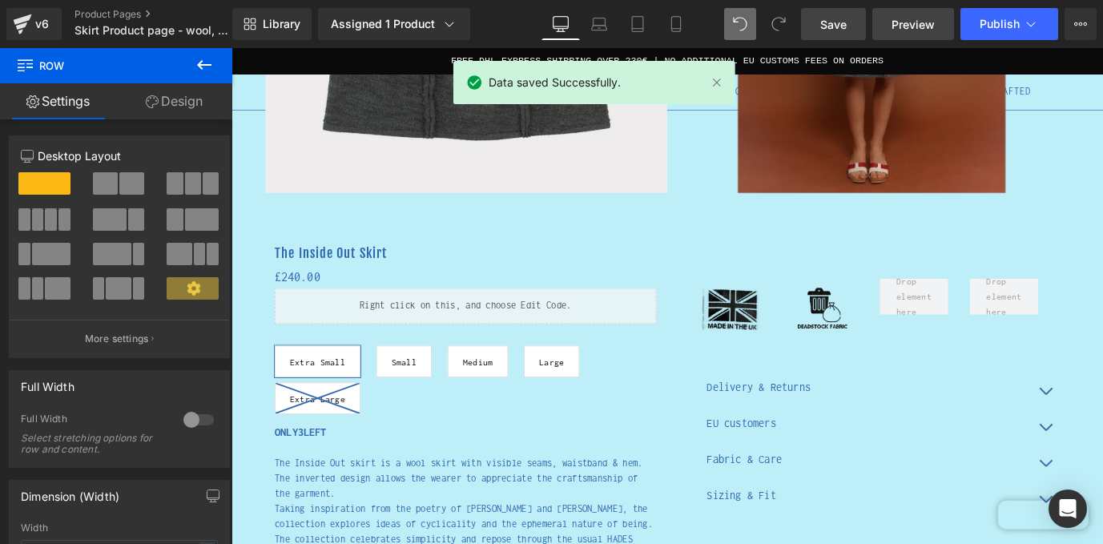
click at [910, 16] on span "Preview" at bounding box center [912, 24] width 43 height 17
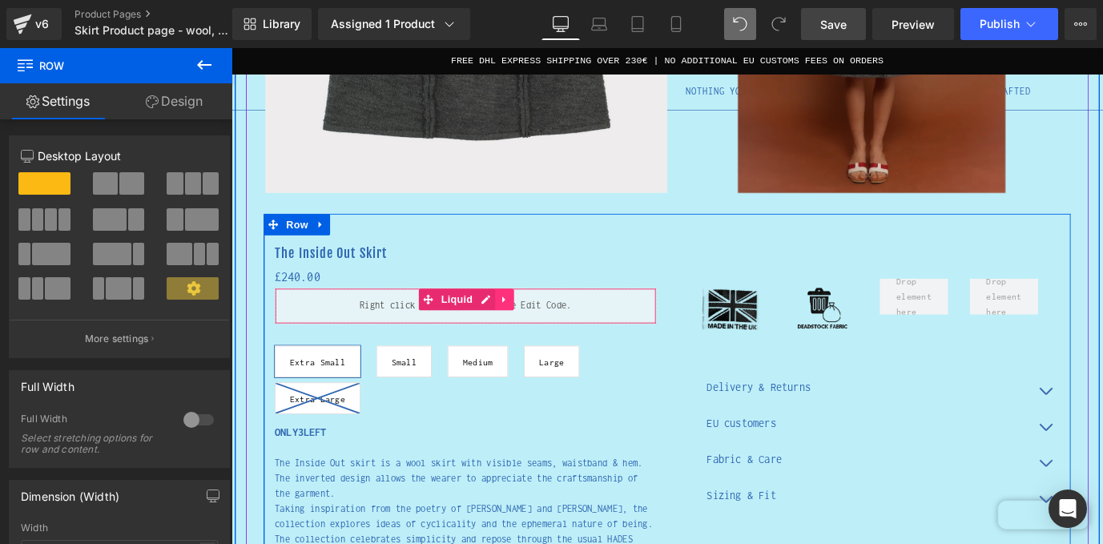
click at [540, 326] on link at bounding box center [535, 328] width 21 height 24
click at [552, 332] on link at bounding box center [545, 328] width 21 height 24
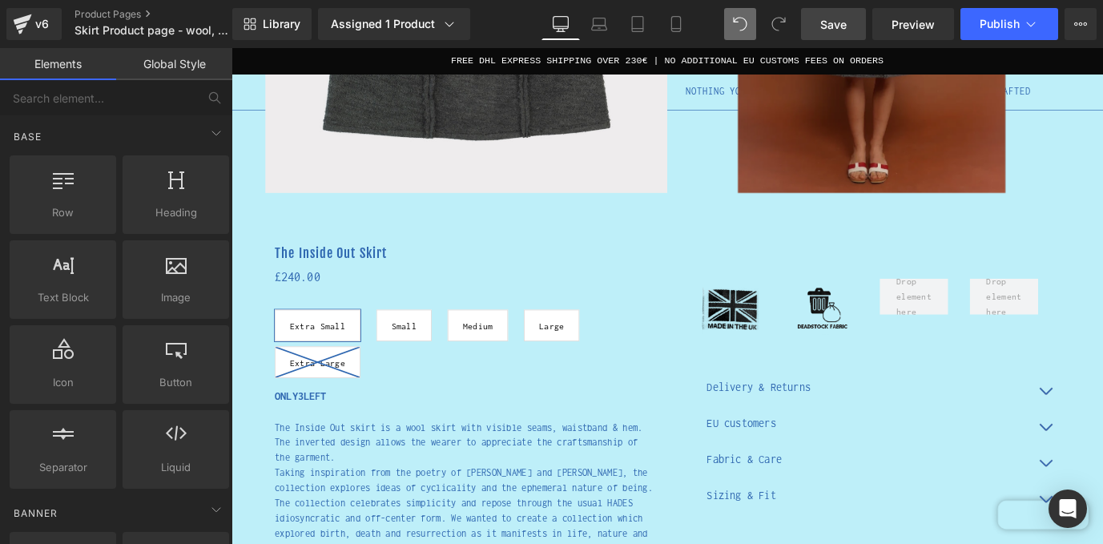
click at [846, 16] on span "Save" at bounding box center [833, 24] width 26 height 17
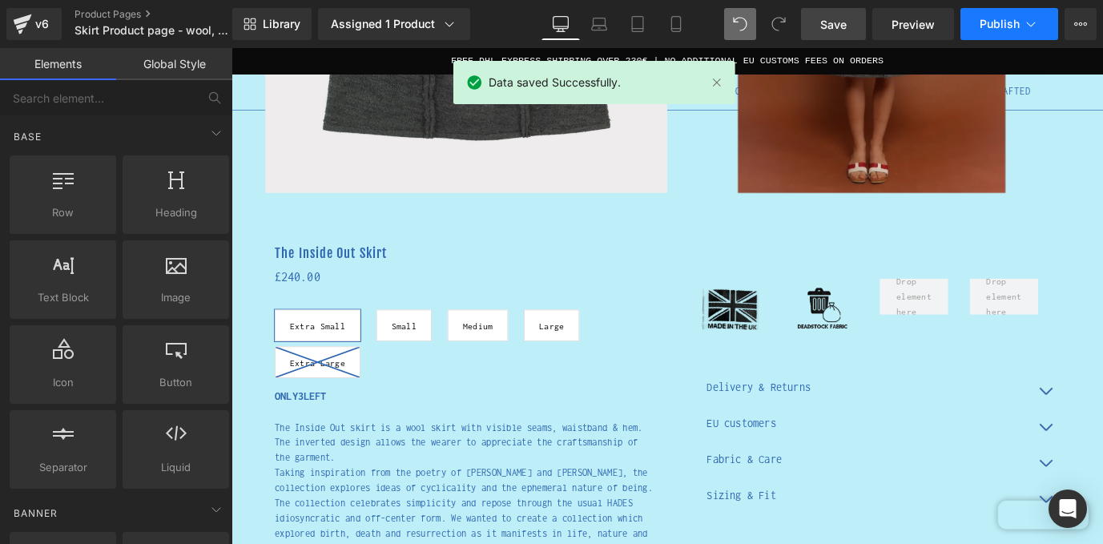
click at [1030, 17] on icon at bounding box center [1031, 24] width 16 height 16
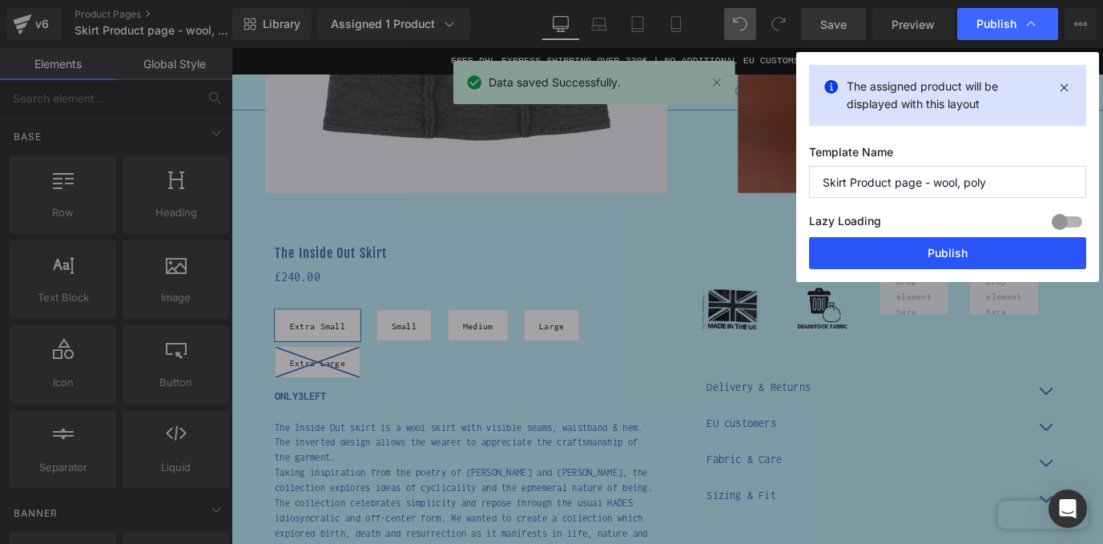
click at [955, 257] on button "Publish" at bounding box center [947, 253] width 277 height 32
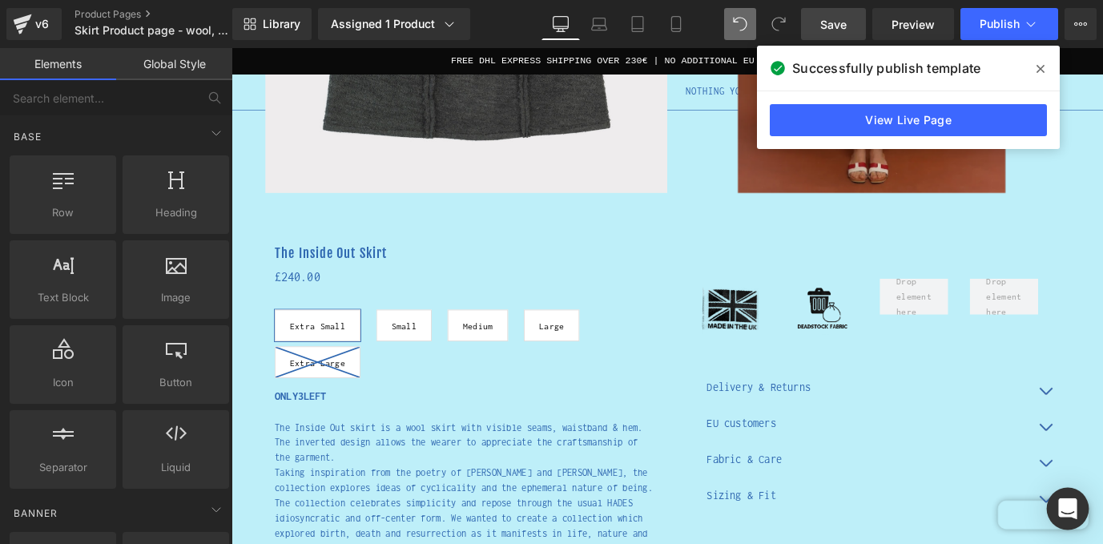
click at [1079, 504] on div "Open Intercom Messenger" at bounding box center [1068, 509] width 42 height 42
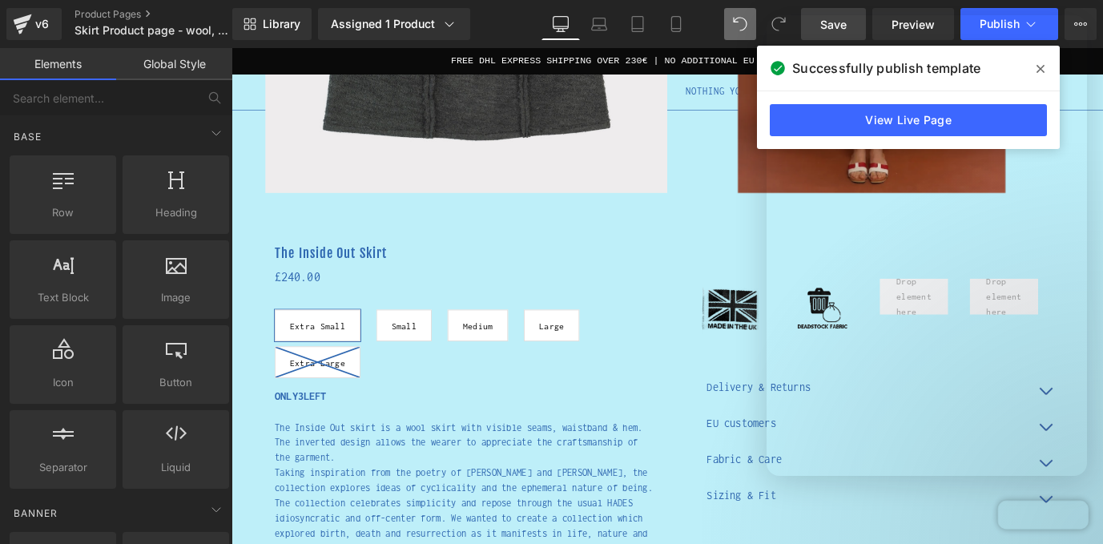
click at [1040, 65] on icon at bounding box center [1040, 68] width 8 height 13
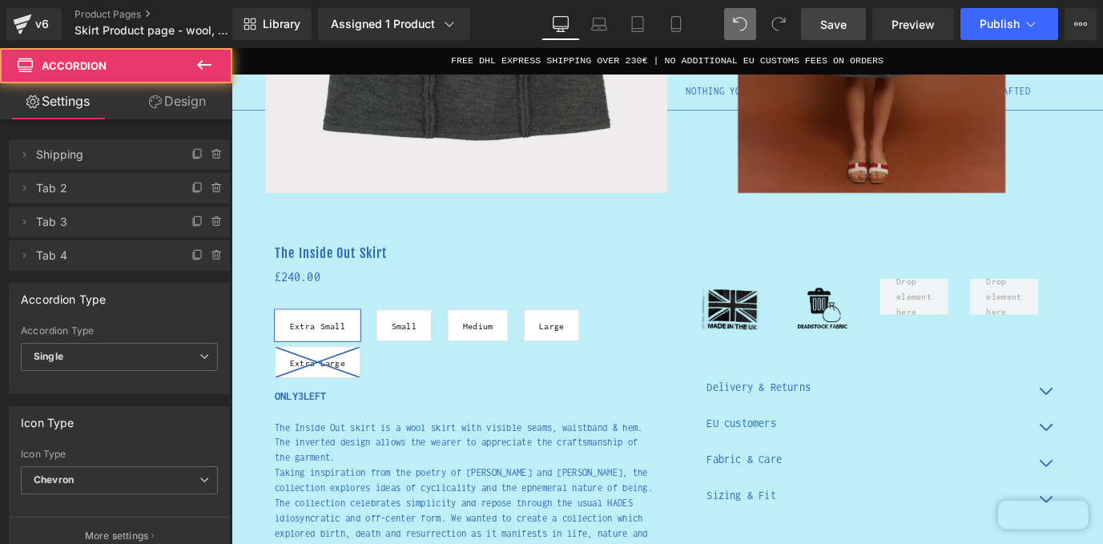
click at [1102, 543] on div "Delivery & Returns Text Block We offer free worldwide shipping on this piece. Y…" at bounding box center [940, 490] width 424 height 208
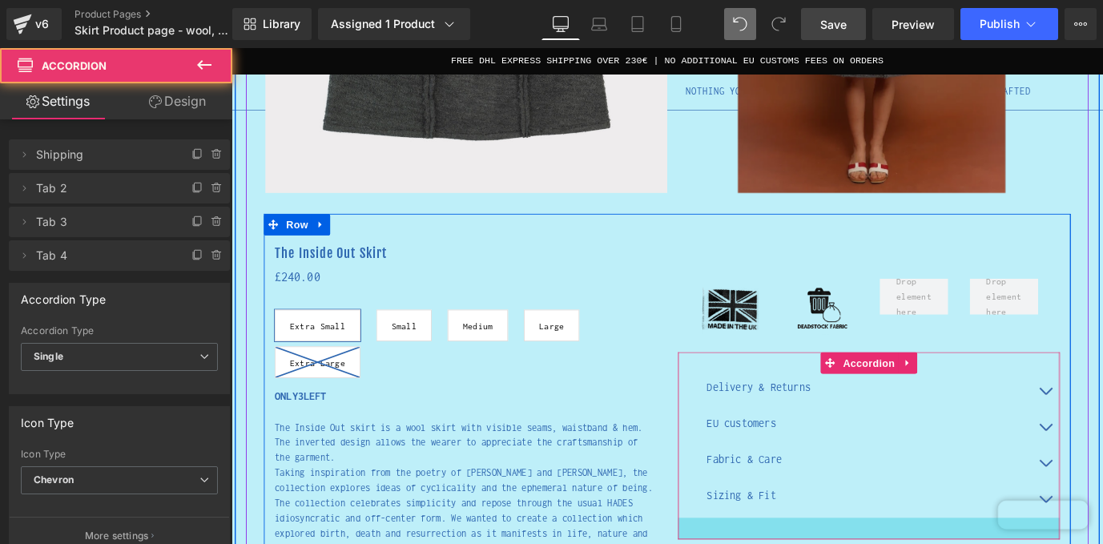
click at [1102, 543] on div "Sizing & Fit Text Block" at bounding box center [940, 550] width 424 height 40
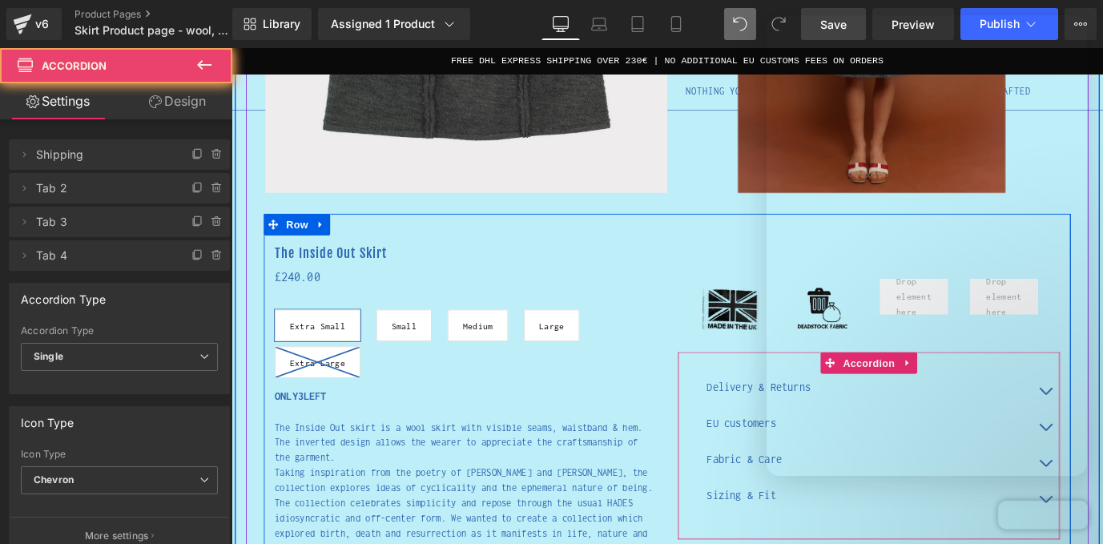
click at [597, 163] on div at bounding box center [551, 248] width 1103 height 496
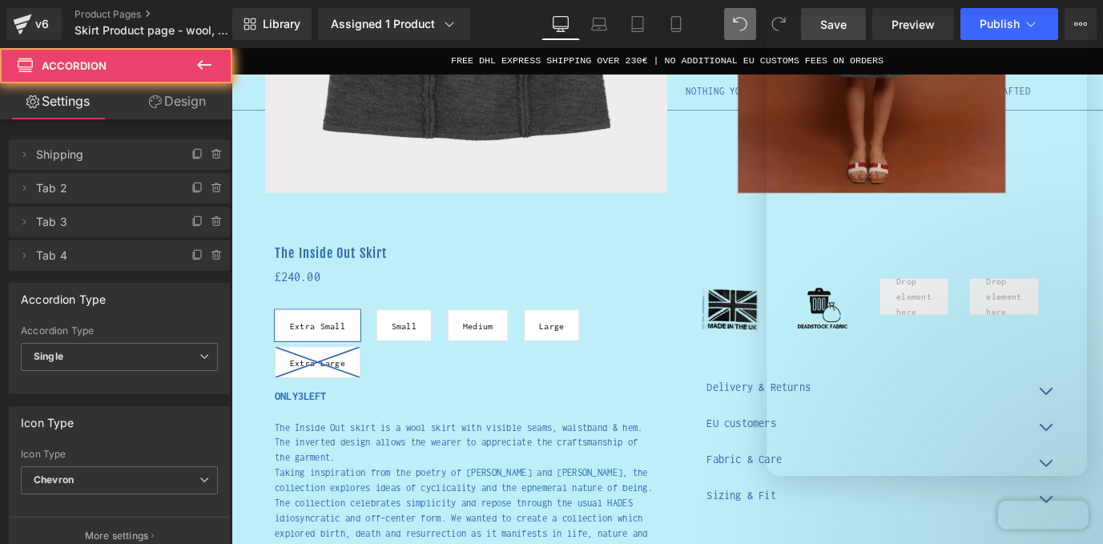
click at [440, 240] on div at bounding box center [551, 248] width 1103 height 496
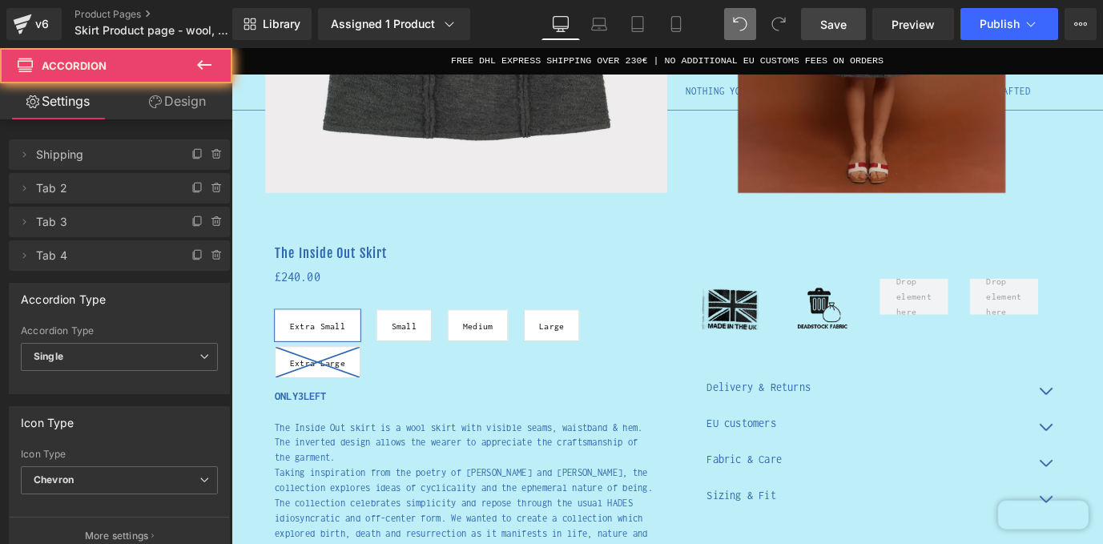
click at [849, 25] on link "Save" at bounding box center [833, 24] width 65 height 32
